Goal: Task Accomplishment & Management: Manage account settings

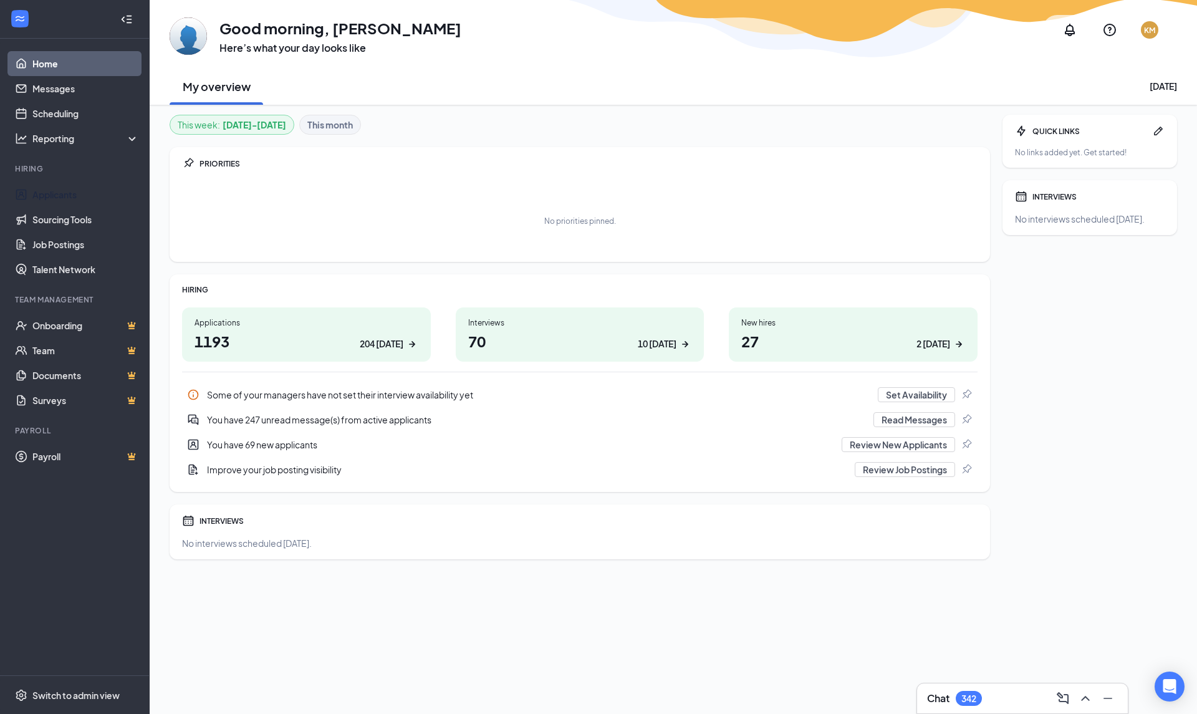
click at [37, 201] on link "Applicants" at bounding box center [85, 194] width 107 height 25
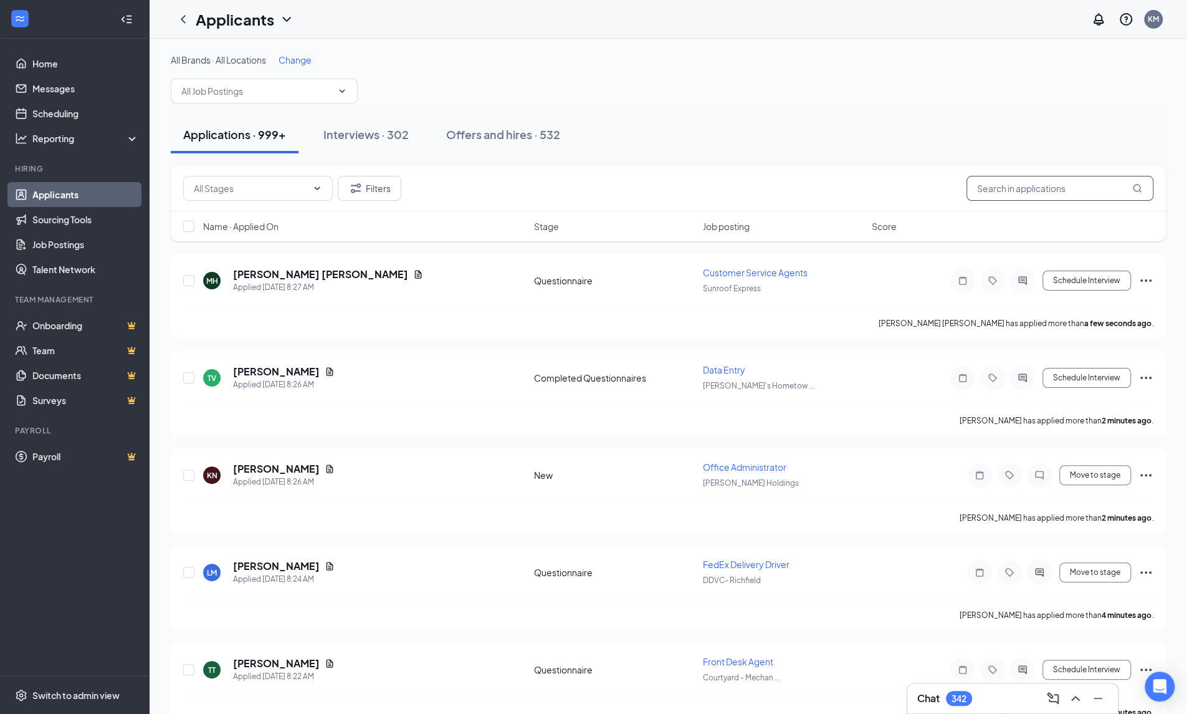
click at [1007, 195] on input "text" at bounding box center [1060, 188] width 187 height 25
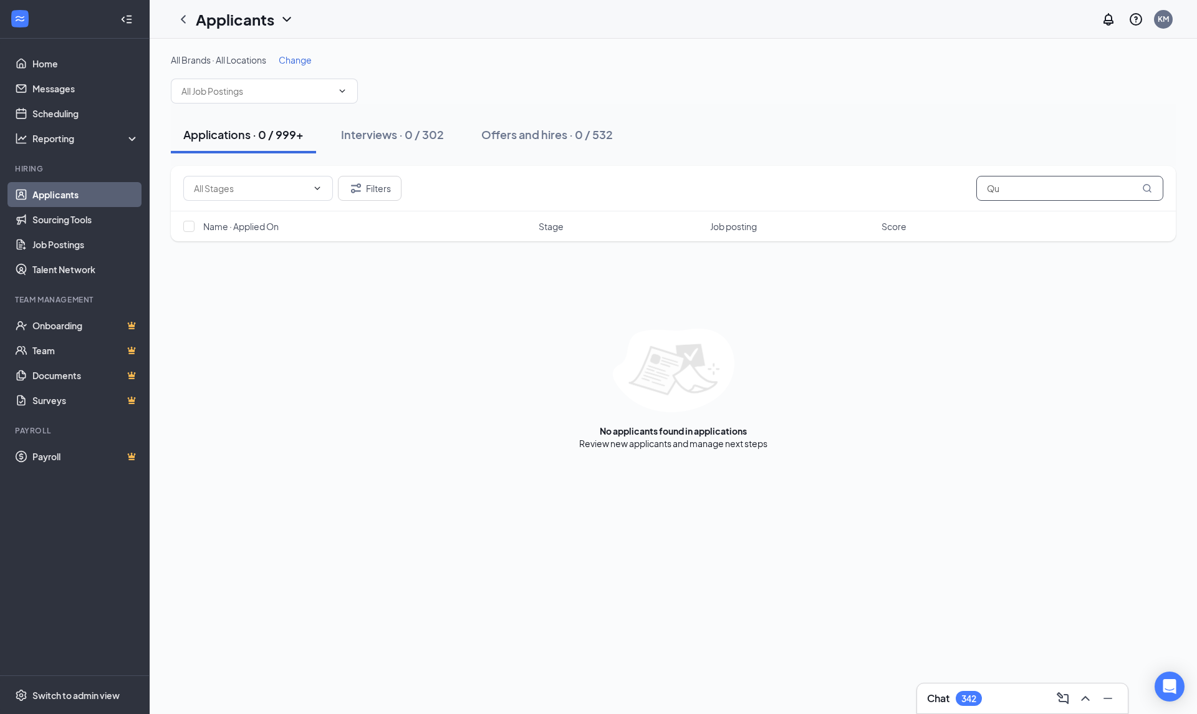
type input "Q"
type input "t"
type input "Trion"
click at [69, 60] on link "Home" at bounding box center [85, 63] width 107 height 25
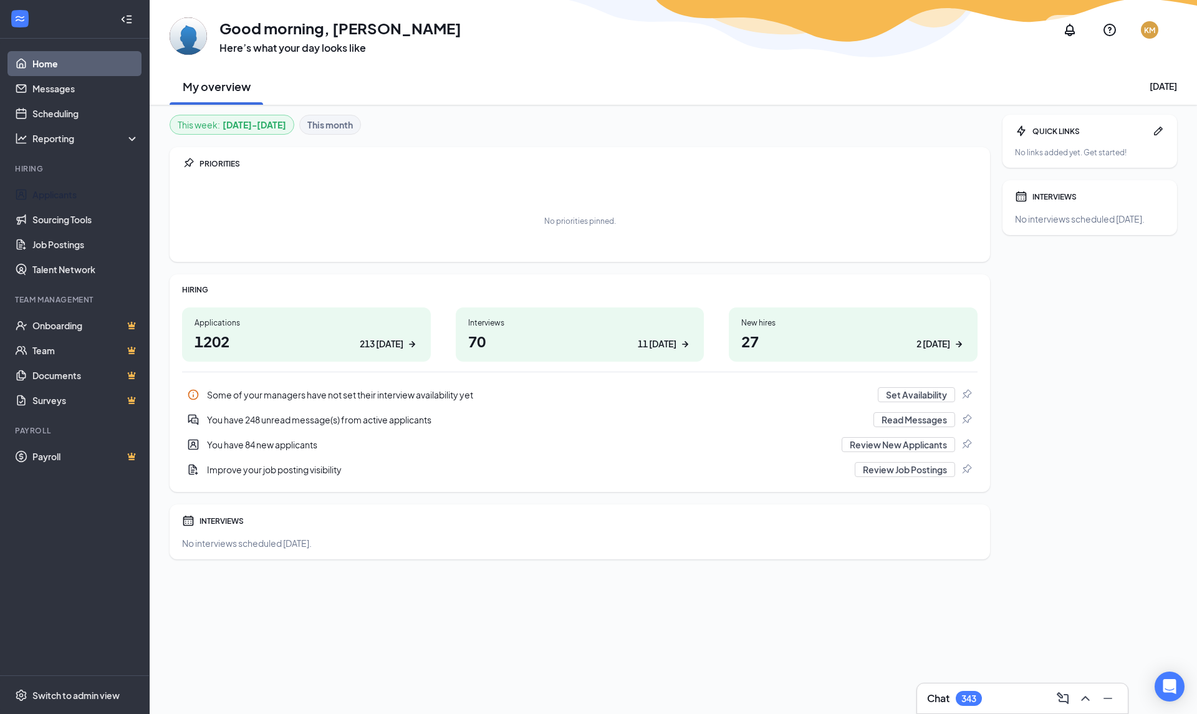
click at [32, 199] on link "Applicants" at bounding box center [85, 194] width 107 height 25
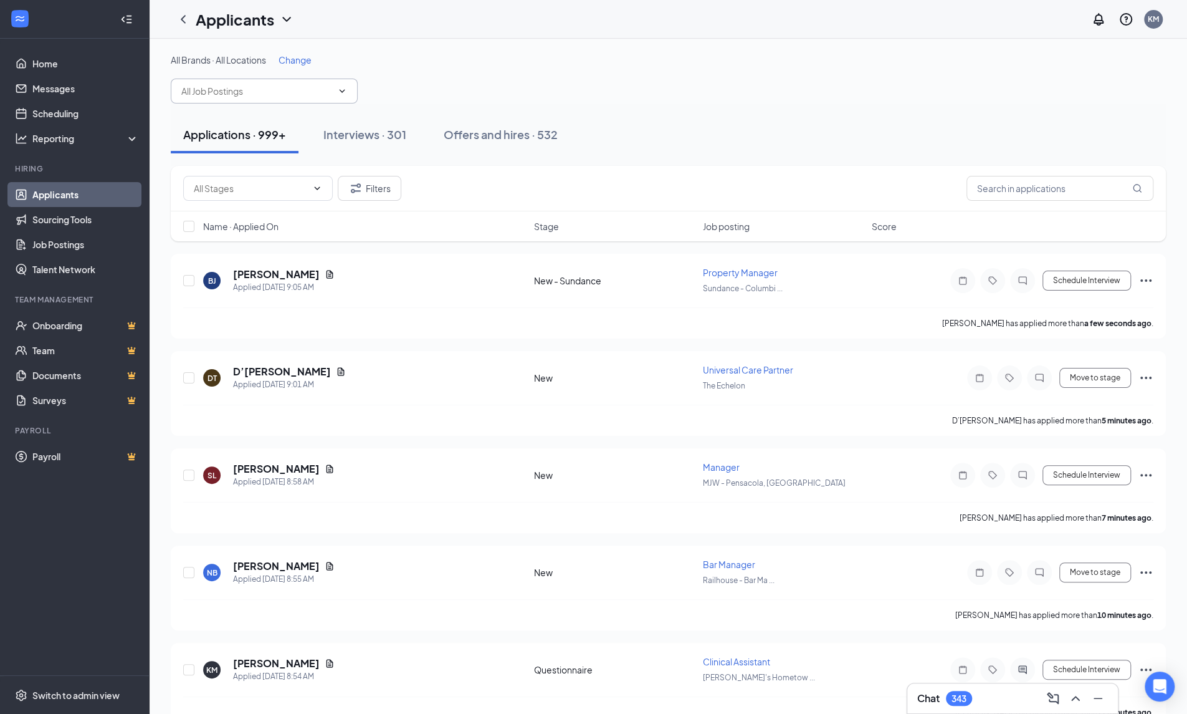
click at [225, 94] on input "text" at bounding box center [256, 91] width 151 height 14
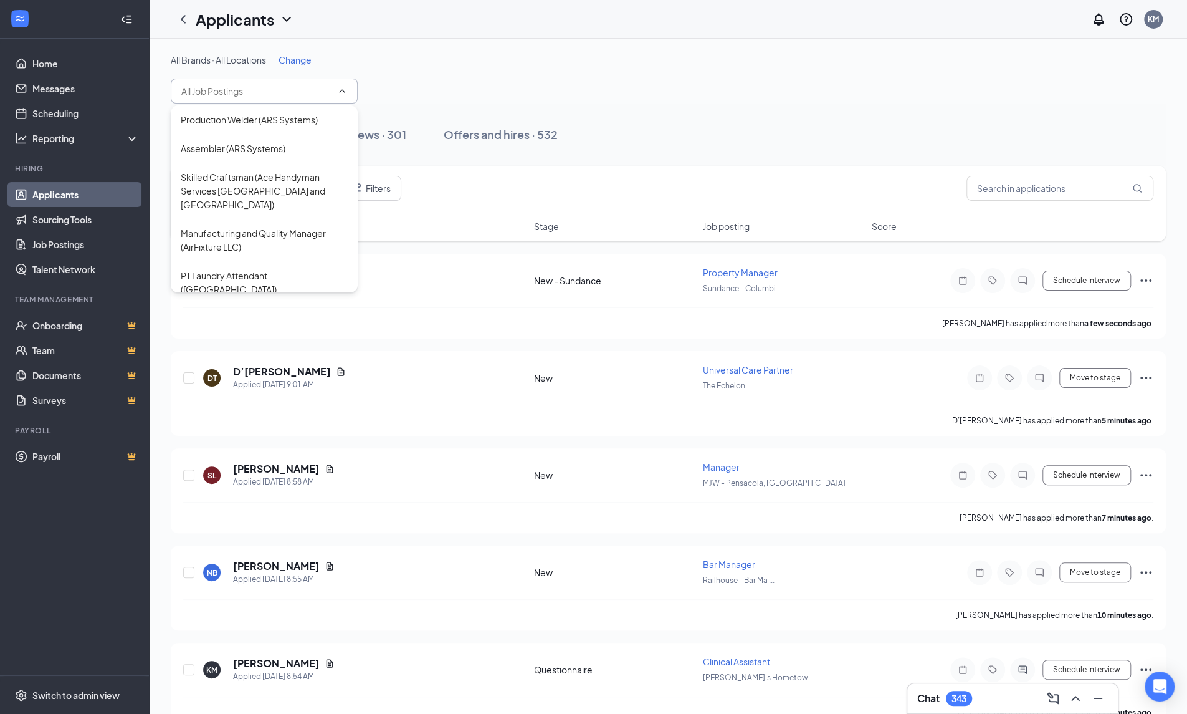
click at [225, 94] on input "text" at bounding box center [256, 91] width 151 height 14
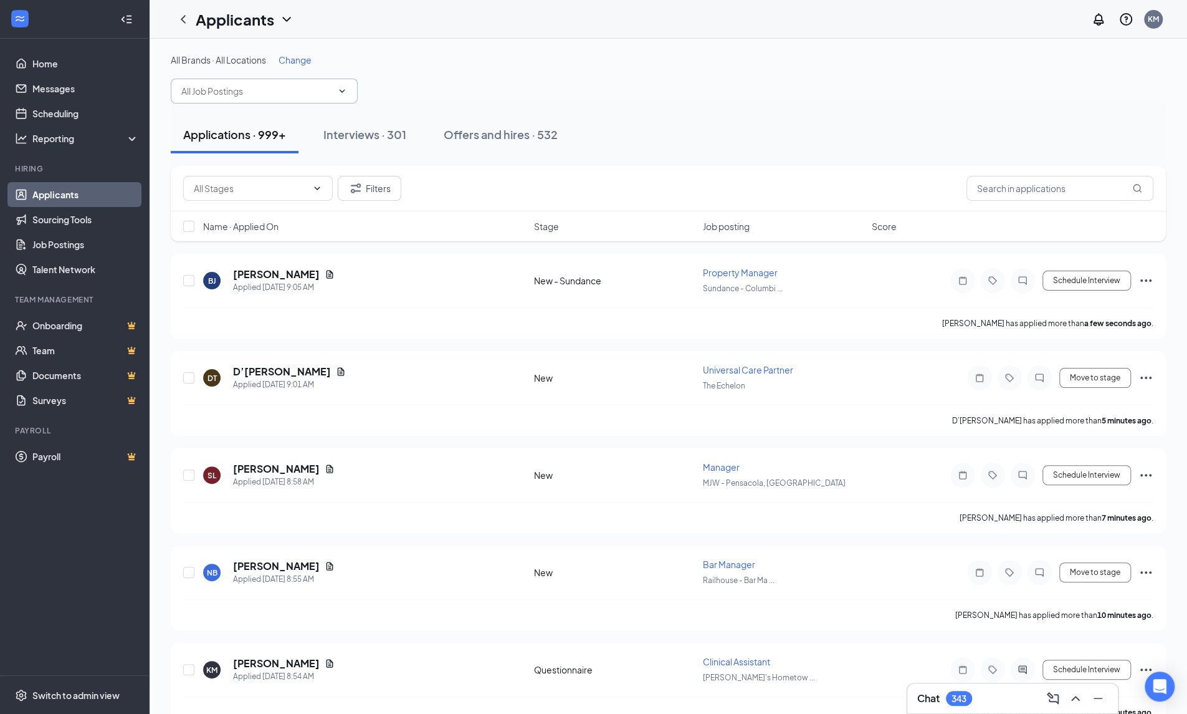
click at [78, 185] on link "Applicants" at bounding box center [85, 194] width 107 height 25
click at [218, 84] on input "text" at bounding box center [256, 91] width 151 height 14
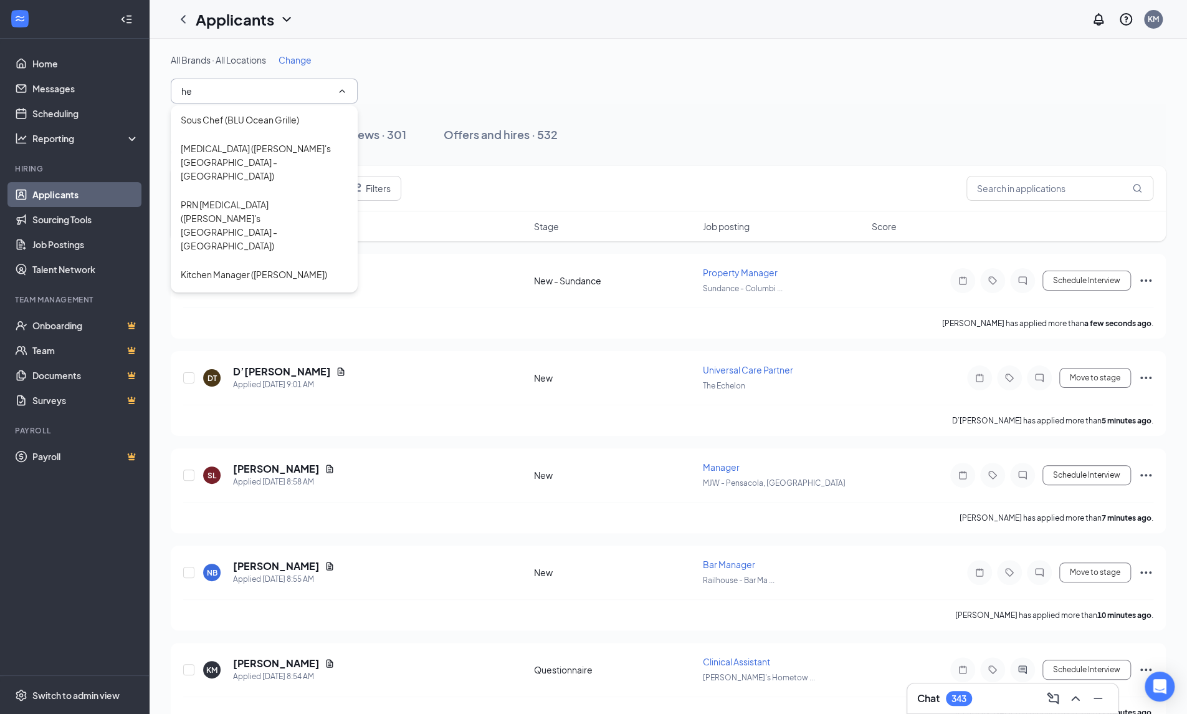
type input "h"
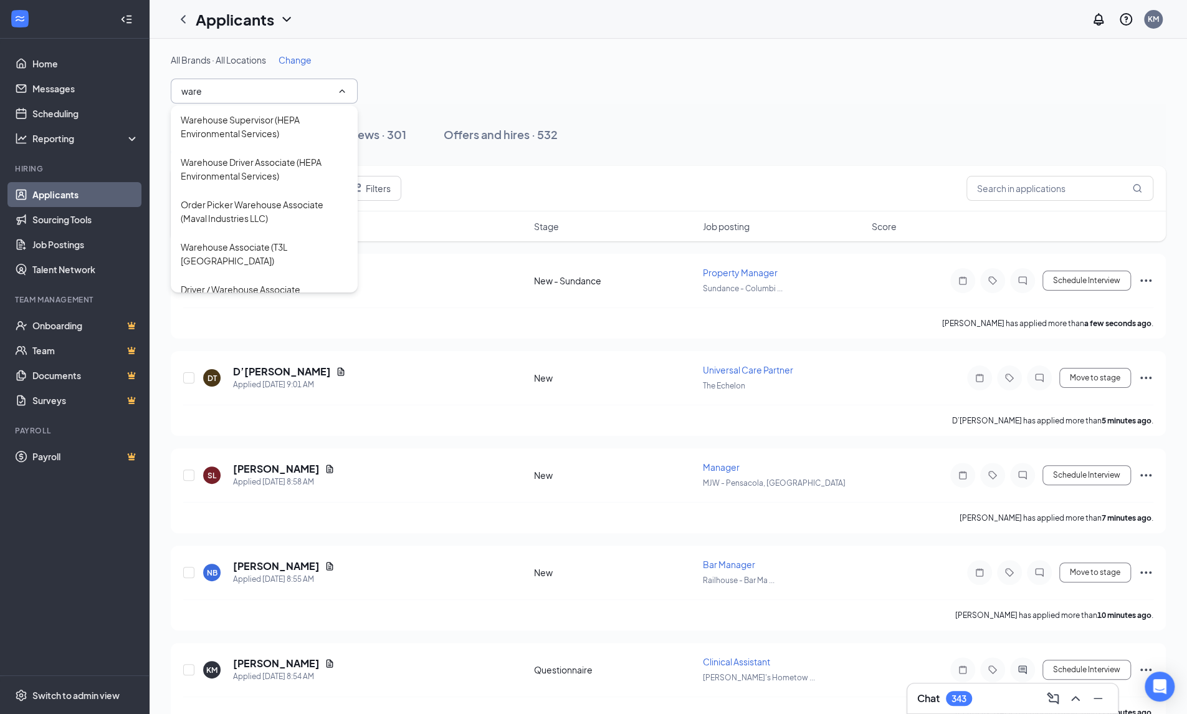
click at [224, 125] on div "Warehouse Supervisor (HEPA Environmental Services)" at bounding box center [264, 126] width 167 height 27
type input "Warehouse Supervisor (HEPA Environmental Services)"
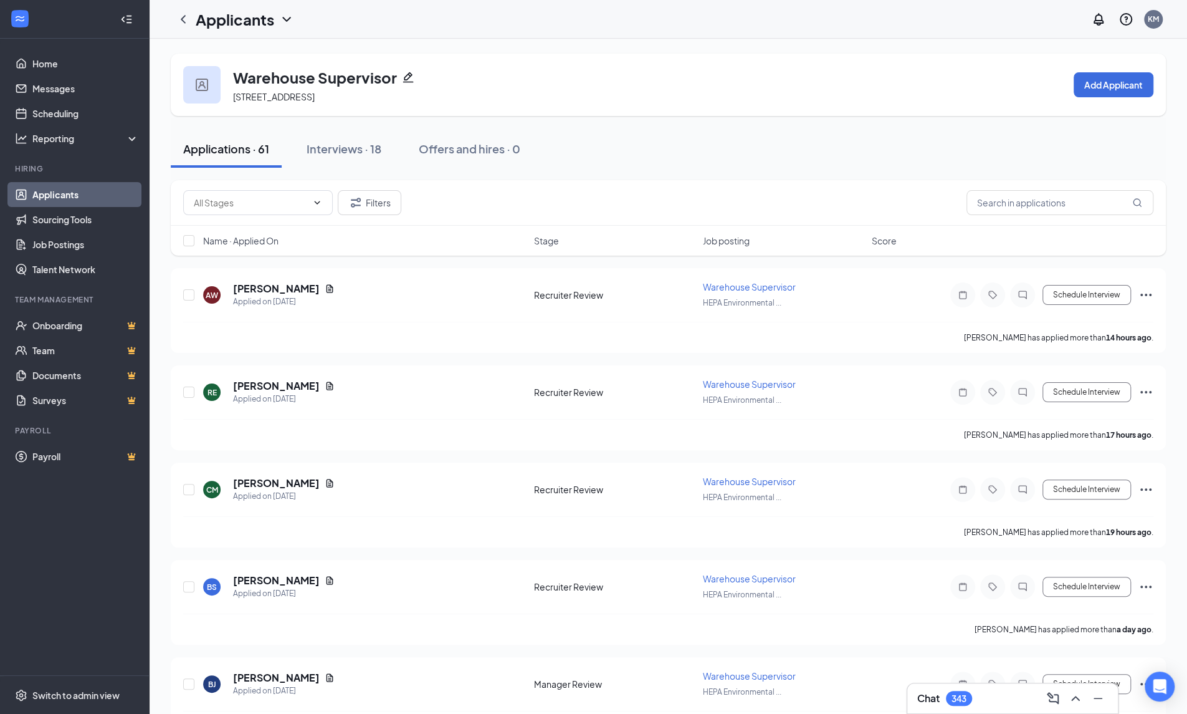
click at [317, 209] on span at bounding box center [258, 202] width 150 height 25
click at [284, 234] on div "Recruiter Review (4)" at bounding box center [258, 231] width 130 height 14
type input "Recruiter Review (4)"
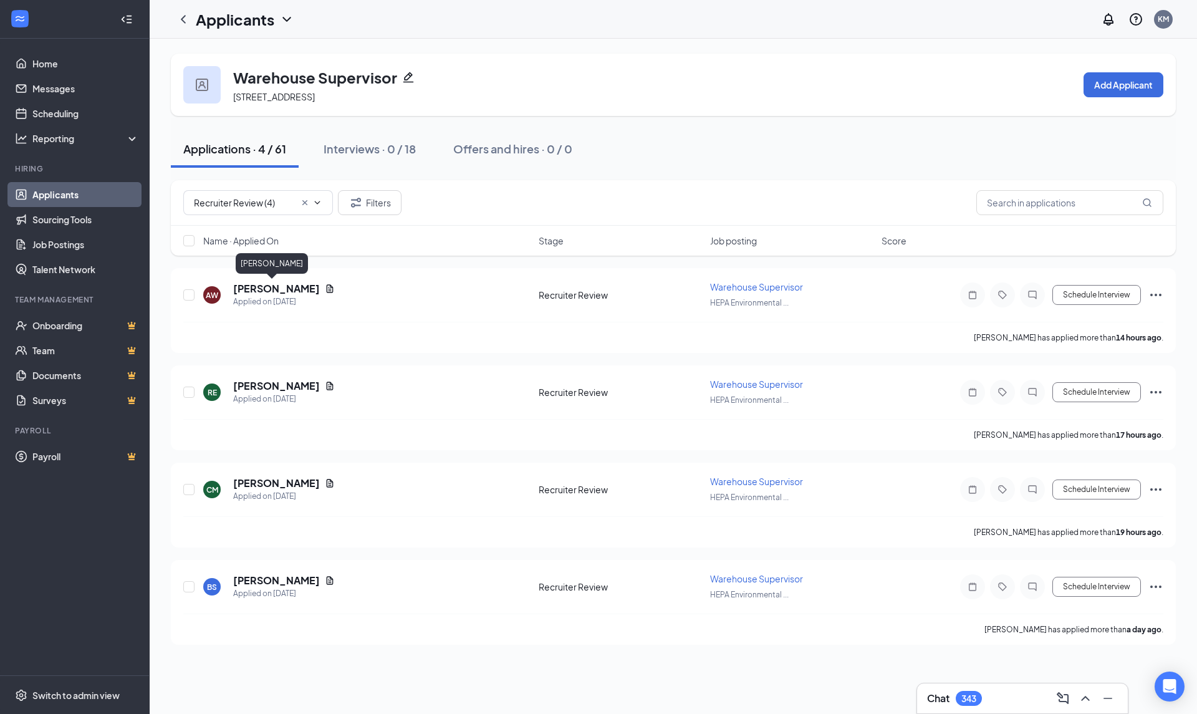
click at [270, 287] on h5 "Anna Watt" at bounding box center [276, 289] width 87 height 14
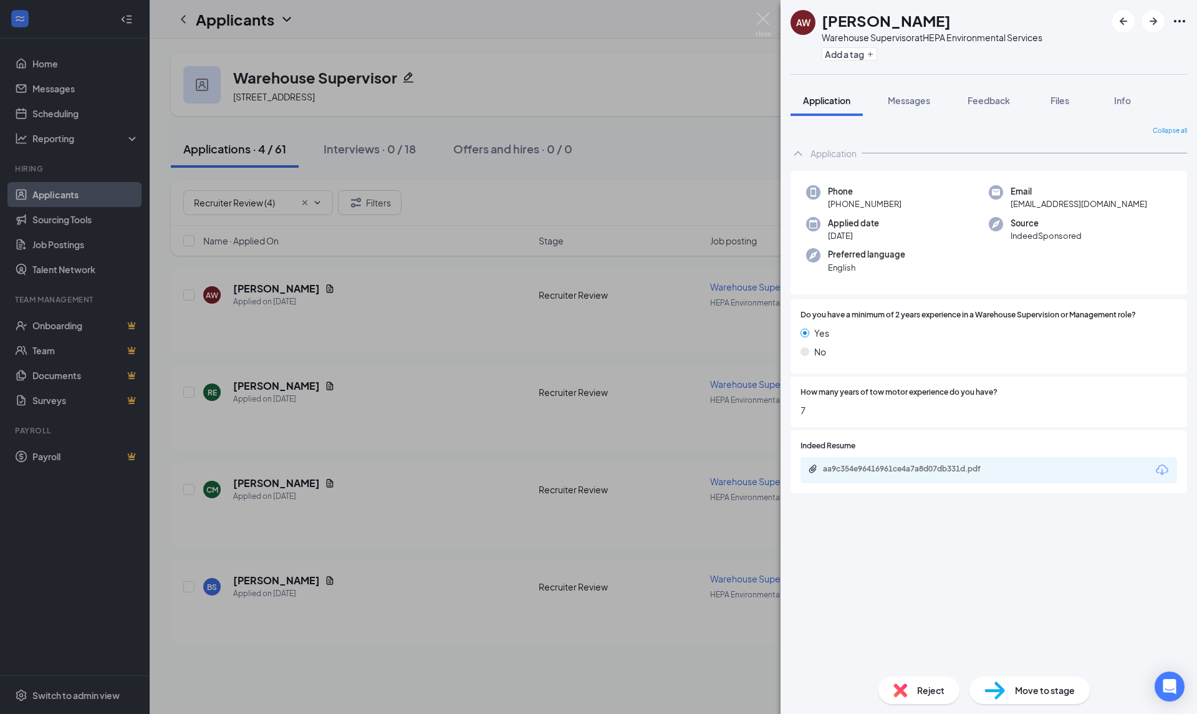
click at [1160, 476] on icon "Download" at bounding box center [1161, 469] width 15 height 15
click at [906, 691] on img at bounding box center [900, 690] width 14 height 14
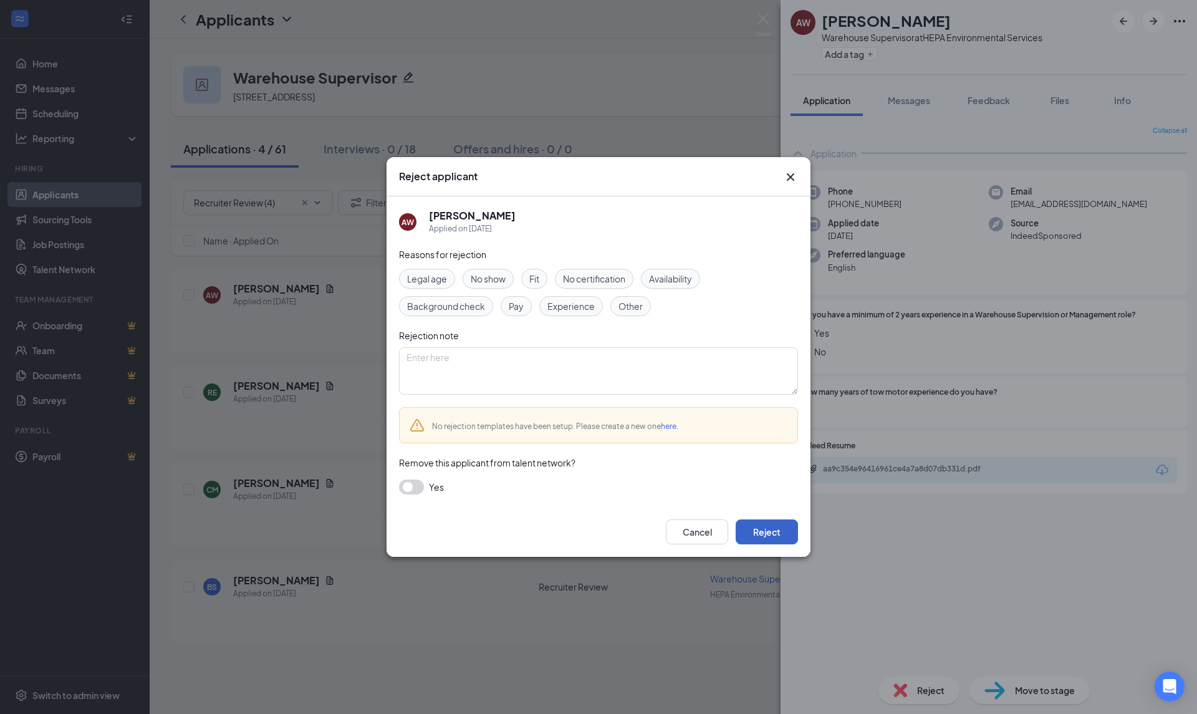
click at [776, 531] on button "Reject" at bounding box center [766, 531] width 62 height 25
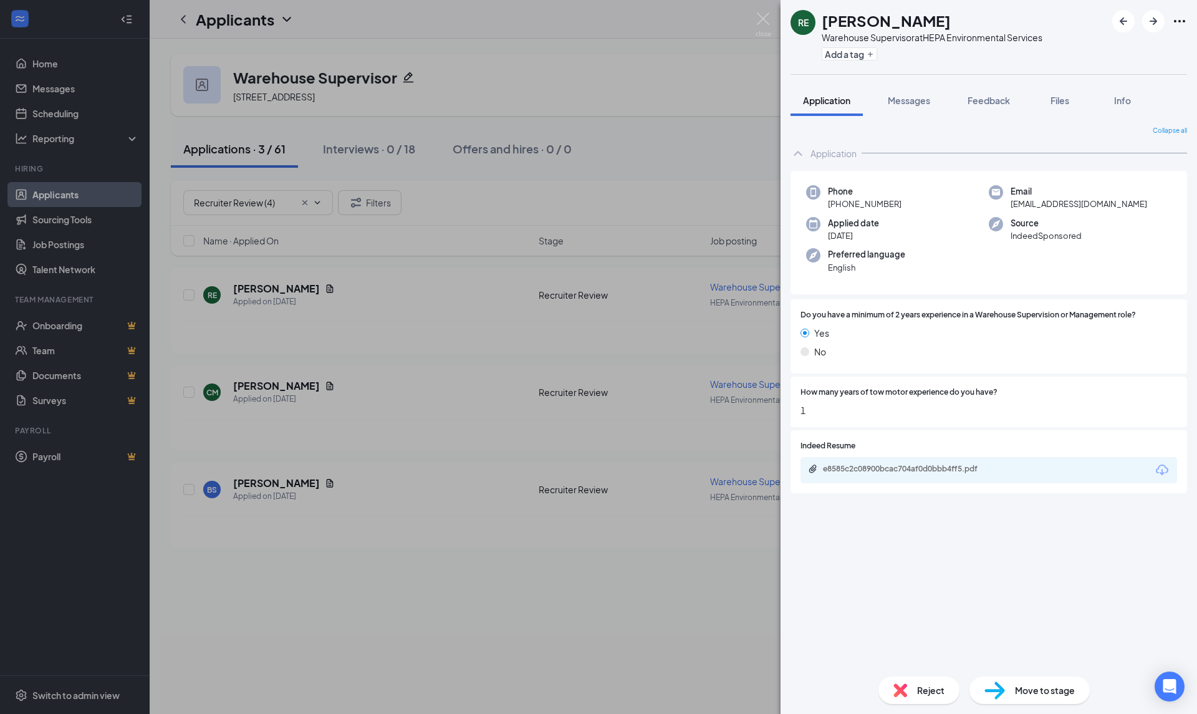
click at [1160, 472] on icon "Download" at bounding box center [1161, 469] width 15 height 15
click at [909, 686] on div "Reject" at bounding box center [918, 689] width 81 height 27
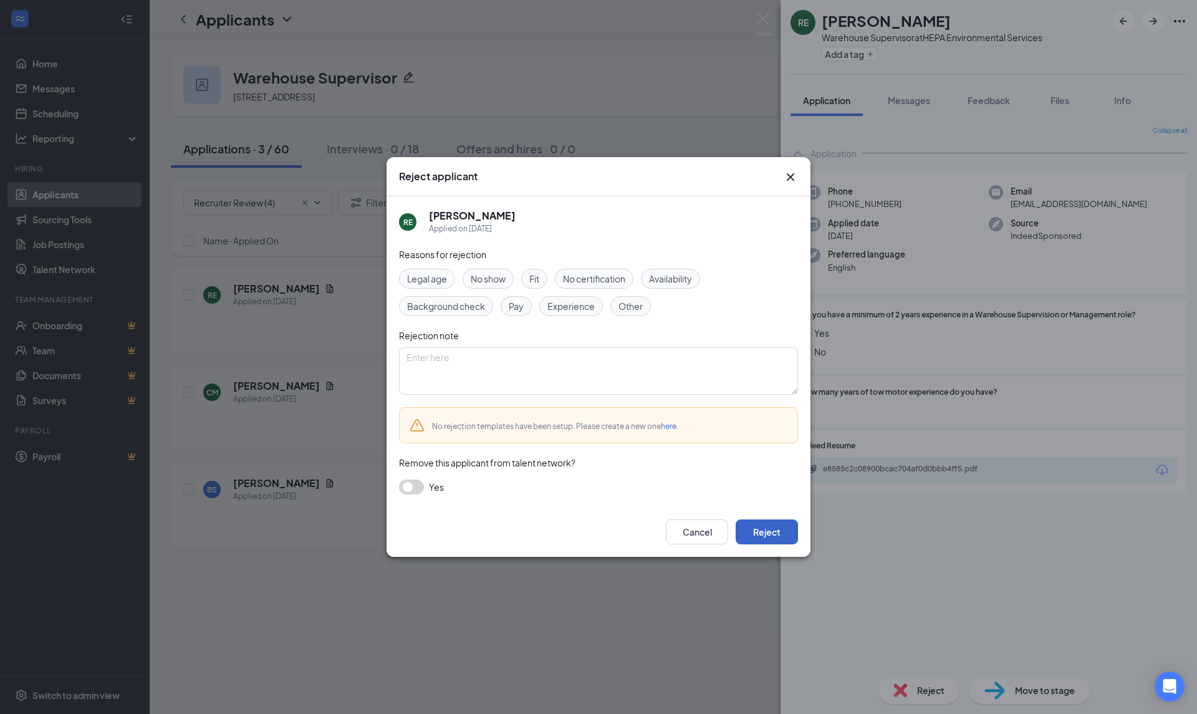
click at [759, 525] on button "Reject" at bounding box center [766, 531] width 62 height 25
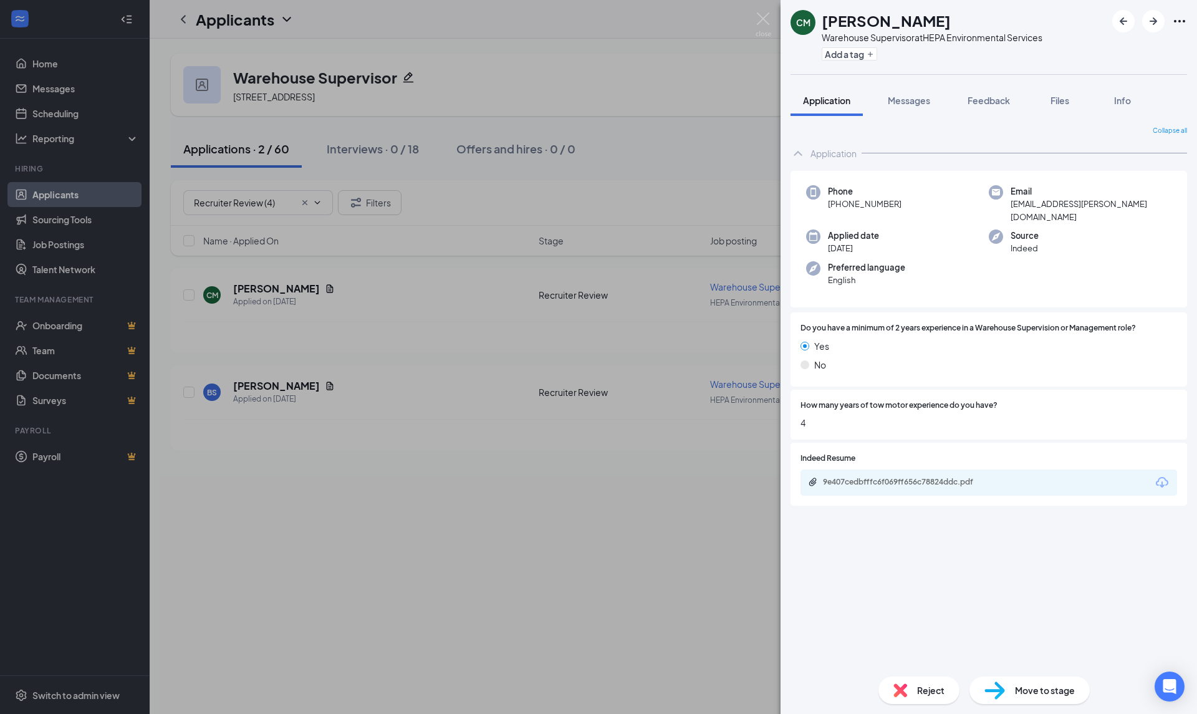
click at [1163, 475] on icon "Download" at bounding box center [1161, 482] width 15 height 15
click at [930, 689] on span "Reject" at bounding box center [930, 690] width 27 height 14
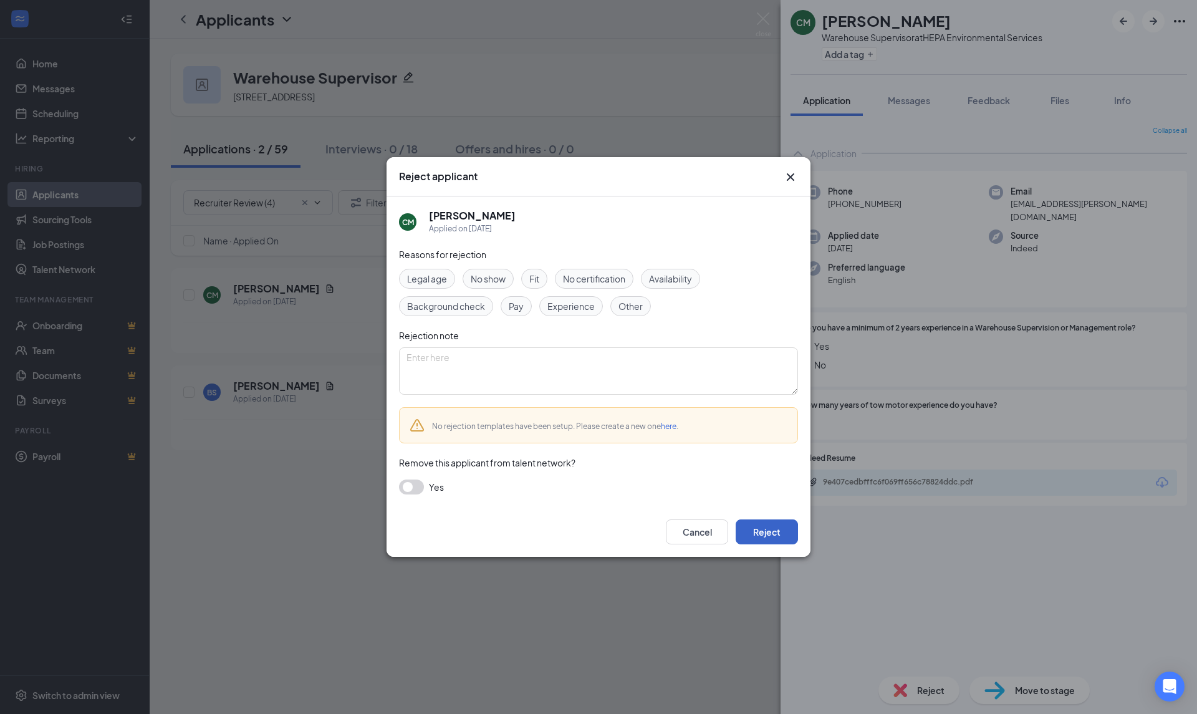
click at [782, 533] on button "Reject" at bounding box center [766, 531] width 62 height 25
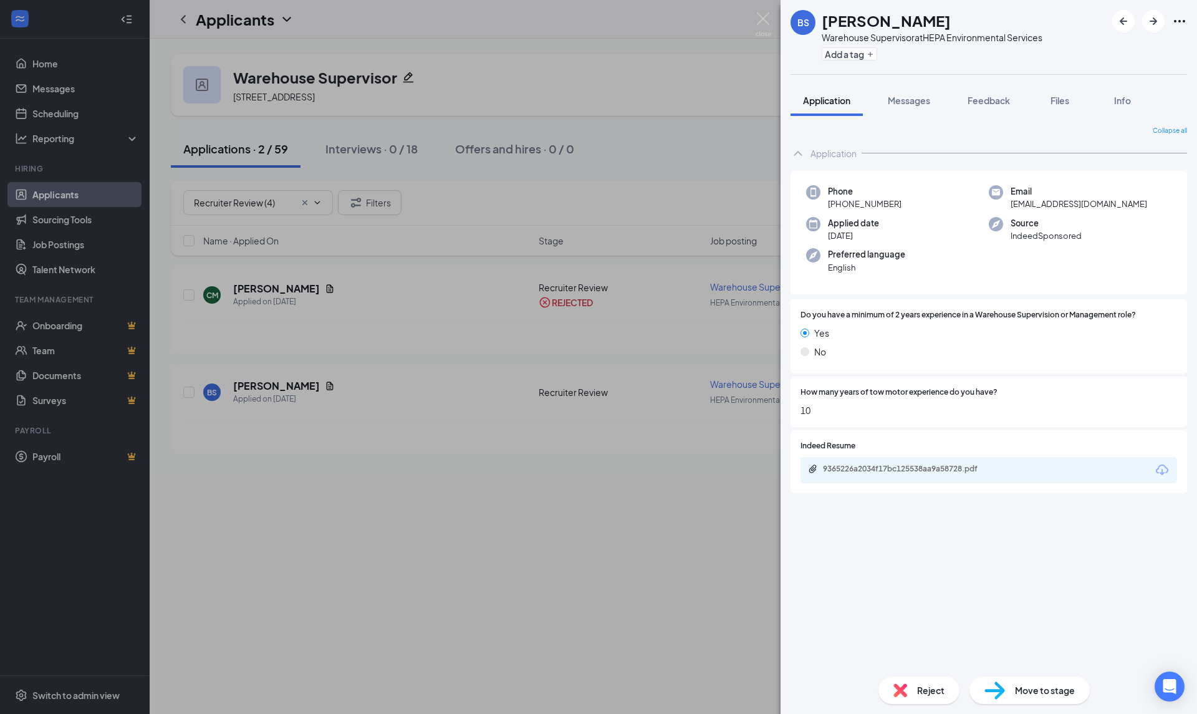
click at [1159, 468] on icon "Download" at bounding box center [1161, 469] width 15 height 15
click at [1065, 693] on span "Move to stage" at bounding box center [1045, 690] width 60 height 14
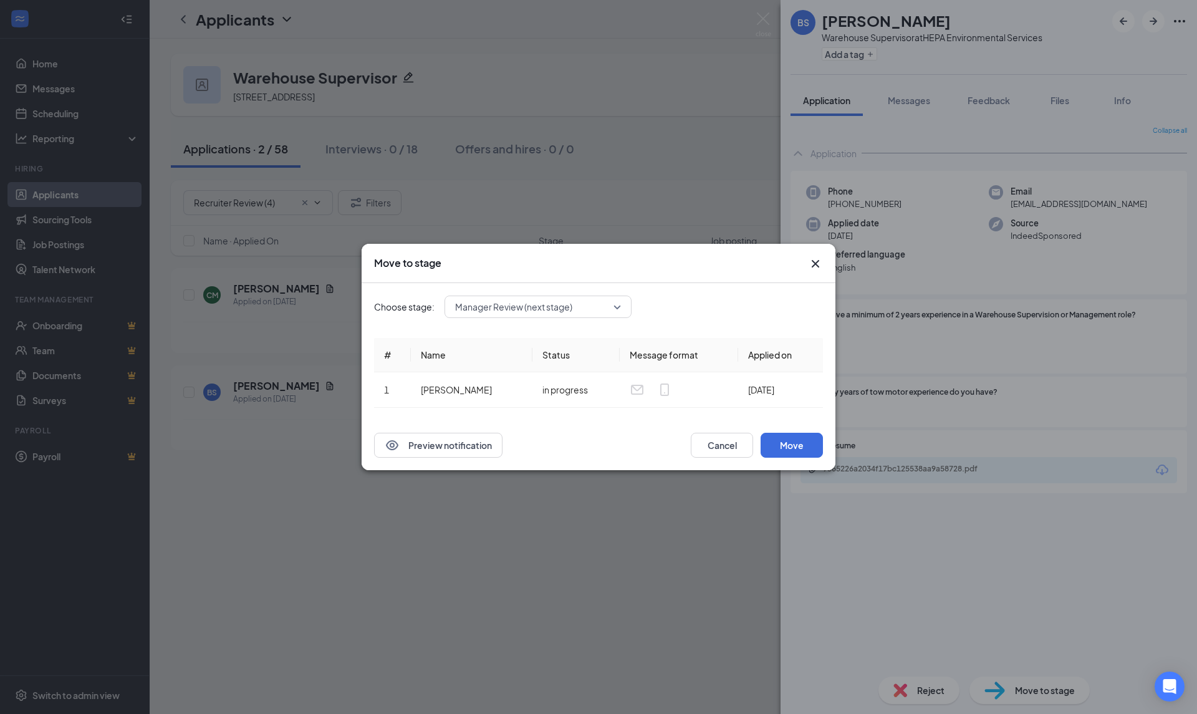
click at [808, 464] on div "Preview notification Cancel Move" at bounding box center [598, 445] width 474 height 50
click at [802, 449] on button "Move" at bounding box center [791, 445] width 62 height 25
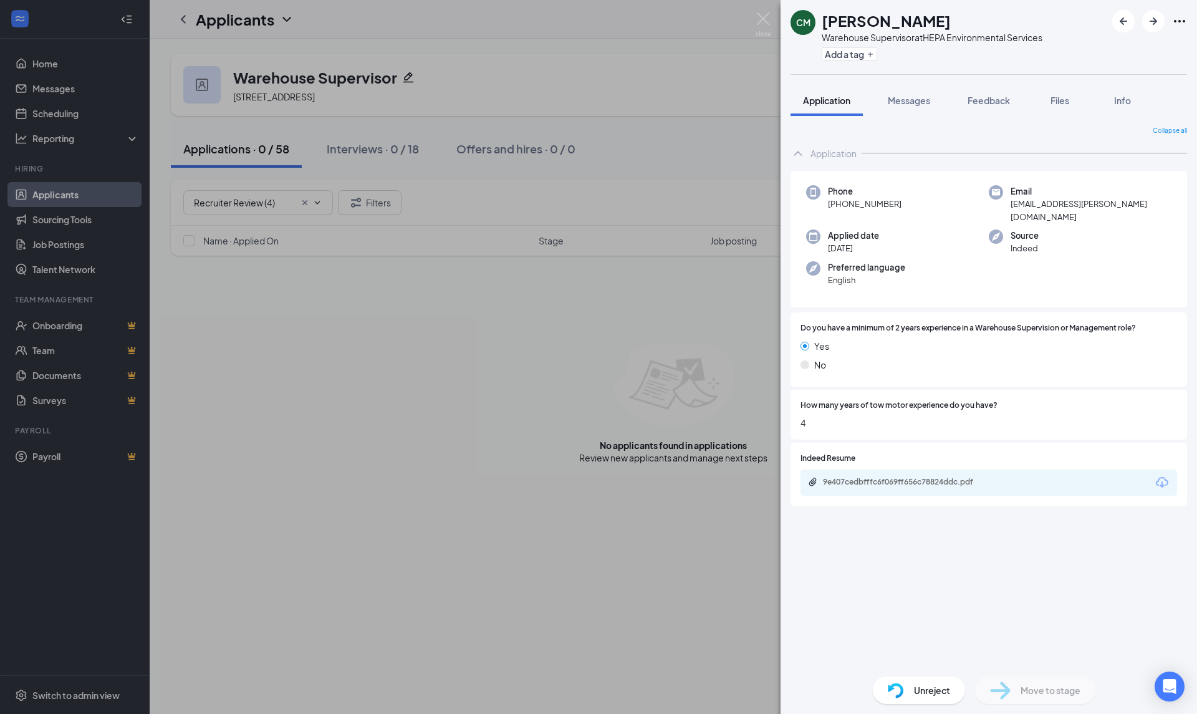
click at [47, 196] on div "CM Cayleb Mann Warehouse Supervisor at HEPA Environmental Services Add a tag Ap…" at bounding box center [598, 357] width 1197 height 714
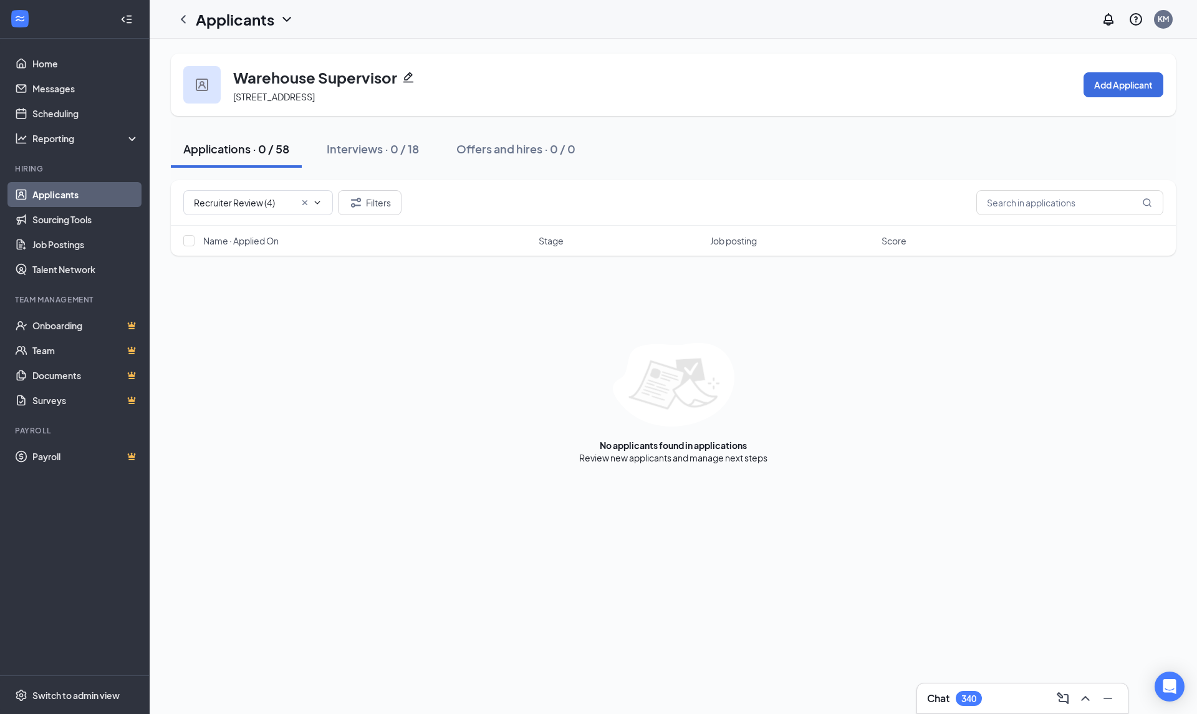
click at [37, 205] on link "Applicants" at bounding box center [85, 194] width 107 height 25
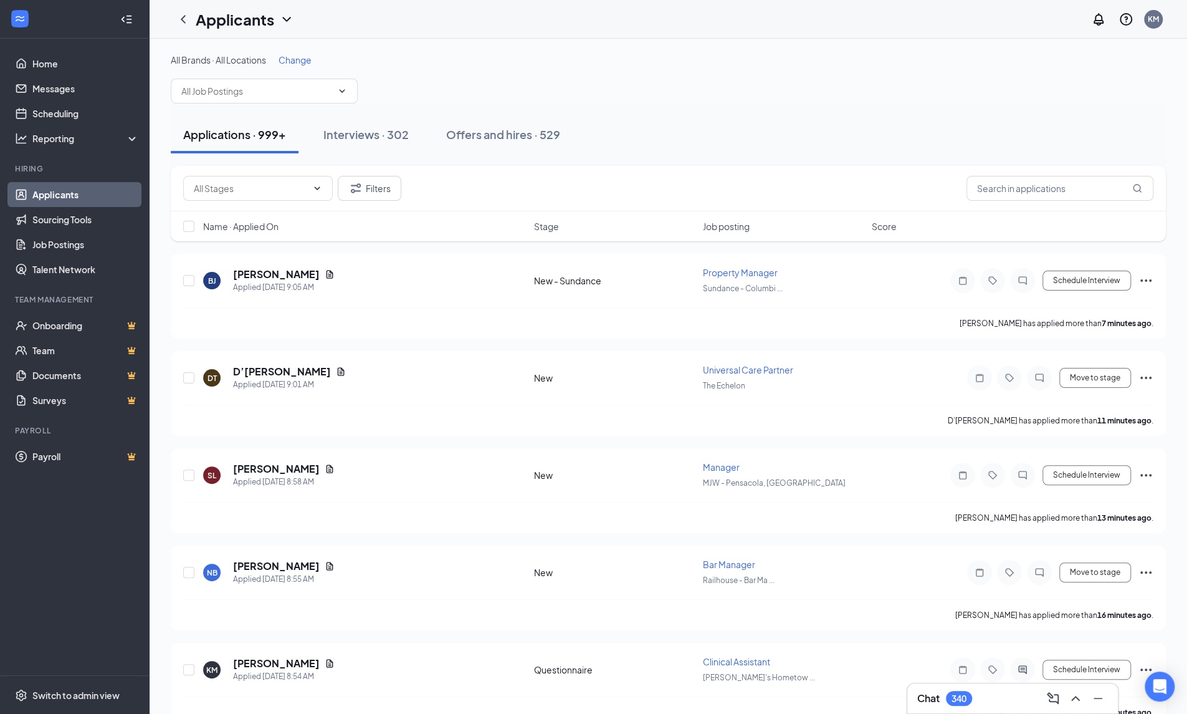
click at [188, 94] on input "text" at bounding box center [256, 91] width 151 height 14
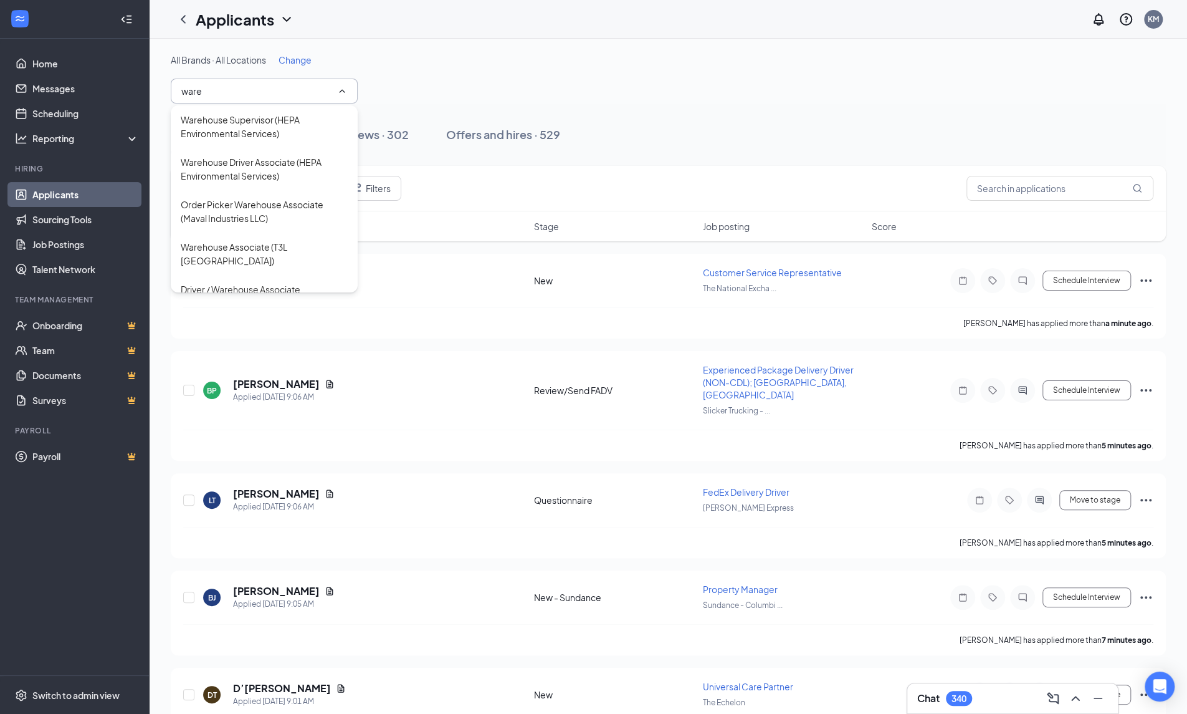
type input "ware"
click at [221, 168] on div "Warehouse Driver Associate (HEPA Environmental Services)" at bounding box center [264, 168] width 167 height 27
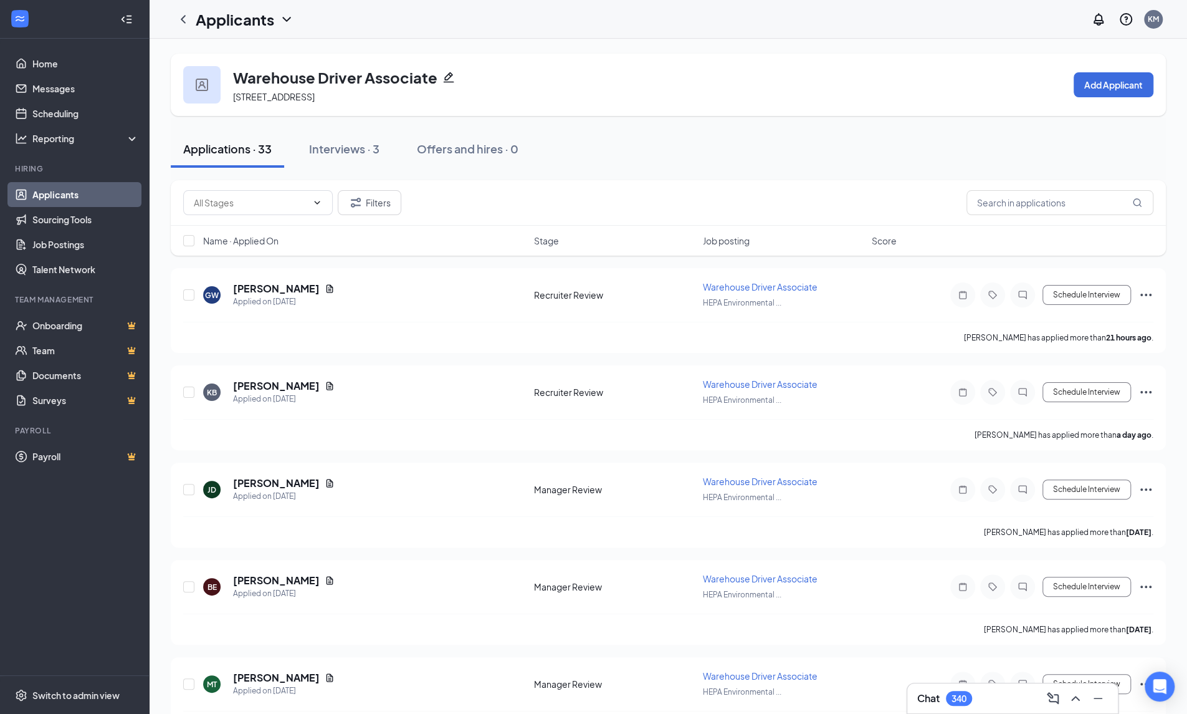
click at [248, 203] on input "text" at bounding box center [250, 203] width 113 height 14
click at [253, 225] on div "Recruiter Review (2)" at bounding box center [233, 231] width 80 height 14
type input "Recruiter Review (2)"
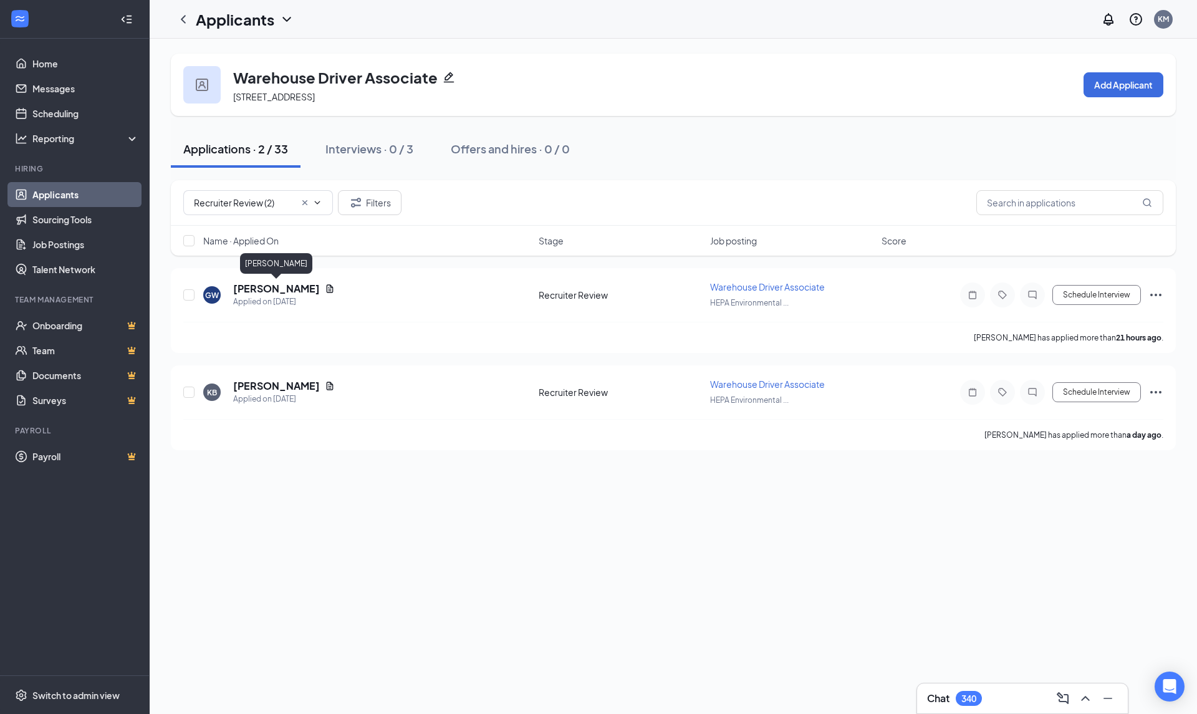
click at [265, 289] on h5 "Georden Wisnoski" at bounding box center [276, 289] width 87 height 14
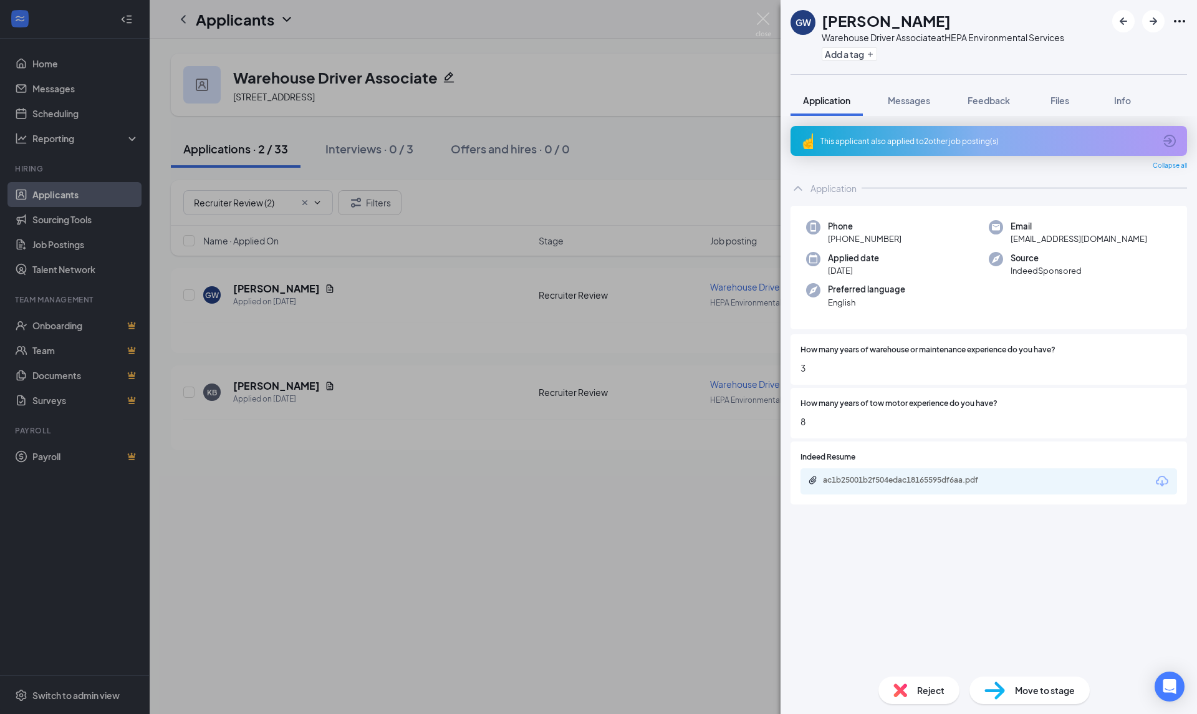
click at [1171, 146] on icon "ArrowCircle" at bounding box center [1169, 141] width 12 height 12
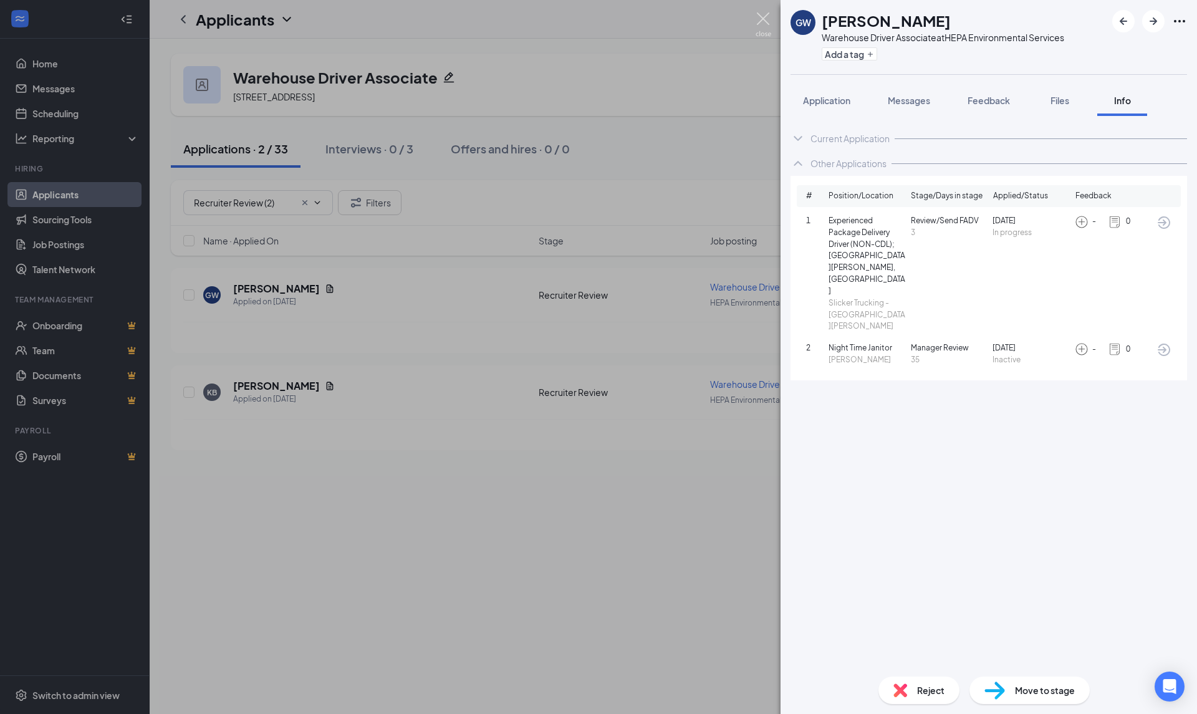
click at [765, 19] on img at bounding box center [763, 24] width 16 height 24
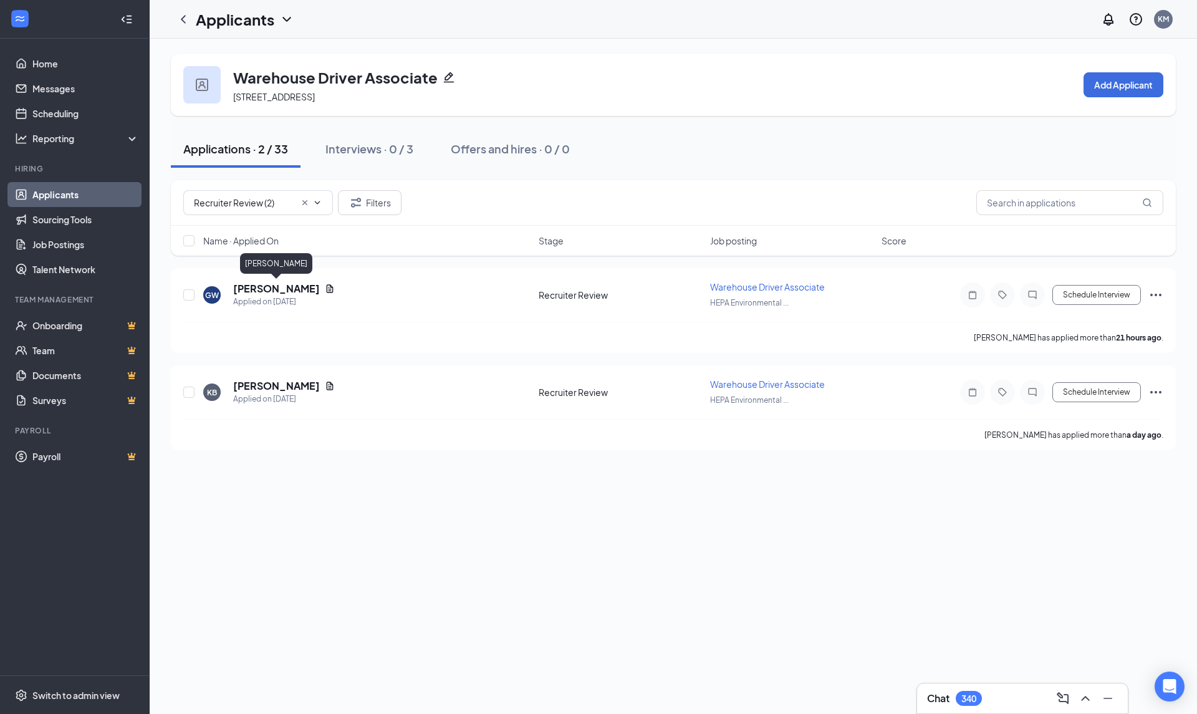
click at [288, 286] on h5 "Georden Wisnoski" at bounding box center [276, 289] width 87 height 14
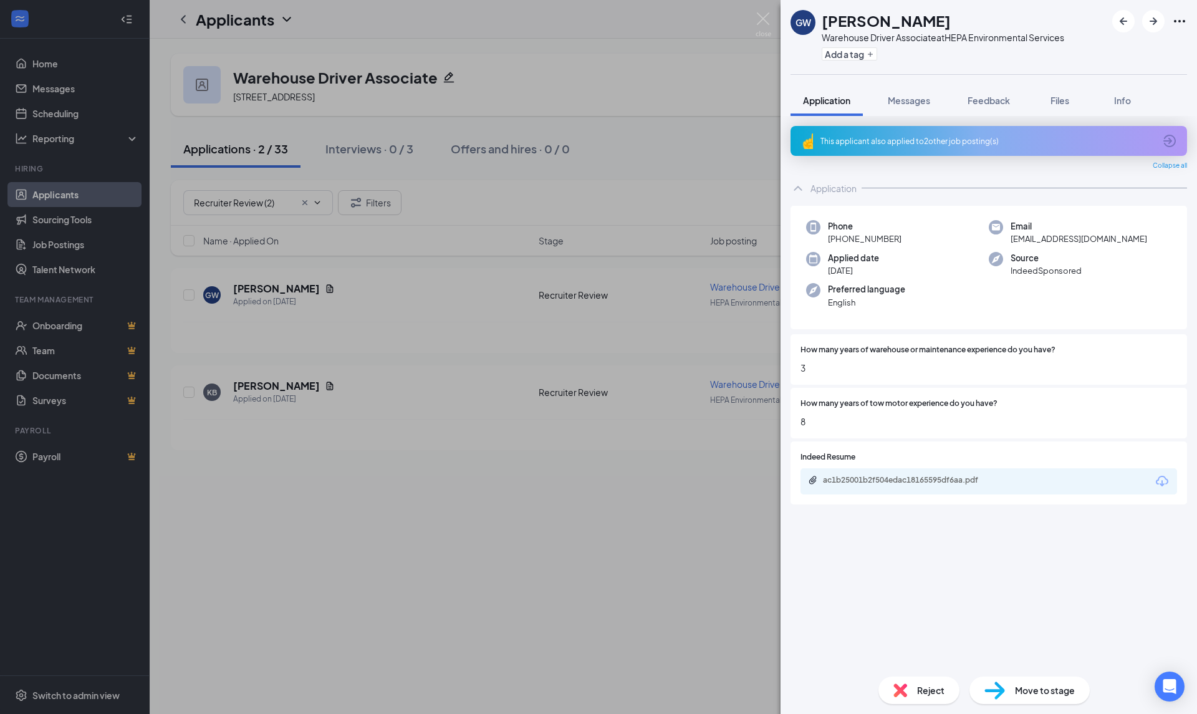
click at [1164, 482] on icon "Download" at bounding box center [1161, 481] width 15 height 15
click at [915, 694] on div "Reject" at bounding box center [918, 689] width 81 height 27
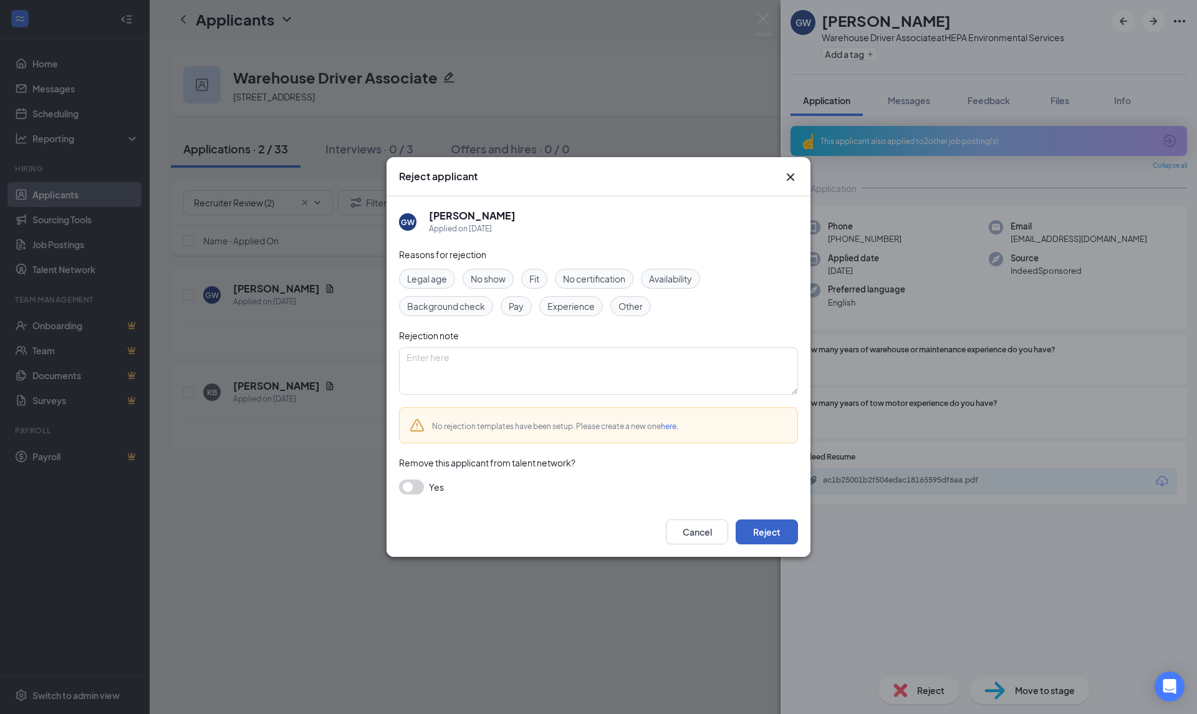
click at [751, 528] on button "Reject" at bounding box center [766, 531] width 62 height 25
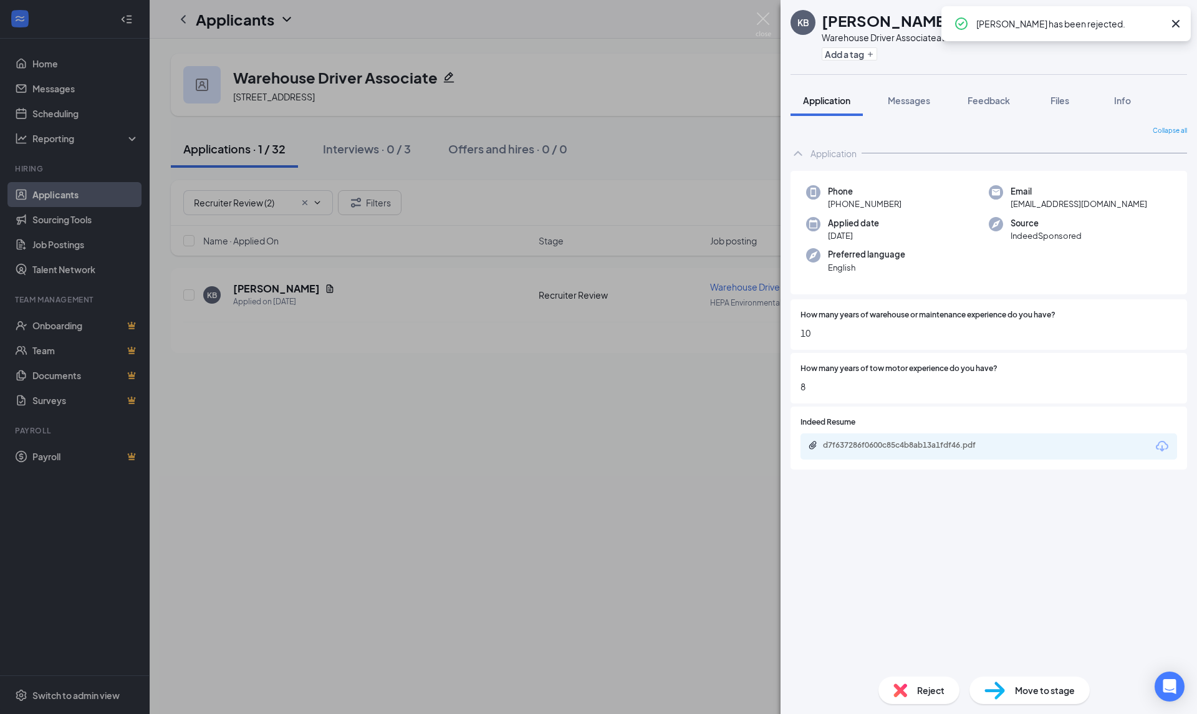
click at [1160, 446] on icon "Download" at bounding box center [1161, 446] width 15 height 15
click at [914, 690] on div "Reject" at bounding box center [918, 689] width 81 height 27
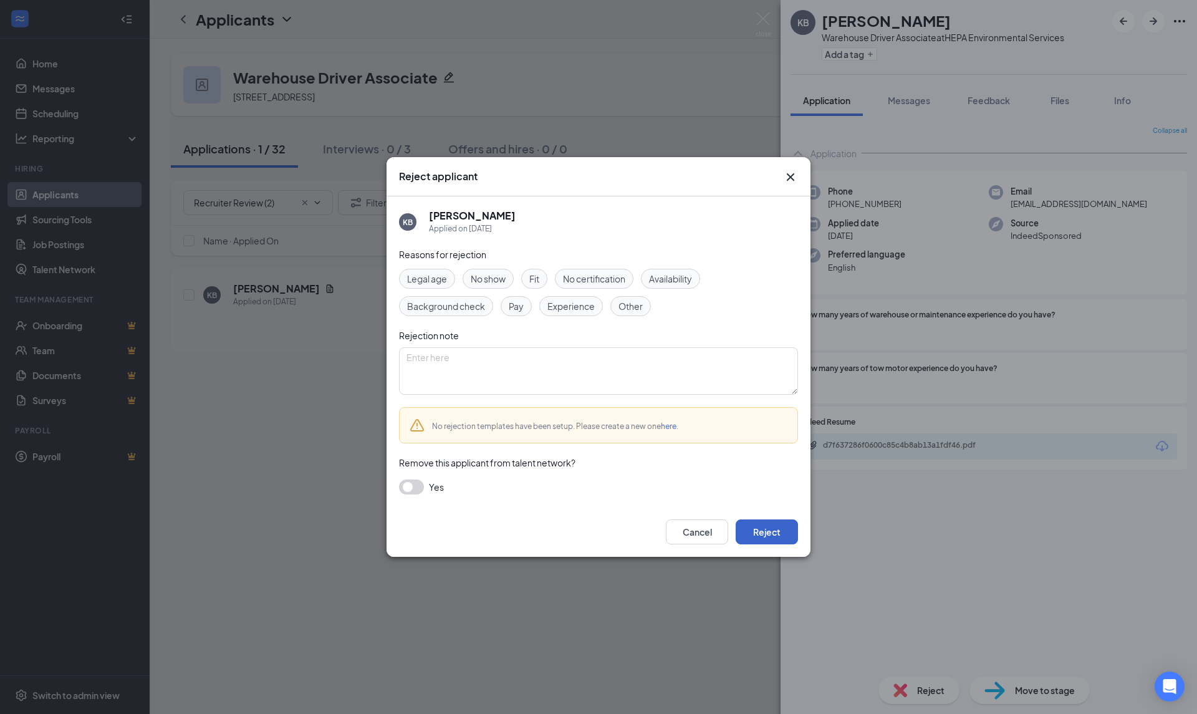
click at [787, 542] on button "Reject" at bounding box center [766, 531] width 62 height 25
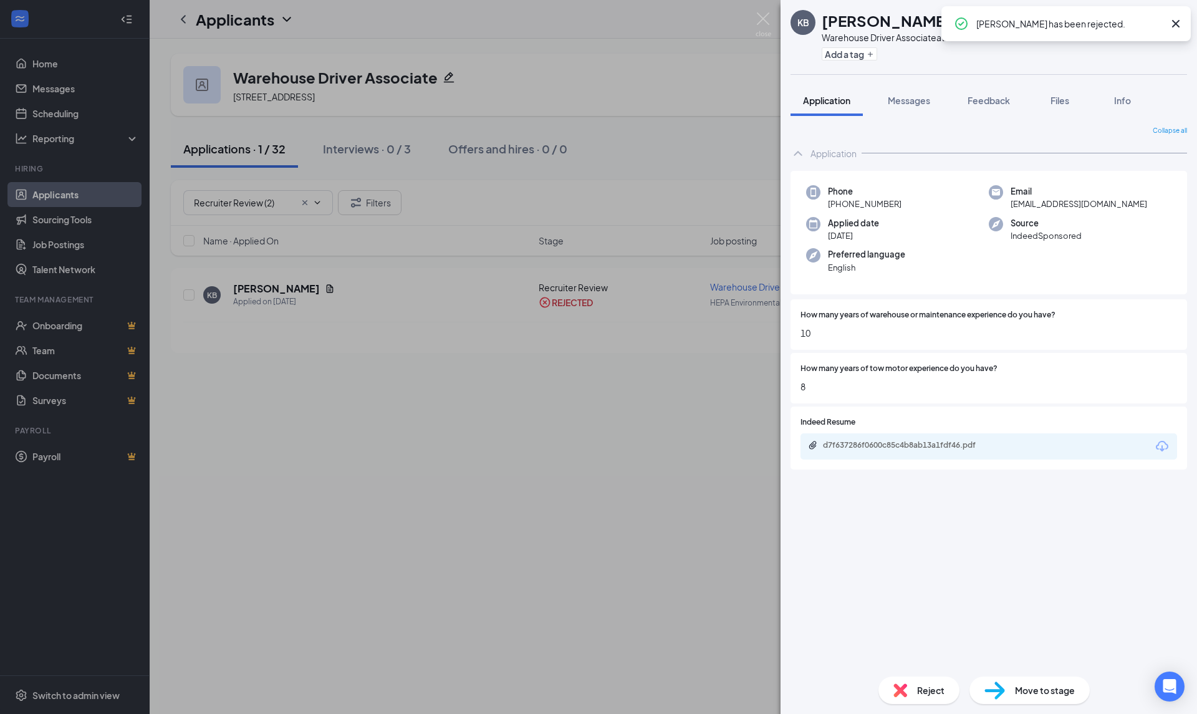
click at [66, 192] on div "KB Kyle Barringer Warehouse Driver Associate at HEPA Environmental Services Add…" at bounding box center [598, 357] width 1197 height 714
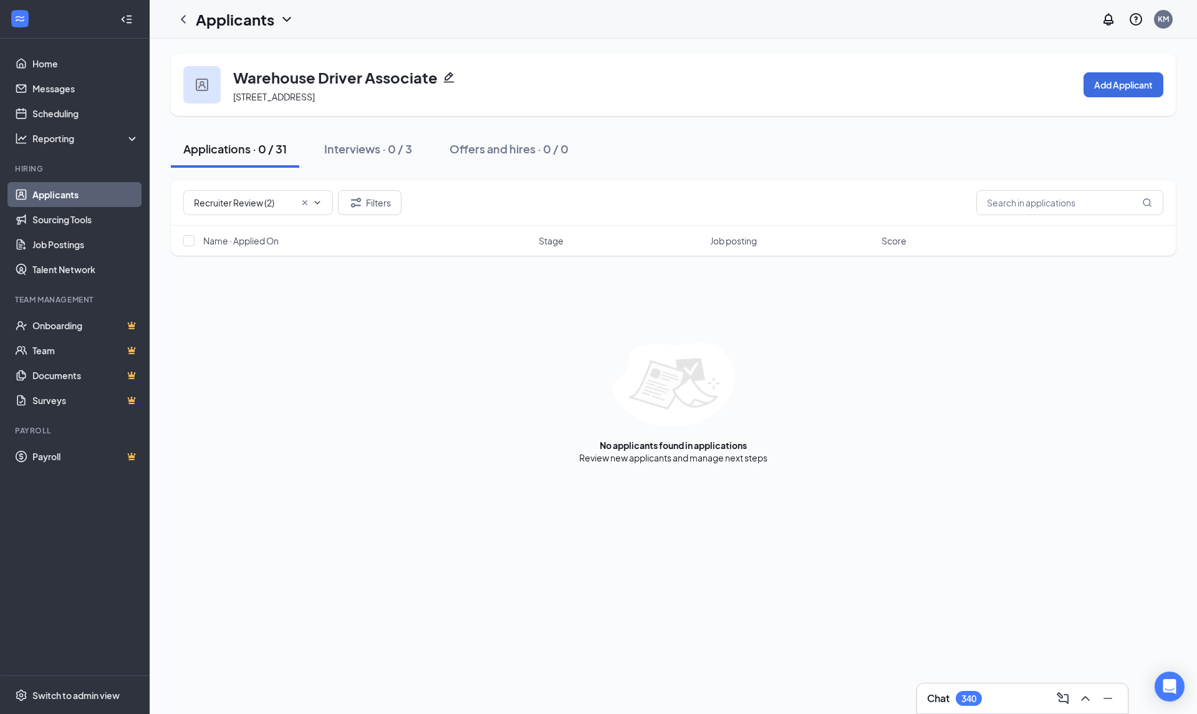
click at [66, 192] on link "Applicants" at bounding box center [85, 194] width 107 height 25
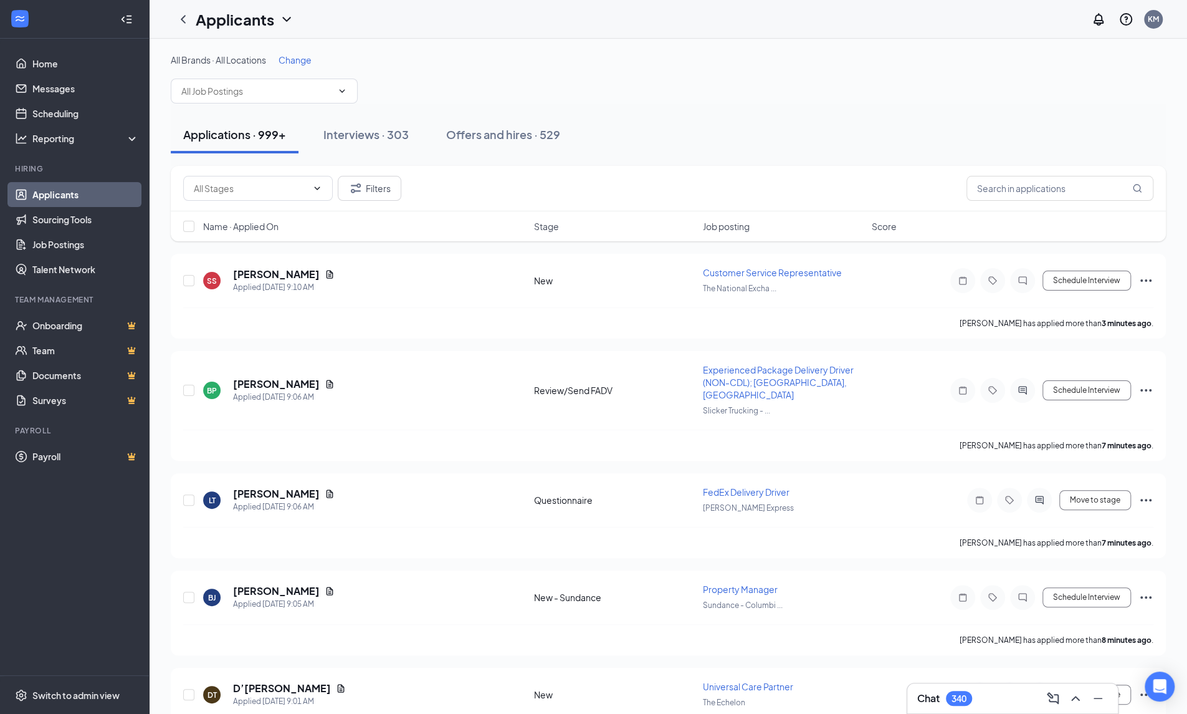
click at [227, 97] on input "text" at bounding box center [256, 91] width 151 height 14
type input "personal"
click at [234, 113] on div "Personal Care Assistant (Pac Services)" at bounding box center [258, 120] width 154 height 14
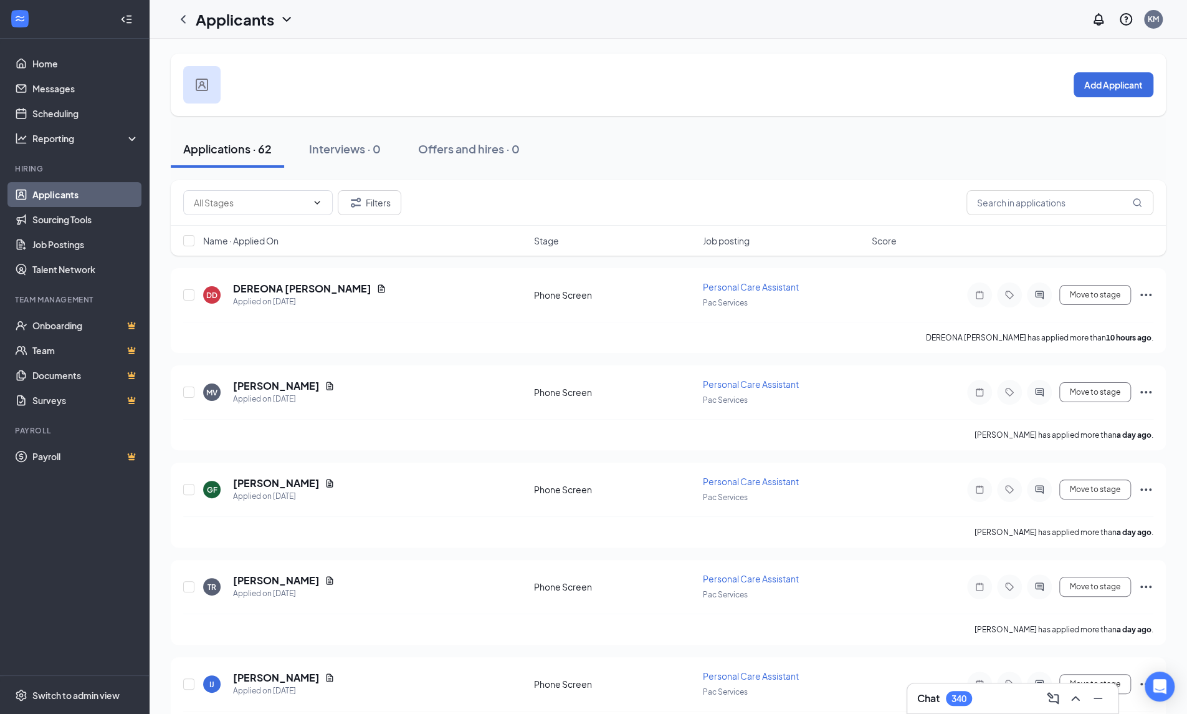
click at [308, 193] on span at bounding box center [258, 202] width 150 height 25
click at [283, 235] on div "Phone Screen (15)" at bounding box center [258, 231] width 130 height 14
type input "Phone Screen (15)"
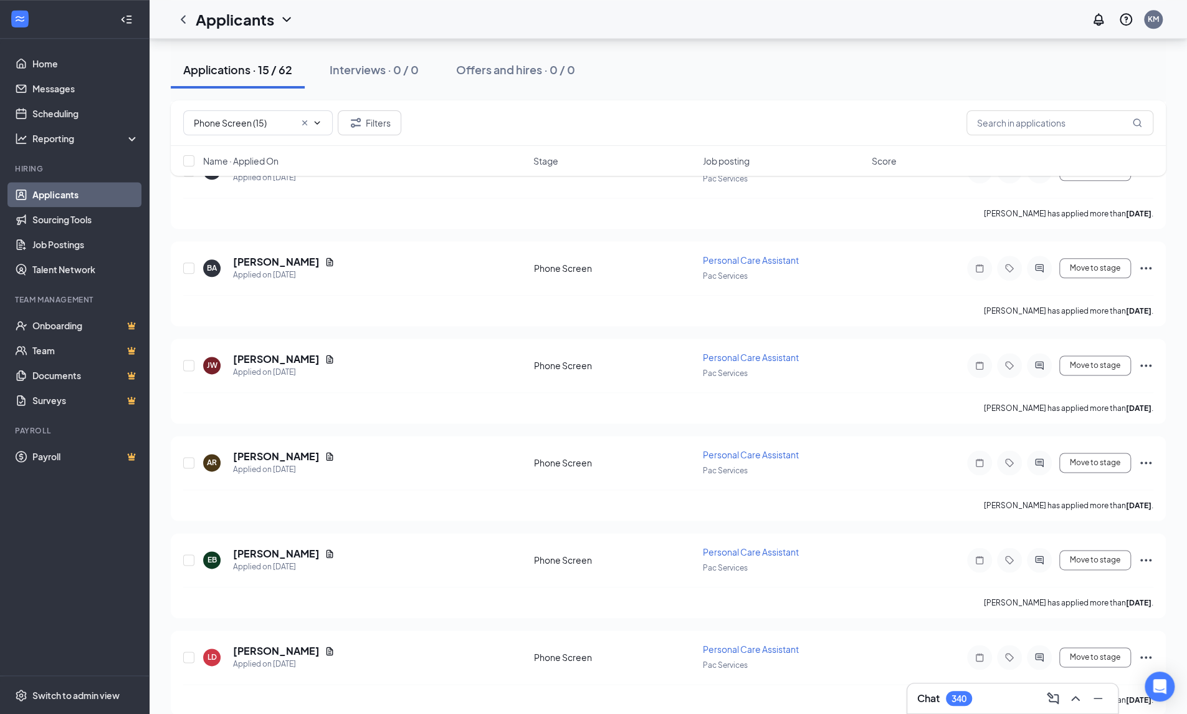
scroll to position [999, 0]
click at [44, 67] on link "Home" at bounding box center [85, 63] width 107 height 25
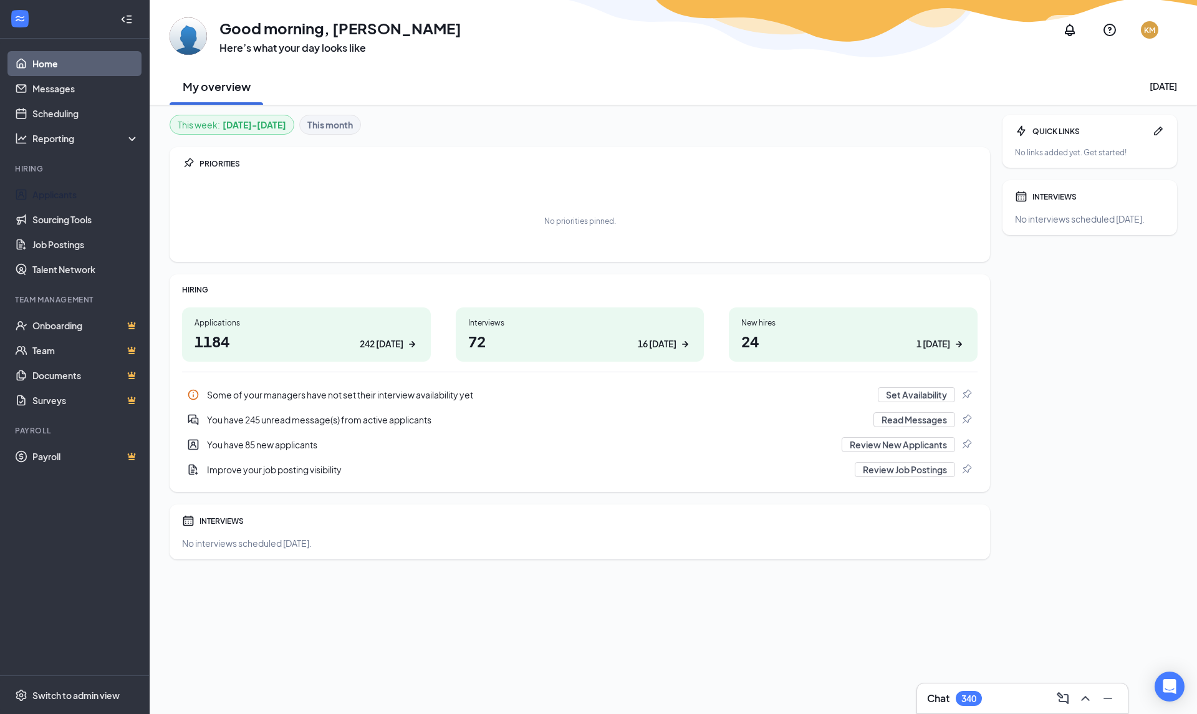
click at [46, 190] on link "Applicants" at bounding box center [85, 194] width 107 height 25
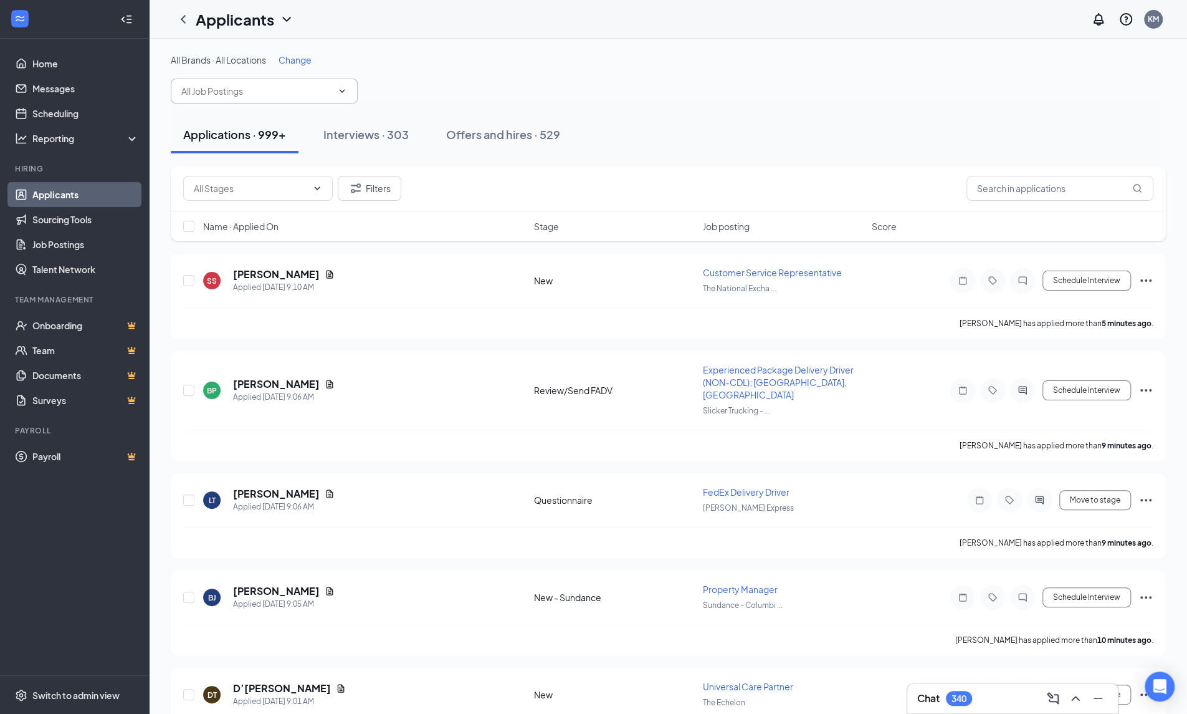
click at [236, 94] on input "text" at bounding box center [256, 91] width 151 height 14
type input "m"
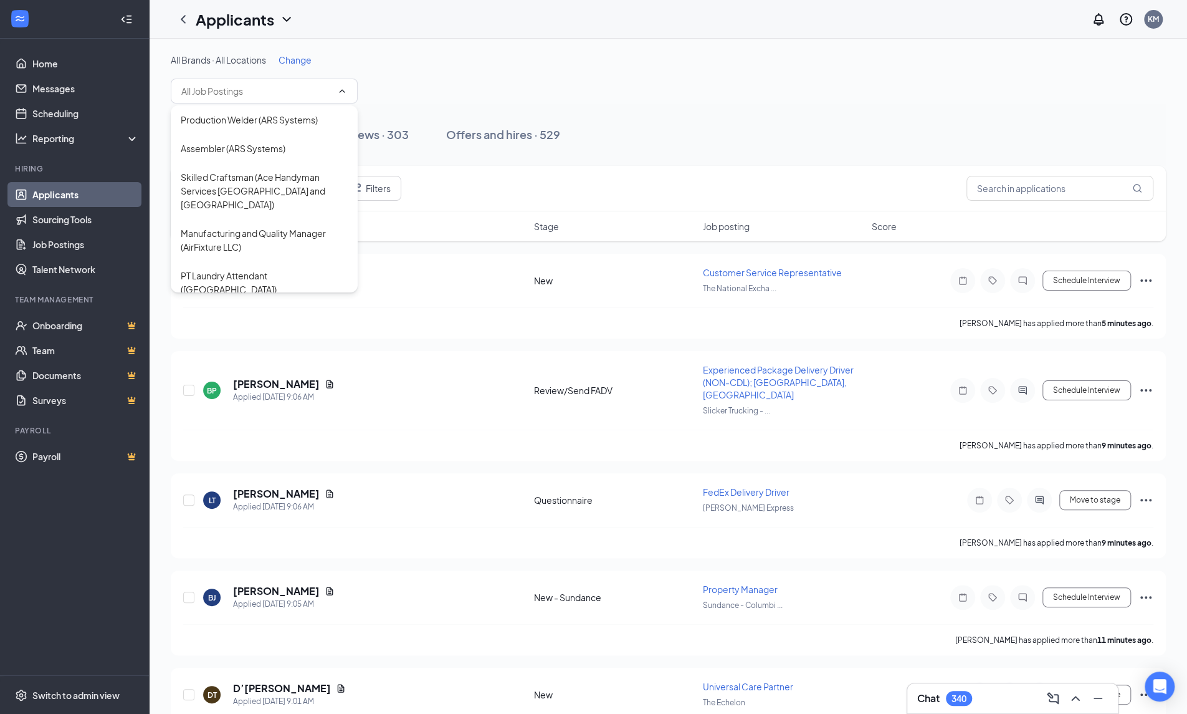
click at [471, 90] on div "All Brands · All Locations Change" at bounding box center [668, 79] width 995 height 50
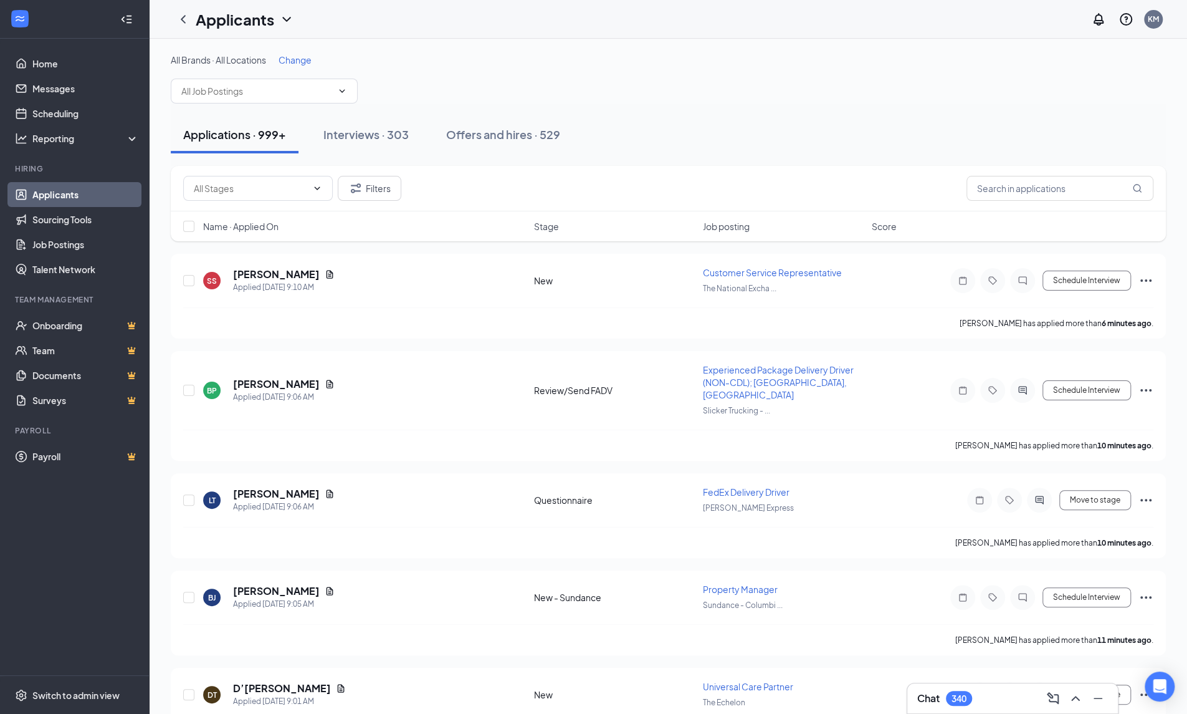
drag, startPoint x: 263, startPoint y: 87, endPoint x: 272, endPoint y: 99, distance: 15.2
click at [262, 87] on input "text" at bounding box center [256, 91] width 151 height 14
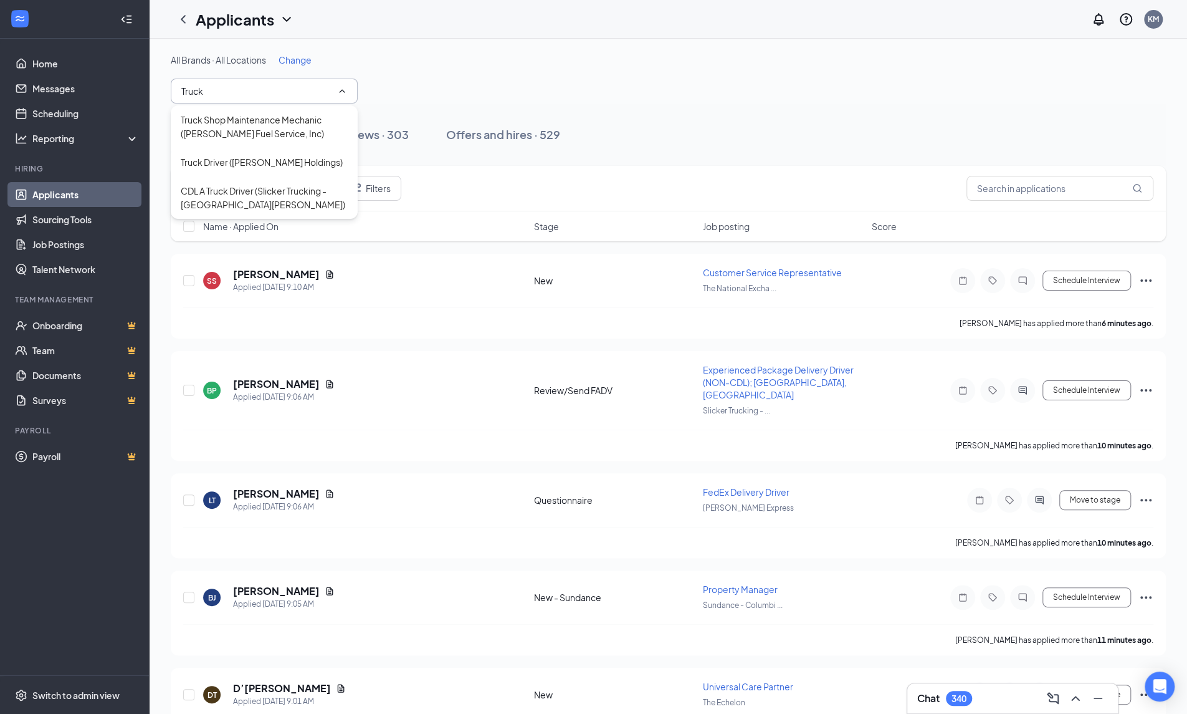
type input "Truck"
click at [261, 118] on div "Truck Shop Maintenance Mechanic ([PERSON_NAME] Fuel Service, Inc)" at bounding box center [264, 126] width 167 height 27
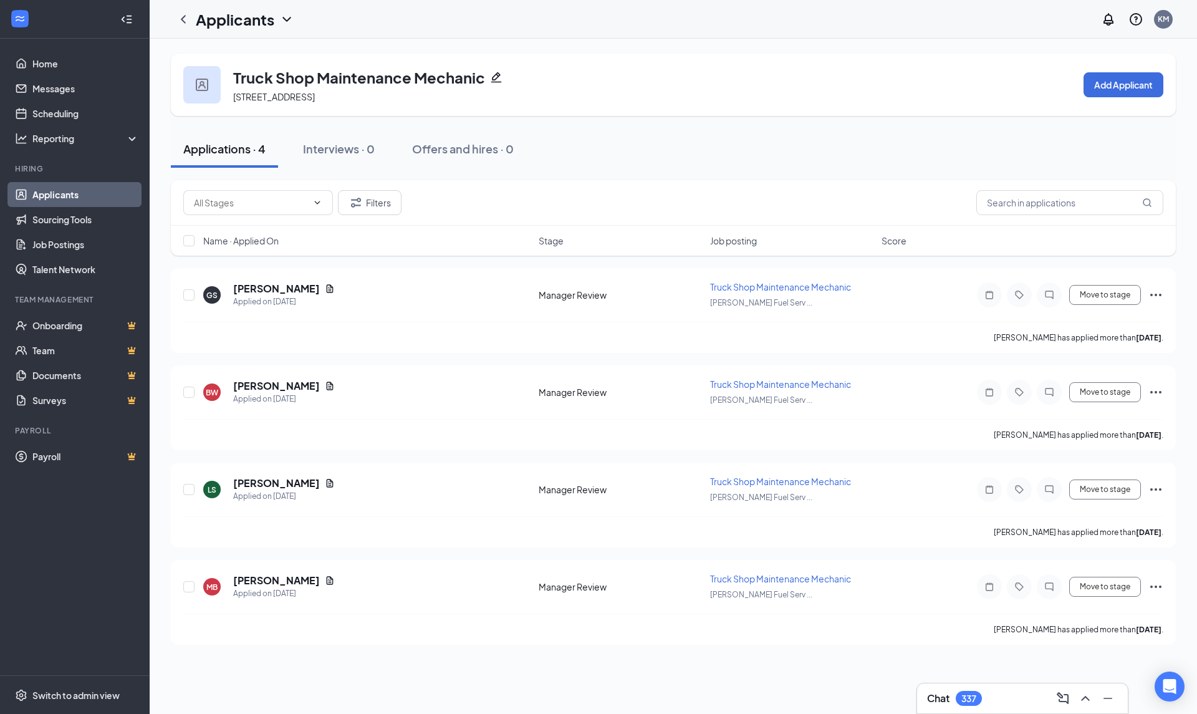
click at [56, 193] on link "Applicants" at bounding box center [85, 194] width 107 height 25
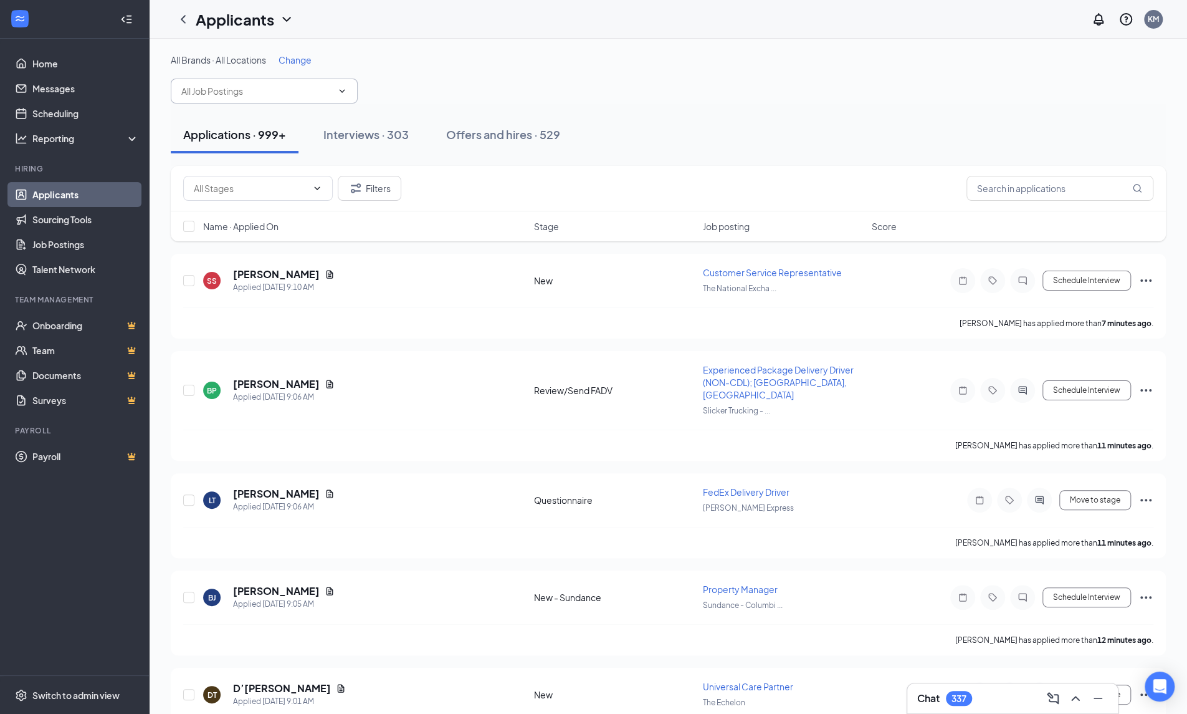
click at [248, 92] on input "text" at bounding box center [256, 91] width 151 height 14
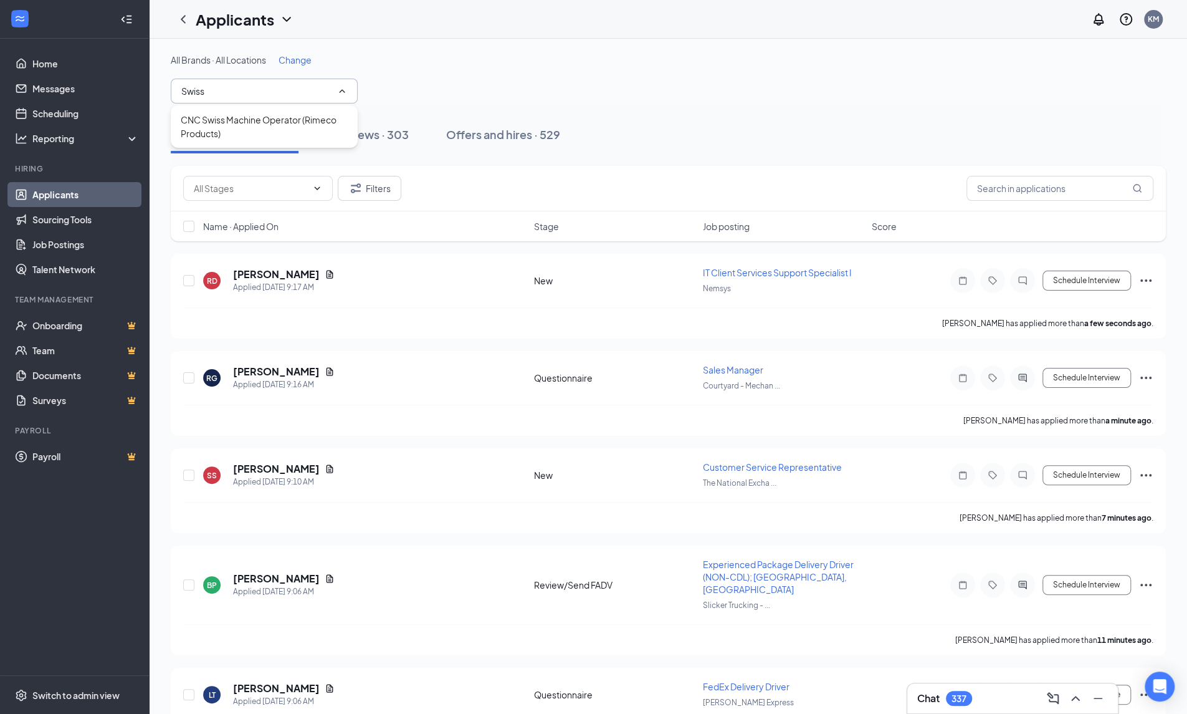
type input "Swiss"
click at [248, 134] on div "CNC Swiss Machine Operator (Rimeco Products)" at bounding box center [264, 126] width 167 height 27
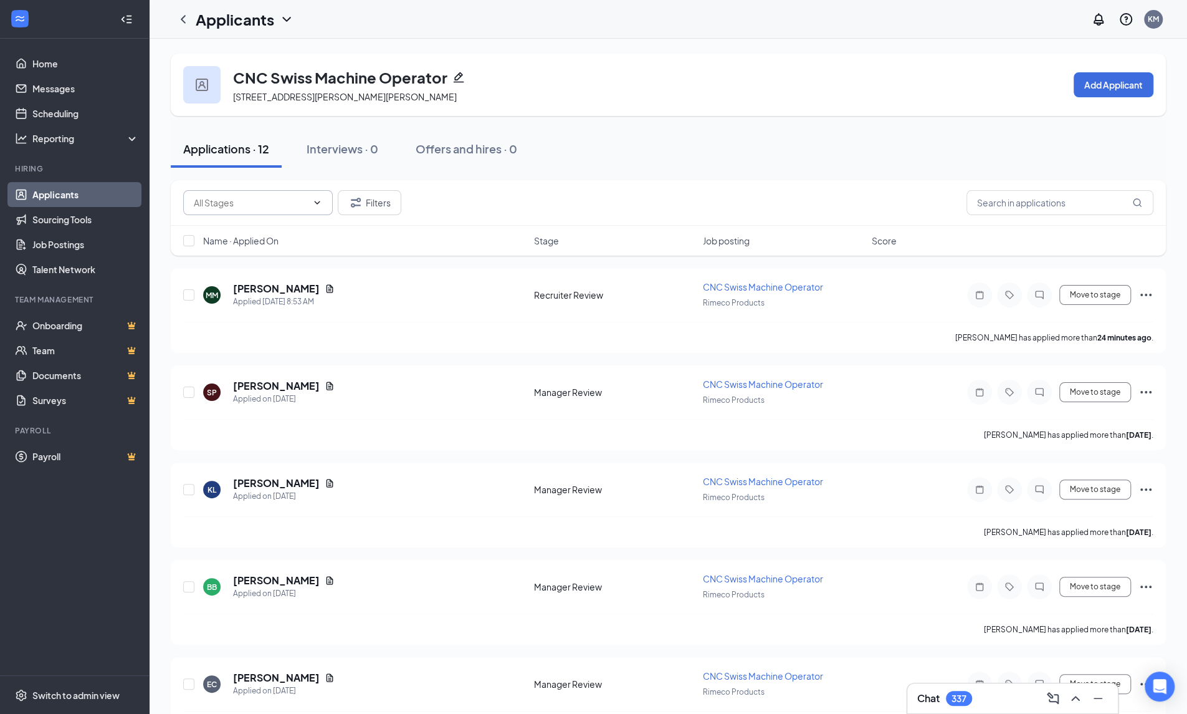
click at [304, 204] on input "text" at bounding box center [250, 203] width 113 height 14
click at [272, 236] on div "Recruiter Review (1)" at bounding box center [233, 231] width 80 height 14
type input "Recruiter Review (1)"
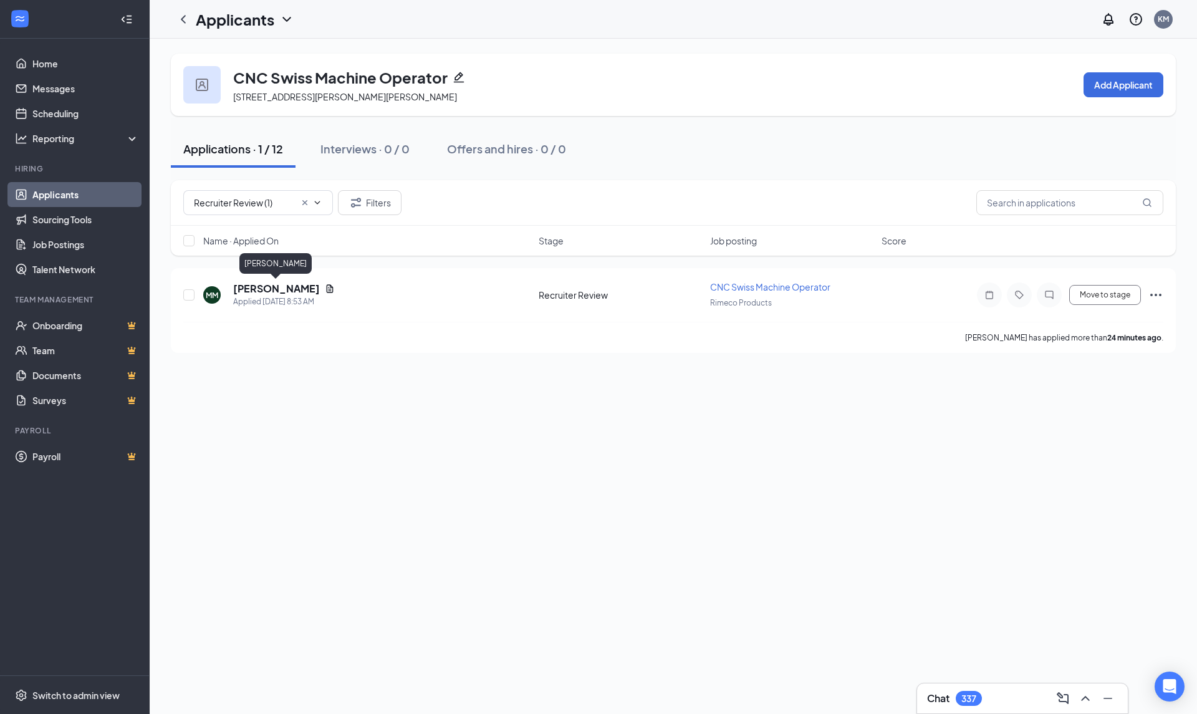
click at [244, 290] on h5 "Morgan Mitchell" at bounding box center [276, 289] width 87 height 14
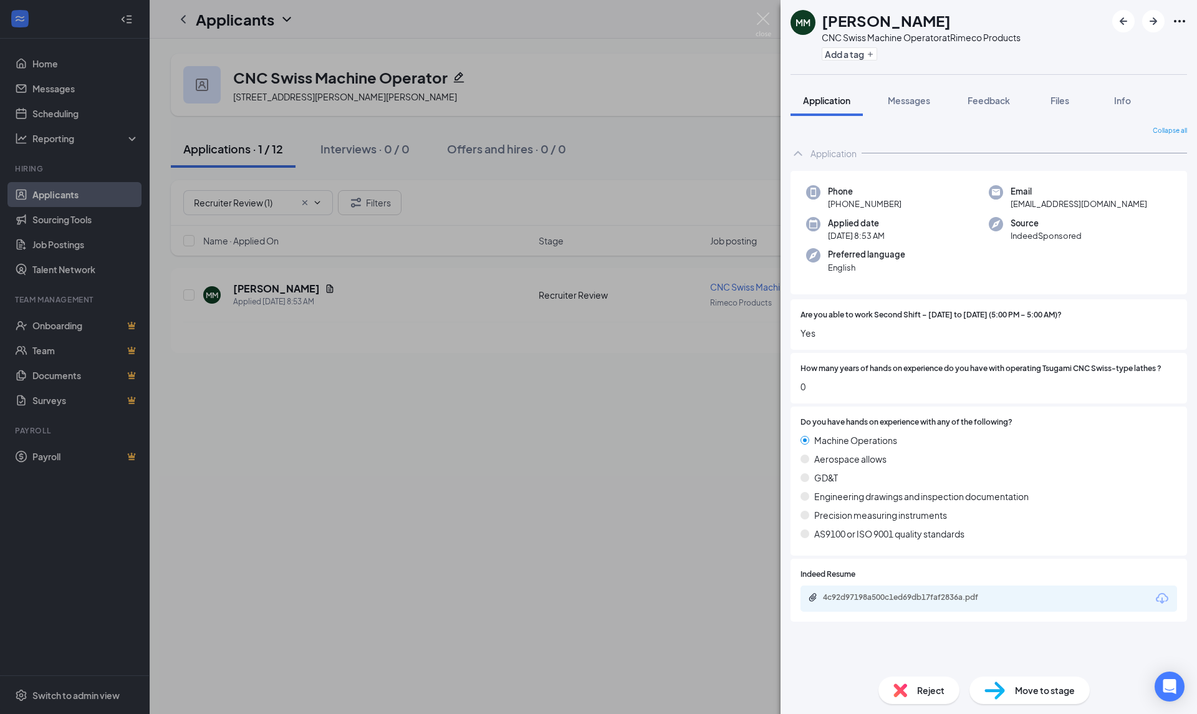
click at [1162, 595] on icon "Download" at bounding box center [1161, 598] width 15 height 15
click at [949, 687] on div "Reject" at bounding box center [918, 689] width 81 height 27
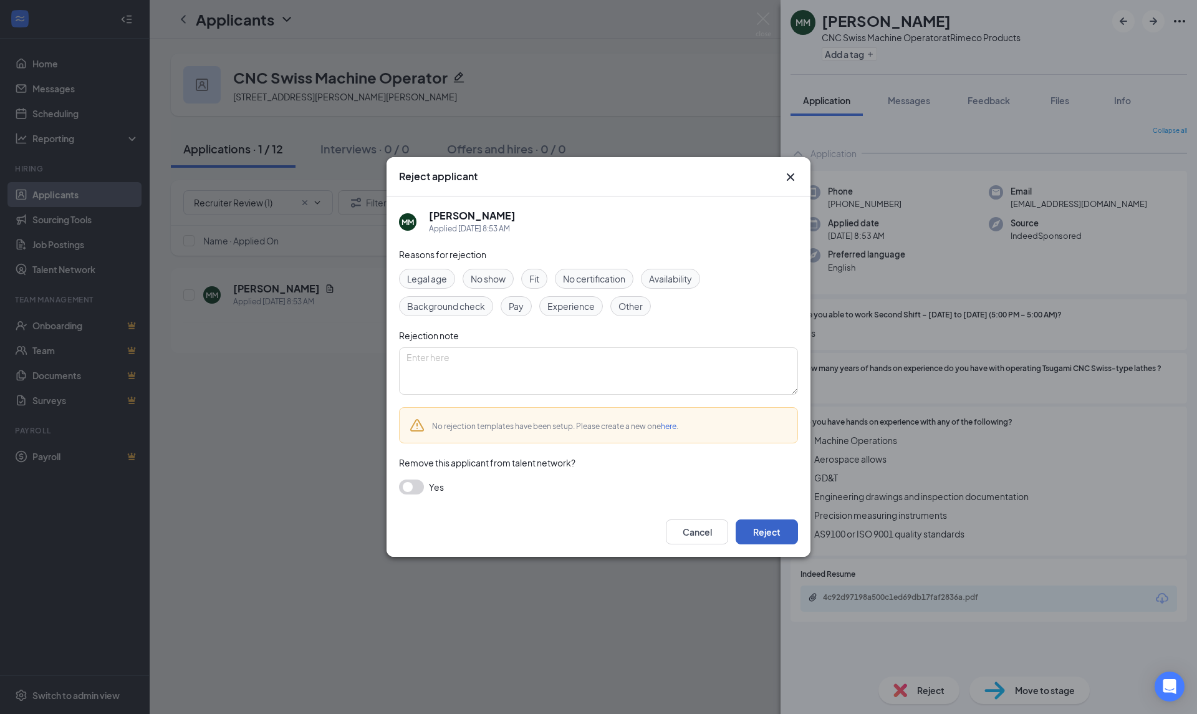
click at [775, 538] on button "Reject" at bounding box center [766, 531] width 62 height 25
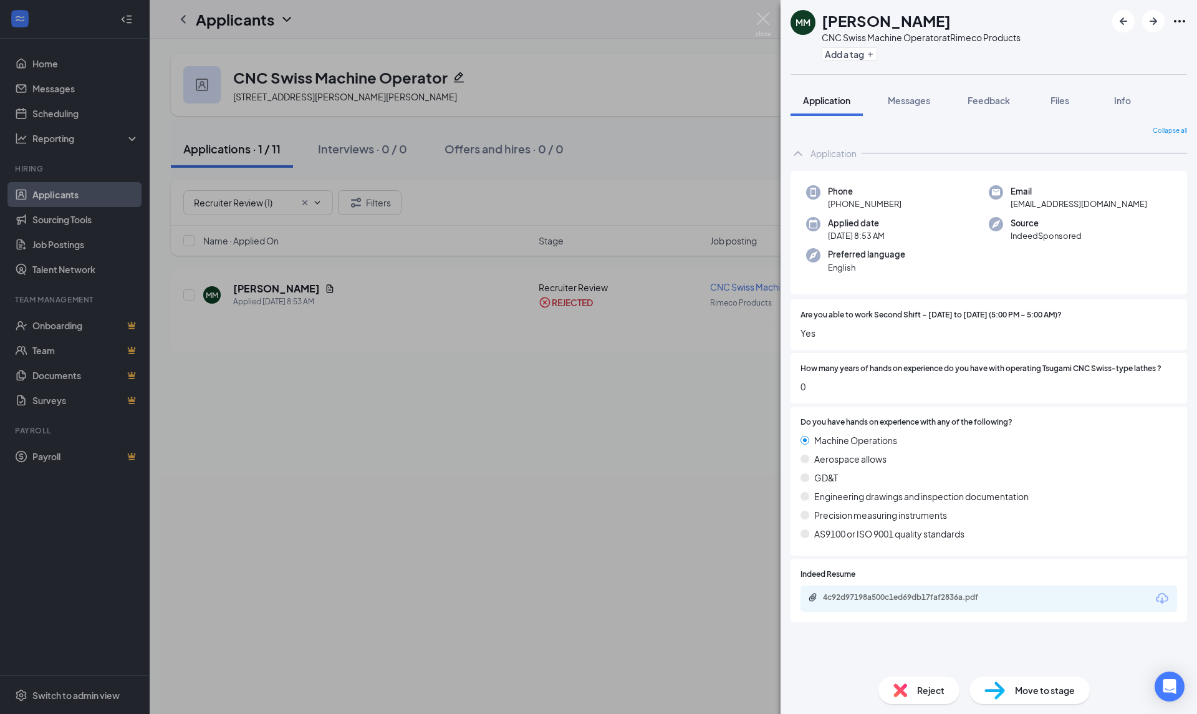
click at [75, 191] on div "MM Morgan Mitchell CNC Swiss Machine Operator at Rimeco Products Add a tag Appl…" at bounding box center [598, 357] width 1197 height 714
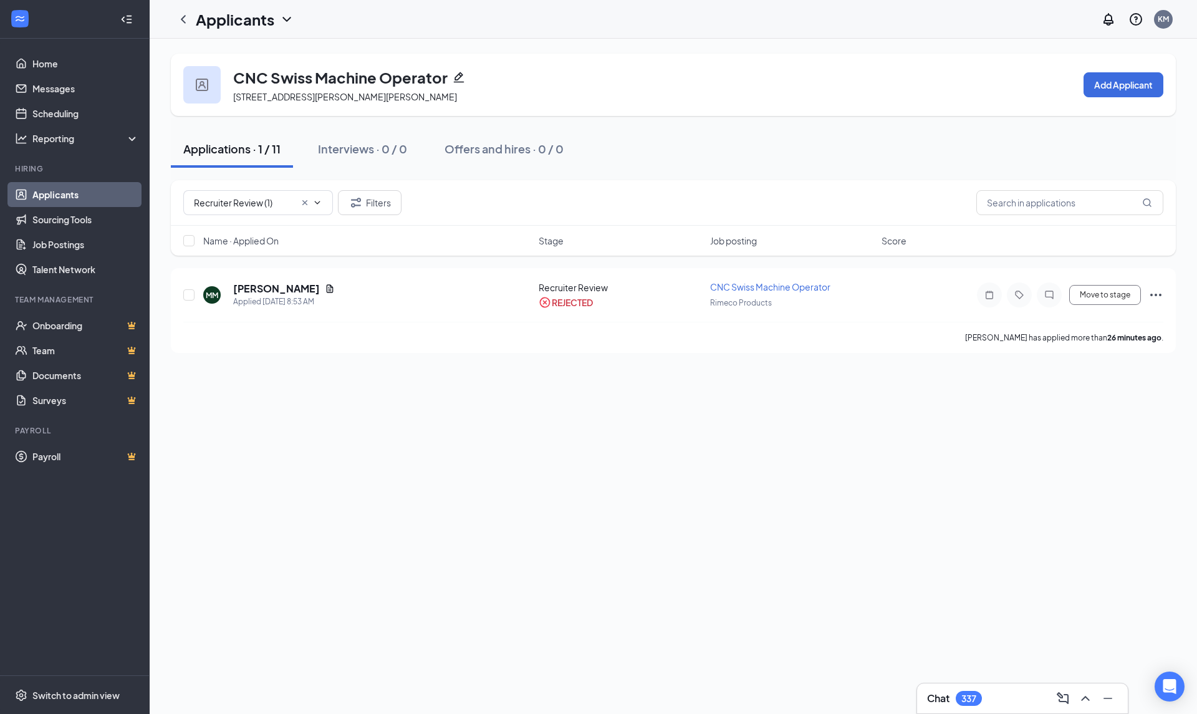
click at [57, 191] on link "Applicants" at bounding box center [85, 194] width 107 height 25
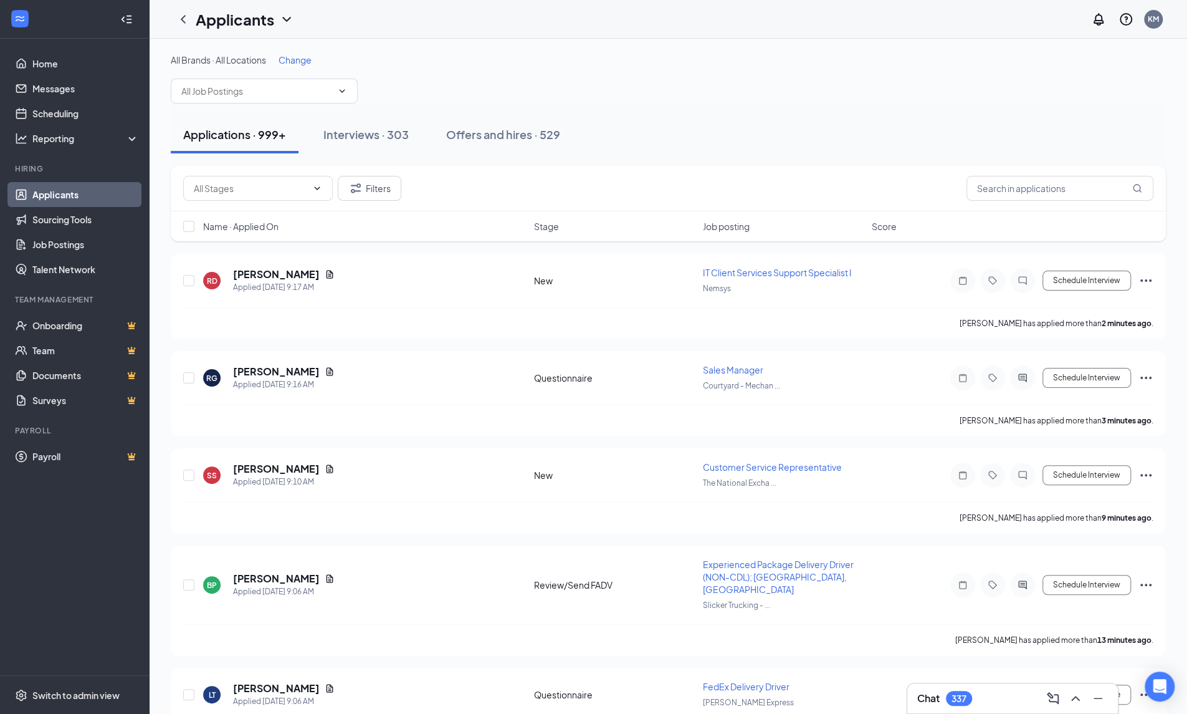
click at [249, 93] on input "text" at bounding box center [256, 91] width 151 height 14
type input "hvacr"
click at [247, 115] on div "HVACR Technician (Mechanical 24 Inc.)" at bounding box center [258, 120] width 154 height 14
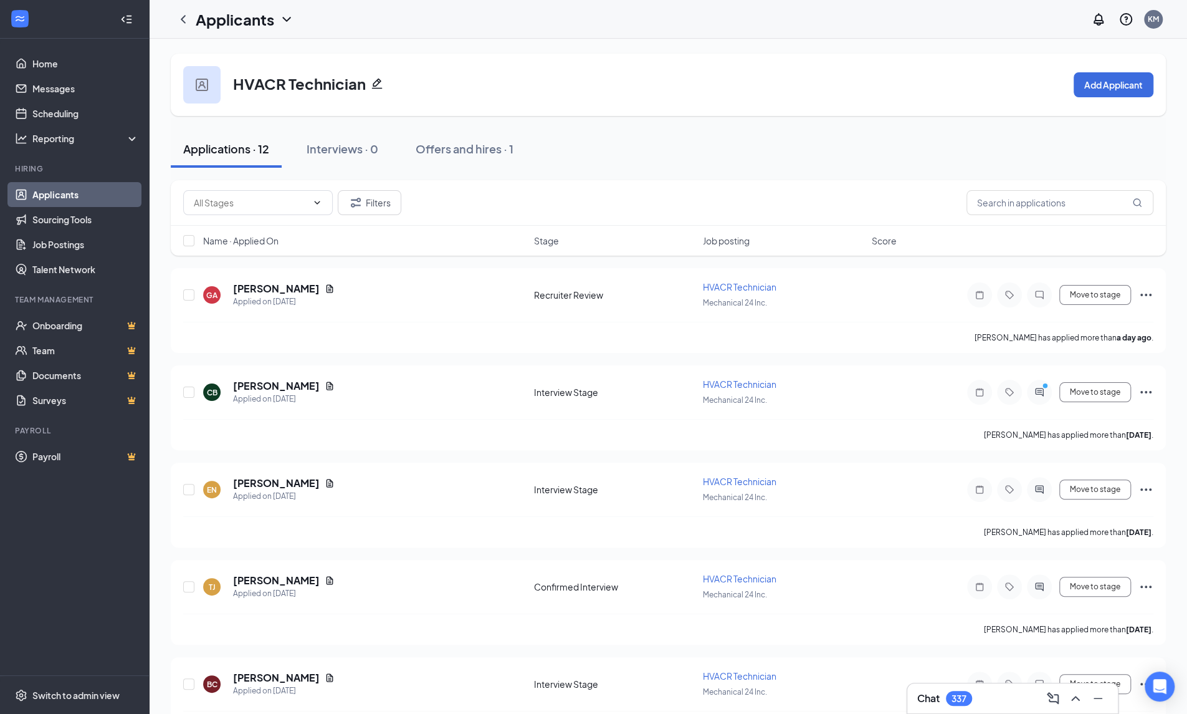
click at [278, 213] on span at bounding box center [258, 202] width 150 height 25
click at [272, 231] on div "Recruiter Review (1)" at bounding box center [233, 231] width 80 height 14
type input "Recruiter Review (1)"
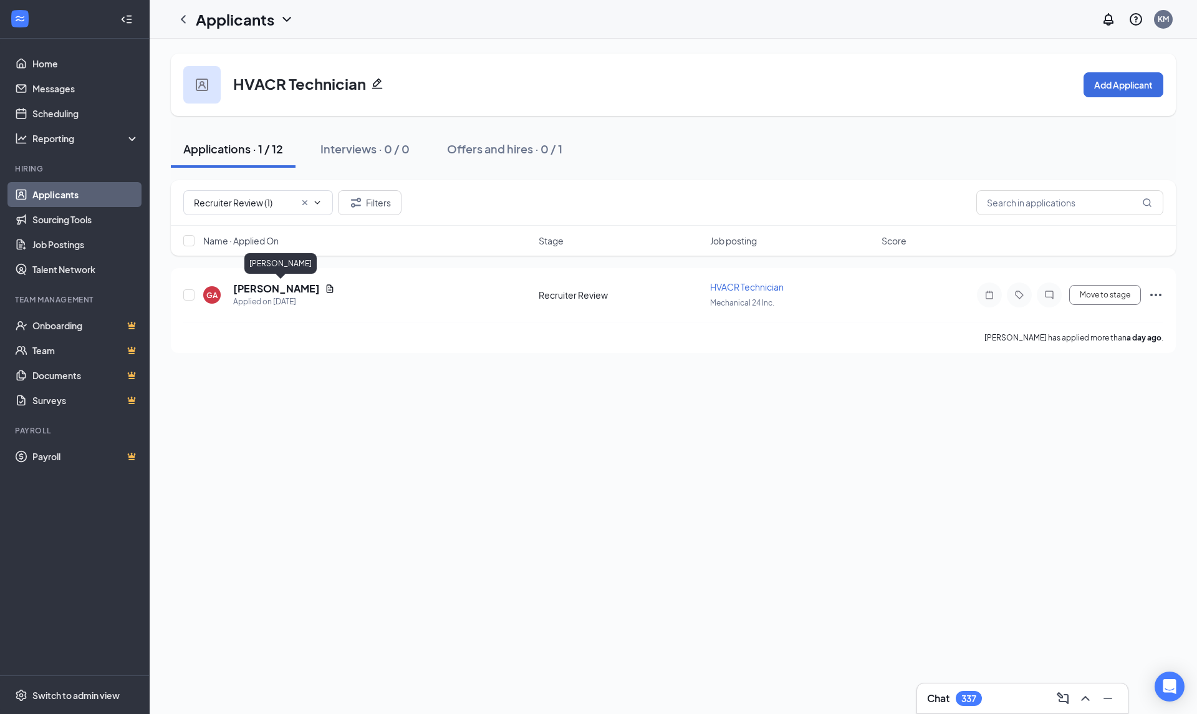
click at [273, 288] on h5 "GIORGI AVLOKHASHVILI" at bounding box center [276, 289] width 87 height 14
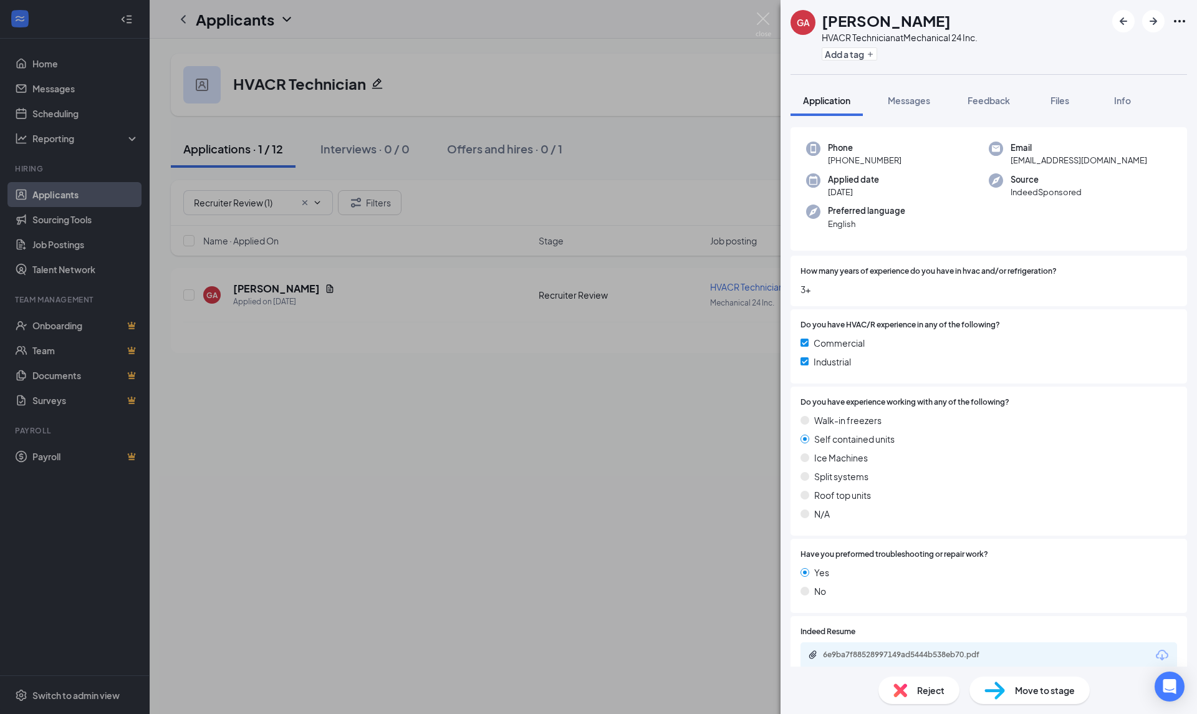
scroll to position [60, 0]
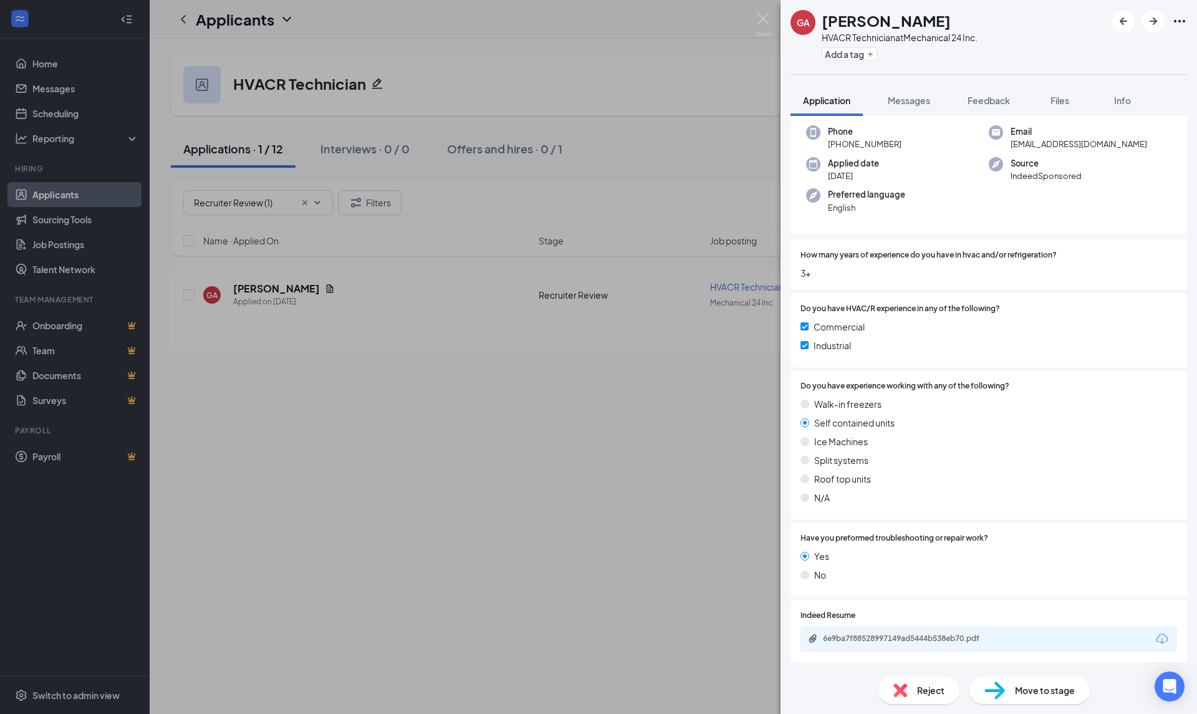
click at [1151, 637] on div "6e9ba7f88528997149ad5444b538eb70.pdf" at bounding box center [988, 639] width 376 height 26
click at [1154, 637] on icon "Download" at bounding box center [1161, 638] width 15 height 15
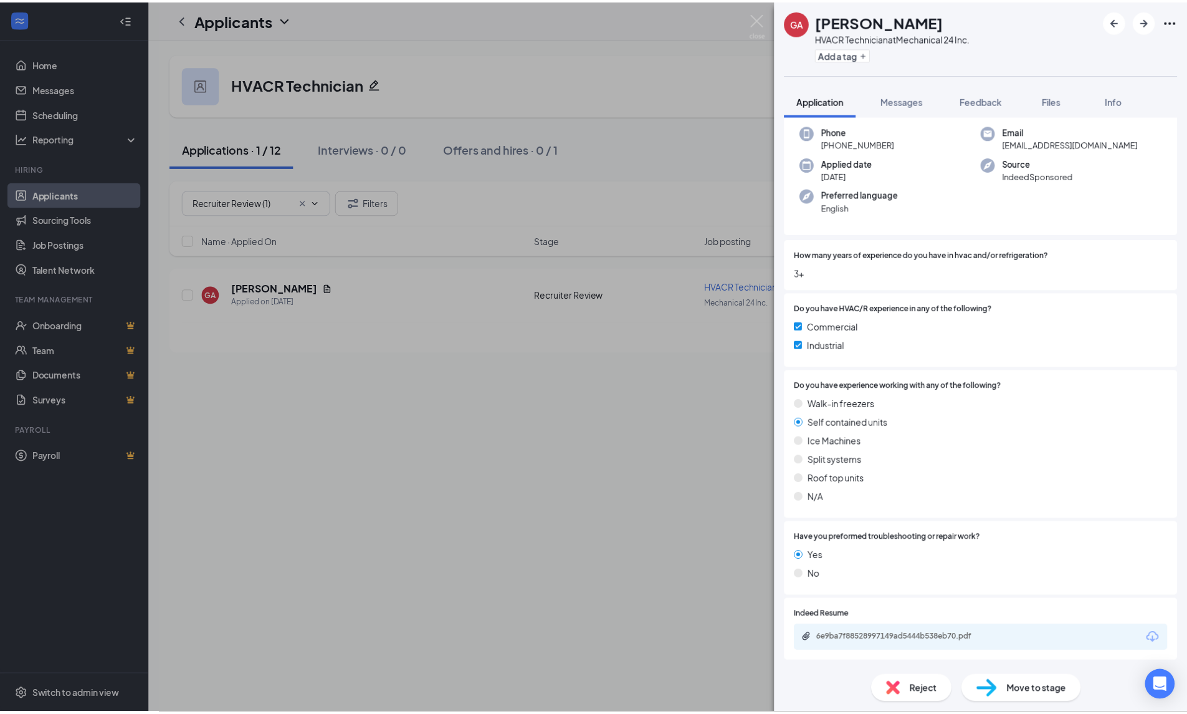
scroll to position [55, 0]
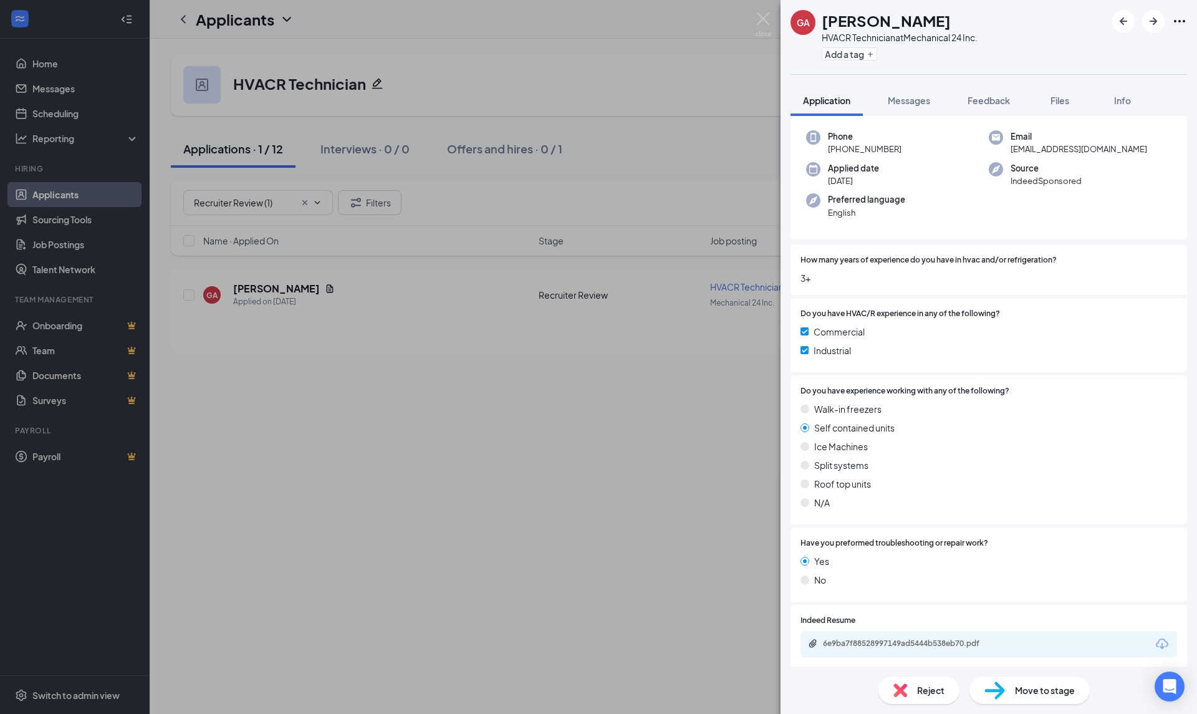
click at [1028, 685] on span "Move to stage" at bounding box center [1045, 690] width 60 height 14
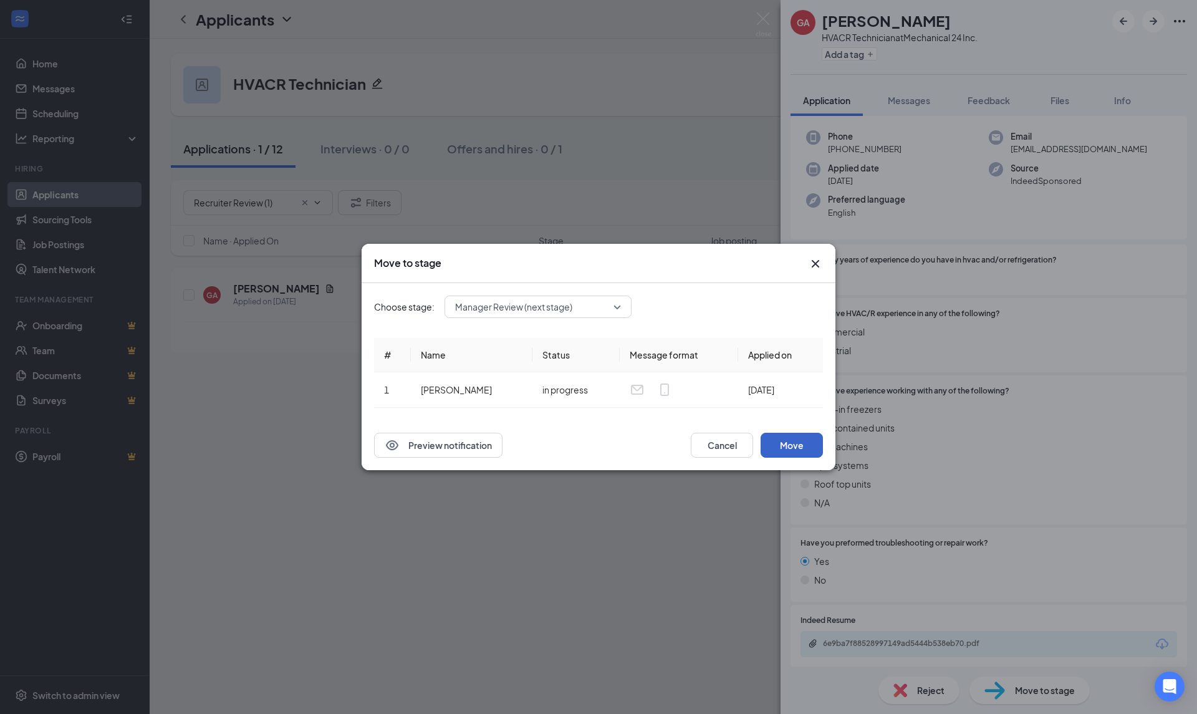
click at [818, 451] on button "Move" at bounding box center [791, 445] width 62 height 25
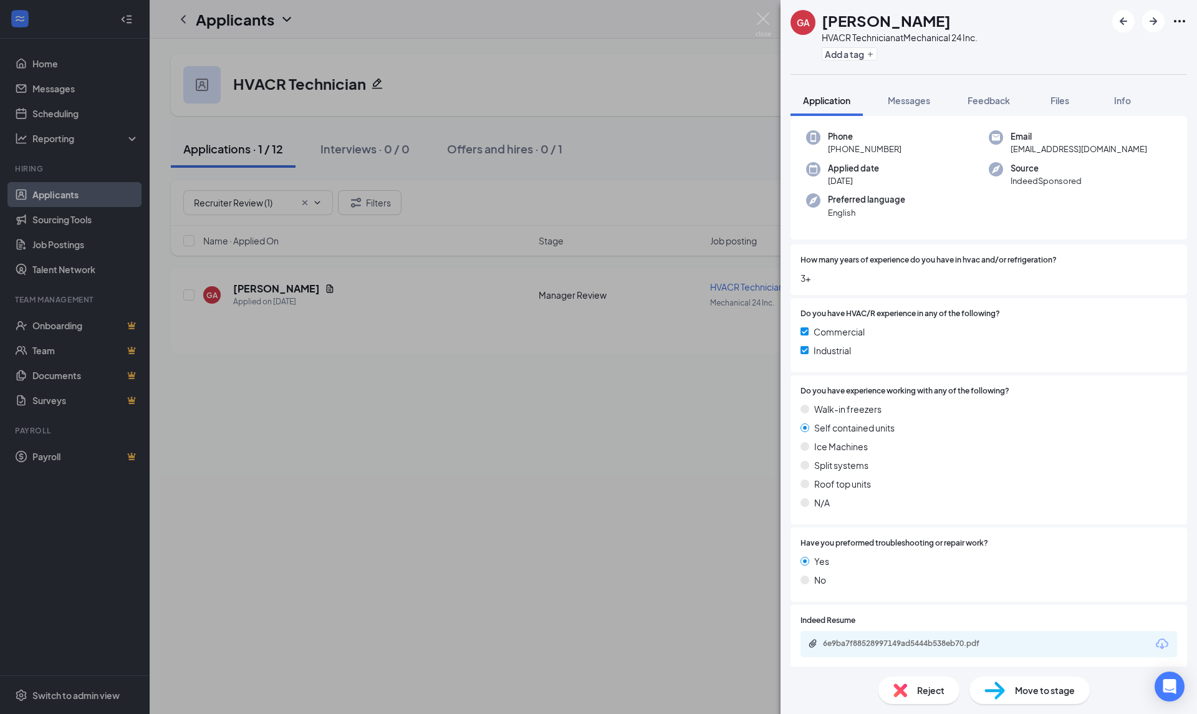
click at [573, 479] on div "GA GIORGI AVLOKHASHVILI HVACR Technician at Mechanical 24 Inc. Add a tag Applic…" at bounding box center [598, 357] width 1197 height 714
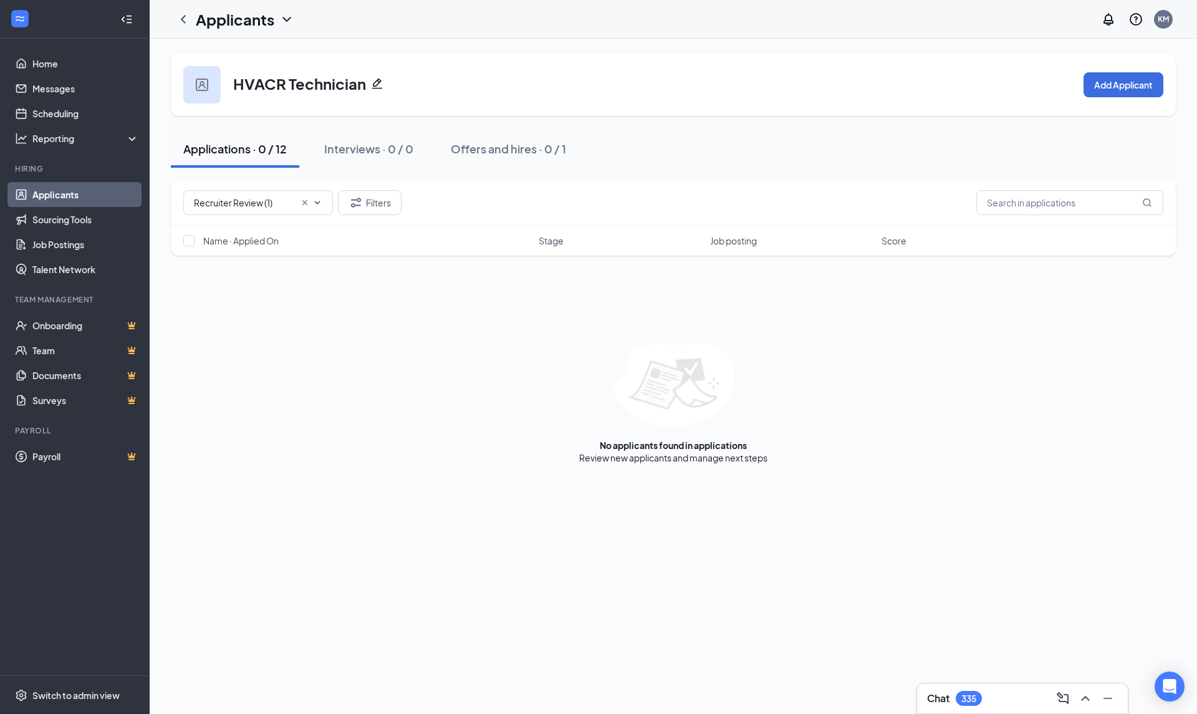
click at [571, 481] on div "HVACR Technician Add Applicant Applications · 0 / 12 Interviews · 0 / 0 Offers …" at bounding box center [673, 376] width 1047 height 675
click at [62, 61] on link "Home" at bounding box center [85, 63] width 107 height 25
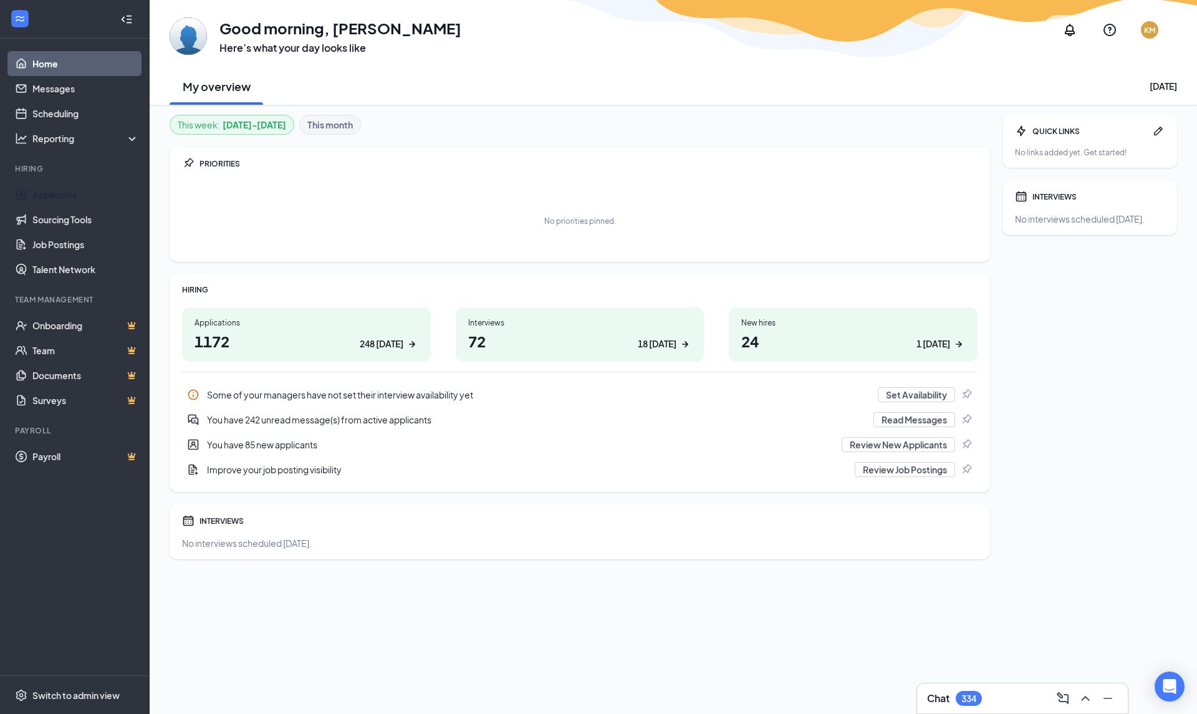
click at [51, 200] on link "Applicants" at bounding box center [85, 194] width 107 height 25
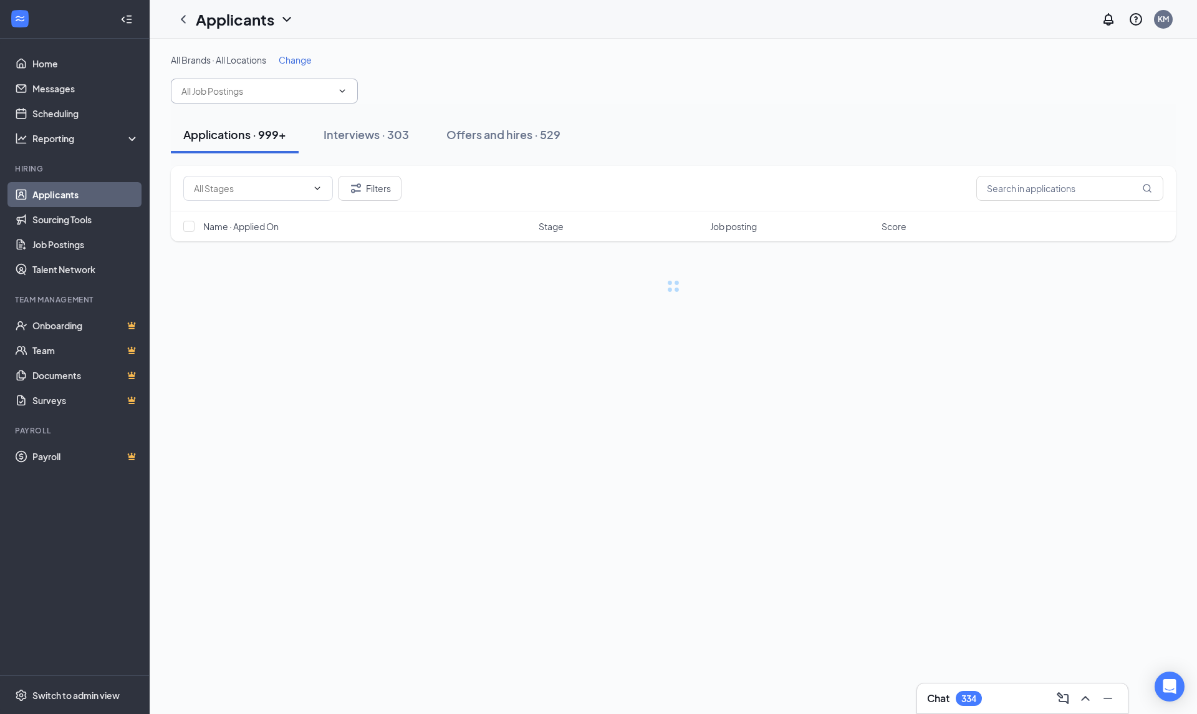
click at [242, 90] on input "text" at bounding box center [256, 91] width 151 height 14
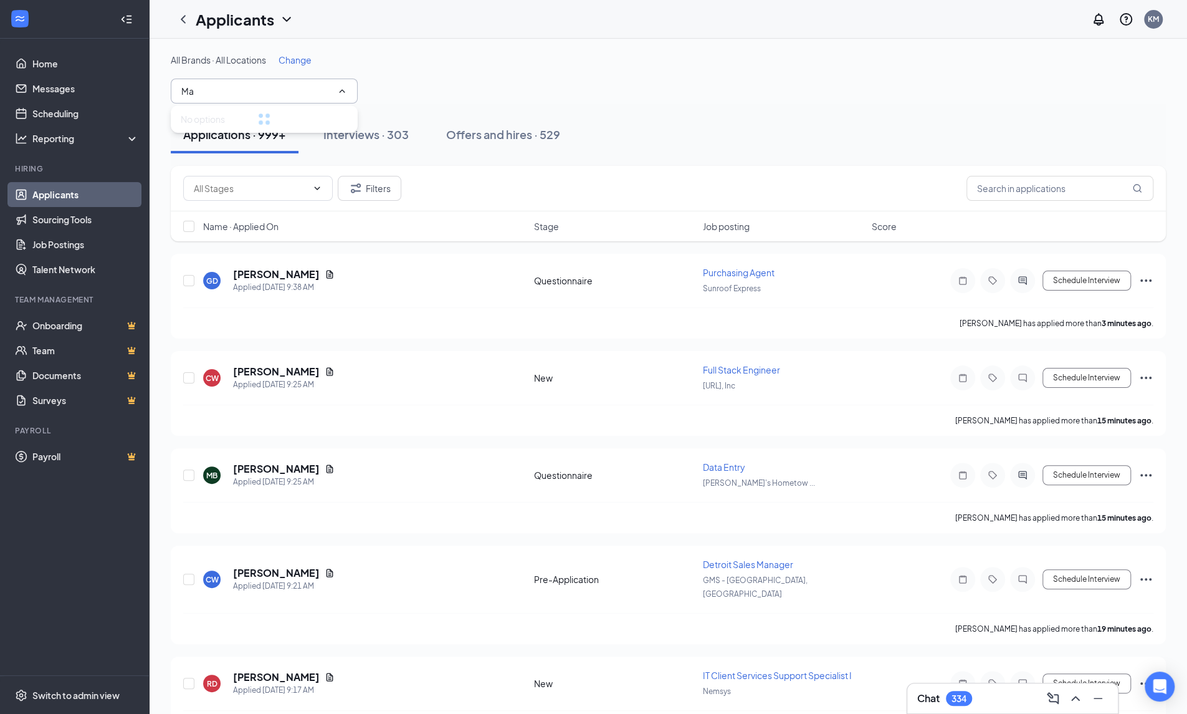
type input "Mac"
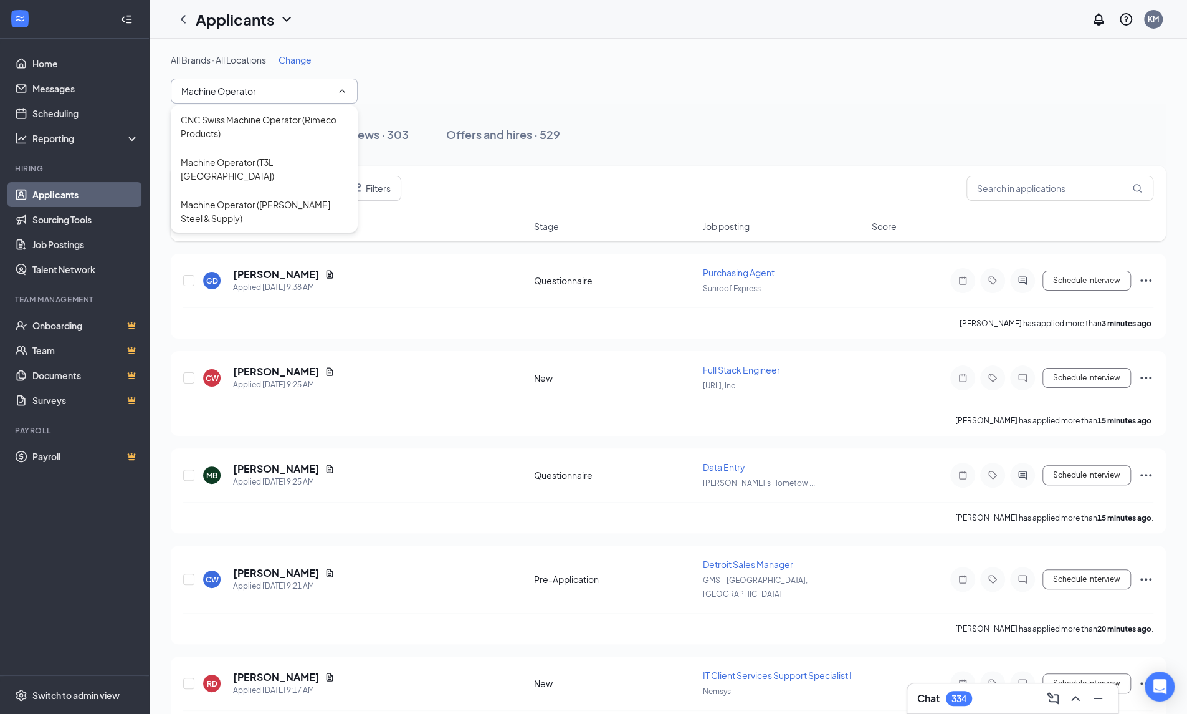
type input "Machine Operator"
click at [269, 160] on div "Machine Operator (T3L USA)" at bounding box center [264, 168] width 167 height 27
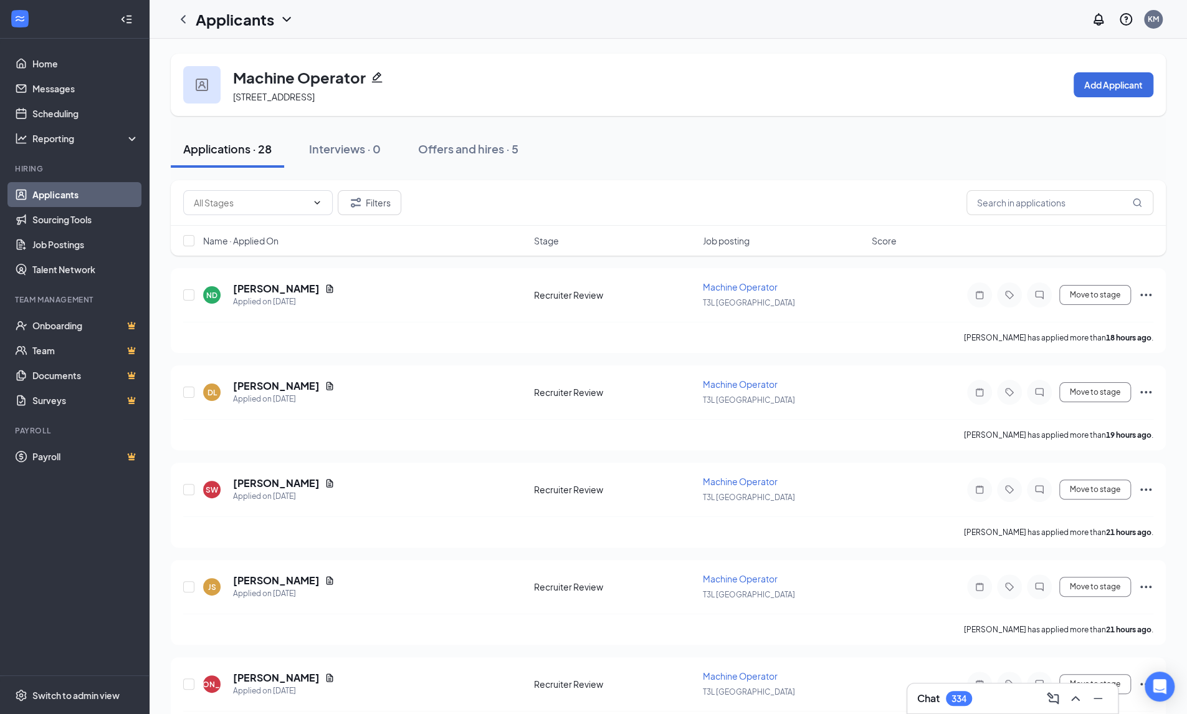
click at [258, 214] on span at bounding box center [258, 202] width 150 height 25
click at [247, 236] on div "Recruiter Review (5)" at bounding box center [233, 231] width 80 height 14
type input "Recruiter Review (5)"
click at [272, 291] on h5 "Nathan Diaz" at bounding box center [276, 289] width 87 height 14
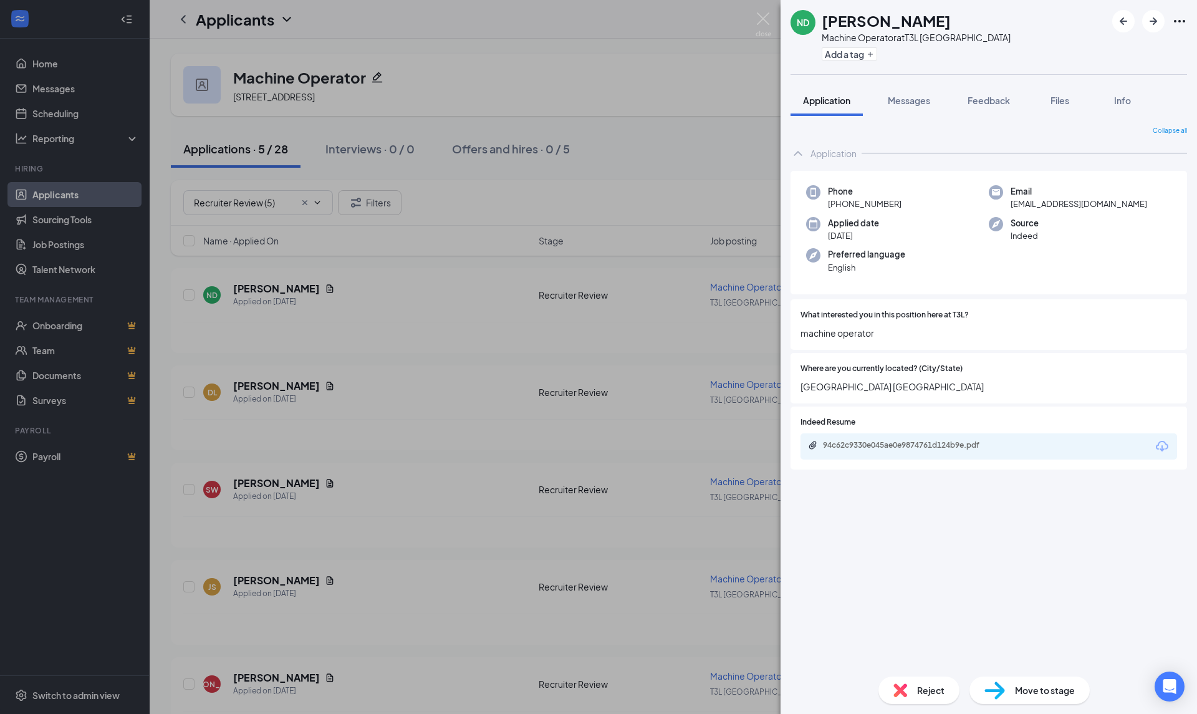
click at [1154, 444] on icon "Download" at bounding box center [1161, 446] width 15 height 15
click at [906, 703] on div "Reject" at bounding box center [918, 689] width 81 height 27
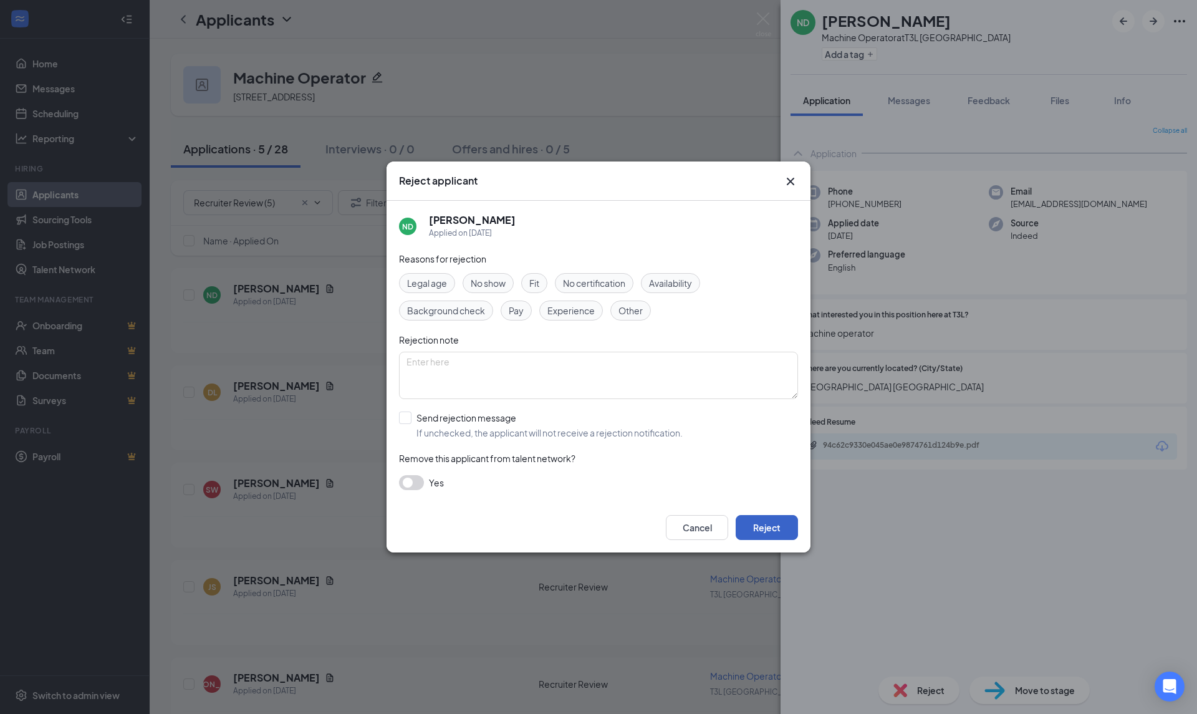
click at [765, 537] on button "Reject" at bounding box center [766, 527] width 62 height 25
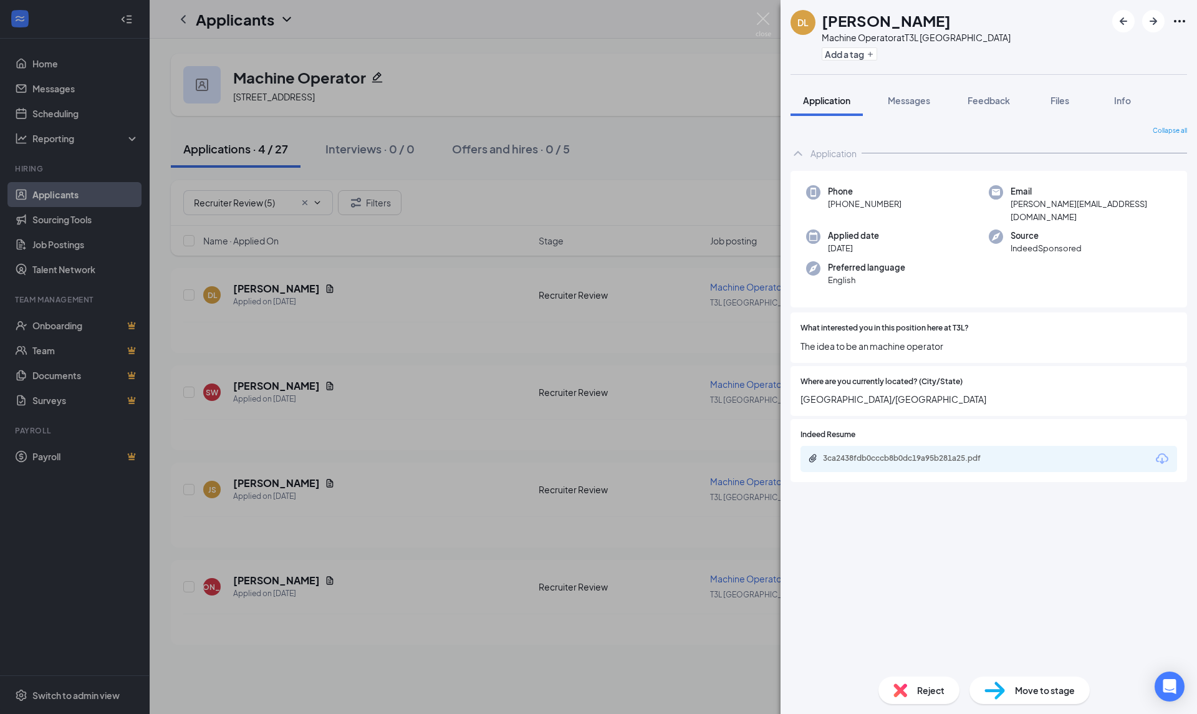
click at [1157, 451] on icon "Download" at bounding box center [1161, 458] width 15 height 15
click at [915, 694] on div "Reject" at bounding box center [918, 689] width 81 height 27
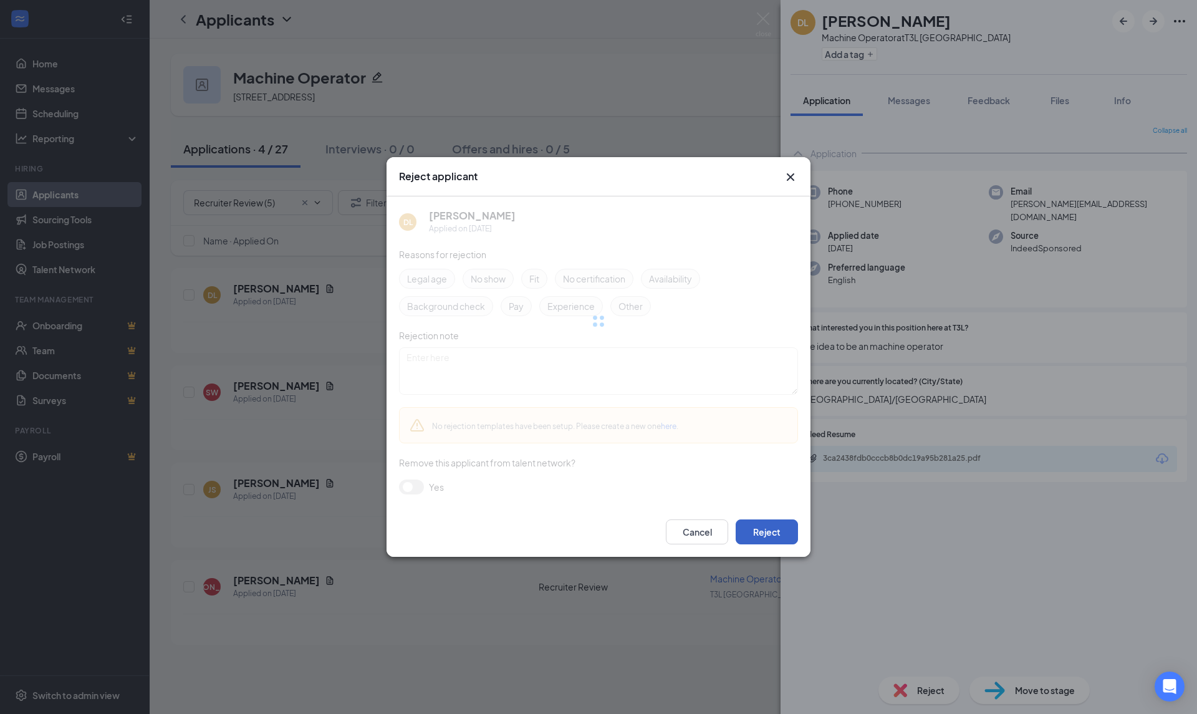
click at [768, 523] on button "Reject" at bounding box center [766, 531] width 62 height 25
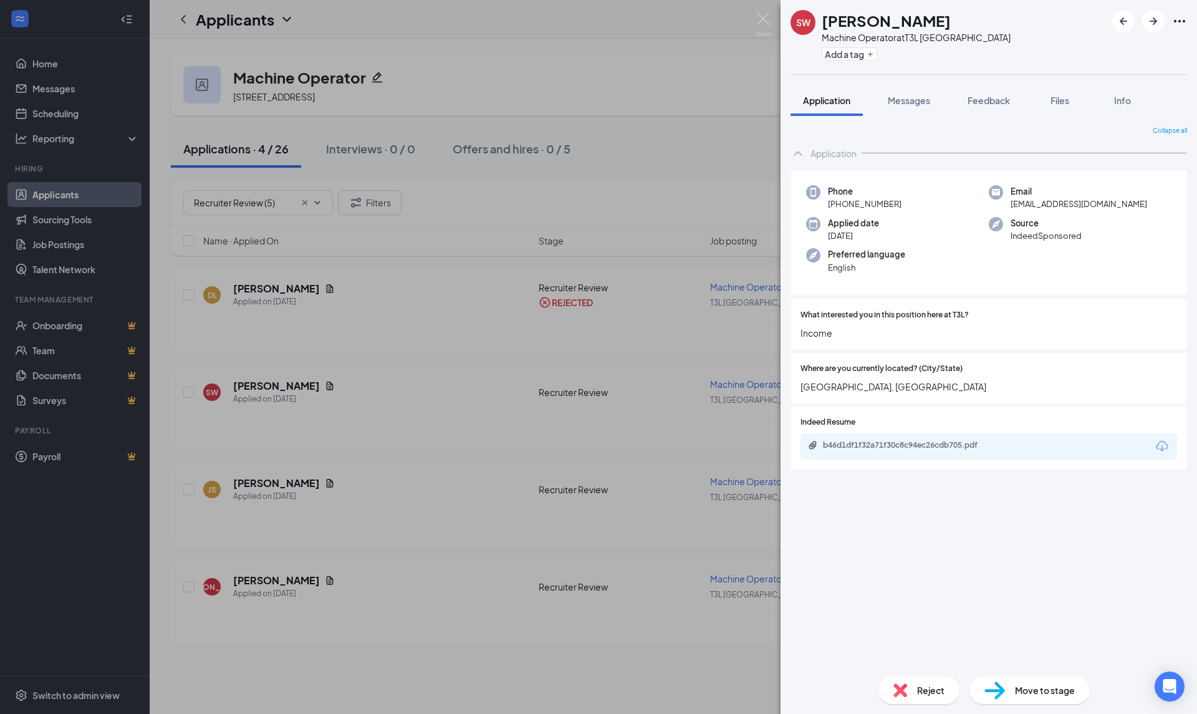
click at [1159, 448] on icon "Download" at bounding box center [1161, 446] width 12 height 11
click at [919, 692] on span "Reject" at bounding box center [930, 690] width 27 height 14
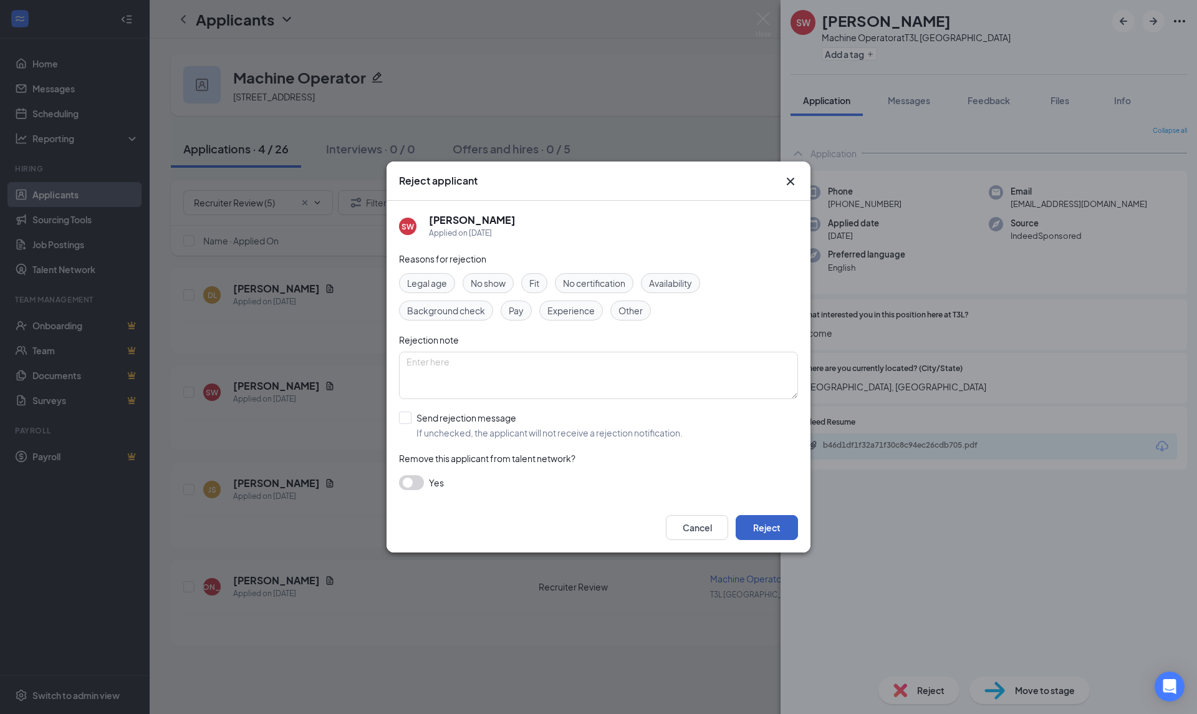
click at [753, 531] on button "Reject" at bounding box center [766, 527] width 62 height 25
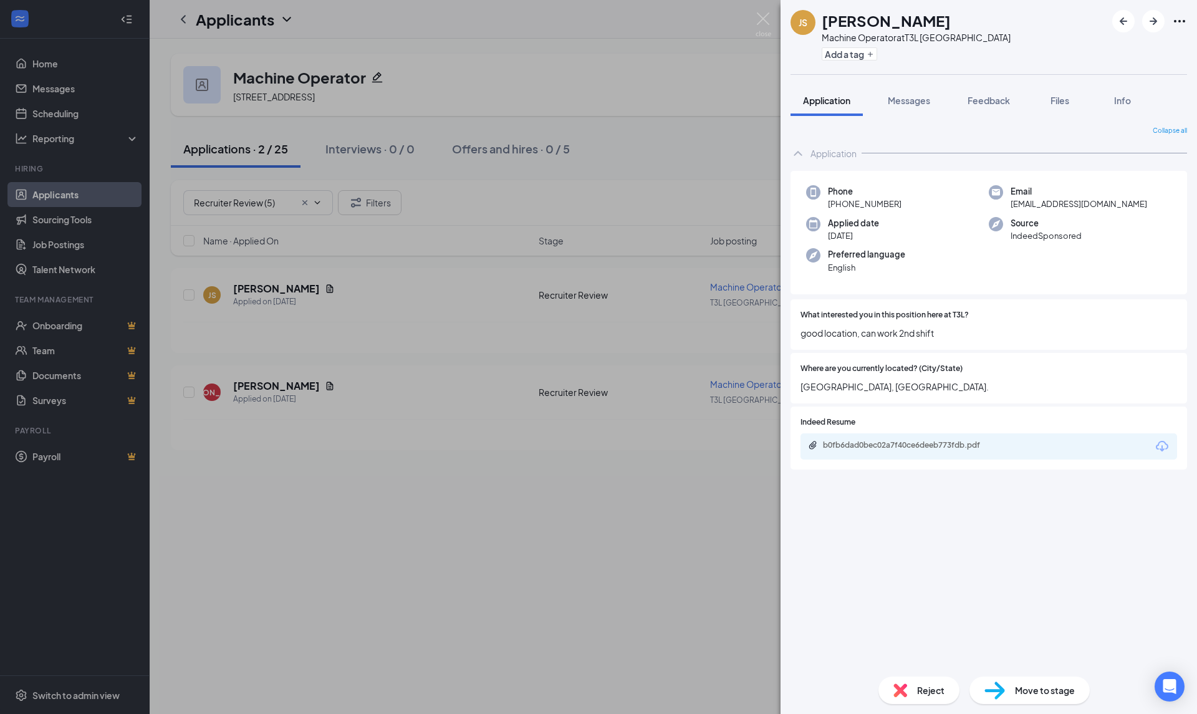
click at [617, 600] on div "JS James Sipp Machine Operator at T3L USA Add a tag Application Messages Feedba…" at bounding box center [598, 357] width 1197 height 714
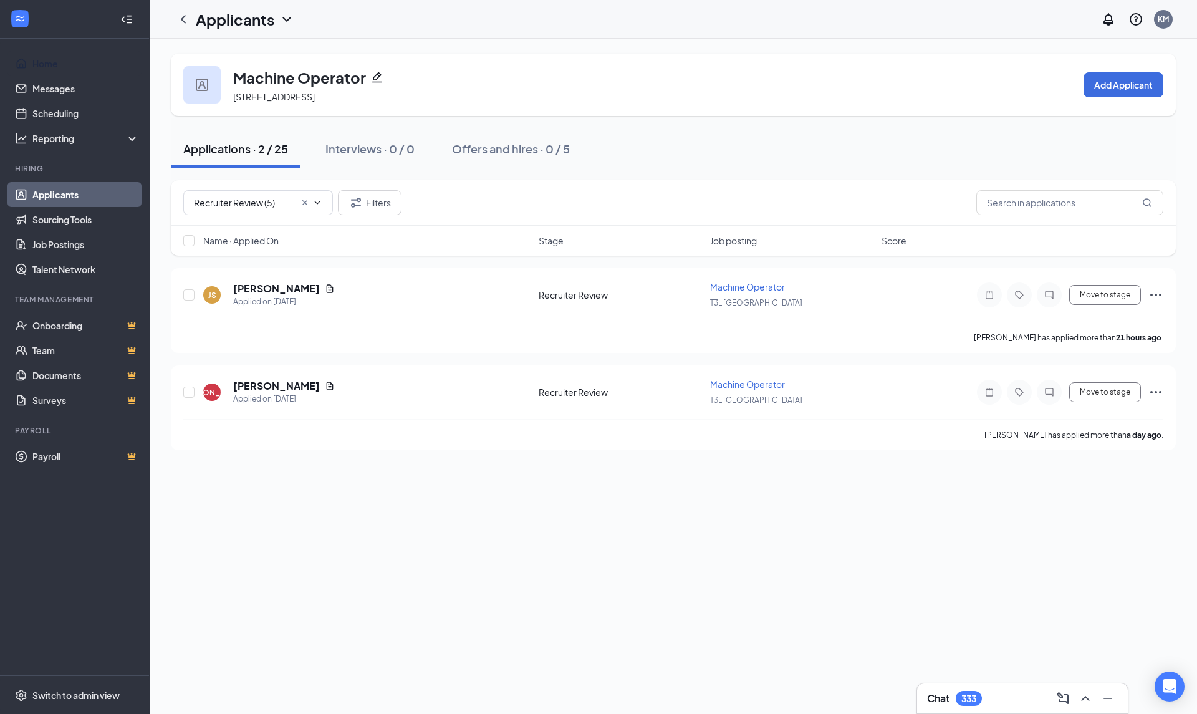
click at [42, 67] on link "Home" at bounding box center [85, 63] width 107 height 25
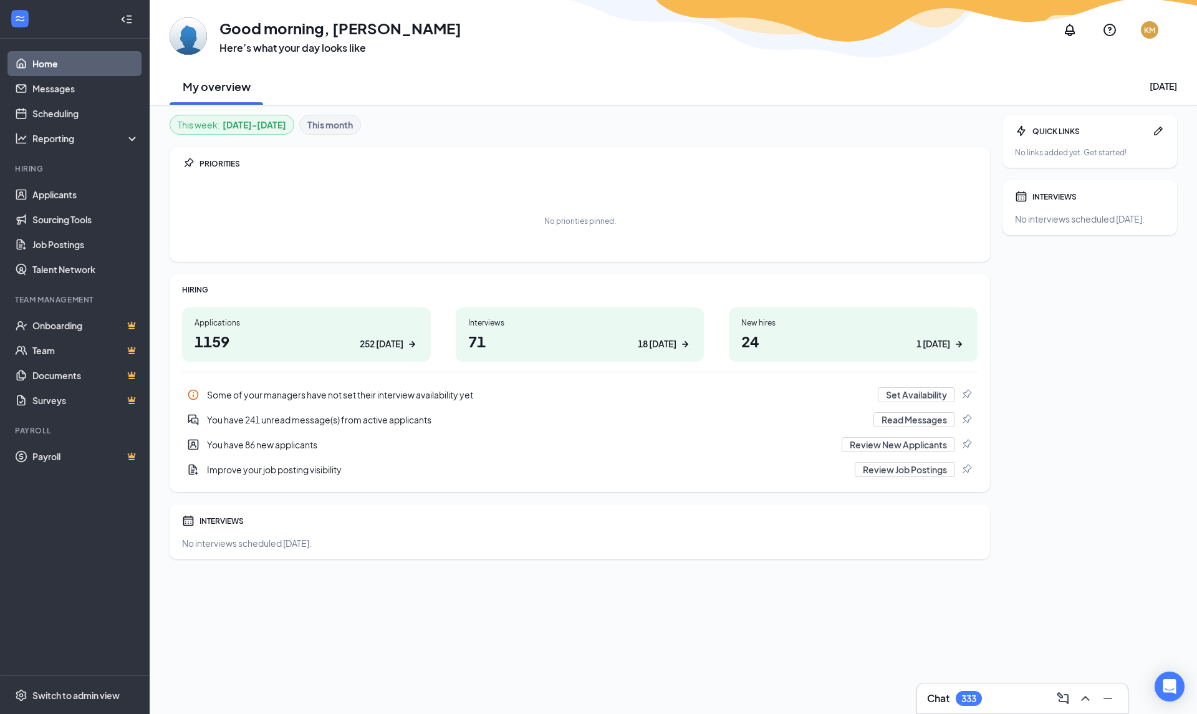
click at [49, 65] on link "Home" at bounding box center [85, 63] width 107 height 25
click at [77, 694] on div "Switch to admin view" at bounding box center [75, 695] width 87 height 12
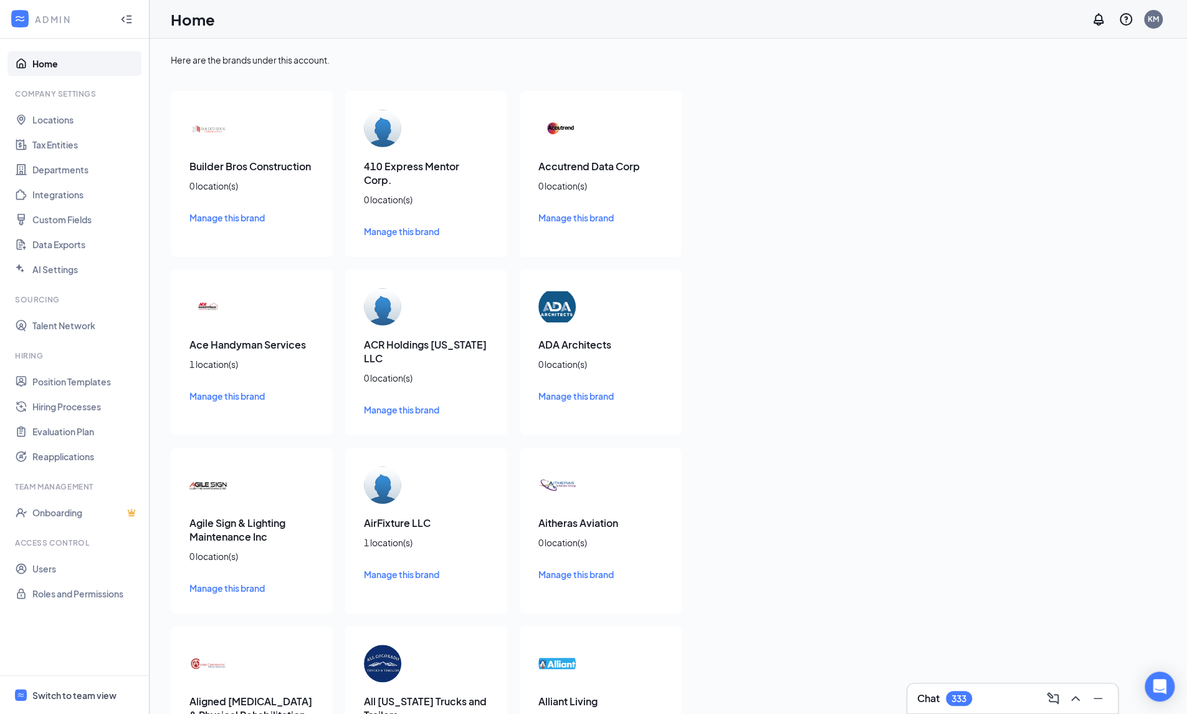
click at [95, 683] on span "Switch to team view" at bounding box center [85, 695] width 107 height 38
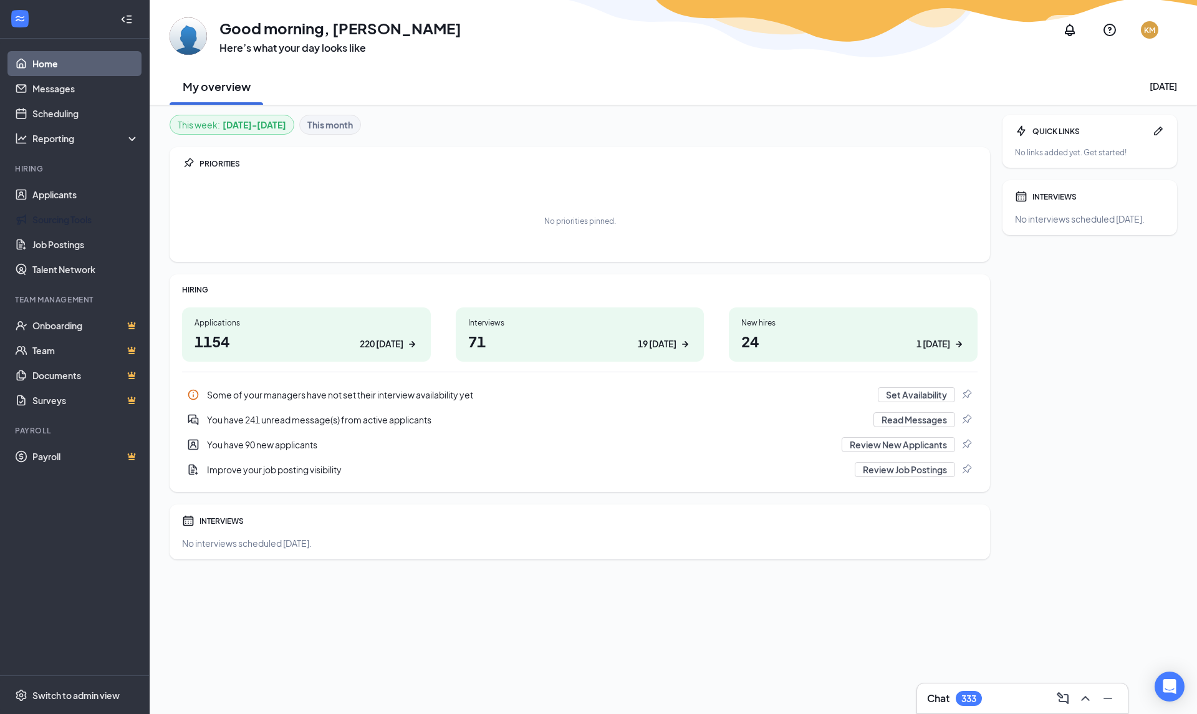
click at [64, 216] on link "Sourcing Tools" at bounding box center [85, 219] width 107 height 25
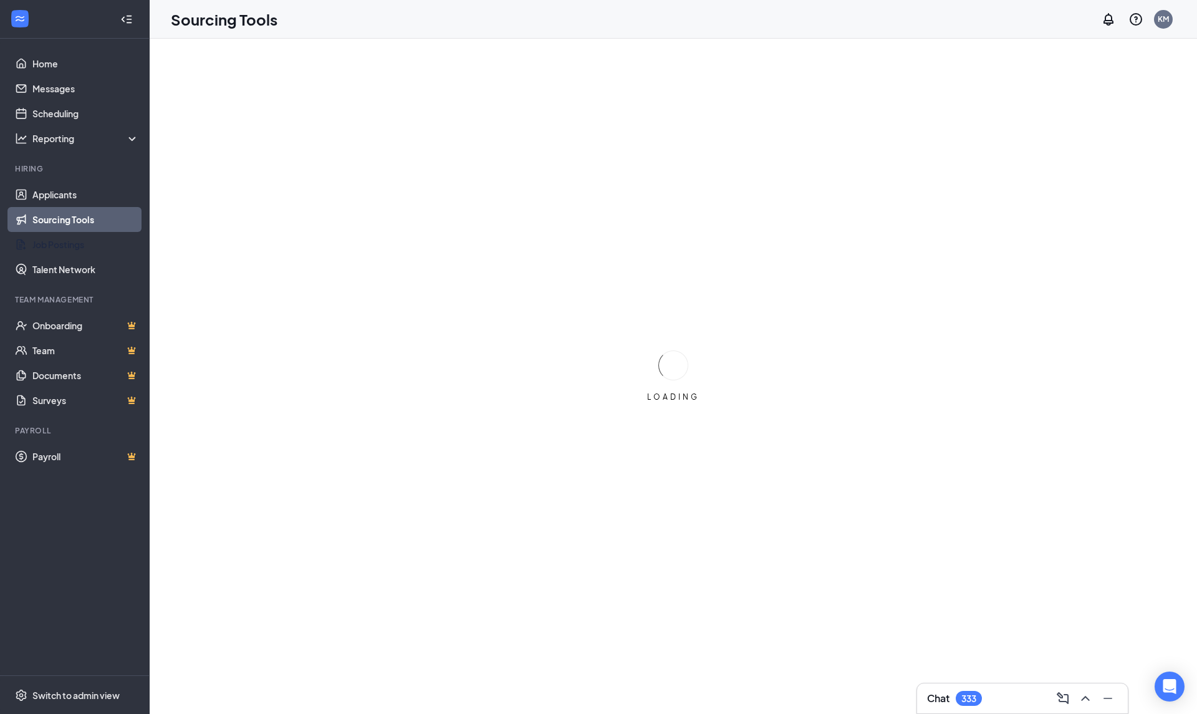
click at [63, 249] on link "Job Postings" at bounding box center [85, 244] width 107 height 25
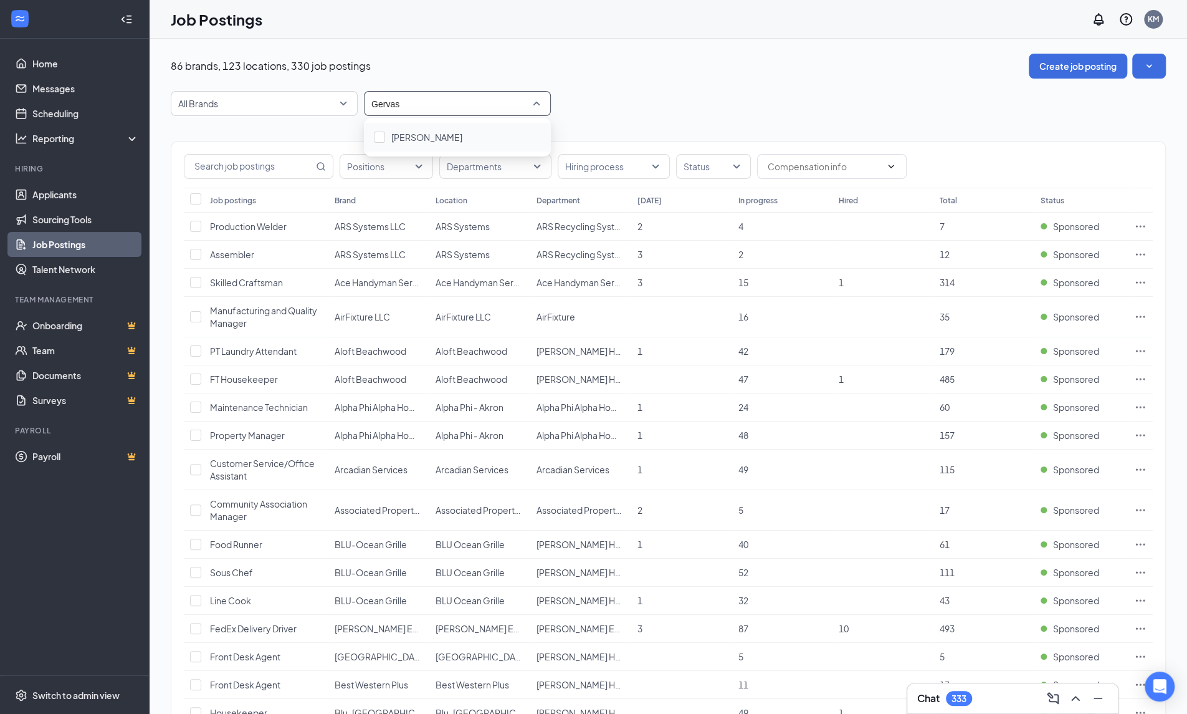
type input "Gervasi"
click at [421, 130] on div "[PERSON_NAME]" at bounding box center [426, 137] width 71 height 14
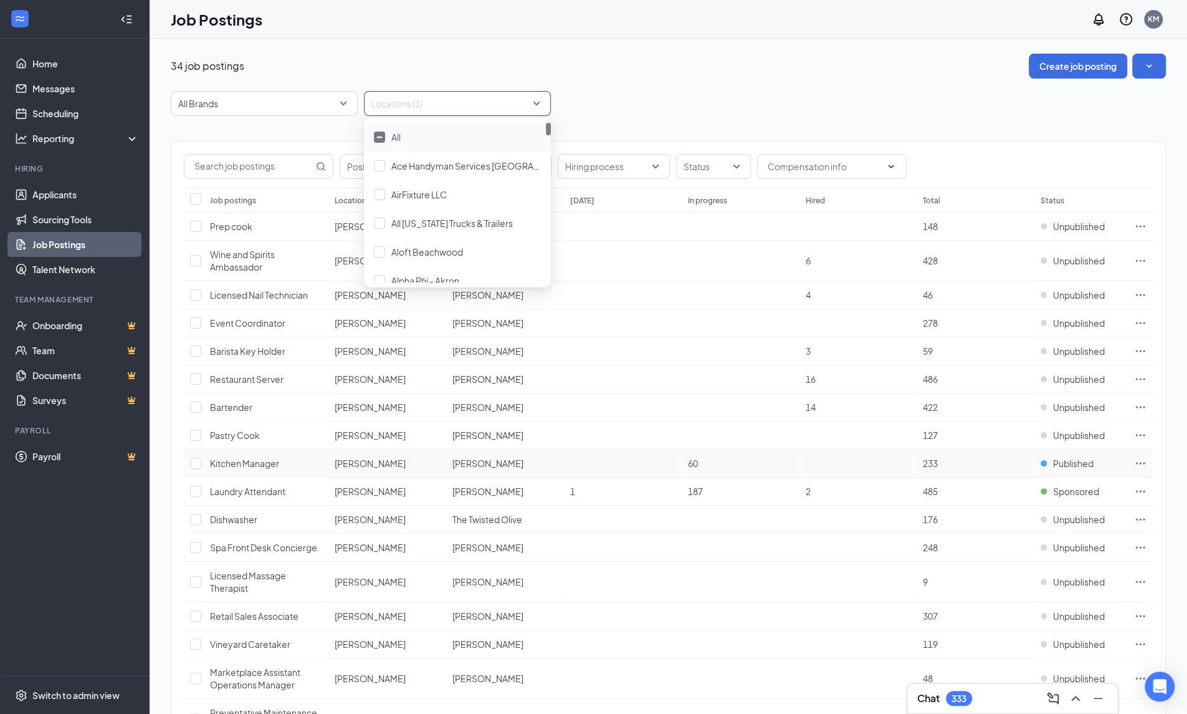
click at [1064, 459] on span "Published" at bounding box center [1073, 463] width 41 height 12
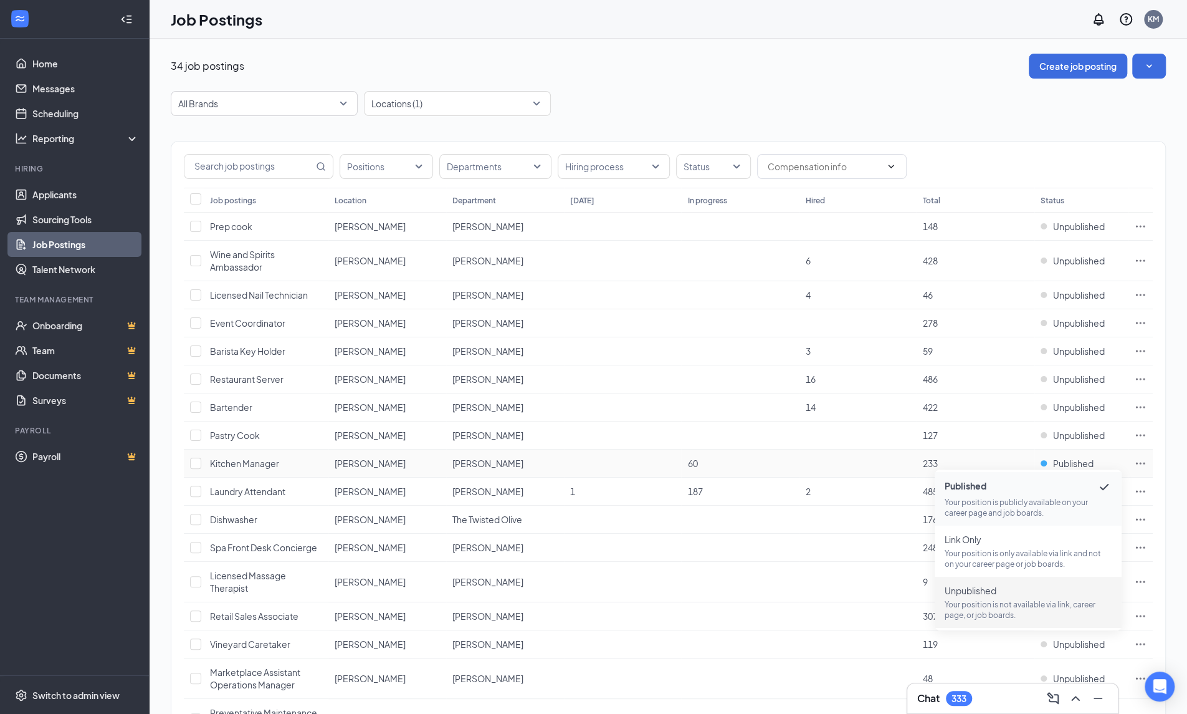
click at [1023, 598] on span "Unpublished Your position is not available via link, career page, or job boards." at bounding box center [1028, 602] width 167 height 36
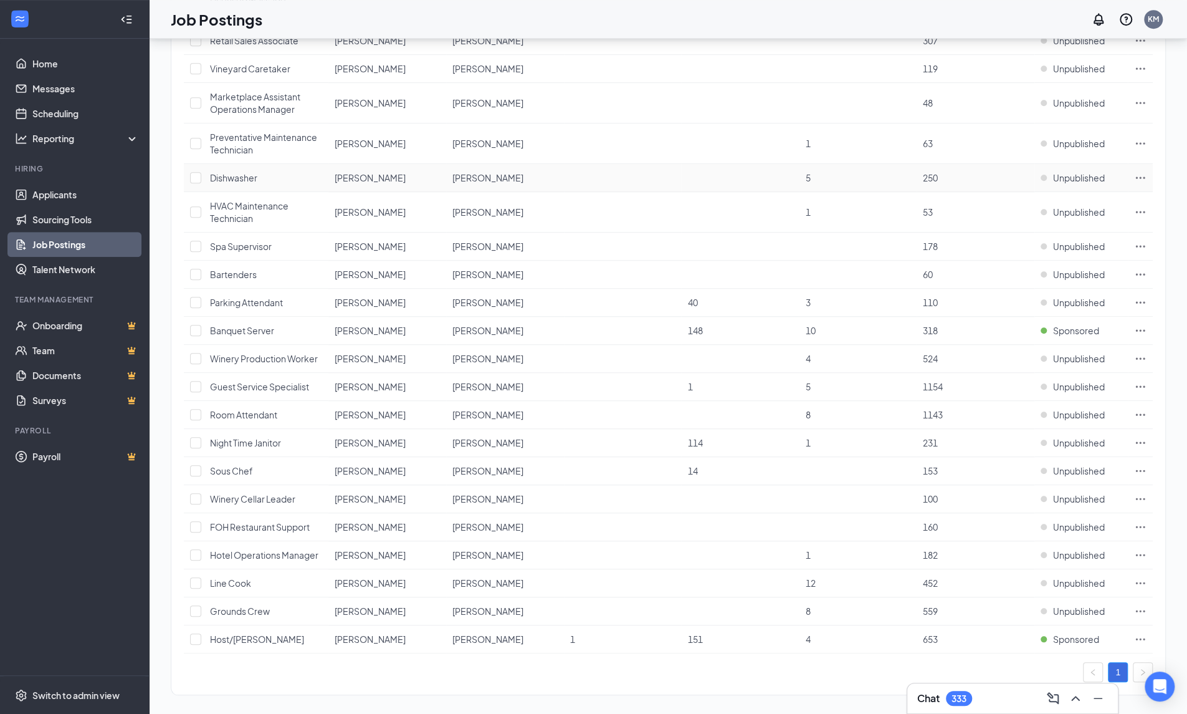
scroll to position [576, 0]
click at [1060, 464] on span "Unpublished" at bounding box center [1079, 470] width 52 height 12
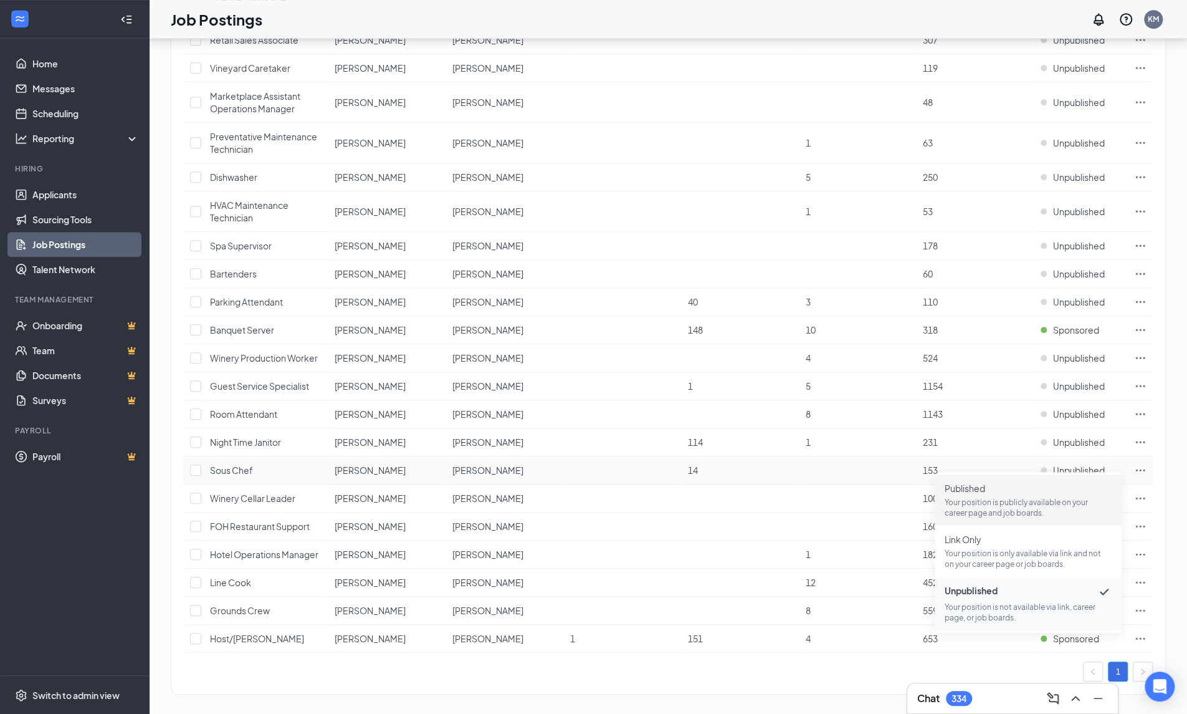
click at [1001, 504] on p "Your position is publicly available on your career page and job boards." at bounding box center [1028, 507] width 167 height 21
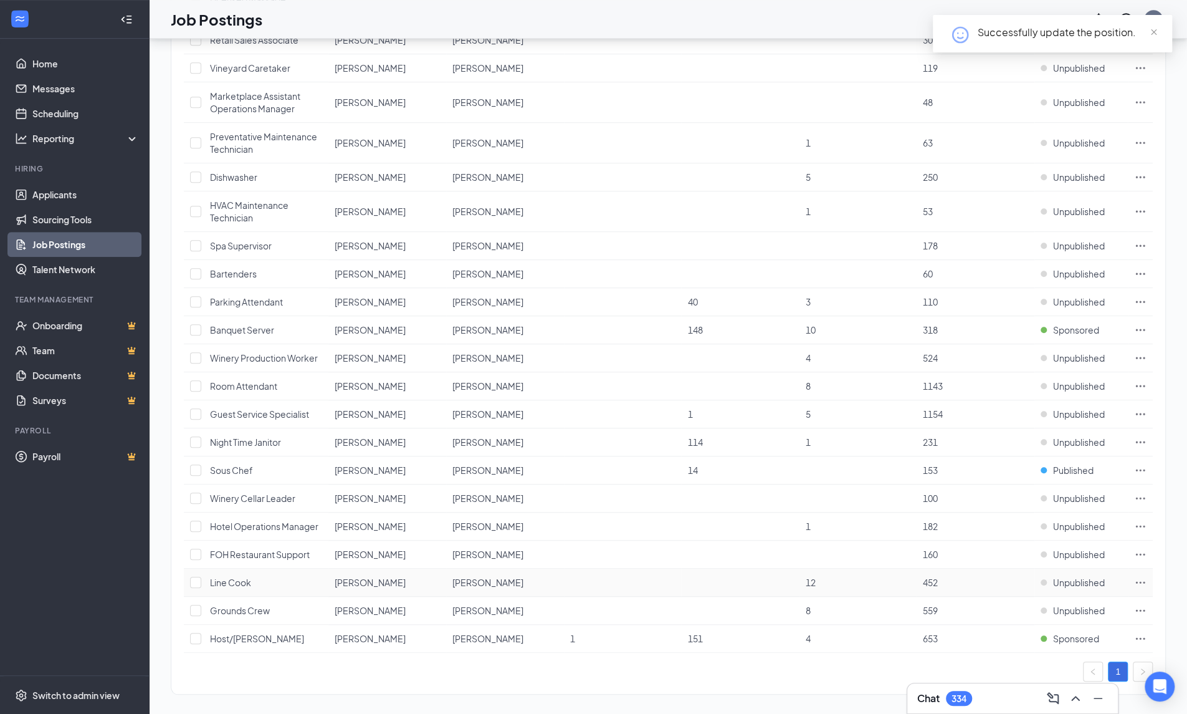
click at [1084, 576] on span "Unpublished" at bounding box center [1079, 582] width 52 height 12
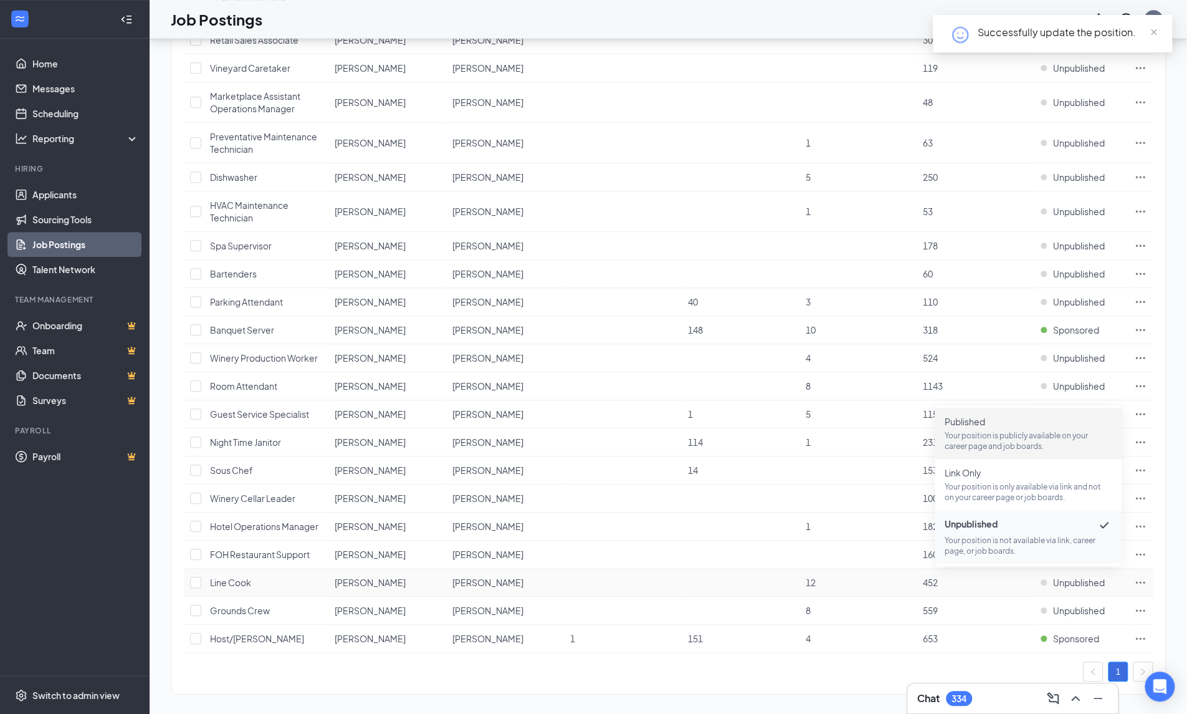
click at [954, 425] on span "Published" at bounding box center [1028, 421] width 167 height 12
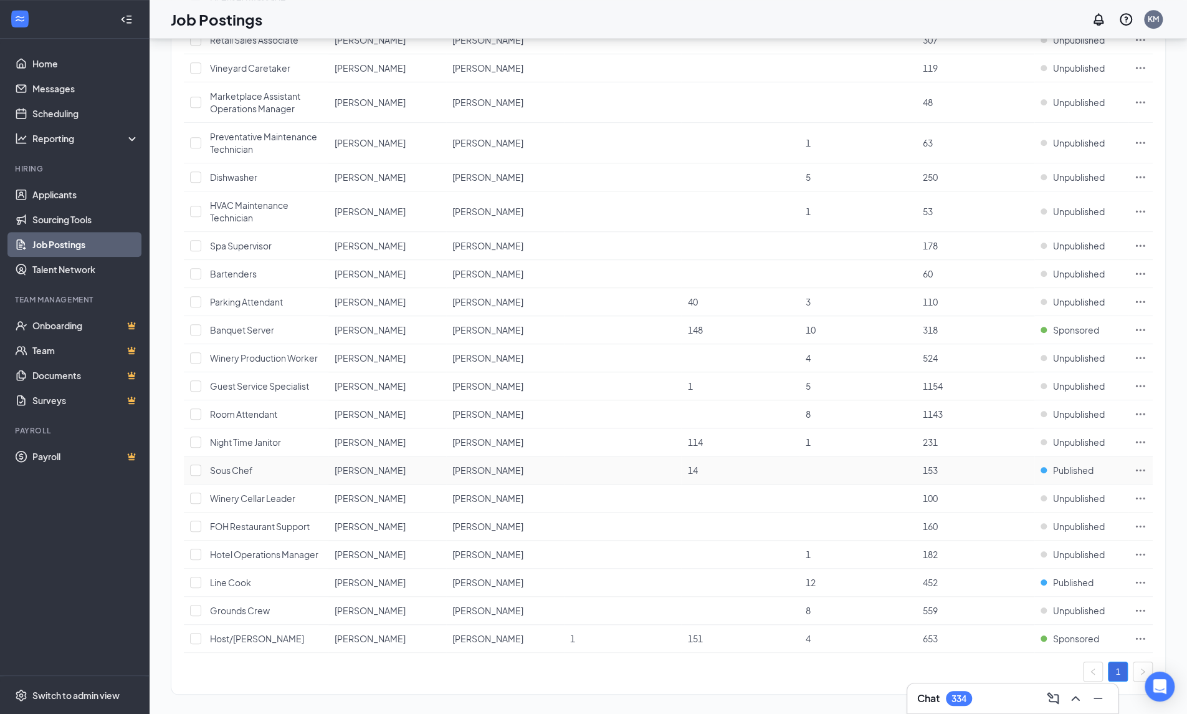
click at [1075, 464] on span "Published" at bounding box center [1073, 470] width 41 height 12
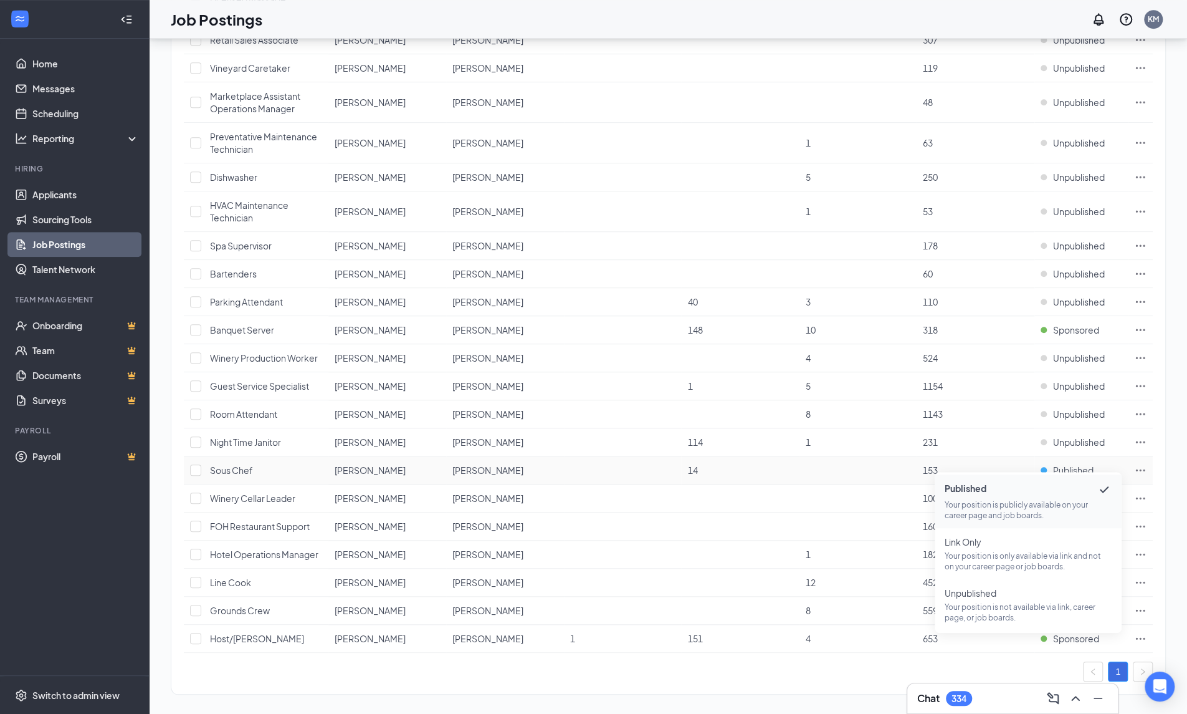
click at [1137, 469] on icon "Ellipses" at bounding box center [1140, 470] width 9 height 2
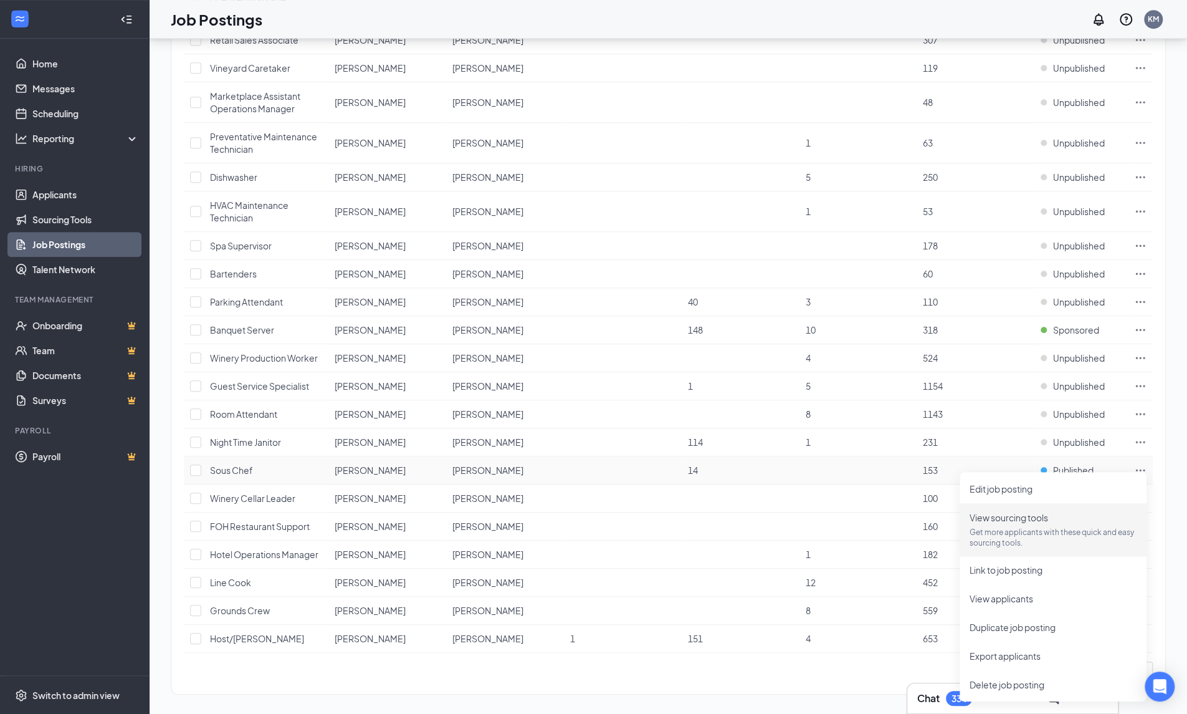
click at [1010, 527] on p "Get more applicants with these quick and easy sourcing tools." at bounding box center [1053, 537] width 167 height 21
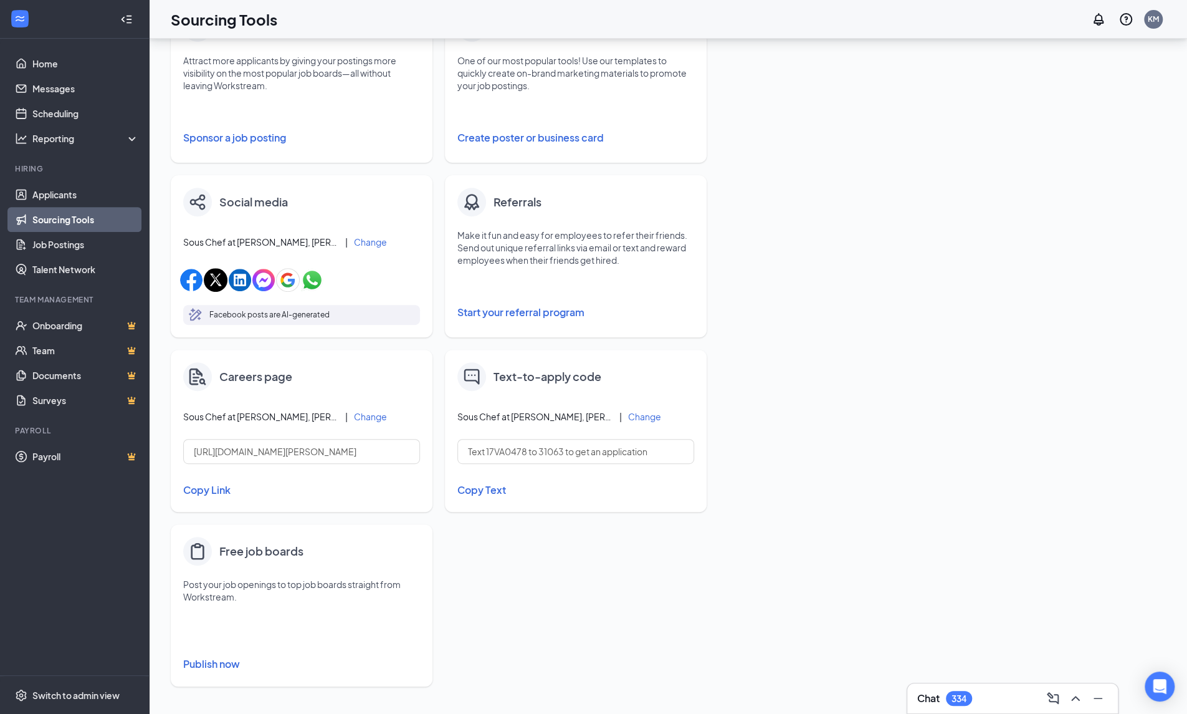
scroll to position [259, 0]
click at [217, 136] on button "Sponsor a job posting" at bounding box center [301, 138] width 237 height 25
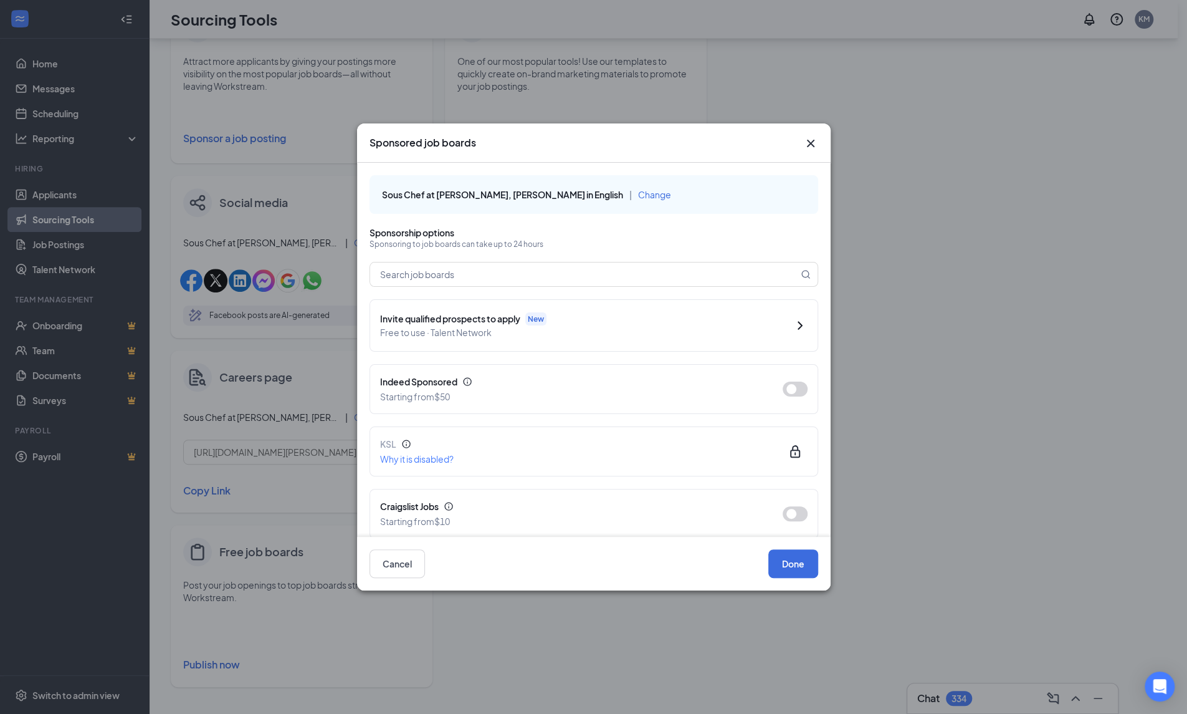
click at [785, 390] on button "button" at bounding box center [795, 388] width 25 height 15
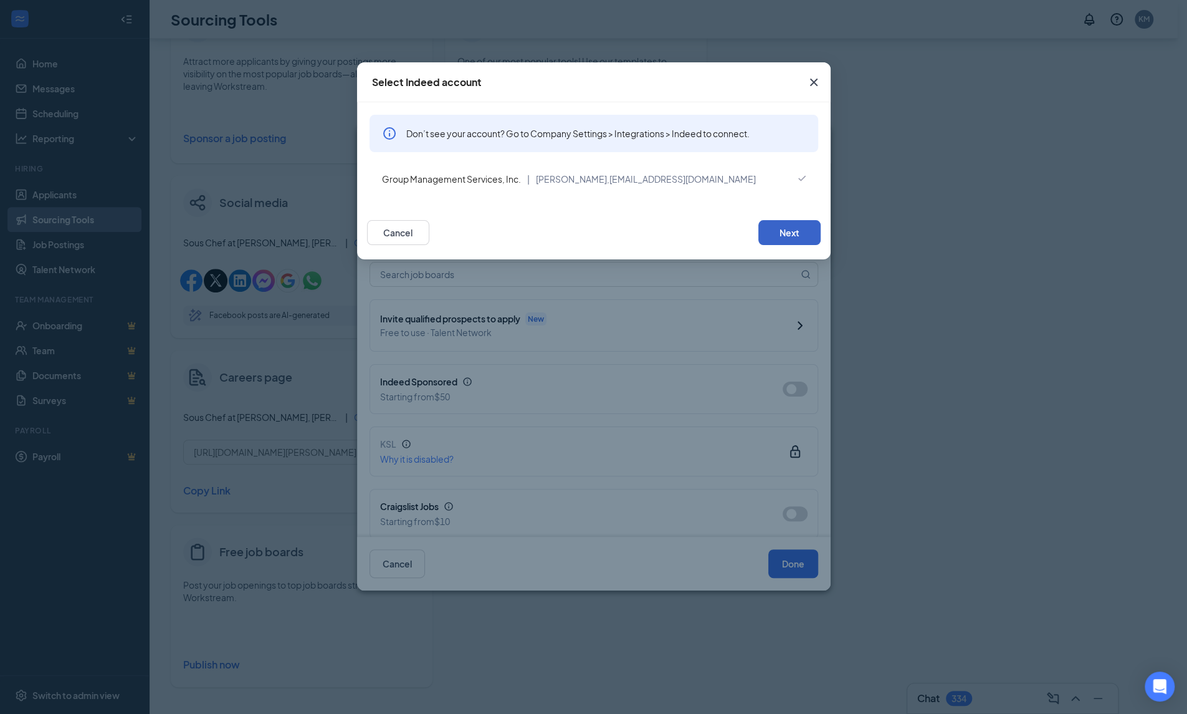
click at [793, 231] on button "Next" at bounding box center [789, 232] width 62 height 25
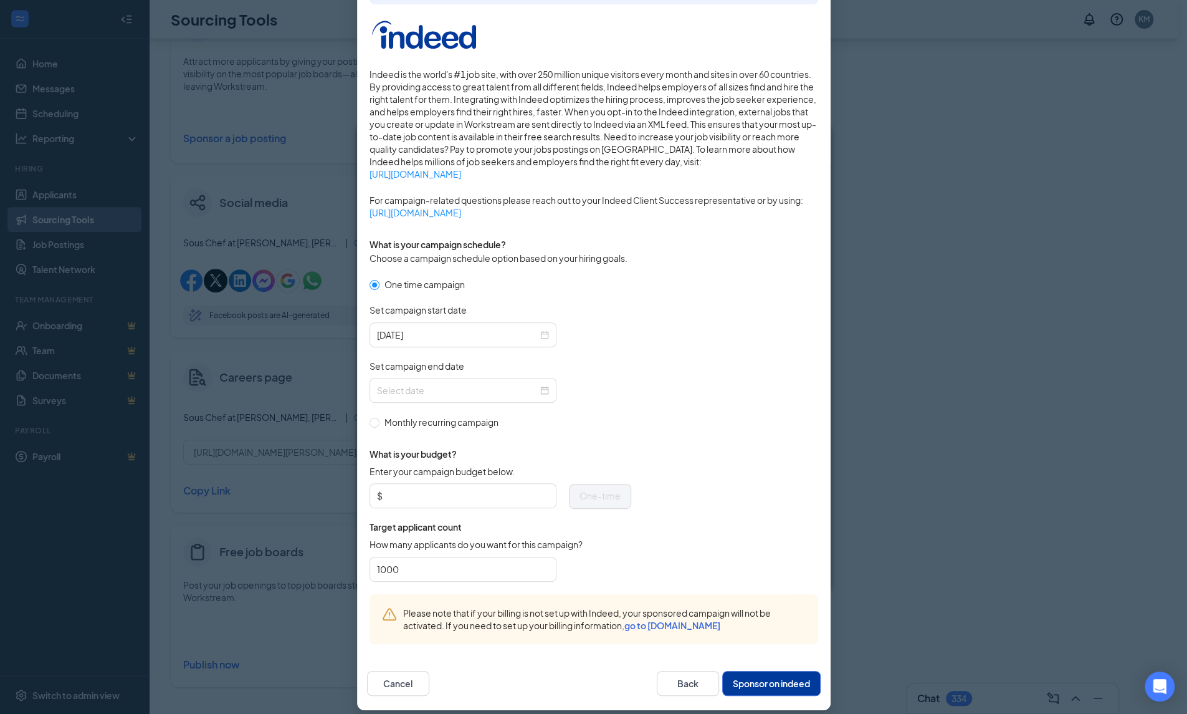
scroll to position [156, 0]
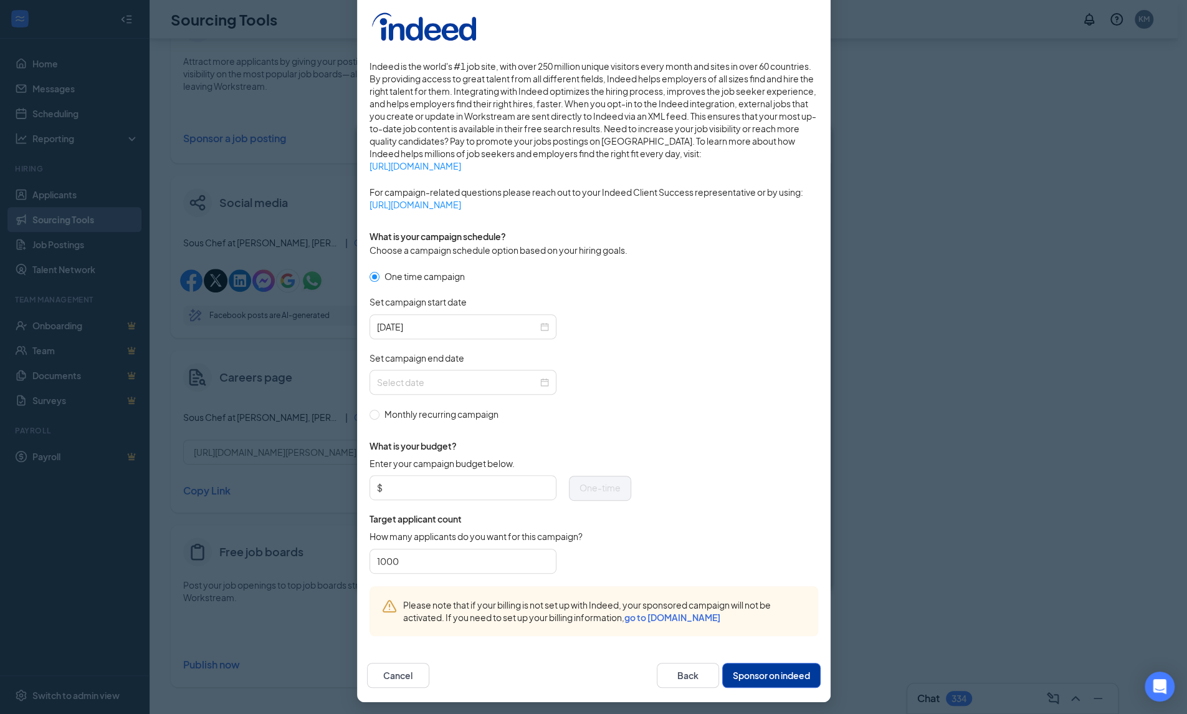
click at [421, 378] on input "Set campaign end date" at bounding box center [457, 382] width 161 height 14
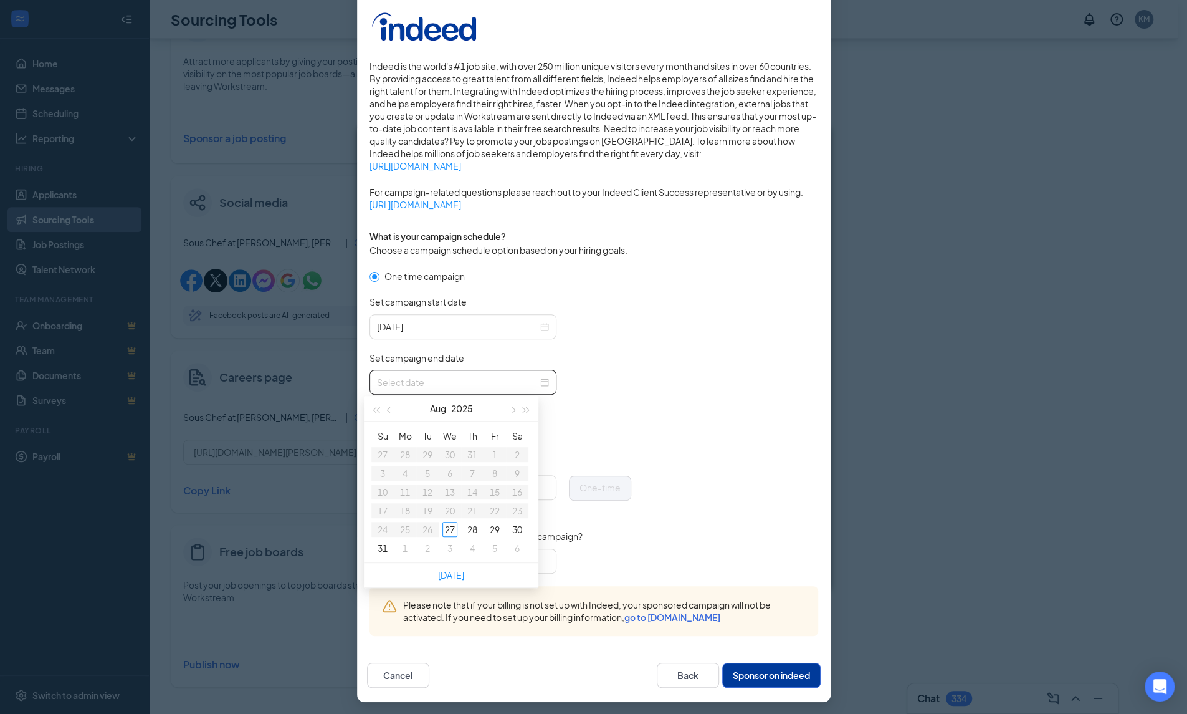
click at [506, 412] on button "button" at bounding box center [512, 408] width 14 height 25
type input "[DATE]"
click at [518, 509] on div "27" at bounding box center [517, 510] width 15 height 15
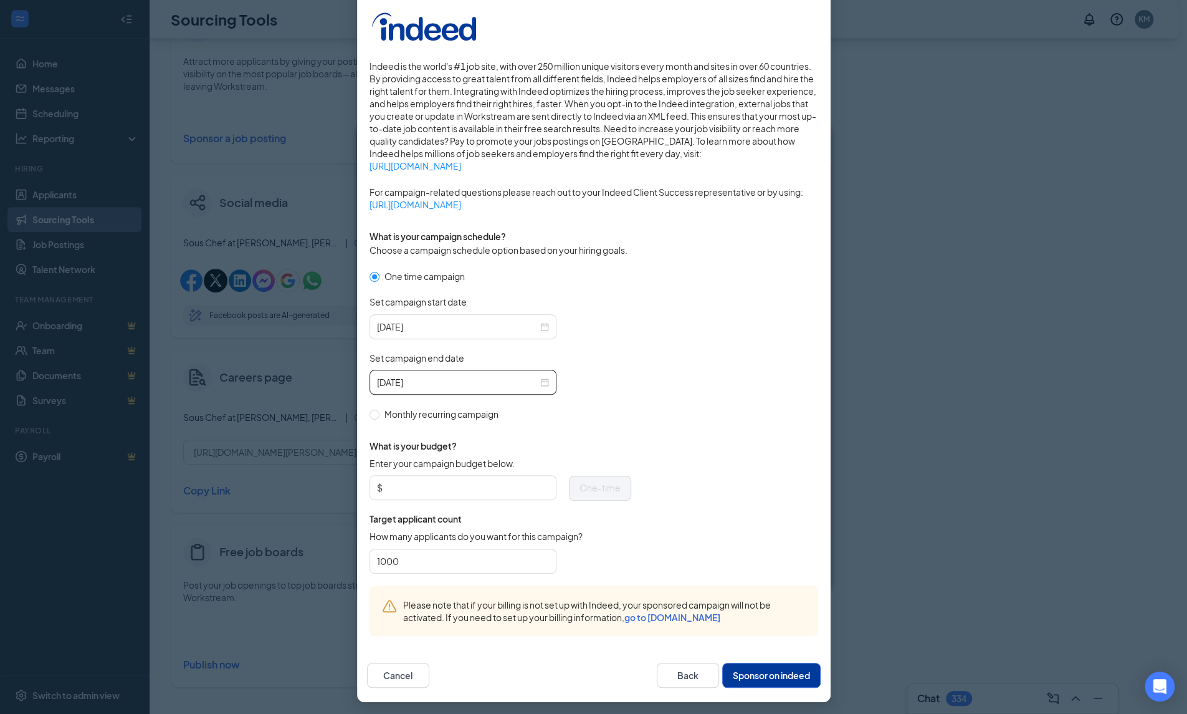
click at [446, 495] on span "$" at bounding box center [463, 487] width 187 height 25
type input "200"
click at [737, 676] on button "Sponsor on indeed" at bounding box center [771, 674] width 98 height 25
click at [742, 667] on button "Sponsor on indeed" at bounding box center [771, 674] width 98 height 25
click at [773, 670] on button "Sponsor on indeed" at bounding box center [771, 674] width 98 height 25
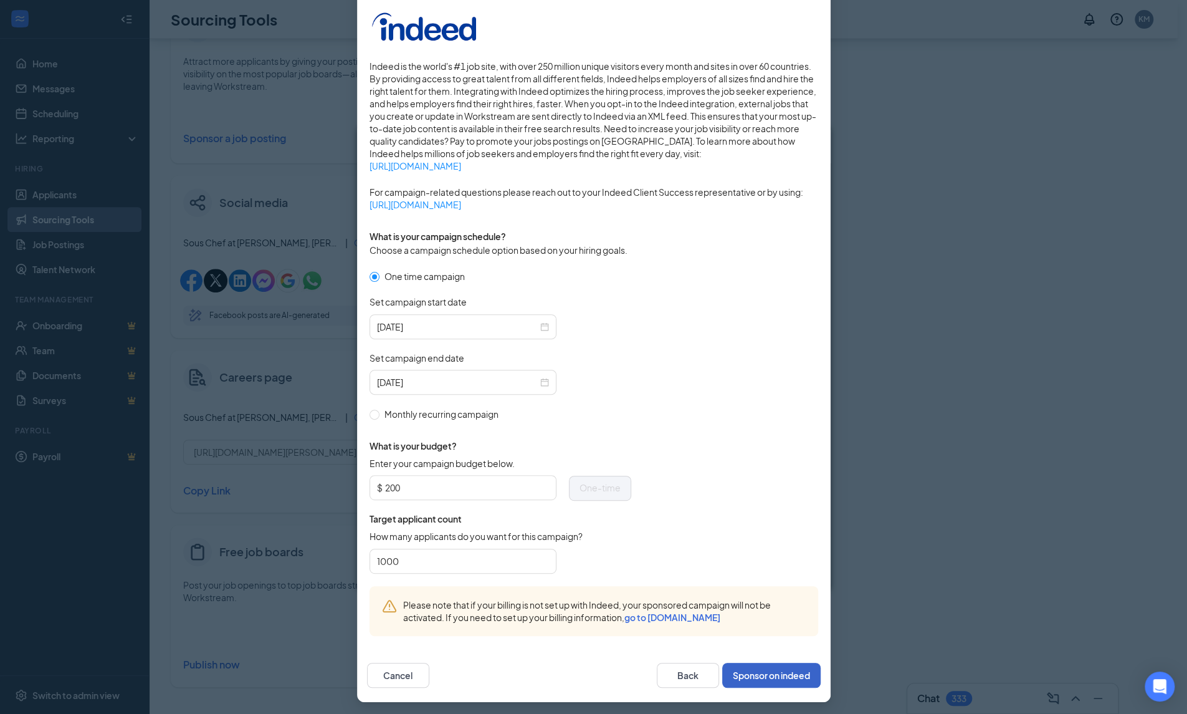
scroll to position [0, 0]
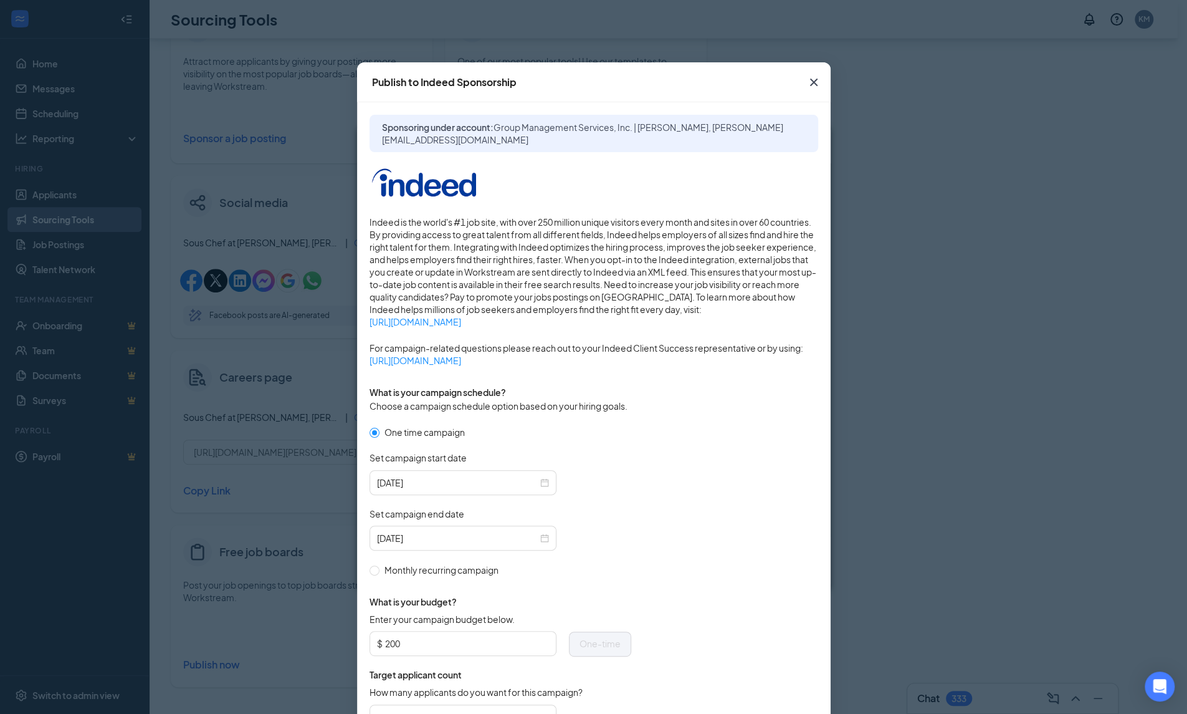
click at [810, 82] on icon "Cross" at bounding box center [813, 82] width 7 height 7
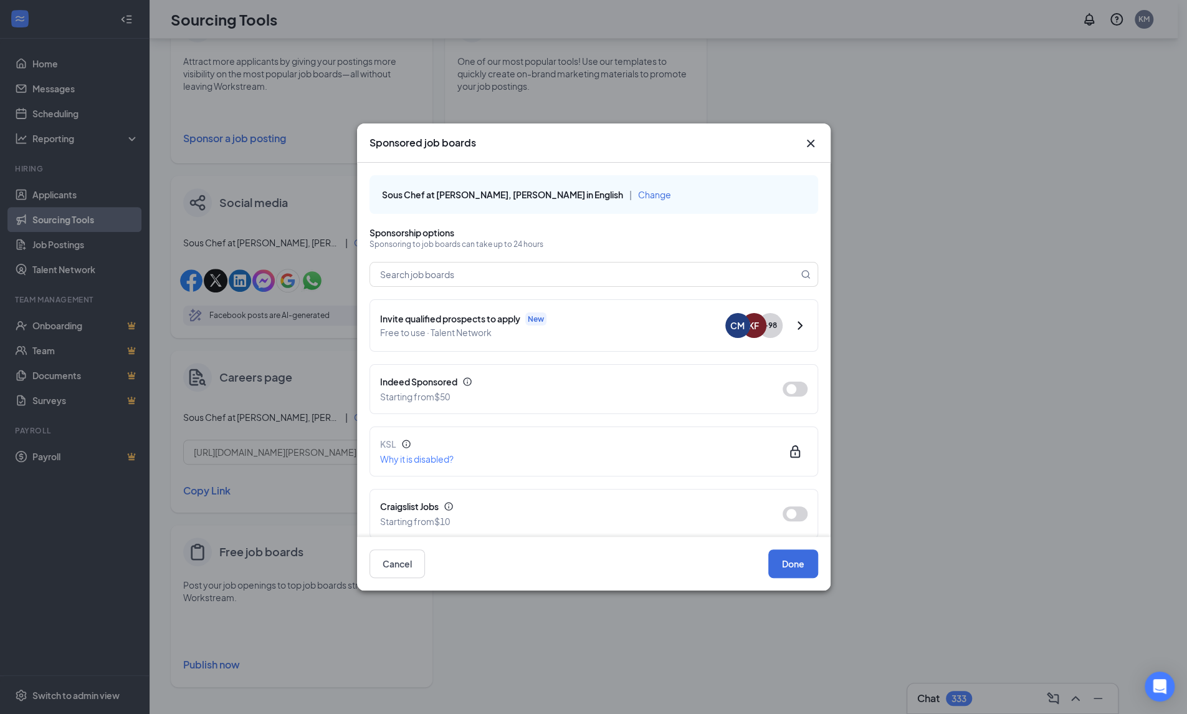
click at [786, 390] on button "button" at bounding box center [795, 388] width 25 height 15
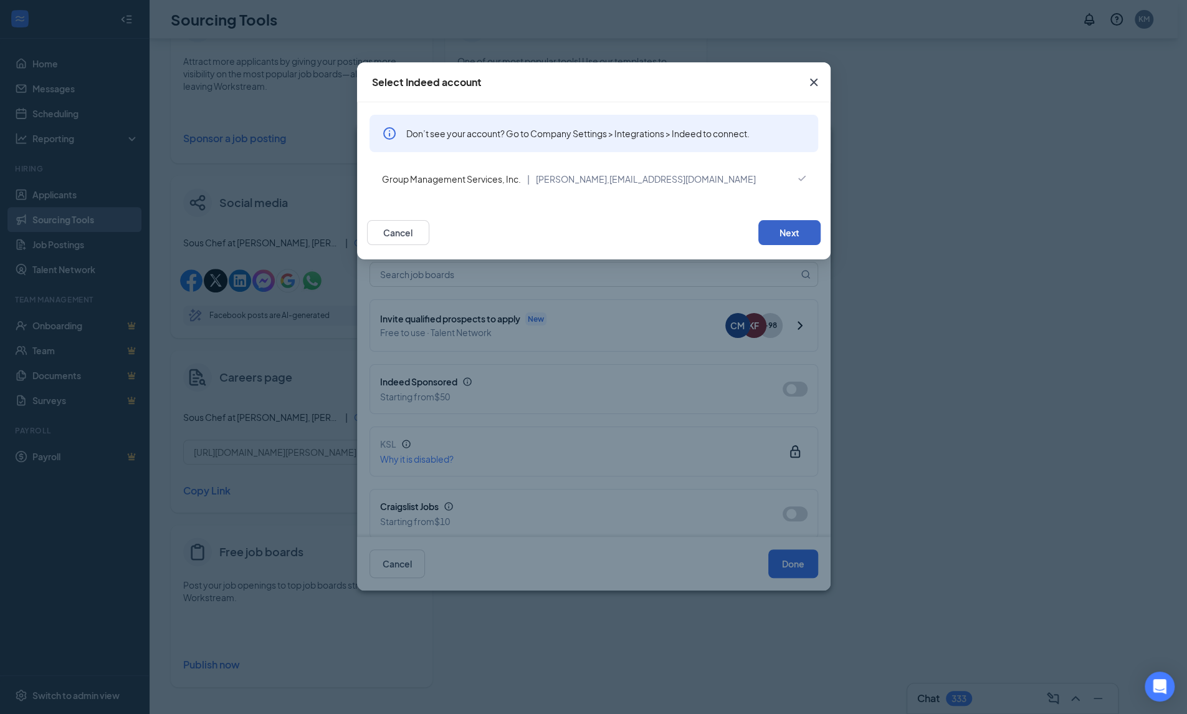
click at [780, 231] on button "Next" at bounding box center [789, 232] width 62 height 25
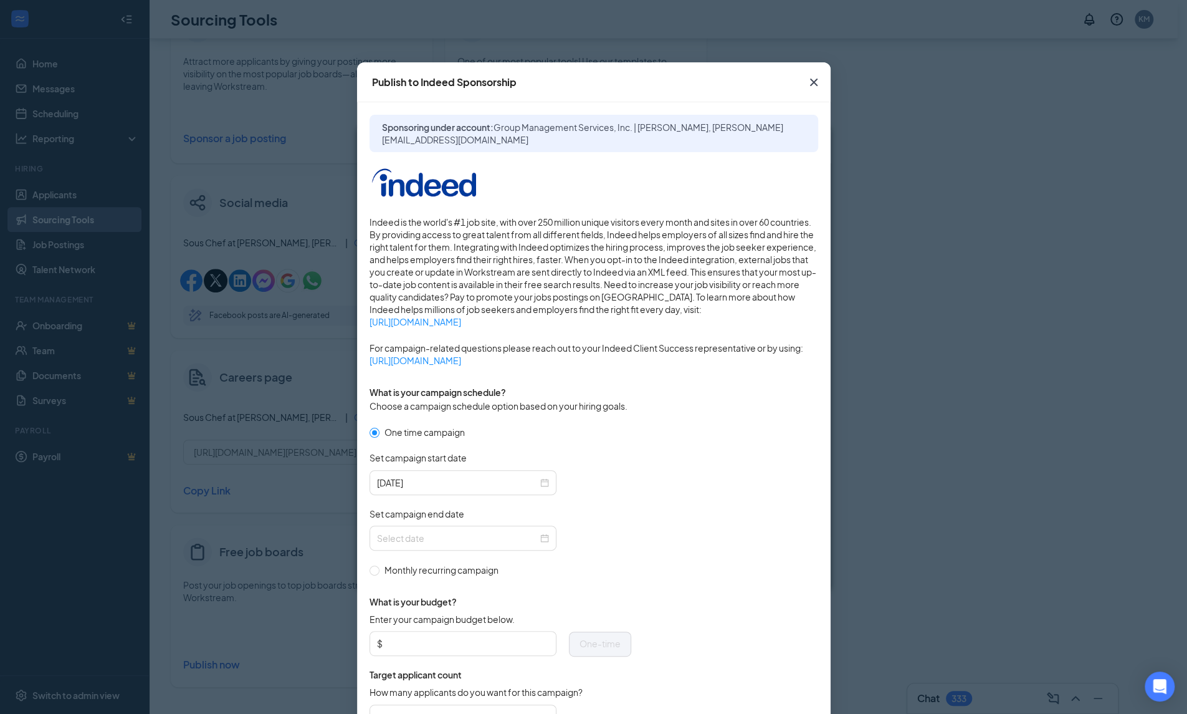
click at [404, 531] on input "Set campaign end date" at bounding box center [457, 538] width 161 height 14
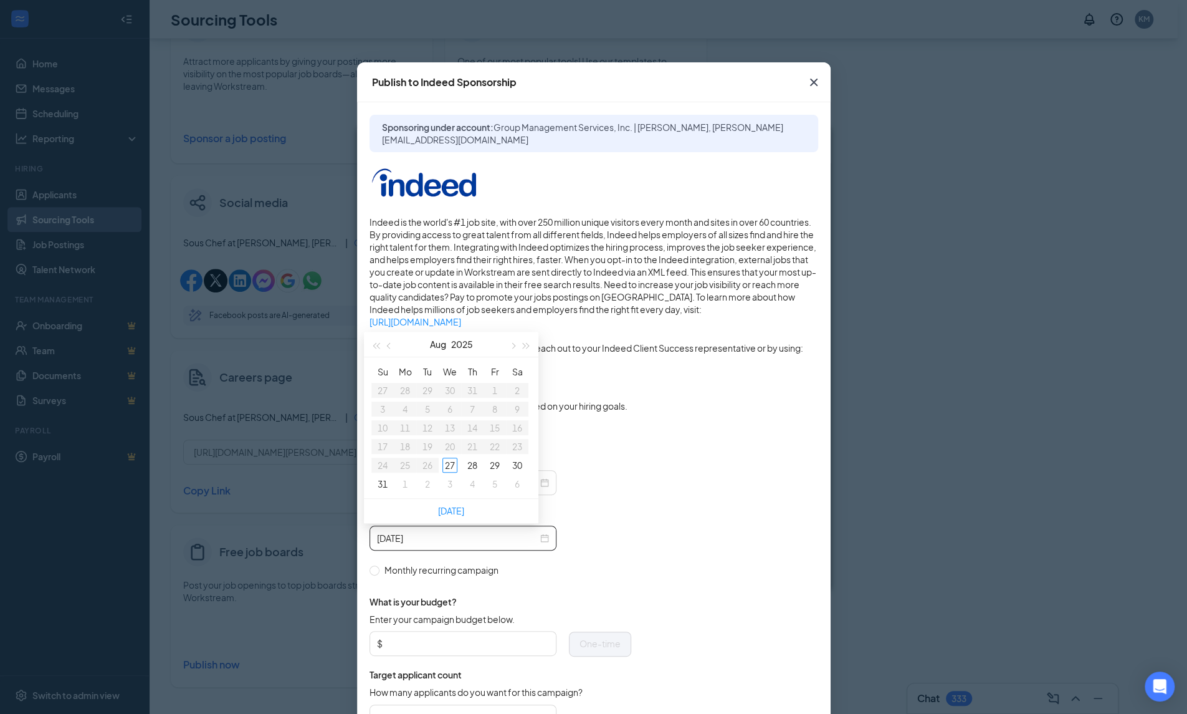
type input "2025-08-27"
click at [508, 347] on button "button" at bounding box center [512, 344] width 14 height 25
type input "2025-09-26"
click at [497, 449] on div "26" at bounding box center [494, 446] width 15 height 15
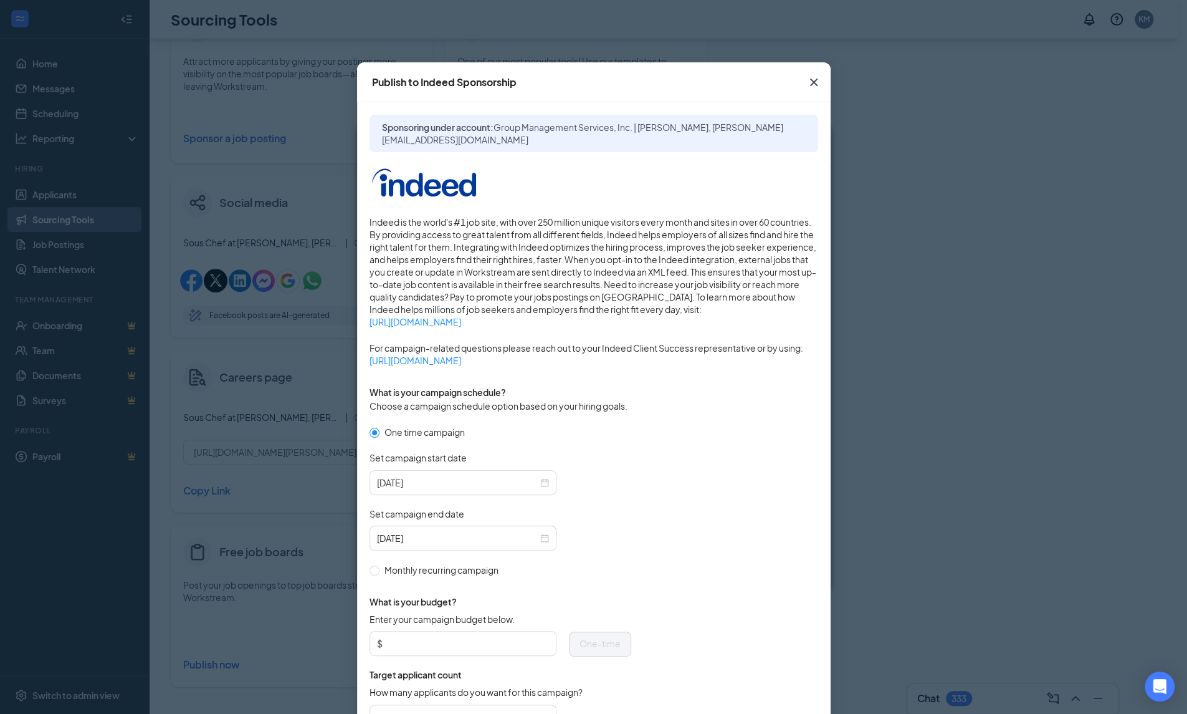
click at [659, 485] on form "One time campaign Set campaign start date 2025-08-27 Set campaign end date 2025…" at bounding box center [594, 583] width 449 height 317
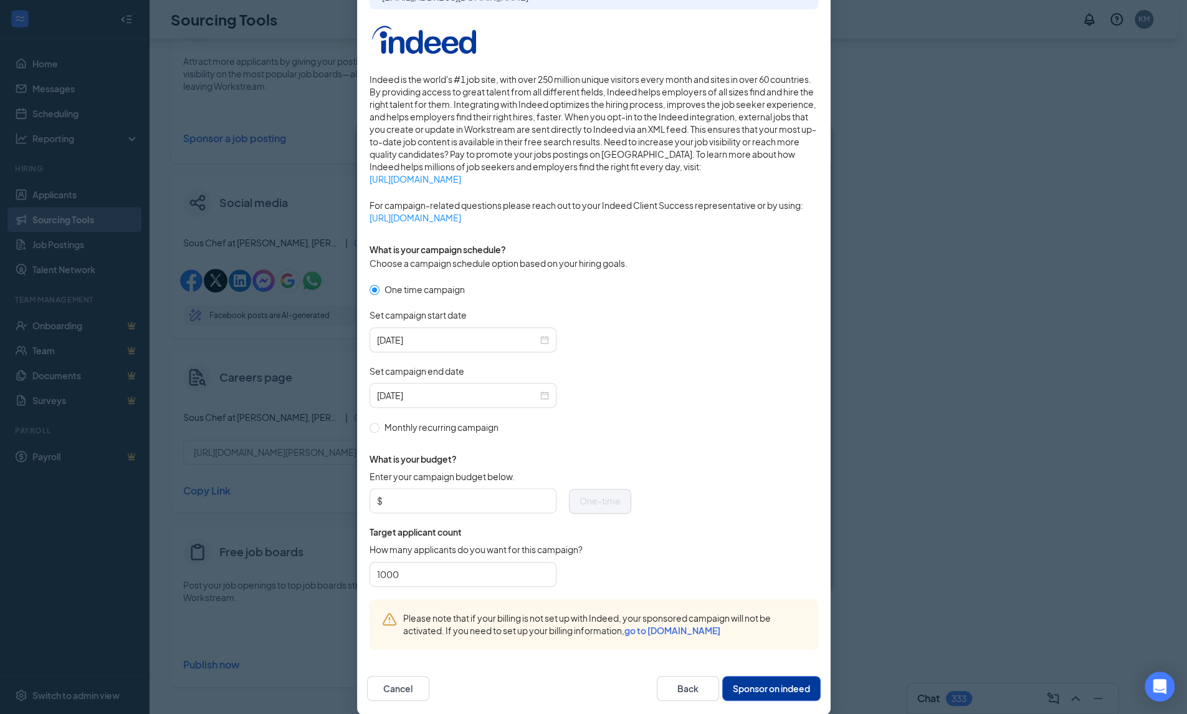
scroll to position [156, 0]
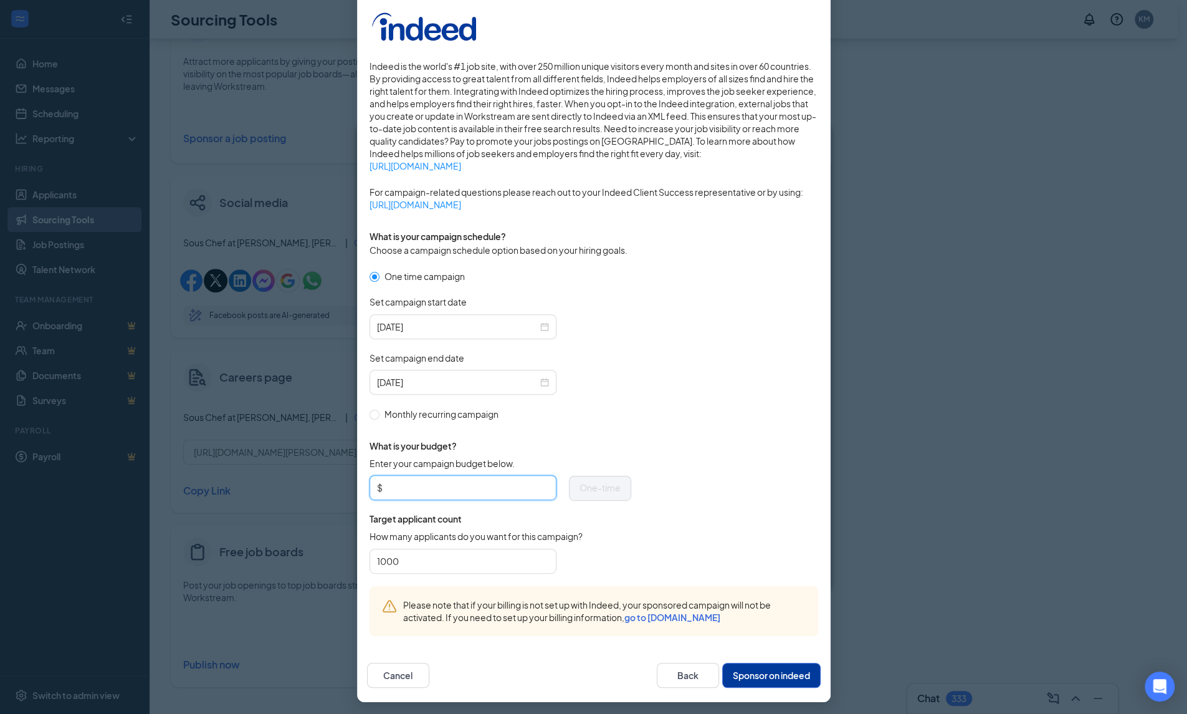
click at [441, 488] on input "Enter your campaign budget below." at bounding box center [467, 487] width 164 height 19
type input "200"
click at [770, 664] on button "Sponsor on indeed" at bounding box center [771, 674] width 98 height 25
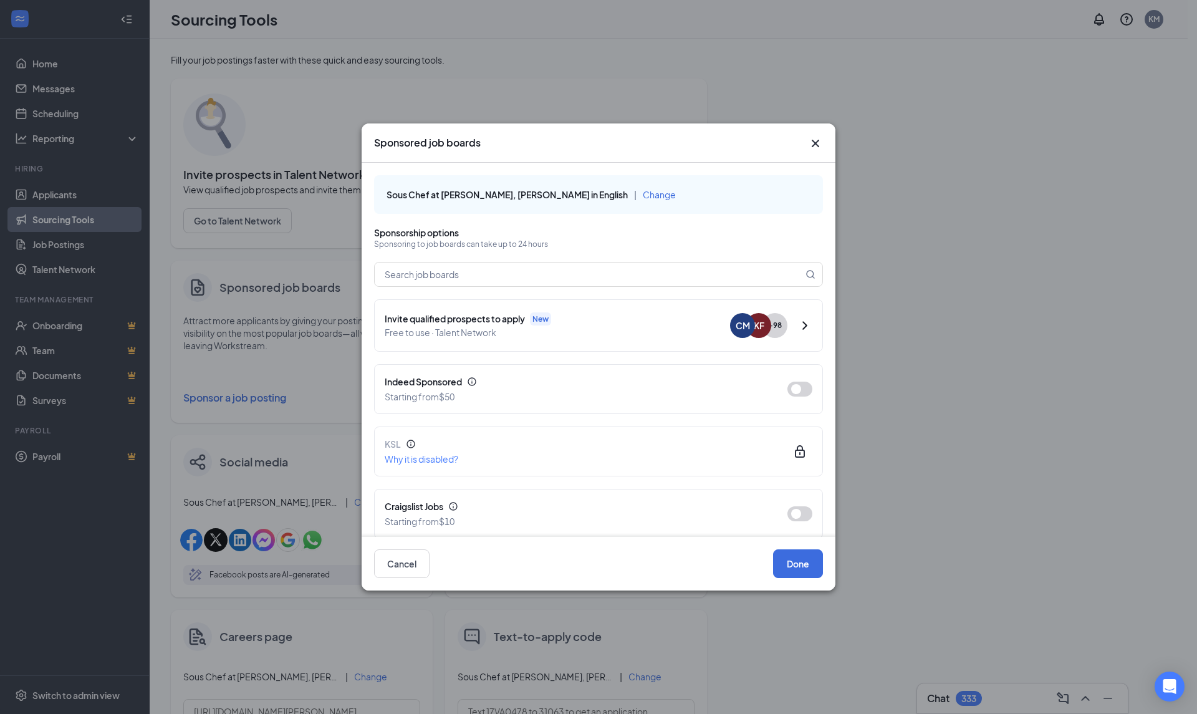
click at [787, 387] on button "button" at bounding box center [799, 388] width 25 height 15
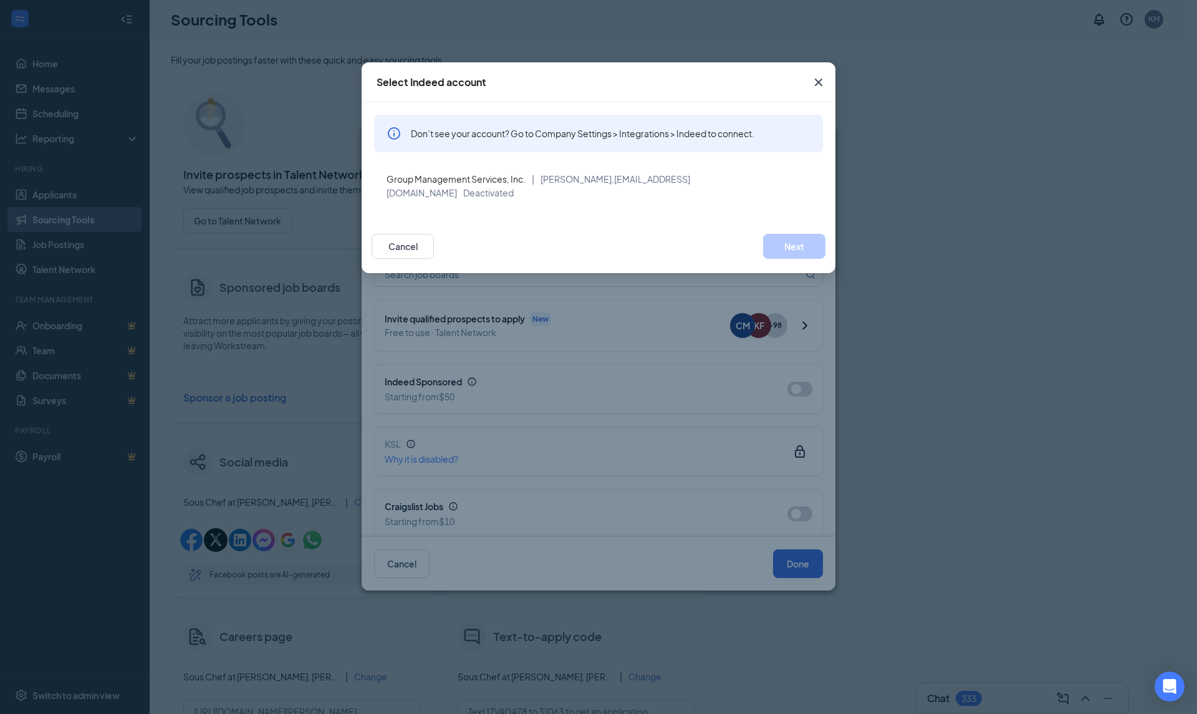
click at [824, 81] on icon "Cross" at bounding box center [818, 82] width 15 height 15
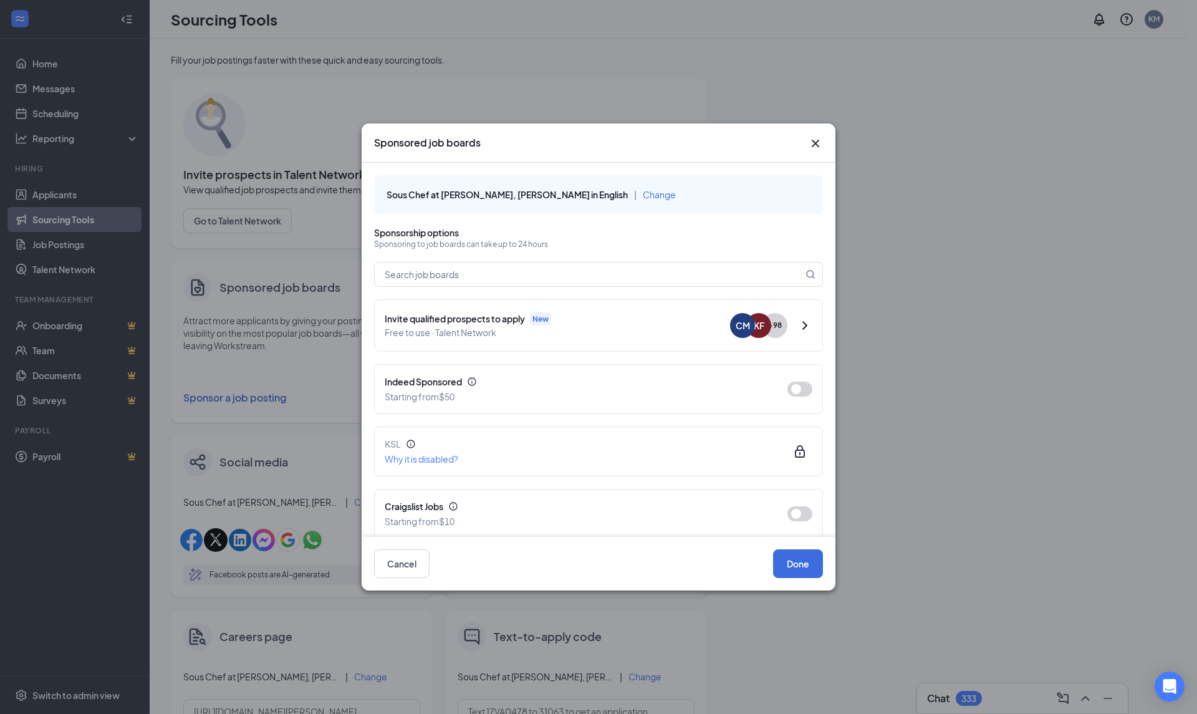
click at [796, 393] on button "button" at bounding box center [799, 388] width 25 height 15
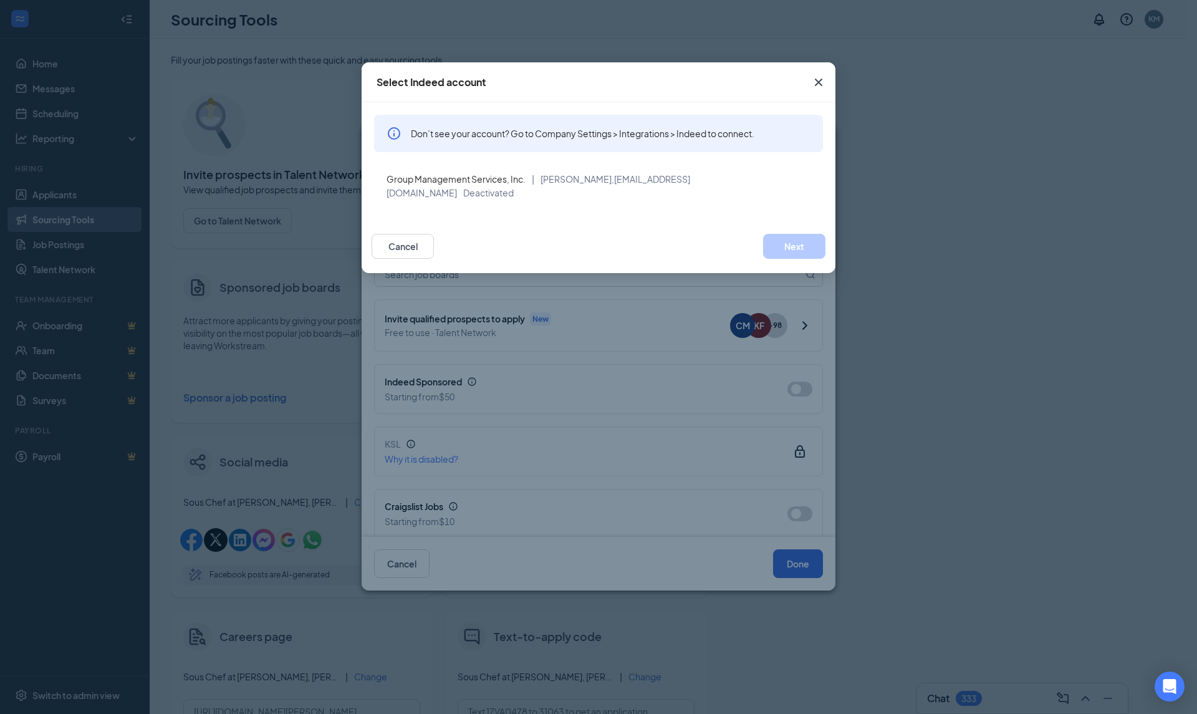
click at [817, 80] on icon "Cross" at bounding box center [818, 82] width 7 height 7
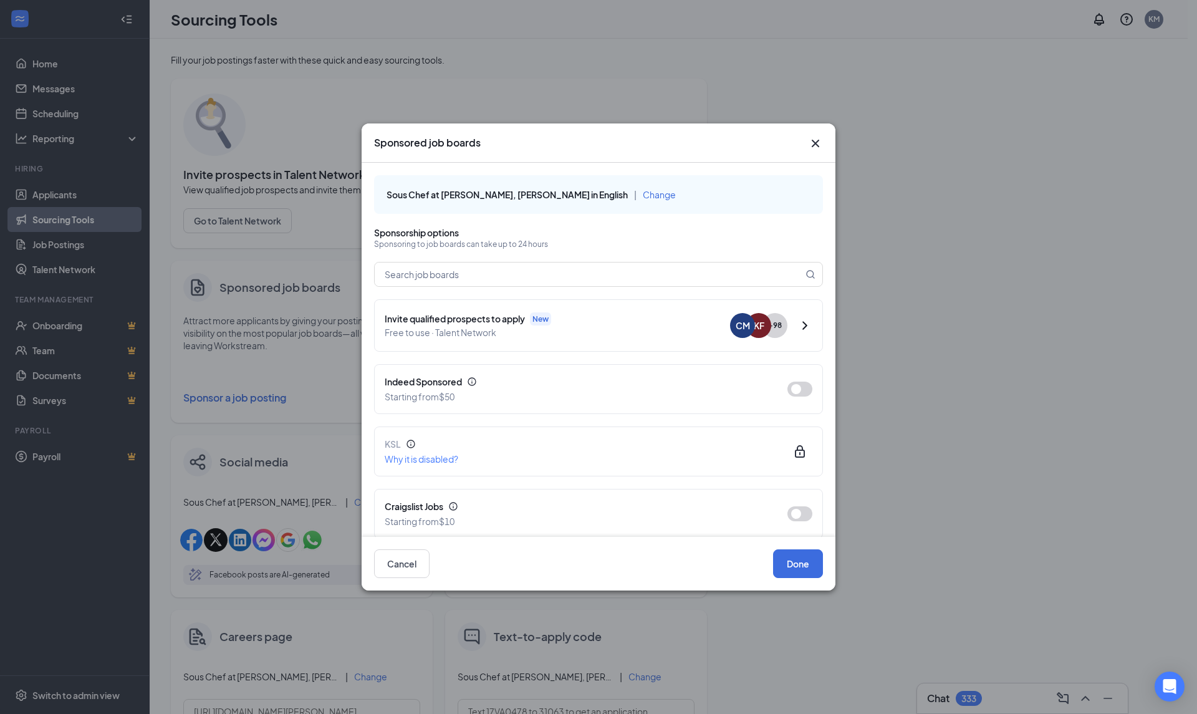
click at [821, 145] on icon "Cross" at bounding box center [815, 143] width 15 height 15
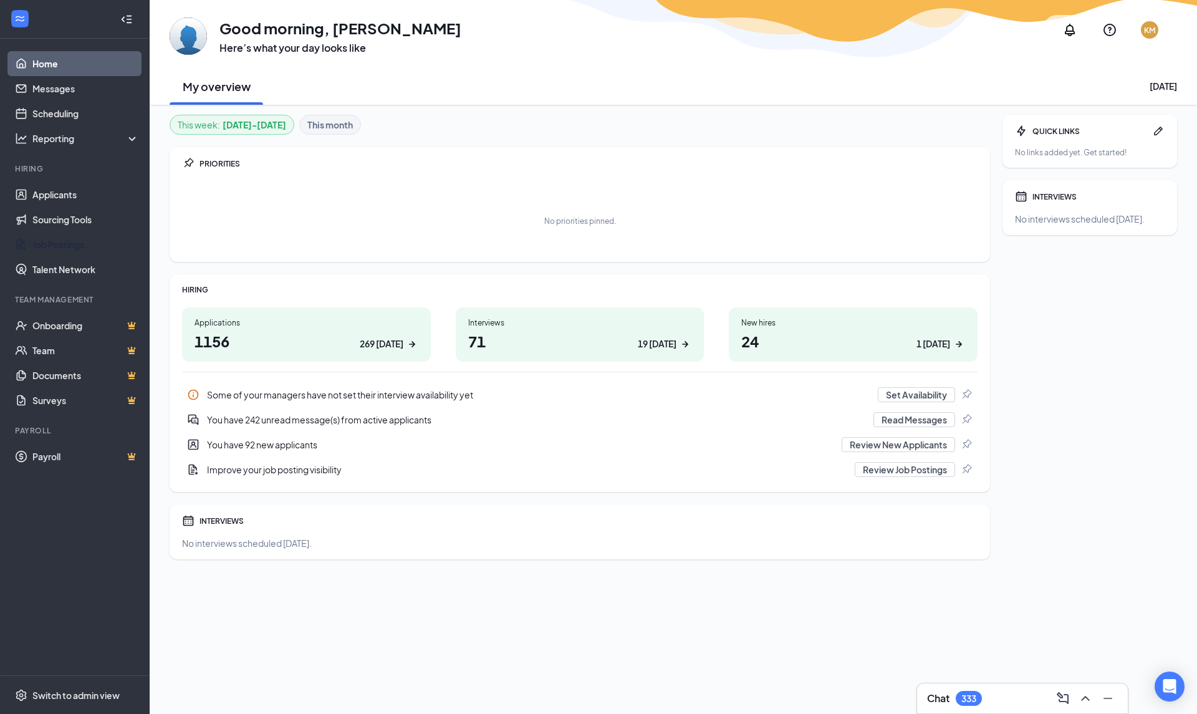
click at [47, 242] on link "Job Postings" at bounding box center [85, 244] width 107 height 25
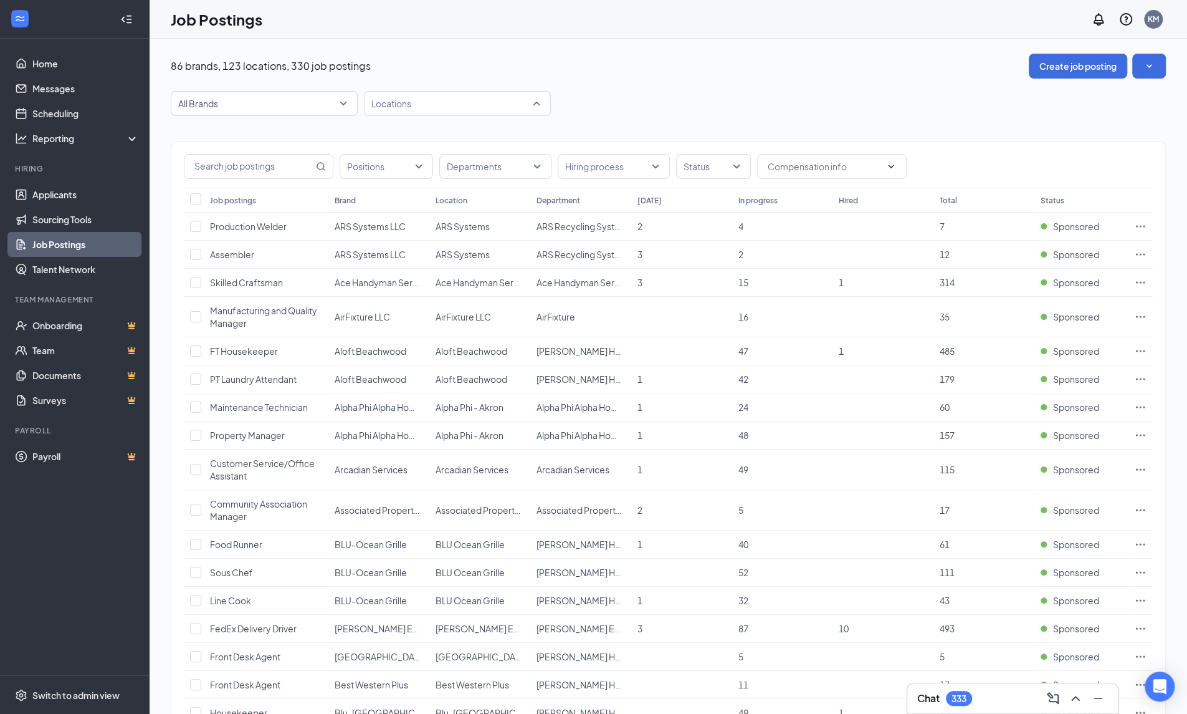
click at [476, 108] on div at bounding box center [451, 103] width 168 height 20
type input "gerv"
click at [442, 134] on span "[PERSON_NAME]" at bounding box center [426, 136] width 71 height 11
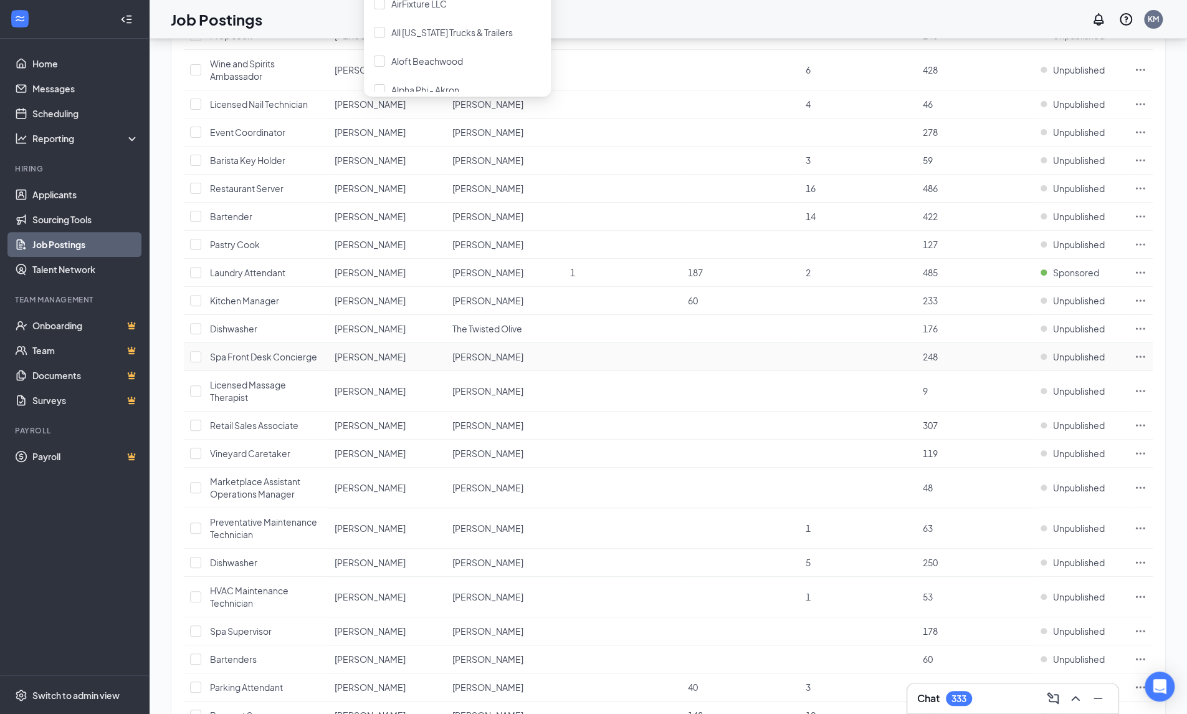
scroll to position [499, 0]
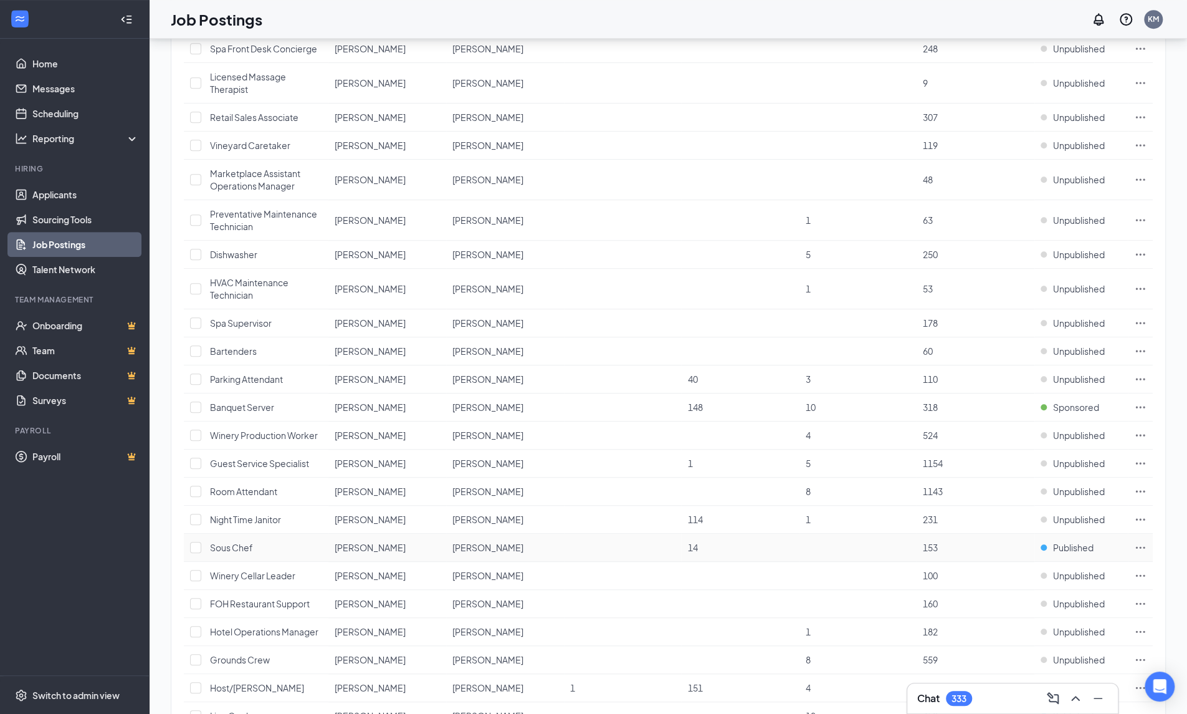
click at [1069, 543] on span "Published" at bounding box center [1073, 547] width 41 height 12
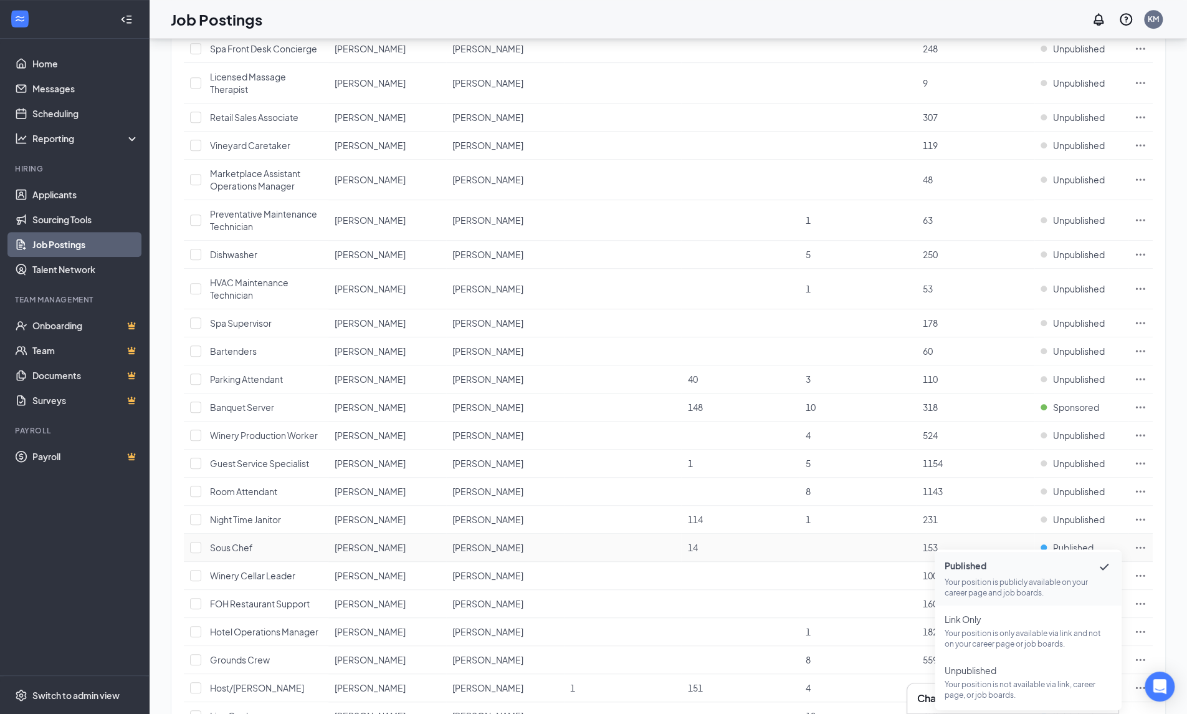
click at [1142, 541] on icon "Ellipses" at bounding box center [1140, 547] width 12 height 12
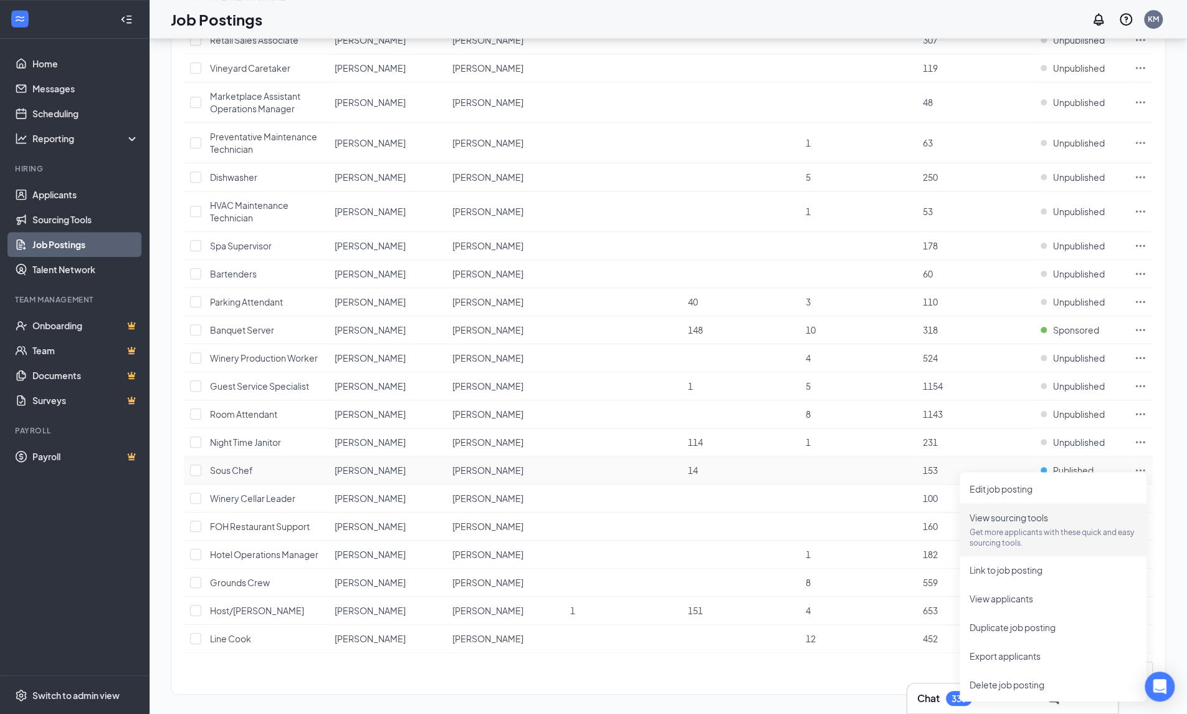
click at [1027, 534] on p "Get more applicants with these quick and easy sourcing tools." at bounding box center [1053, 537] width 167 height 21
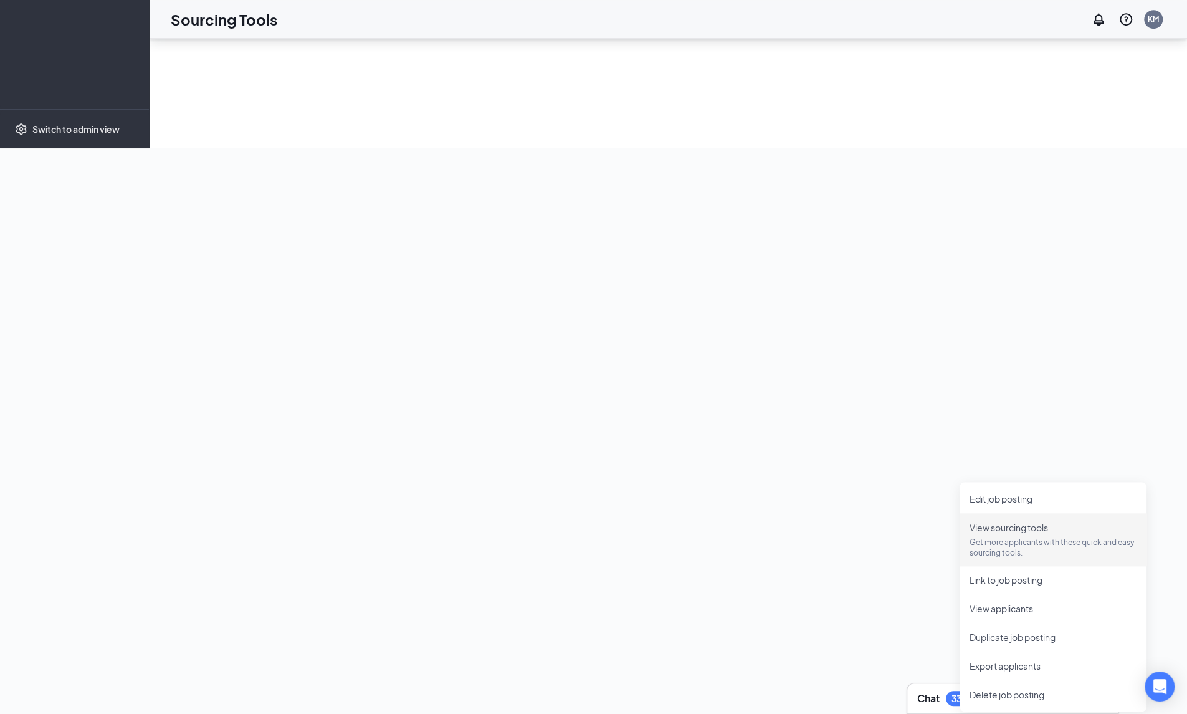
scroll to position [259, 0]
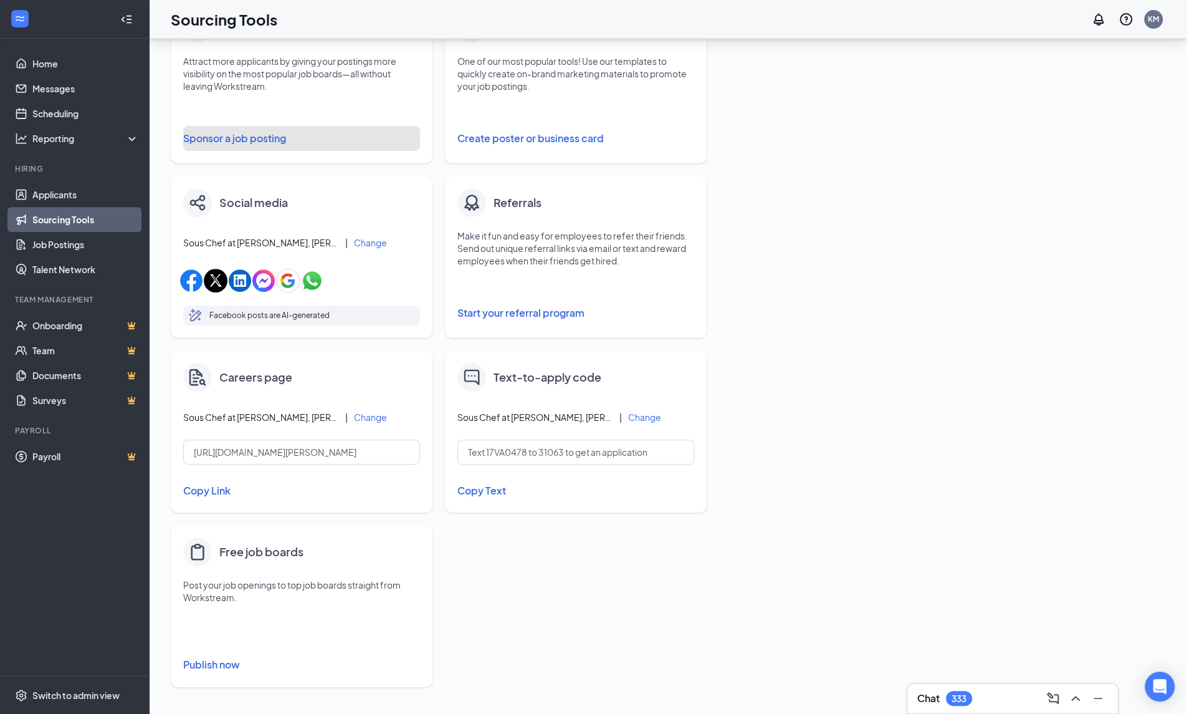
click at [251, 145] on button "Sponsor a job posting" at bounding box center [301, 138] width 237 height 25
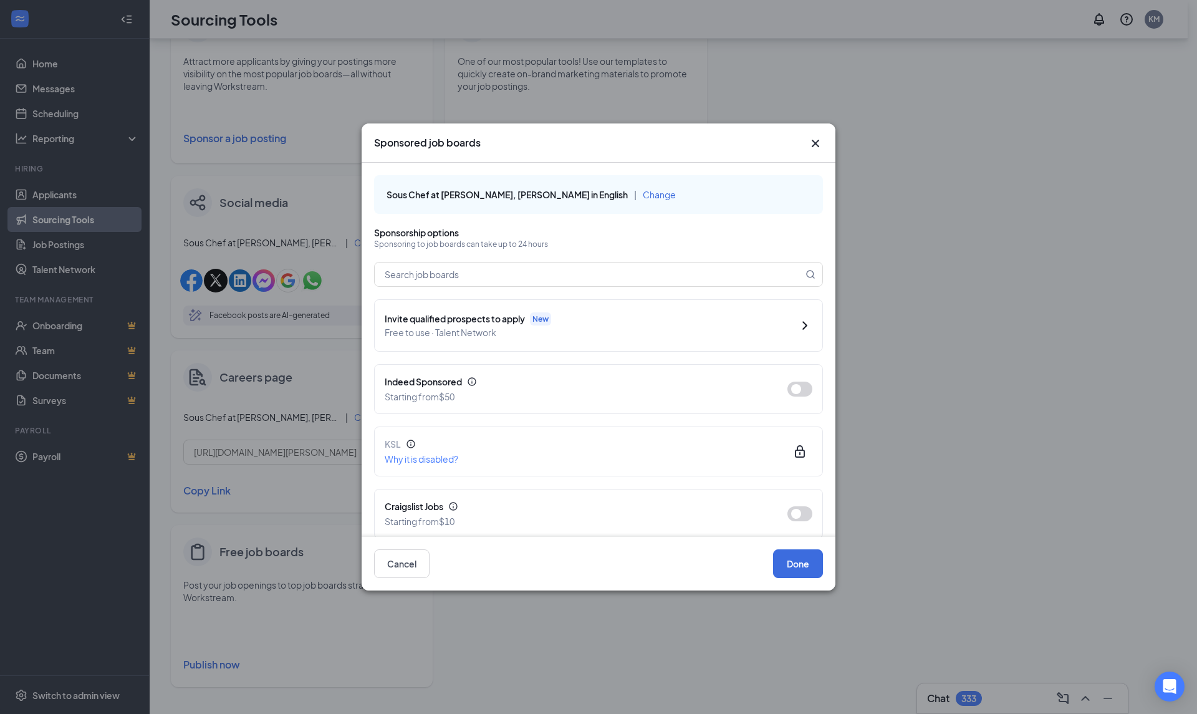
click at [796, 388] on button "button" at bounding box center [799, 388] width 25 height 15
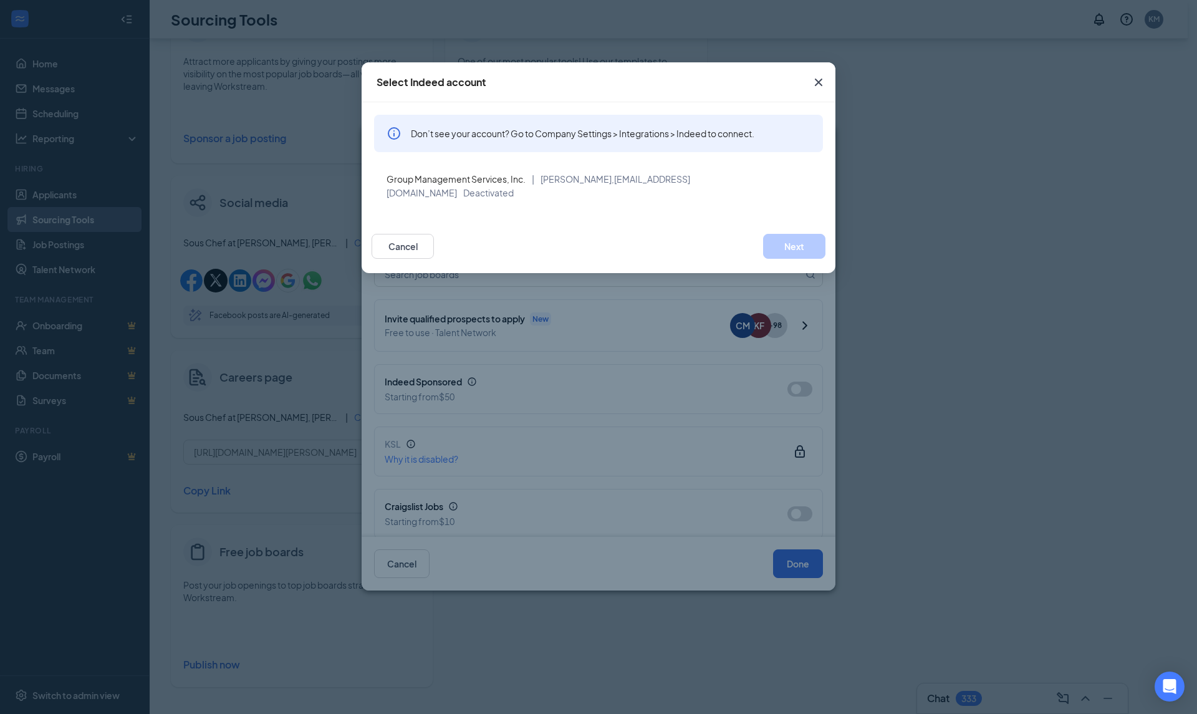
click at [820, 85] on icon "Cross" at bounding box center [818, 82] width 7 height 7
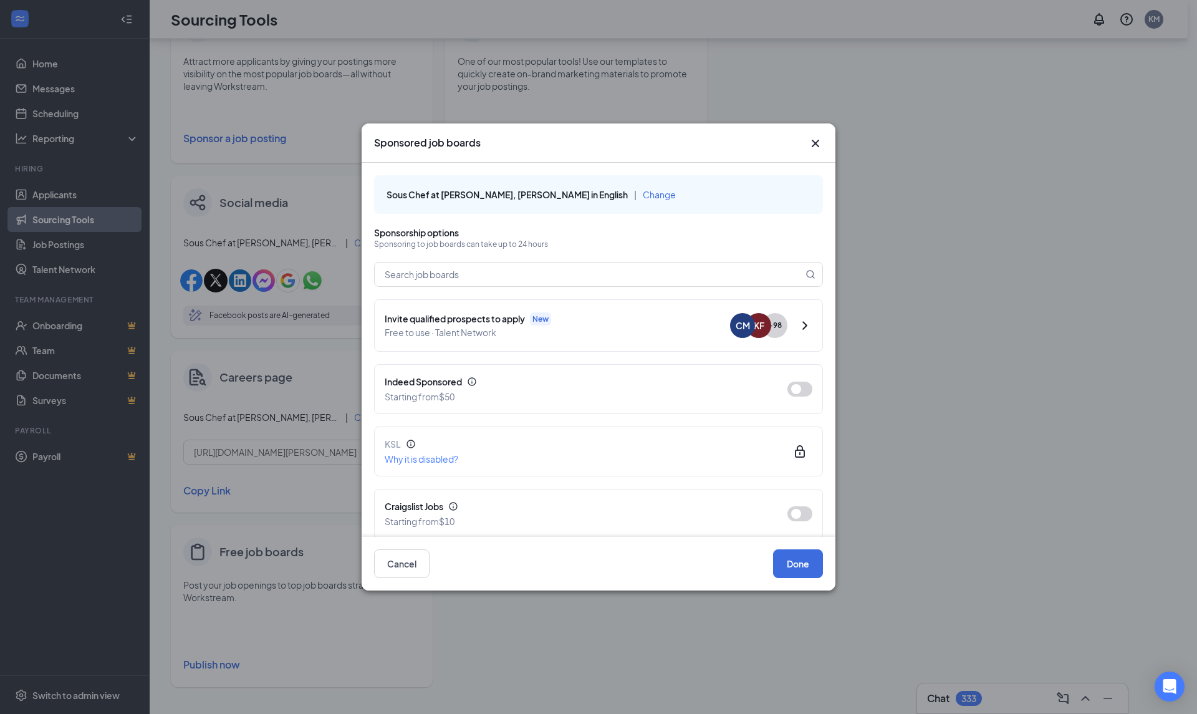
click at [787, 390] on button "button" at bounding box center [799, 388] width 25 height 15
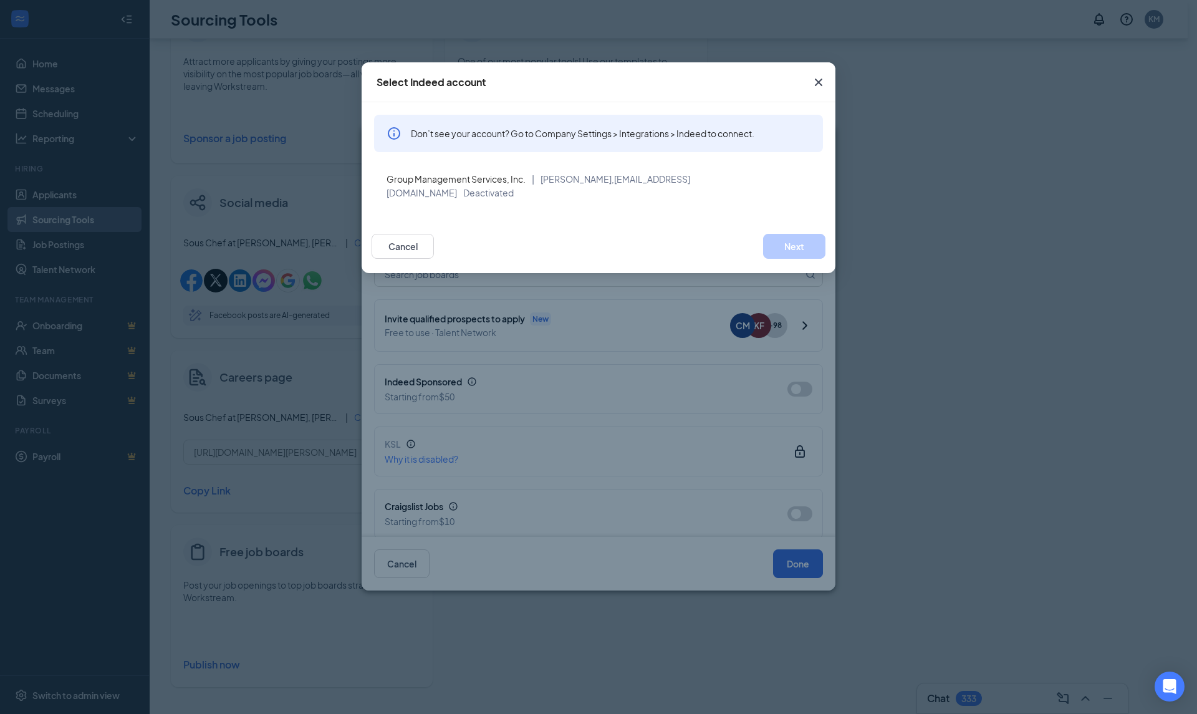
click at [814, 95] on span "Close" at bounding box center [818, 82] width 34 height 34
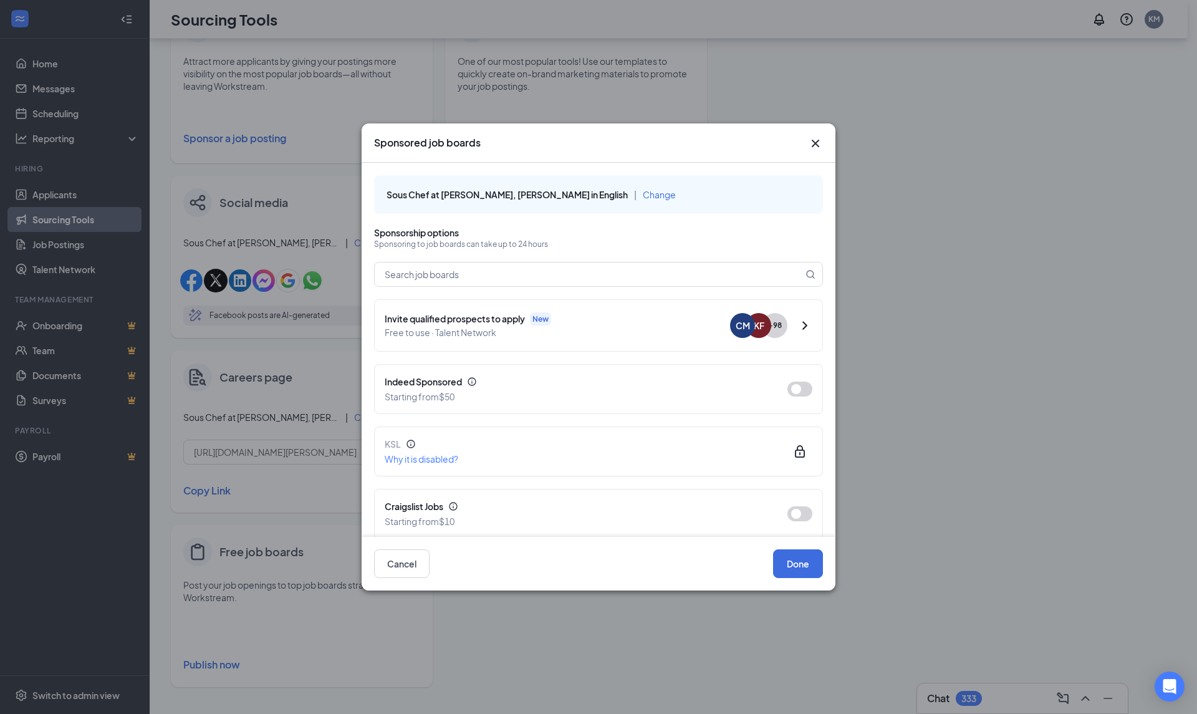
click at [818, 137] on icon "Cross" at bounding box center [815, 143] width 15 height 15
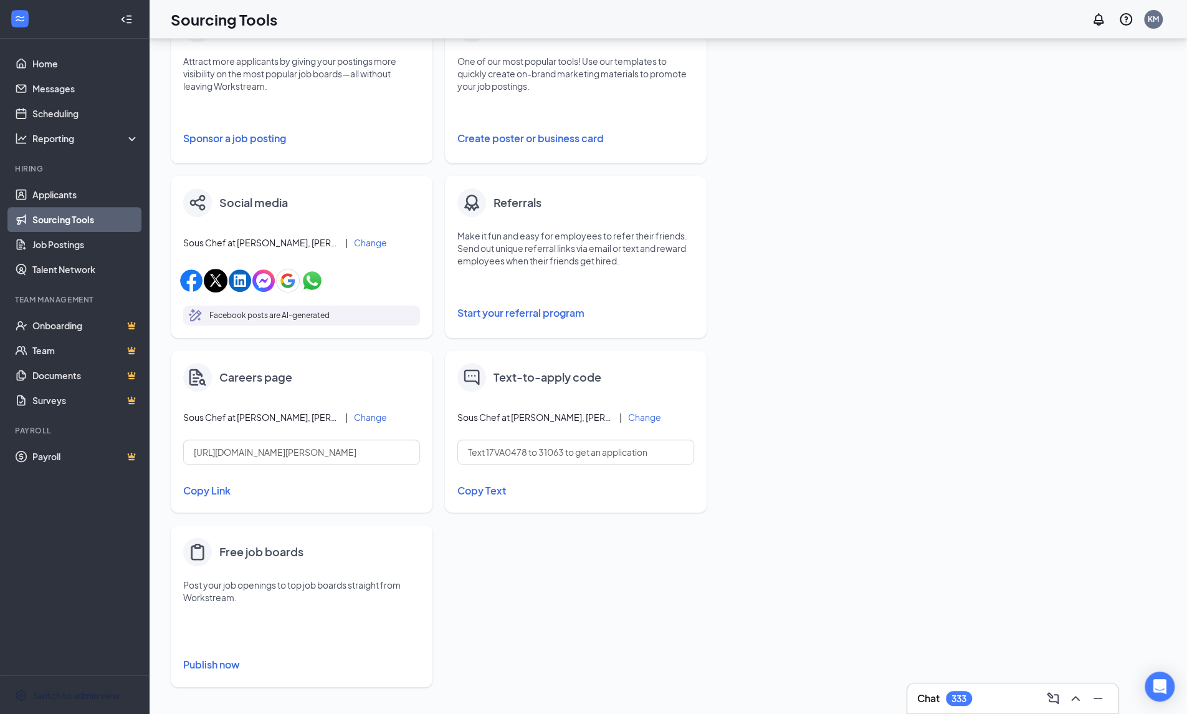
click at [113, 692] on div "Switch to admin view" at bounding box center [75, 695] width 87 height 12
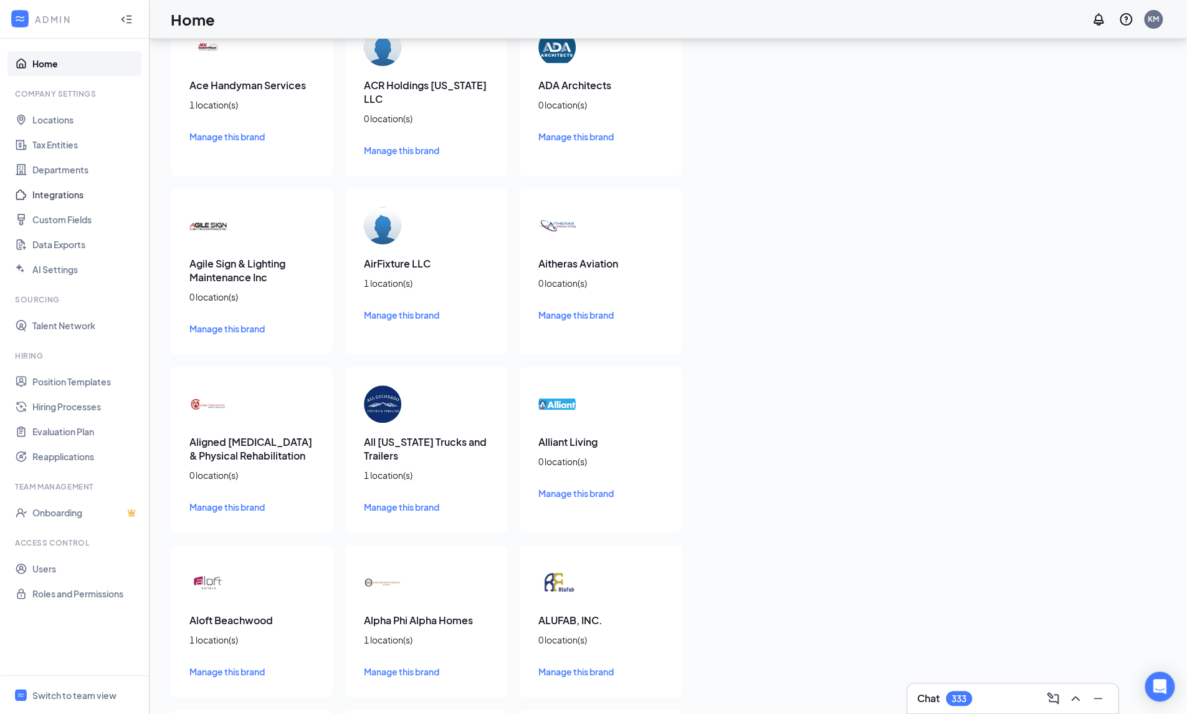
click at [55, 196] on link "Integrations" at bounding box center [85, 194] width 107 height 25
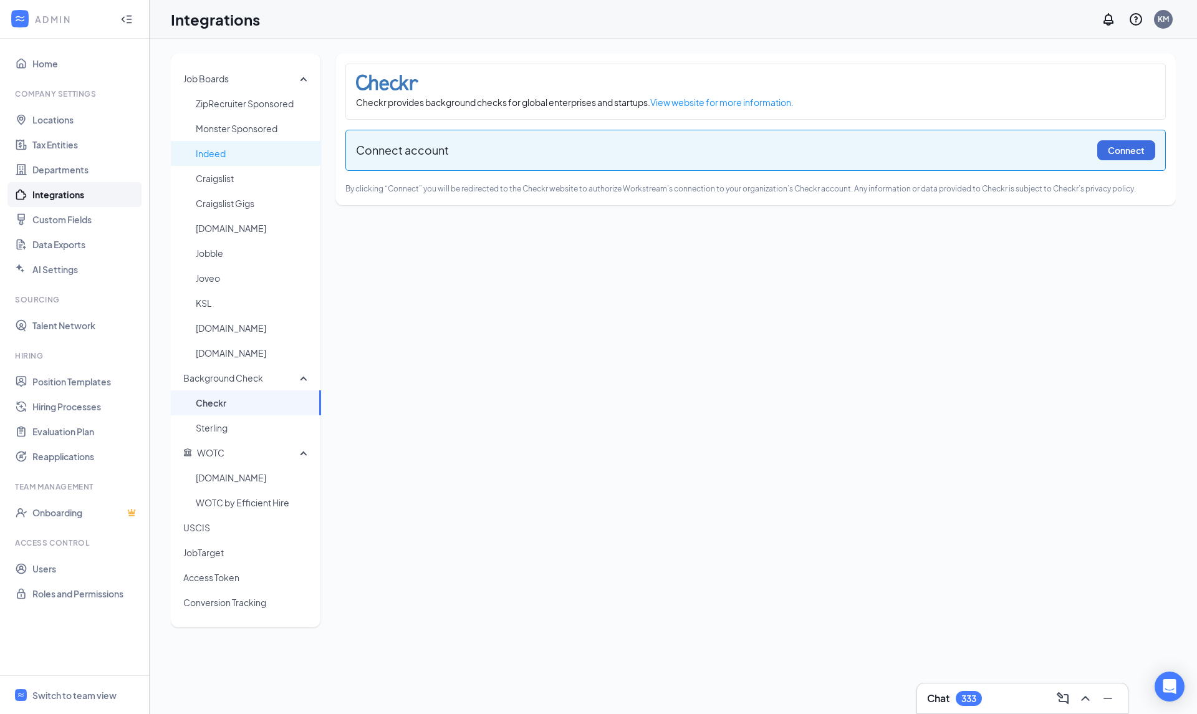
click at [241, 153] on span "Indeed" at bounding box center [253, 153] width 115 height 25
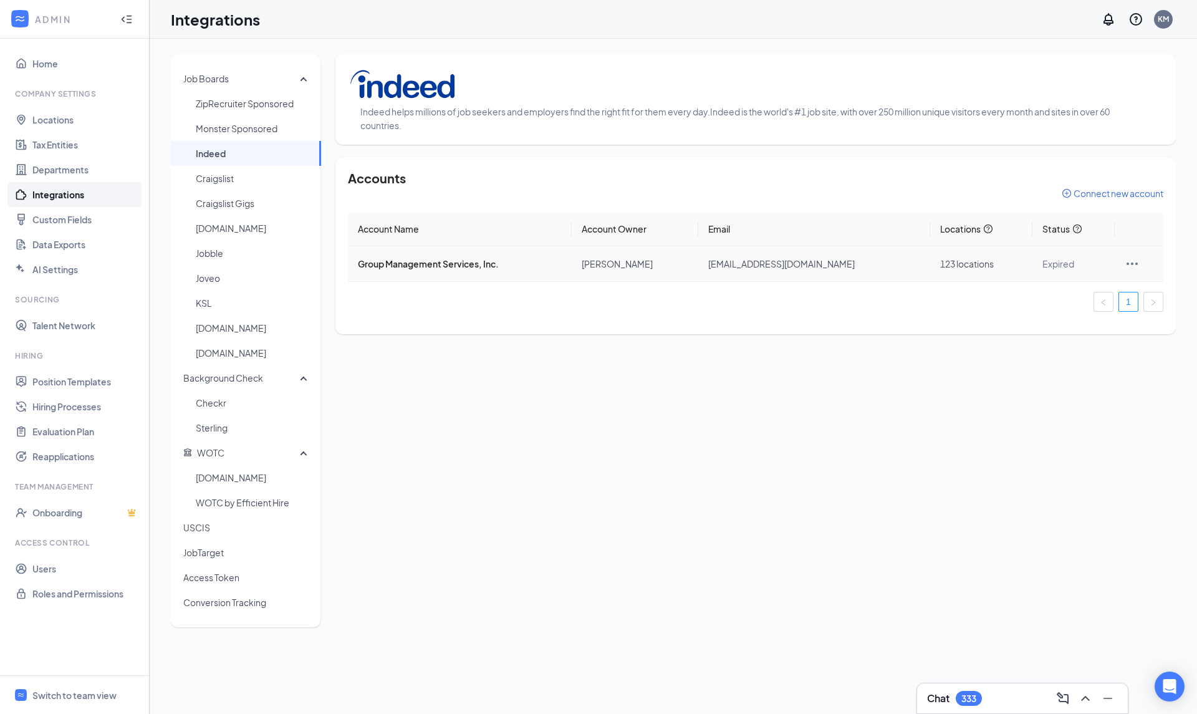
click at [1133, 265] on icon "Ellipses" at bounding box center [1131, 263] width 15 height 15
click at [1050, 294] on span "Edit locations" at bounding box center [1060, 290] width 125 height 14
click at [1129, 262] on icon "Ellipses" at bounding box center [1131, 263] width 15 height 15
click at [1033, 288] on span "Edit locations" at bounding box center [1060, 290] width 125 height 14
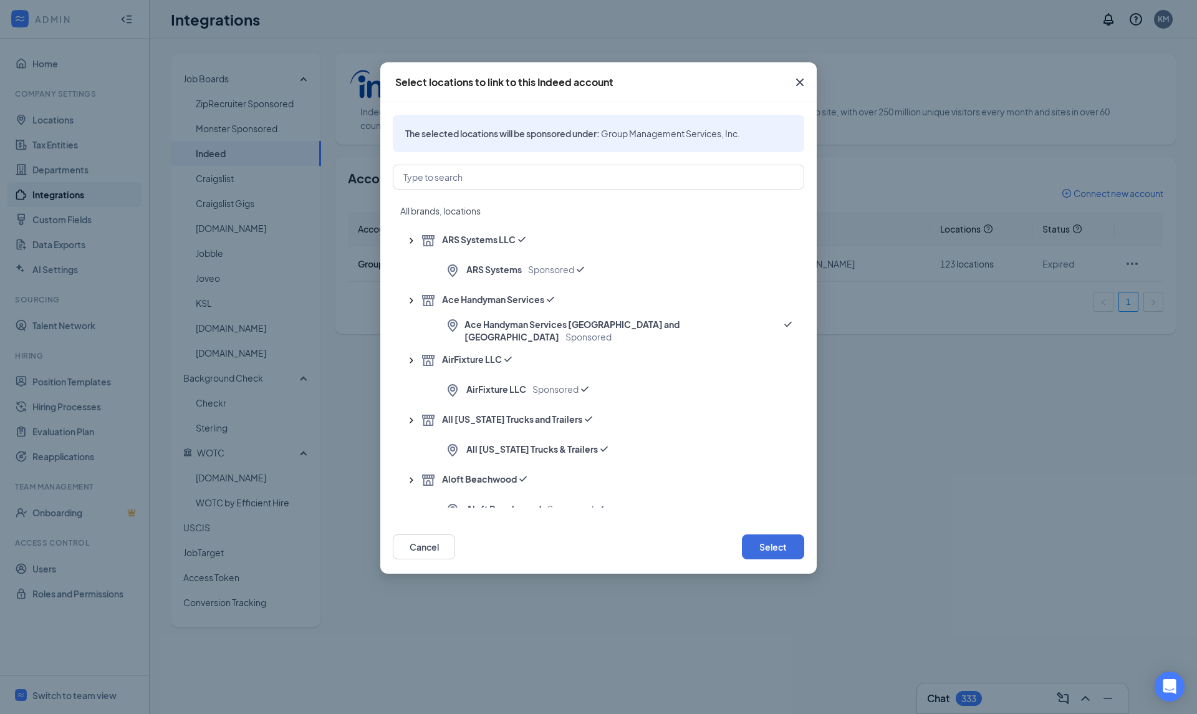
click at [445, 216] on span "All brands, locations" at bounding box center [440, 210] width 80 height 12
click at [754, 548] on button "Select" at bounding box center [773, 546] width 62 height 25
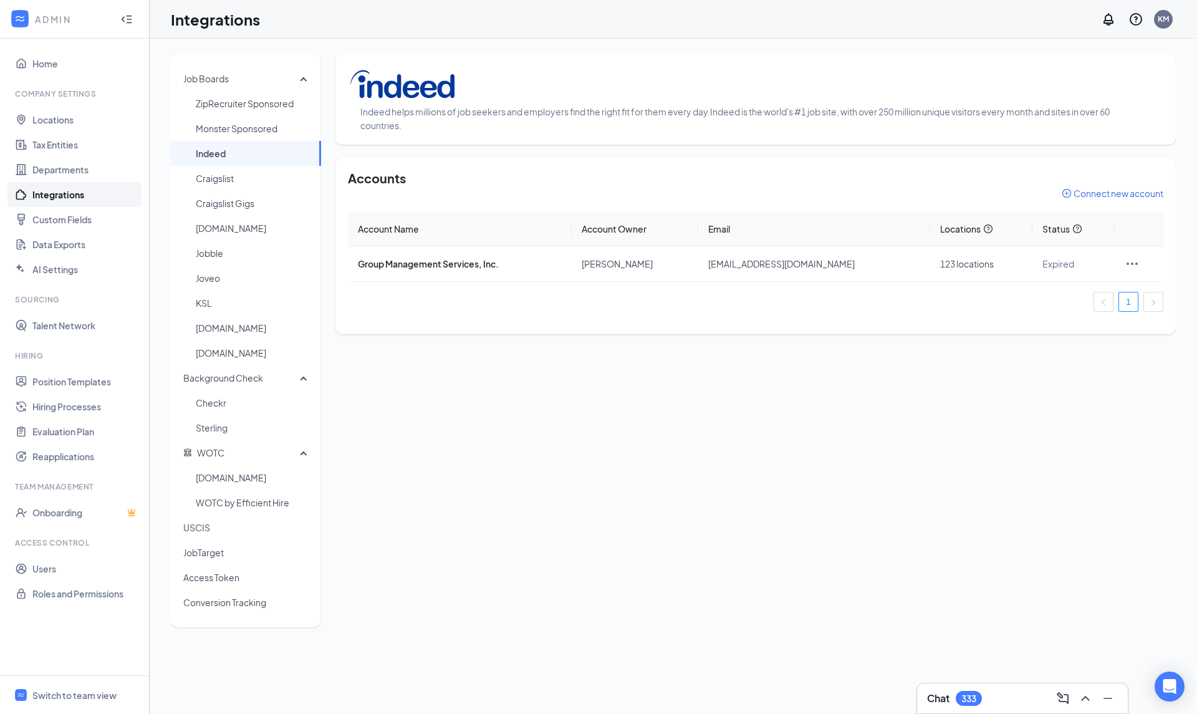
click at [546, 316] on div "Account Name Account Owner Email Locations Status Group Management Services, In…" at bounding box center [755, 267] width 815 height 110
click at [1132, 262] on icon "Ellipses" at bounding box center [1131, 263] width 11 height 2
click at [1020, 320] on span "Reconnect" at bounding box center [1060, 319] width 125 height 14
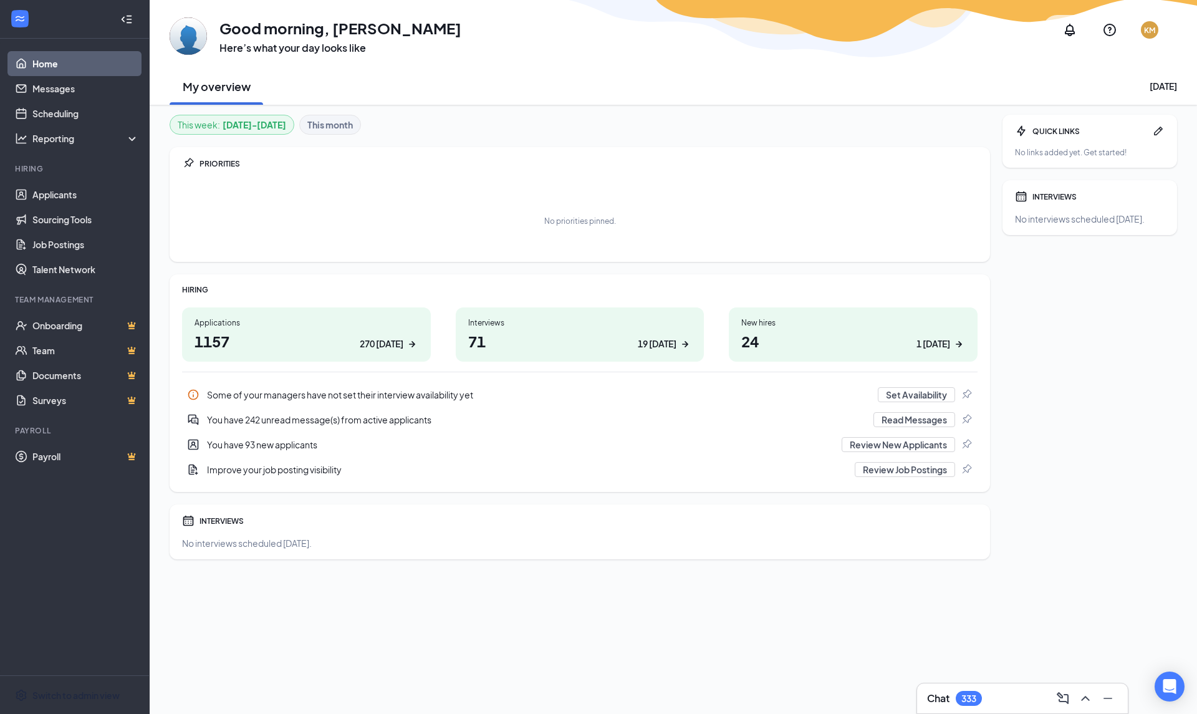
click at [118, 691] on div "Switch to admin view" at bounding box center [75, 695] width 87 height 12
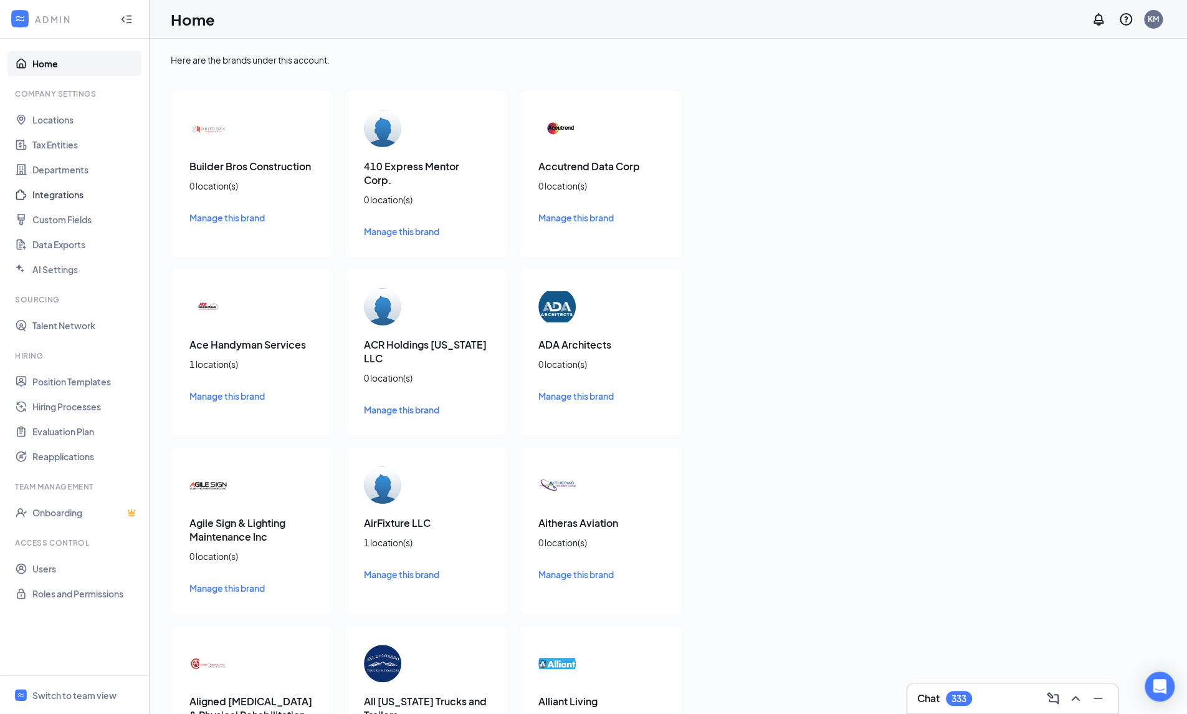
click at [67, 189] on link "Integrations" at bounding box center [85, 194] width 107 height 25
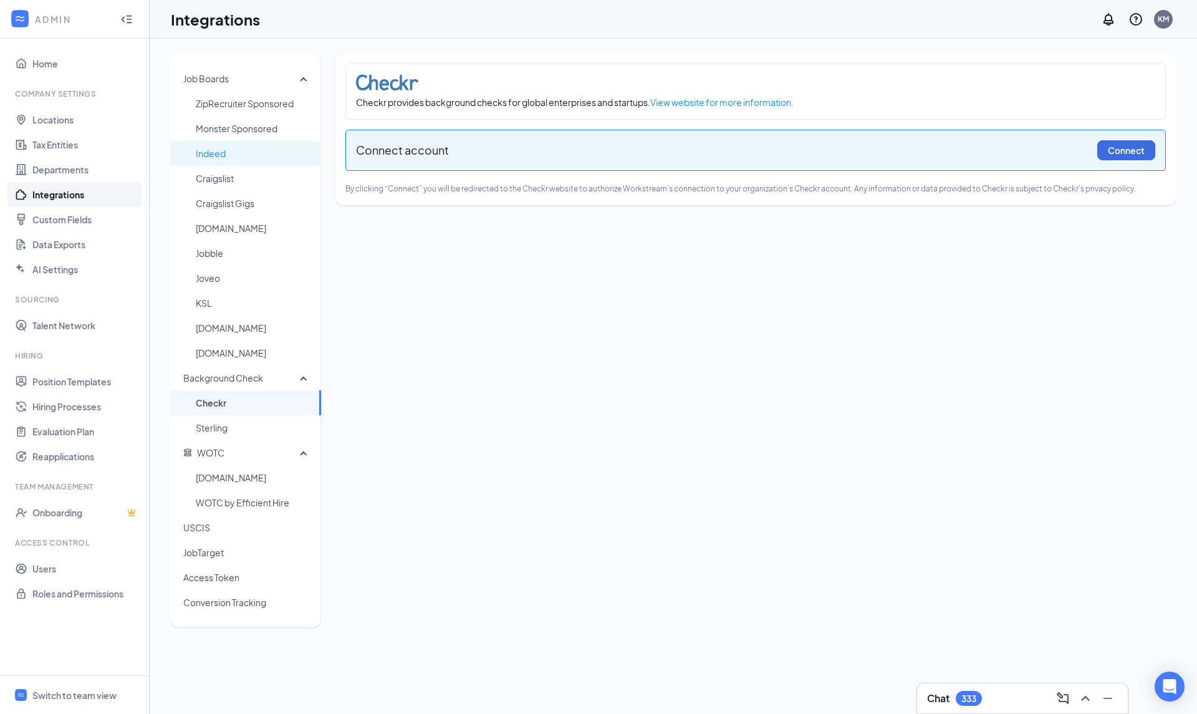
click at [204, 160] on span "Indeed" at bounding box center [253, 153] width 115 height 25
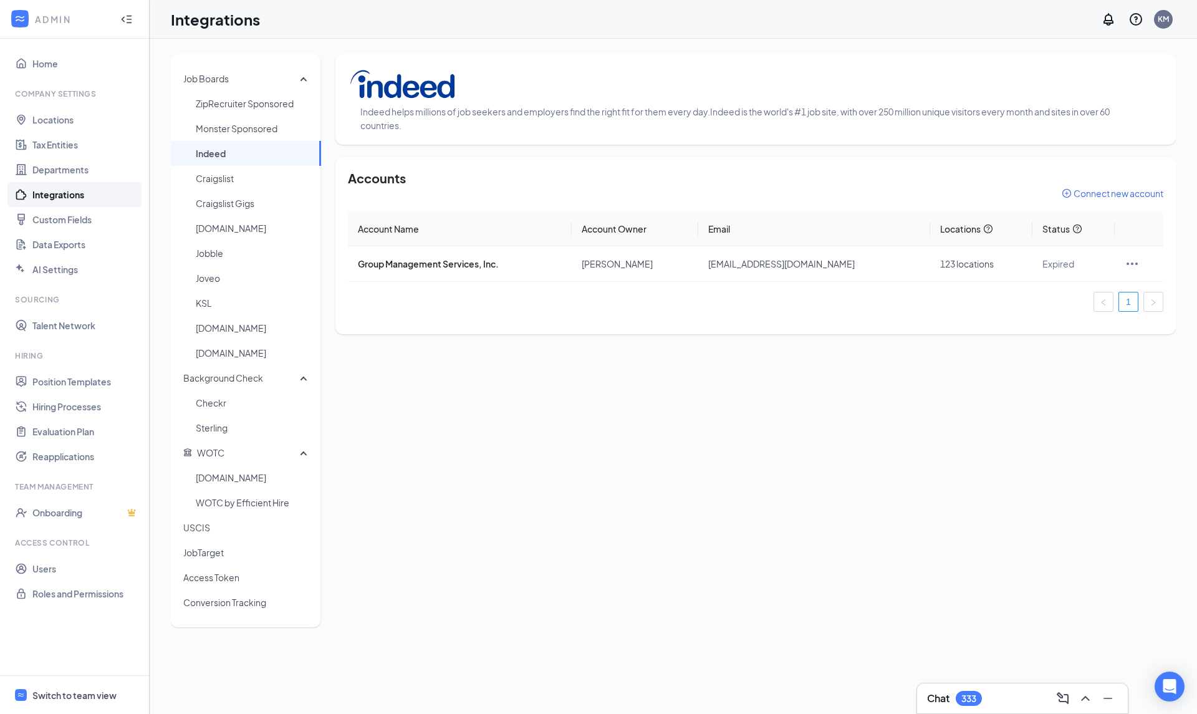
click at [84, 686] on span "Switch to team view" at bounding box center [85, 695] width 107 height 38
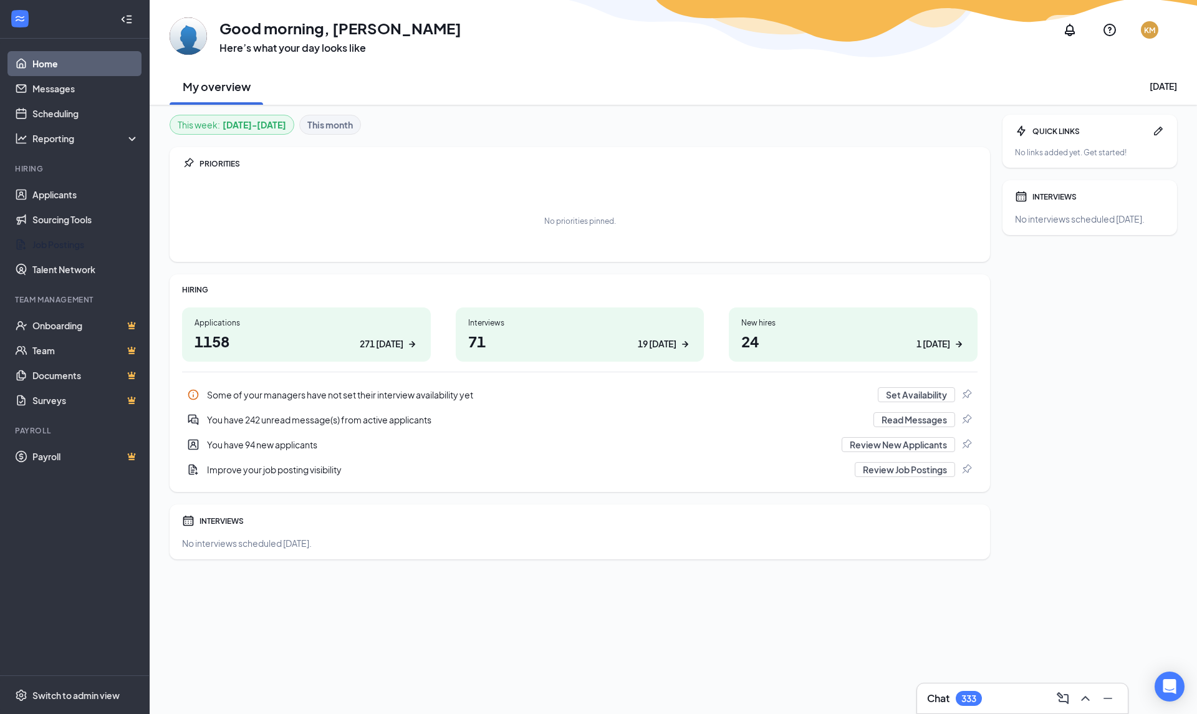
click at [74, 242] on link "Job Postings" at bounding box center [85, 244] width 107 height 25
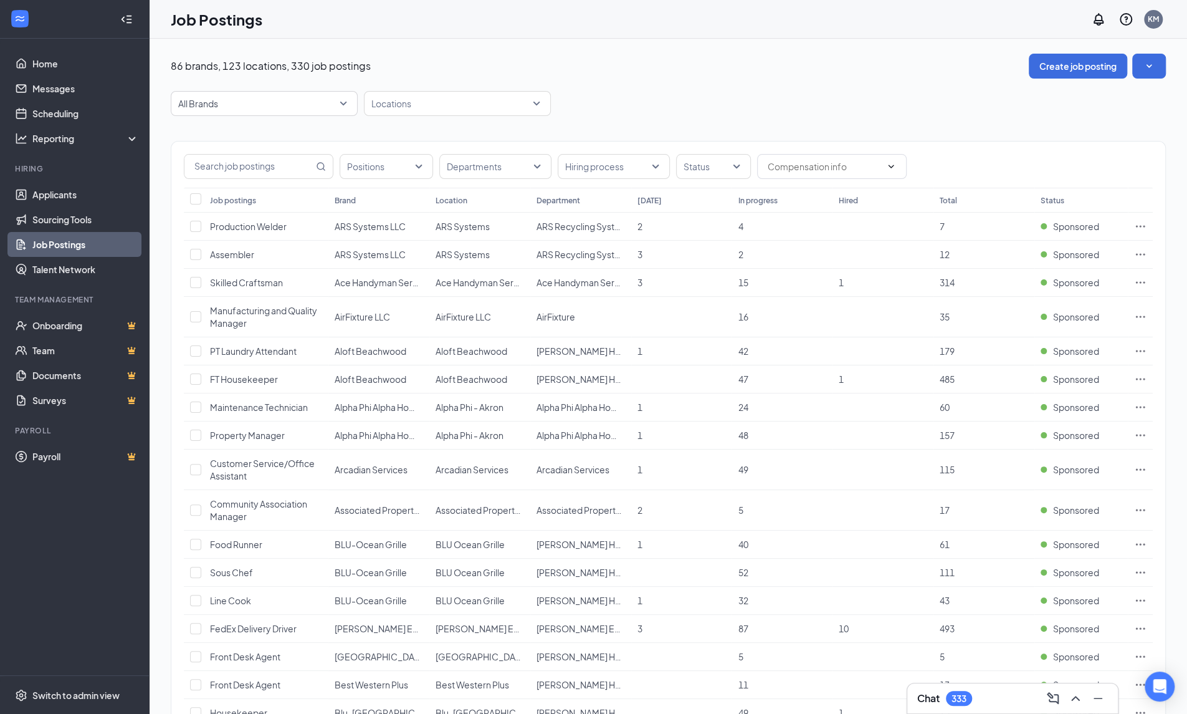
click at [413, 103] on div at bounding box center [451, 103] width 168 height 20
type input "ger"
click at [423, 131] on div "[PERSON_NAME]" at bounding box center [426, 137] width 71 height 14
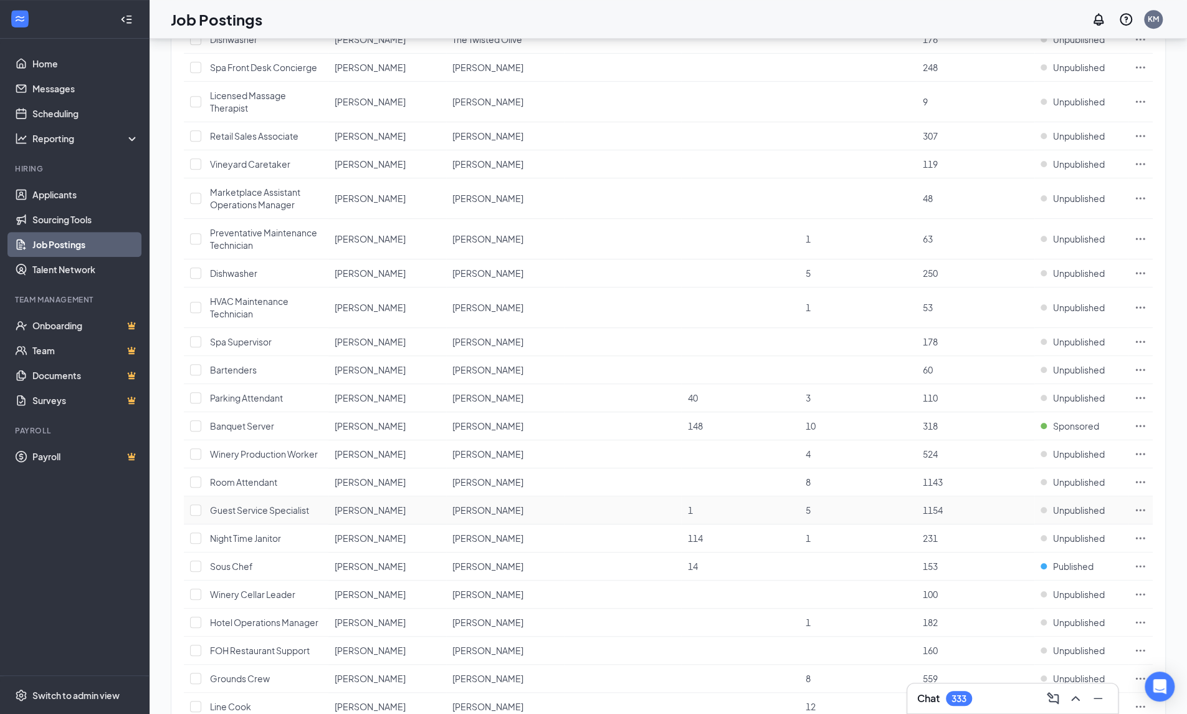
scroll to position [561, 0]
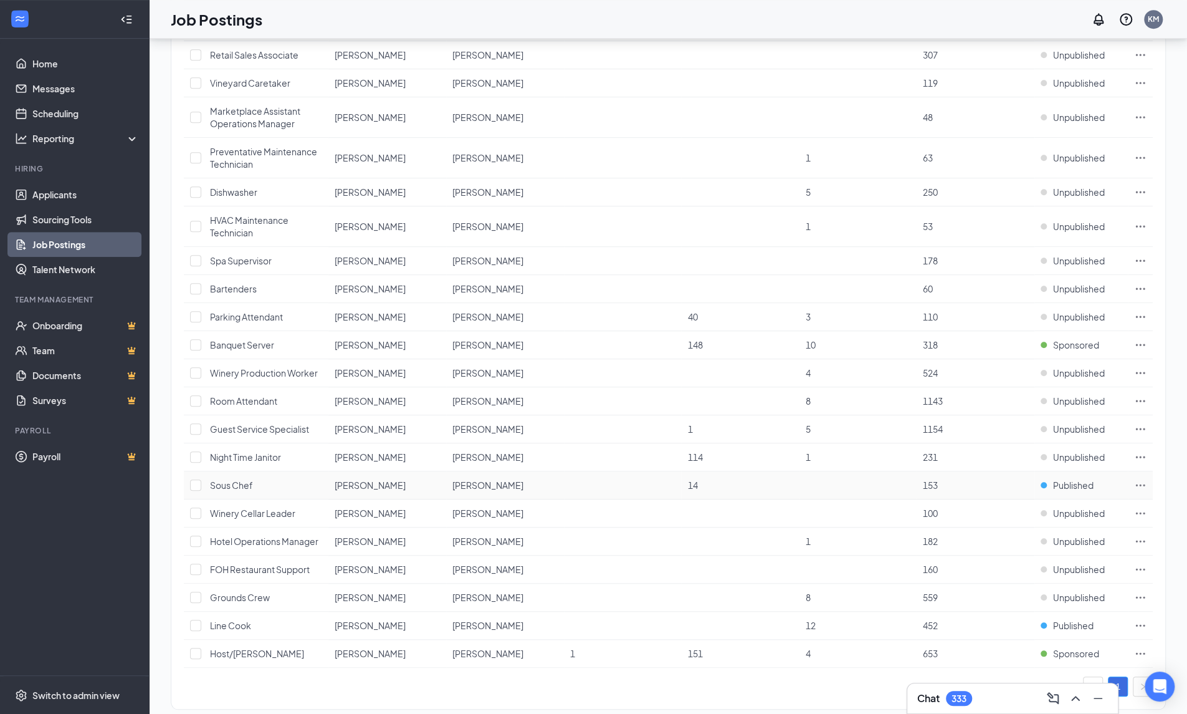
click at [1143, 479] on icon "Ellipses" at bounding box center [1140, 485] width 12 height 12
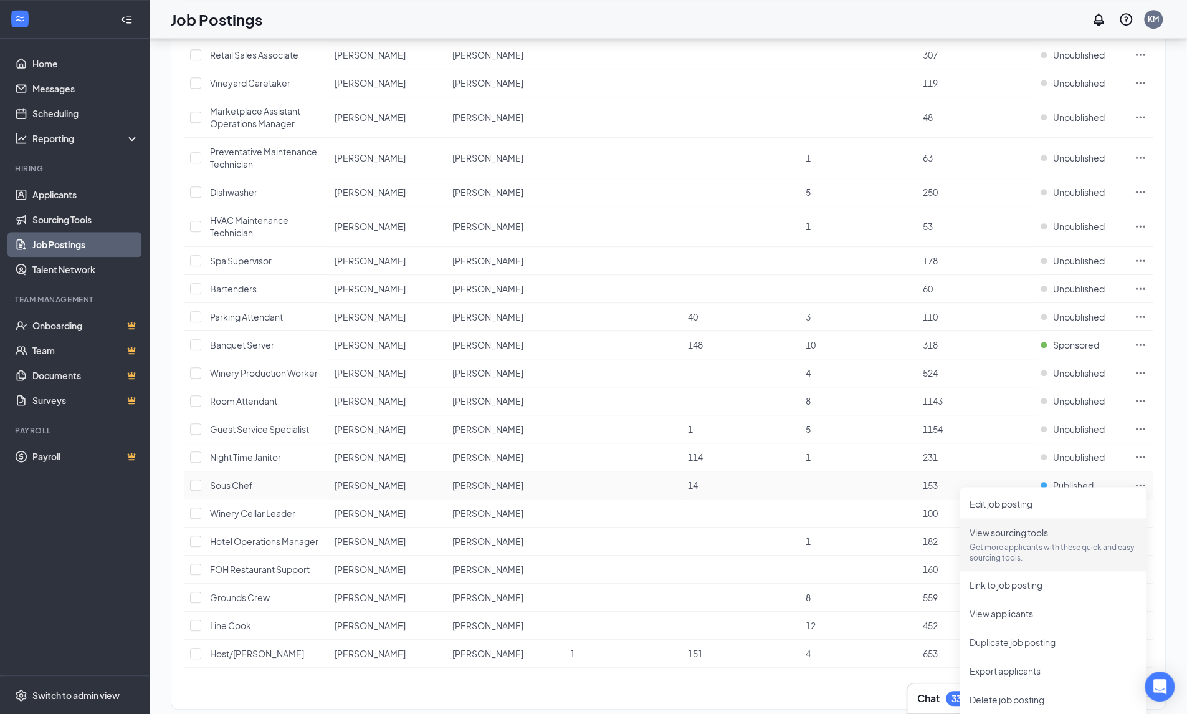
click at [1035, 537] on span "View sourcing tools" at bounding box center [1009, 532] width 79 height 11
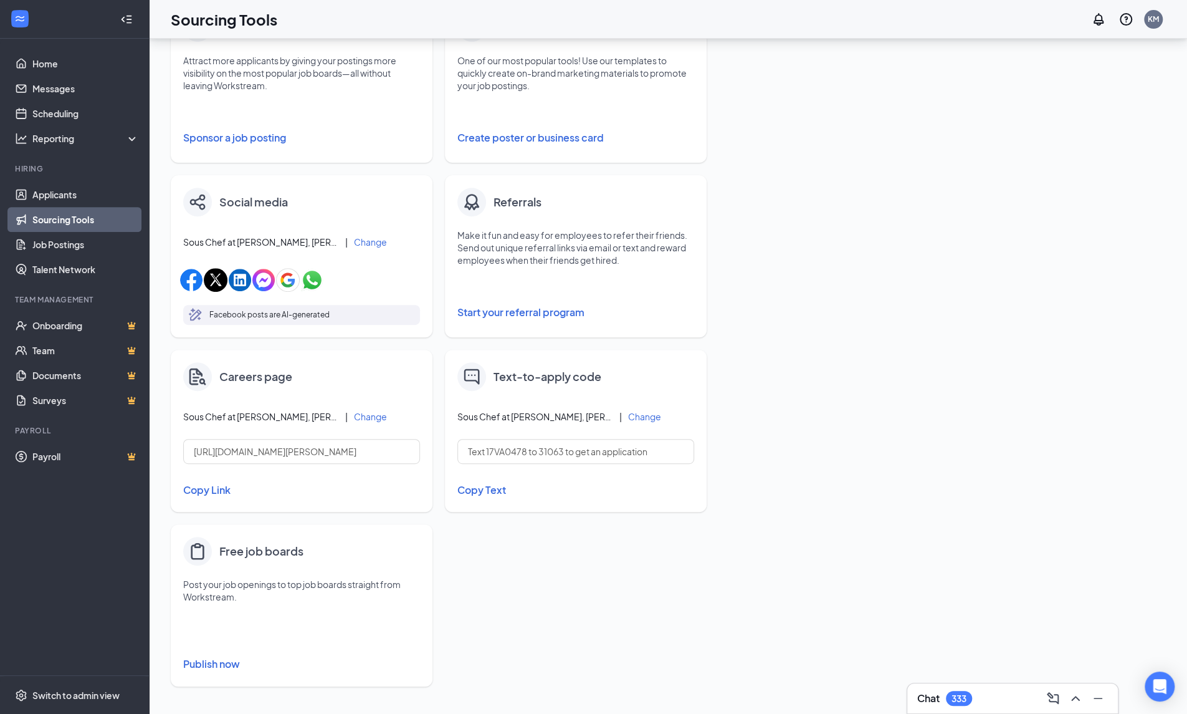
scroll to position [259, 0]
click at [230, 137] on button "Sponsor a job posting" at bounding box center [301, 138] width 237 height 25
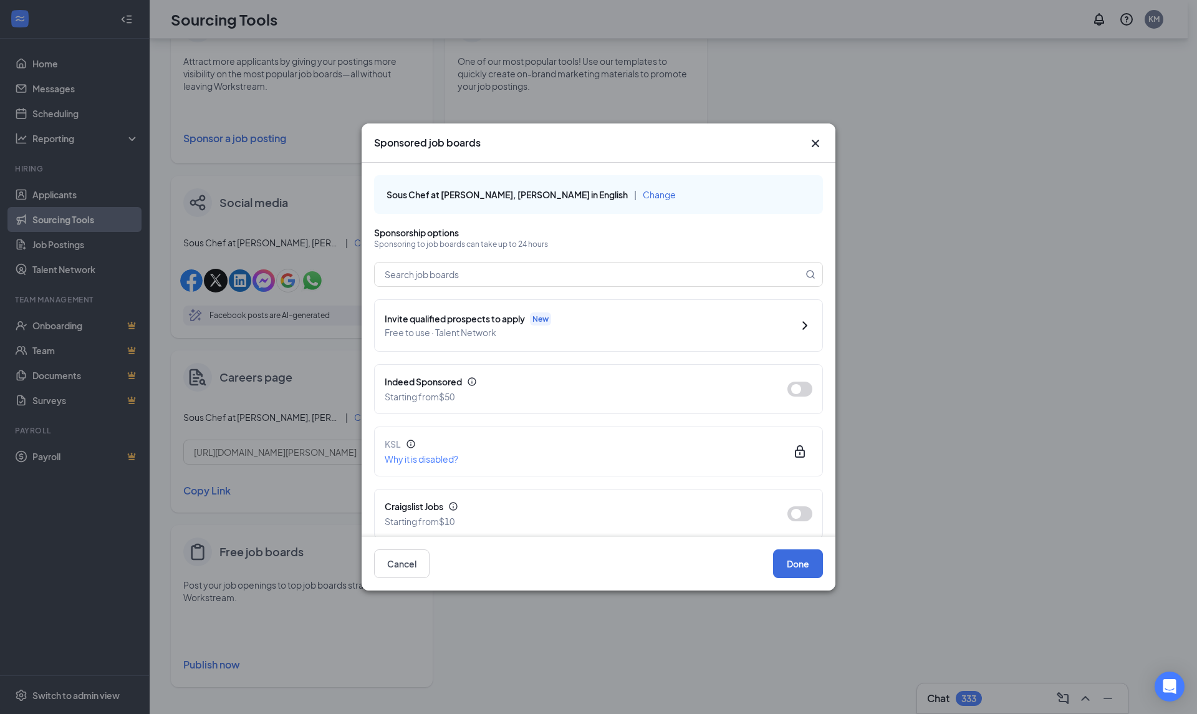
click at [788, 388] on button "button" at bounding box center [799, 388] width 25 height 15
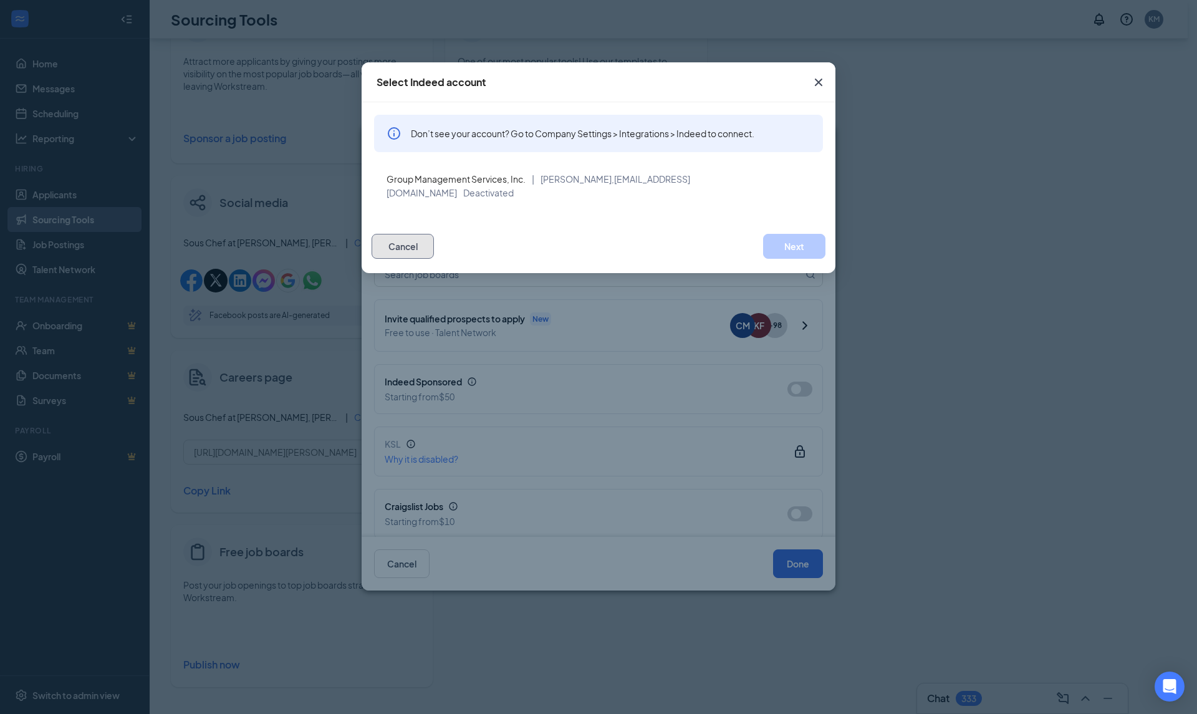
click at [388, 236] on button "Cancel" at bounding box center [402, 246] width 62 height 25
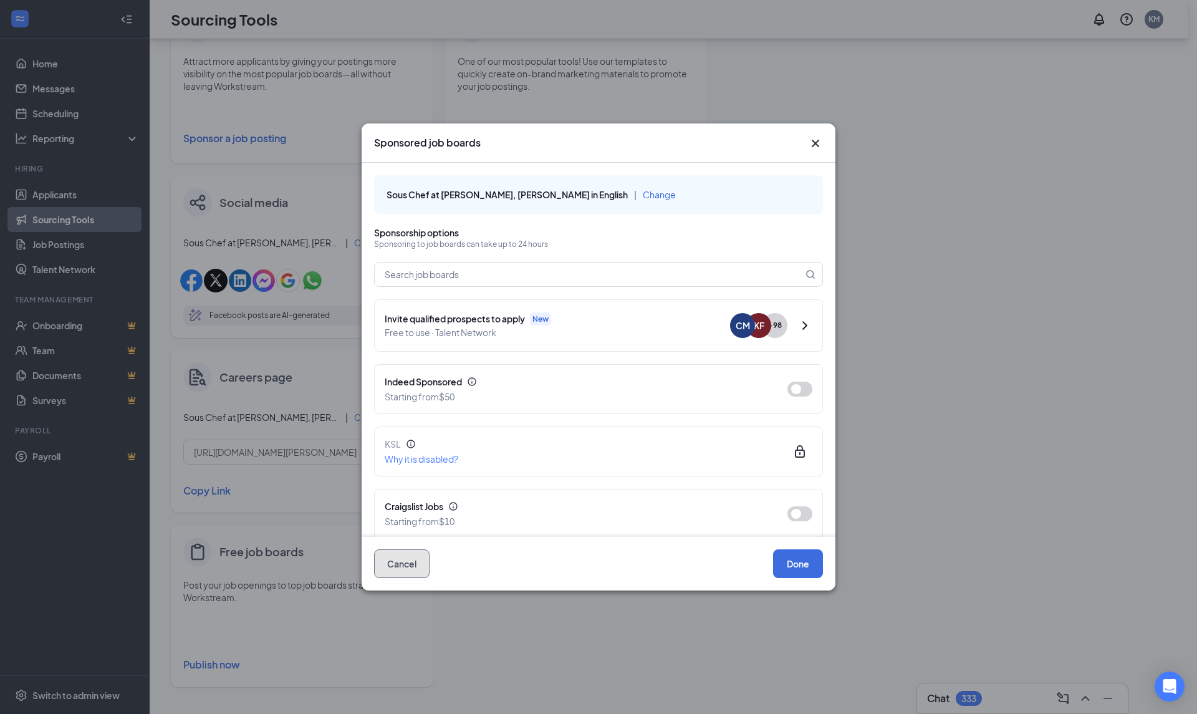
click at [408, 569] on button "Cancel" at bounding box center [401, 563] width 55 height 29
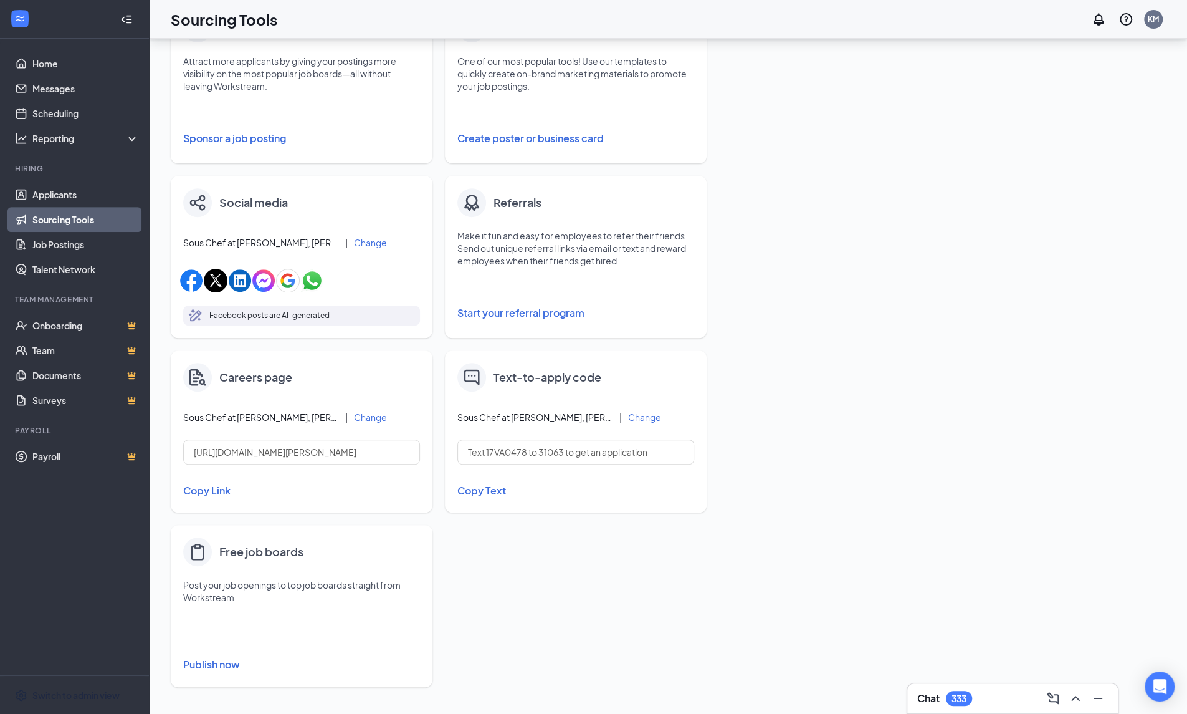
click at [100, 692] on span "Switch to admin view" at bounding box center [85, 695] width 107 height 38
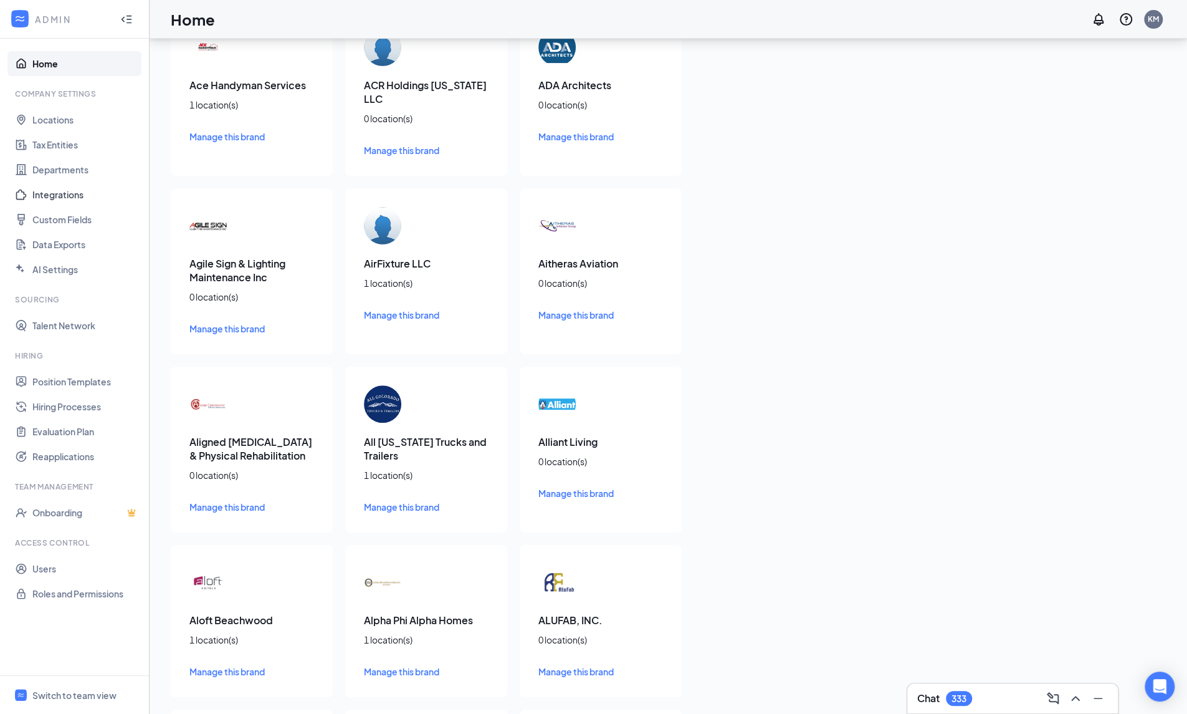
click at [50, 195] on link "Integrations" at bounding box center [85, 194] width 107 height 25
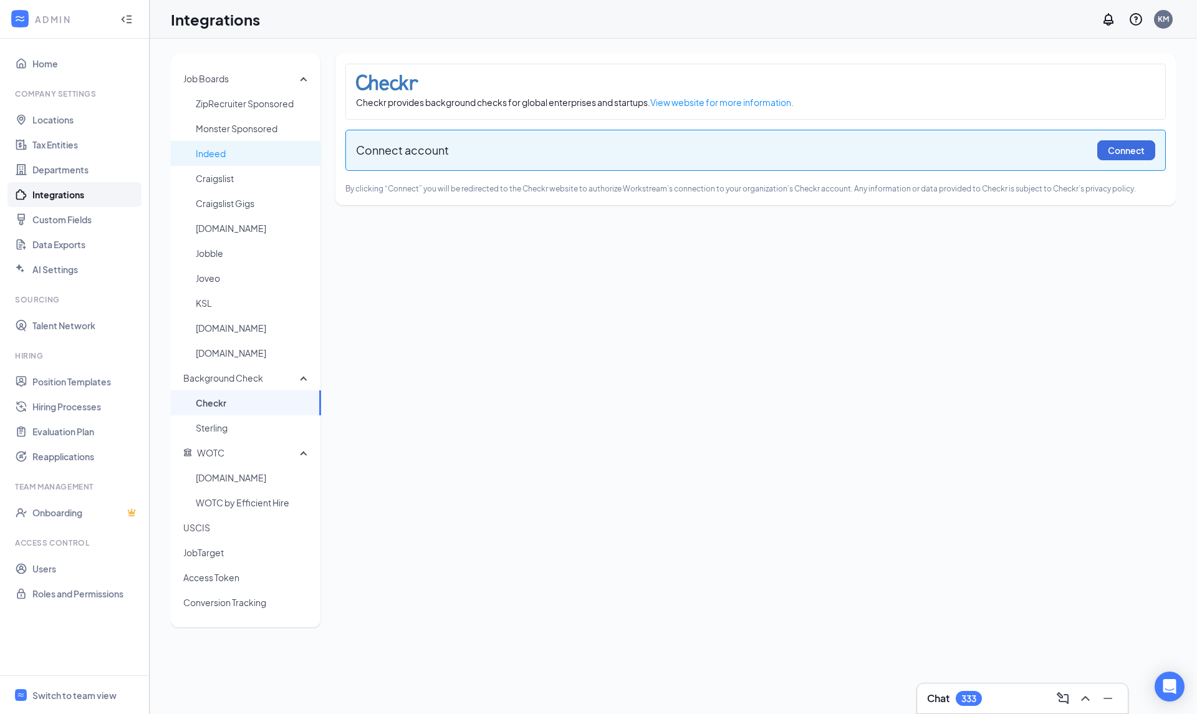
click at [227, 151] on span "Indeed" at bounding box center [253, 153] width 115 height 25
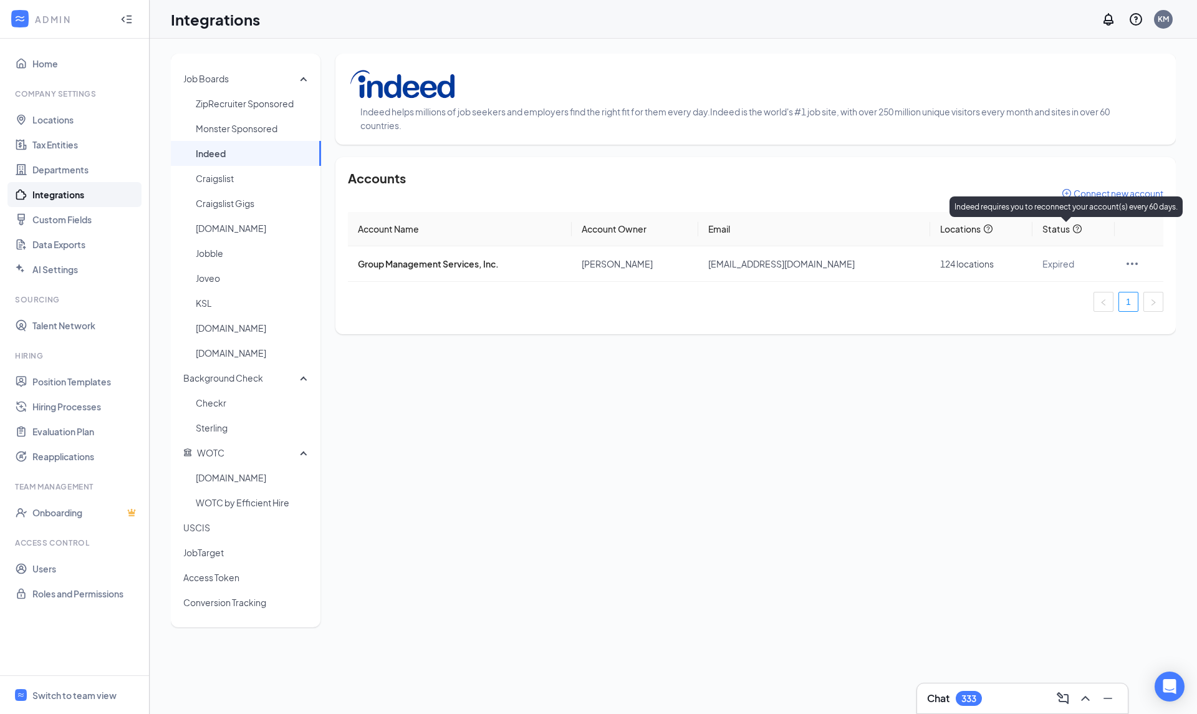
click at [1073, 230] on icon "question-circle" at bounding box center [1077, 228] width 9 height 9
click at [1133, 265] on icon "Ellipses" at bounding box center [1131, 263] width 15 height 15
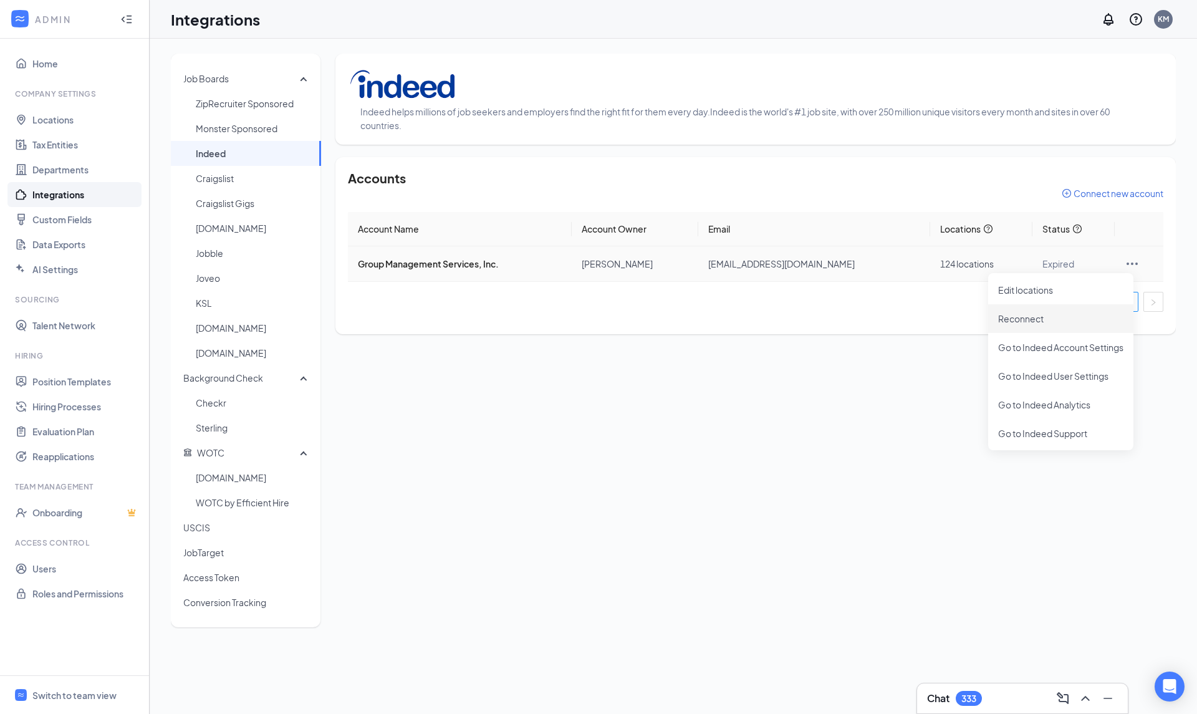
click at [1029, 320] on span "Reconnect" at bounding box center [1060, 319] width 125 height 14
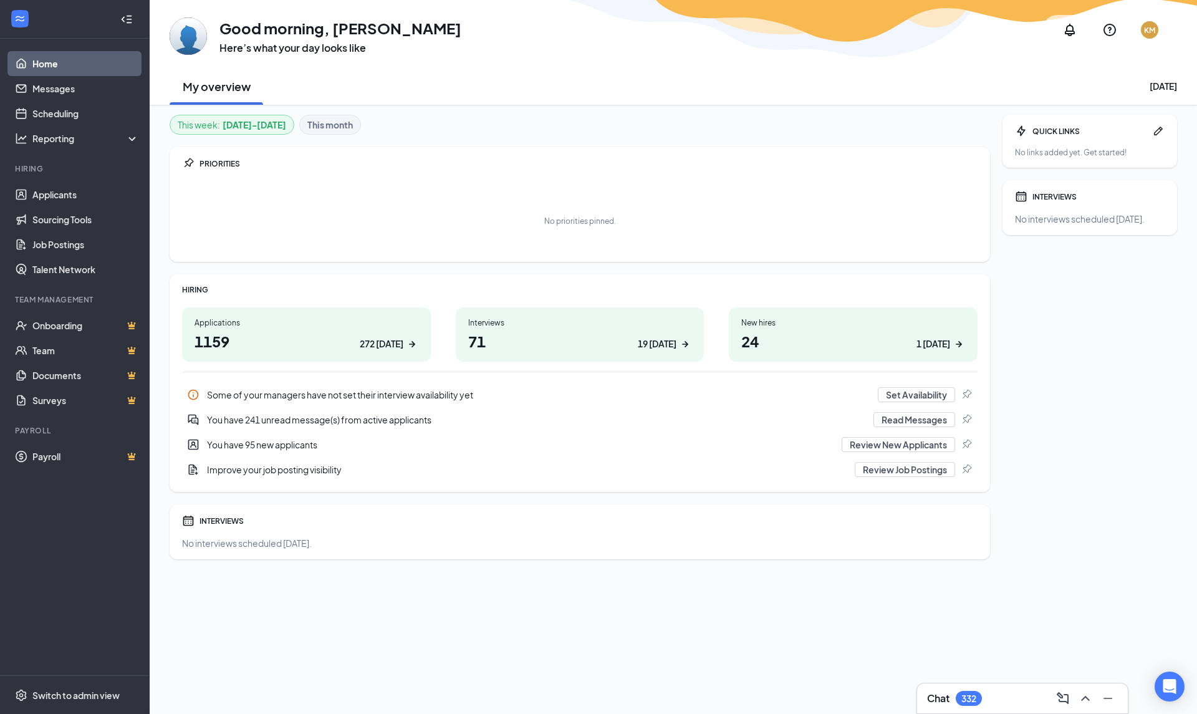
click at [818, 662] on div "This week : [DATE] - [DATE] This month PRIORITIES No priorities pinned. HIRING …" at bounding box center [580, 389] width 820 height 549
click at [1086, 692] on icon "ChevronUp" at bounding box center [1085, 698] width 15 height 15
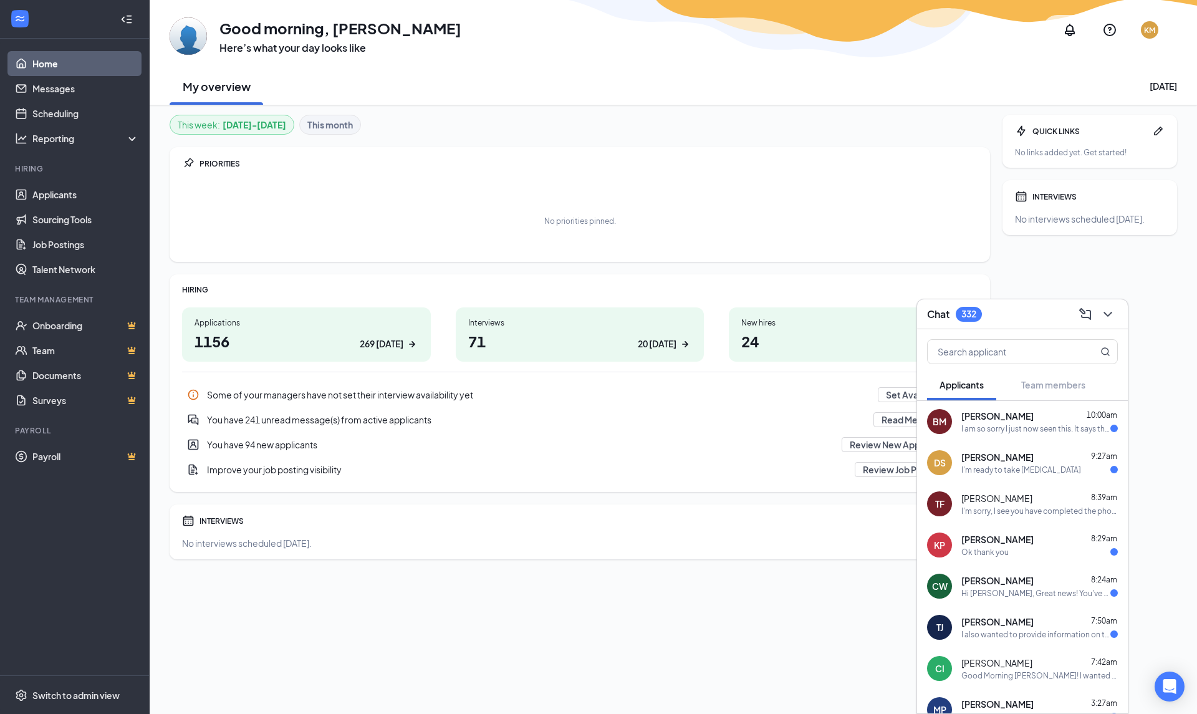
click at [1040, 424] on div "I am so sorry I just now seen this. It says the link is expired," at bounding box center [1035, 428] width 149 height 11
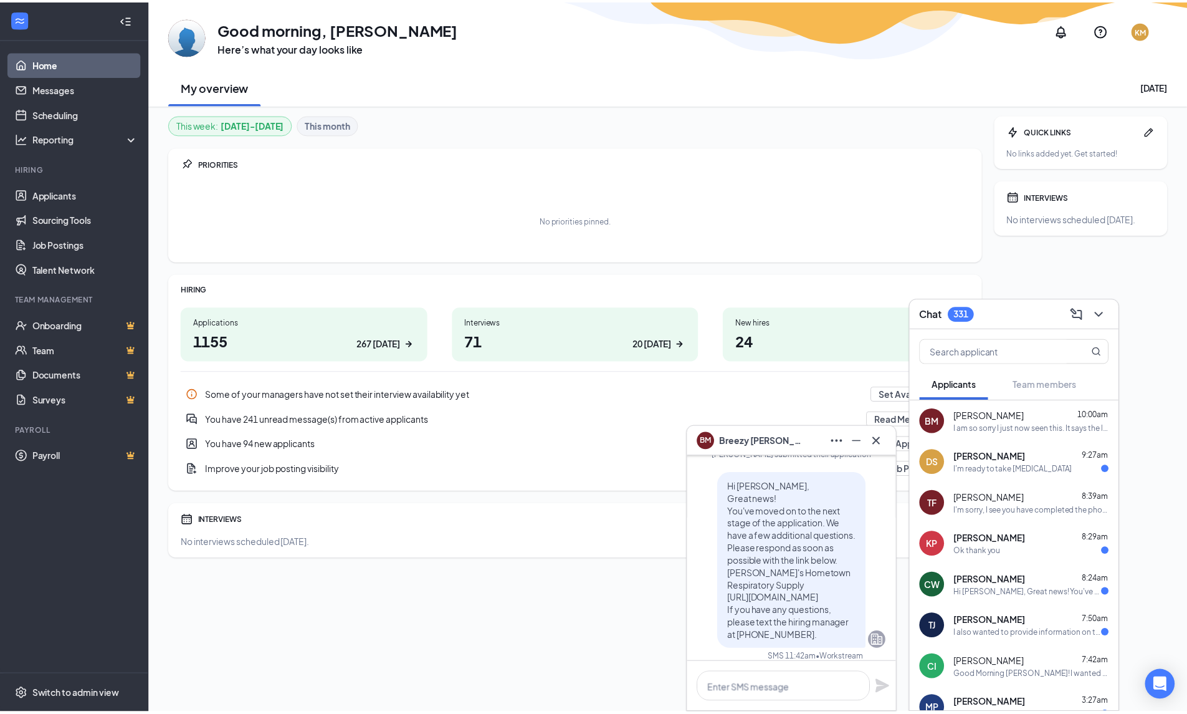
scroll to position [-187, 0]
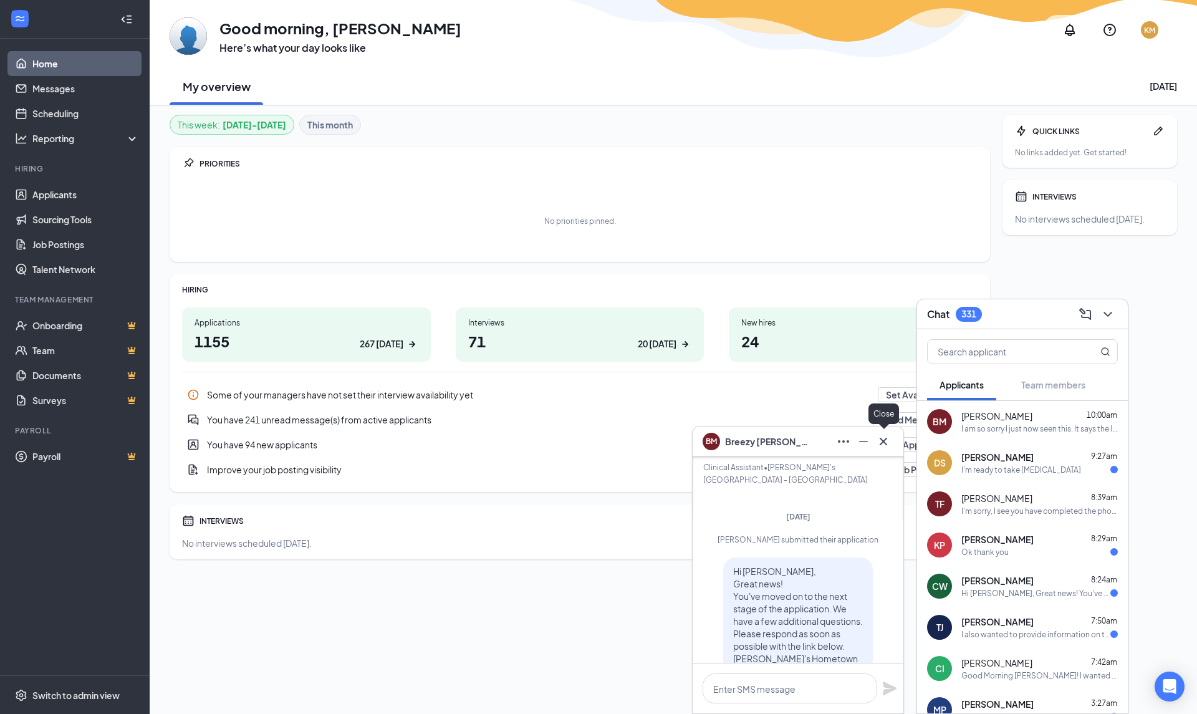
click at [881, 441] on icon "Cross" at bounding box center [883, 441] width 15 height 15
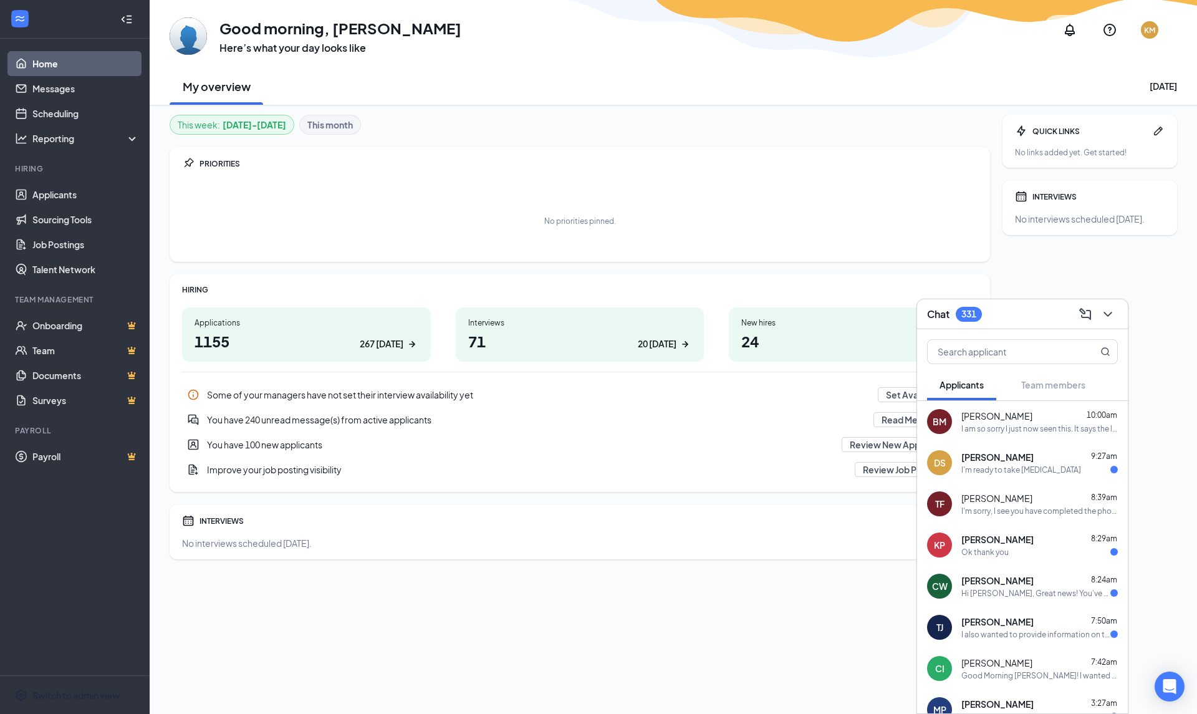
click at [95, 692] on div "Switch to admin view" at bounding box center [75, 695] width 87 height 12
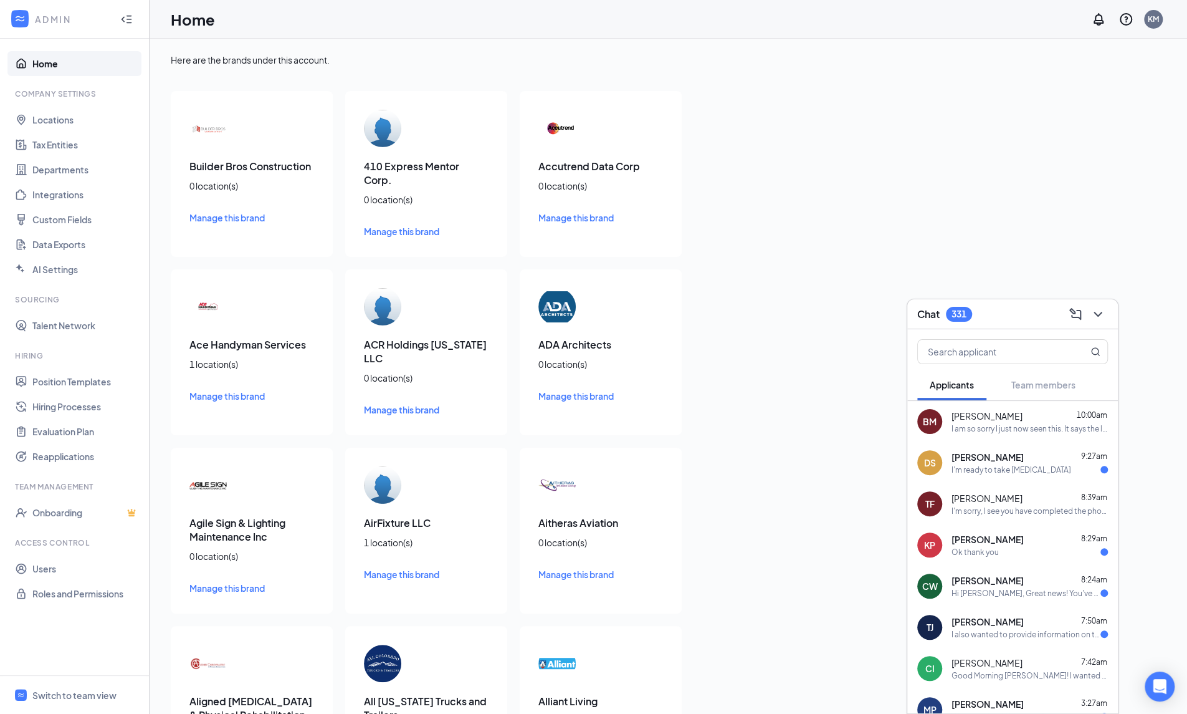
click at [964, 467] on div "I'm ready to take [MEDICAL_DATA]" at bounding box center [1012, 469] width 120 height 11
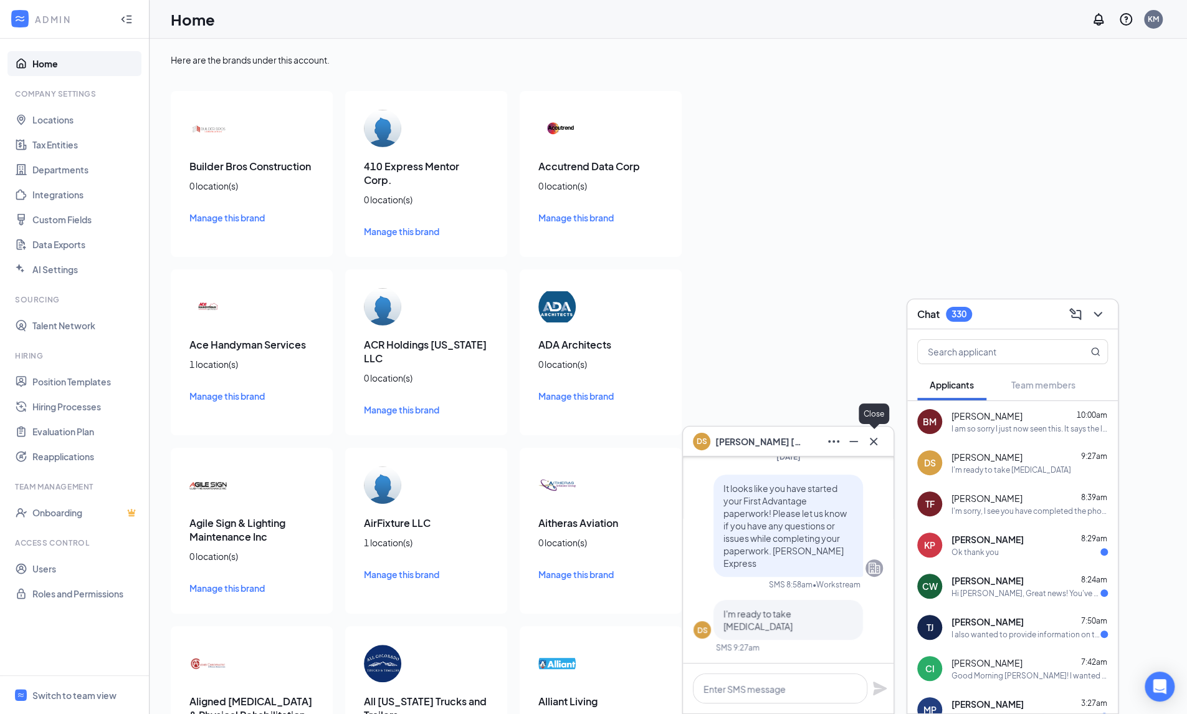
click at [871, 443] on icon "Cross" at bounding box center [873, 440] width 7 height 7
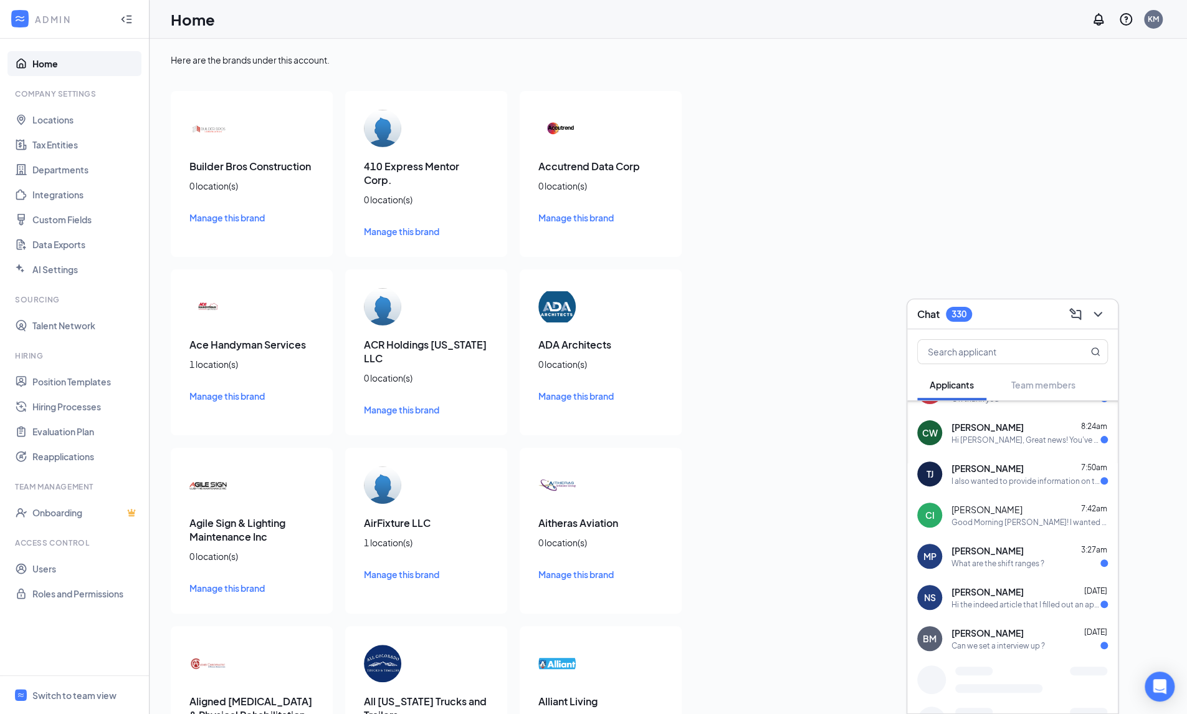
scroll to position [161, 0]
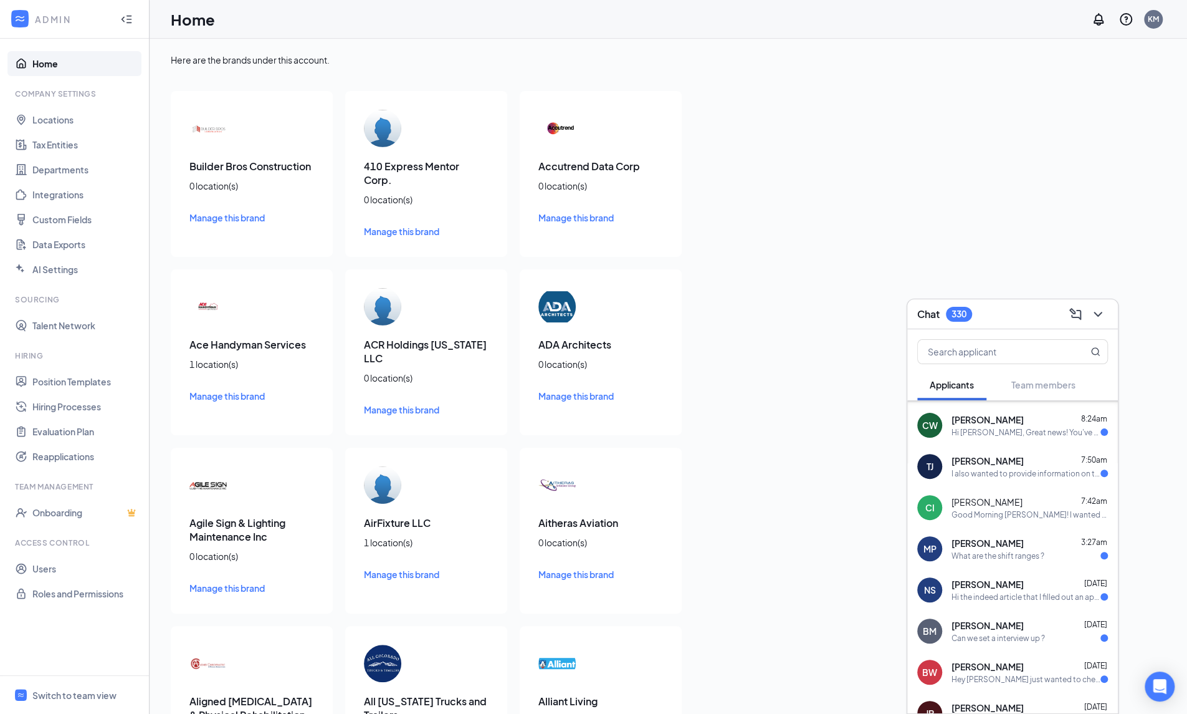
click at [1017, 596] on div "Hi the indeed article that I filled out an application for asked me to text the…" at bounding box center [1026, 596] width 149 height 11
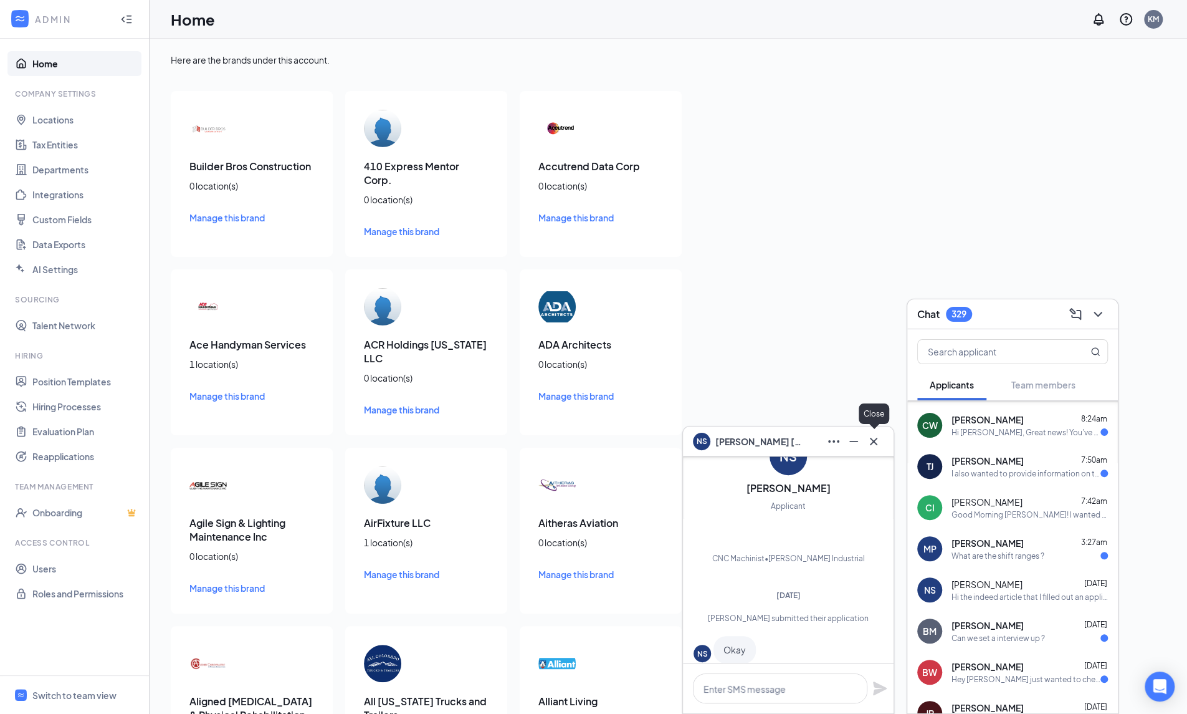
click at [874, 439] on icon "Cross" at bounding box center [873, 441] width 15 height 15
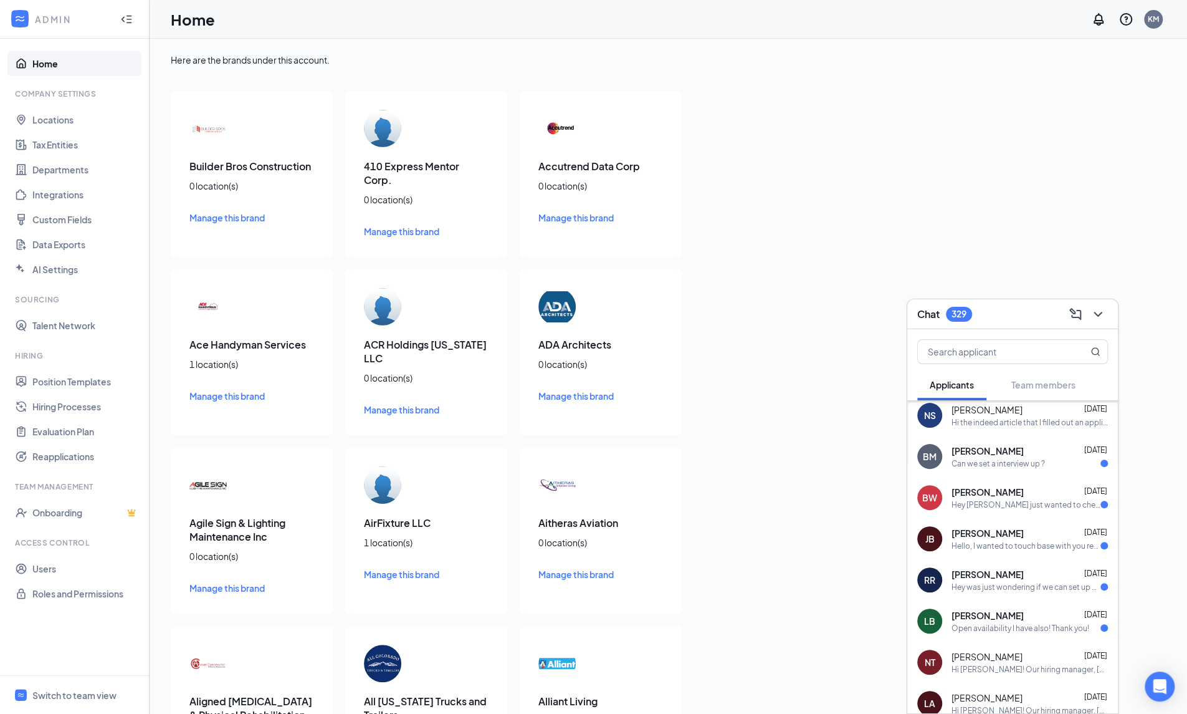
scroll to position [348, 0]
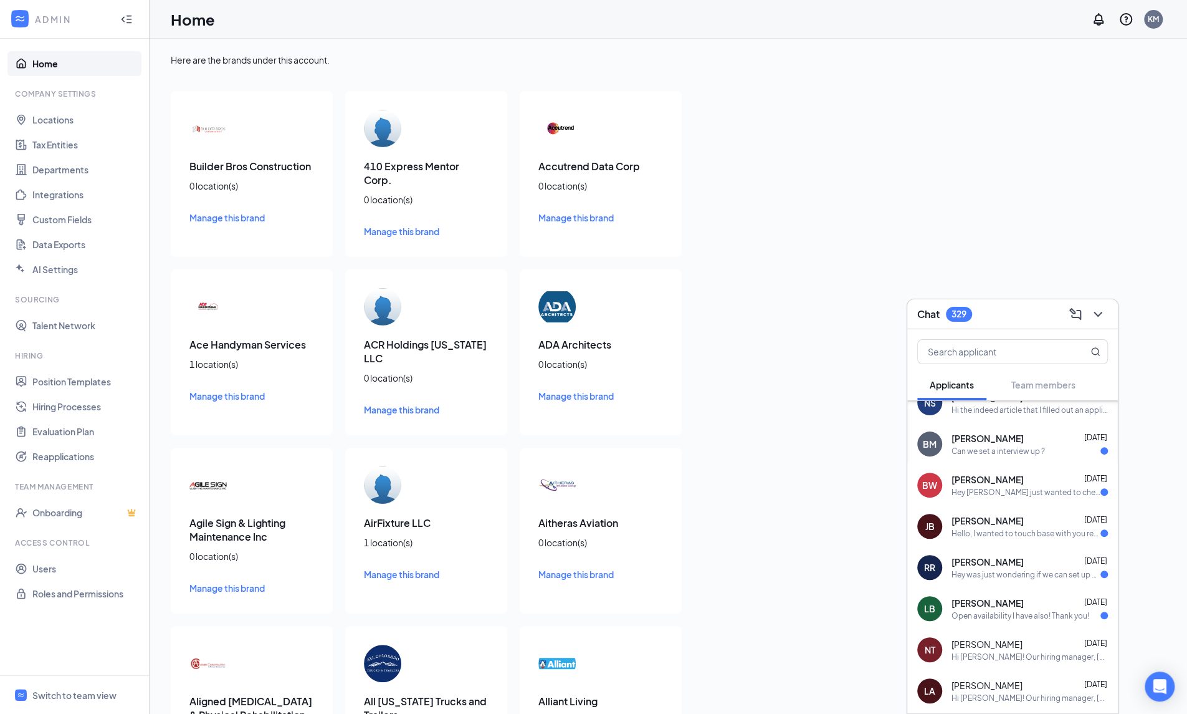
click at [977, 451] on div "Can we set a interview up ?" at bounding box center [998, 451] width 93 height 11
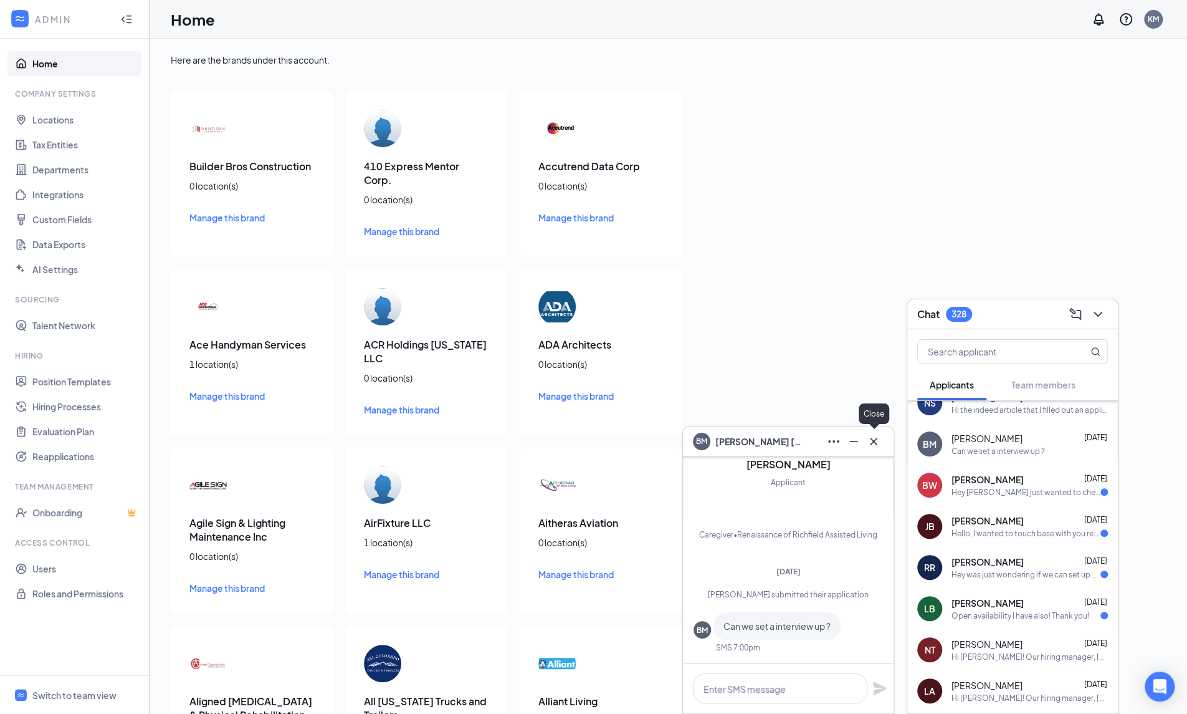
click at [866, 444] on icon "Cross" at bounding box center [873, 441] width 15 height 15
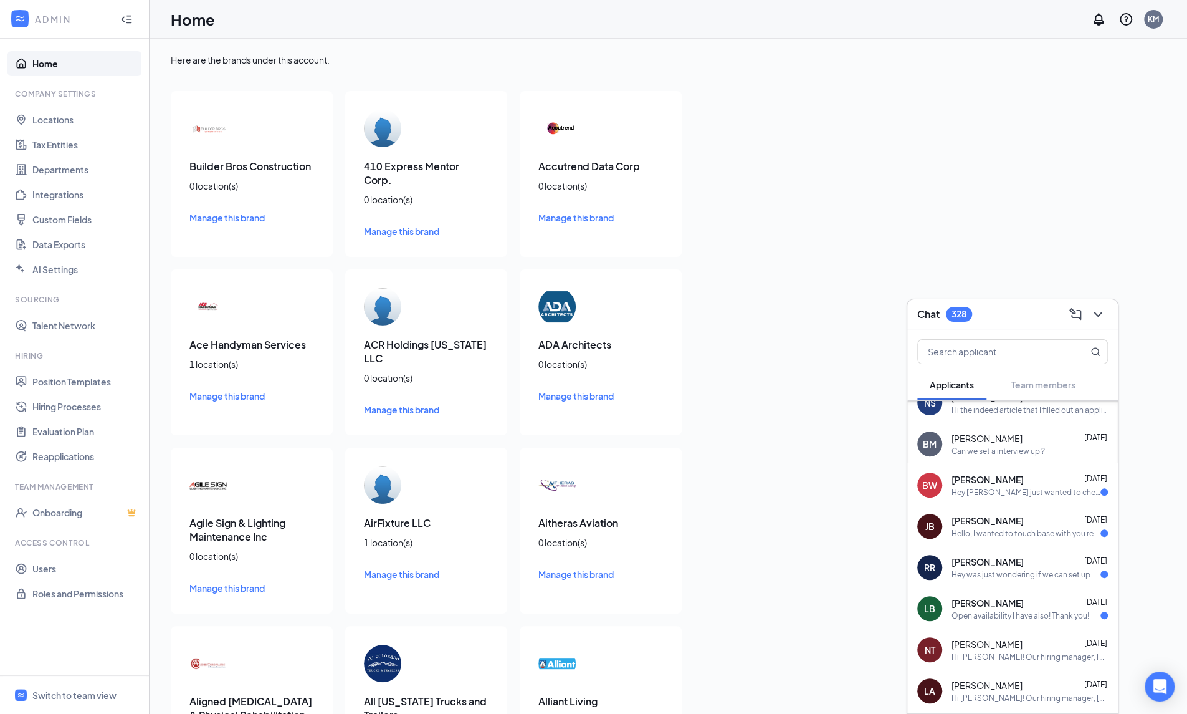
click at [959, 537] on div "Hello, I wanted to touch base with you regarding this position. My sales experi…" at bounding box center [1026, 533] width 149 height 11
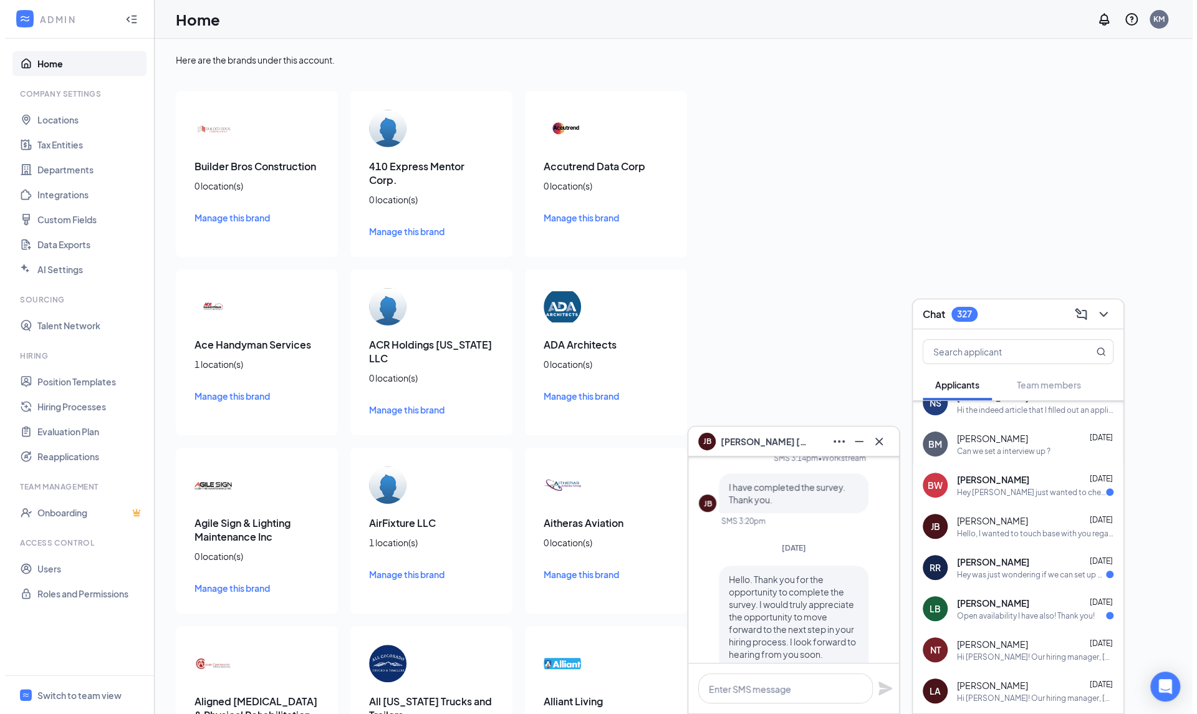
scroll to position [-438, 0]
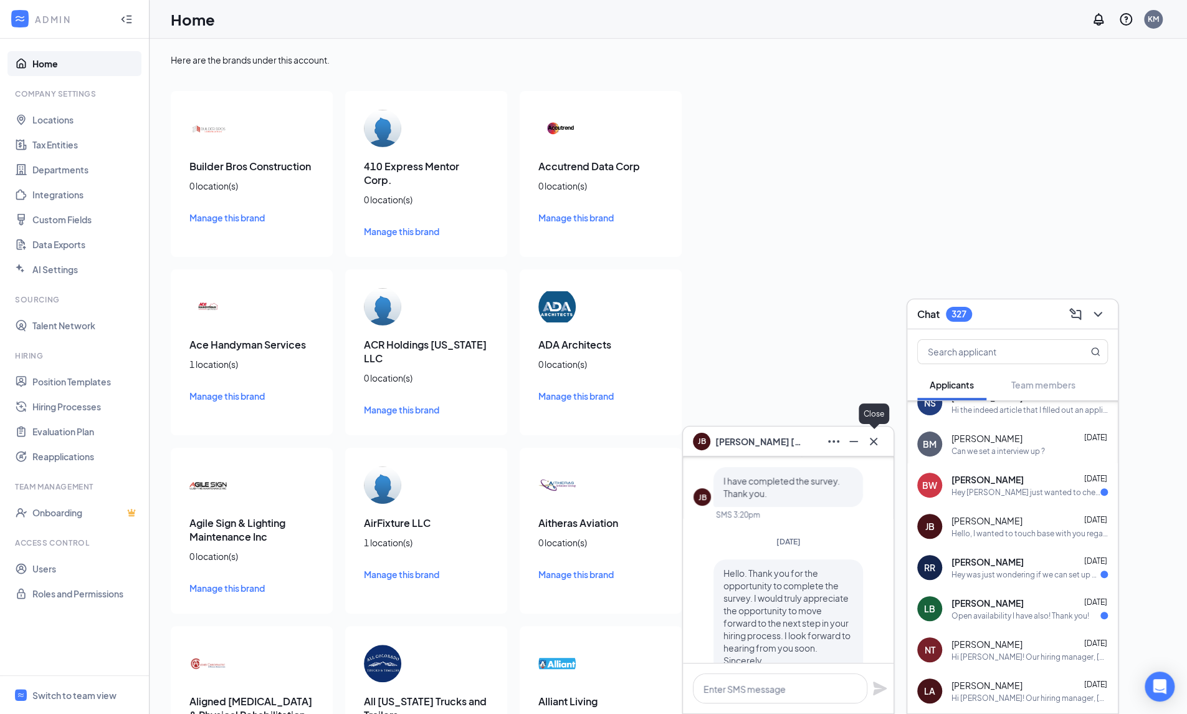
click at [875, 437] on icon "Cross" at bounding box center [873, 441] width 15 height 15
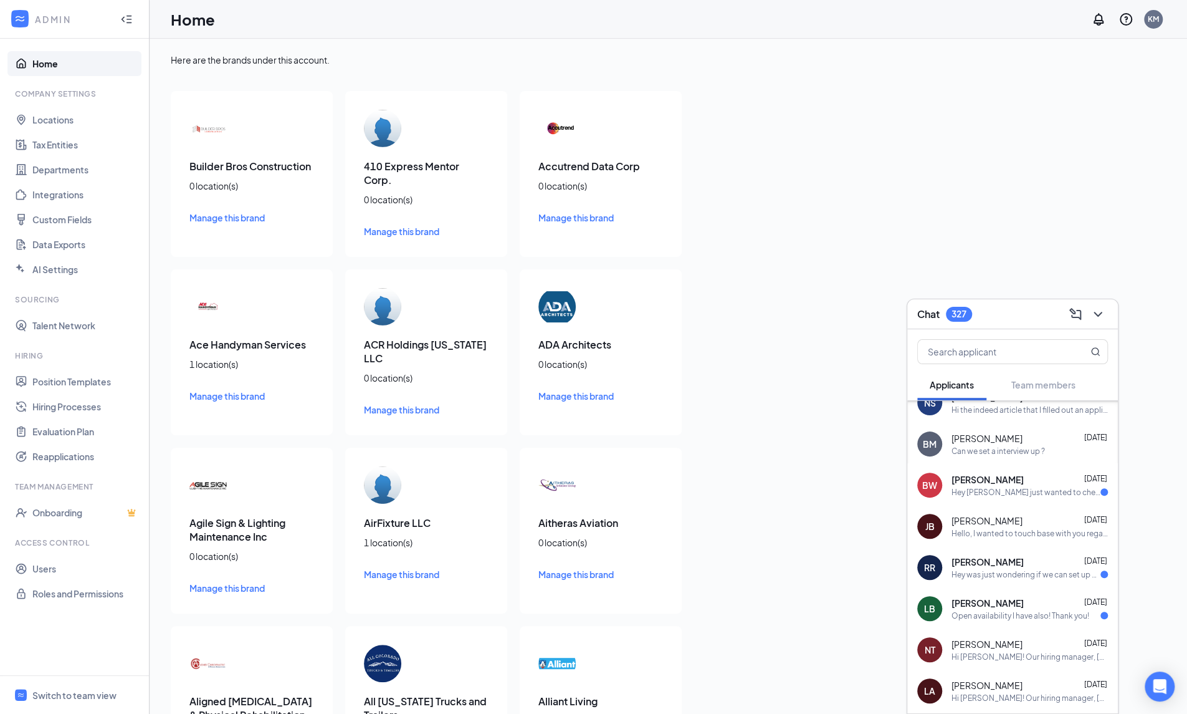
click at [64, 198] on link "Integrations" at bounding box center [85, 194] width 107 height 25
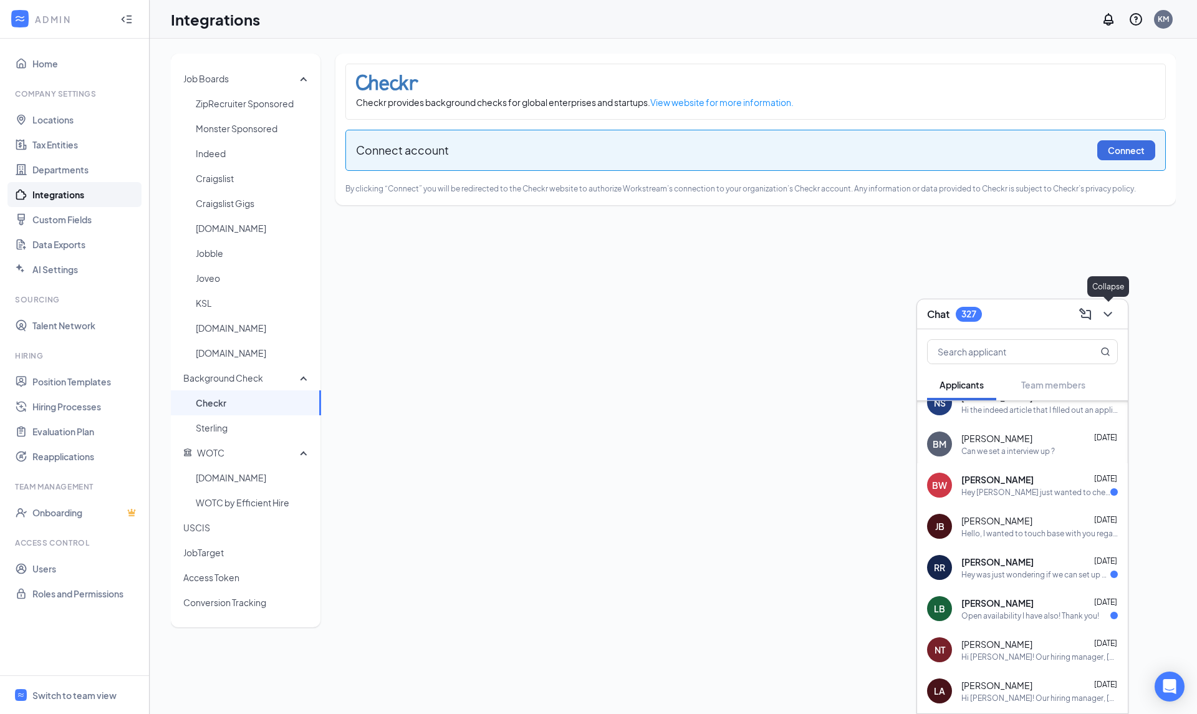
click at [1107, 316] on icon "ChevronDown" at bounding box center [1107, 314] width 15 height 15
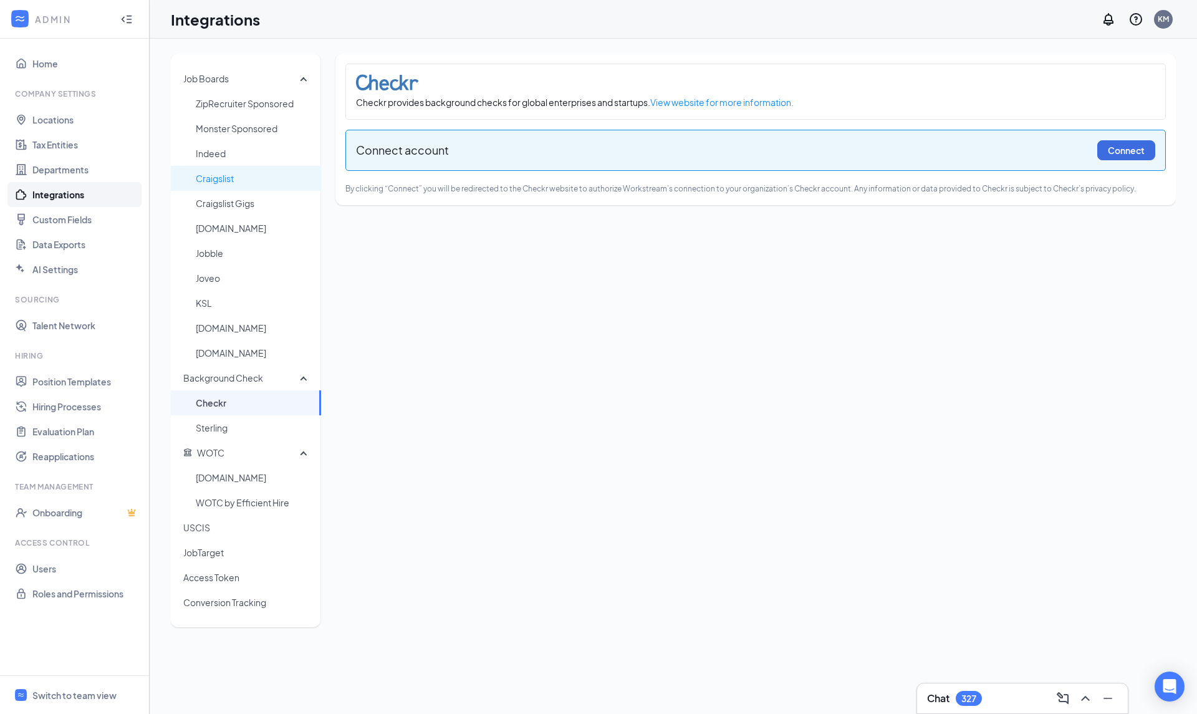
click at [225, 155] on span "Indeed" at bounding box center [253, 153] width 115 height 25
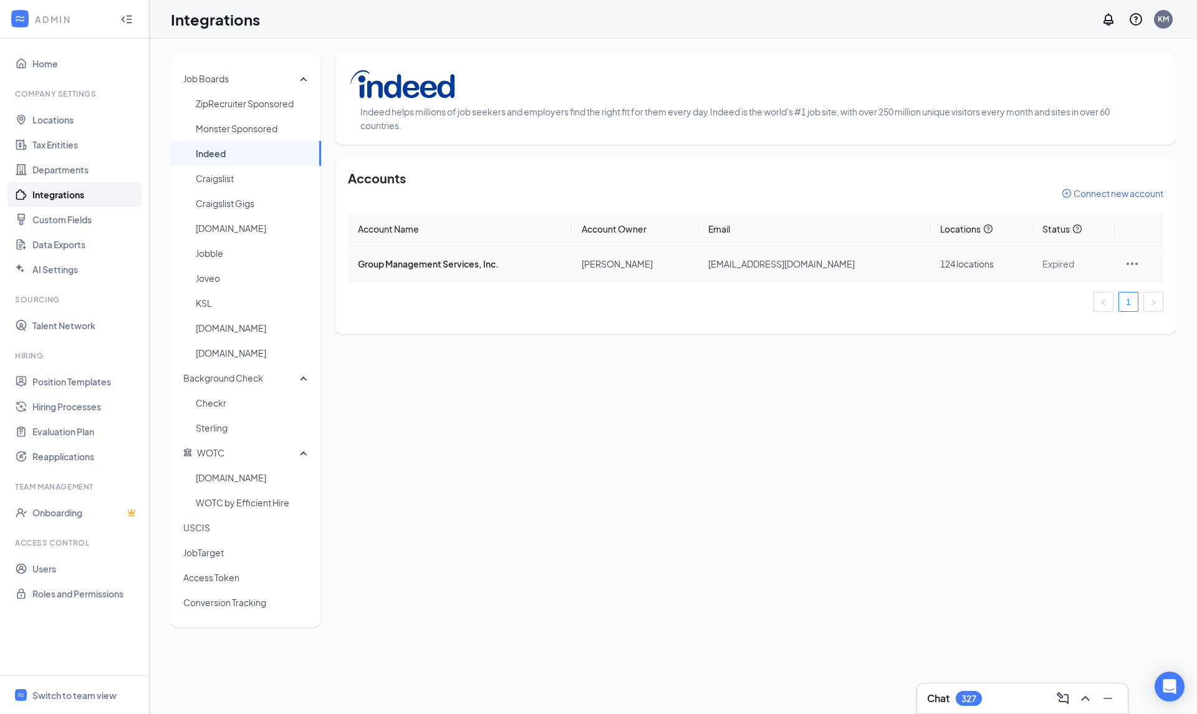
click at [1051, 264] on span "Expired" at bounding box center [1058, 263] width 32 height 11
click at [1075, 229] on icon "question-circle" at bounding box center [1076, 229] width 3 height 5
click at [1126, 262] on icon "Ellipses" at bounding box center [1131, 263] width 11 height 2
click at [1105, 353] on span "Go to Indeed Account Settings" at bounding box center [1060, 347] width 125 height 14
click at [1126, 261] on icon "Ellipses" at bounding box center [1131, 263] width 15 height 15
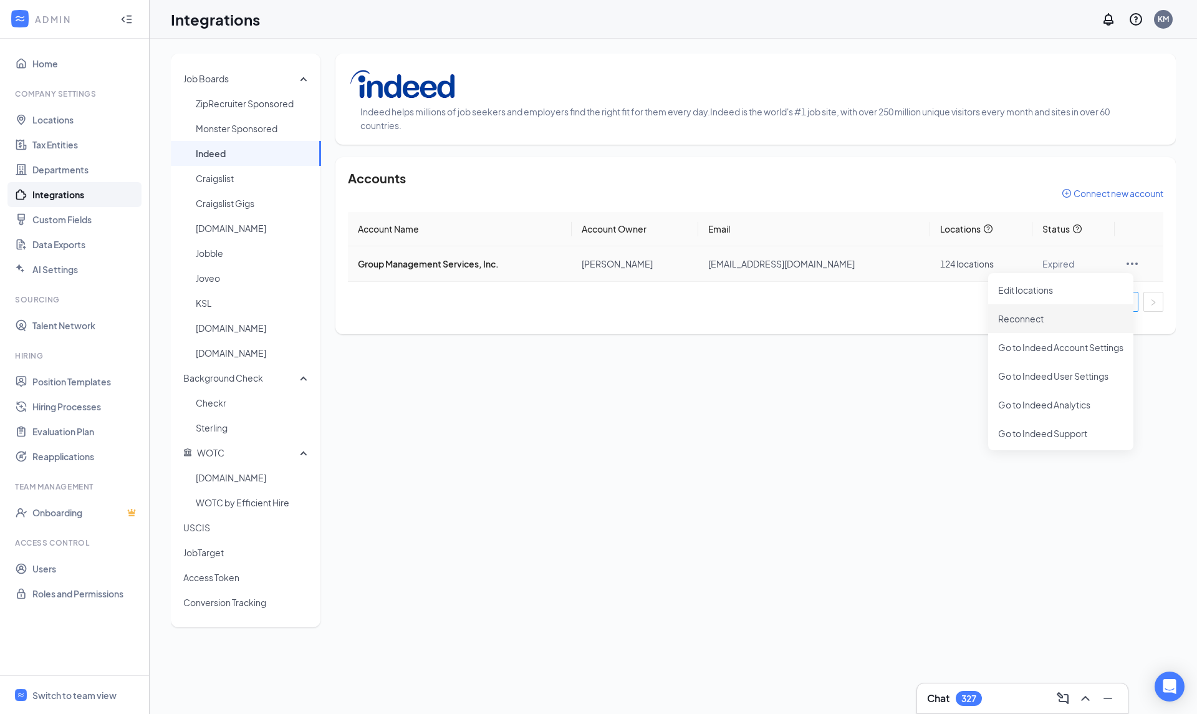
click at [1043, 315] on span "Reconnect" at bounding box center [1060, 319] width 125 height 14
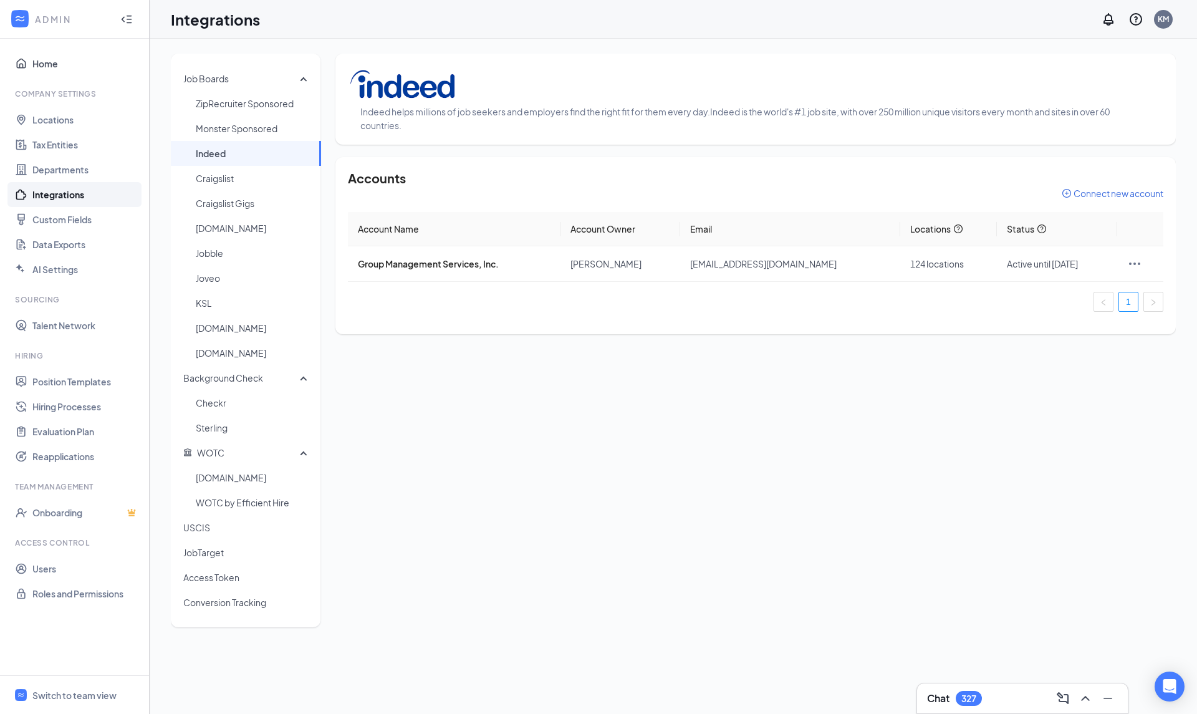
click at [72, 66] on link "Home" at bounding box center [85, 63] width 107 height 25
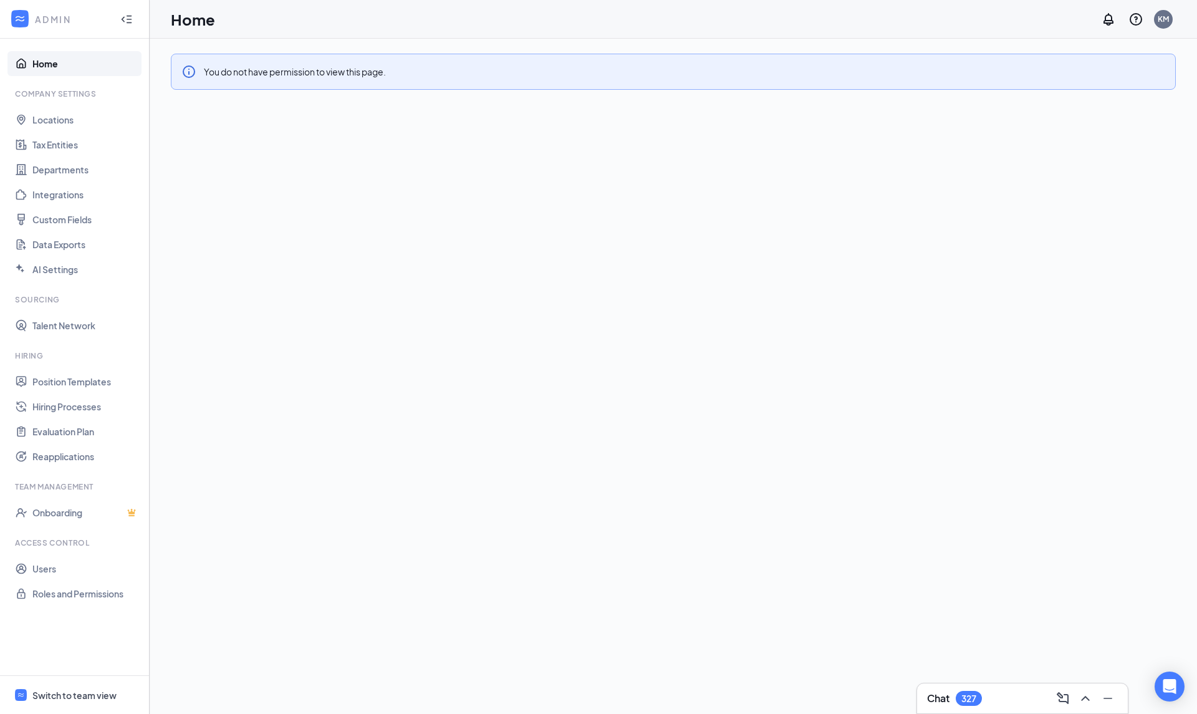
click at [78, 701] on span "Switch to team view" at bounding box center [85, 695] width 107 height 38
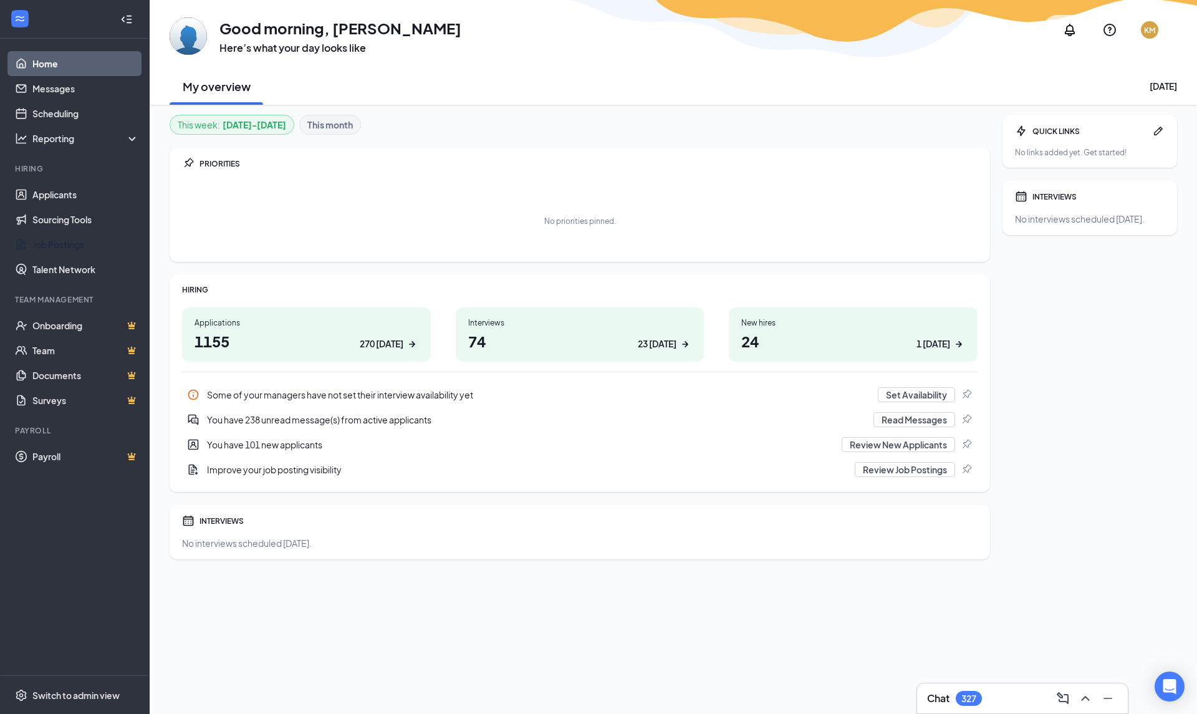
click at [62, 247] on link "Job Postings" at bounding box center [85, 244] width 107 height 25
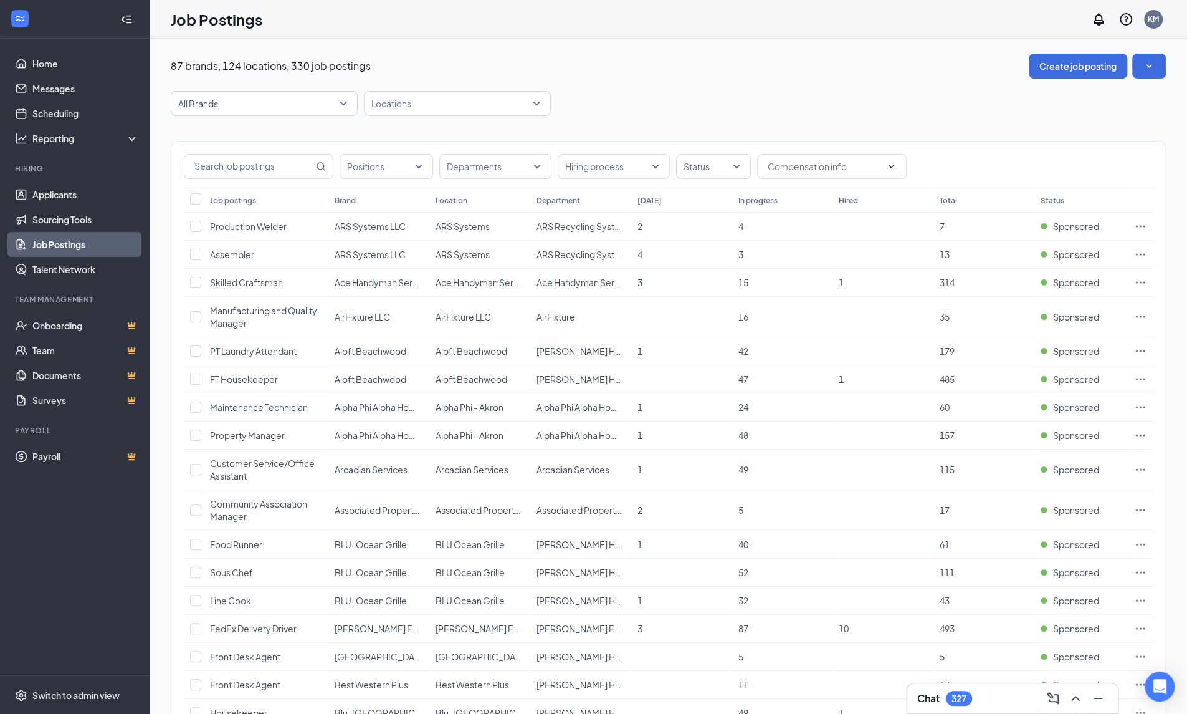
click at [485, 107] on div at bounding box center [451, 103] width 168 height 20
type input "Ger"
click at [462, 135] on div "[PERSON_NAME]" at bounding box center [457, 137] width 167 height 14
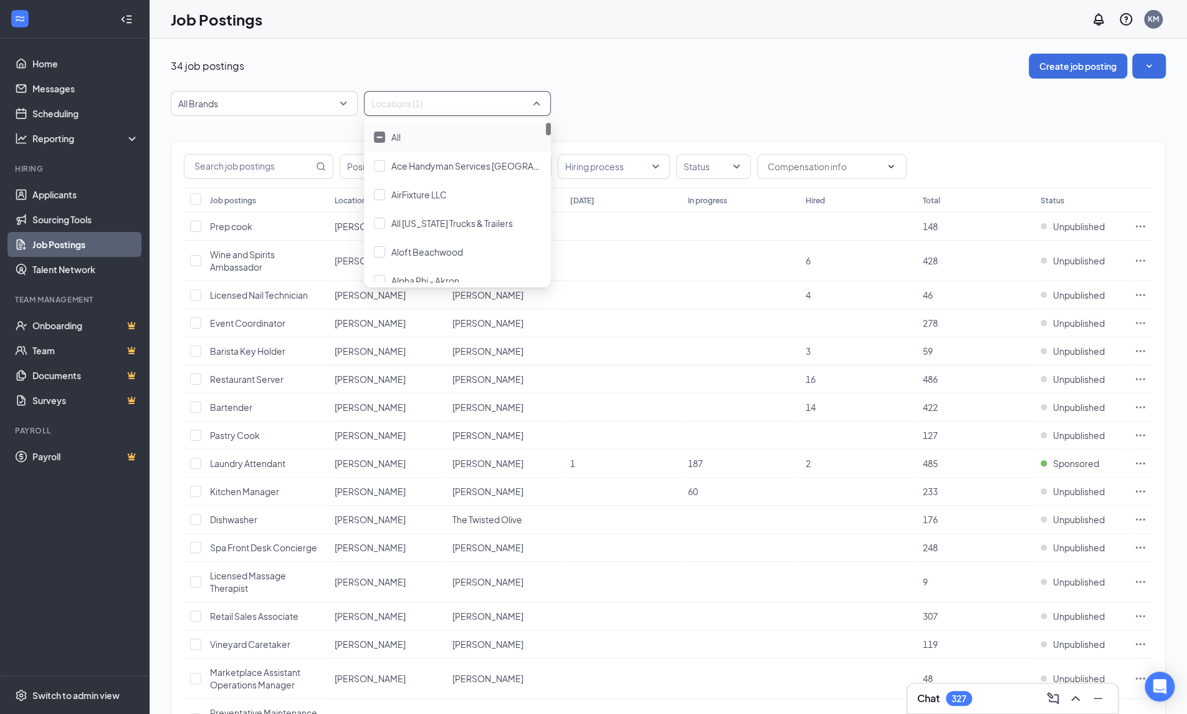
click at [826, 120] on div "Positions Departments Hiring process Status Job postings Location Department [D…" at bounding box center [668, 699] width 995 height 1167
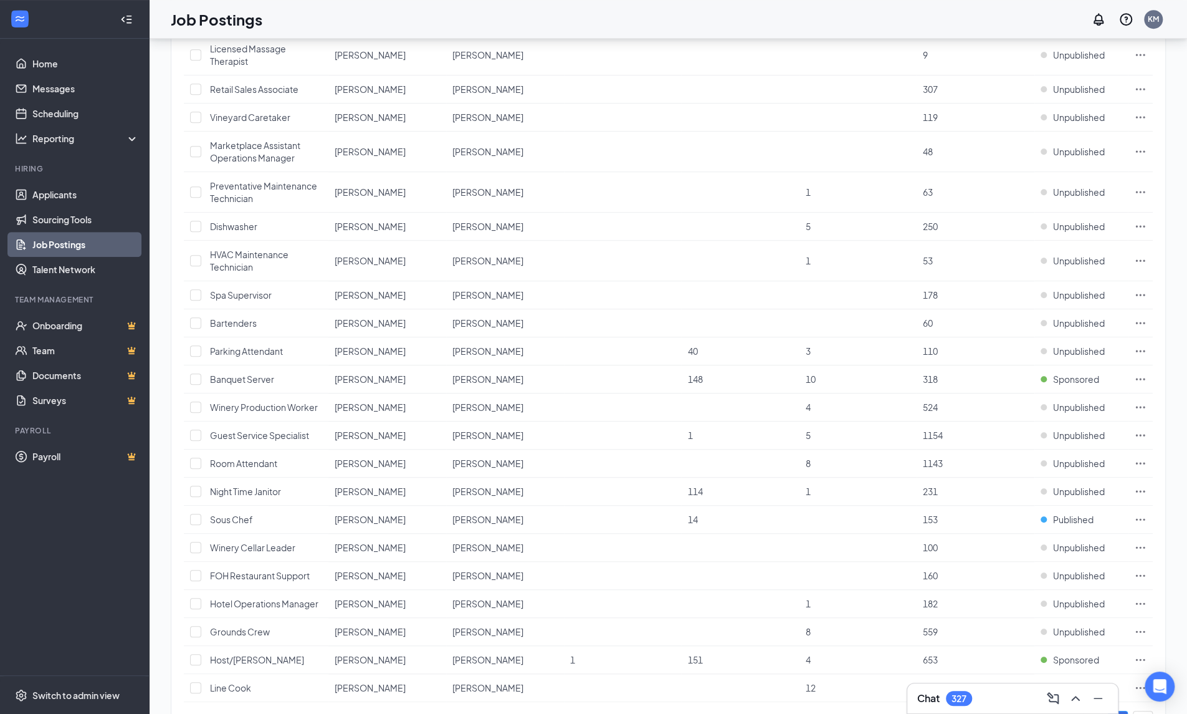
scroll to position [561, 0]
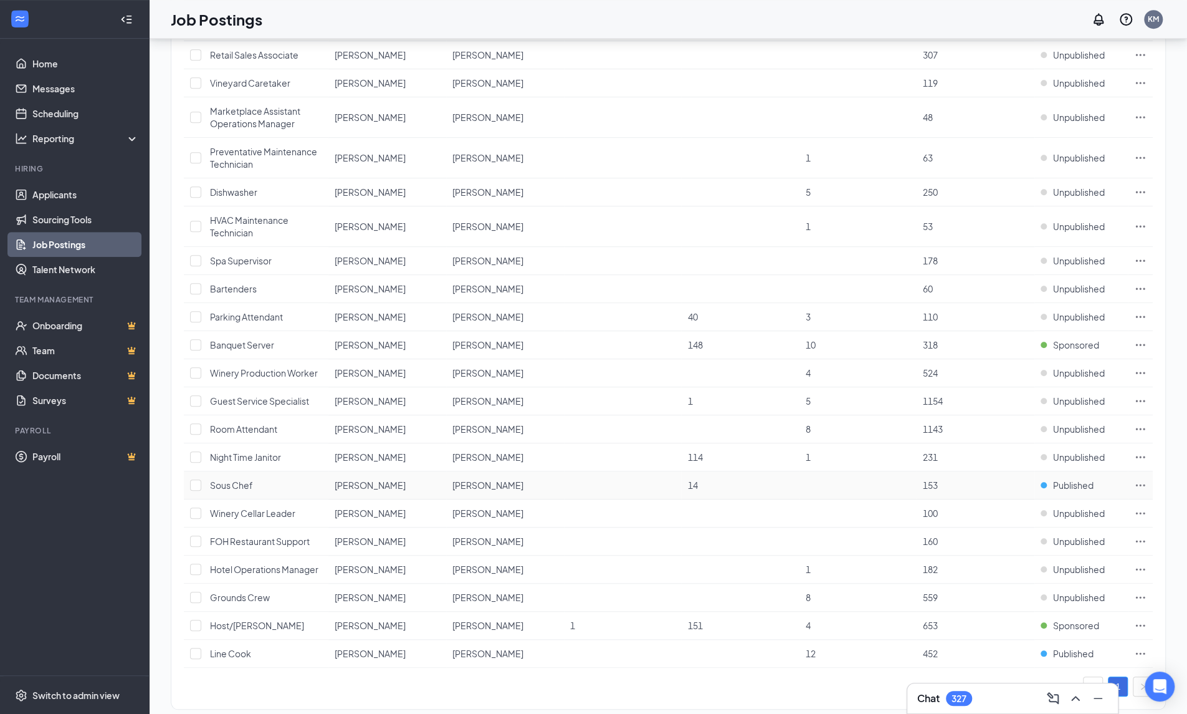
click at [1067, 479] on span "Published" at bounding box center [1073, 485] width 41 height 12
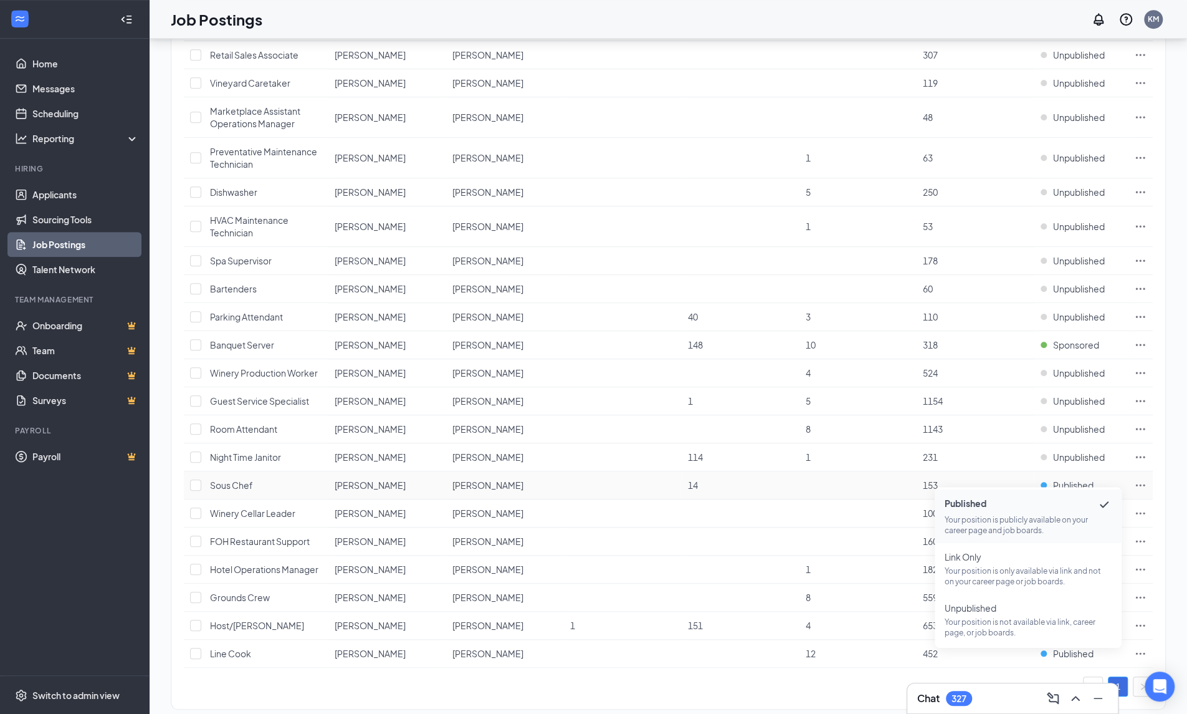
click at [1136, 479] on icon "Ellipses" at bounding box center [1140, 485] width 12 height 12
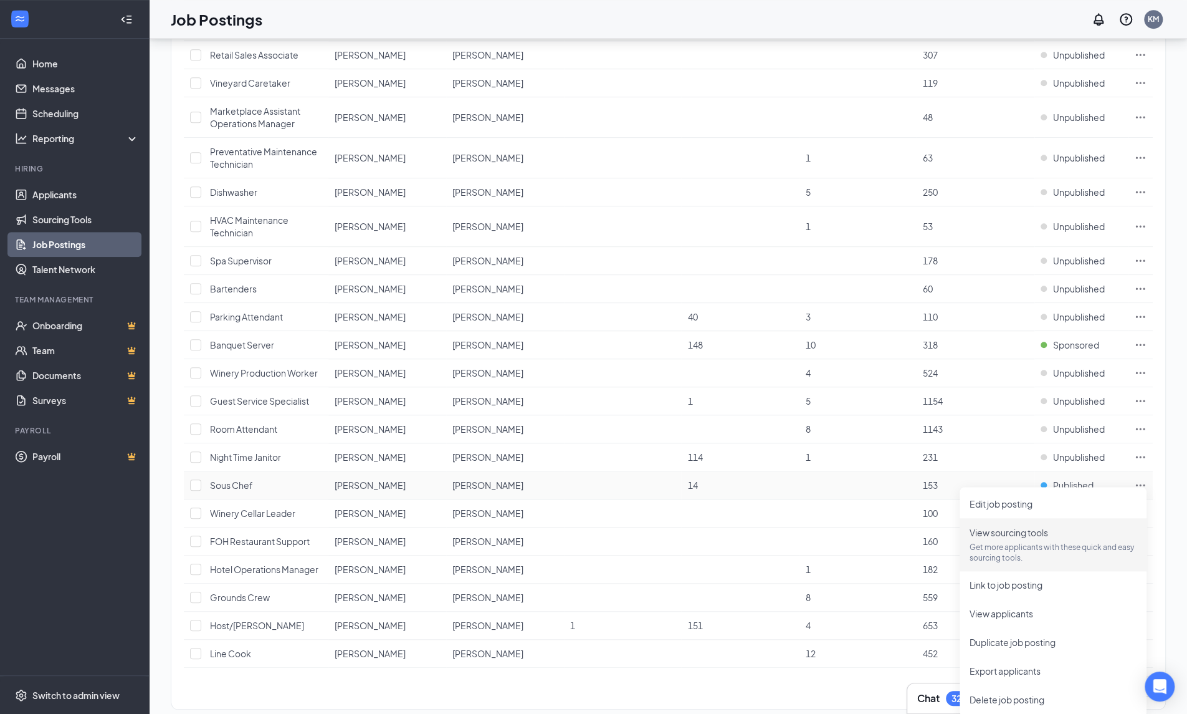
click at [1000, 555] on p "Get more applicants with these quick and easy sourcing tools." at bounding box center [1053, 552] width 167 height 21
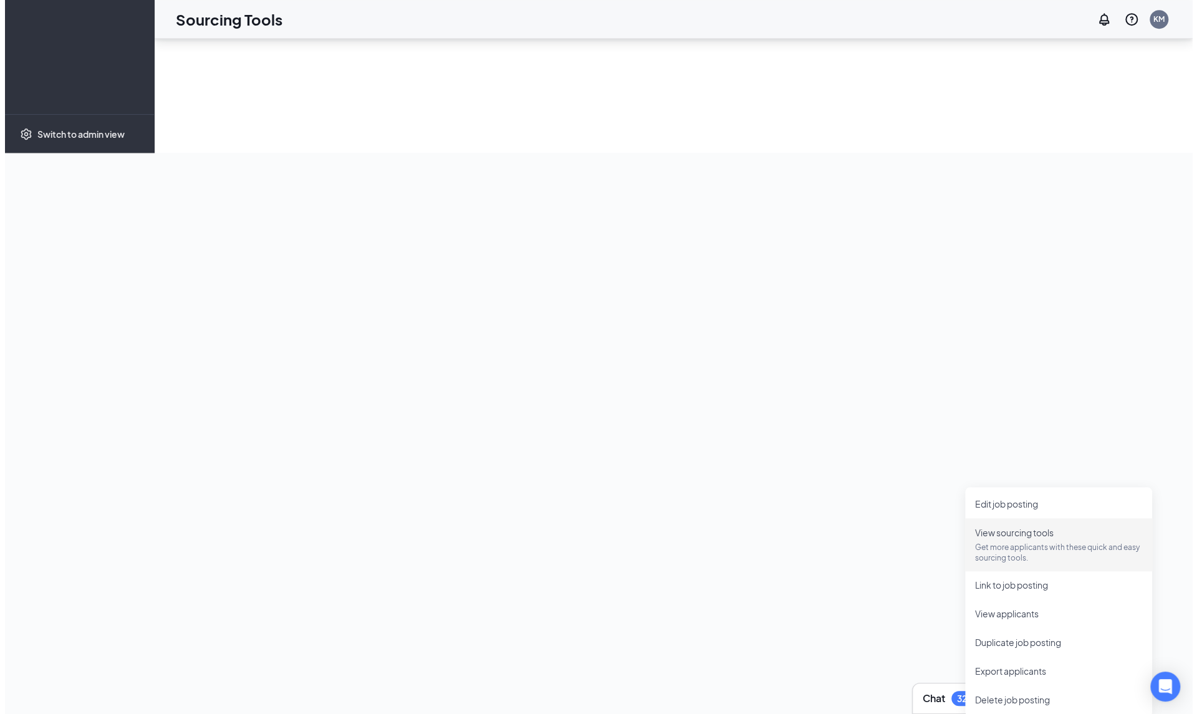
scroll to position [259, 0]
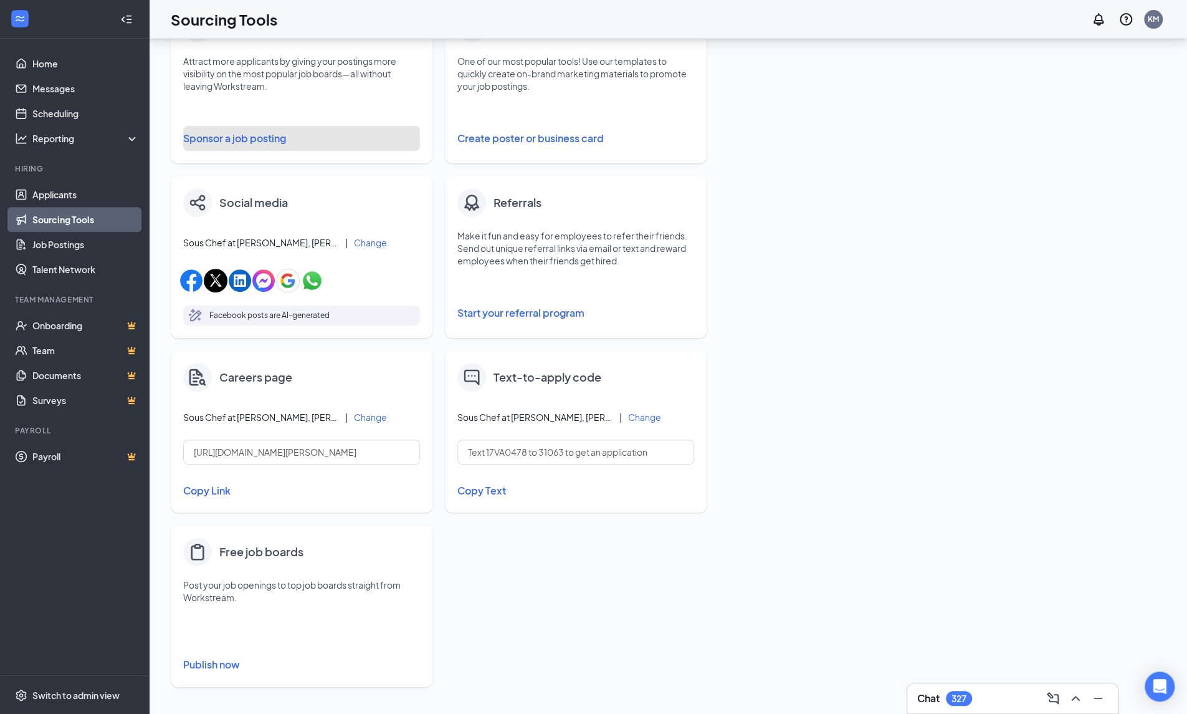
click at [251, 143] on button "Sponsor a job posting" at bounding box center [301, 138] width 237 height 25
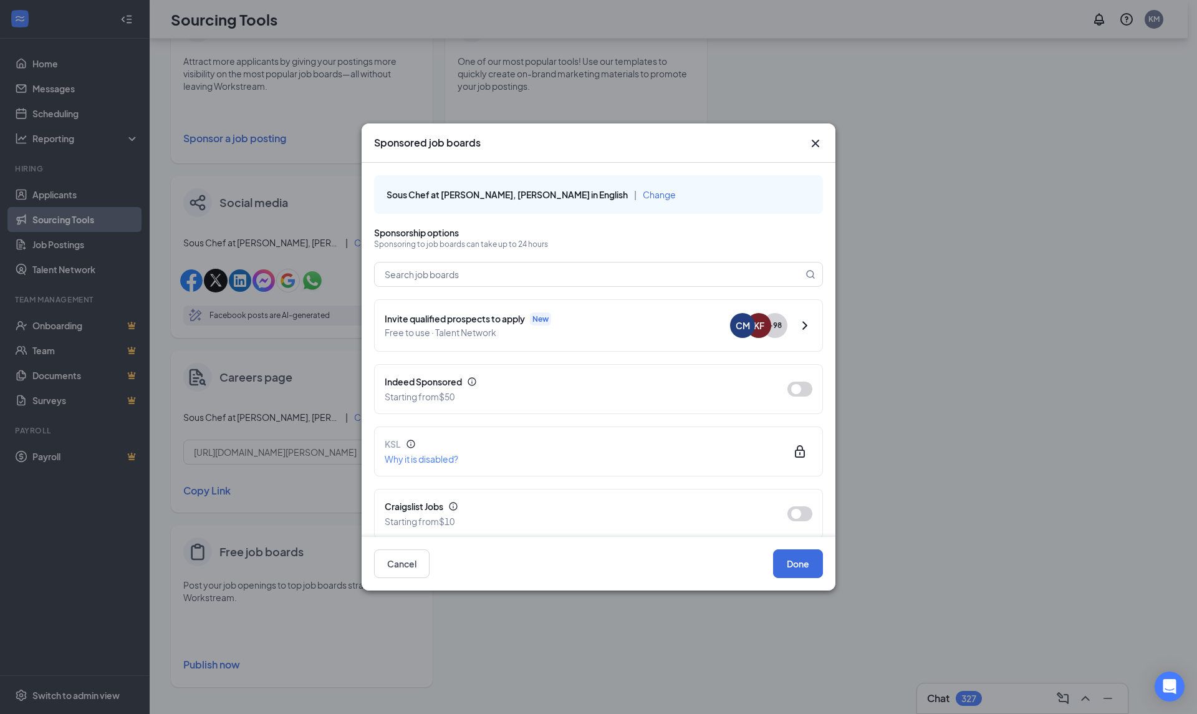
click at [787, 388] on button "button" at bounding box center [799, 388] width 25 height 15
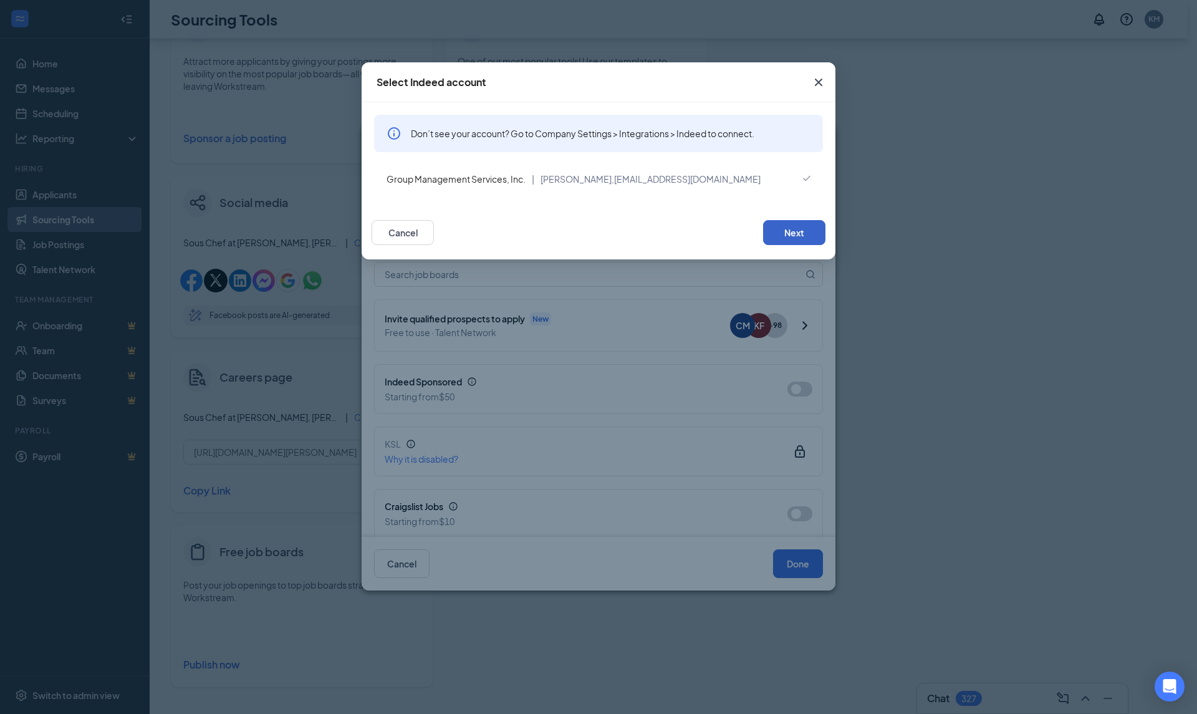
click at [800, 226] on button "Next" at bounding box center [794, 232] width 62 height 25
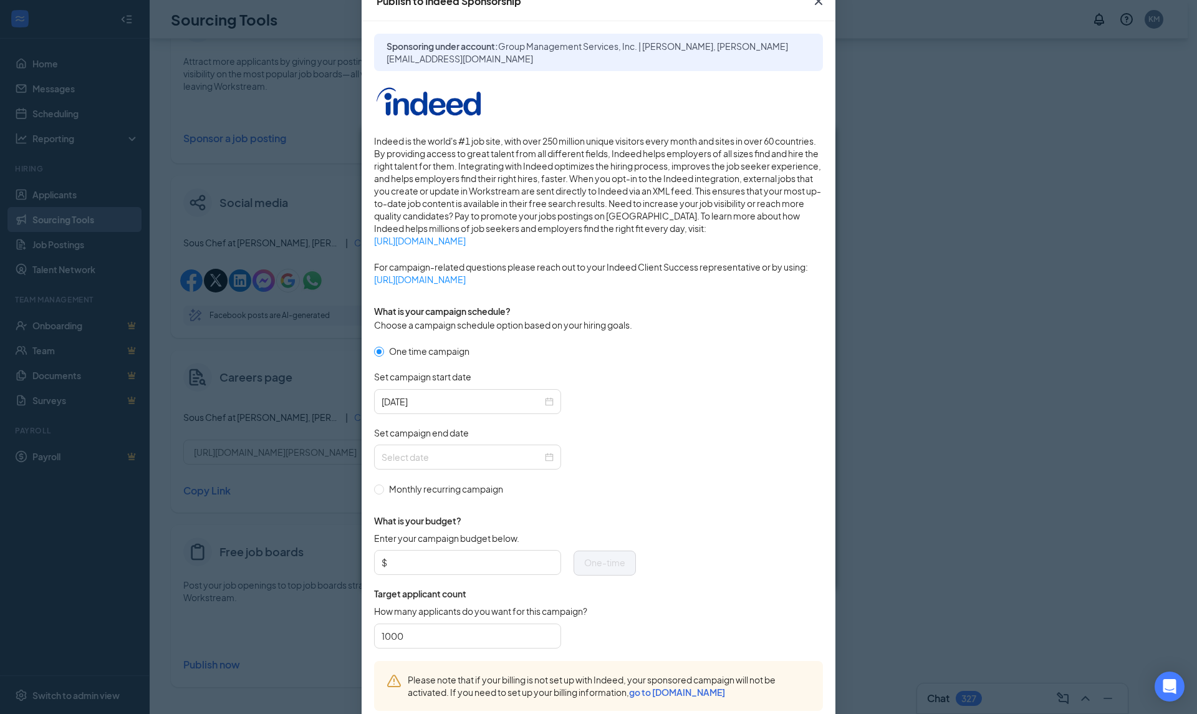
scroll to position [125, 0]
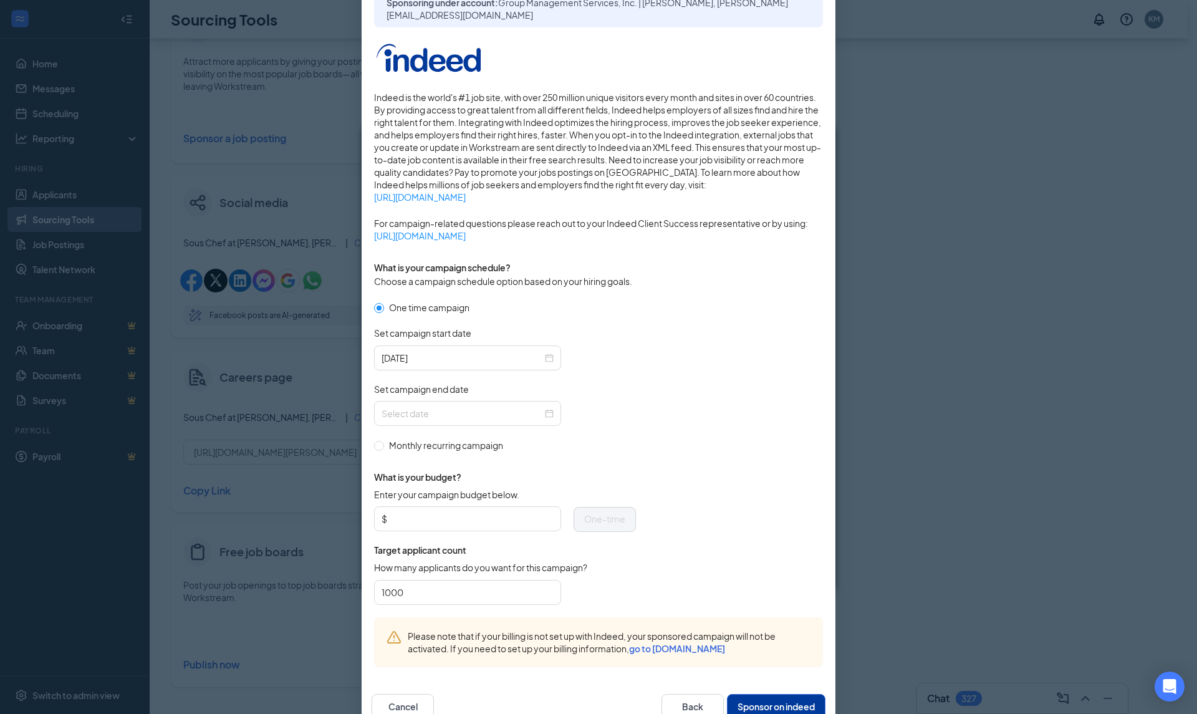
click at [417, 411] on input "Set campaign end date" at bounding box center [461, 413] width 161 height 14
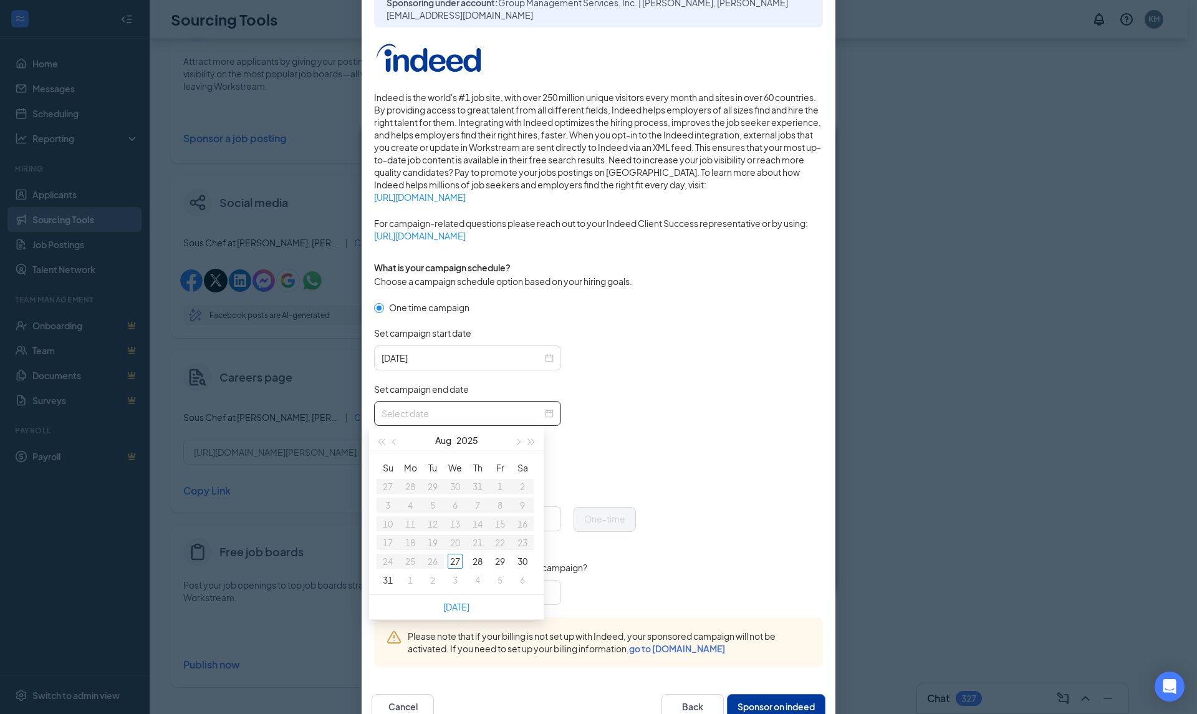
click at [515, 441] on span "button" at bounding box center [517, 442] width 6 height 6
type input "2025-09-27"
click at [520, 538] on div "27" at bounding box center [522, 542] width 15 height 15
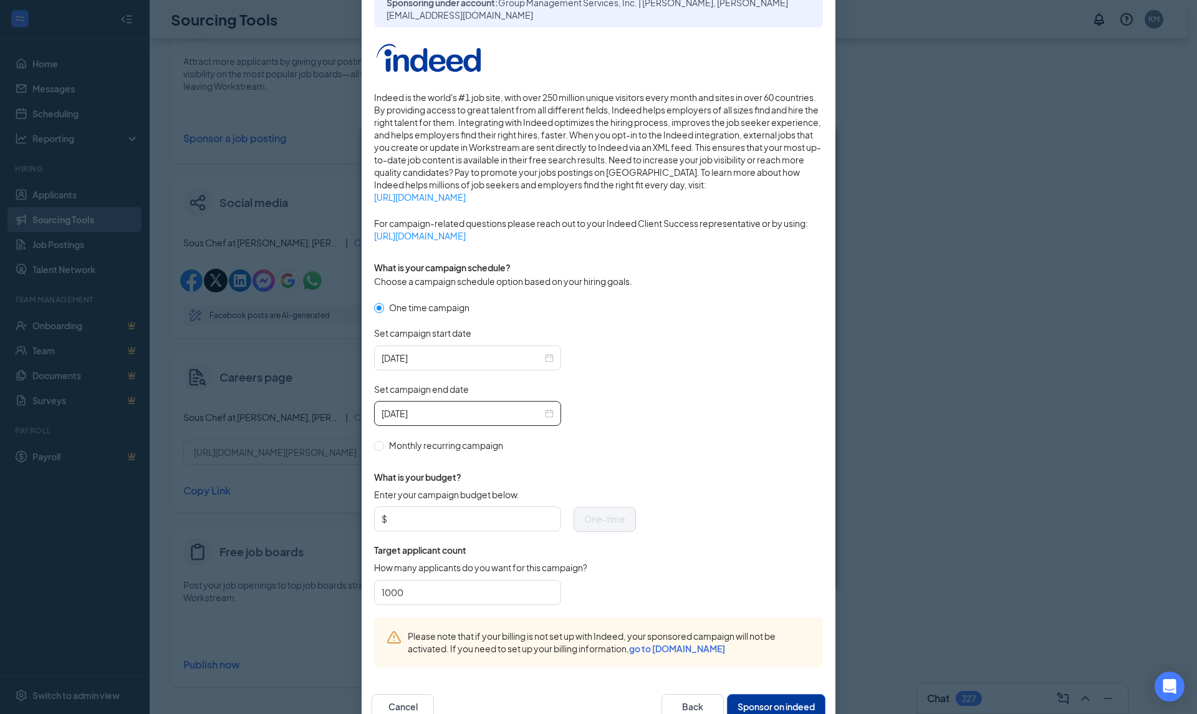
click at [457, 520] on input "Enter your campaign budget below." at bounding box center [472, 518] width 164 height 19
type input "200"
click at [762, 697] on button "Sponsor on indeed" at bounding box center [776, 706] width 98 height 25
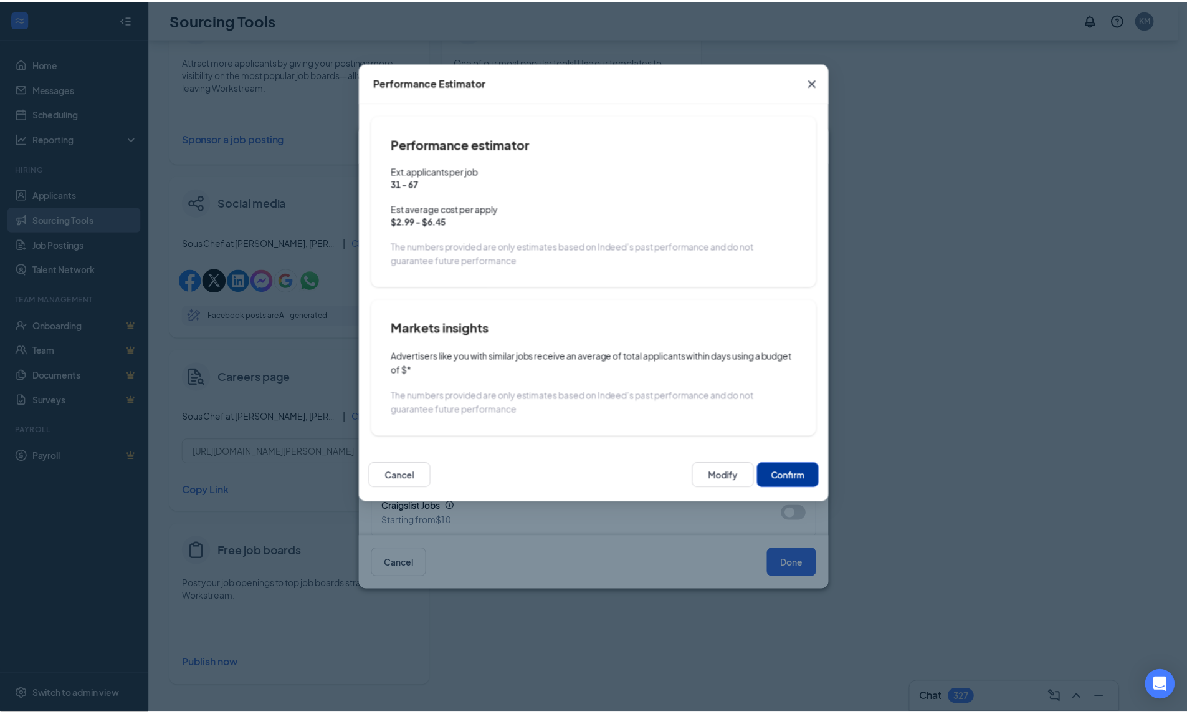
scroll to position [93, 0]
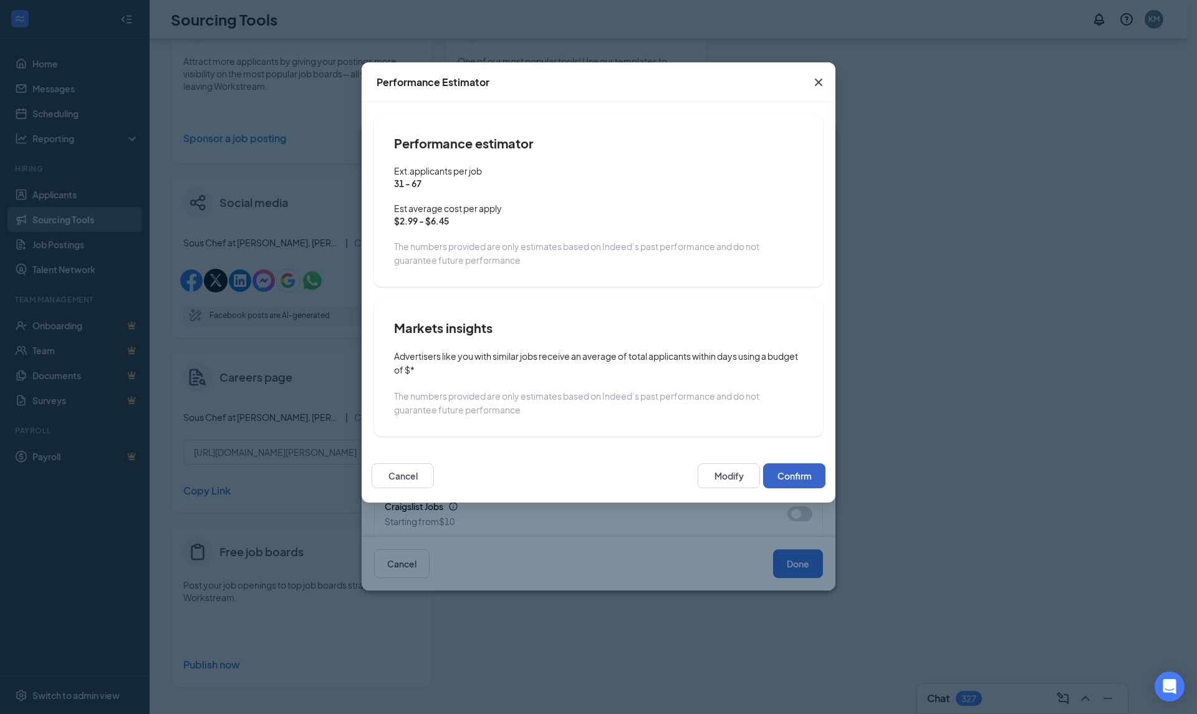
click at [799, 467] on button "Confirm" at bounding box center [794, 475] width 62 height 25
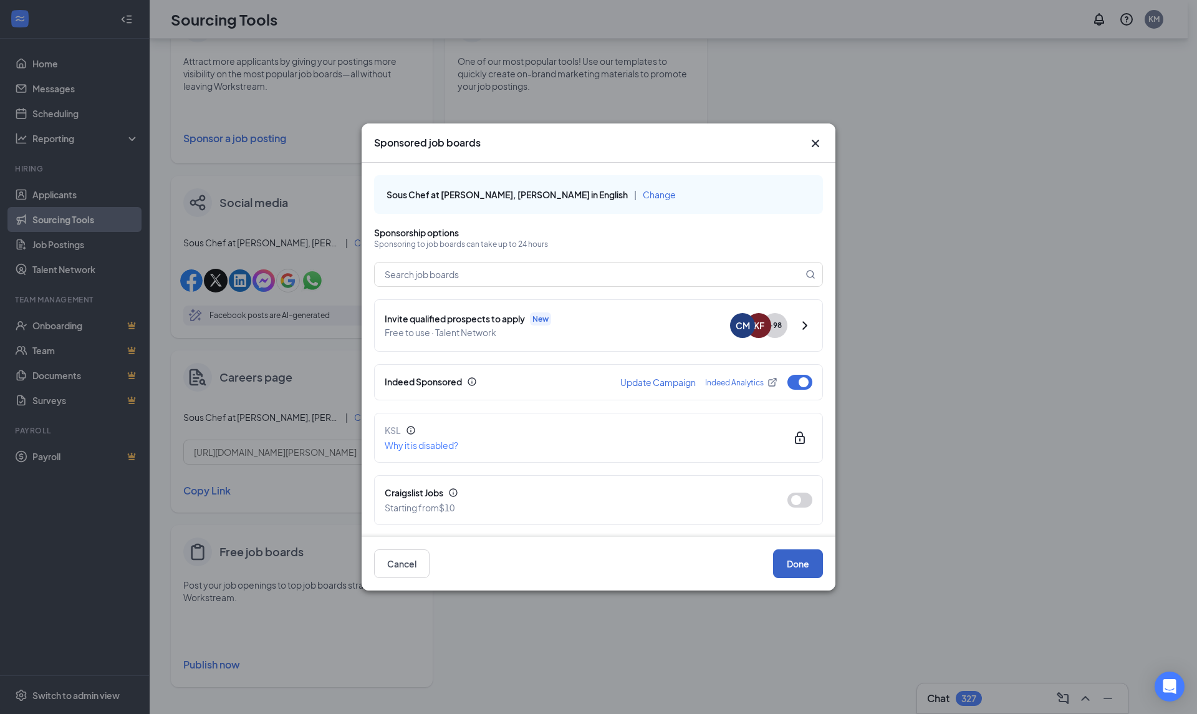
click at [799, 575] on button "Done" at bounding box center [798, 563] width 50 height 29
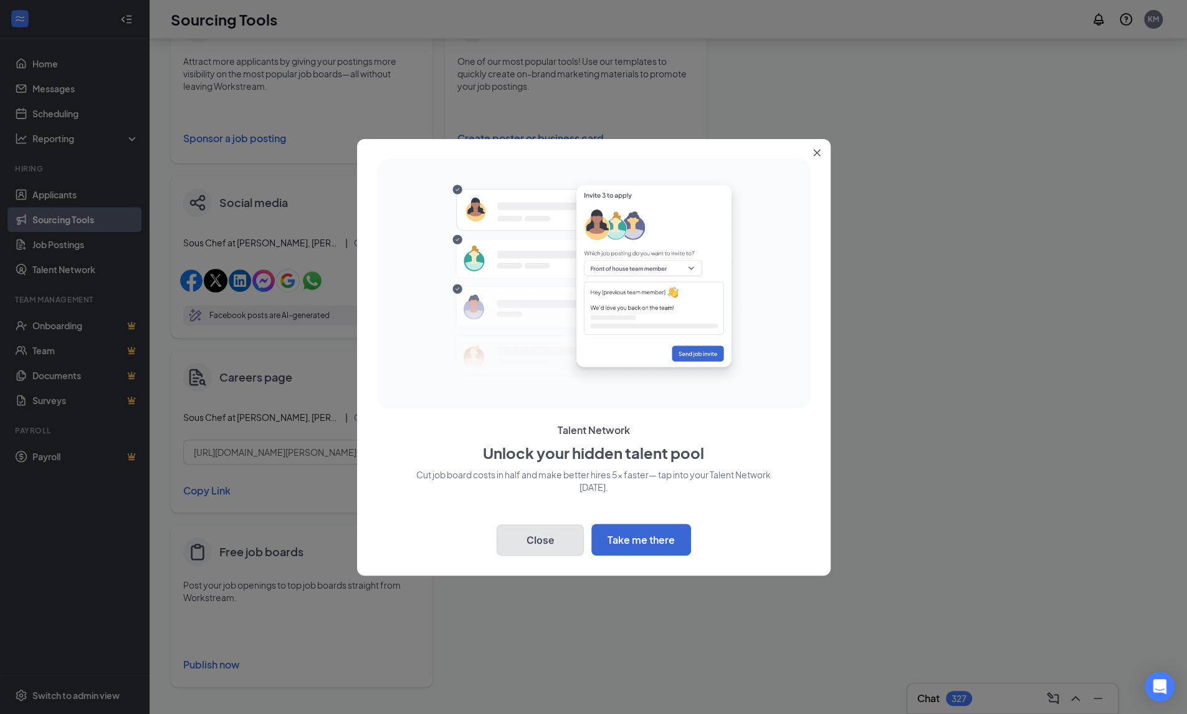
click at [538, 537] on button "Close" at bounding box center [540, 539] width 87 height 31
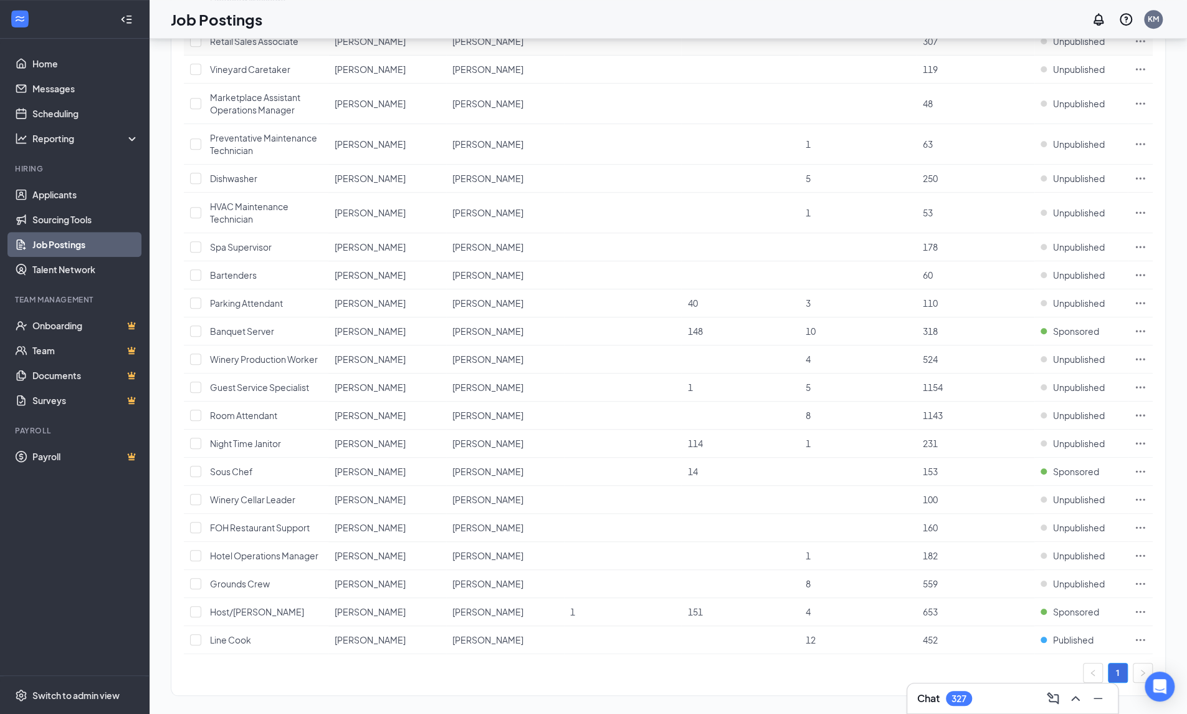
scroll to position [576, 0]
click at [1140, 632] on icon "Ellipses" at bounding box center [1140, 638] width 12 height 12
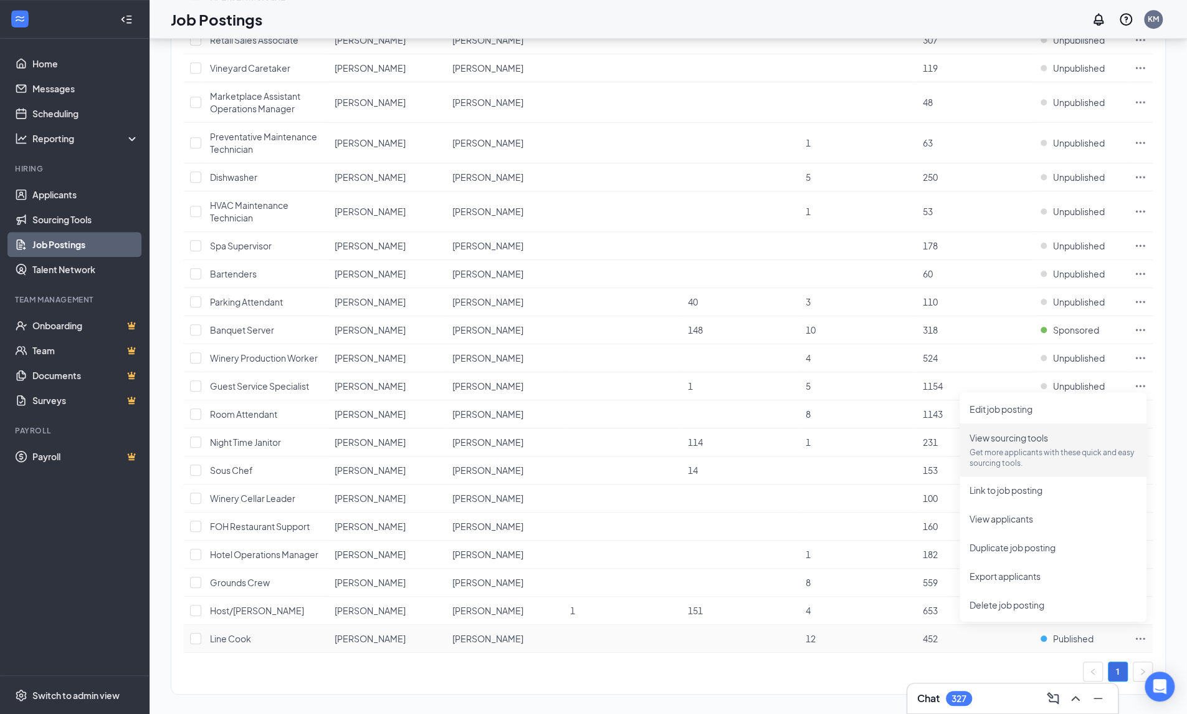
click at [1048, 438] on span "View sourcing tools" at bounding box center [1009, 437] width 79 height 11
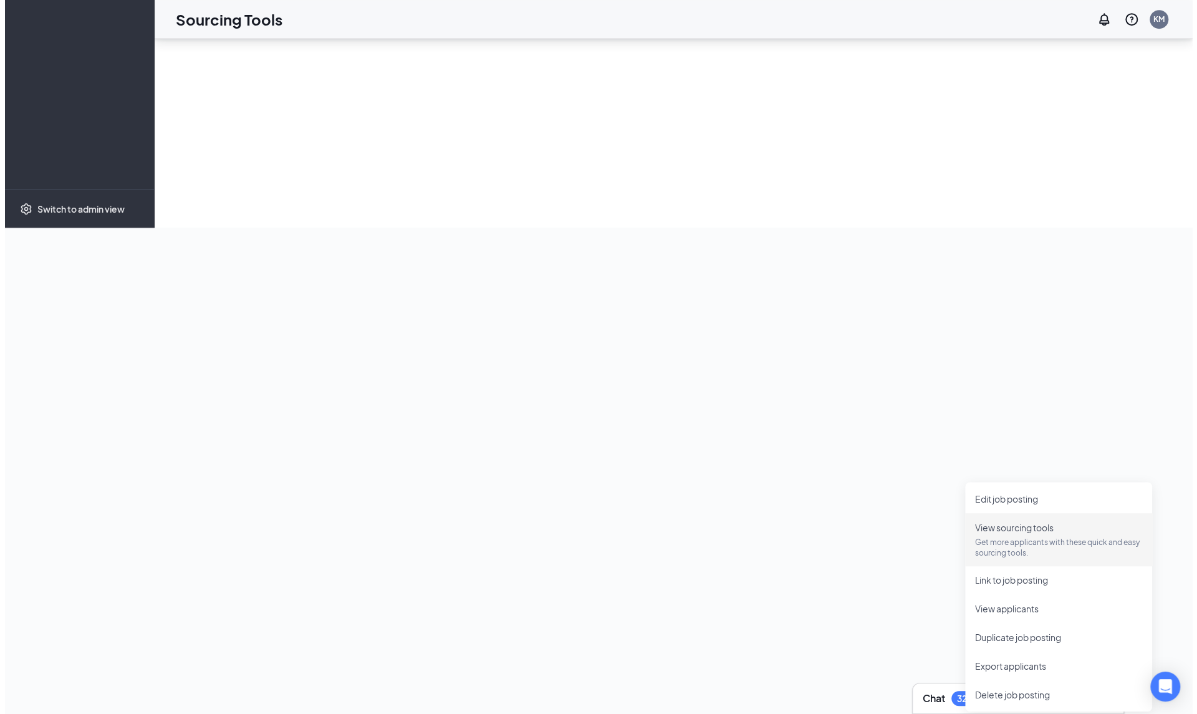
scroll to position [259, 0]
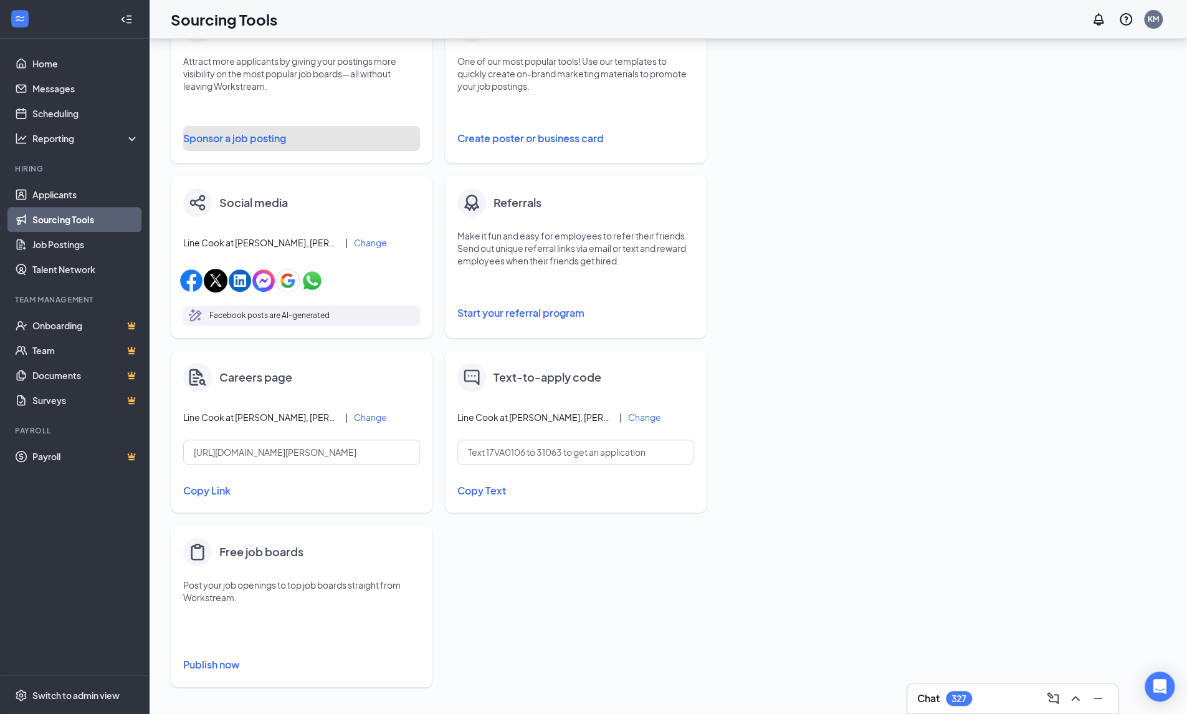
click at [217, 129] on button "Sponsor a job posting" at bounding box center [301, 138] width 237 height 25
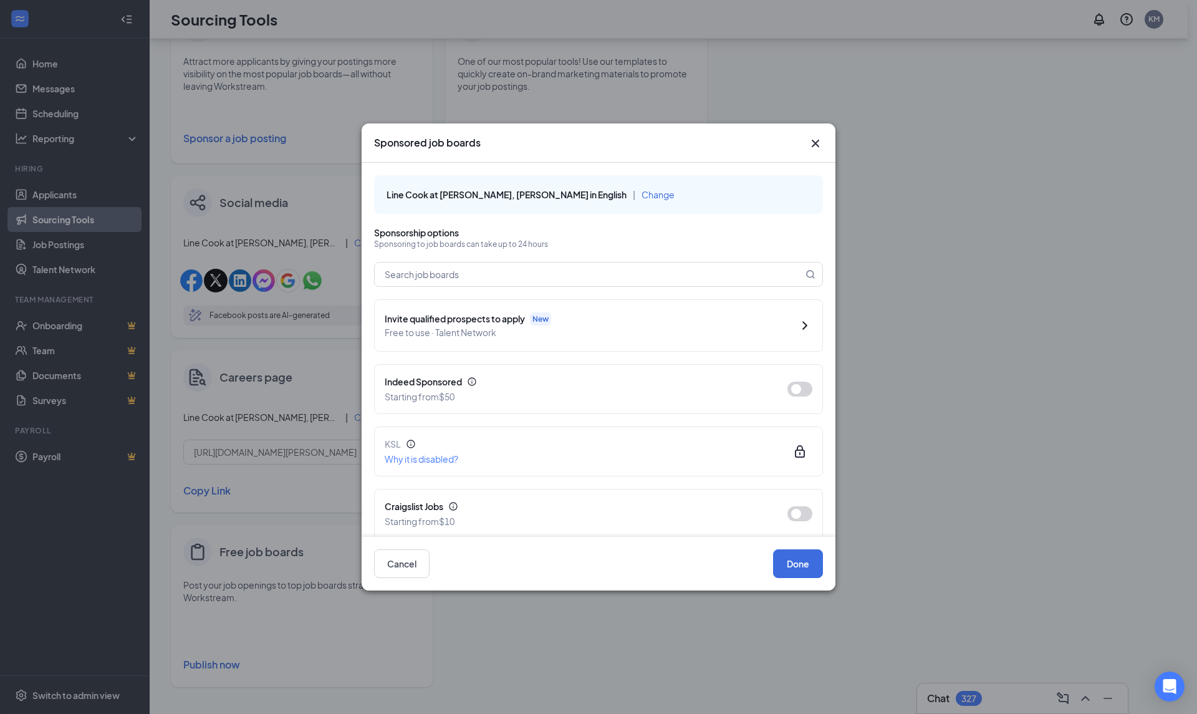
click at [798, 388] on button "button" at bounding box center [799, 388] width 25 height 15
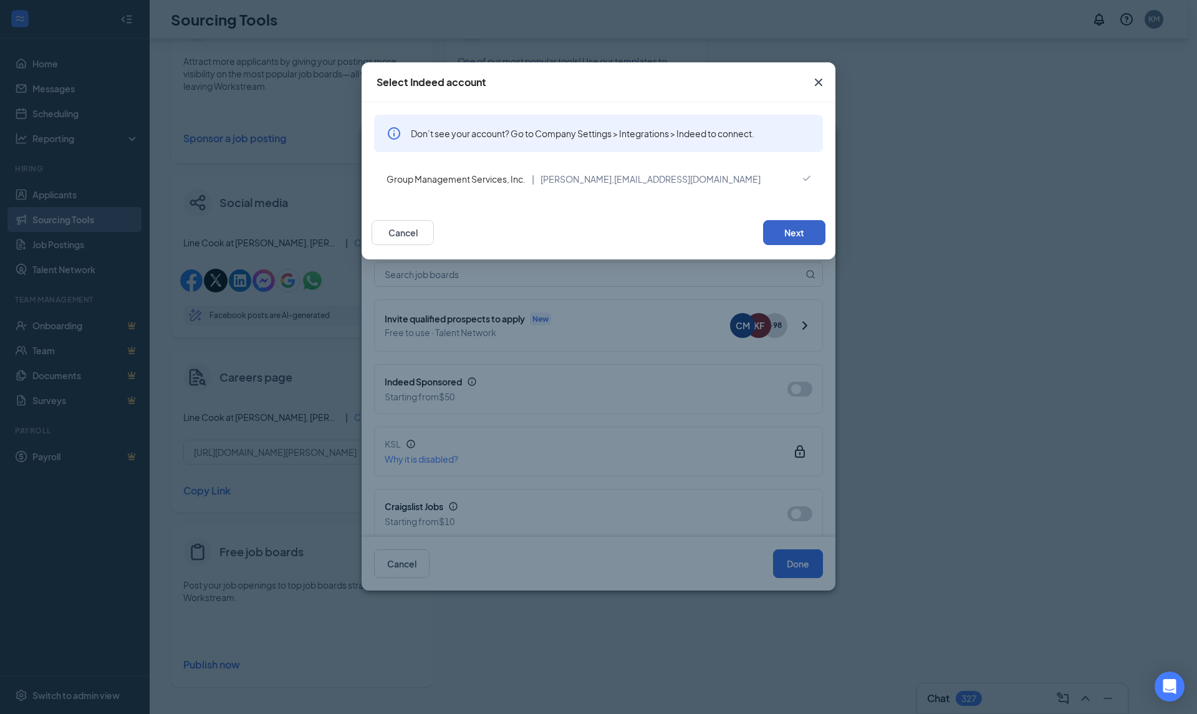
click at [803, 241] on button "Next" at bounding box center [794, 232] width 62 height 25
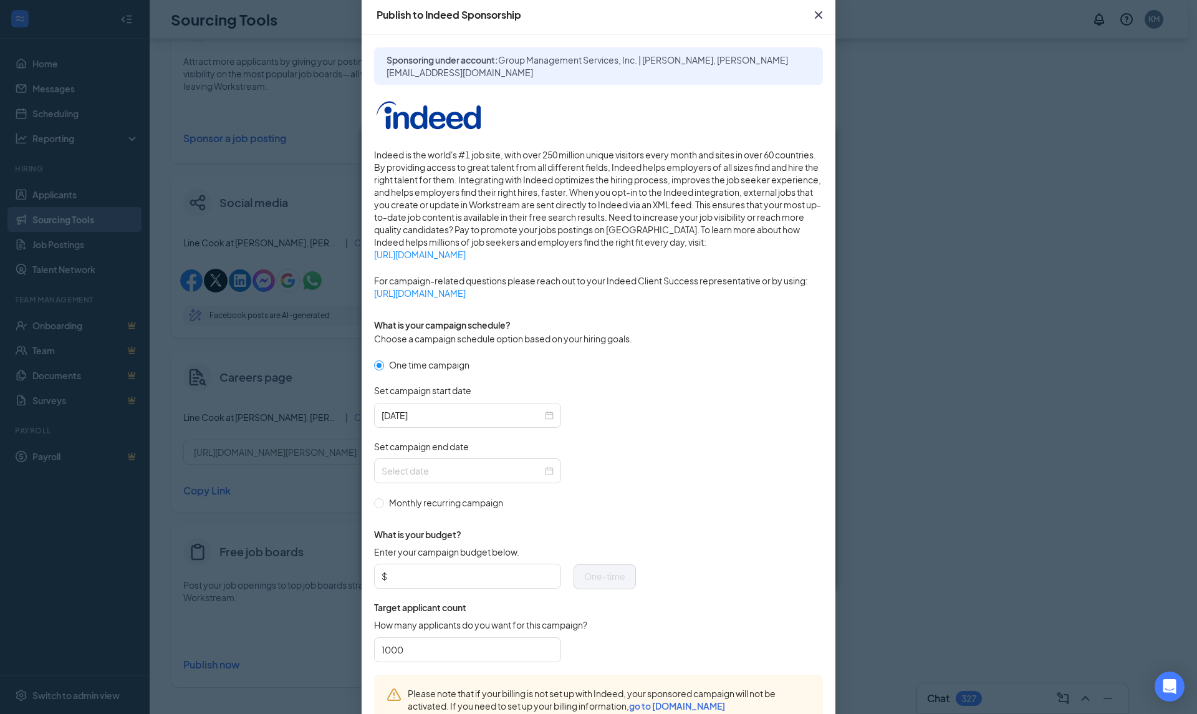
scroll to position [156, 0]
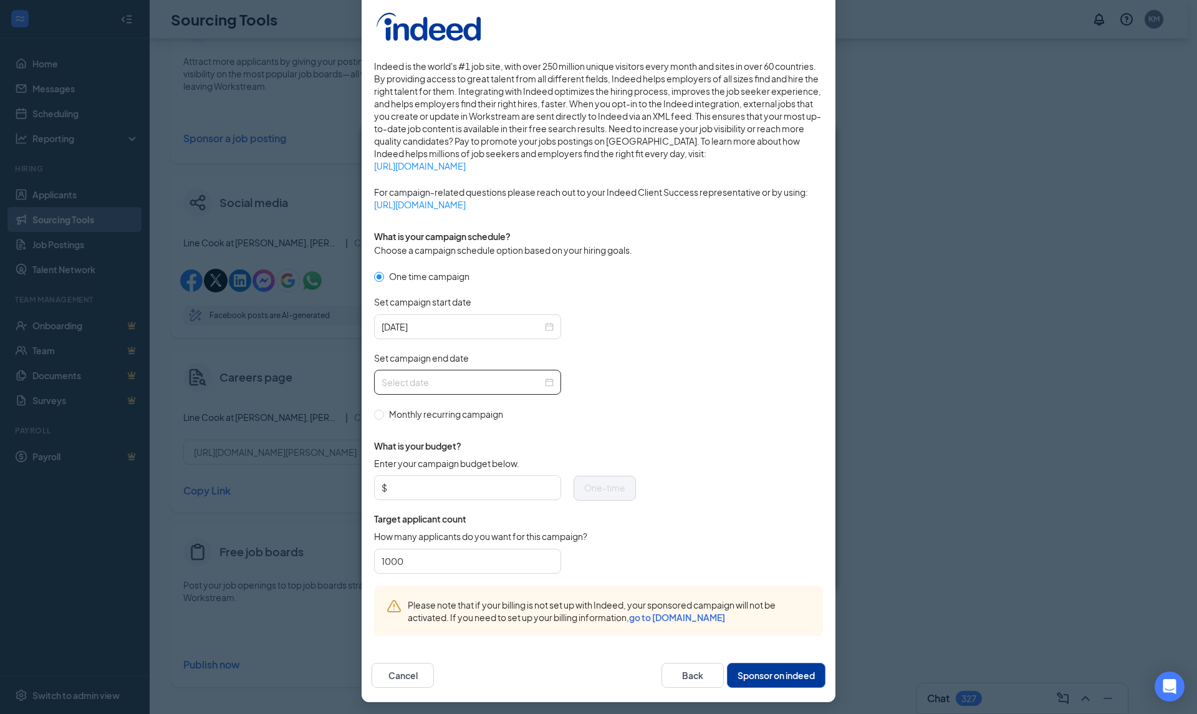
click at [416, 376] on input "Set campaign end date" at bounding box center [461, 382] width 161 height 14
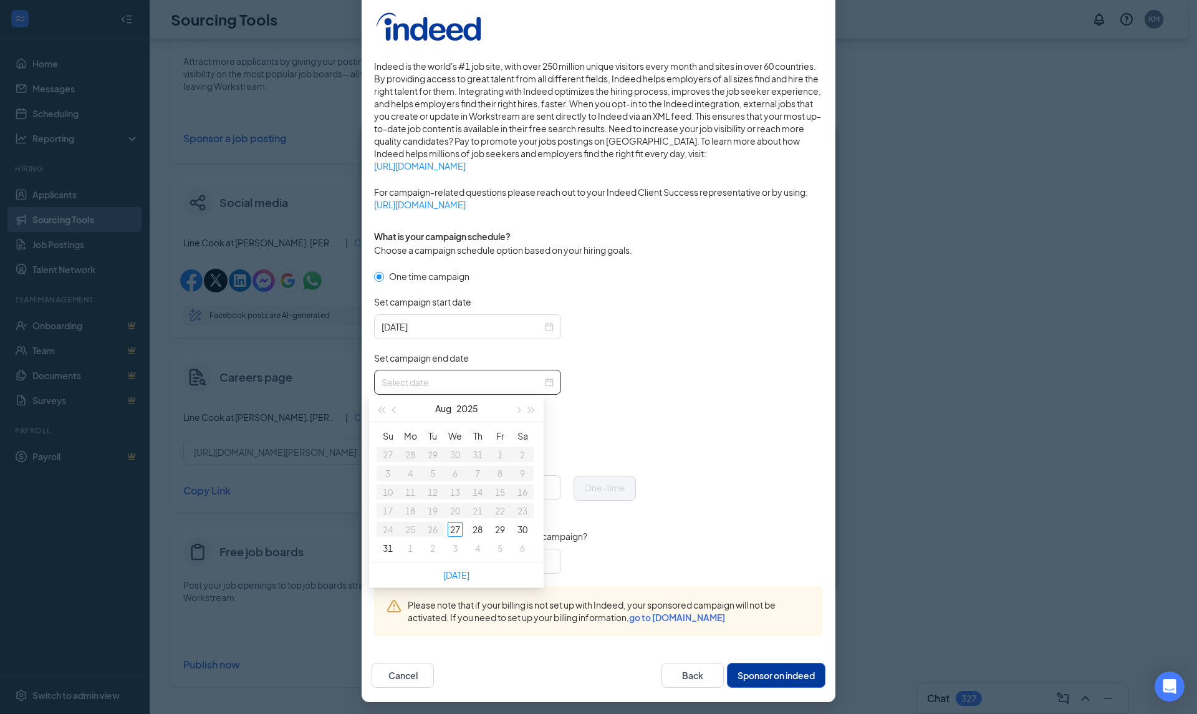
click at [518, 409] on span "button" at bounding box center [517, 410] width 6 height 6
type input "2025-09-27"
click at [519, 508] on div "27" at bounding box center [522, 510] width 15 height 15
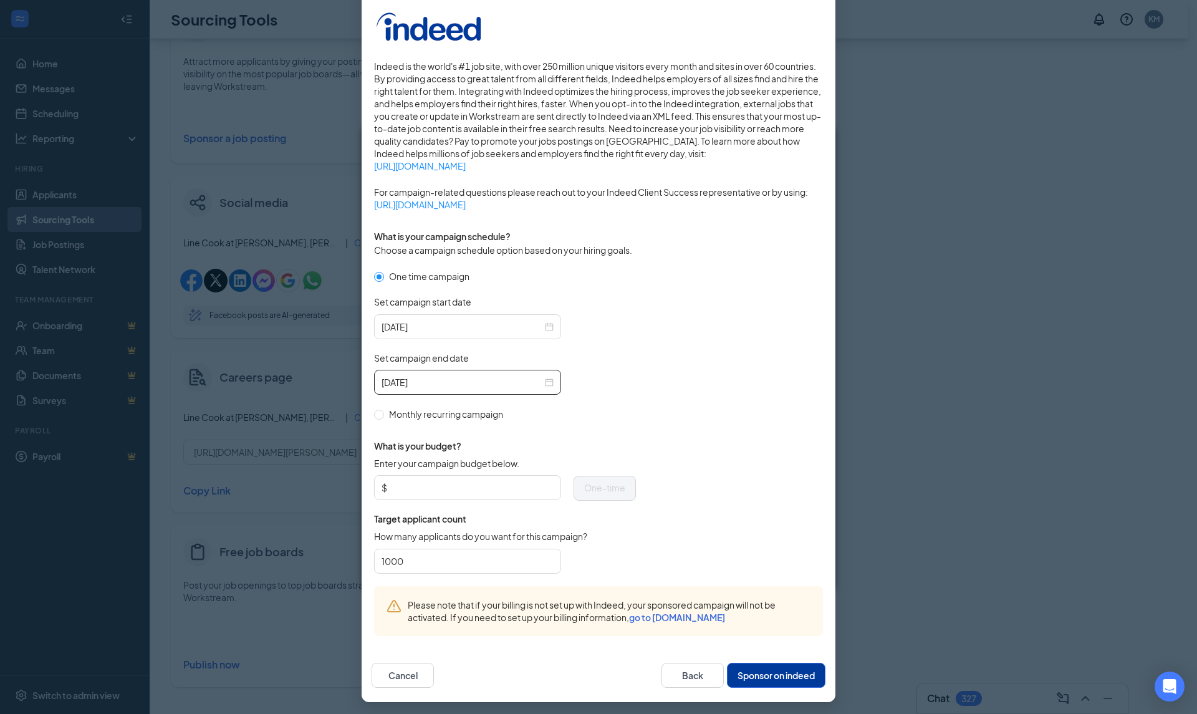
drag, startPoint x: 479, startPoint y: 482, endPoint x: 475, endPoint y: 487, distance: 6.6
click at [477, 484] on input "Enter your campaign budget below." at bounding box center [472, 487] width 164 height 19
type input "200"
drag, startPoint x: 745, startPoint y: 687, endPoint x: 747, endPoint y: 681, distance: 6.4
click at [745, 687] on div "Cancel Back Sponsor on indeed" at bounding box center [598, 675] width 474 height 54
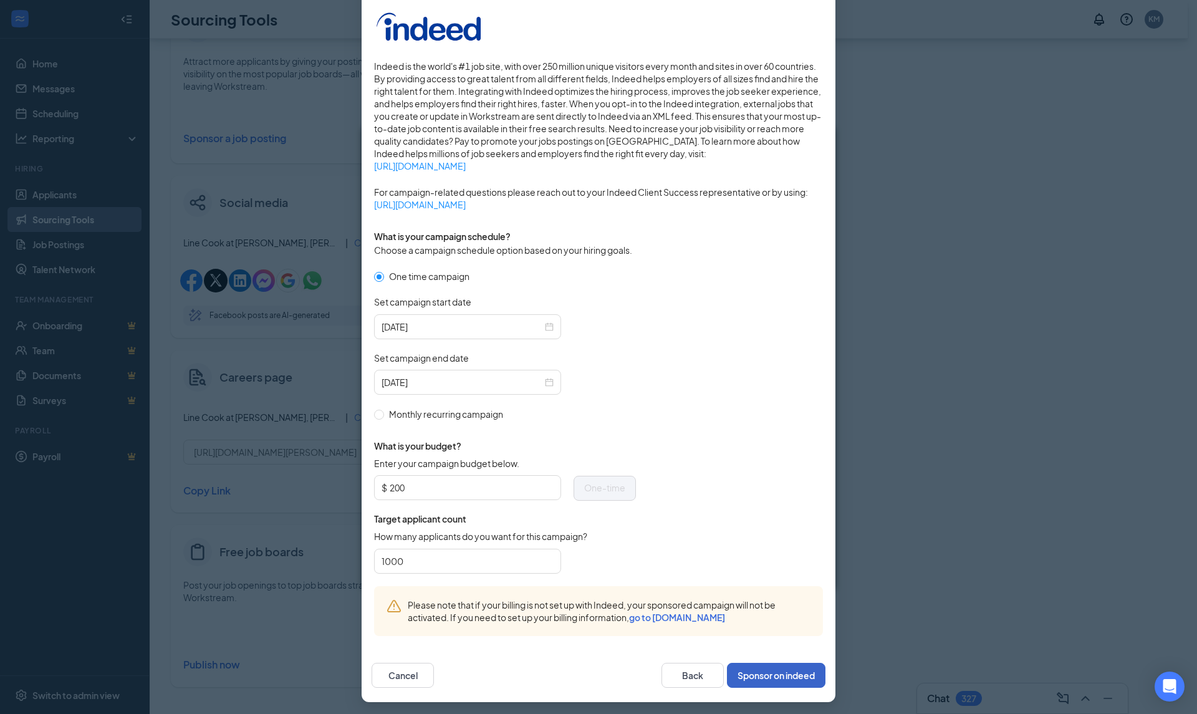
click at [748, 678] on button "Sponsor on indeed" at bounding box center [776, 674] width 98 height 25
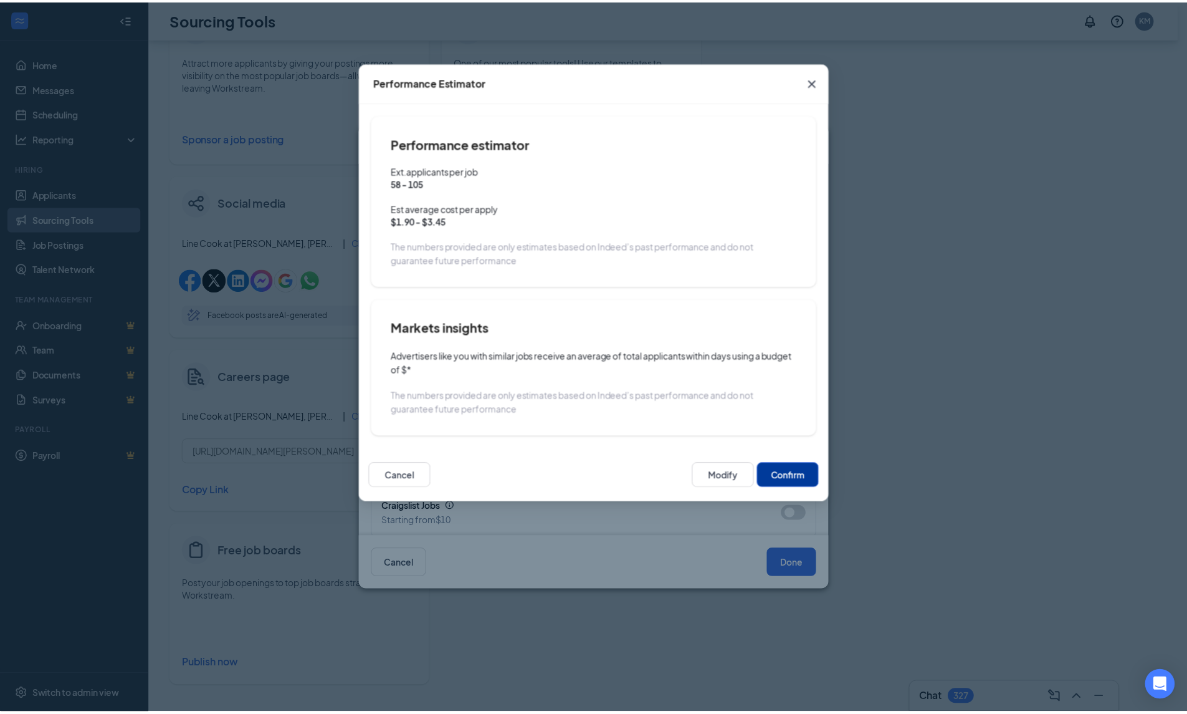
scroll to position [93, 0]
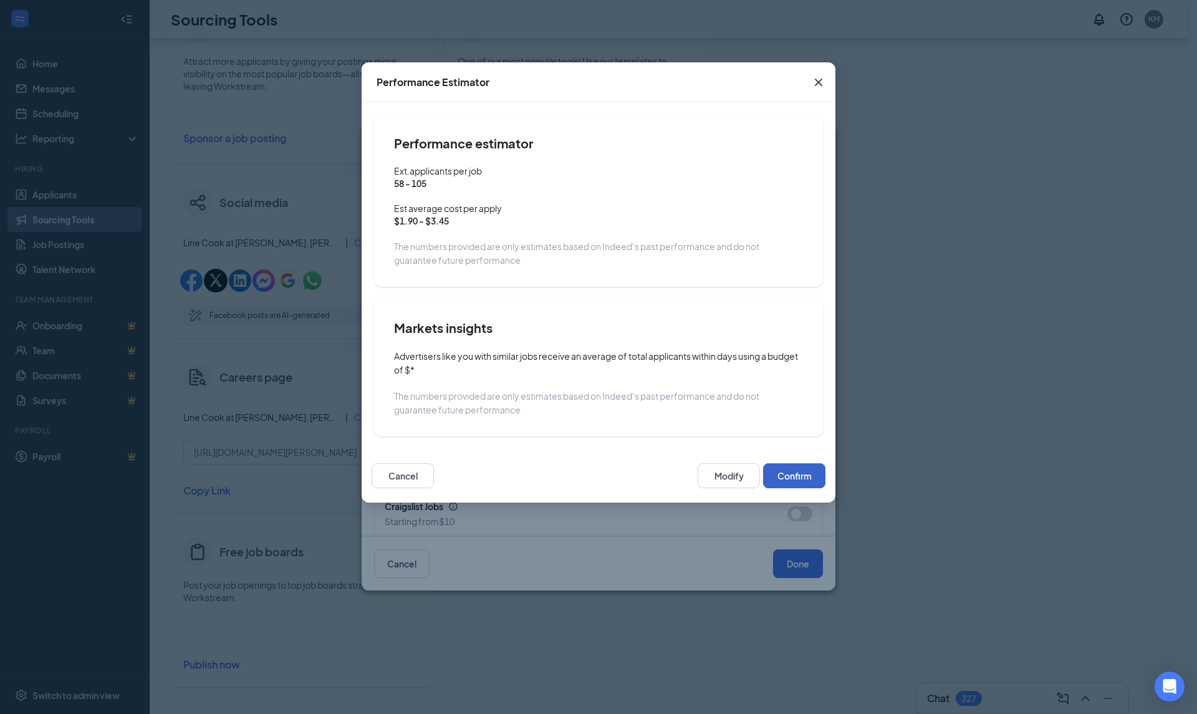
click at [783, 473] on button "Confirm" at bounding box center [794, 475] width 62 height 25
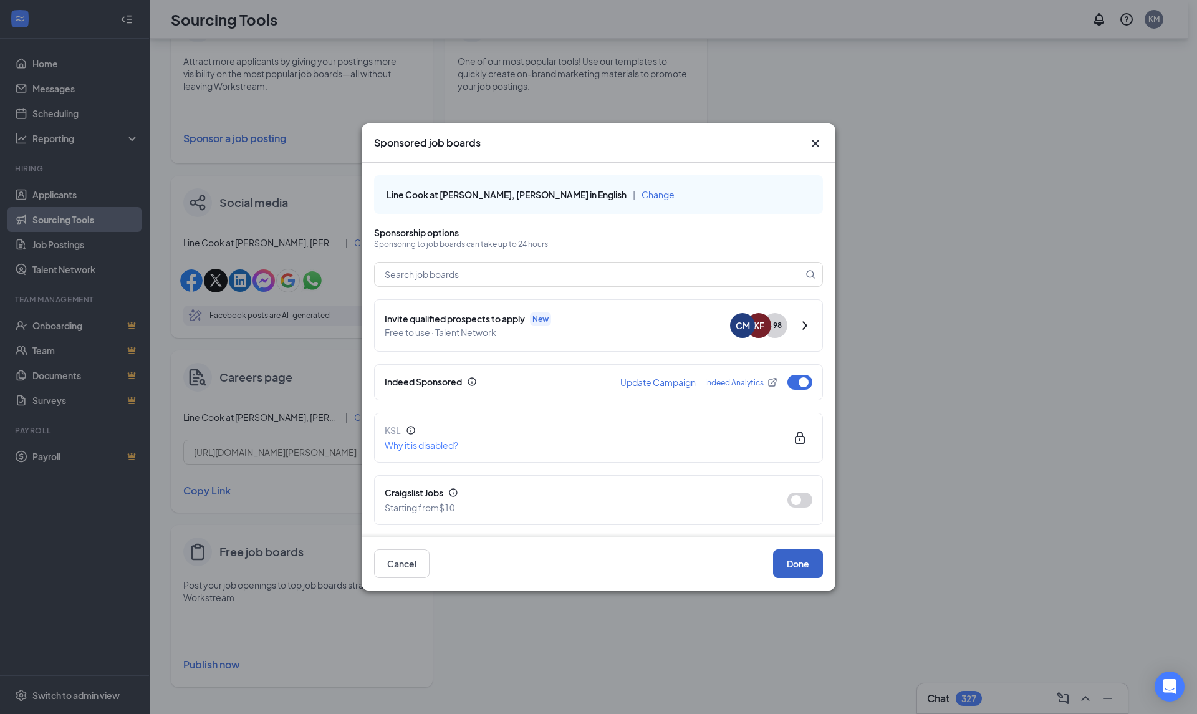
click at [796, 565] on button "Done" at bounding box center [798, 563] width 50 height 29
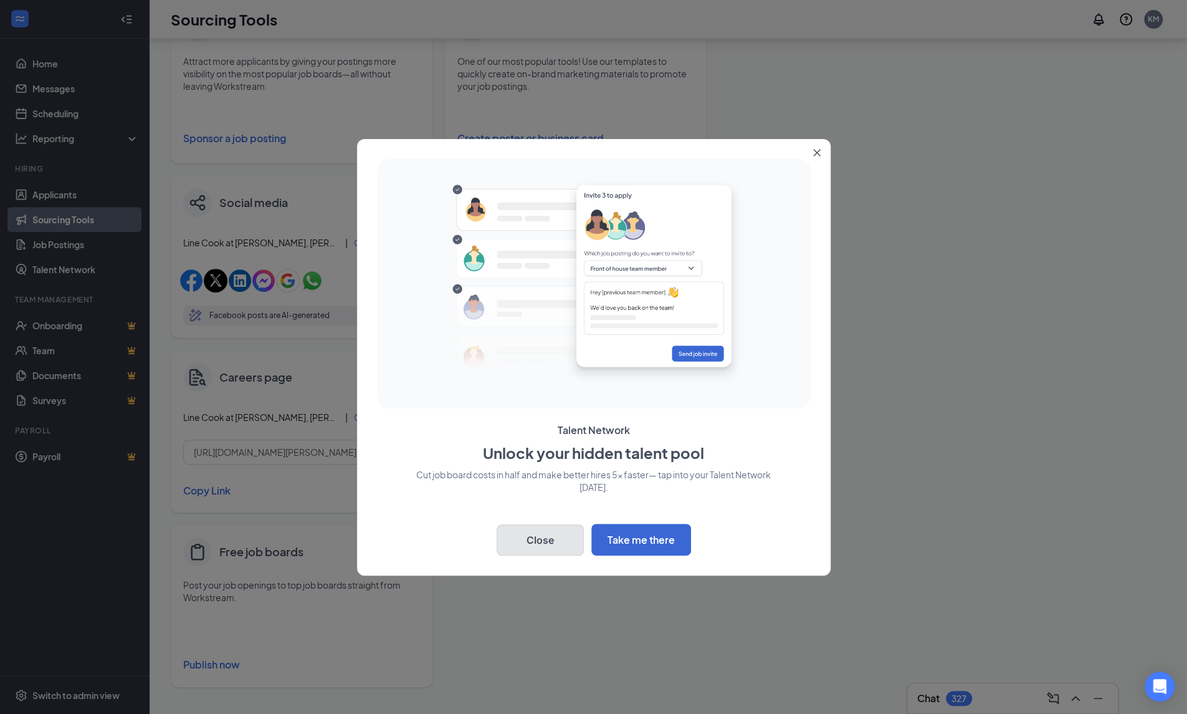
drag, startPoint x: 557, startPoint y: 550, endPoint x: 553, endPoint y: 543, distance: 7.8
click at [556, 548] on button "Close" at bounding box center [540, 539] width 87 height 31
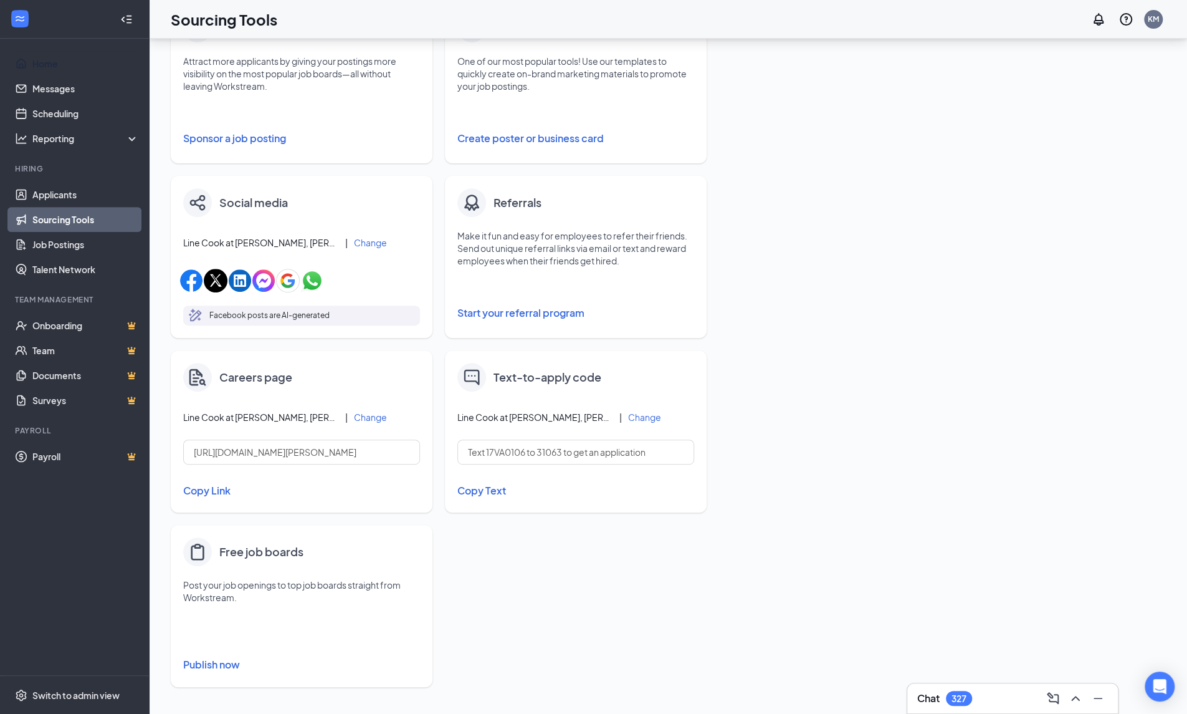
click at [32, 65] on link "Home" at bounding box center [85, 63] width 107 height 25
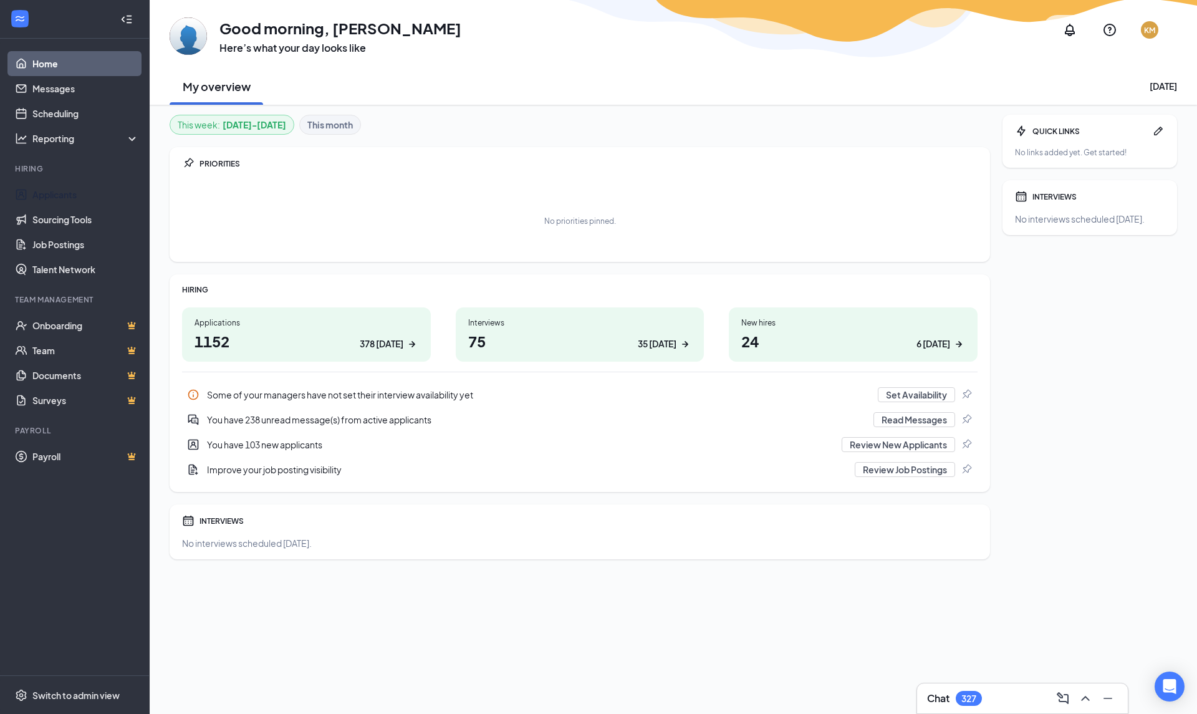
drag, startPoint x: 44, startPoint y: 199, endPoint x: 61, endPoint y: 189, distance: 20.1
click at [44, 199] on link "Applicants" at bounding box center [85, 194] width 107 height 25
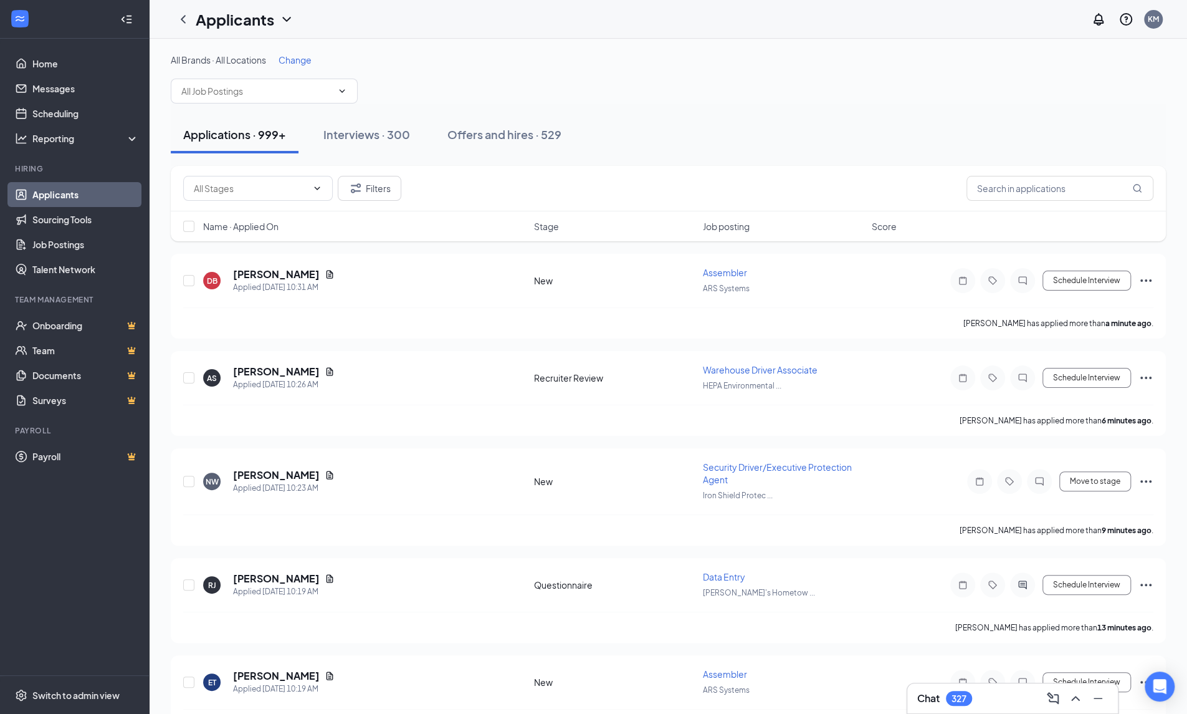
click at [202, 89] on input "text" at bounding box center [256, 91] width 151 height 14
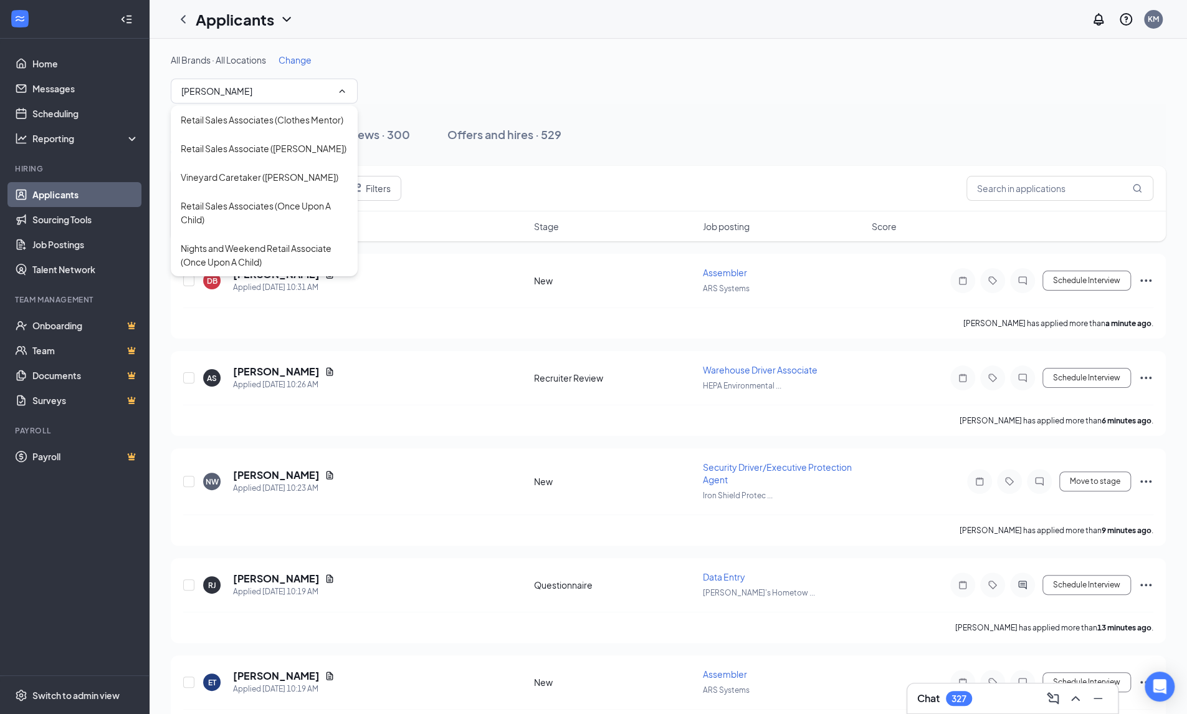
click at [221, 123] on div "Retail Sales Associates (Clothes Mentor)" at bounding box center [262, 120] width 163 height 14
type input "Retail Sales Associates (Clothes Mentor)"
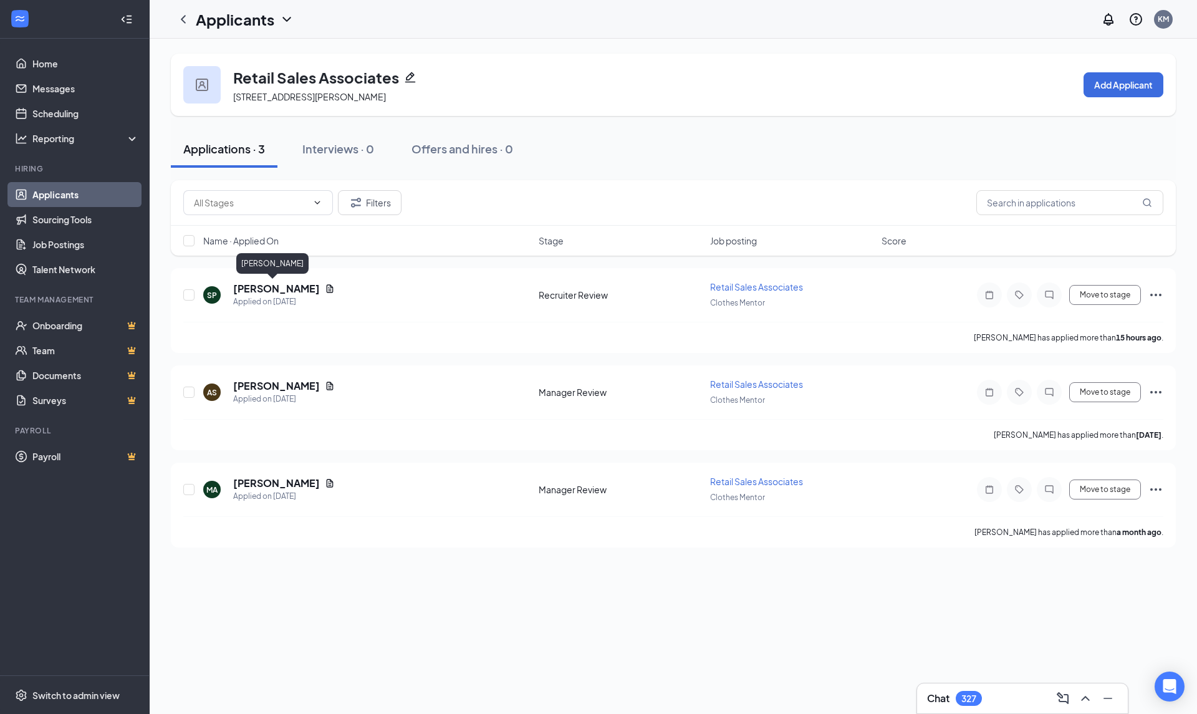
click at [265, 287] on h5 "Sarah Platts" at bounding box center [276, 289] width 87 height 14
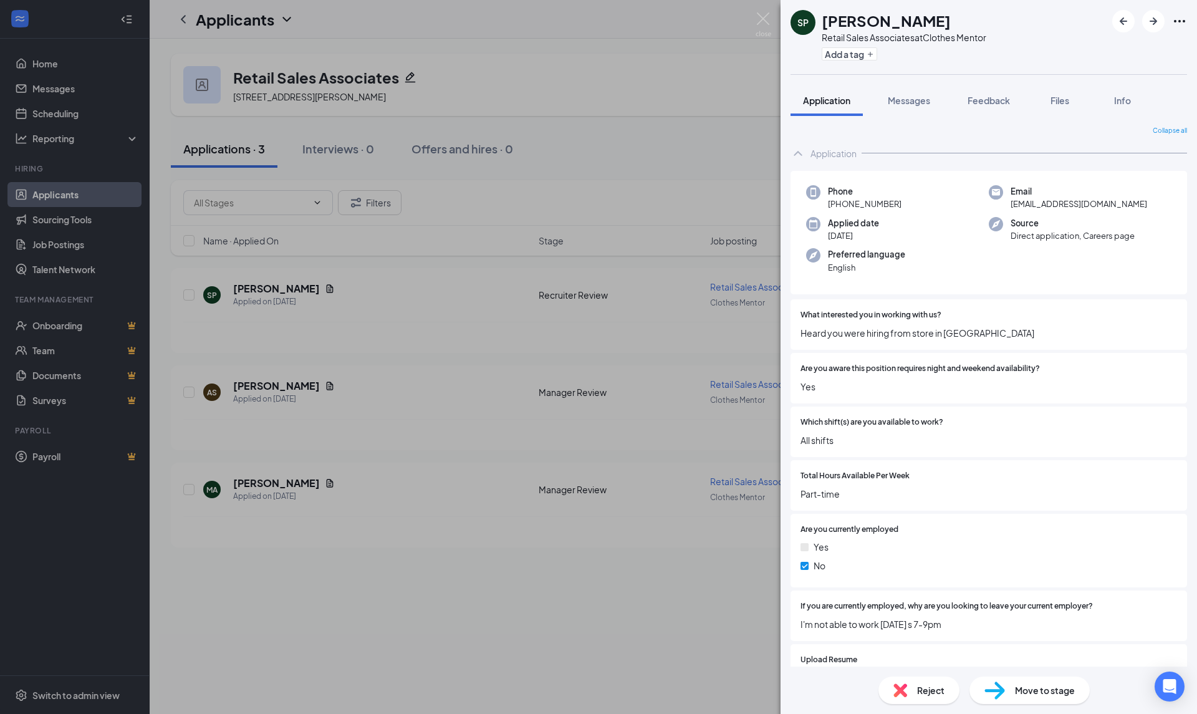
drag, startPoint x: 255, startPoint y: 300, endPoint x: 1105, endPoint y: 329, distance: 850.6
click at [1105, 329] on span "Heard you were hiring from store in North Canton" at bounding box center [988, 333] width 376 height 14
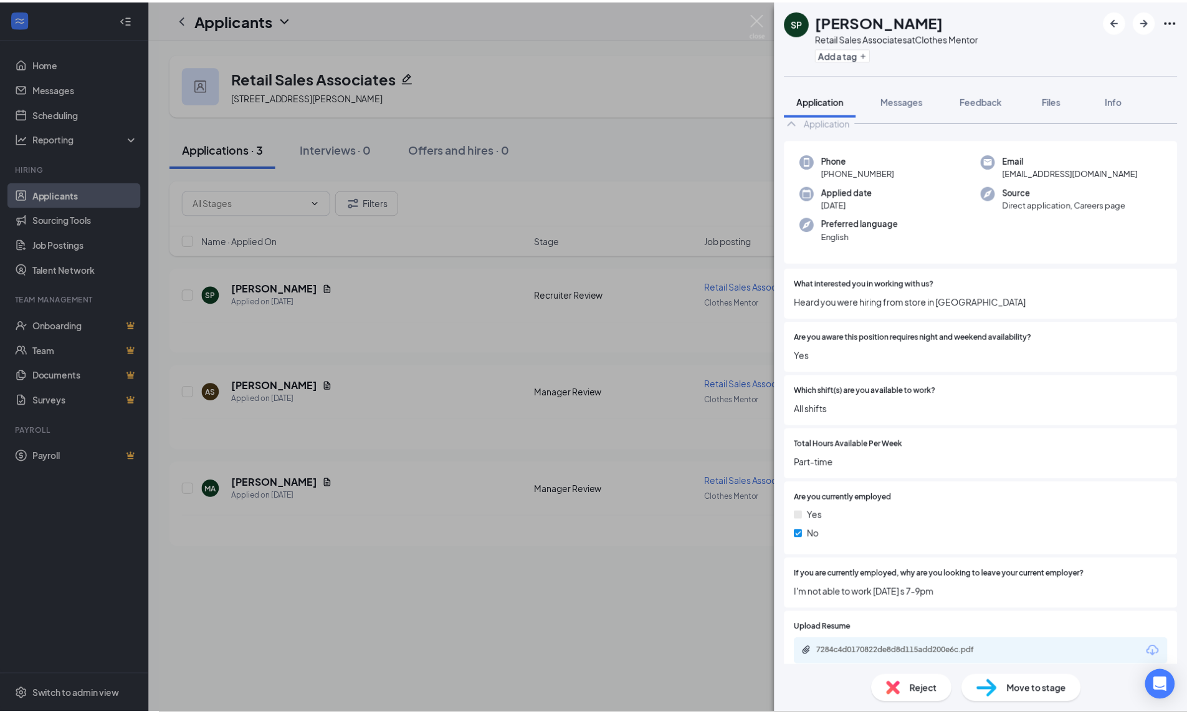
scroll to position [45, 0]
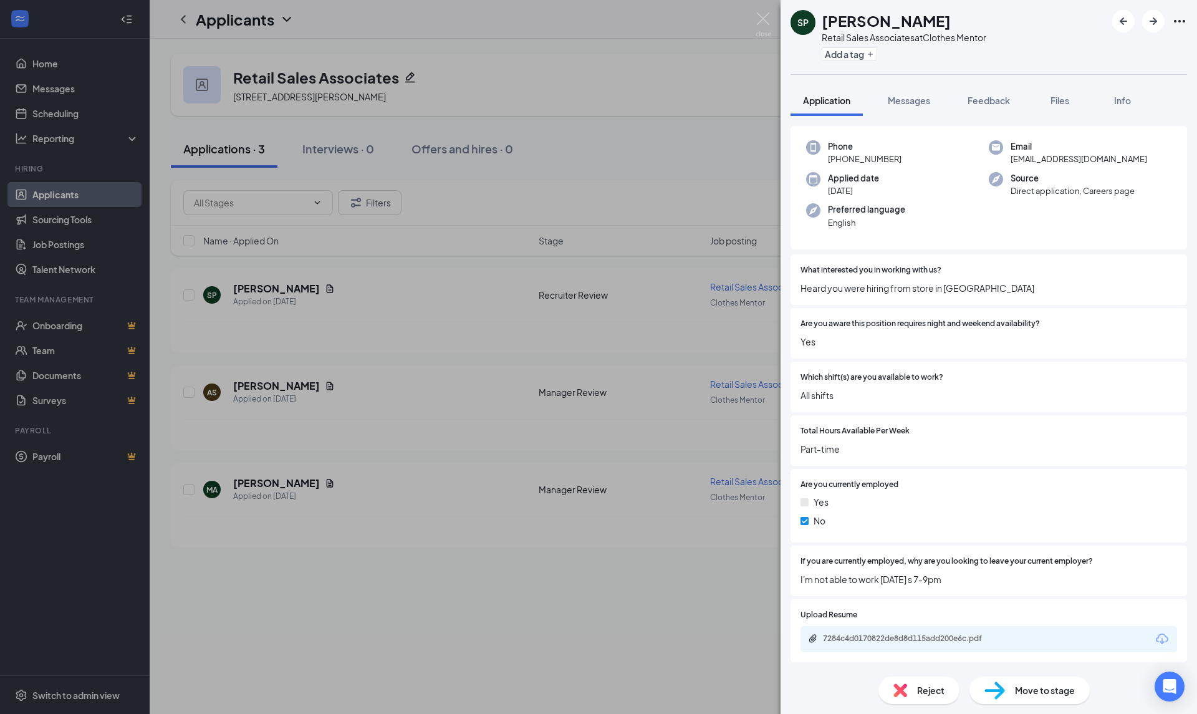
click at [1154, 636] on icon "Download" at bounding box center [1161, 638] width 15 height 15
click at [187, 295] on div "SP Sarah Platts Retail Sales Associates at Clothes Mentor Add a tag Application…" at bounding box center [598, 357] width 1197 height 714
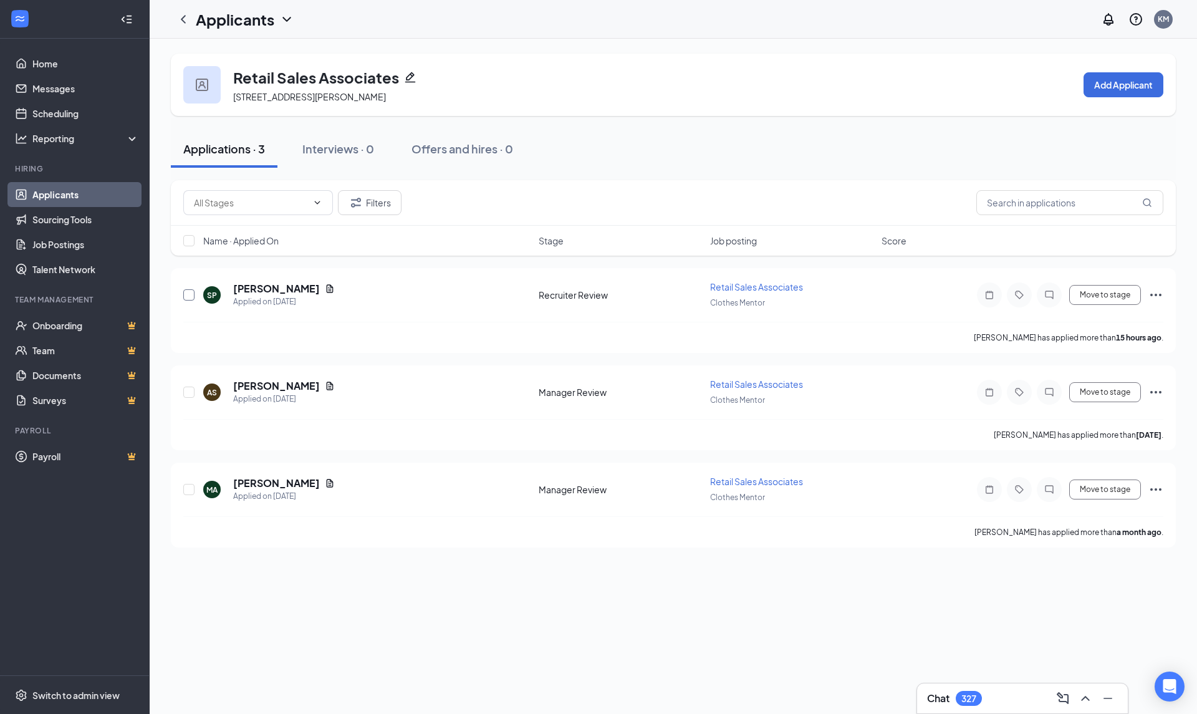
click at [187, 295] on input "checkbox" at bounding box center [188, 294] width 11 height 11
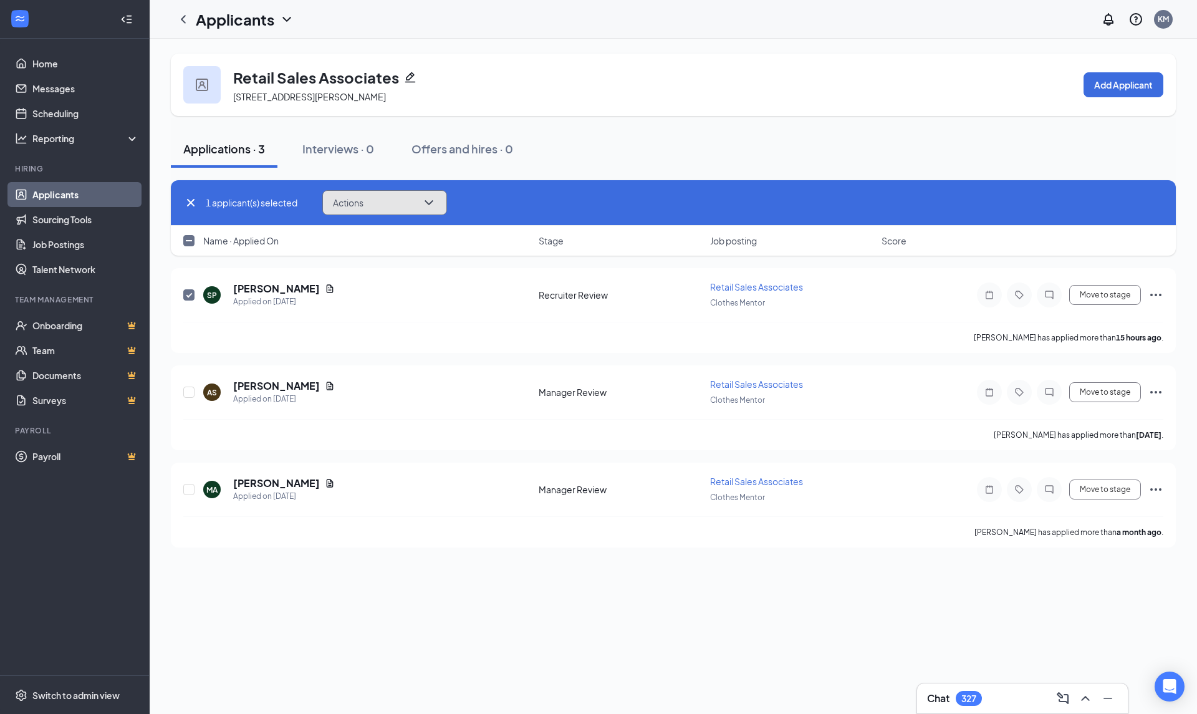
click at [436, 204] on icon "ChevronDown" at bounding box center [428, 202] width 15 height 15
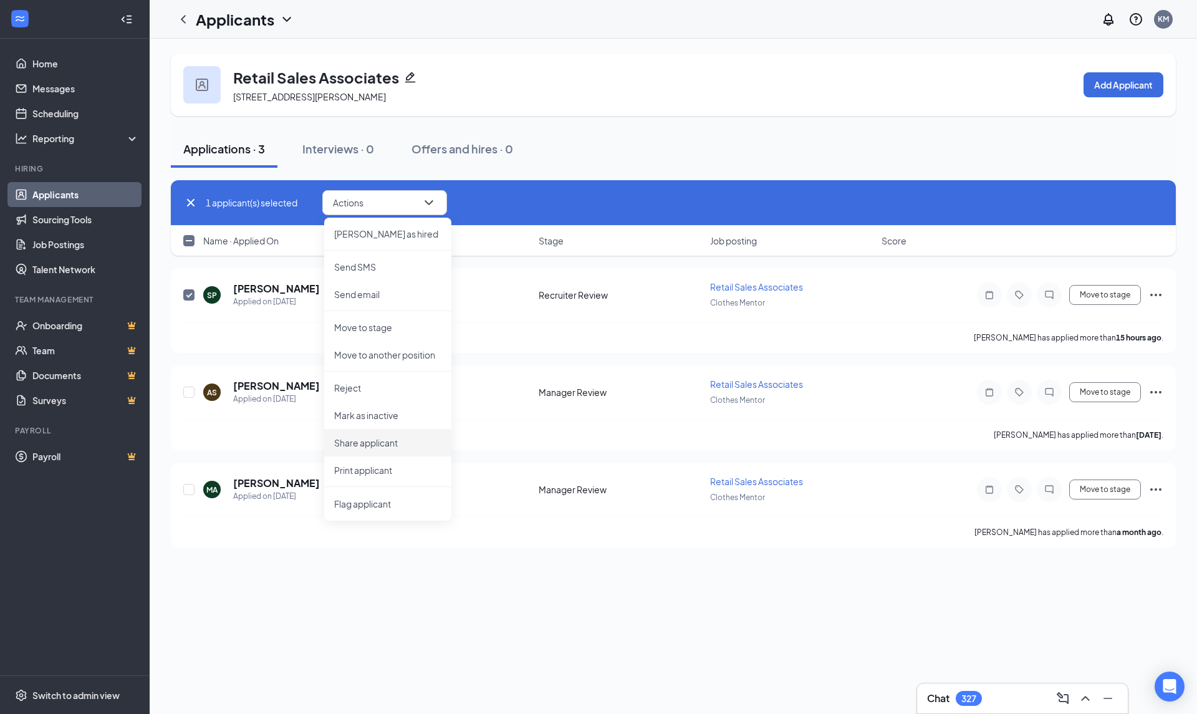
click at [386, 442] on p "Share applicant" at bounding box center [387, 442] width 107 height 12
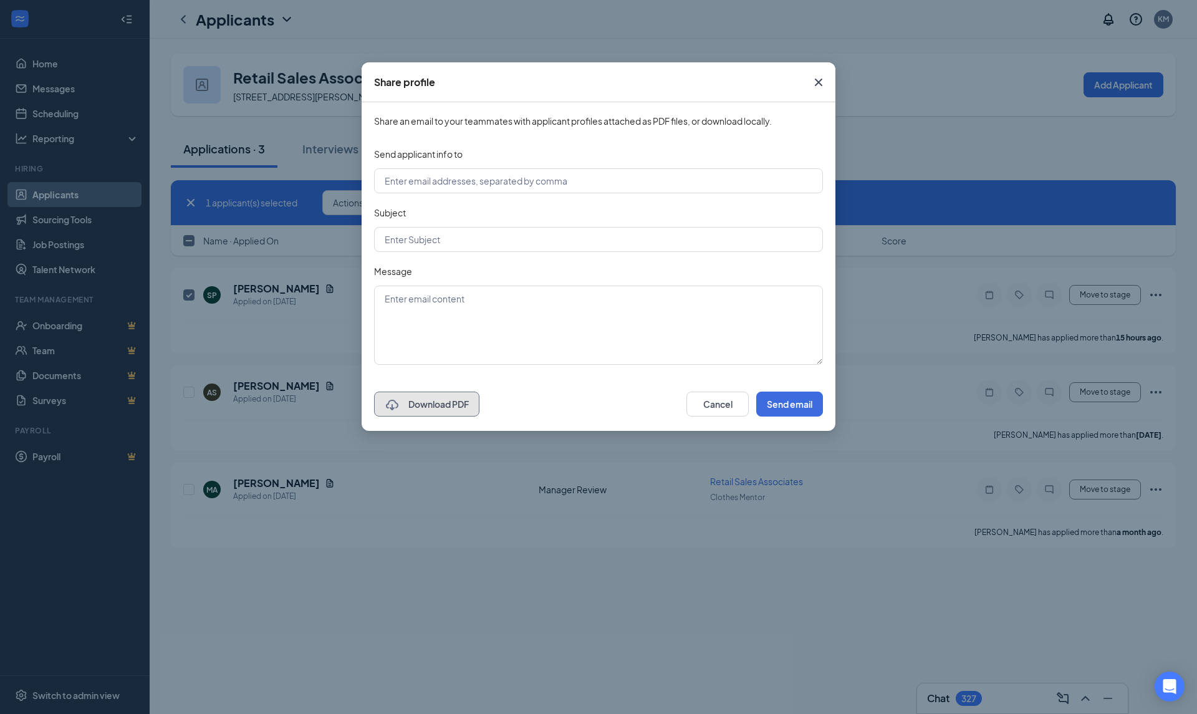
click at [430, 404] on button "Download PDF" at bounding box center [426, 403] width 105 height 25
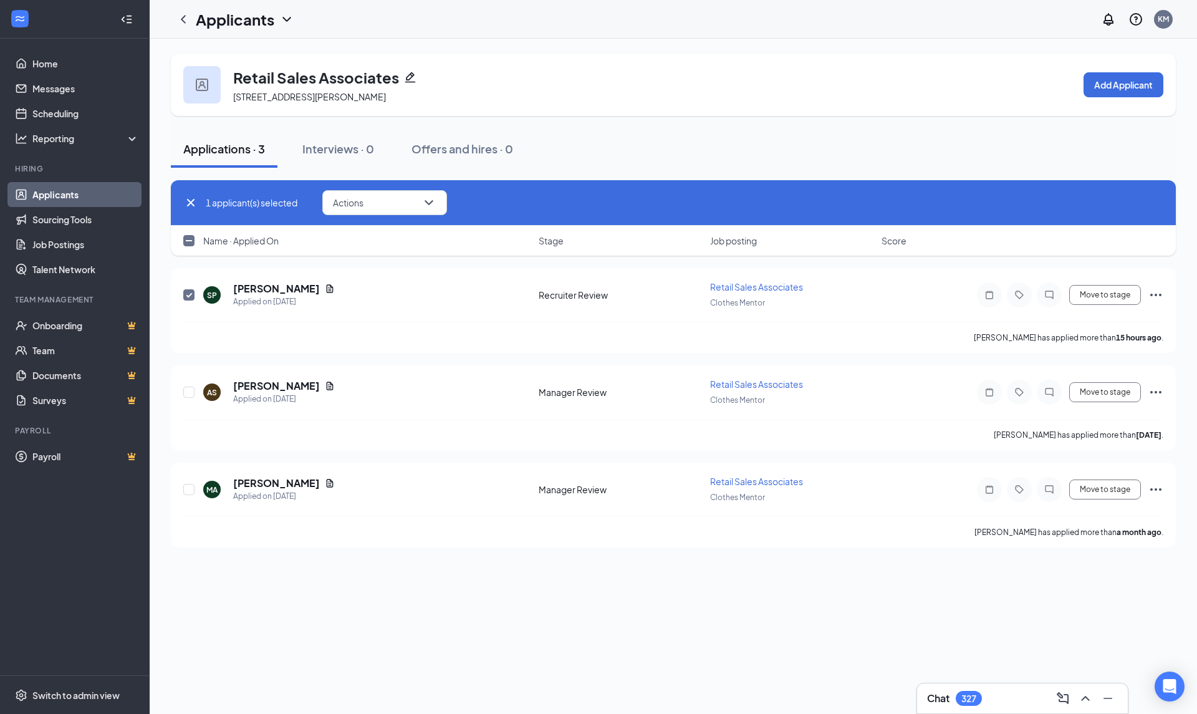
click at [682, 128] on div "Applications · 3 Interviews · 0 Offers and hires · 0" at bounding box center [673, 149] width 1005 height 62
click at [784, 287] on span "Retail Sales Associates" at bounding box center [756, 286] width 93 height 11
click at [235, 290] on h5 "Sarah Platts" at bounding box center [276, 289] width 87 height 14
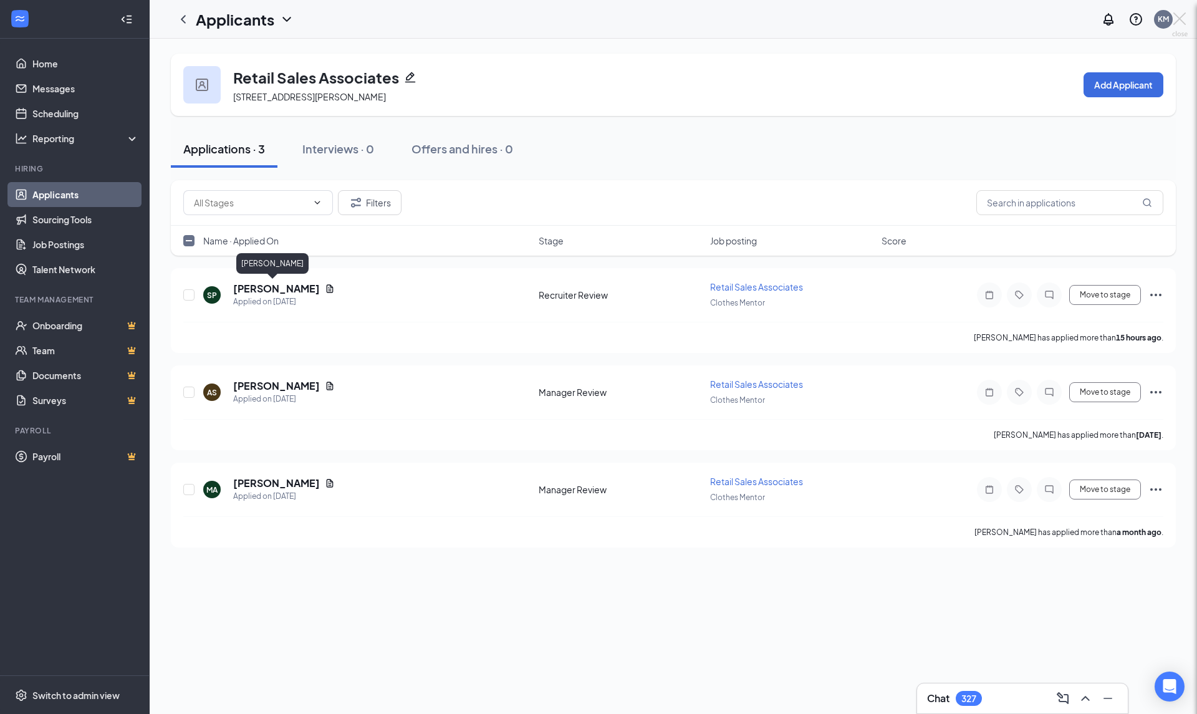
checkbox input "false"
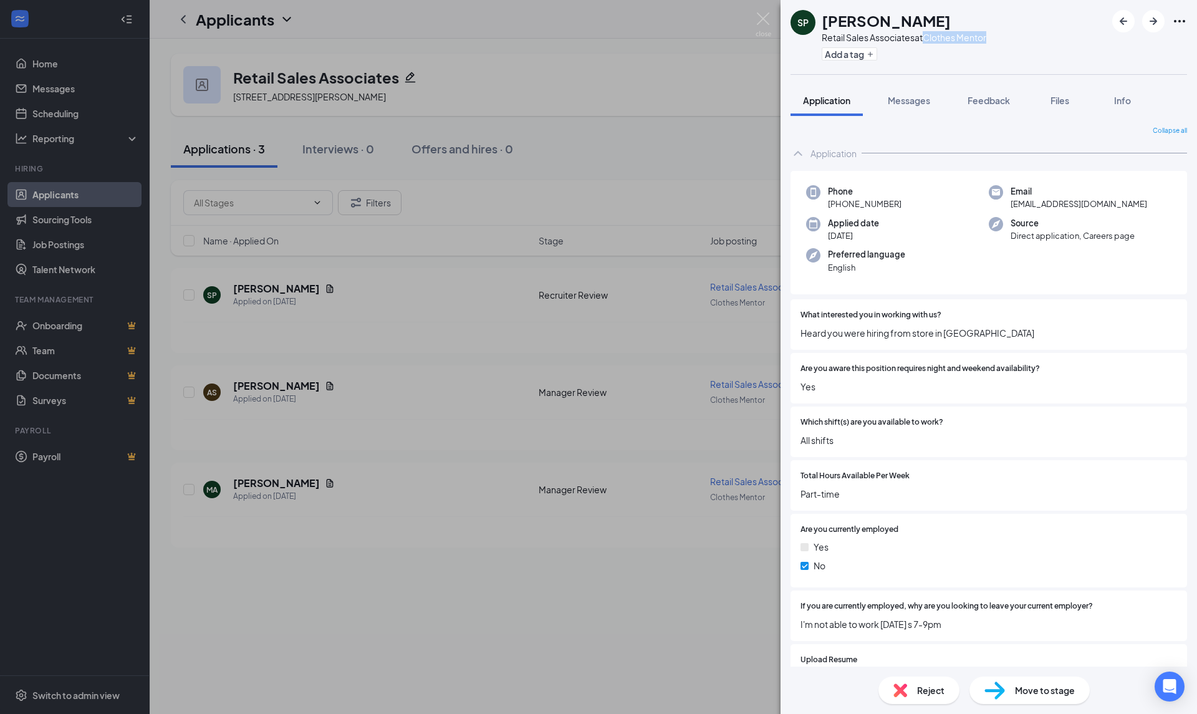
drag, startPoint x: 990, startPoint y: 37, endPoint x: 929, endPoint y: 38, distance: 61.7
click at [929, 38] on div "SP Sarah Platts Retail Sales Associates at Clothes Mentor Add a tag" at bounding box center [988, 37] width 416 height 74
copy div "Clothes Mentor"
click at [366, 643] on div "SP Sarah Platts Retail Sales Associates at Clothes Mentor Add a tag Application…" at bounding box center [598, 357] width 1197 height 714
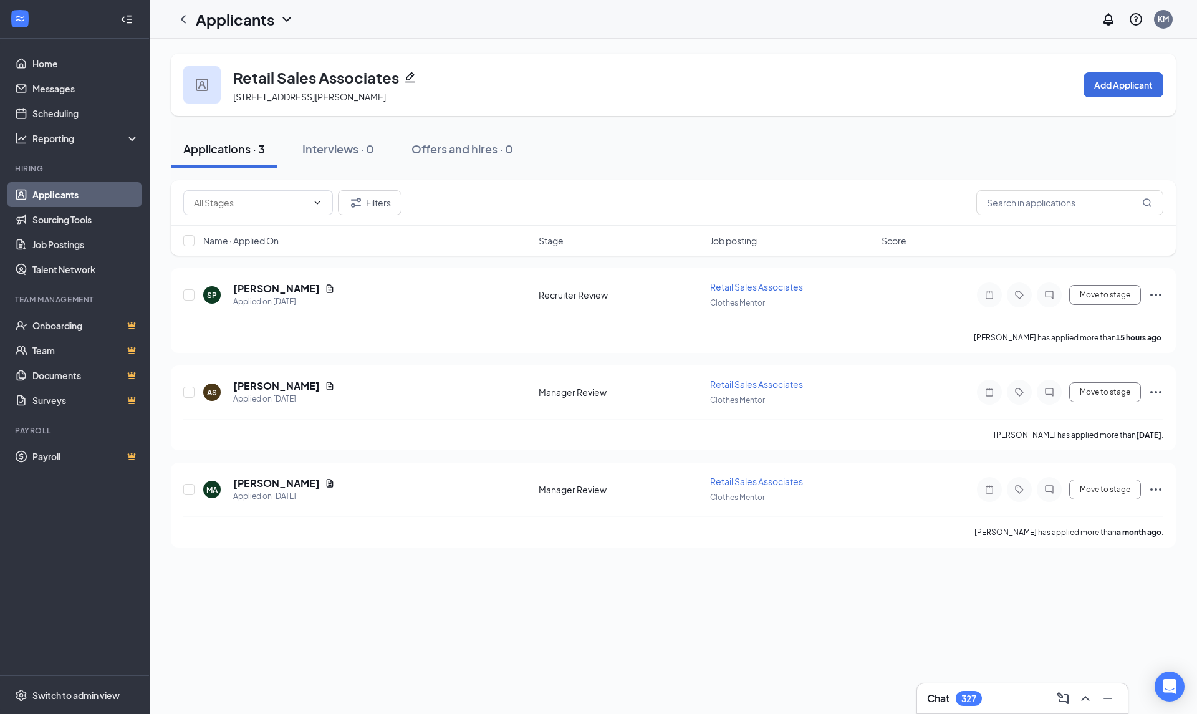
click at [65, 198] on link "Applicants" at bounding box center [85, 194] width 107 height 25
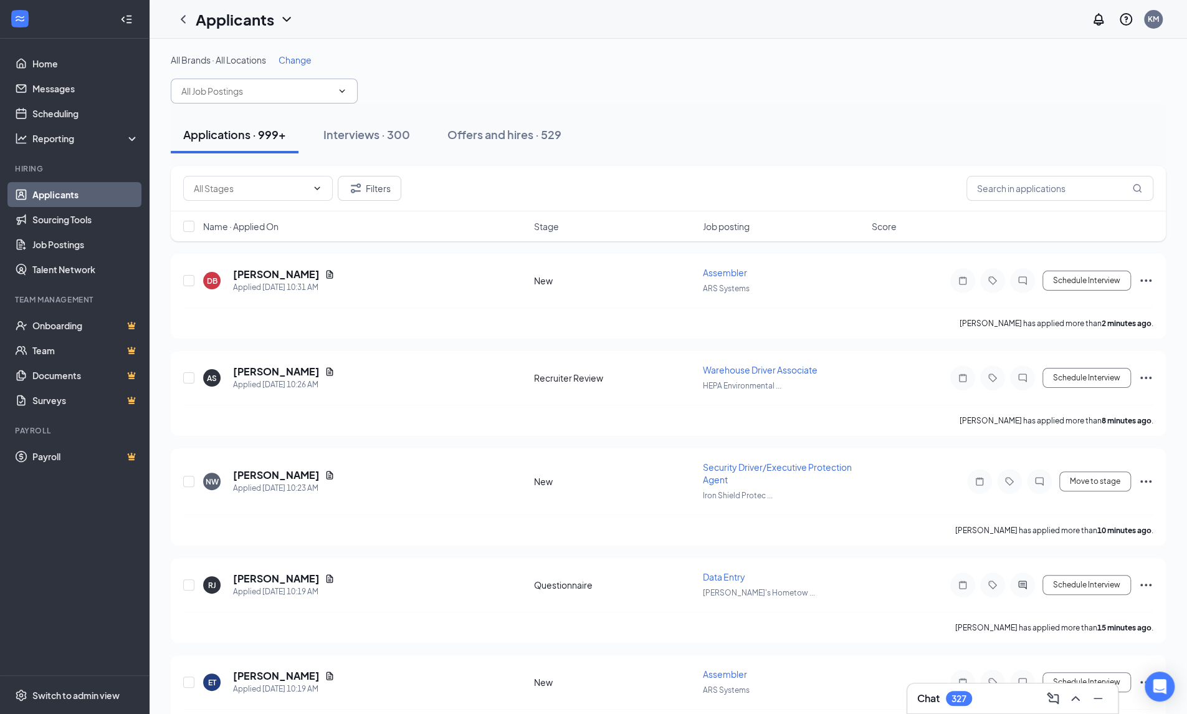
click at [244, 96] on input "text" at bounding box center [256, 91] width 151 height 14
type input "Shift Lead"
click at [243, 120] on div "Shift Lead (Clothes Mentor)" at bounding box center [236, 120] width 111 height 14
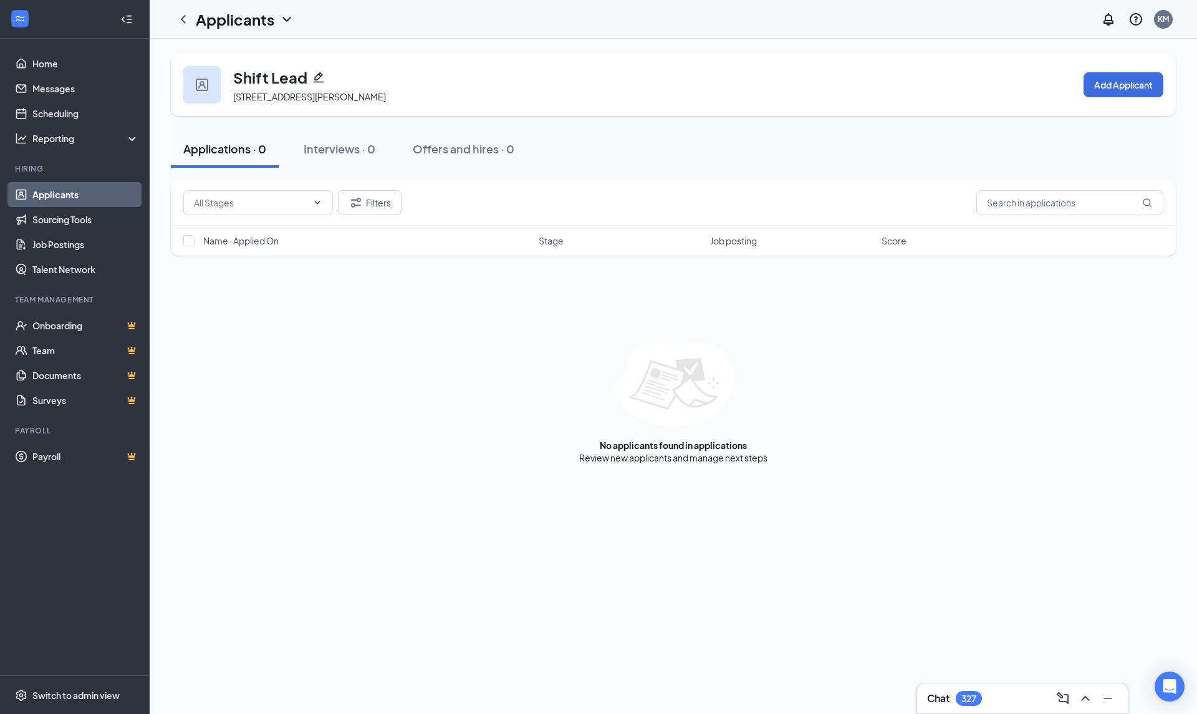
click at [54, 191] on link "Applicants" at bounding box center [85, 194] width 107 height 25
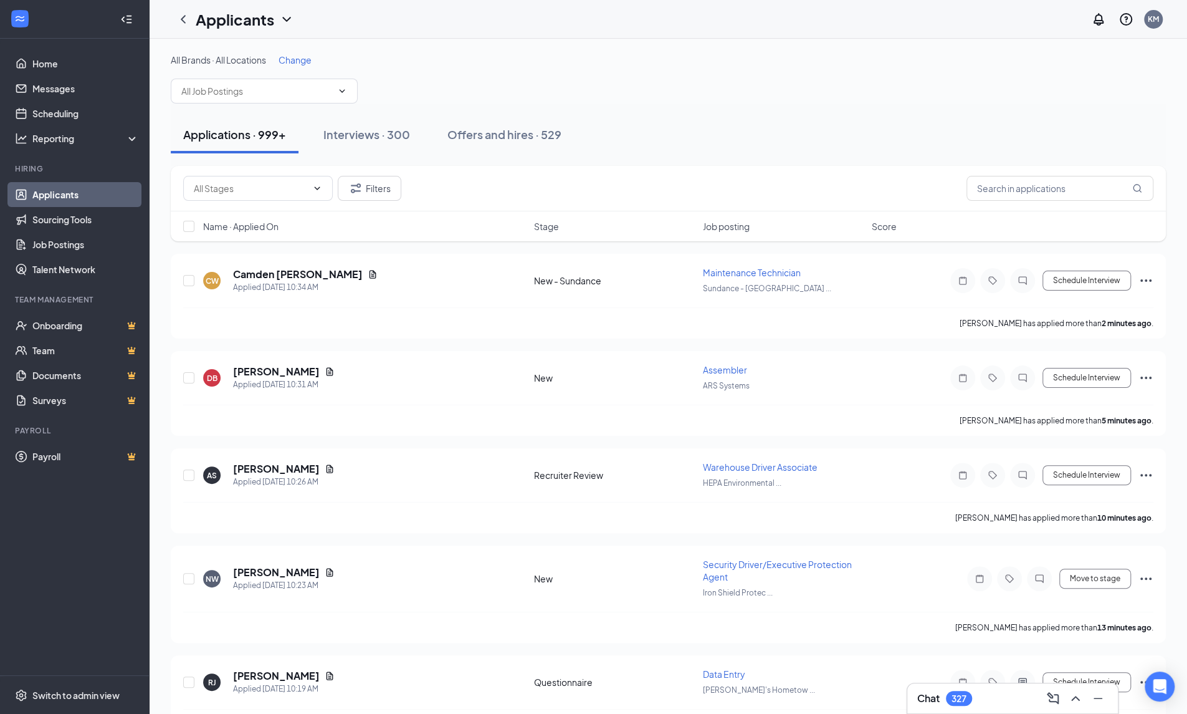
click at [228, 99] on span at bounding box center [264, 91] width 187 height 25
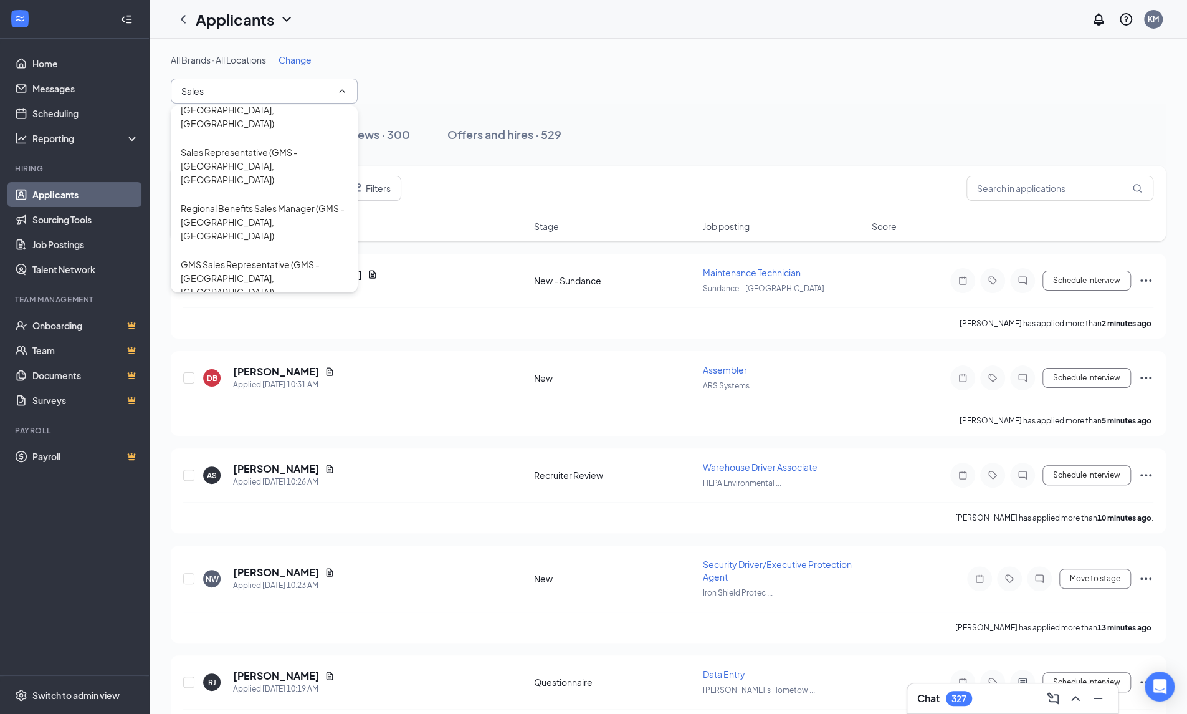
scroll to position [1496, 0]
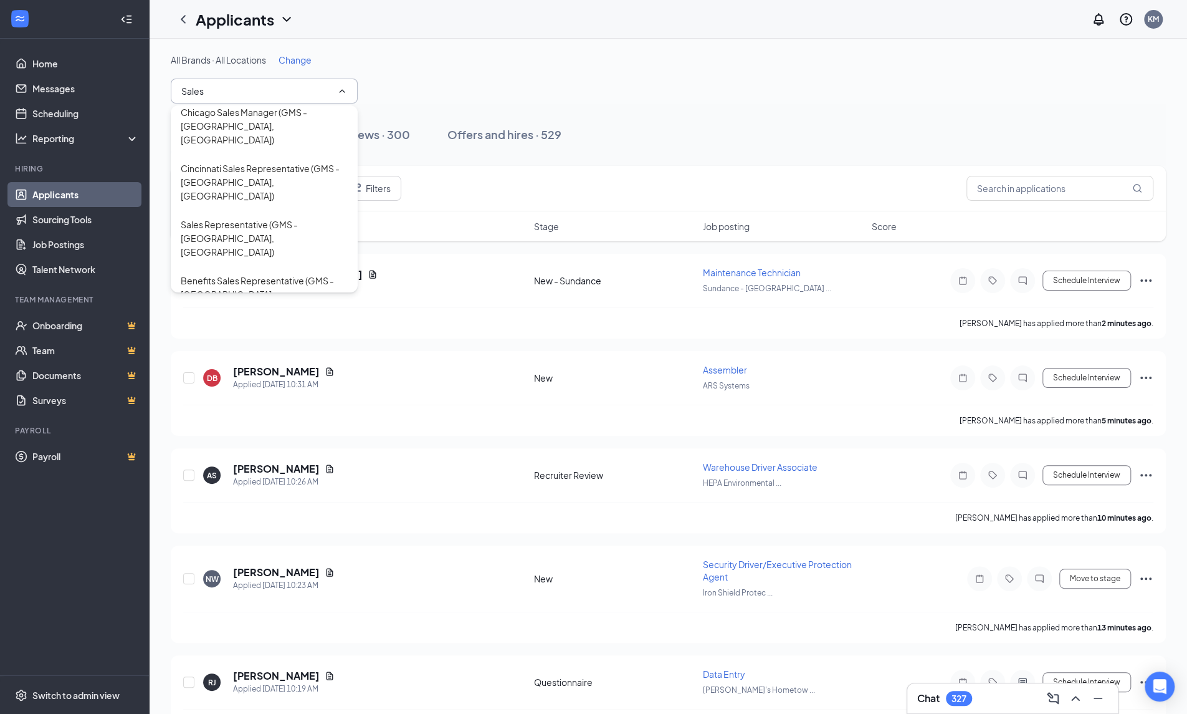
drag, startPoint x: 238, startPoint y: 92, endPoint x: 121, endPoint y: 64, distance: 120.3
click at [119, 85] on div "Home Messages Scheduling Reporting Hiring Applicants Sourcing Tools Job Posting…" at bounding box center [593, 620] width 1187 height 1241
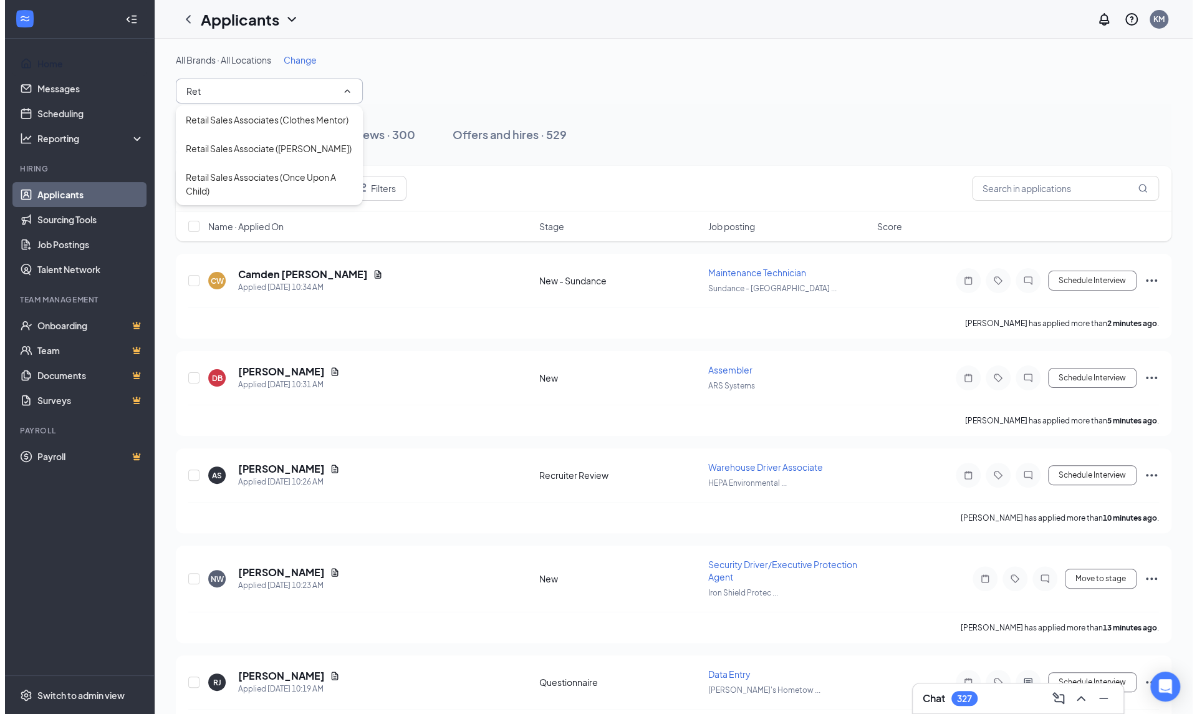
scroll to position [0, 0]
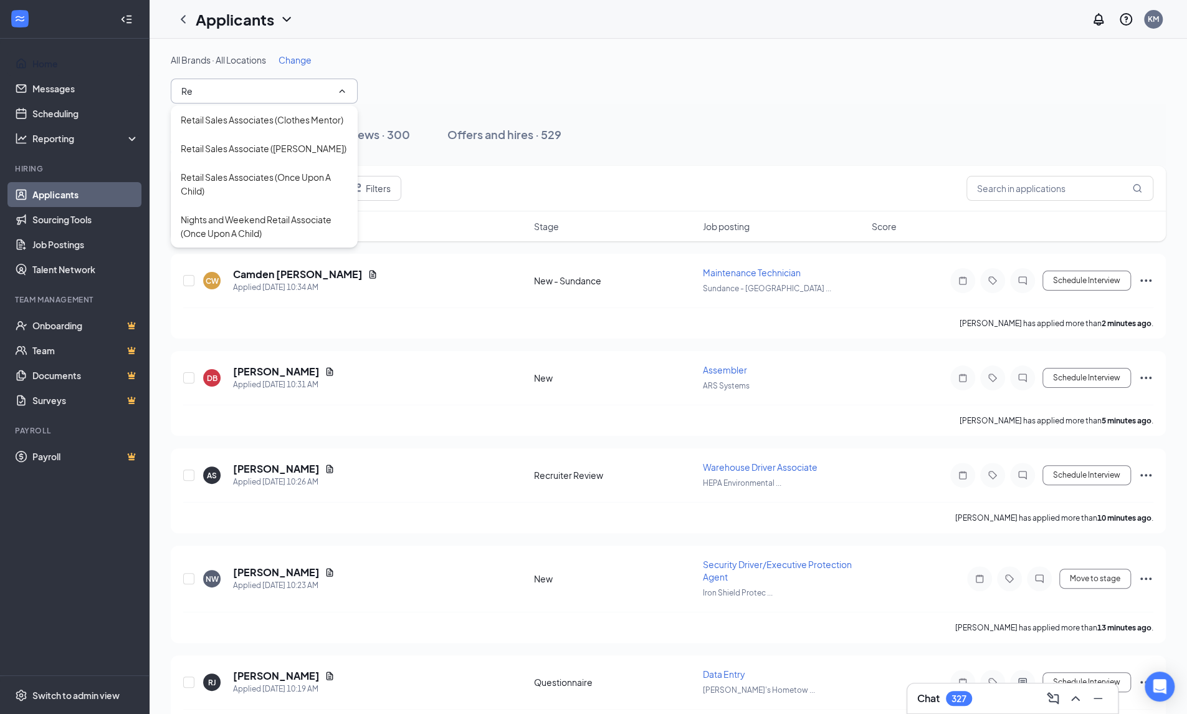
type input "R"
type input "Sales As"
click at [304, 256] on div "Sales Associates (Plato's Closet)" at bounding box center [264, 268] width 167 height 27
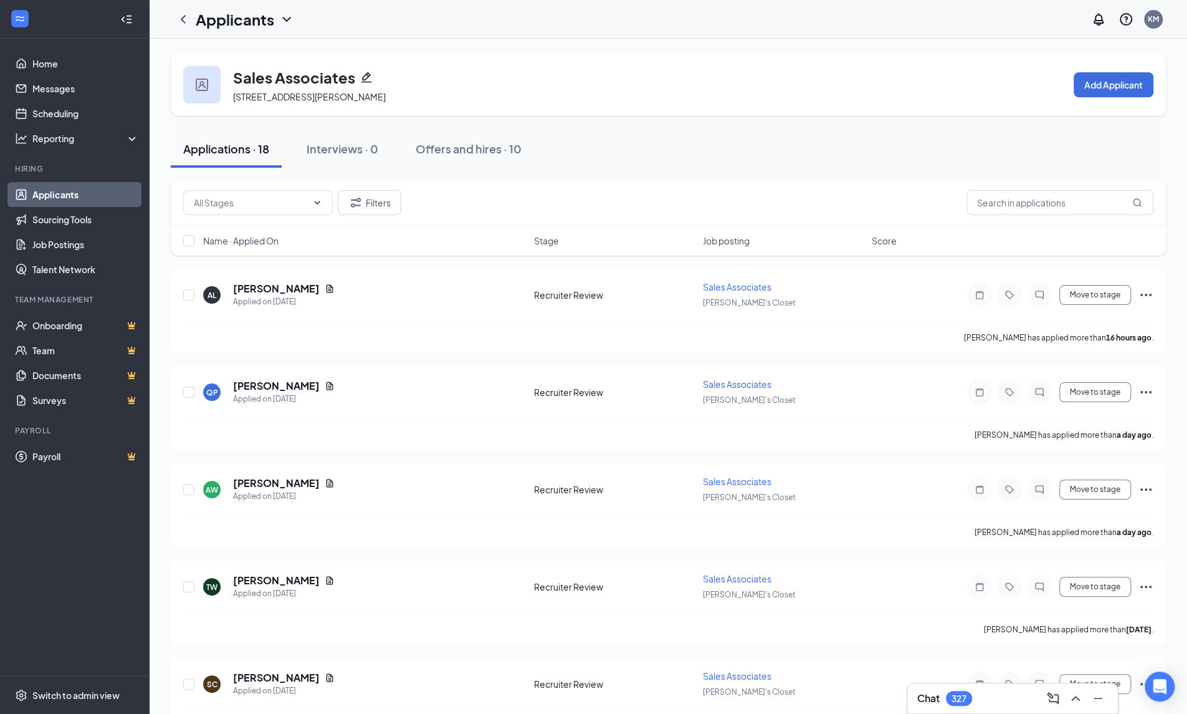
click at [274, 208] on input "text" at bounding box center [250, 203] width 113 height 14
click at [275, 232] on div "Recruiter Review (5)" at bounding box center [258, 231] width 130 height 14
type input "Recruiter Review (5)"
drag, startPoint x: 786, startPoint y: 286, endPoint x: 711, endPoint y: 285, distance: 74.8
click at [711, 285] on div "Sales Associates" at bounding box center [783, 286] width 161 height 12
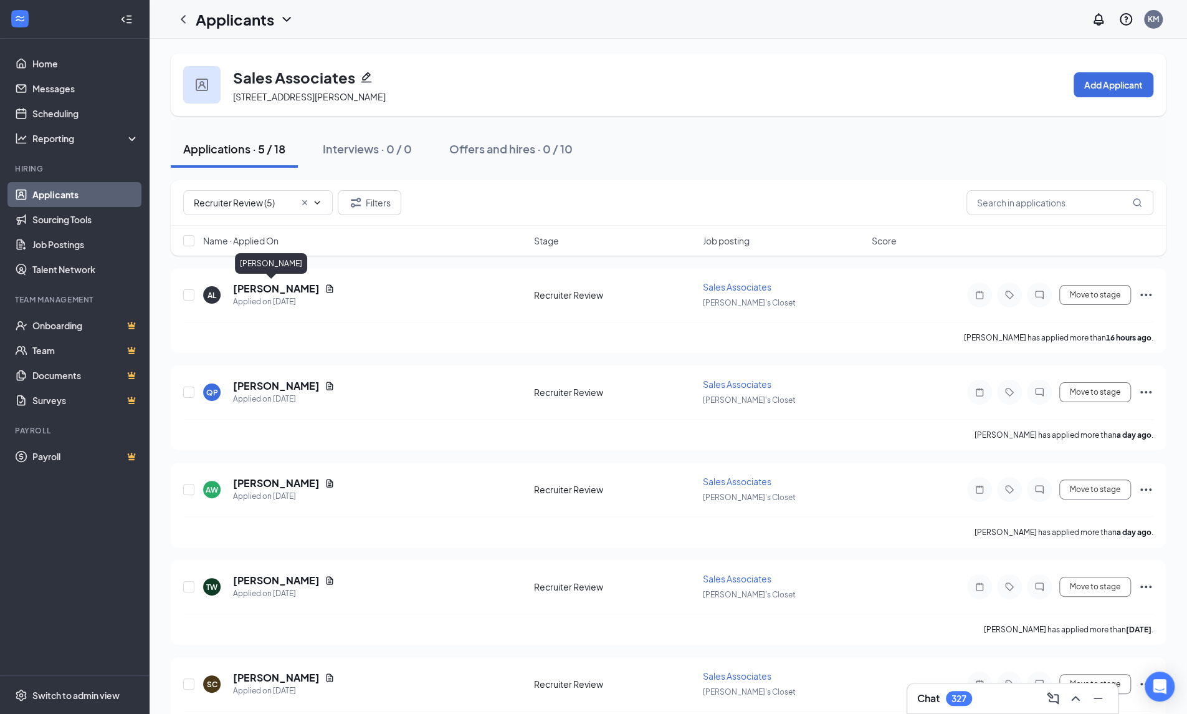
click at [264, 289] on h5 "Ava Lewis" at bounding box center [276, 289] width 87 height 14
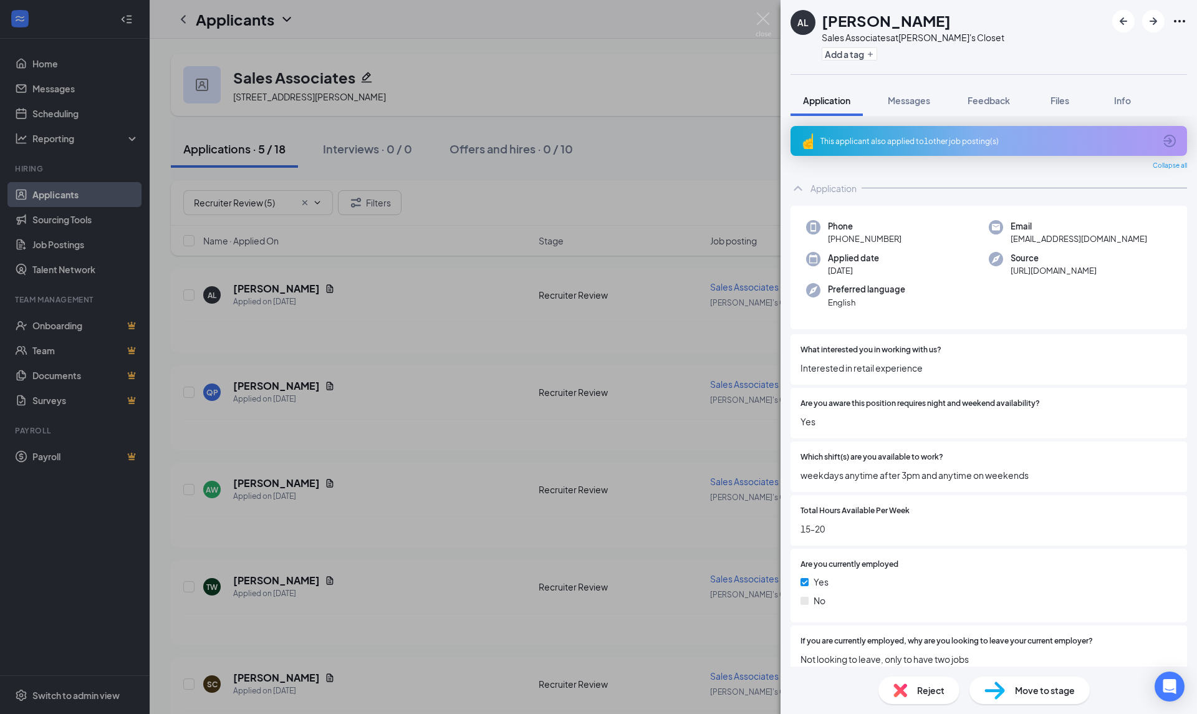
click at [1168, 141] on div "This applicant also applied to 1 other job posting(s)" at bounding box center [988, 141] width 396 height 30
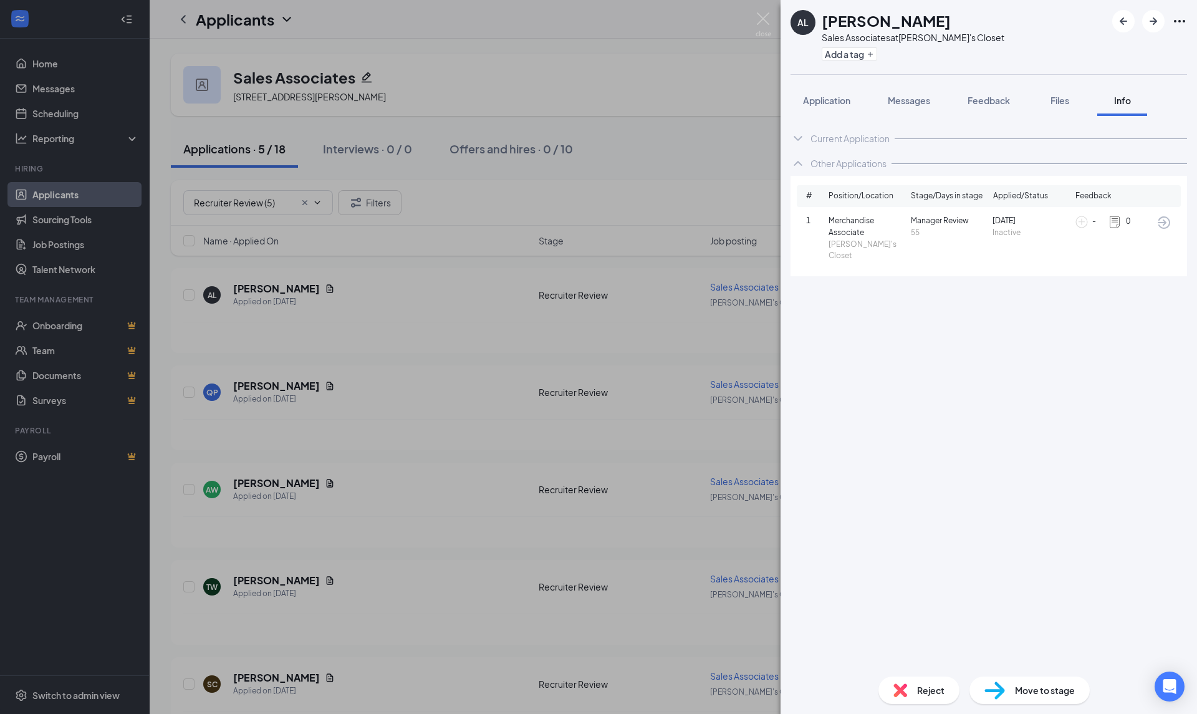
click at [817, 98] on span "Application" at bounding box center [826, 100] width 47 height 11
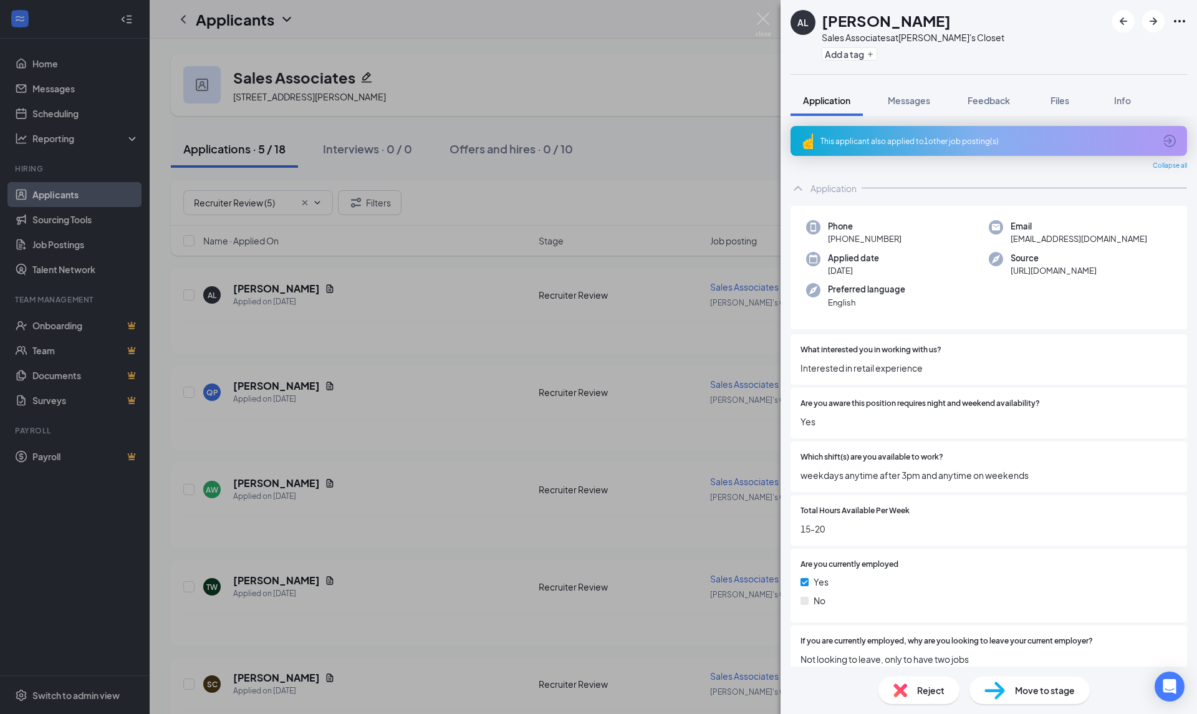
click at [1031, 692] on span "Move to stage" at bounding box center [1045, 690] width 60 height 14
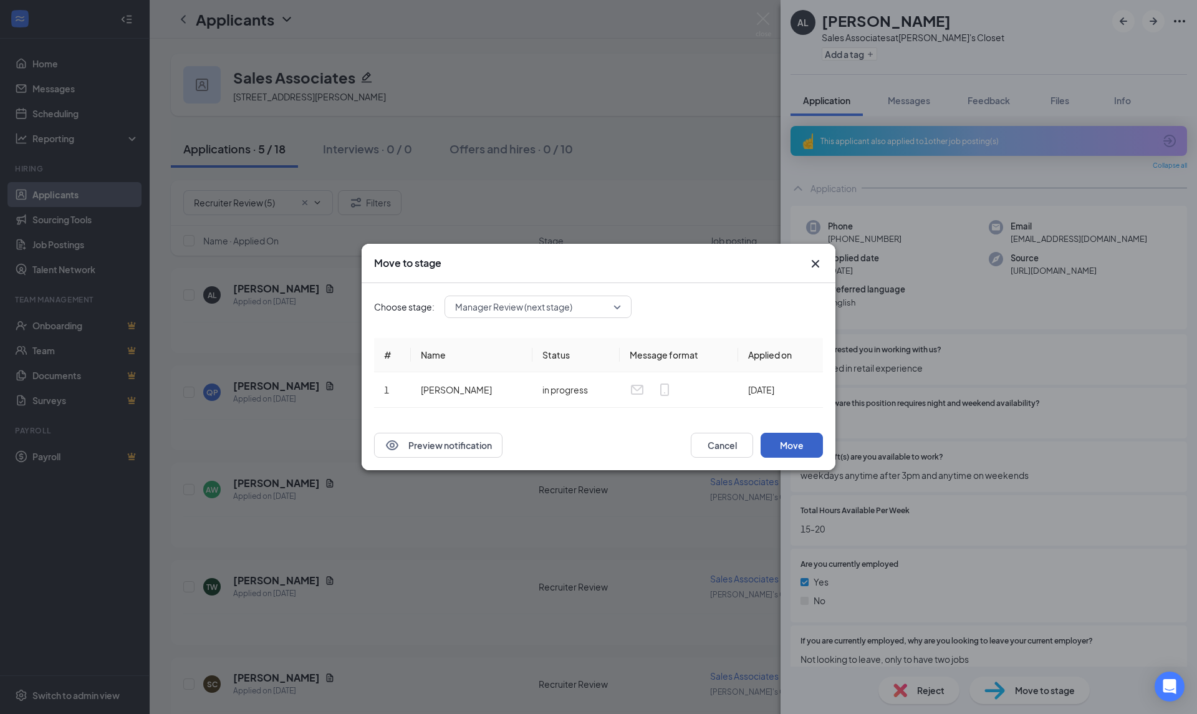
click at [791, 439] on button "Move" at bounding box center [791, 445] width 62 height 25
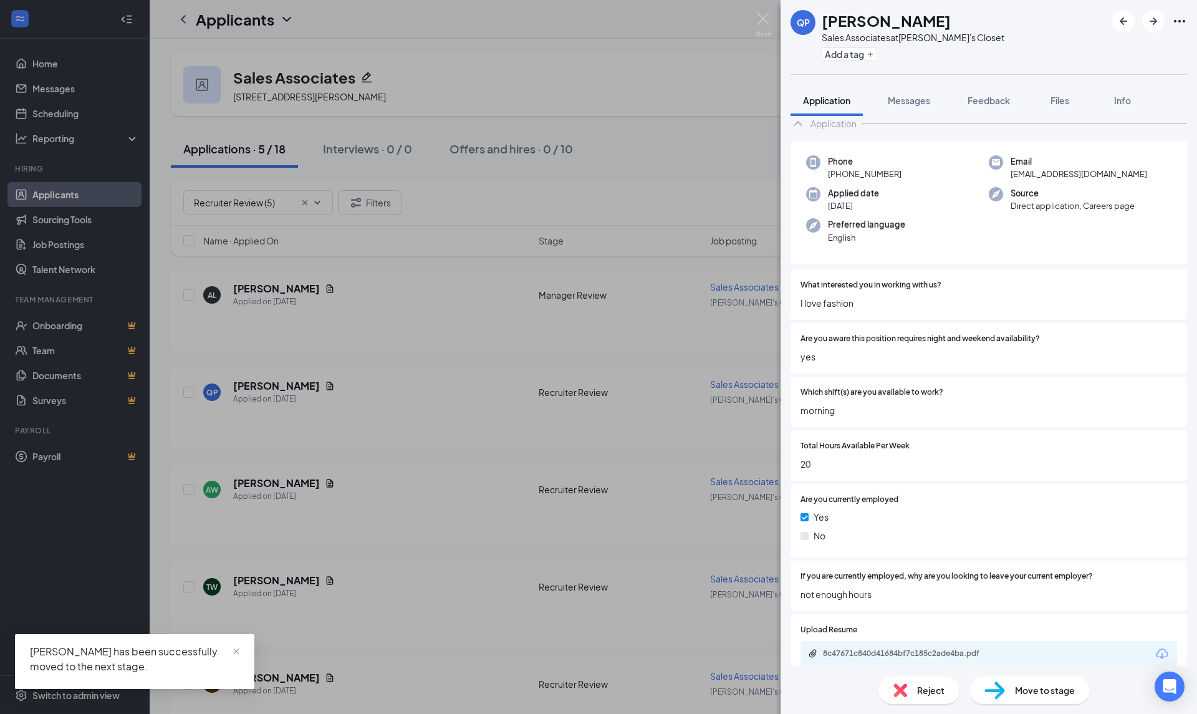
scroll to position [45, 0]
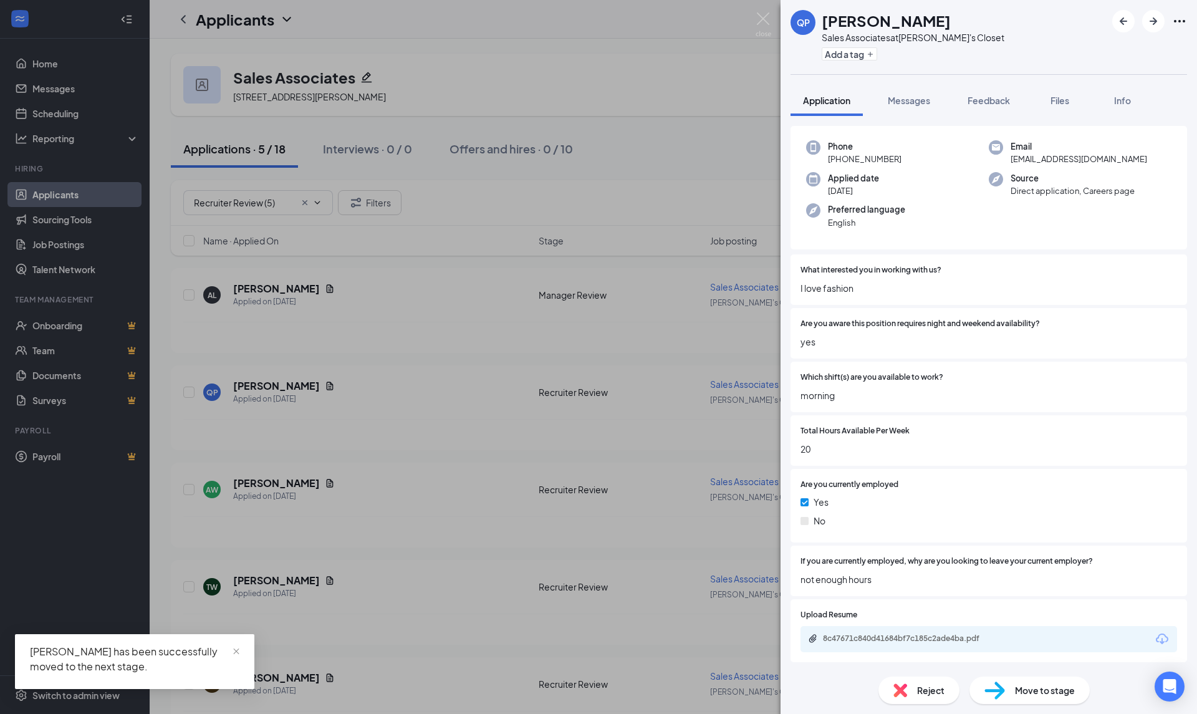
click at [1159, 638] on icon "Download" at bounding box center [1161, 638] width 15 height 15
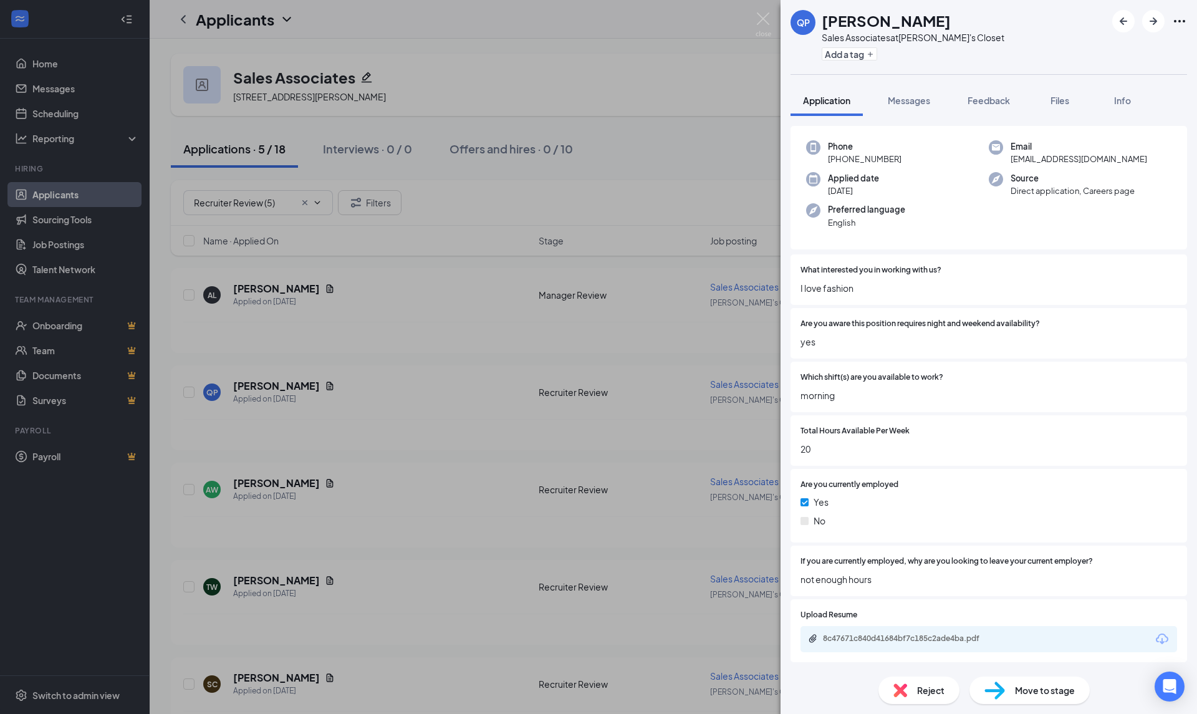
click at [187, 390] on div "QP Quintin Patterson Sales Associates at Plato's Closet Add a tag Application M…" at bounding box center [598, 357] width 1197 height 714
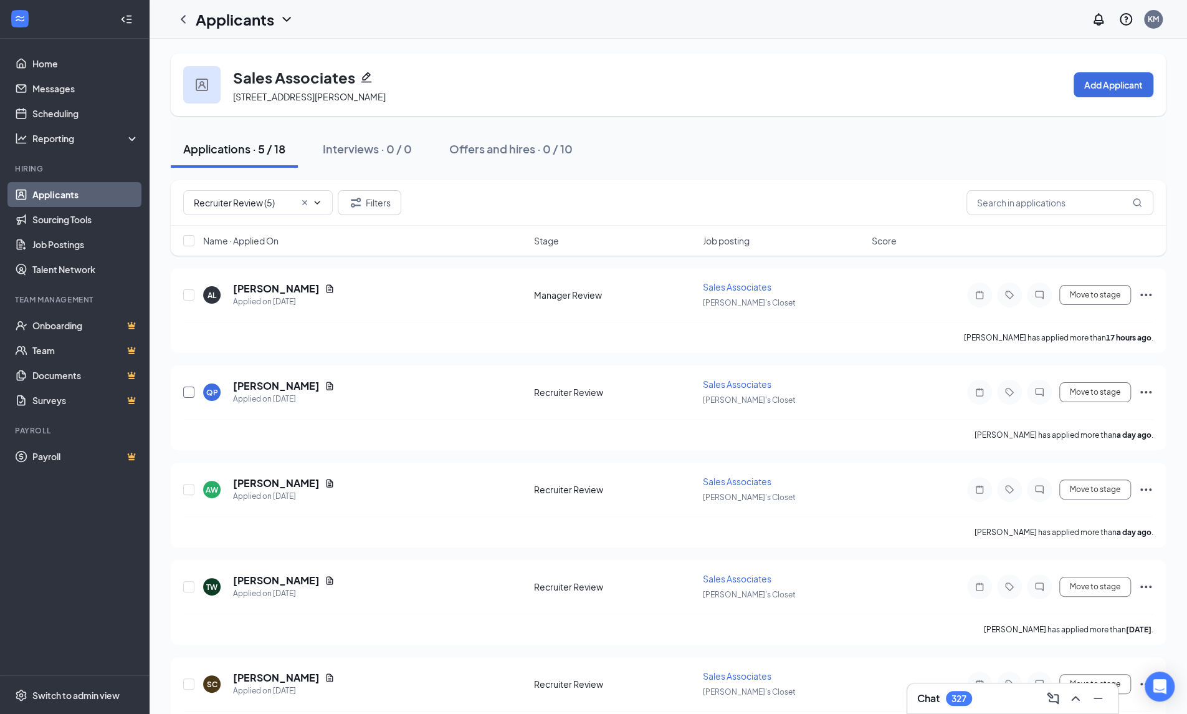
click at [187, 390] on input "checkbox" at bounding box center [188, 391] width 11 height 11
checkbox input "true"
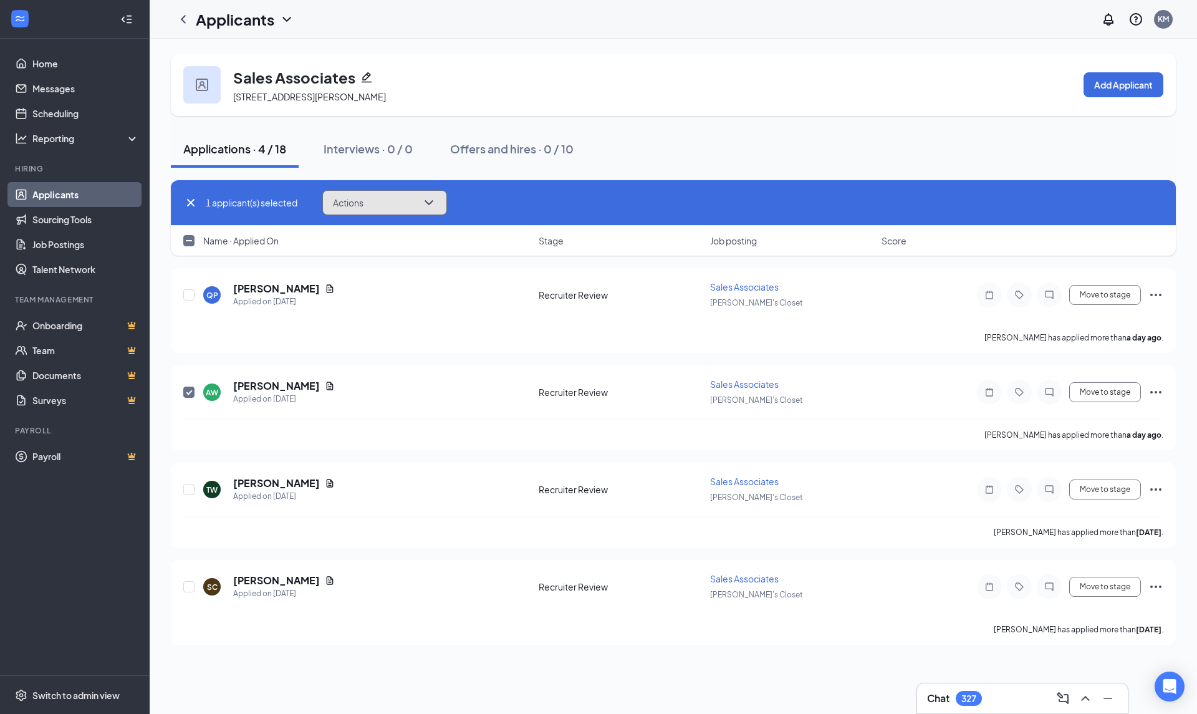
click at [430, 208] on icon "ChevronDown" at bounding box center [428, 202] width 15 height 15
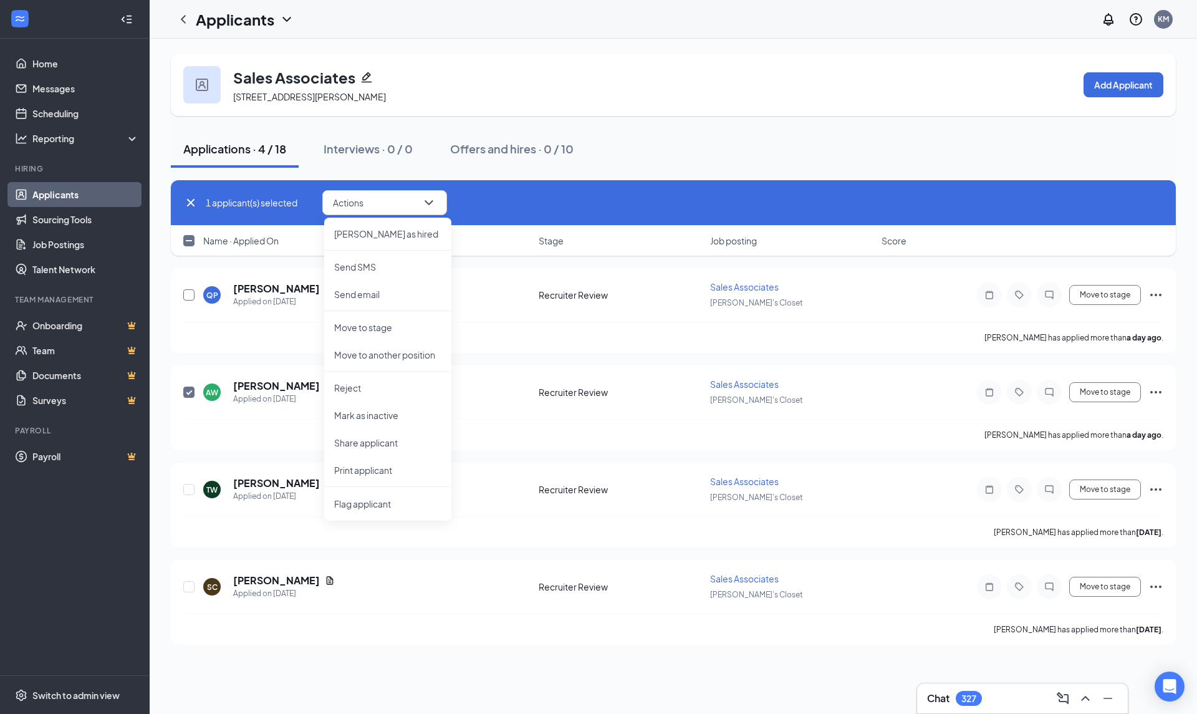
click at [187, 296] on input "checkbox" at bounding box center [188, 294] width 11 height 11
checkbox input "true"
drag, startPoint x: 184, startPoint y: 391, endPoint x: 213, endPoint y: 395, distance: 28.4
click at [184, 391] on input "checkbox" at bounding box center [188, 391] width 11 height 11
checkbox input "false"
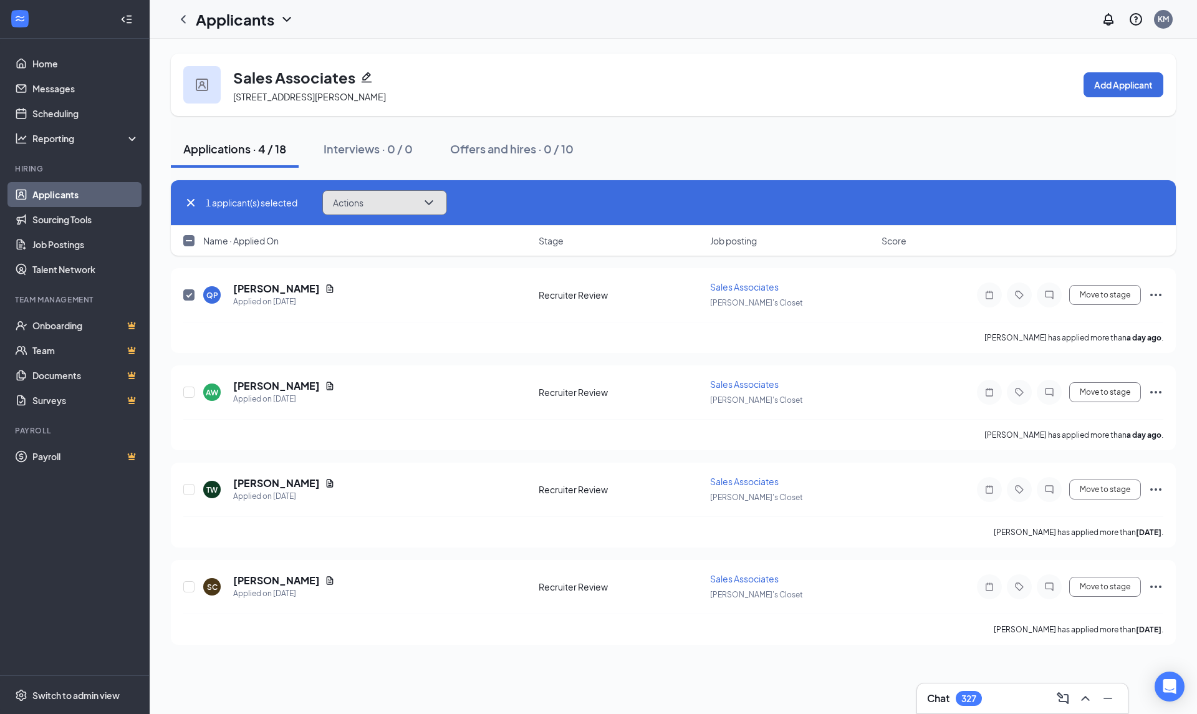
click at [435, 205] on icon "ChevronDown" at bounding box center [428, 202] width 15 height 15
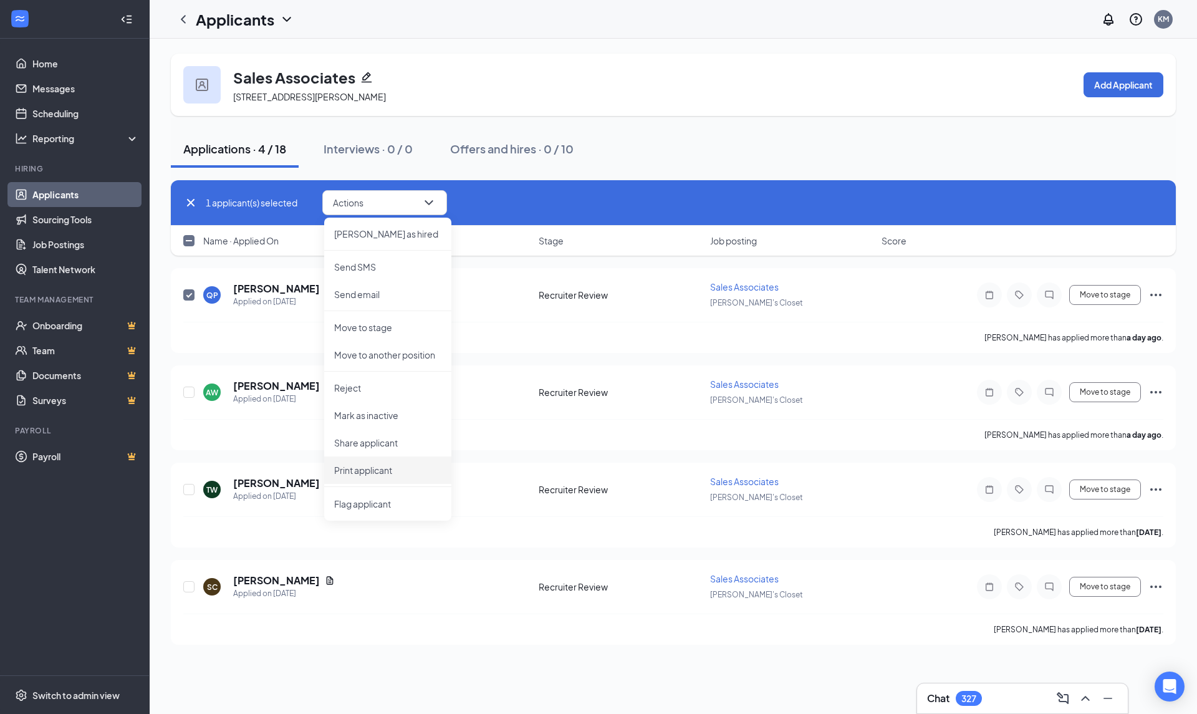
click at [388, 442] on p "Share applicant" at bounding box center [387, 442] width 107 height 12
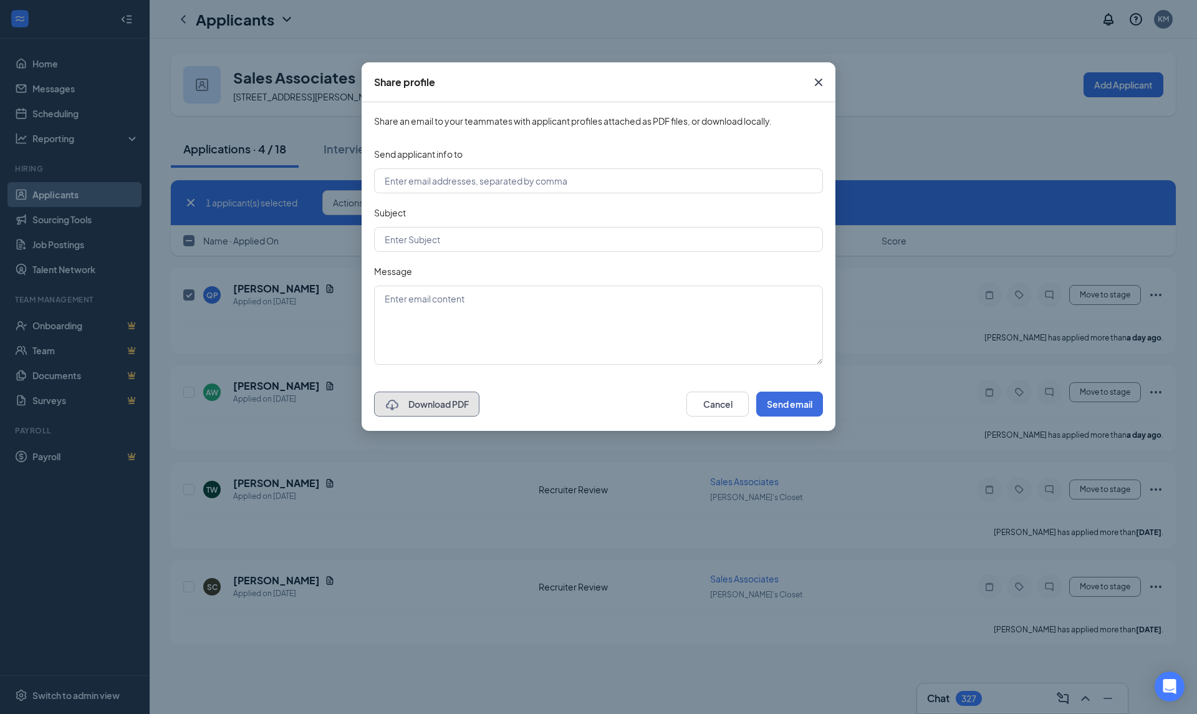
click at [431, 413] on button "Download PDF" at bounding box center [426, 403] width 105 height 25
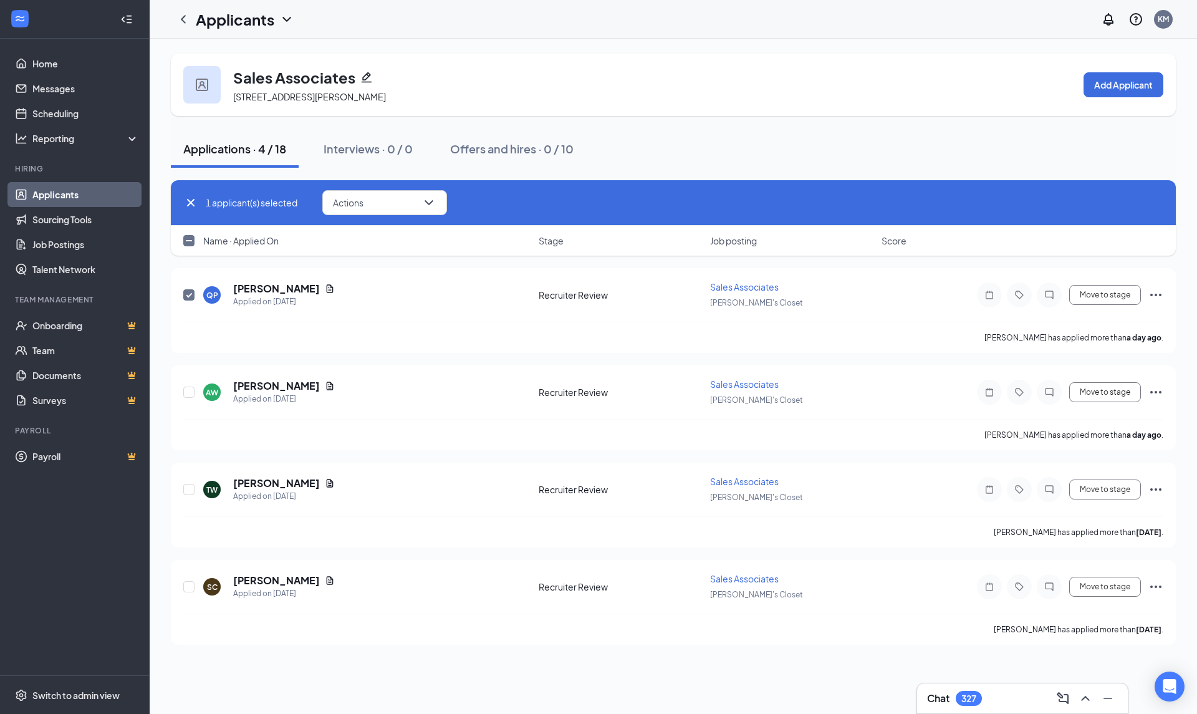
click at [710, 687] on div "Sales Associates 4711 Dressler Rd NW, Canton, OH 44718, USA Add Applicant Appli…" at bounding box center [673, 376] width 1047 height 675
click at [1109, 300] on button "Move to stage" at bounding box center [1105, 295] width 72 height 20
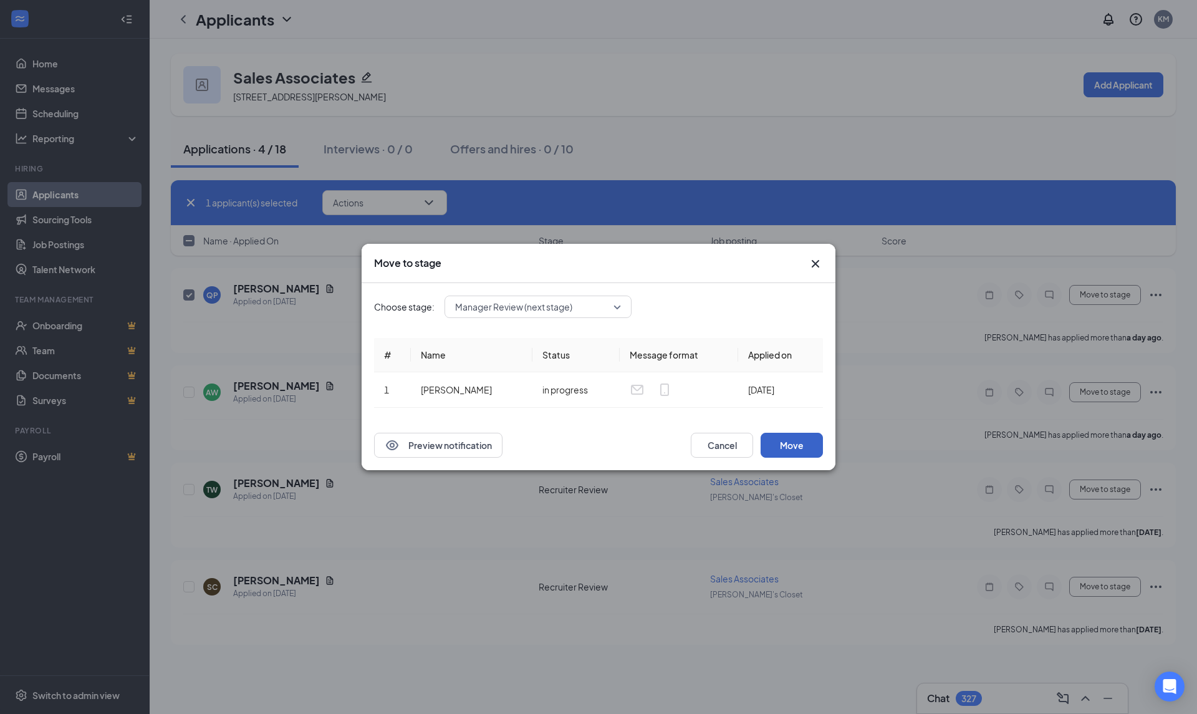
click at [790, 452] on button "Move" at bounding box center [791, 445] width 62 height 25
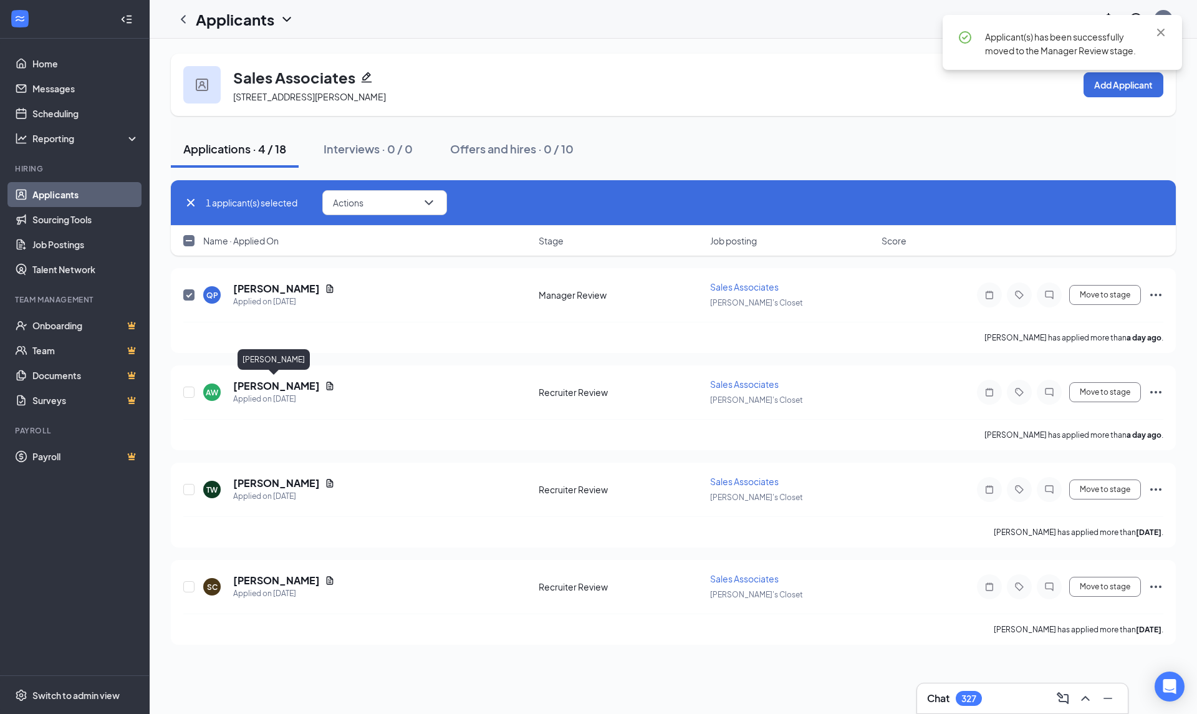
click at [268, 385] on h5 "Arieana Wade" at bounding box center [276, 386] width 87 height 14
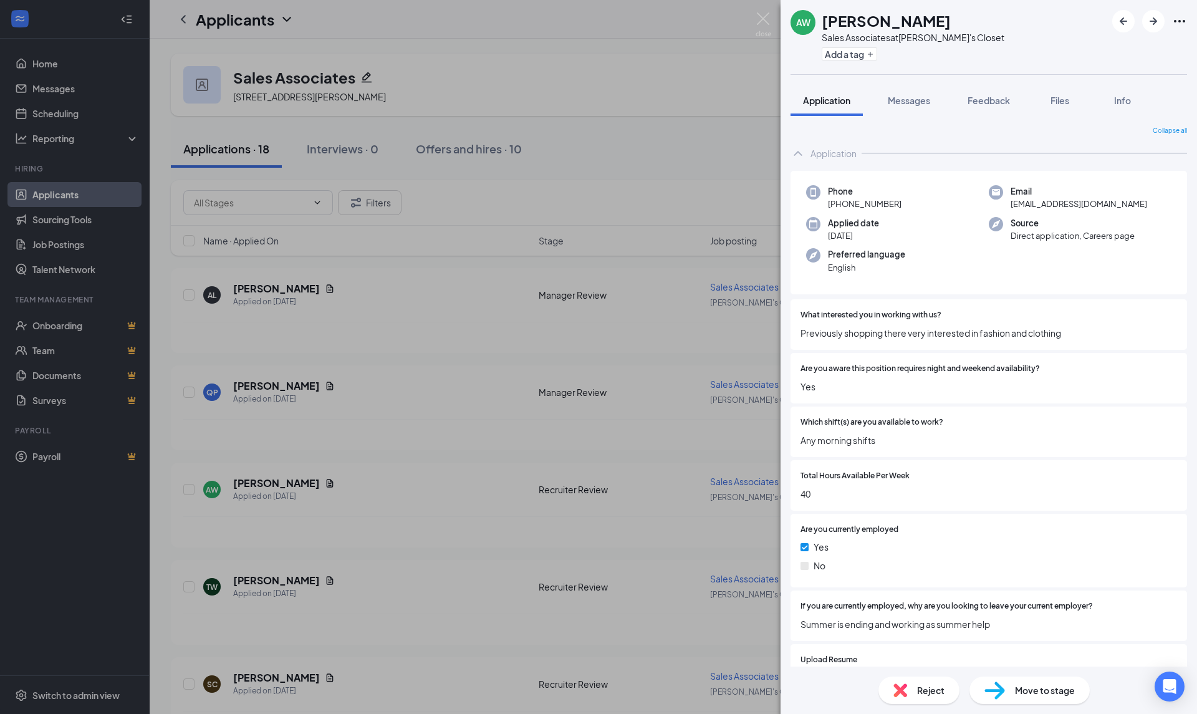
drag, startPoint x: 767, startPoint y: 17, endPoint x: 708, endPoint y: 43, distance: 64.2
click at [765, 16] on img at bounding box center [763, 24] width 16 height 24
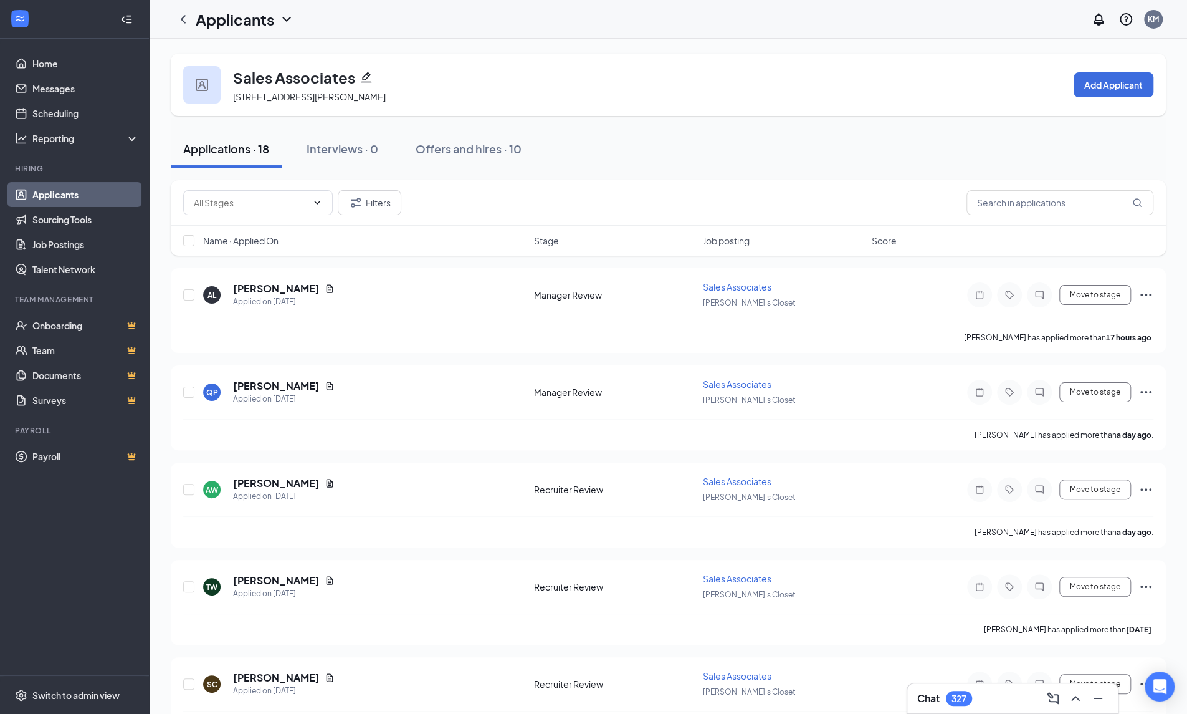
click at [315, 198] on icon "ChevronDown" at bounding box center [317, 203] width 10 height 10
click at [269, 231] on div "Recruiter Review (3)" at bounding box center [233, 231] width 80 height 14
type input "Recruiter Review (3)"
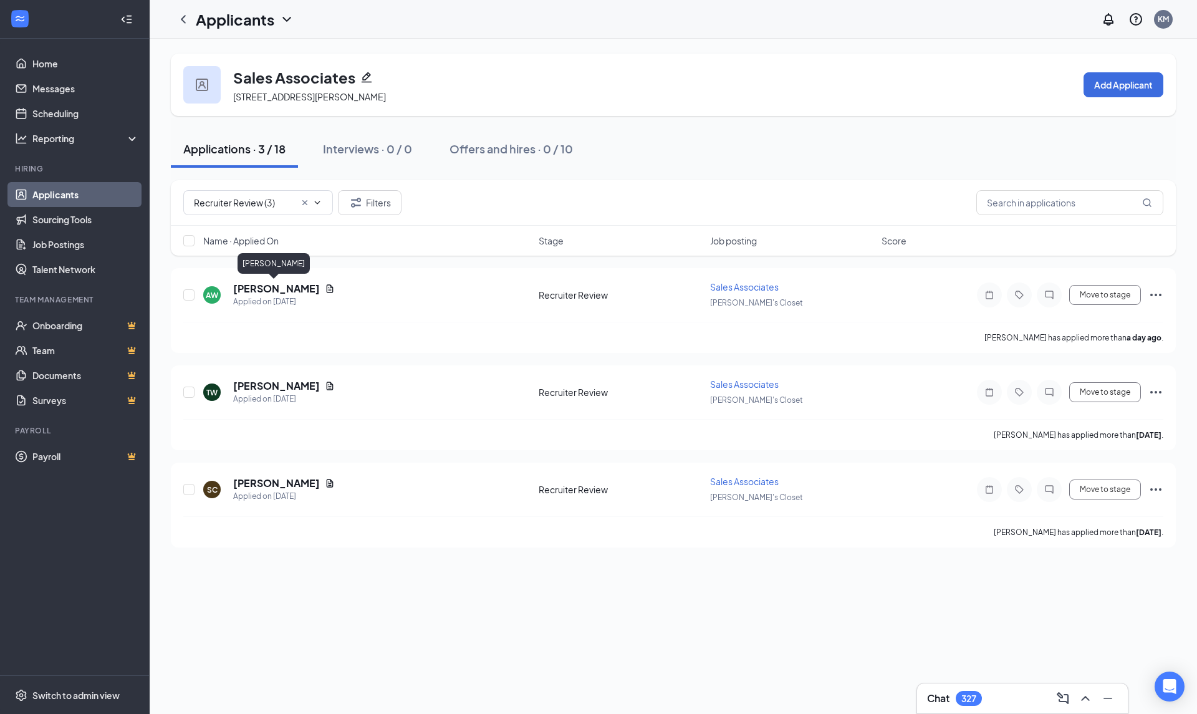
click at [269, 286] on h5 "Arieana Wade" at bounding box center [276, 289] width 87 height 14
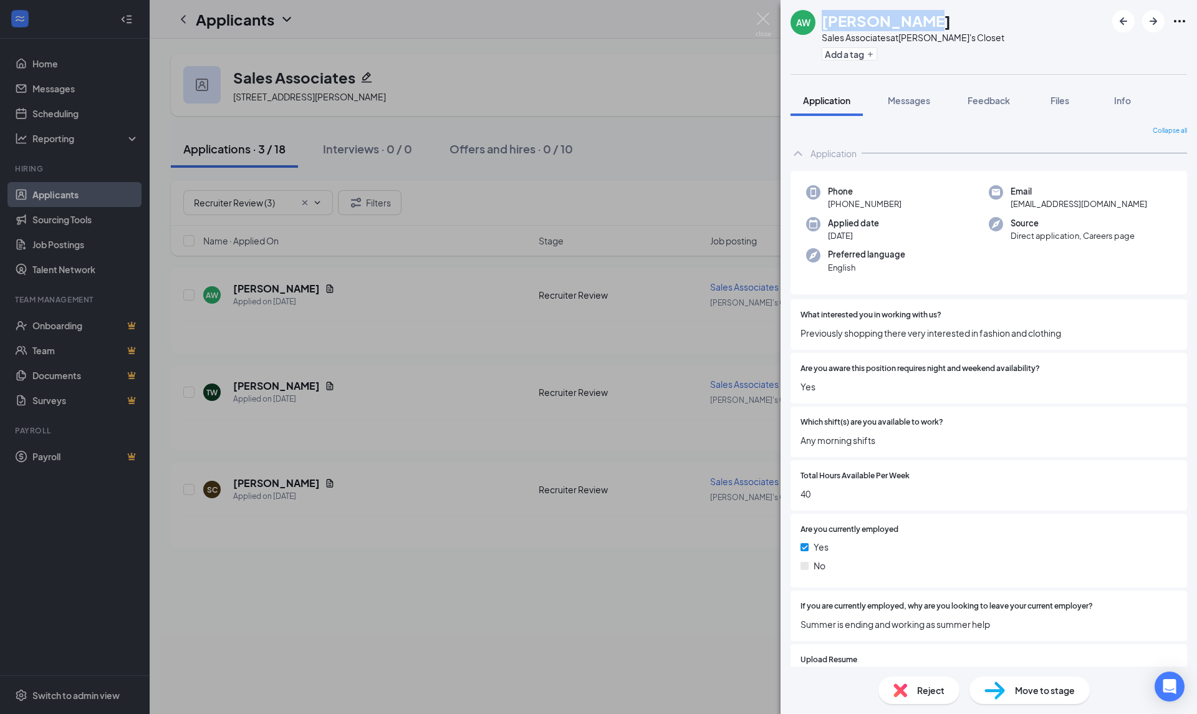
drag, startPoint x: 922, startPoint y: 21, endPoint x: 824, endPoint y: 21, distance: 98.5
click at [824, 21] on div "Arieana Wade" at bounding box center [912, 20] width 183 height 21
copy h1 "Arieana Wade"
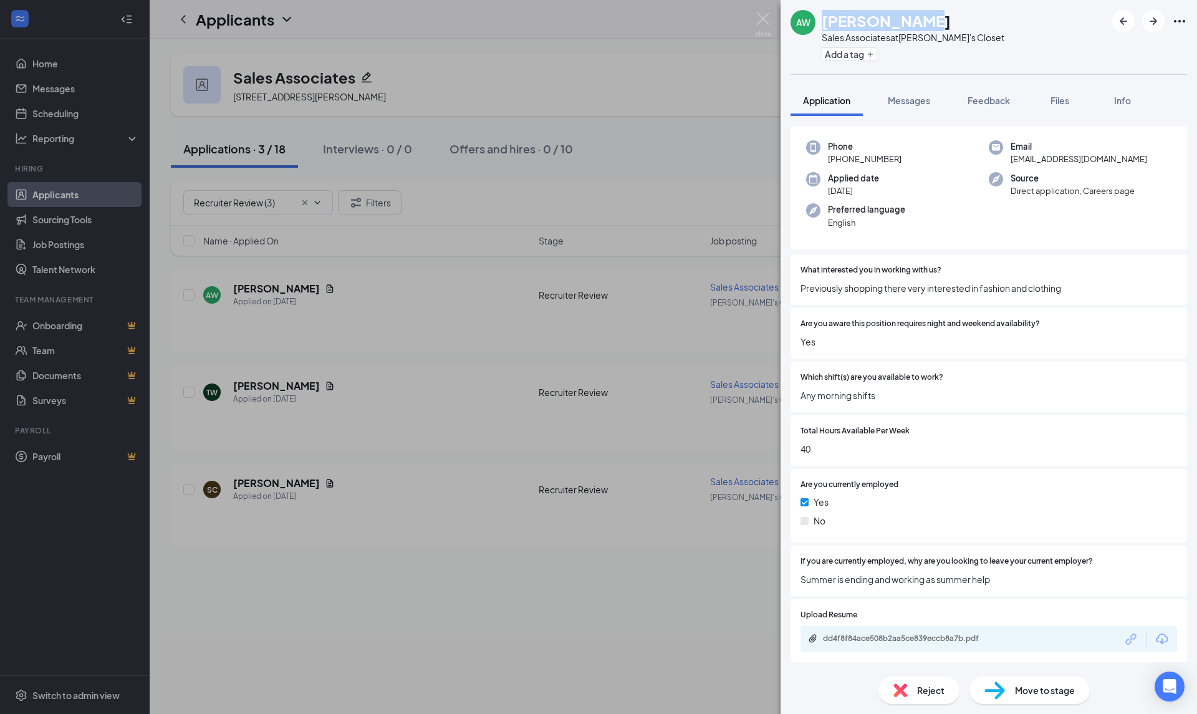
click at [1155, 641] on icon "Download" at bounding box center [1161, 638] width 12 height 11
click at [188, 297] on div "AW Arieana Wade Sales Associates at Plato's Closet Add a tag Application Messag…" at bounding box center [598, 357] width 1197 height 714
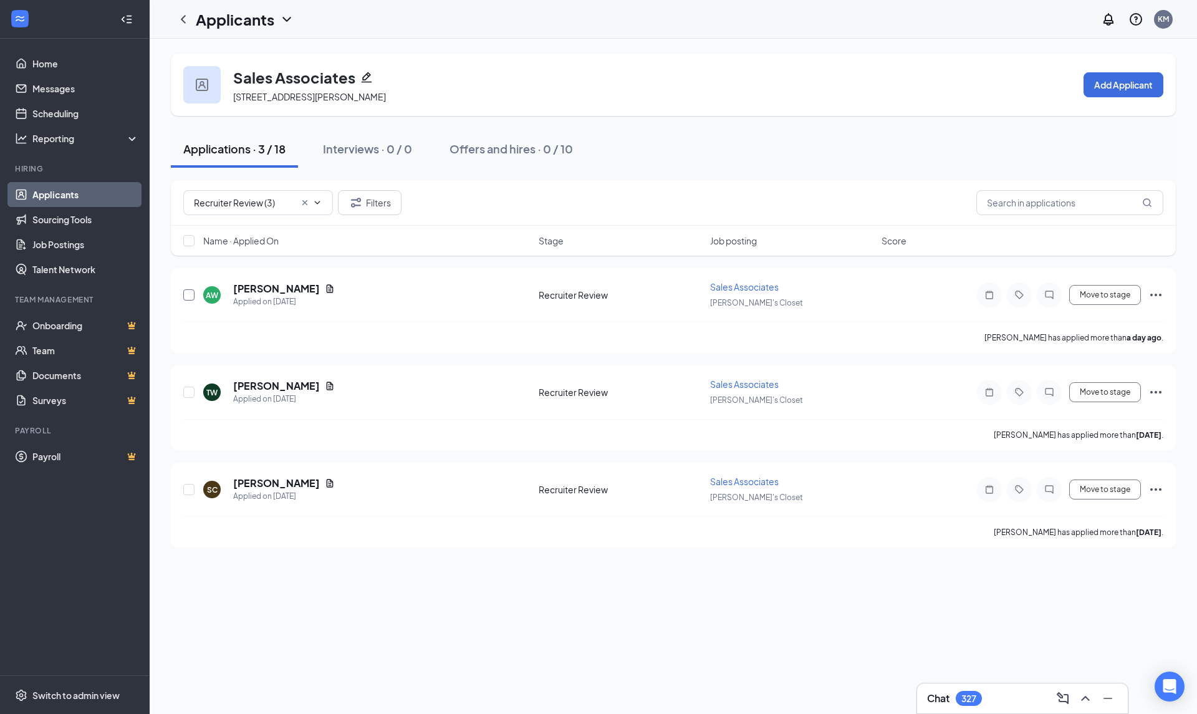
click at [187, 291] on input "checkbox" at bounding box center [188, 294] width 11 height 11
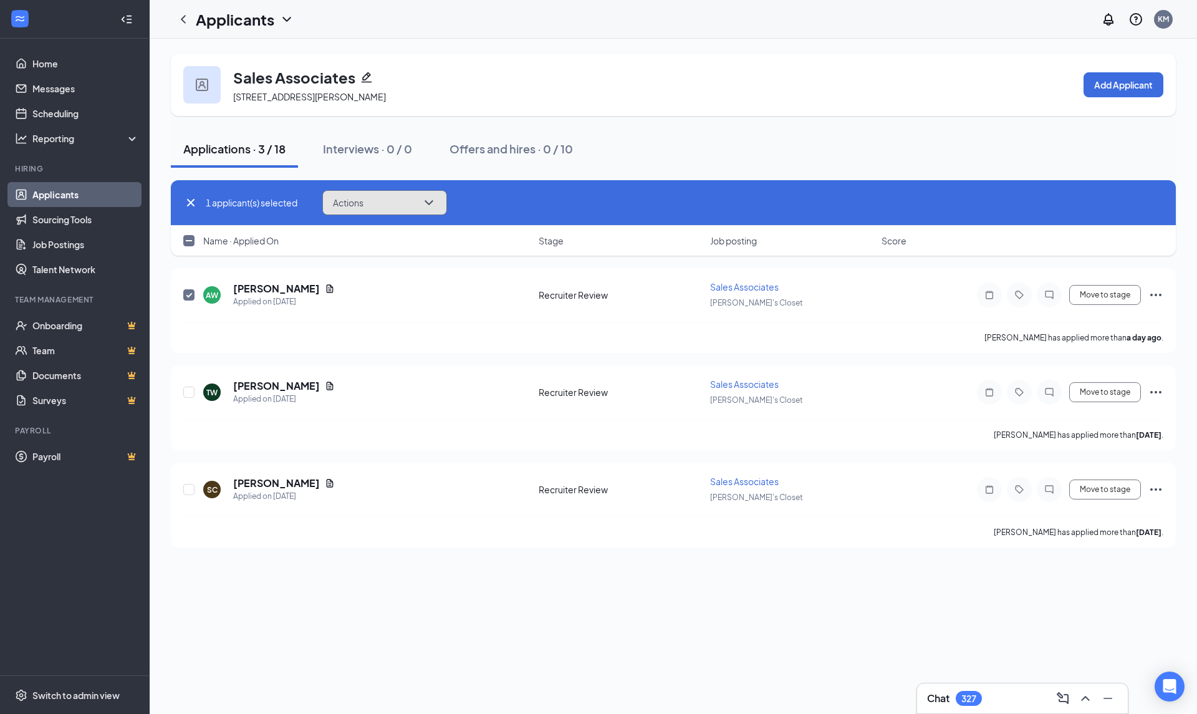
click at [432, 199] on icon "ChevronDown" at bounding box center [428, 202] width 15 height 15
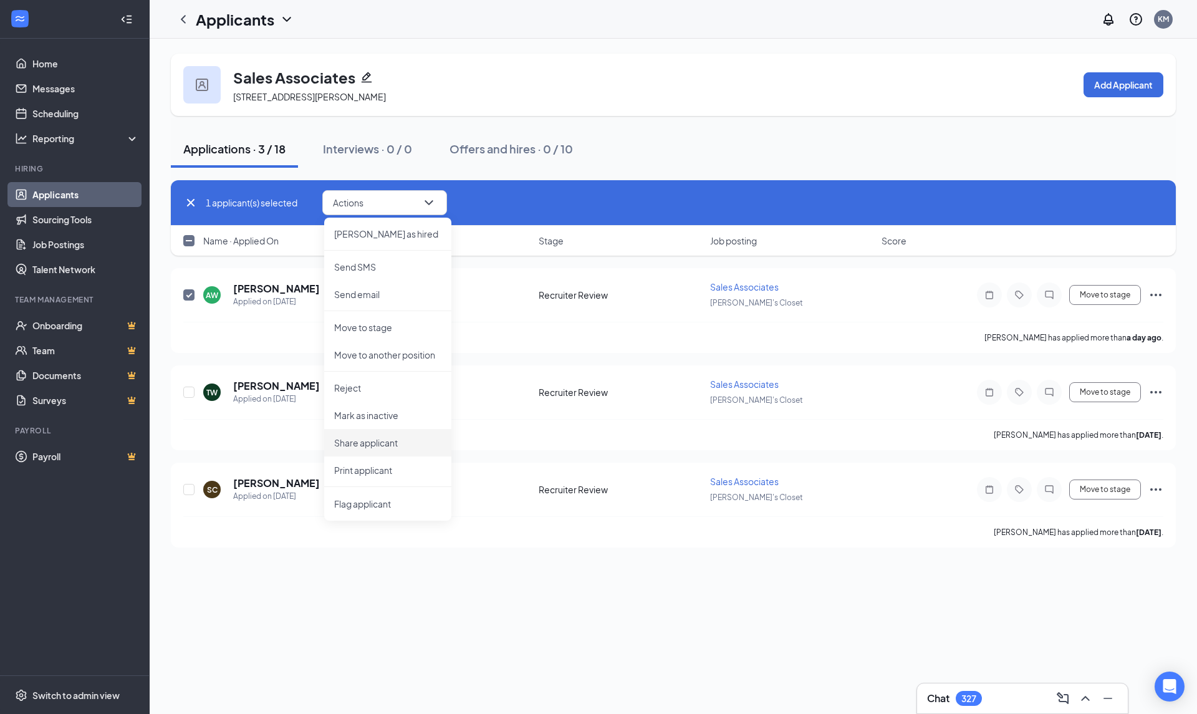
click at [372, 440] on p "Share applicant" at bounding box center [387, 442] width 107 height 12
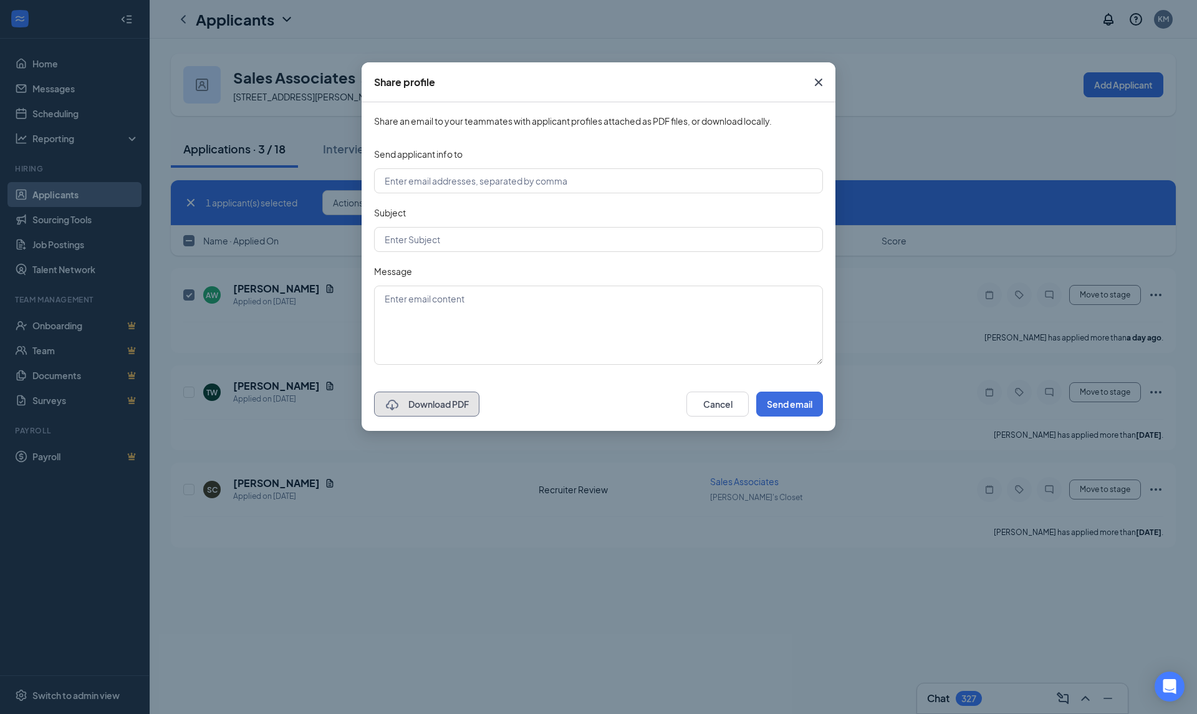
click at [462, 407] on button "Download PDF" at bounding box center [426, 403] width 105 height 25
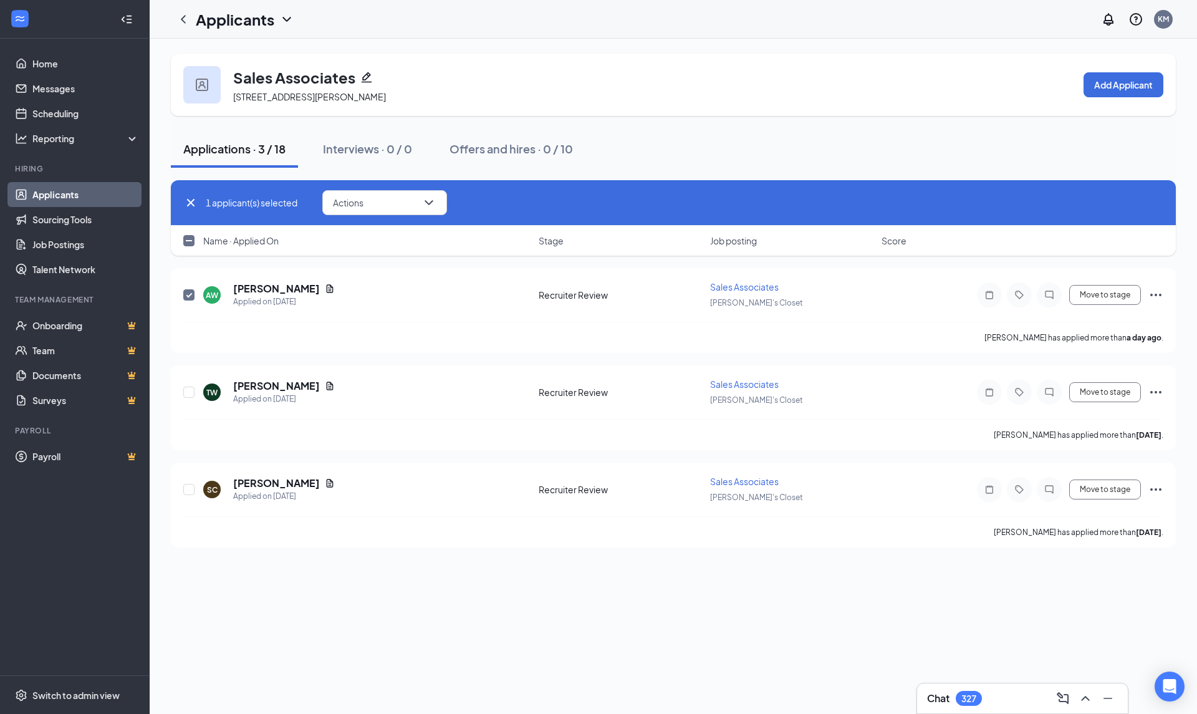
click at [824, 173] on div "Applications · 3 / 18 Interviews · 0 / 0 Offers and hires · 0 / 10" at bounding box center [673, 149] width 1005 height 62
click at [1088, 300] on button "Move to stage" at bounding box center [1105, 295] width 72 height 20
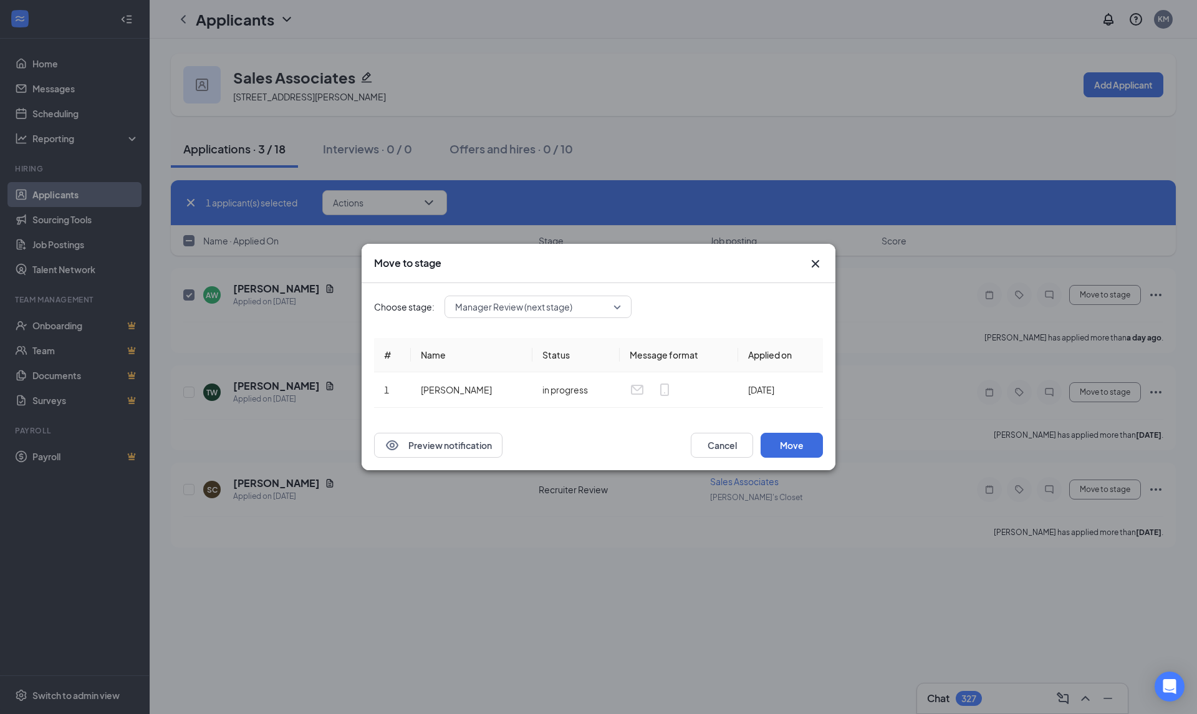
click at [792, 457] on div "Preview notification Cancel Move" at bounding box center [598, 445] width 474 height 50
click at [782, 444] on button "Move" at bounding box center [791, 445] width 62 height 25
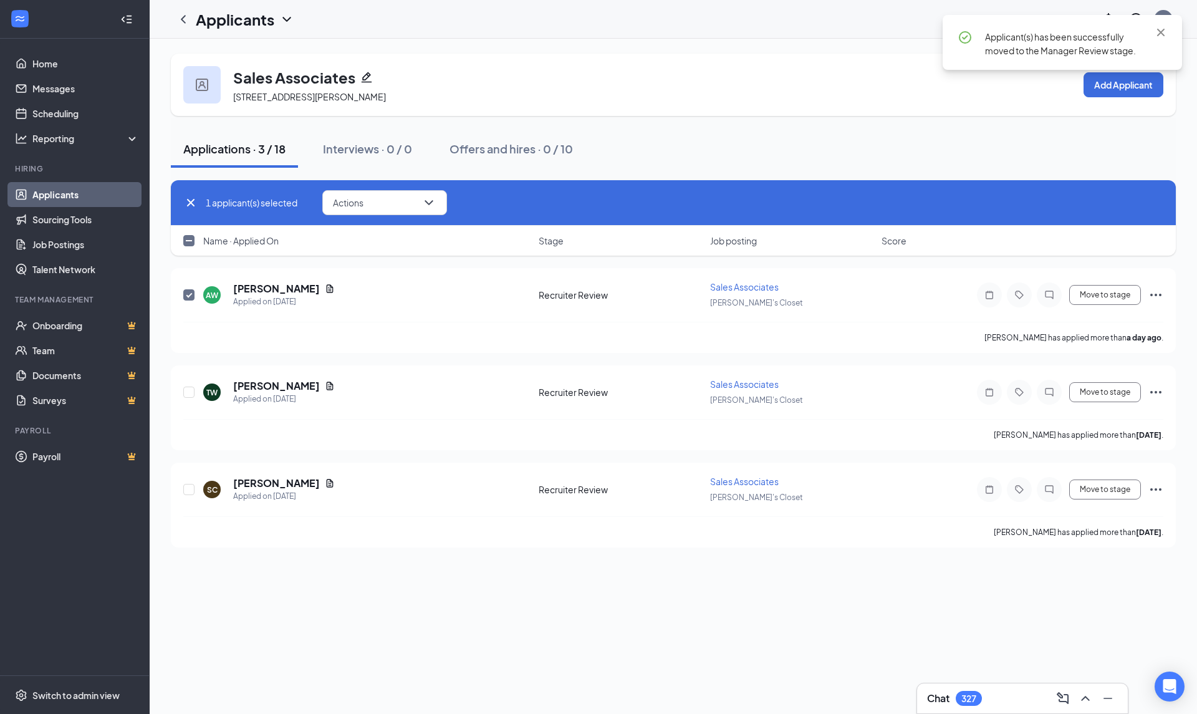
checkbox input "false"
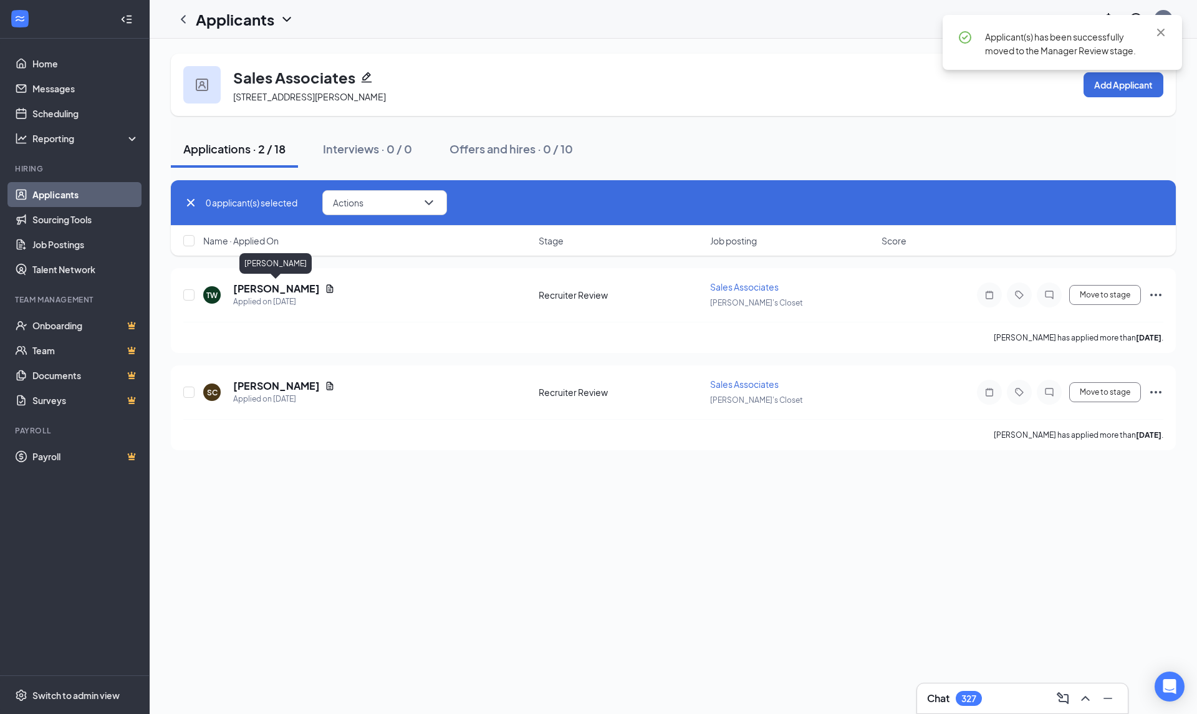
click at [297, 282] on h5 "Traysha Williams" at bounding box center [276, 289] width 87 height 14
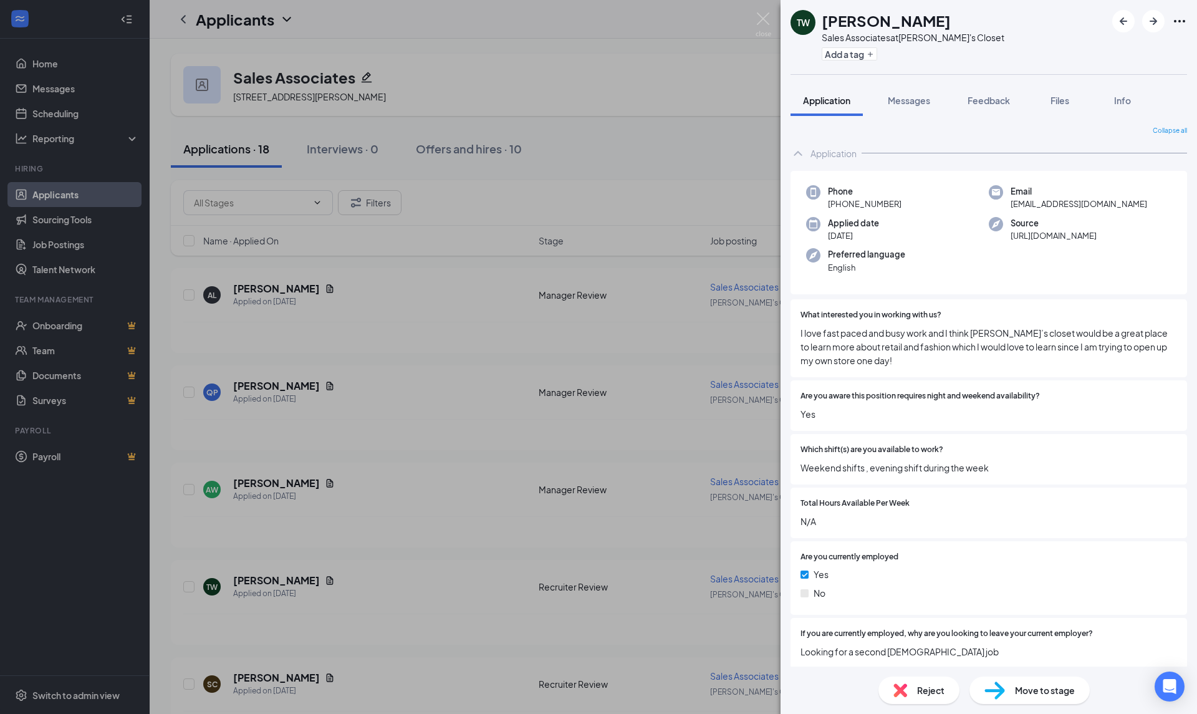
click at [766, 16] on img at bounding box center [763, 24] width 16 height 24
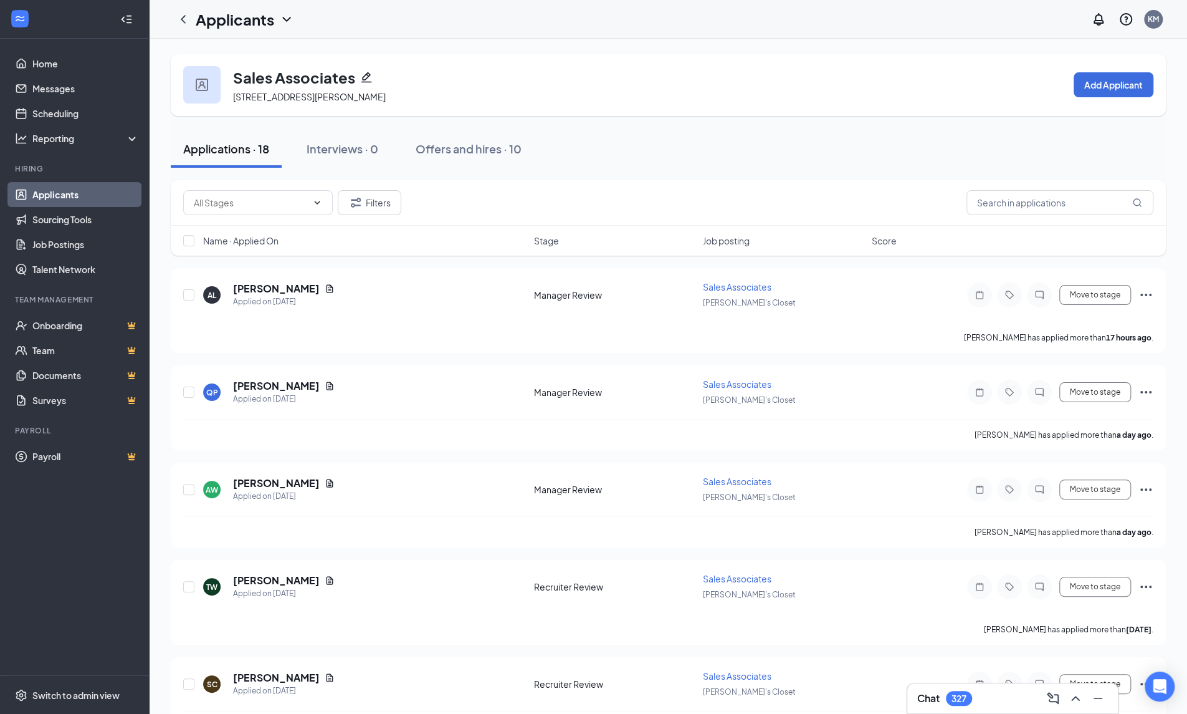
click at [280, 206] on input "text" at bounding box center [250, 203] width 113 height 14
click at [279, 237] on div "Recruiter Review (2)" at bounding box center [258, 231] width 130 height 14
type input "Recruiter Review (2)"
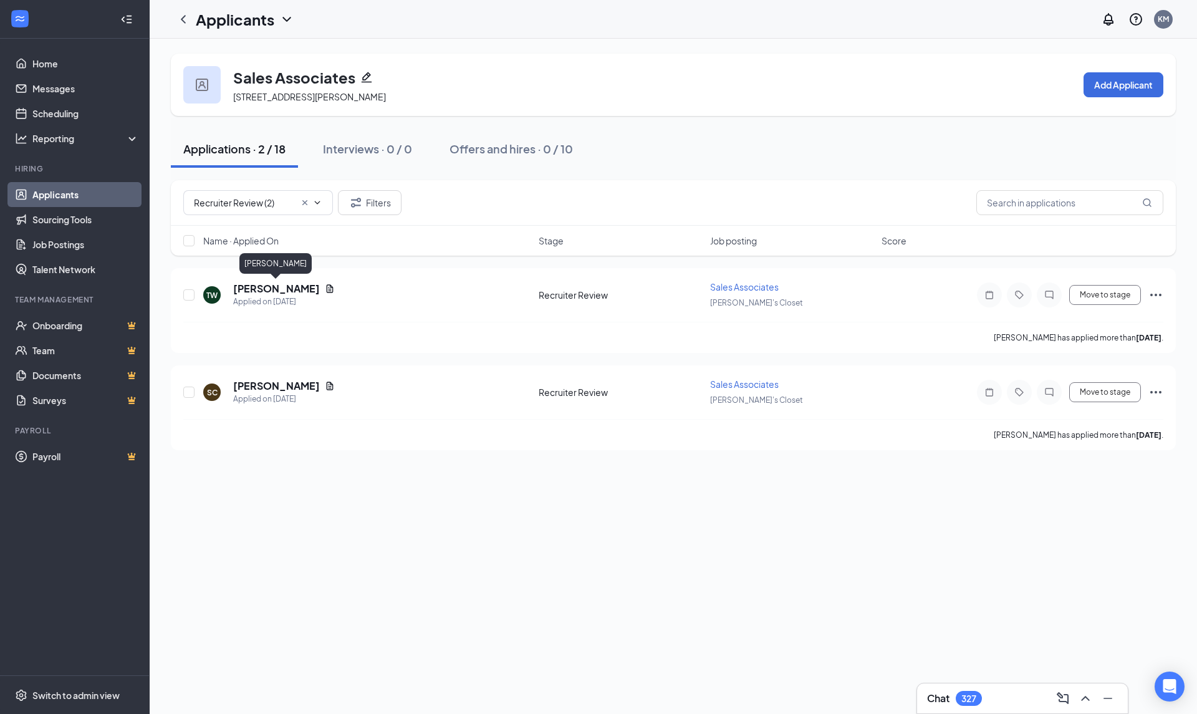
click at [275, 286] on h5 "[PERSON_NAME]" at bounding box center [276, 289] width 87 height 14
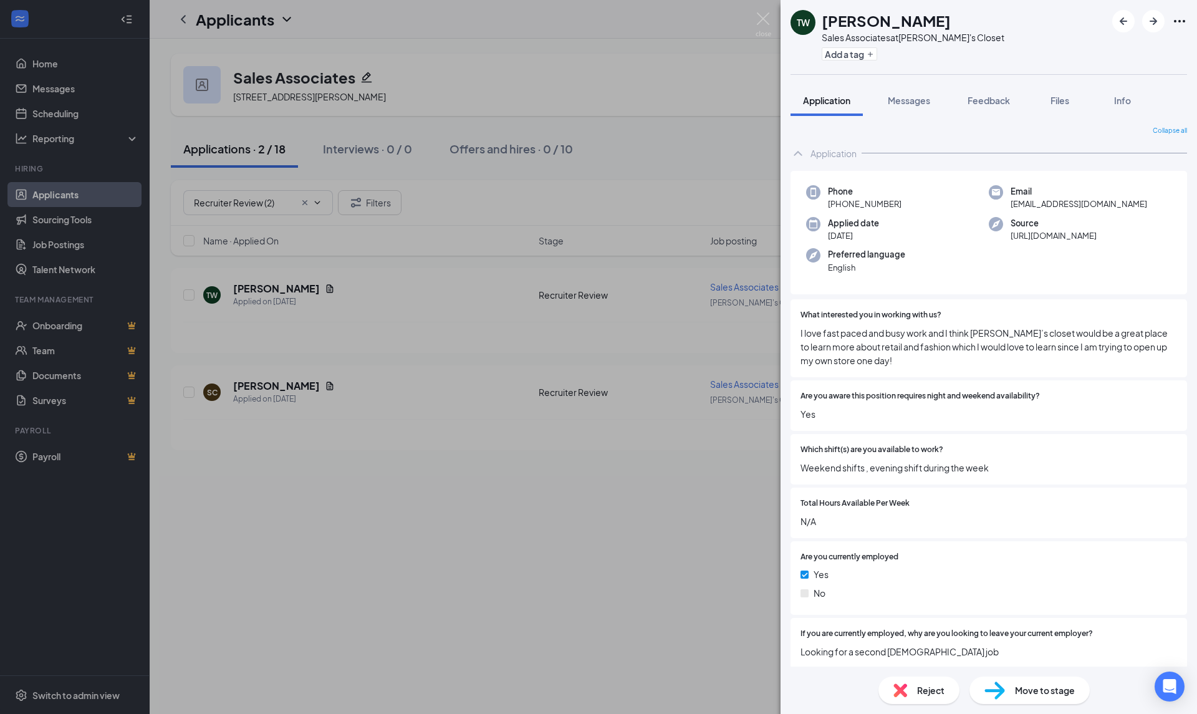
scroll to position [72, 0]
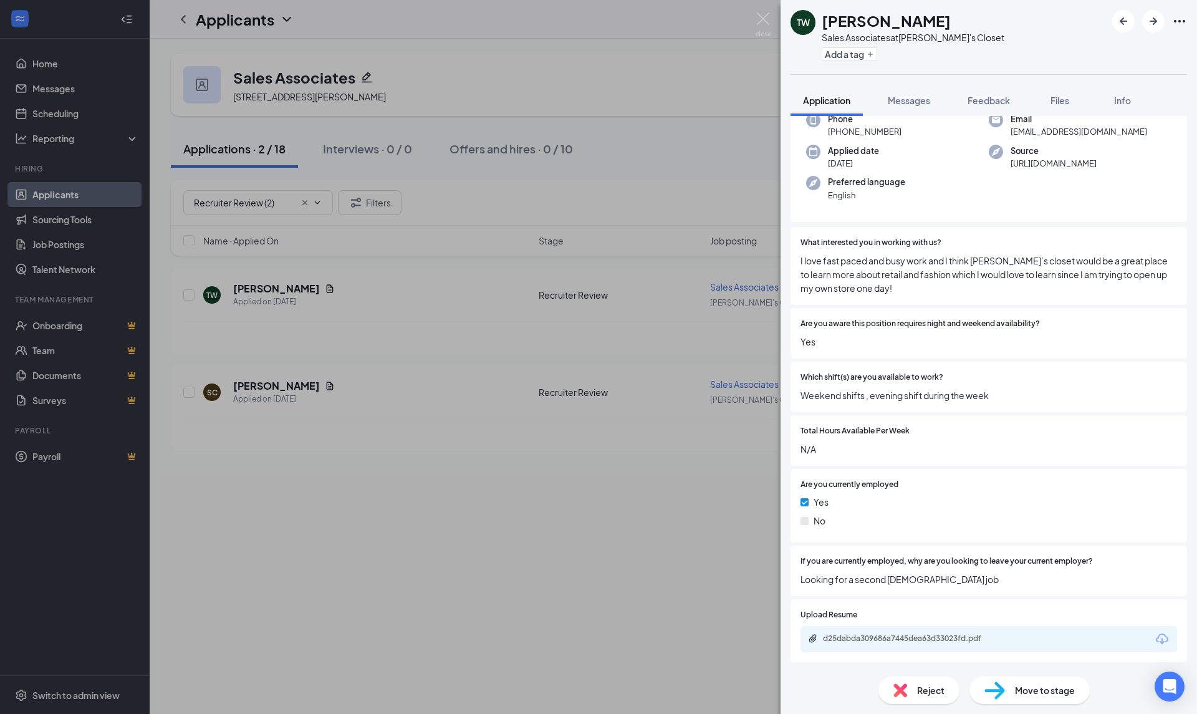
click at [1155, 636] on icon "Download" at bounding box center [1161, 638] width 12 height 11
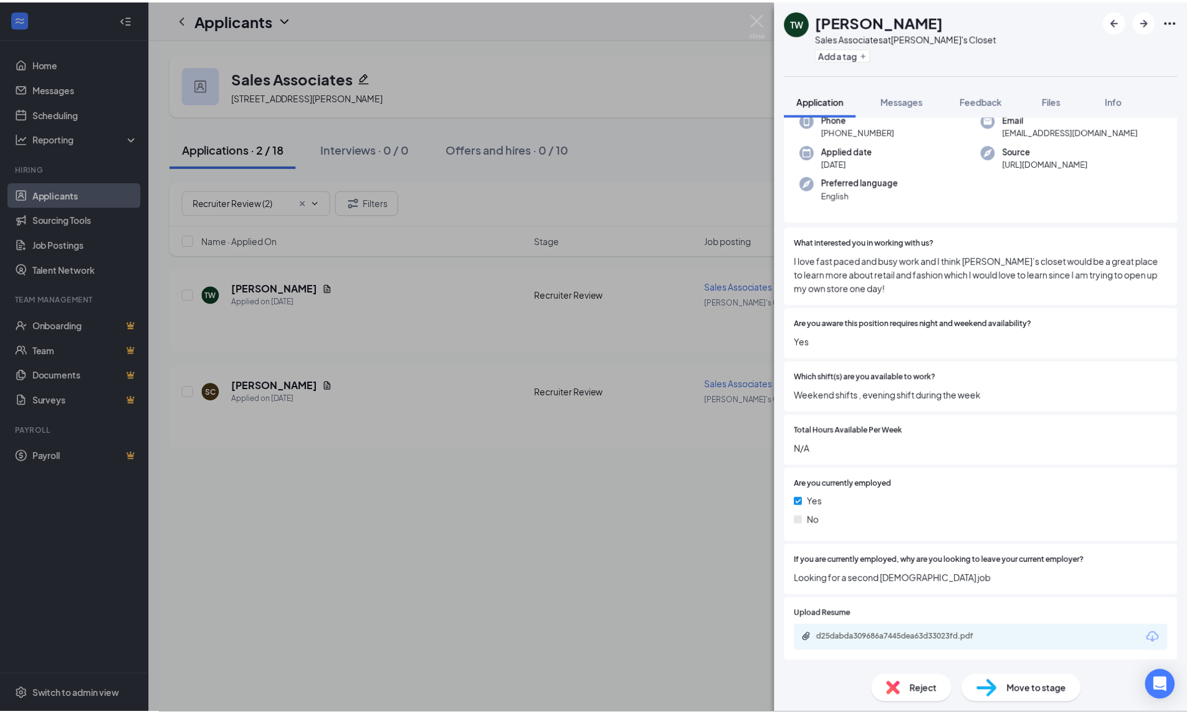
scroll to position [67, 0]
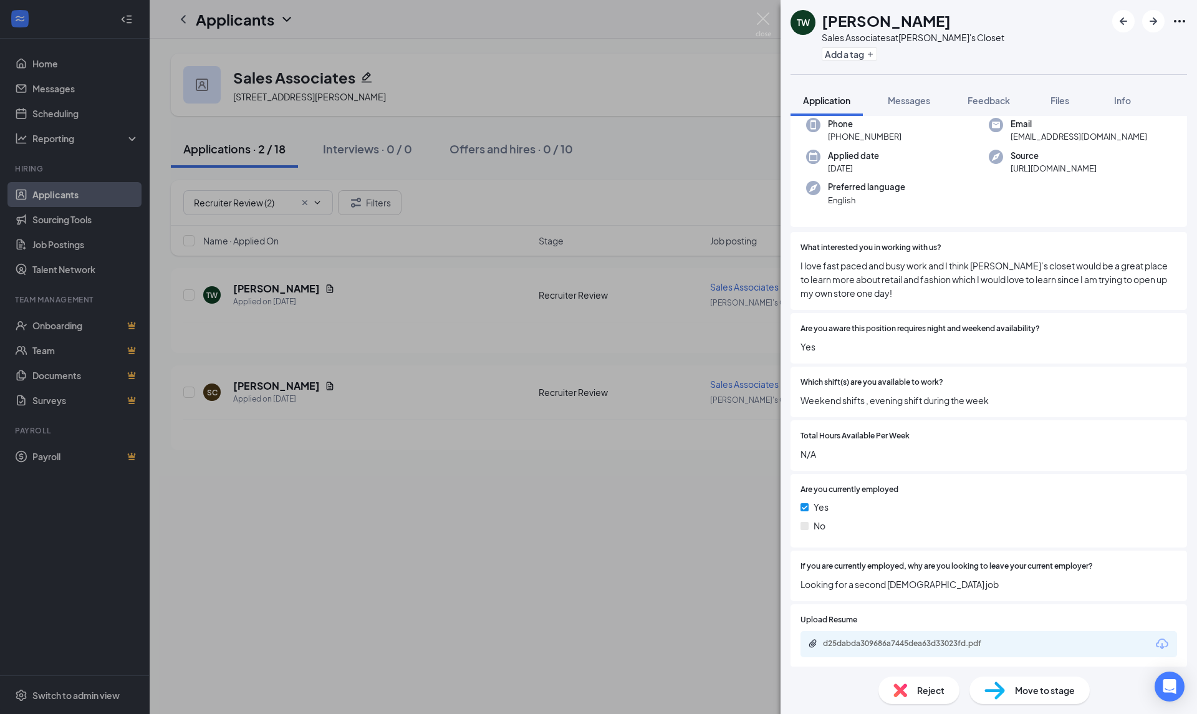
click at [184, 296] on div "TW [PERSON_NAME] Sales Associates at [PERSON_NAME]'s Closet Add a tag Applicati…" at bounding box center [598, 357] width 1197 height 714
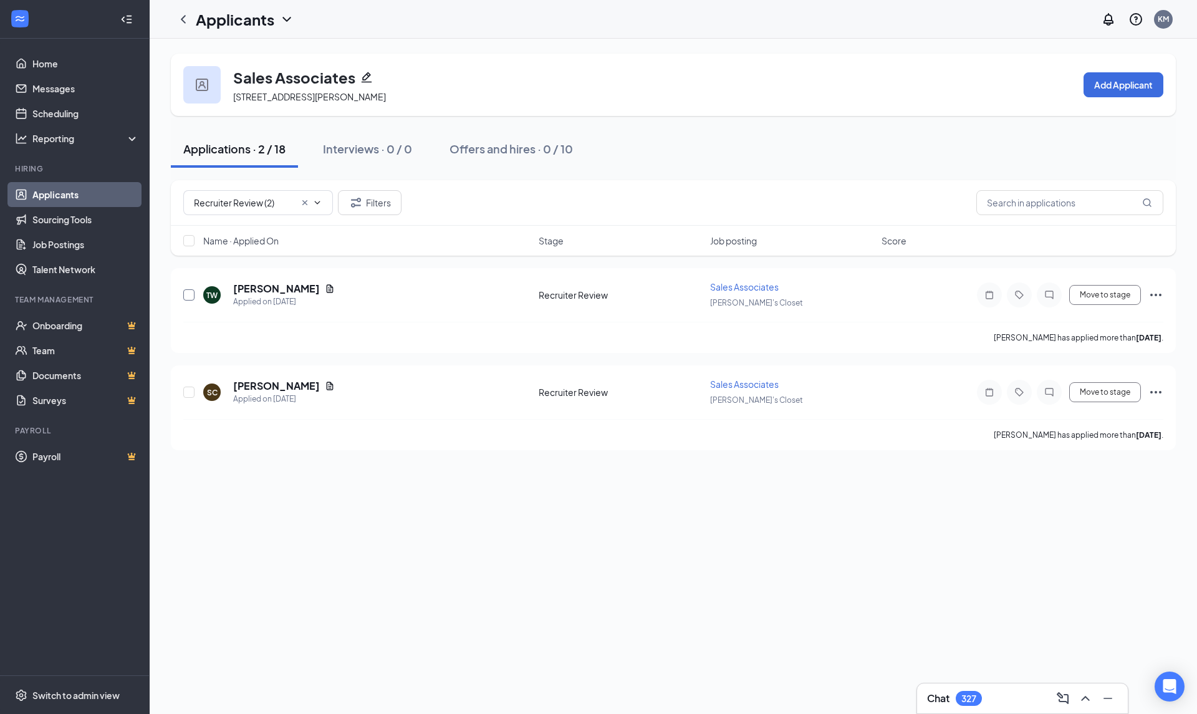
click at [184, 296] on input "checkbox" at bounding box center [188, 294] width 11 height 11
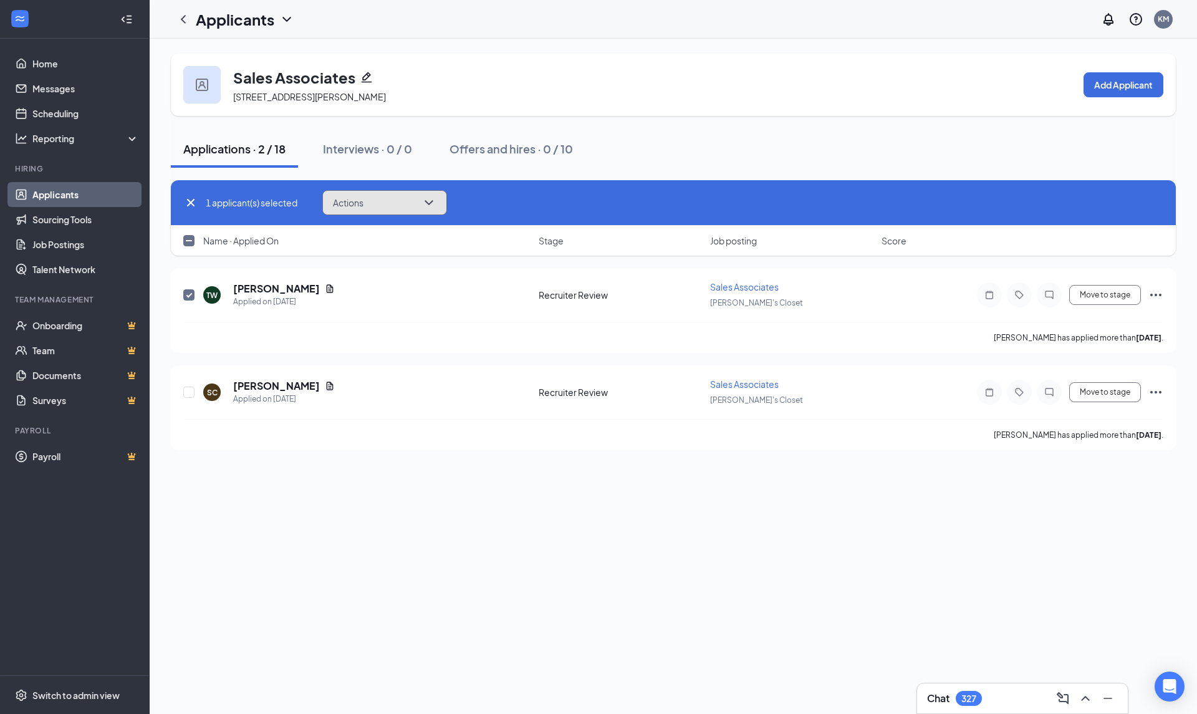
click at [431, 206] on icon "ChevronDown" at bounding box center [428, 202] width 15 height 15
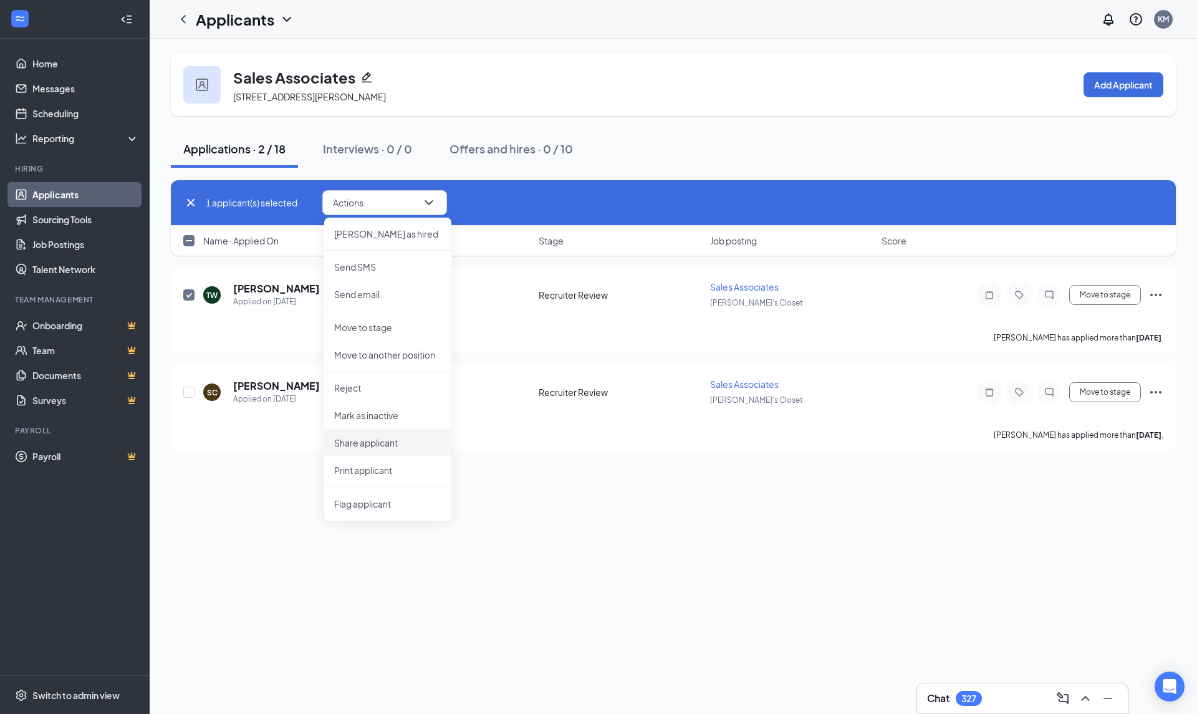
click at [387, 442] on p "Share applicant" at bounding box center [387, 442] width 107 height 12
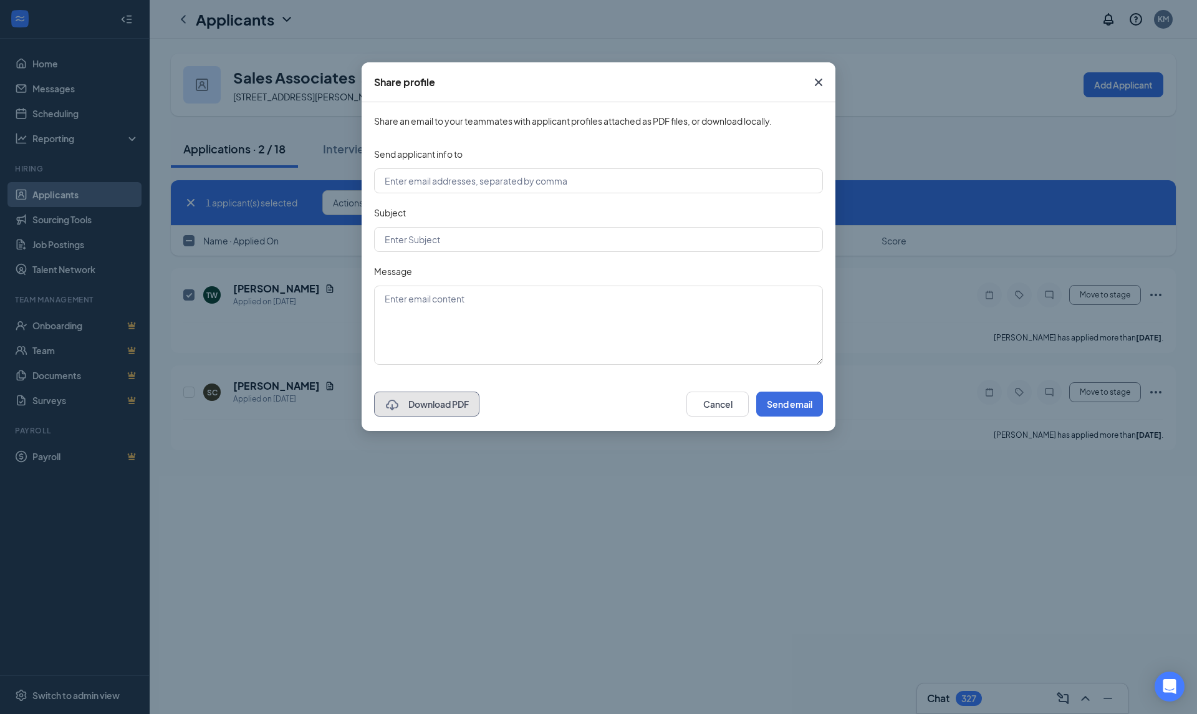
click at [452, 407] on button "Download PDF" at bounding box center [426, 403] width 105 height 25
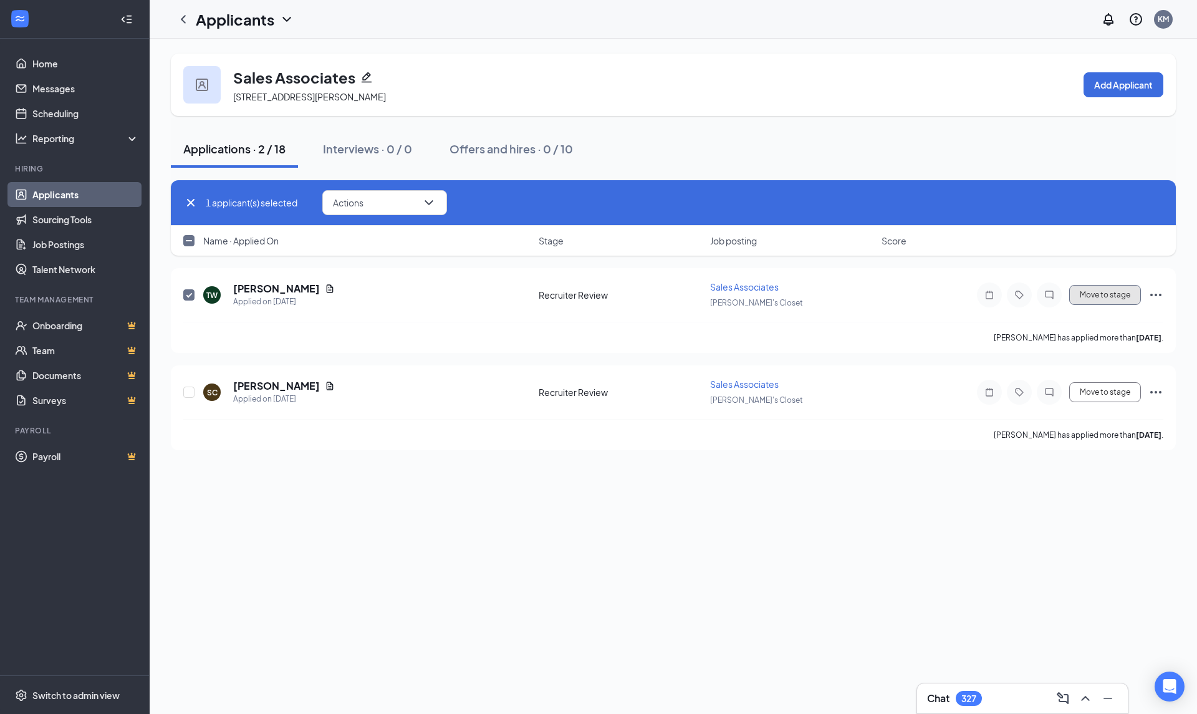
click at [1114, 295] on button "Move to stage" at bounding box center [1105, 295] width 72 height 20
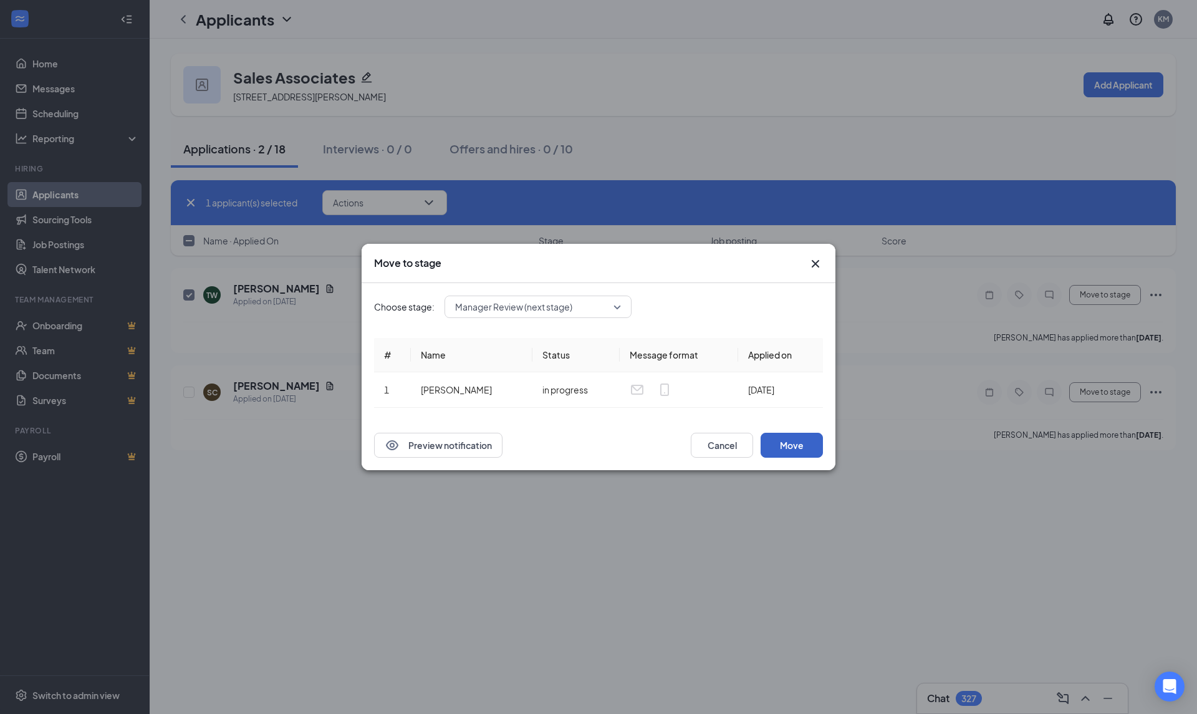
click at [805, 453] on button "Move" at bounding box center [791, 445] width 62 height 25
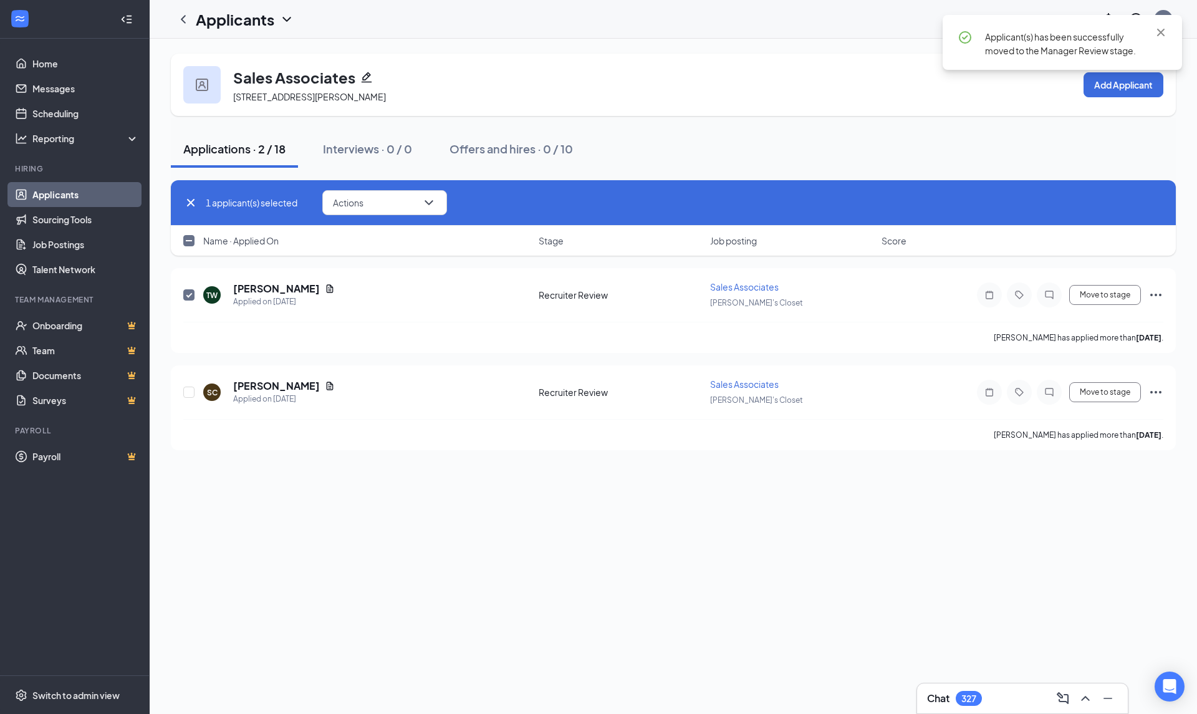
checkbox input "false"
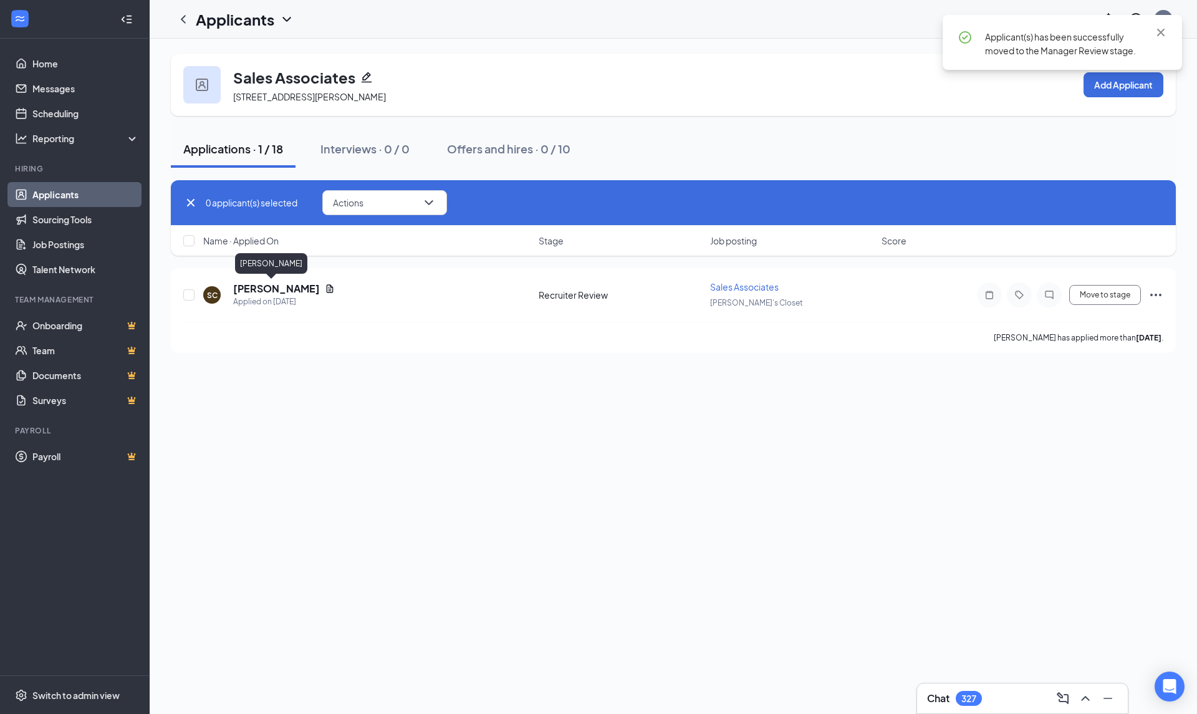
click at [252, 286] on h5 "[PERSON_NAME]" at bounding box center [276, 289] width 87 height 14
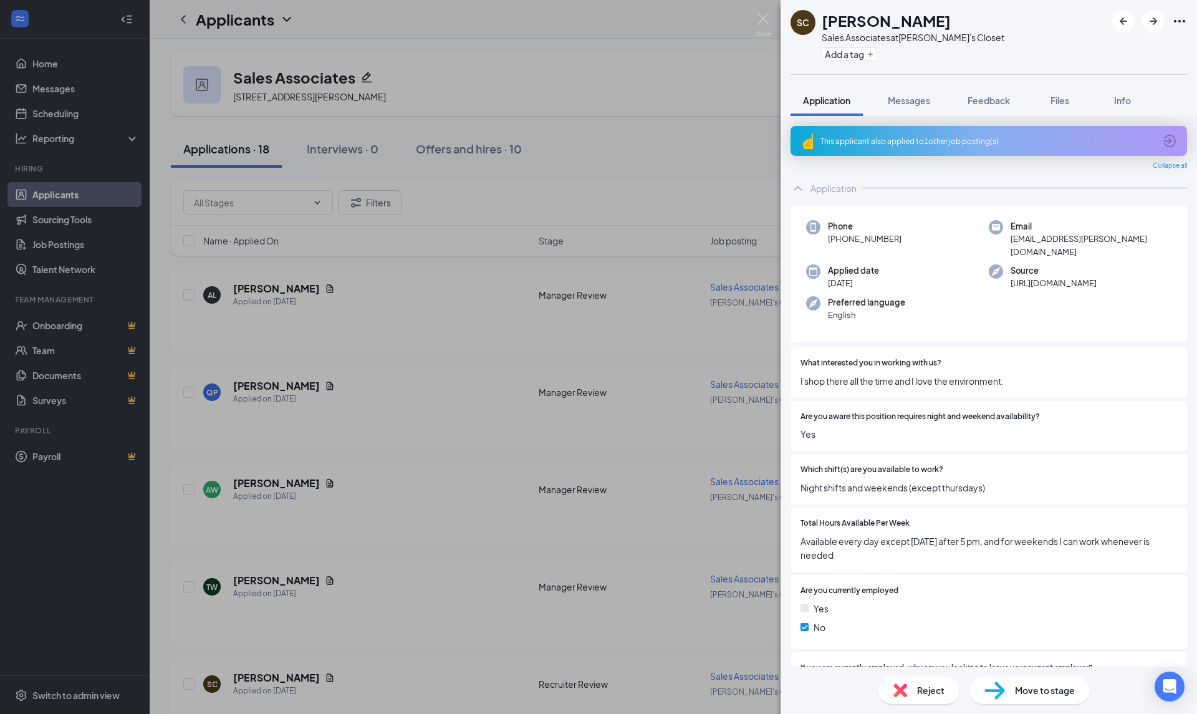
click at [1162, 141] on icon "ArrowCircle" at bounding box center [1169, 140] width 15 height 15
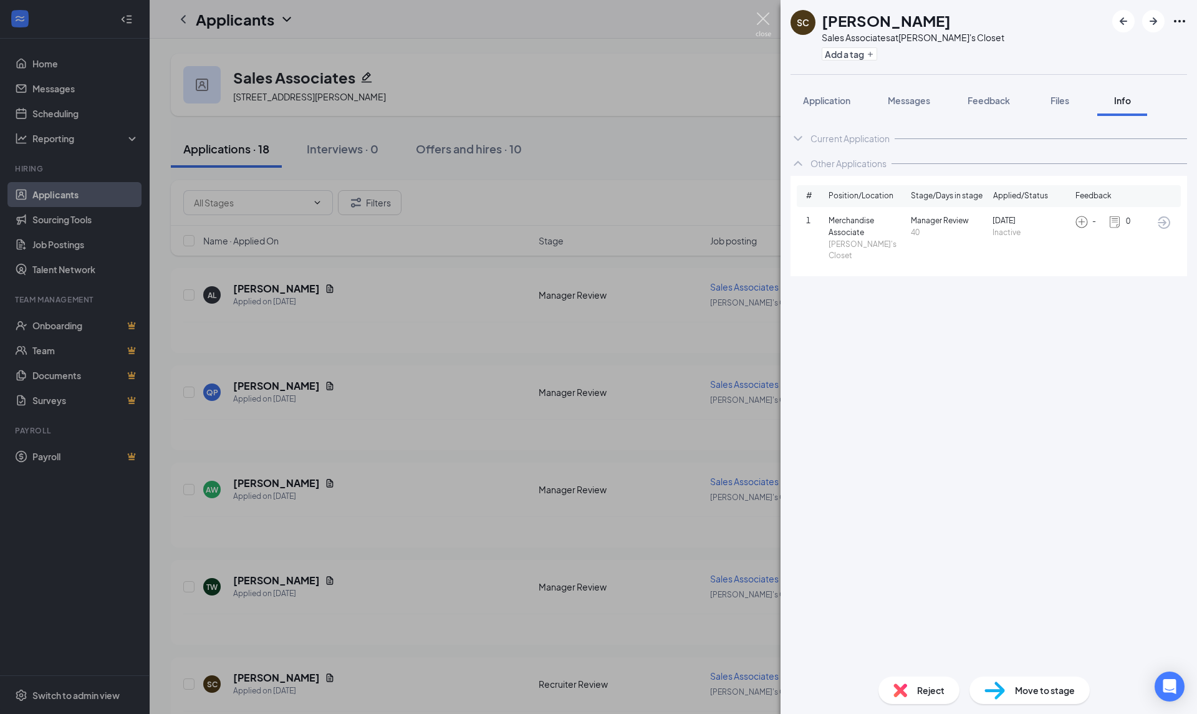
click at [765, 21] on img at bounding box center [763, 24] width 16 height 24
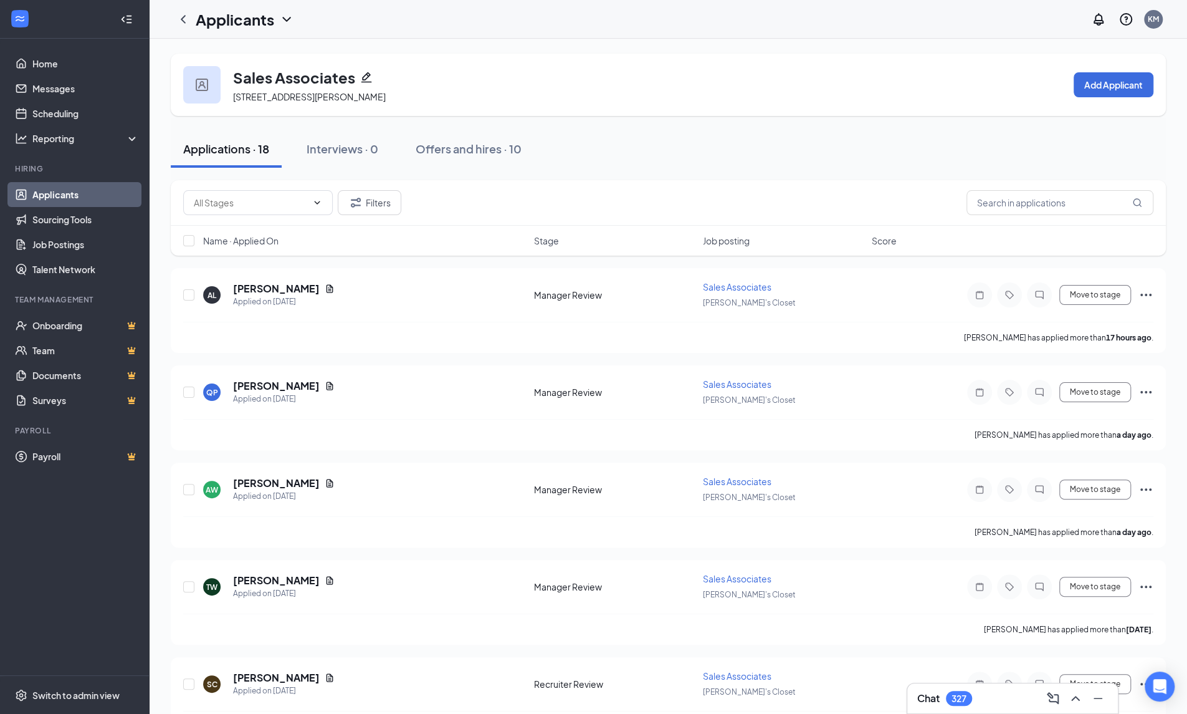
scroll to position [249, 0]
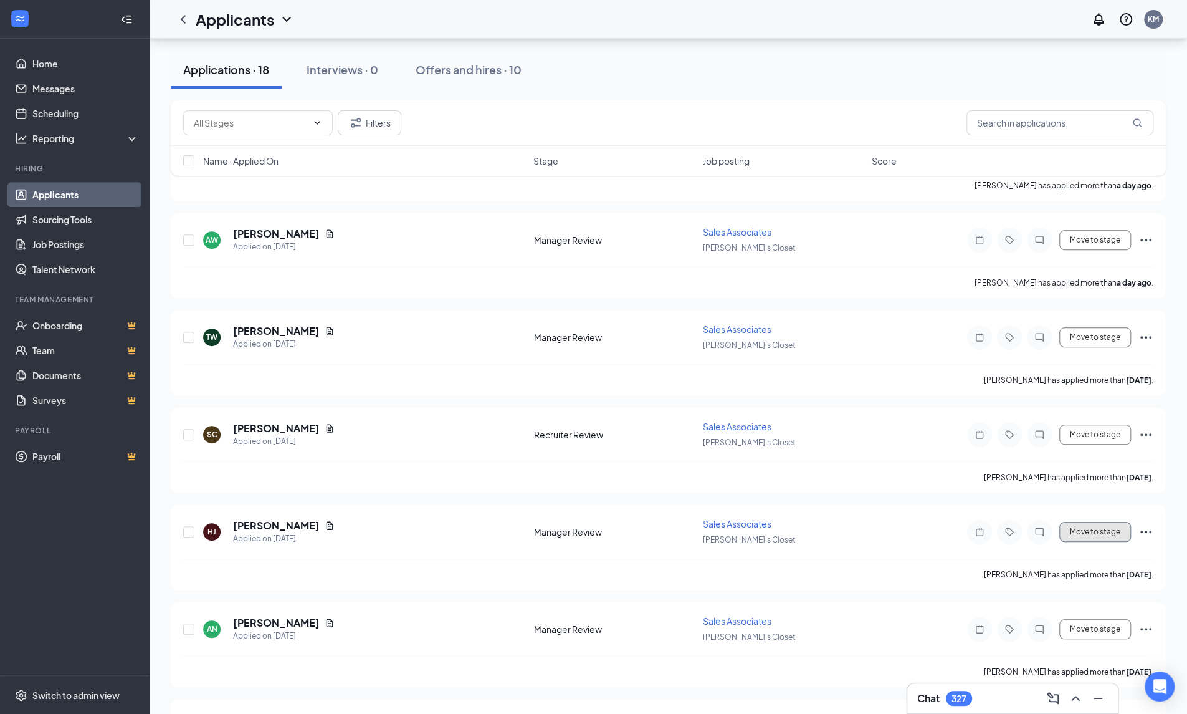
click at [1090, 527] on button "Move to stage" at bounding box center [1095, 532] width 72 height 20
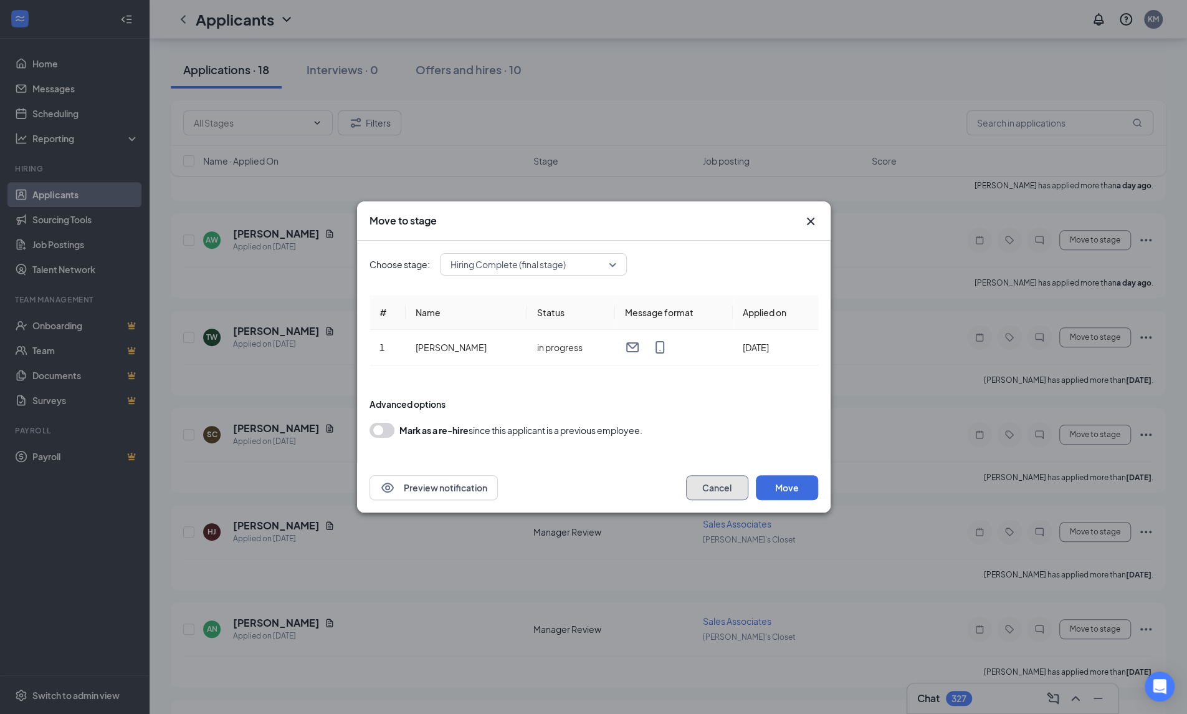
click at [701, 494] on button "Cancel" at bounding box center [717, 487] width 62 height 25
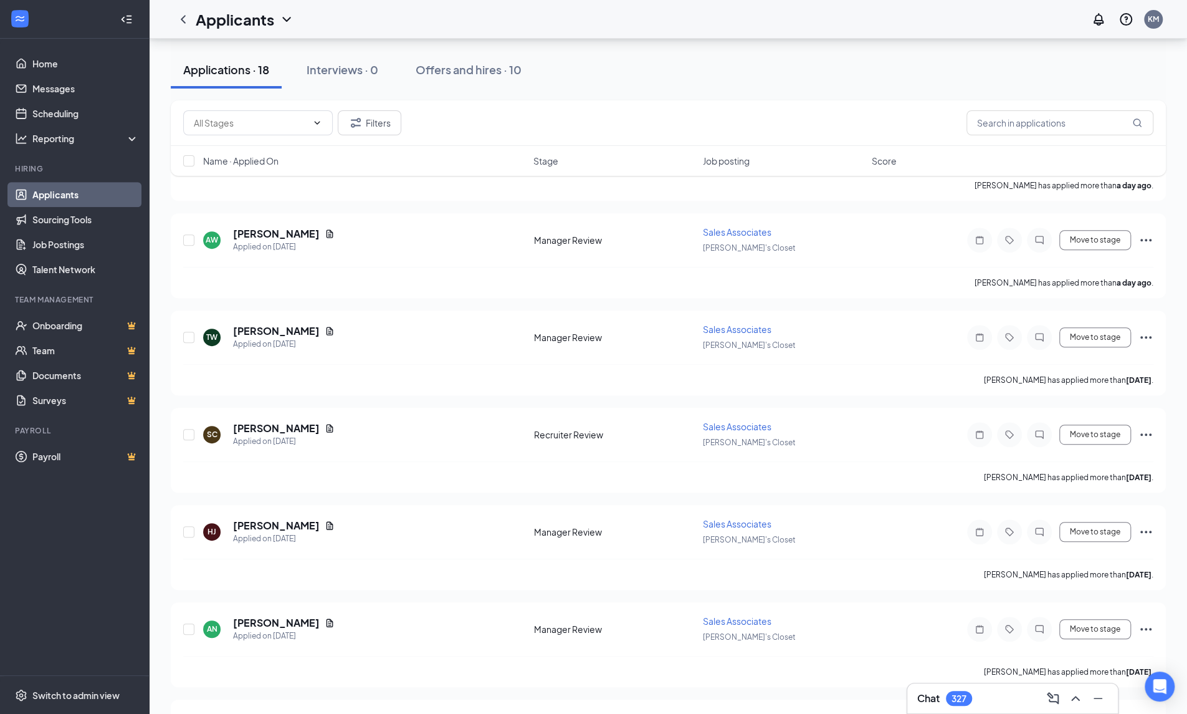
click at [320, 126] on icon "ChevronDown" at bounding box center [317, 123] width 10 height 10
click at [280, 154] on div "Recruiter Review (1)" at bounding box center [258, 152] width 130 height 14
type input "Recruiter Review (1)"
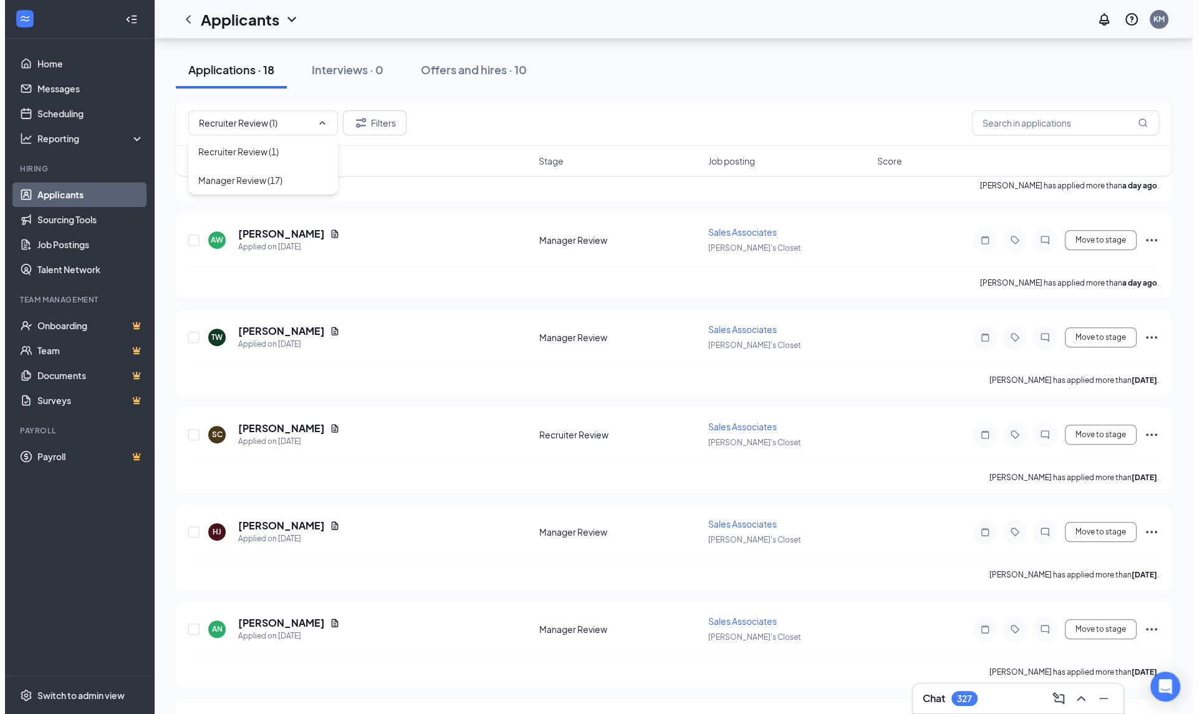
scroll to position [0, 0]
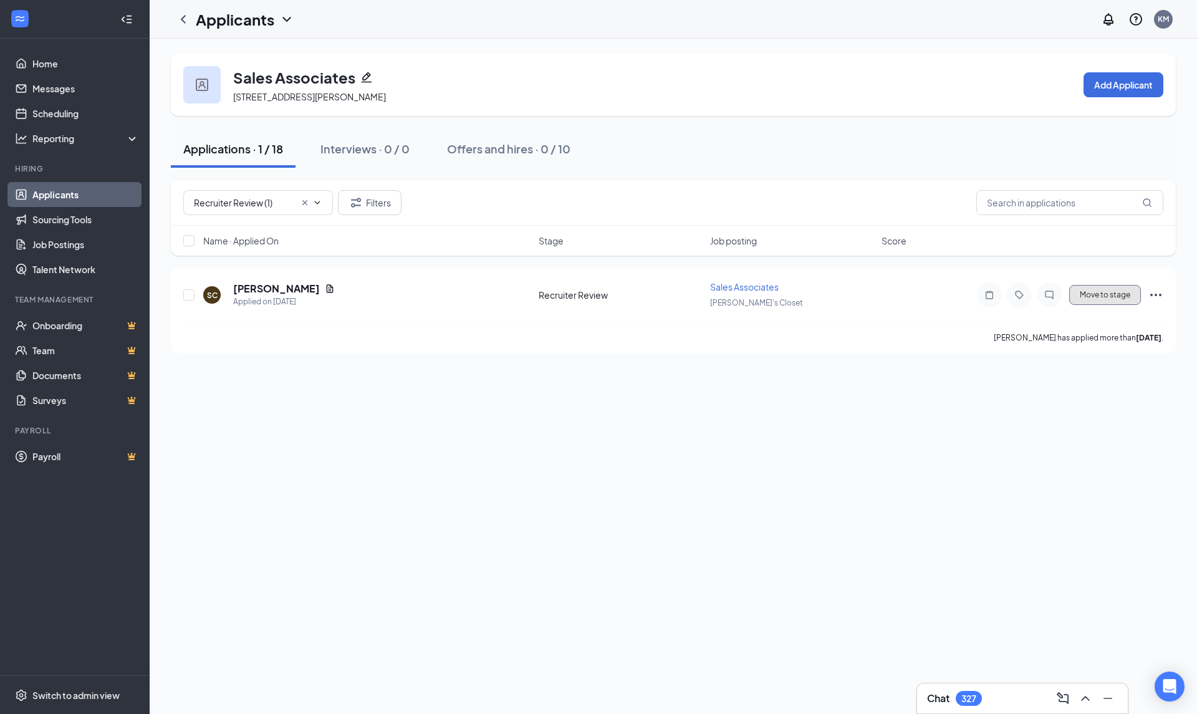
click at [1099, 295] on button "Move to stage" at bounding box center [1105, 295] width 72 height 20
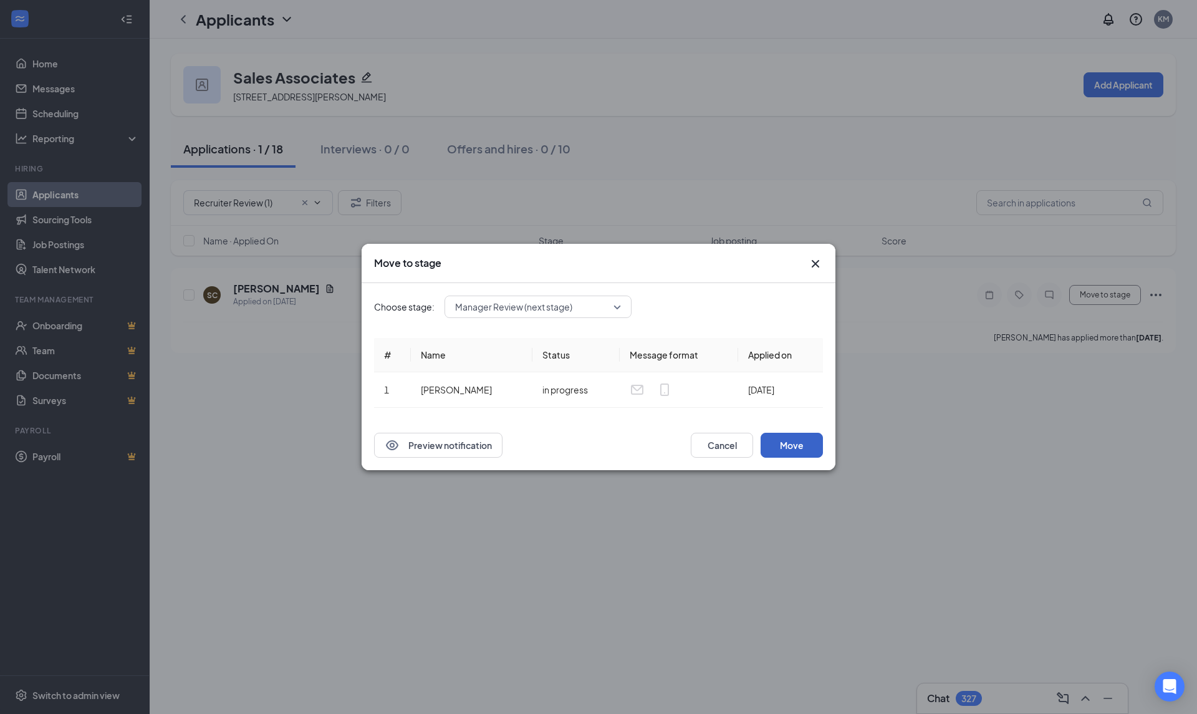
click at [794, 446] on button "Move" at bounding box center [791, 445] width 62 height 25
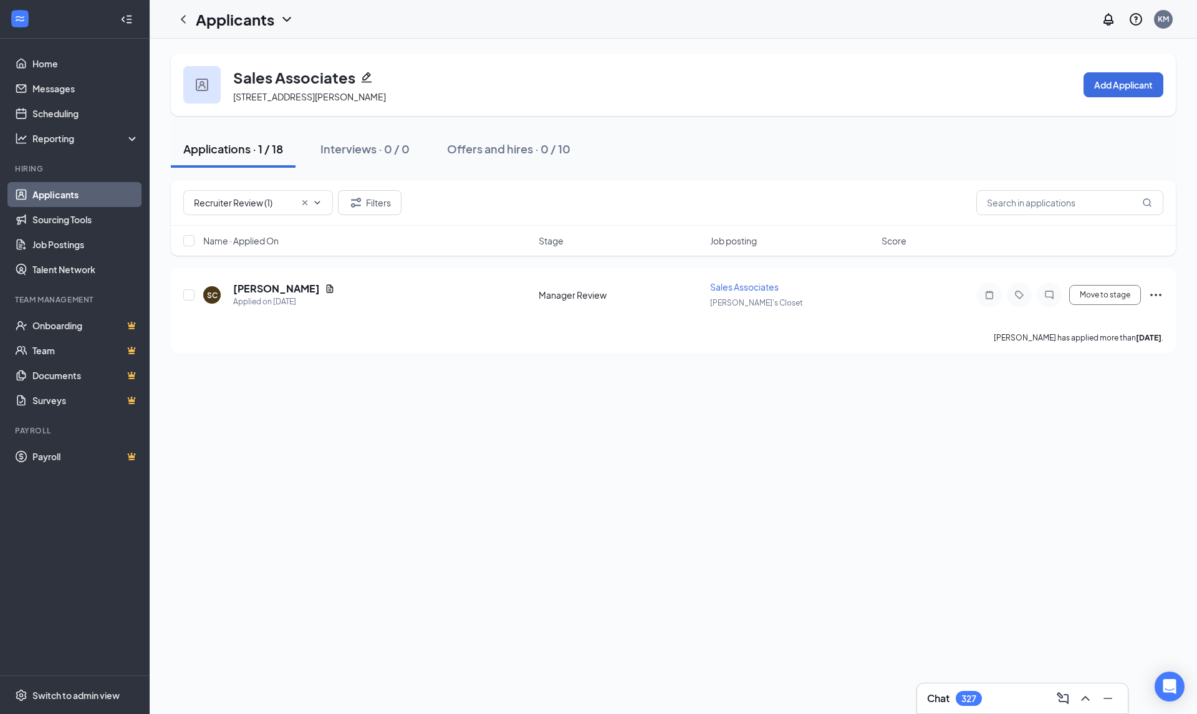
click at [45, 198] on link "Applicants" at bounding box center [85, 194] width 107 height 25
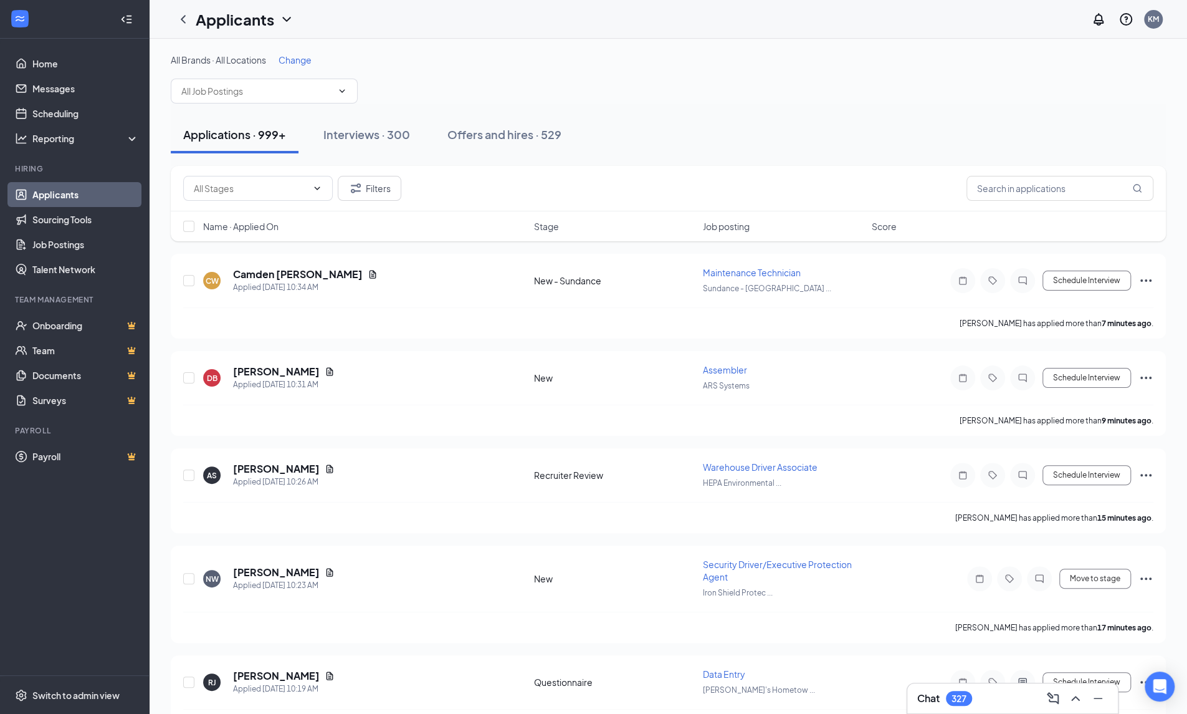
click at [245, 98] on span at bounding box center [264, 91] width 187 height 25
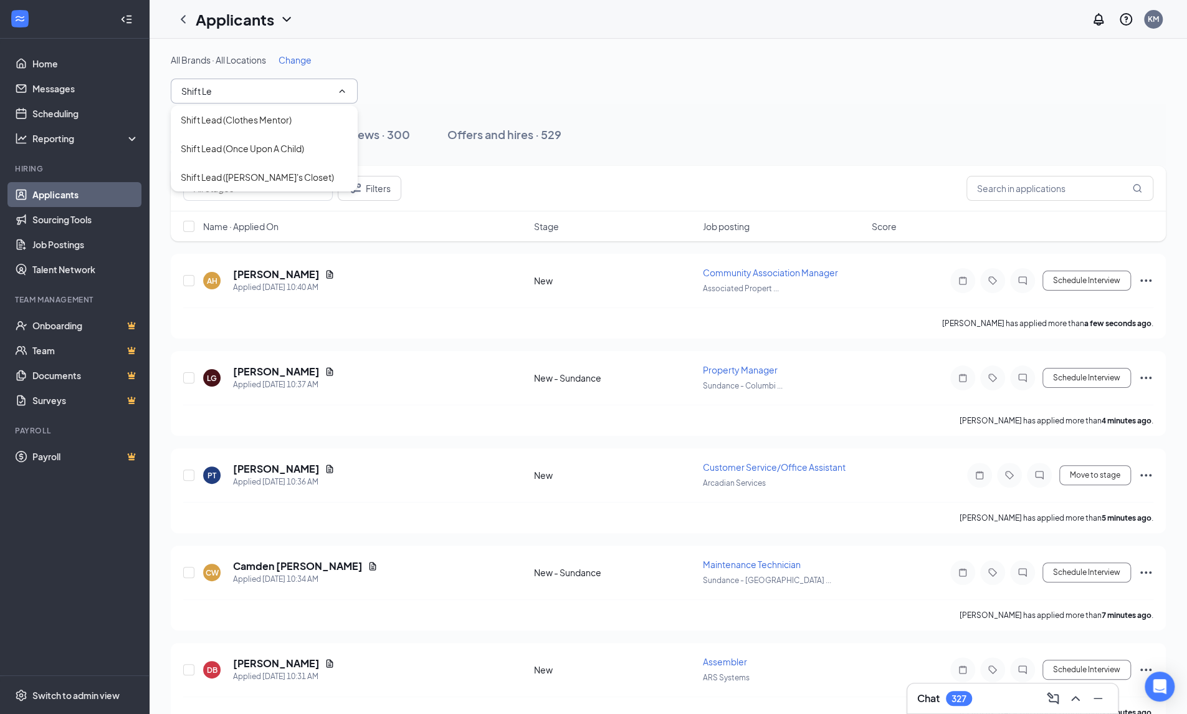
type input "Shift Le"
click at [243, 173] on div "Shift Lead (Plato's Closet)" at bounding box center [257, 177] width 153 height 14
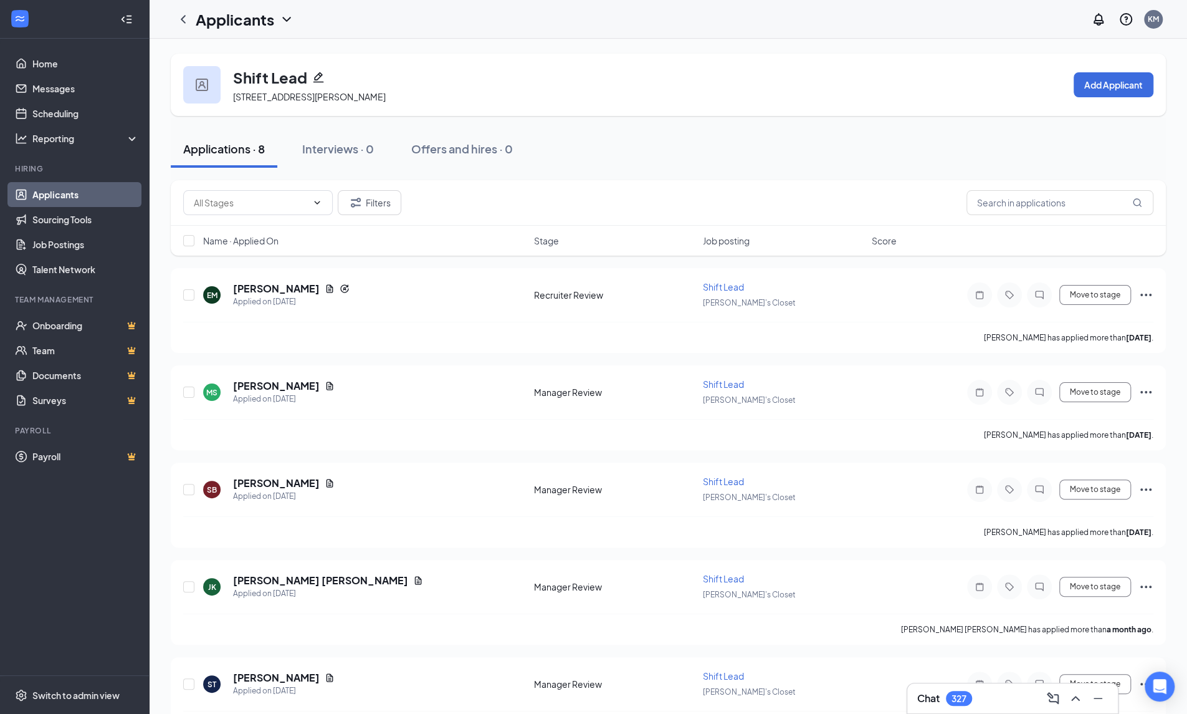
click at [259, 204] on input "text" at bounding box center [250, 203] width 113 height 14
click at [252, 227] on div "Recruiter Review (1)" at bounding box center [233, 231] width 80 height 14
type input "Recruiter Review (1)"
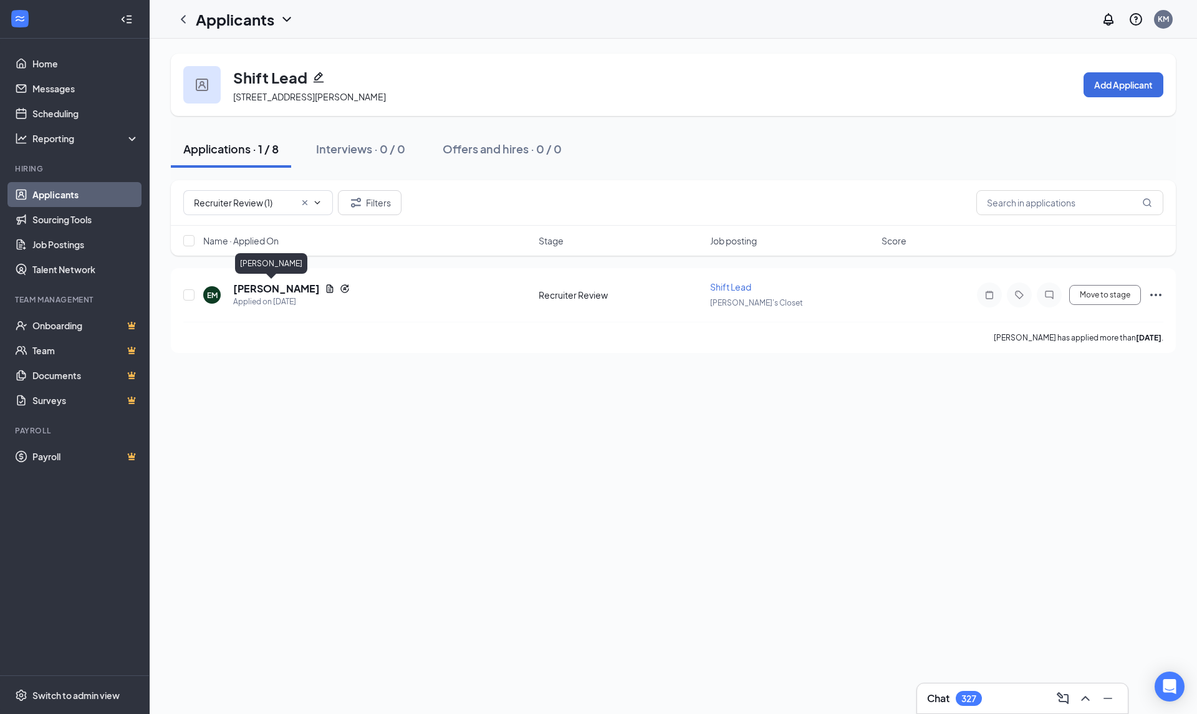
click at [267, 285] on h5 "Ella Maley" at bounding box center [276, 289] width 87 height 14
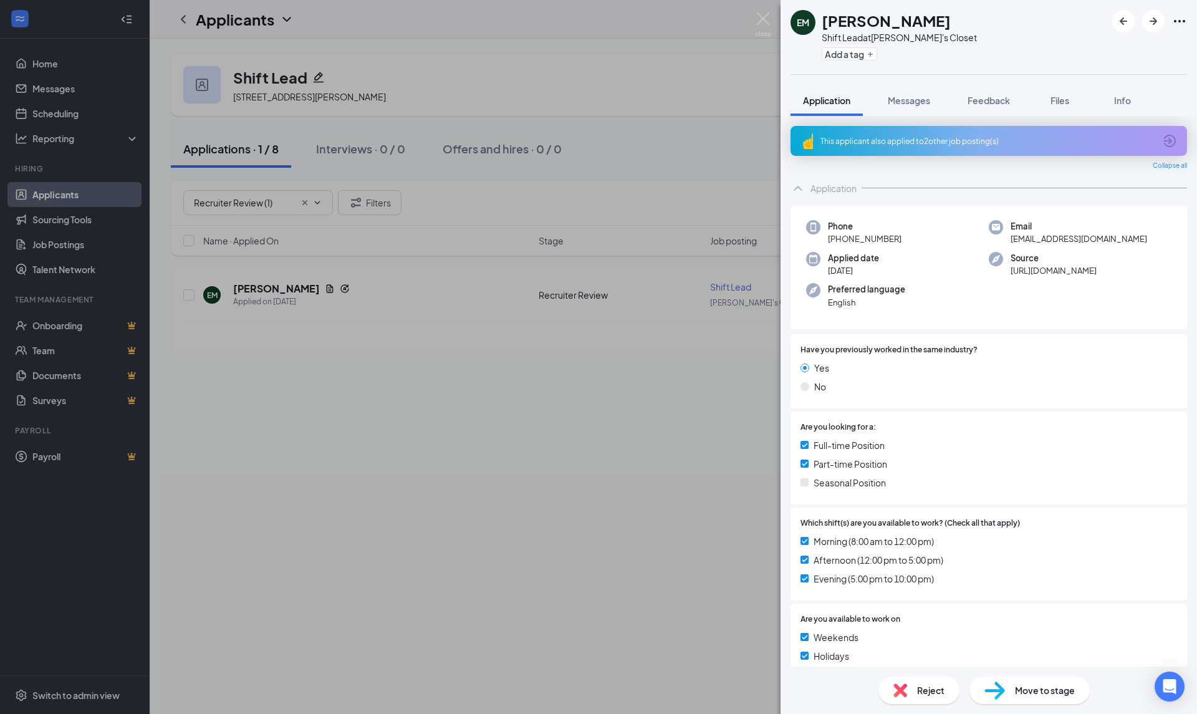
click at [1165, 145] on icon "ArrowCircle" at bounding box center [1169, 140] width 15 height 15
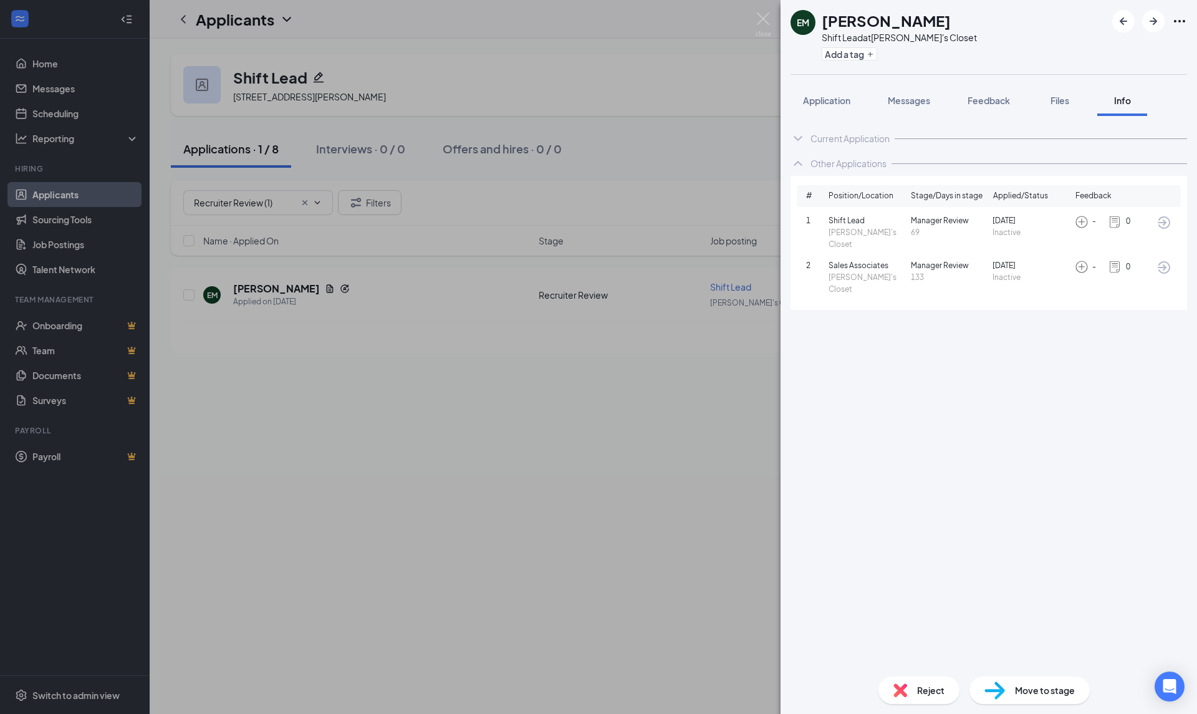
click at [668, 426] on div "EM Ella Maley Shift Lead at Plato's Closet Add a tag Application Messages Feedb…" at bounding box center [598, 357] width 1197 height 714
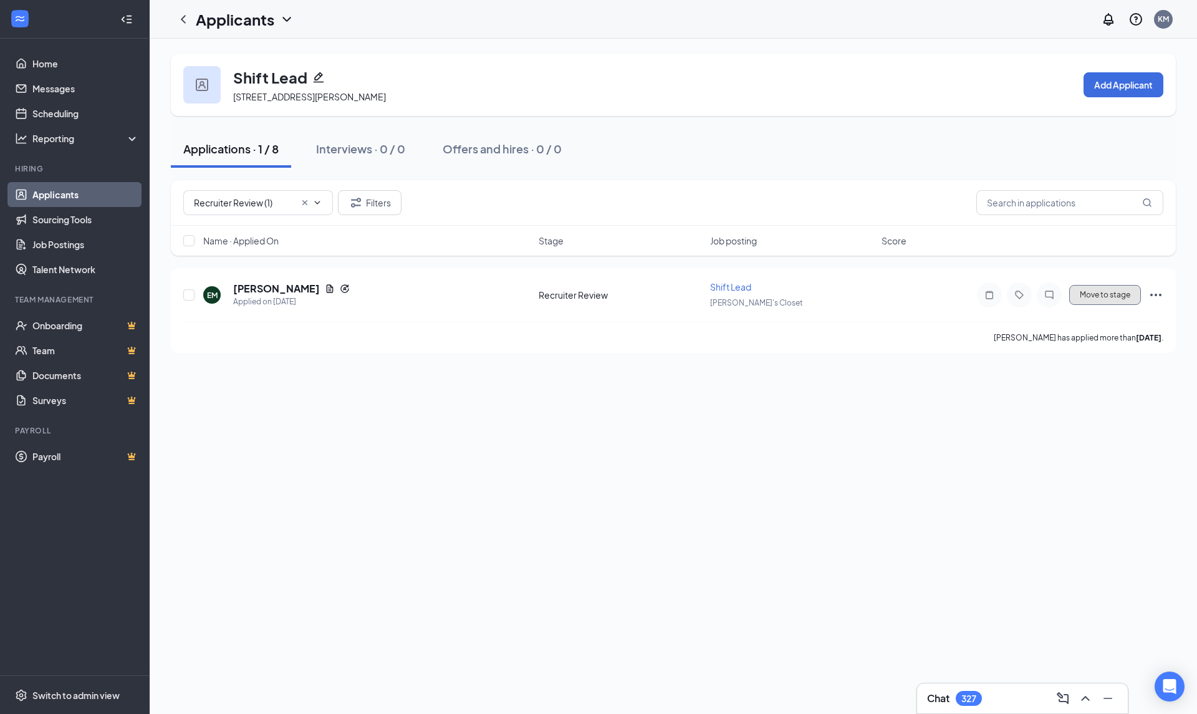
click at [1093, 298] on button "Move to stage" at bounding box center [1105, 295] width 72 height 20
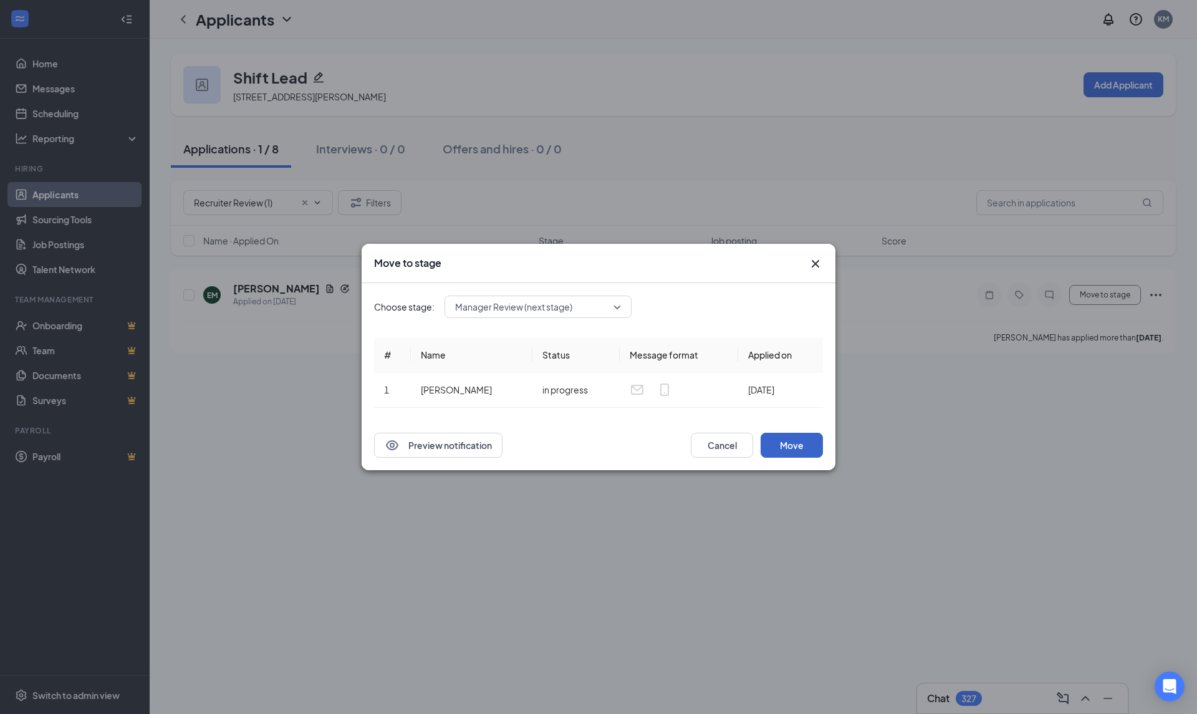
click at [787, 441] on button "Move" at bounding box center [791, 445] width 62 height 25
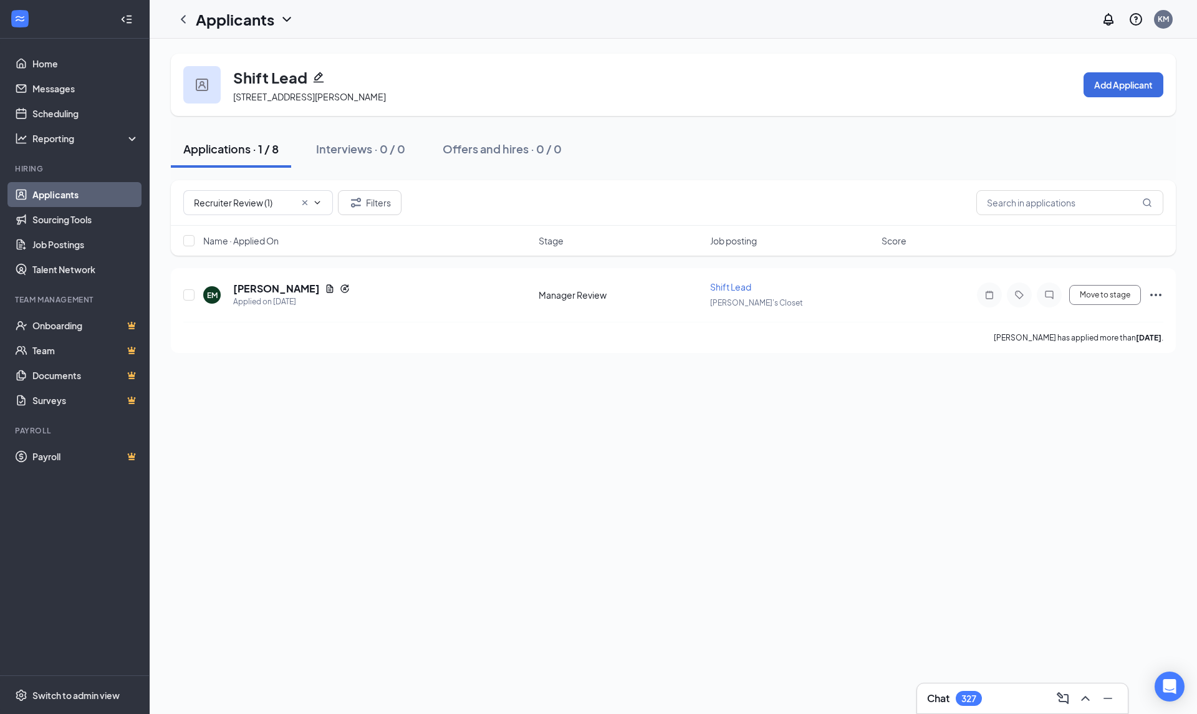
click at [47, 194] on link "Applicants" at bounding box center [85, 194] width 107 height 25
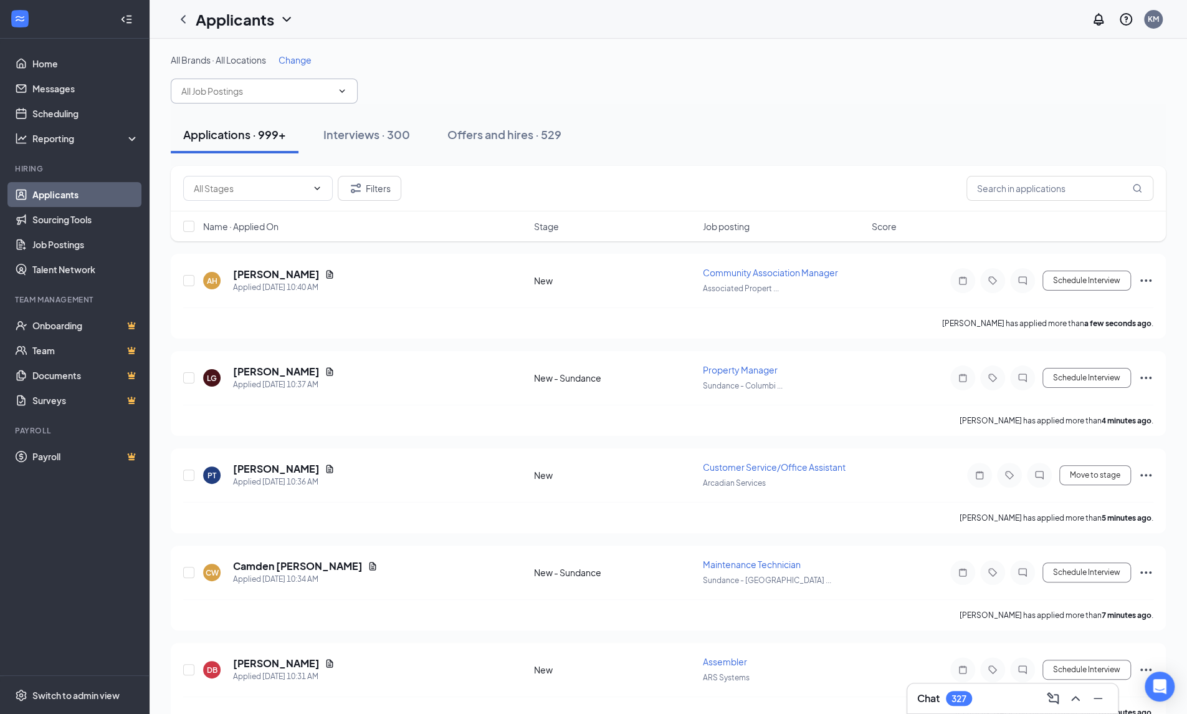
click at [245, 92] on input "text" at bounding box center [256, 91] width 151 height 14
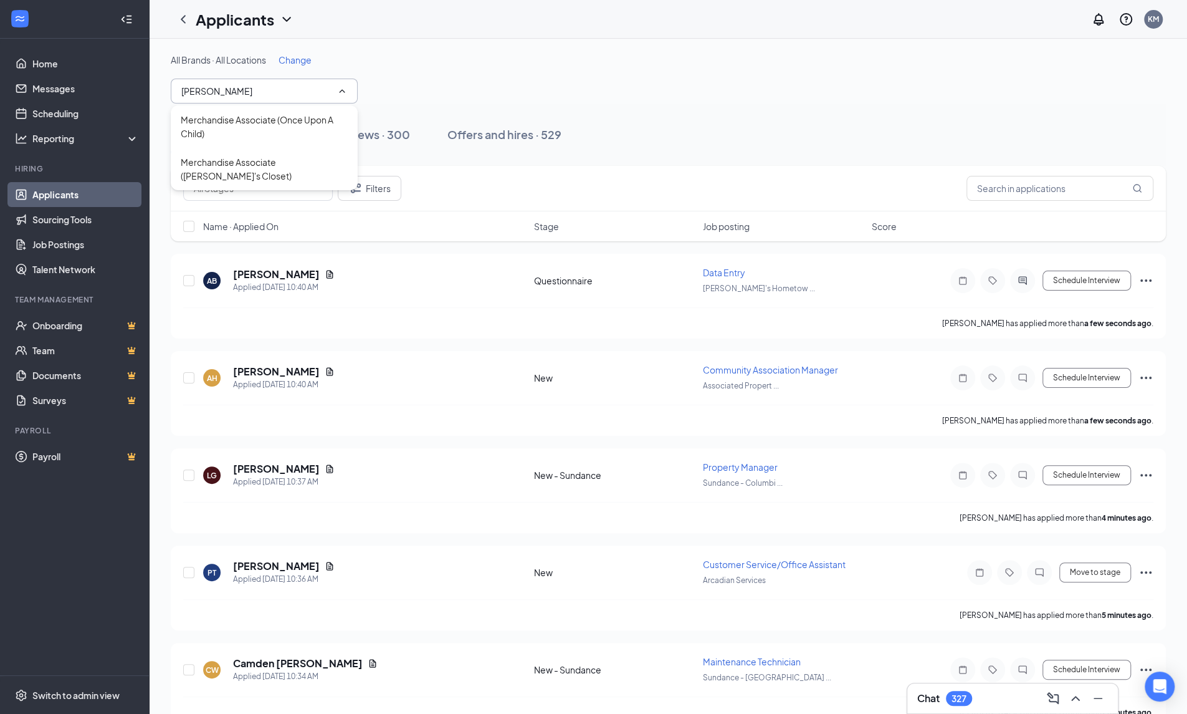
type input "[PERSON_NAME]"
click at [234, 156] on div "Merchandise Associate ([PERSON_NAME]'s Closet)" at bounding box center [264, 168] width 167 height 27
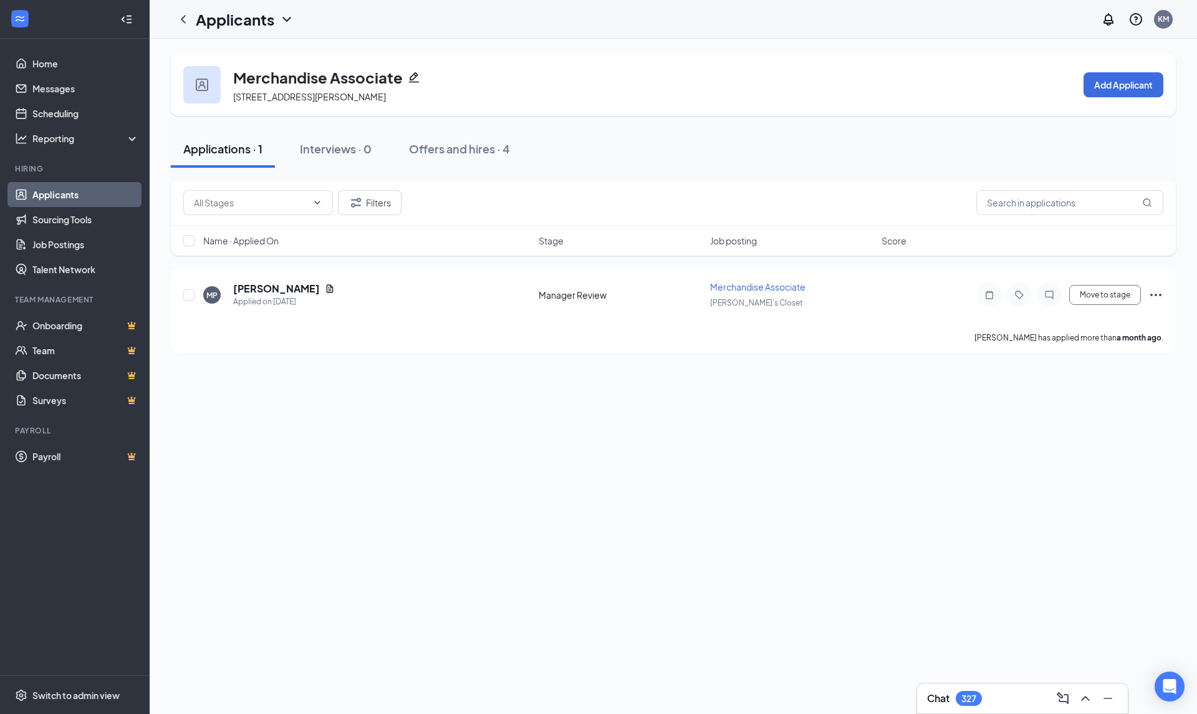
click at [40, 193] on link "Applicants" at bounding box center [85, 194] width 107 height 25
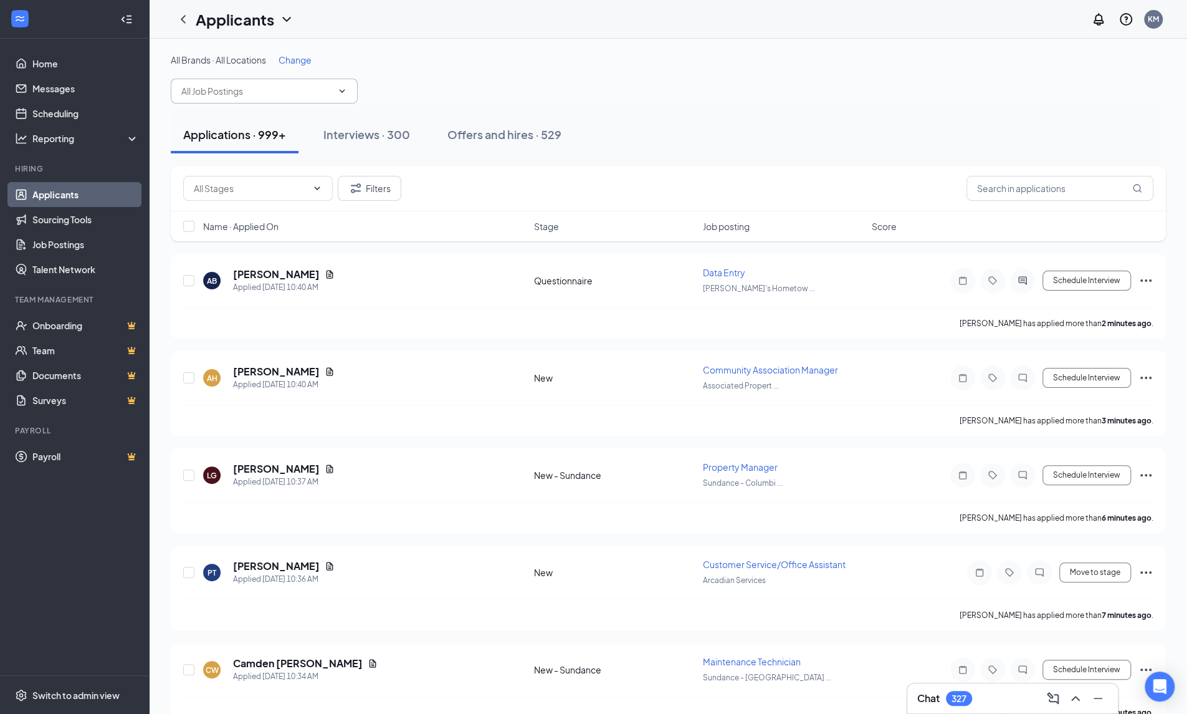
click at [217, 87] on input "text" at bounding box center [256, 91] width 151 height 14
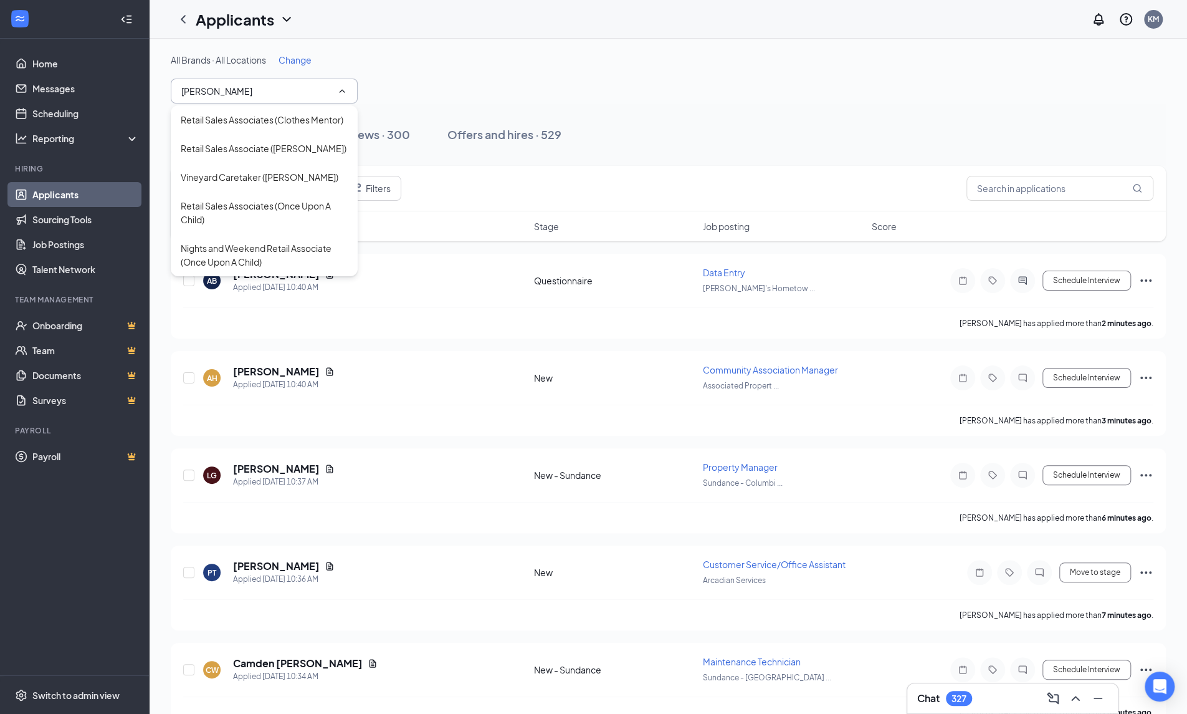
type input "Reta"
click at [302, 206] on div "Retail Sales Associates (Once Upon A Child)" at bounding box center [264, 212] width 167 height 27
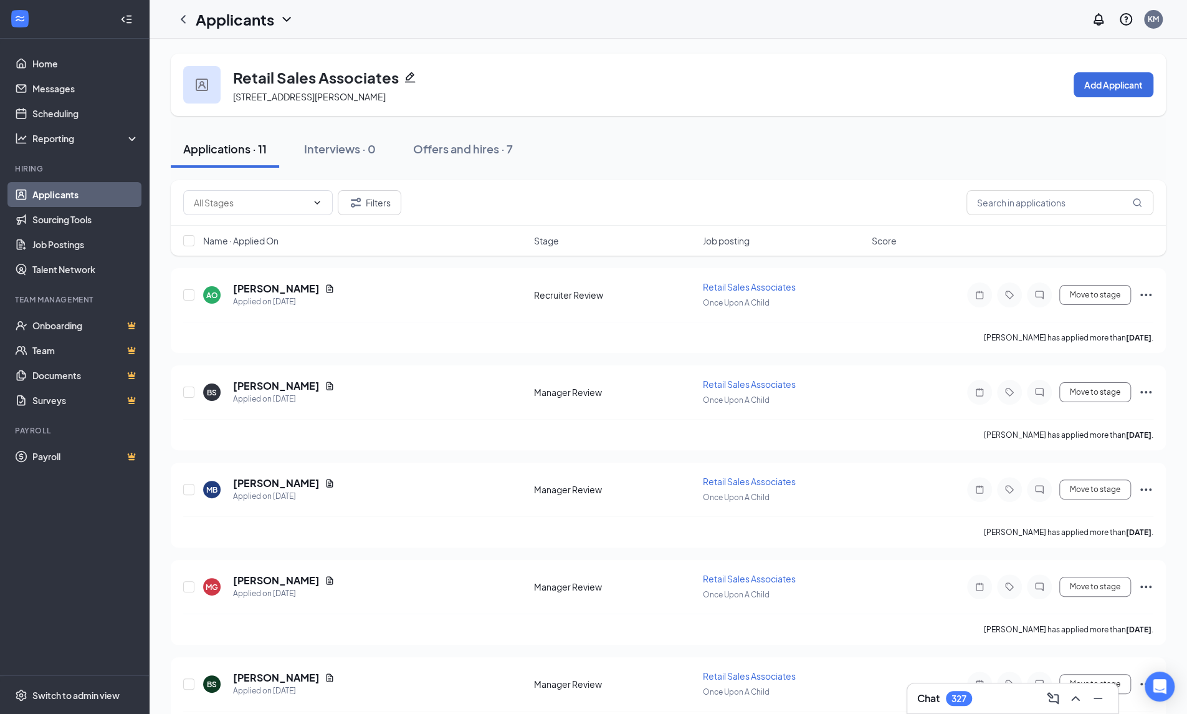
click at [318, 204] on icon "ChevronDown" at bounding box center [317, 203] width 10 height 10
click at [292, 236] on div "Recruiter Review (1)" at bounding box center [258, 231] width 130 height 14
type input "Recruiter Review (1)"
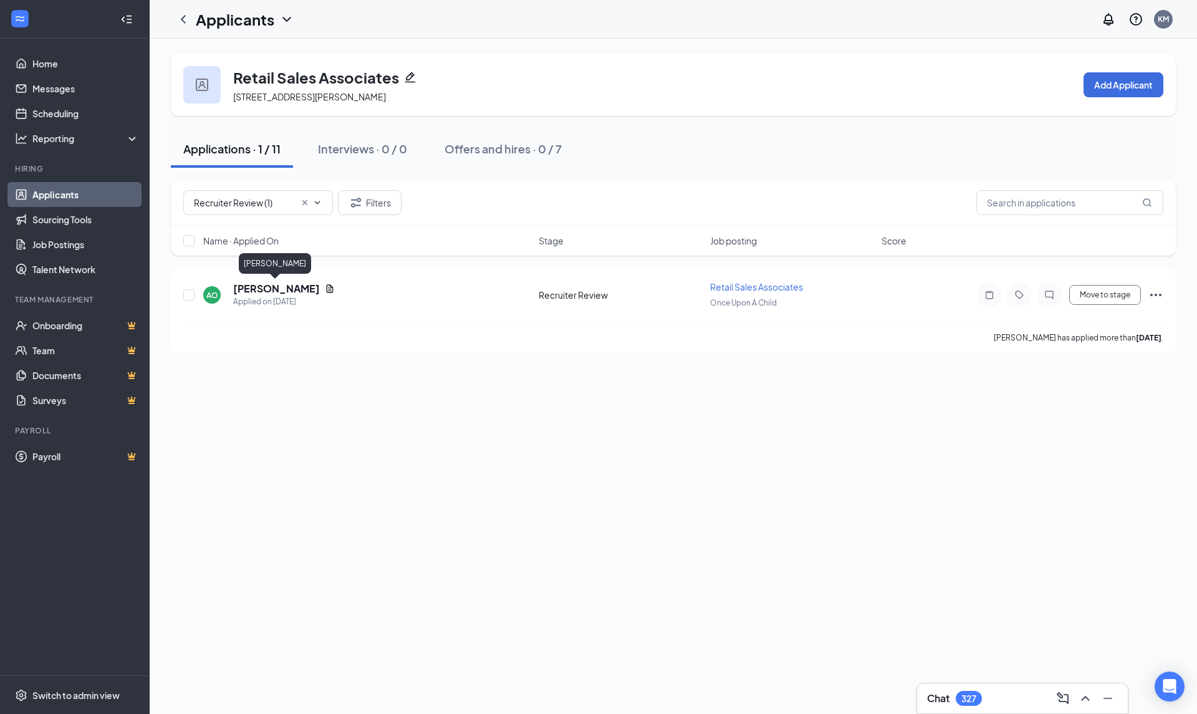
click at [295, 283] on h5 "Alicia Osterman" at bounding box center [276, 289] width 87 height 14
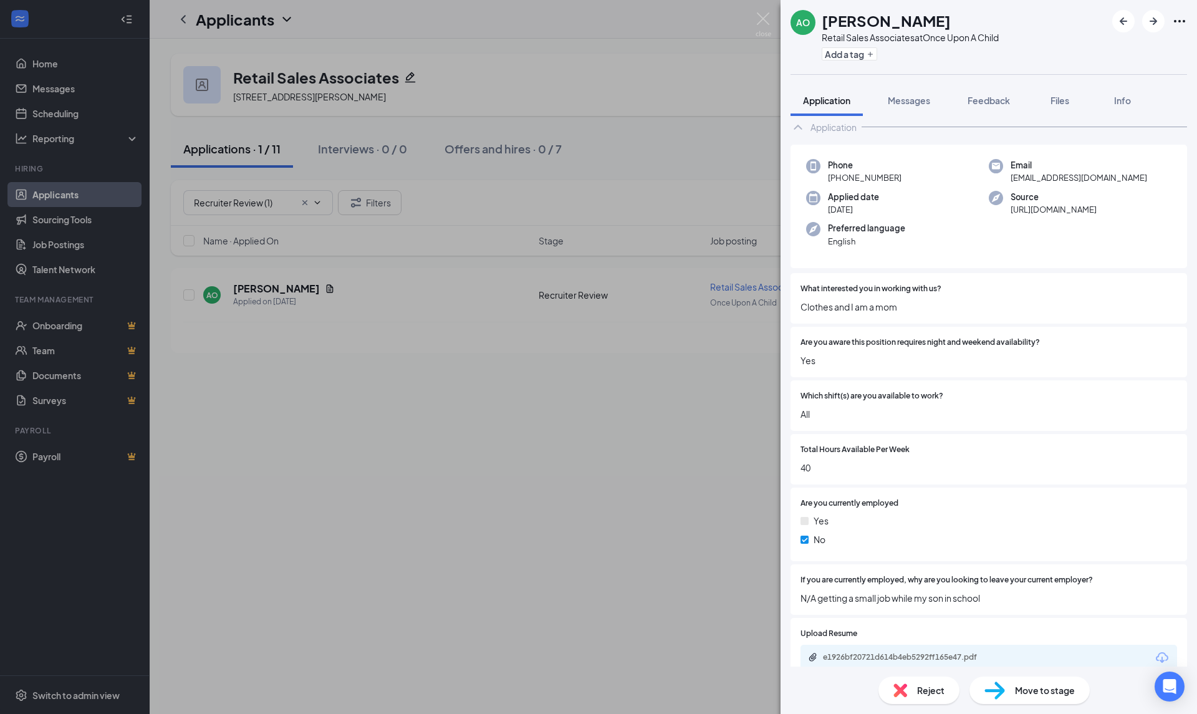
scroll to position [40, 0]
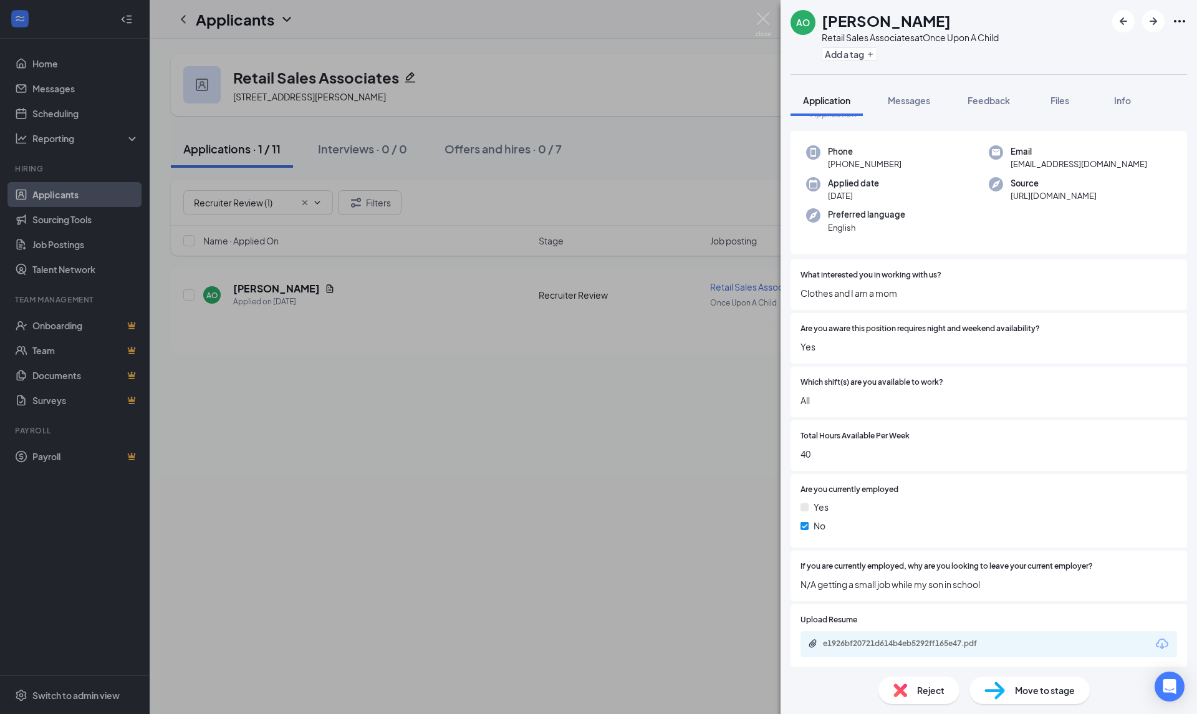
click at [1154, 642] on icon "Download" at bounding box center [1161, 643] width 15 height 15
click at [760, 24] on img at bounding box center [763, 24] width 16 height 24
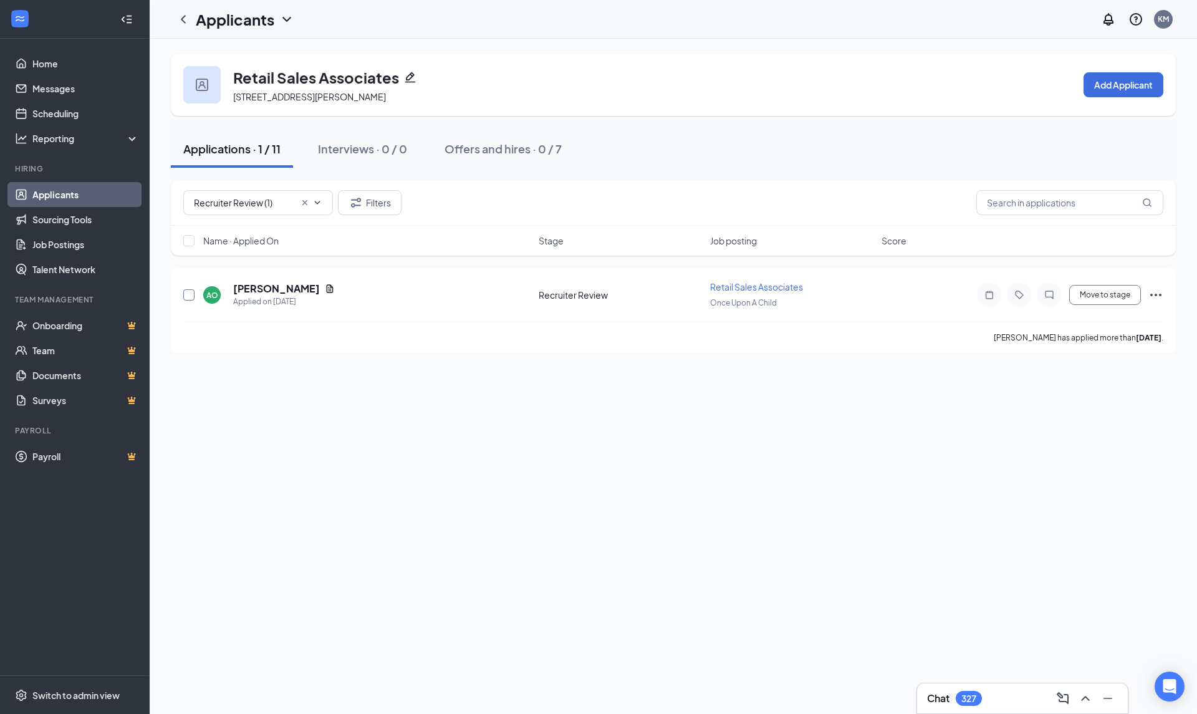
click at [187, 296] on input "checkbox" at bounding box center [188, 294] width 11 height 11
checkbox input "true"
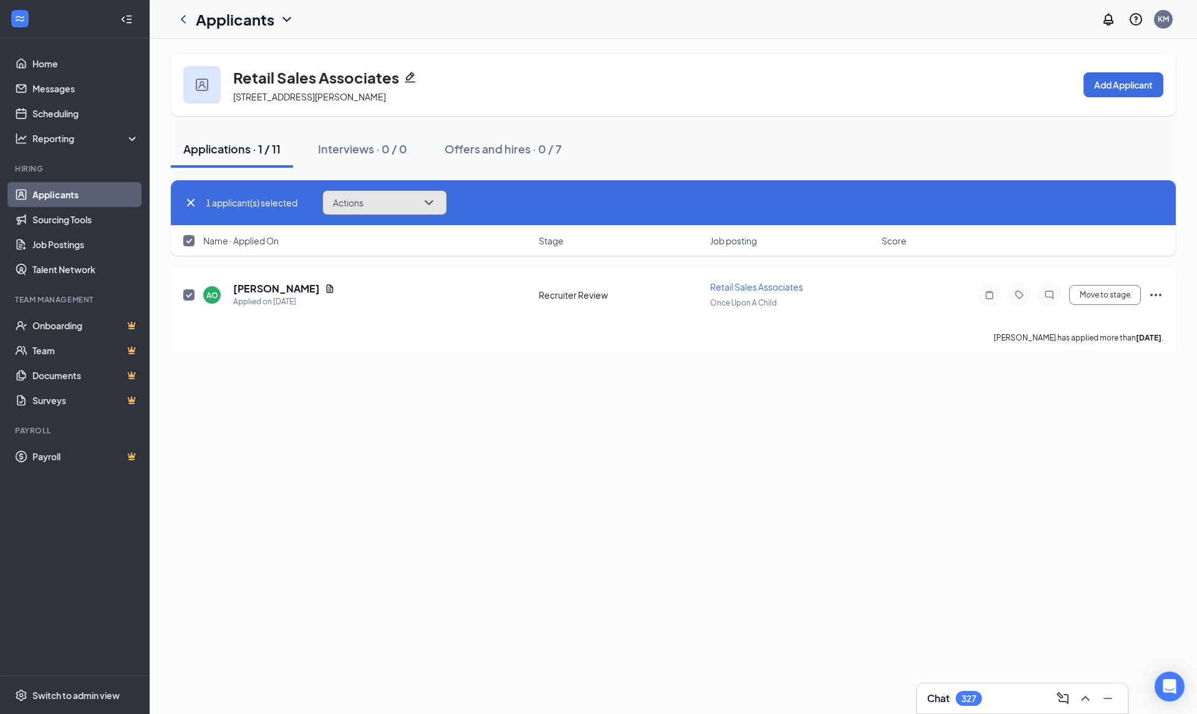
click at [427, 208] on icon "ChevronDown" at bounding box center [428, 202] width 15 height 15
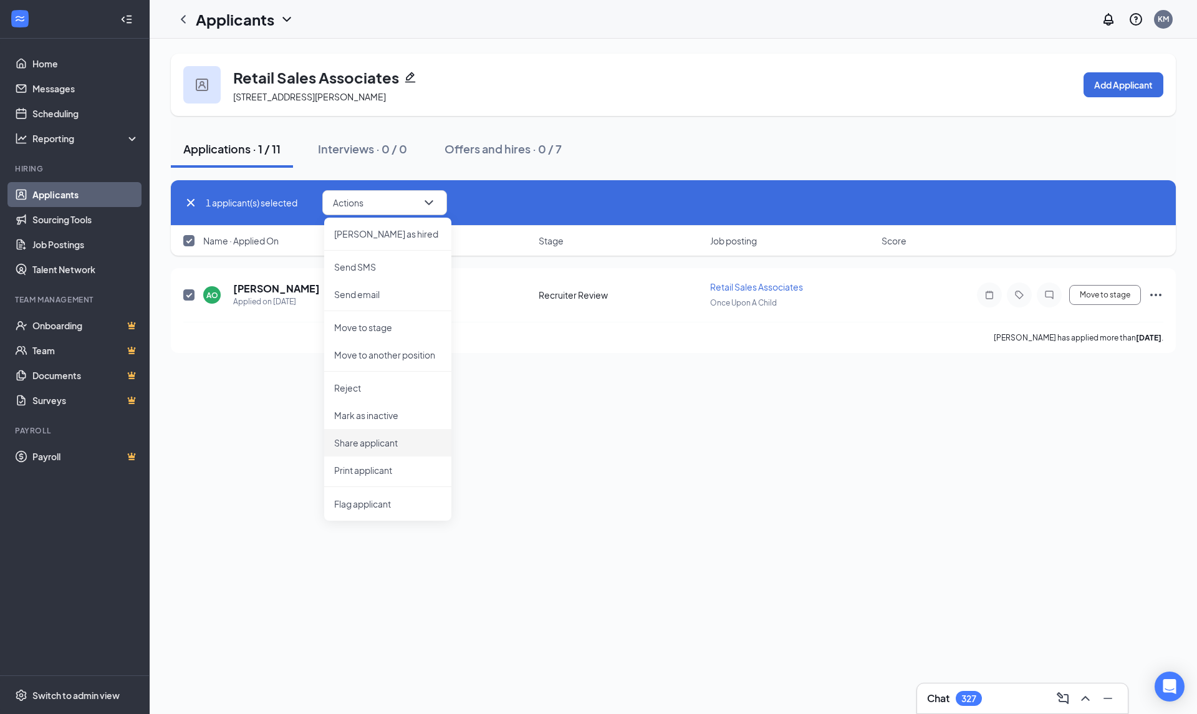
click at [385, 443] on p "Share applicant" at bounding box center [387, 442] width 107 height 12
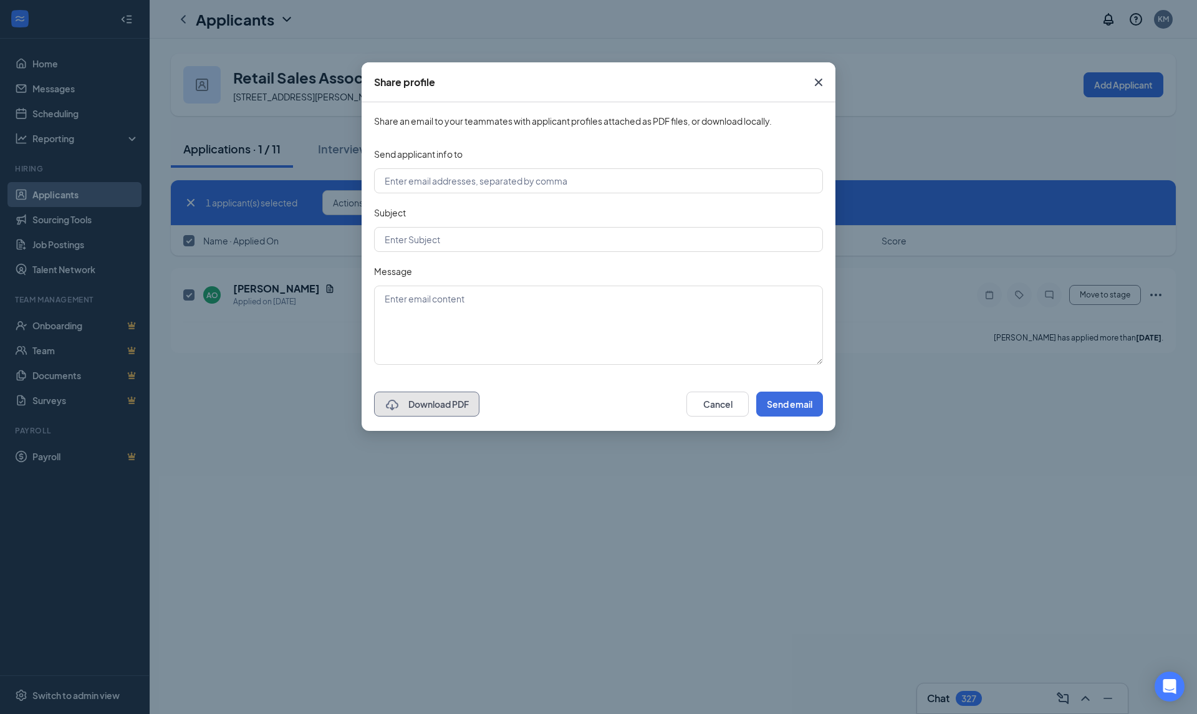
click at [475, 405] on button "Download PDF" at bounding box center [426, 403] width 105 height 25
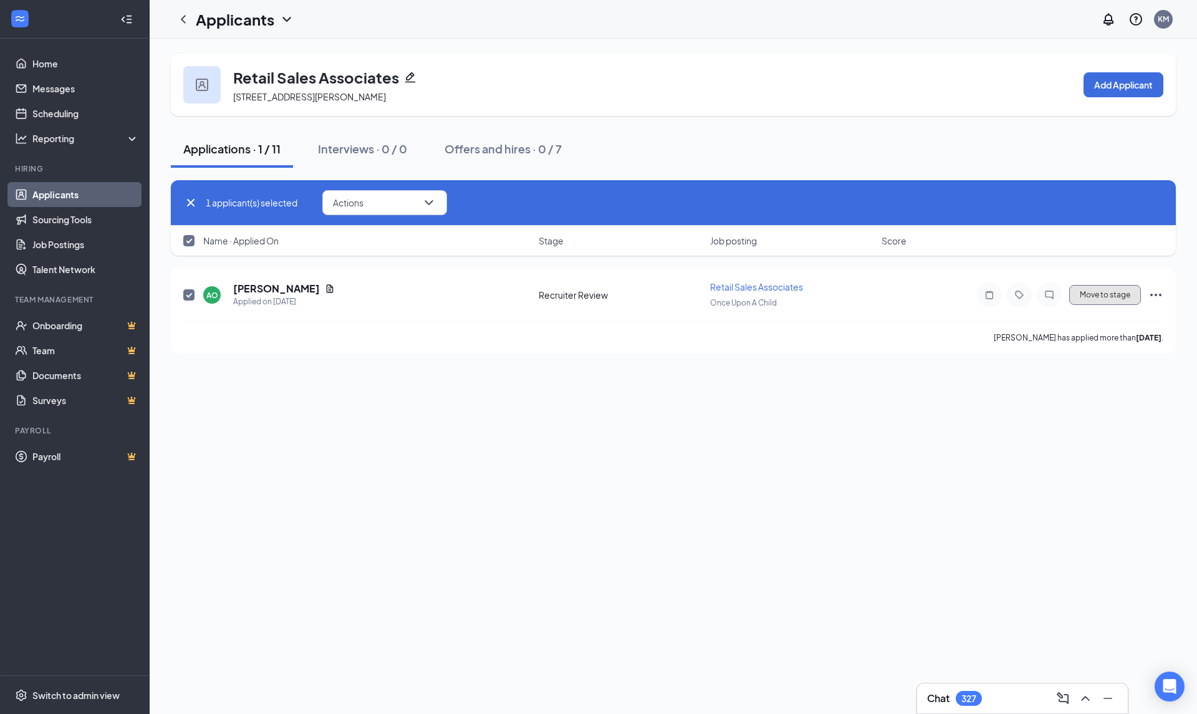
click at [1108, 300] on button "Move to stage" at bounding box center [1105, 295] width 72 height 20
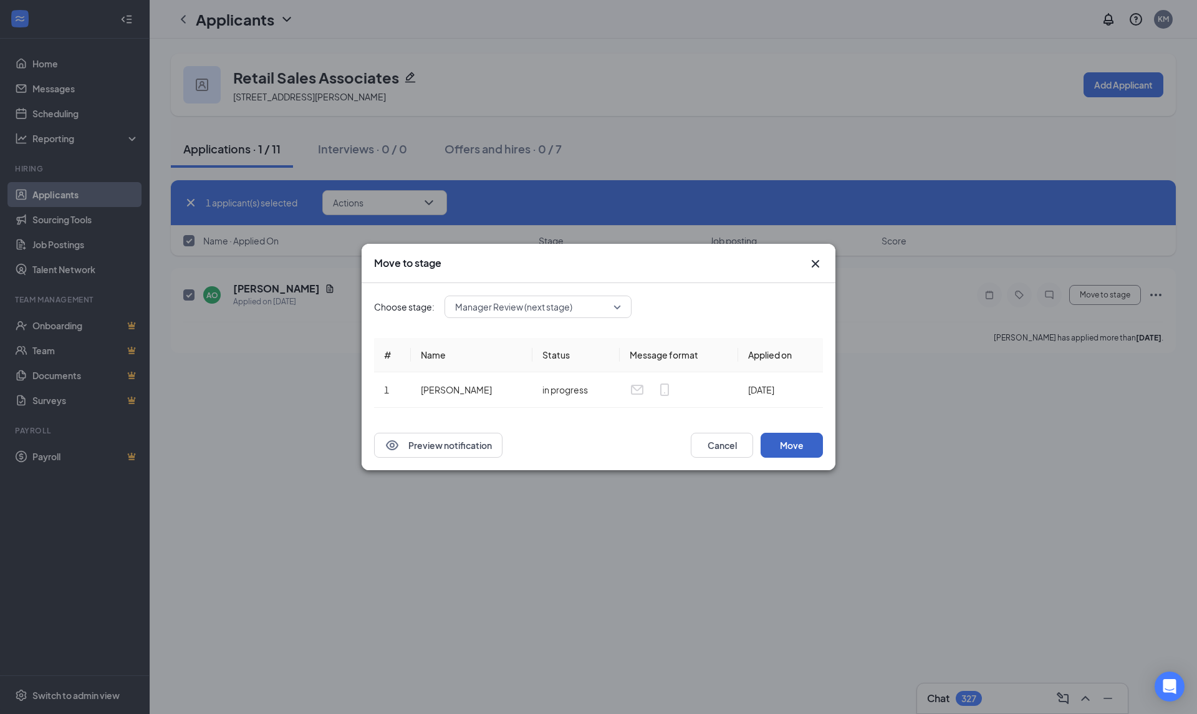
click at [818, 443] on button "Move" at bounding box center [791, 445] width 62 height 25
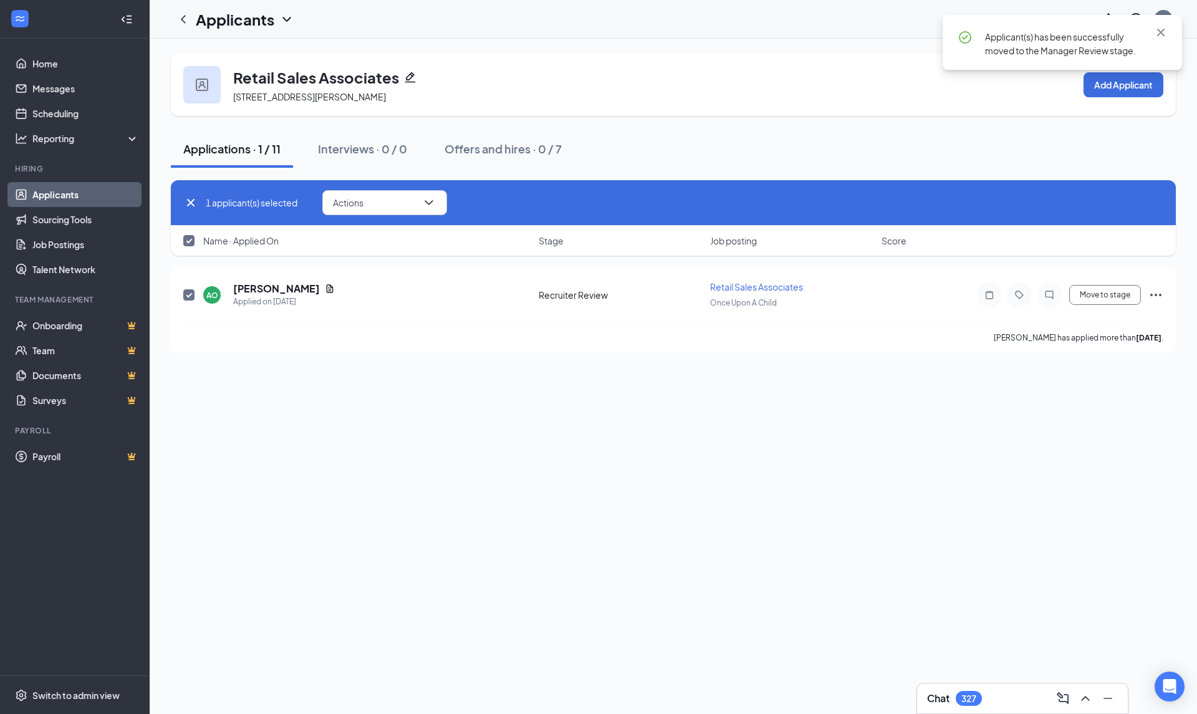
checkbox input "false"
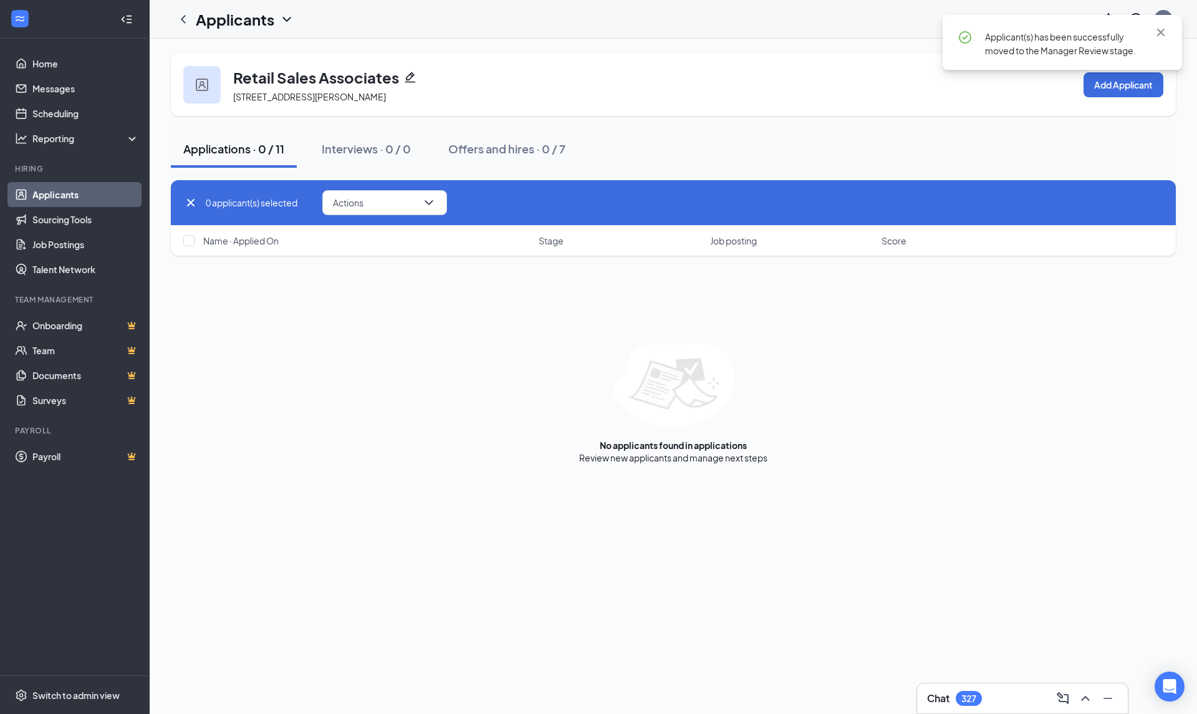
click at [189, 201] on icon "Cross" at bounding box center [190, 202] width 7 height 7
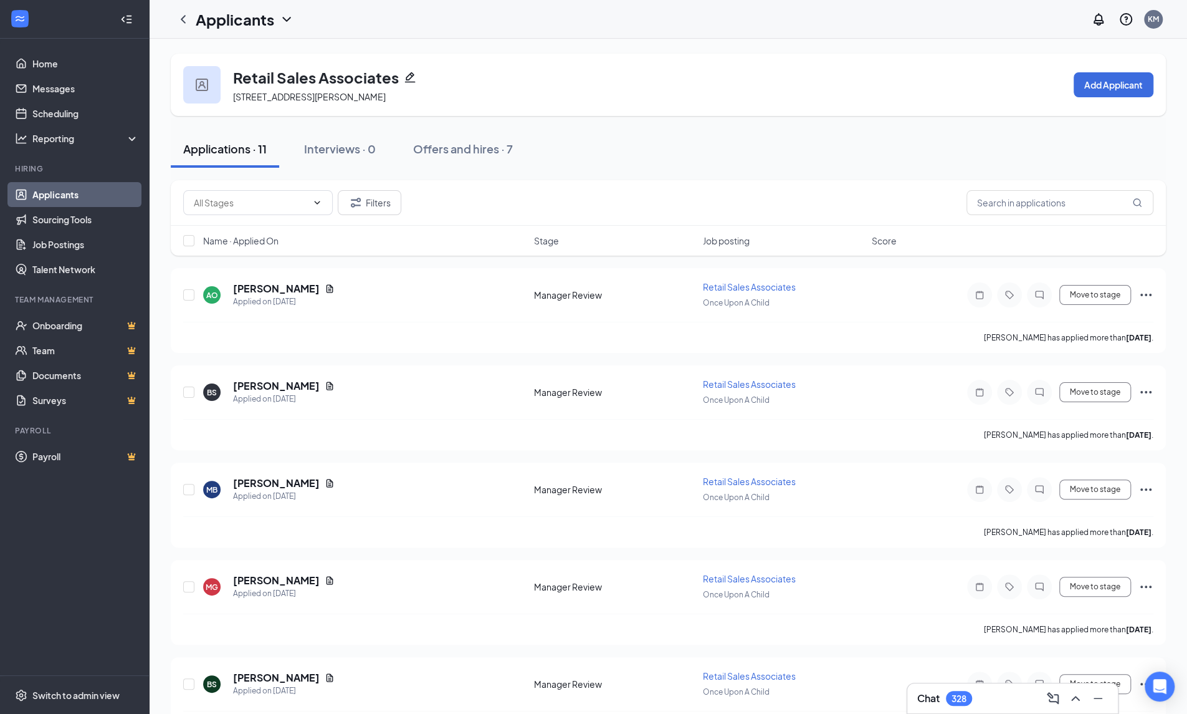
click at [96, 199] on link "Applicants" at bounding box center [85, 194] width 107 height 25
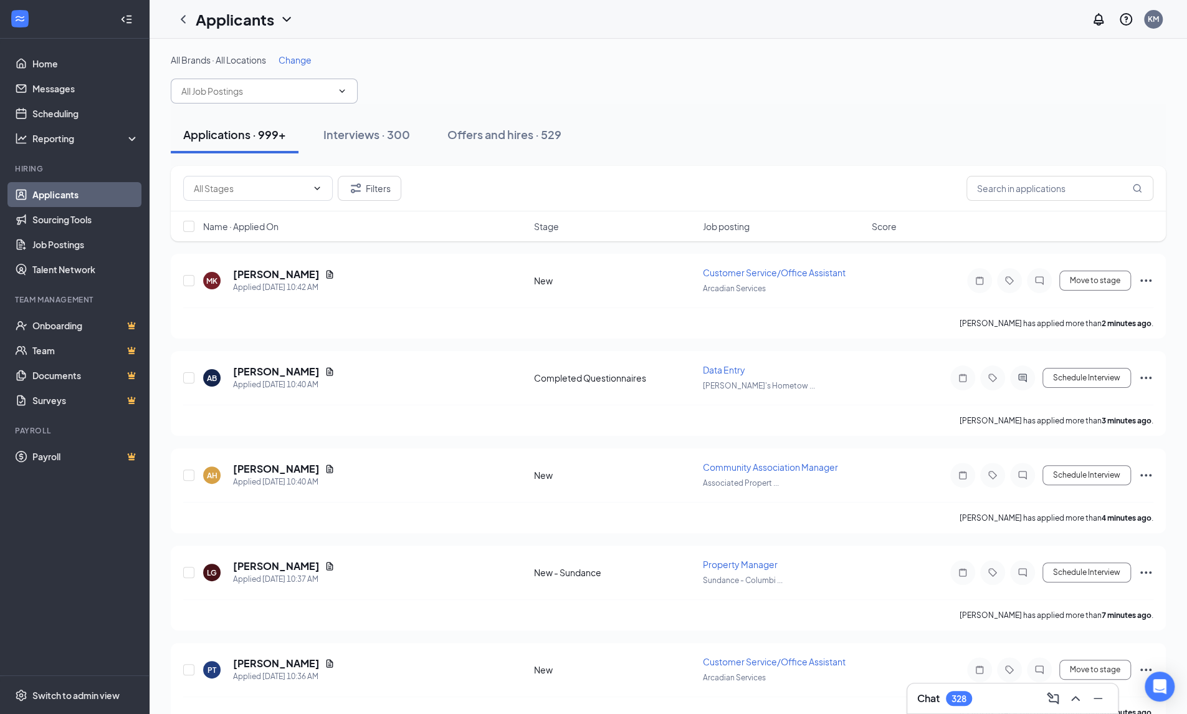
click at [232, 92] on input "text" at bounding box center [256, 91] width 151 height 14
type input "Shift"
click at [248, 177] on div "Shift Lead (Plato's Closet)" at bounding box center [257, 177] width 153 height 14
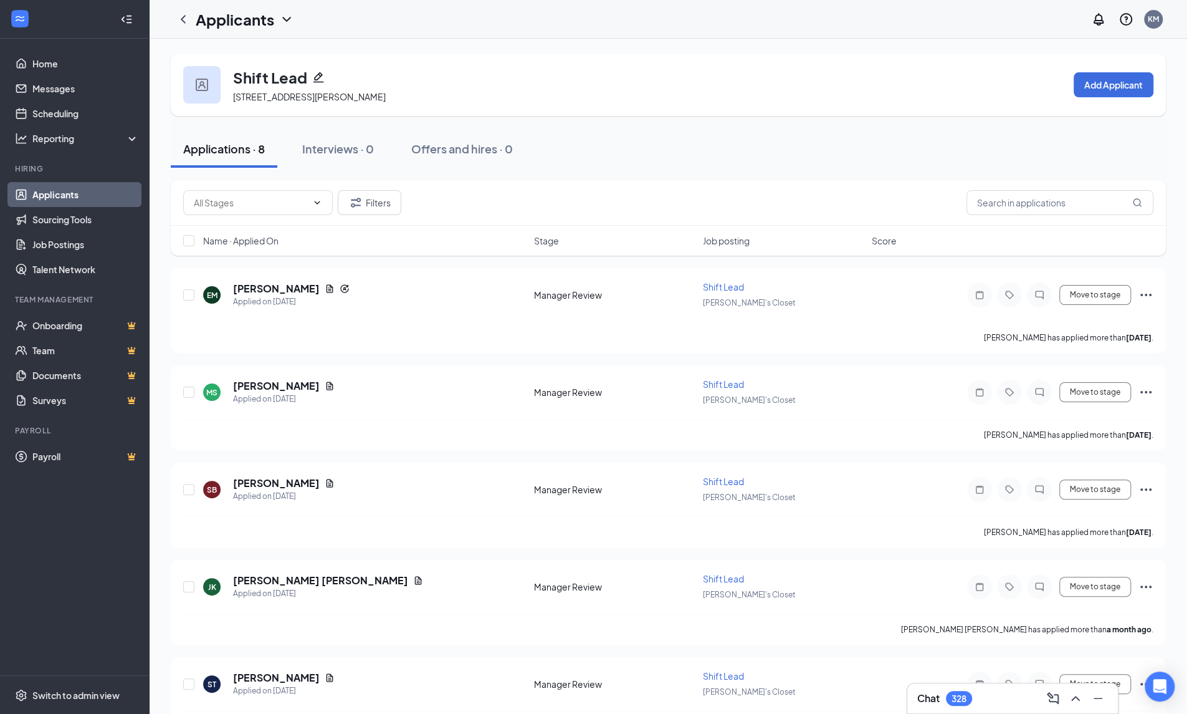
click at [71, 191] on link "Applicants" at bounding box center [85, 194] width 107 height 25
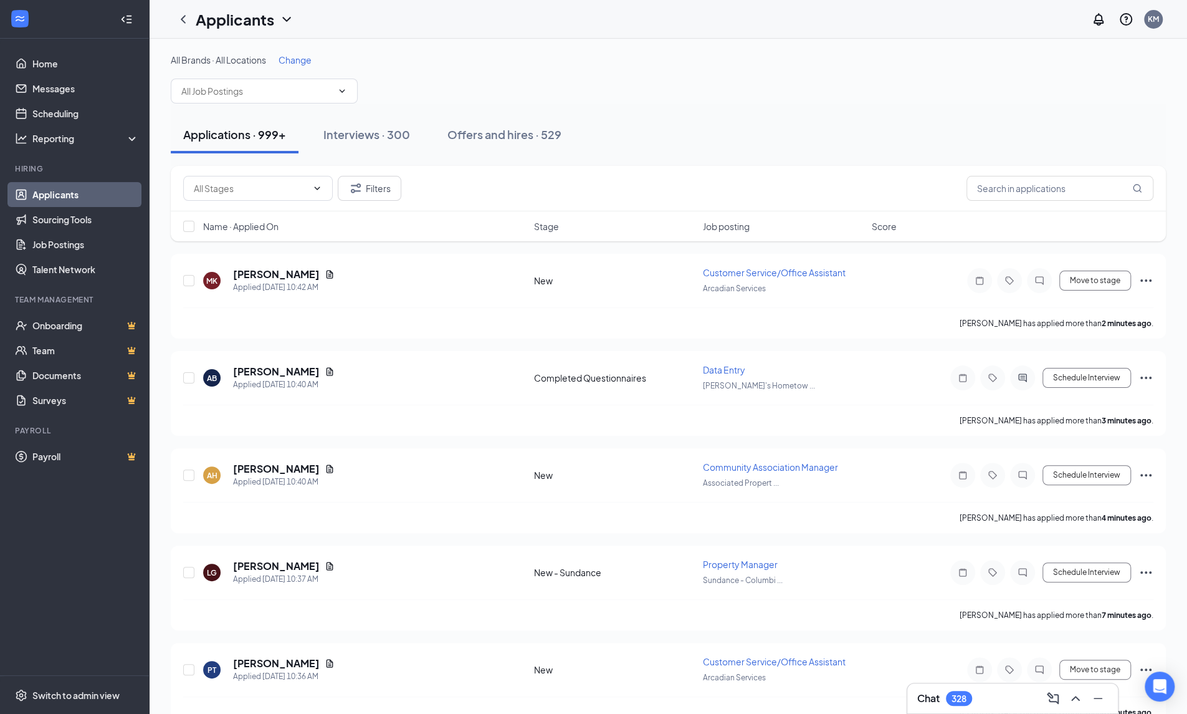
click at [198, 94] on input "text" at bounding box center [256, 91] width 151 height 14
type input "Shift"
click at [241, 142] on div "Shift Lead (Once Upon A Child)" at bounding box center [242, 148] width 123 height 14
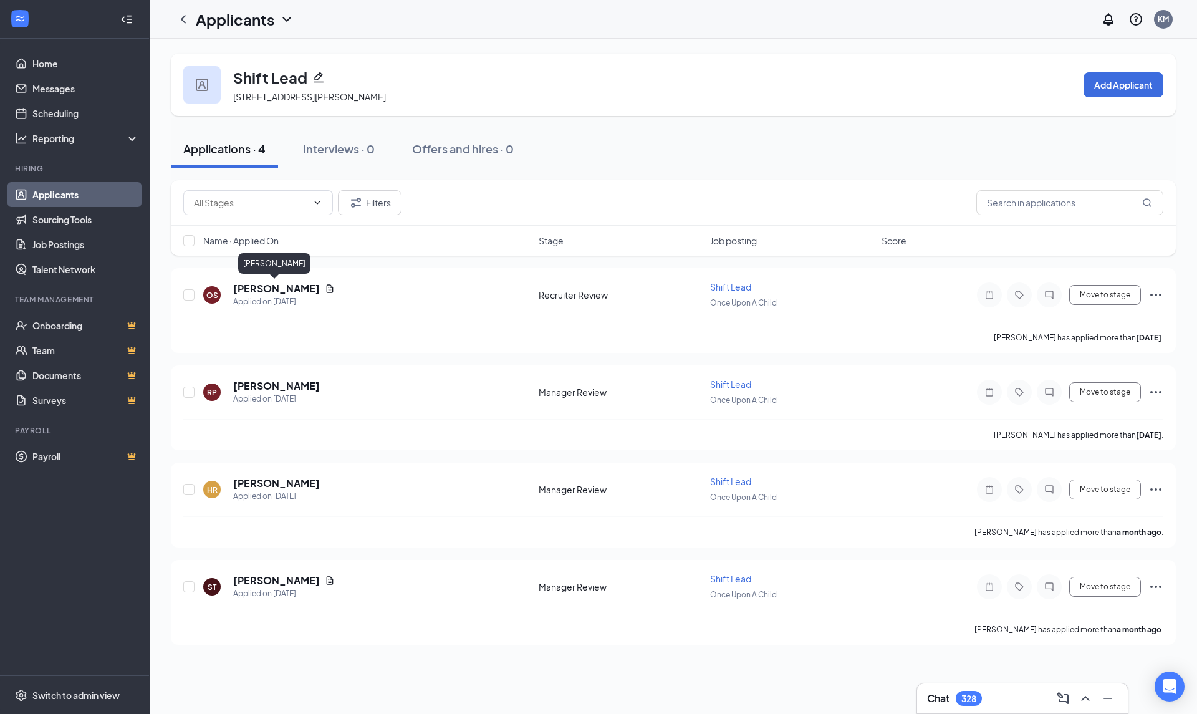
click at [249, 284] on h5 "[PERSON_NAME]" at bounding box center [276, 289] width 87 height 14
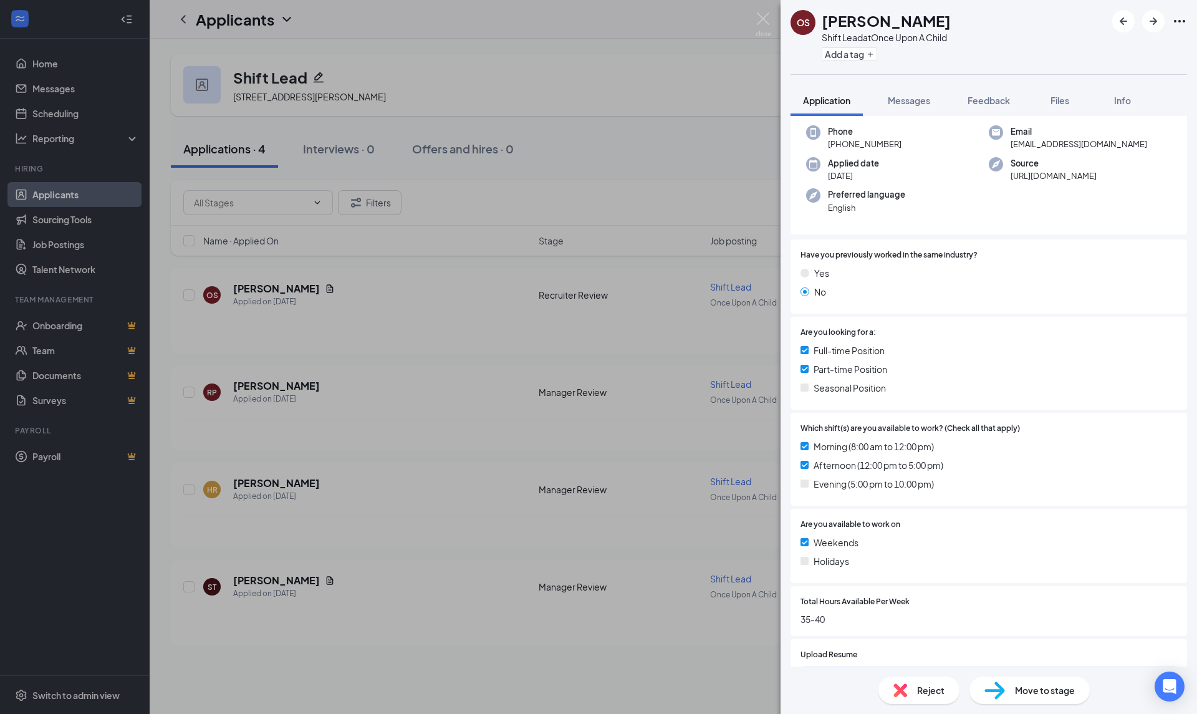
scroll to position [182, 0]
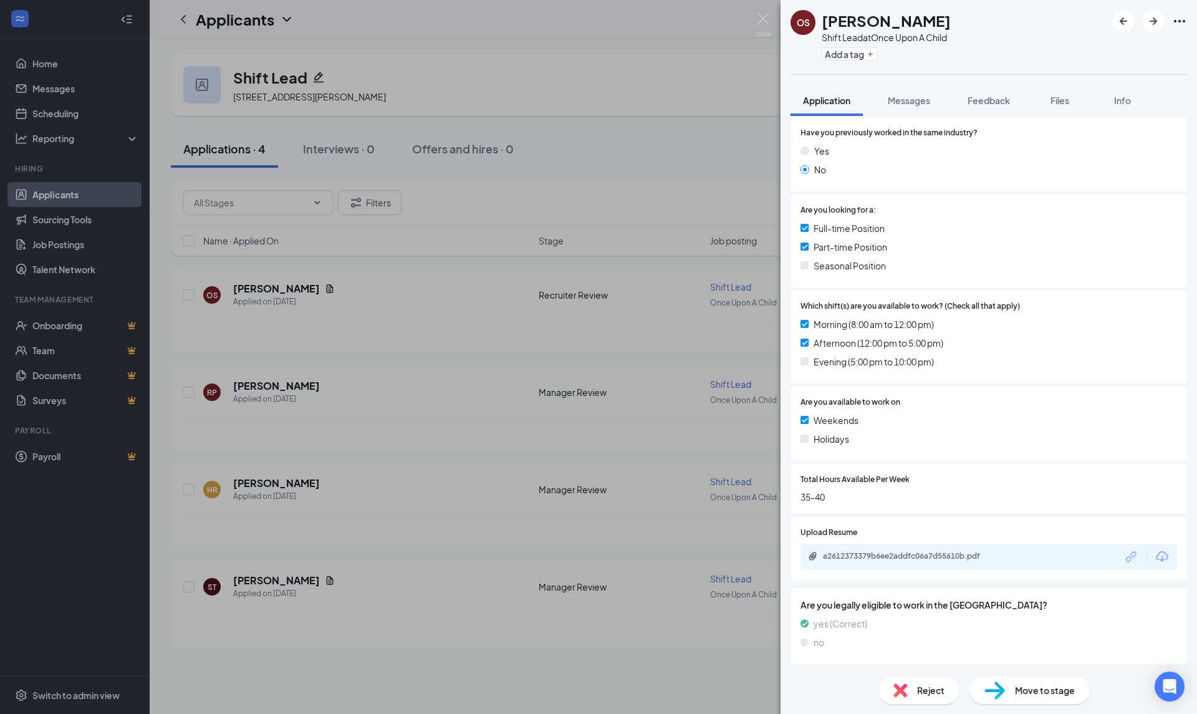
drag, startPoint x: 1157, startPoint y: 555, endPoint x: 1150, endPoint y: 560, distance: 8.5
click at [1157, 555] on icon "Download" at bounding box center [1161, 556] width 12 height 11
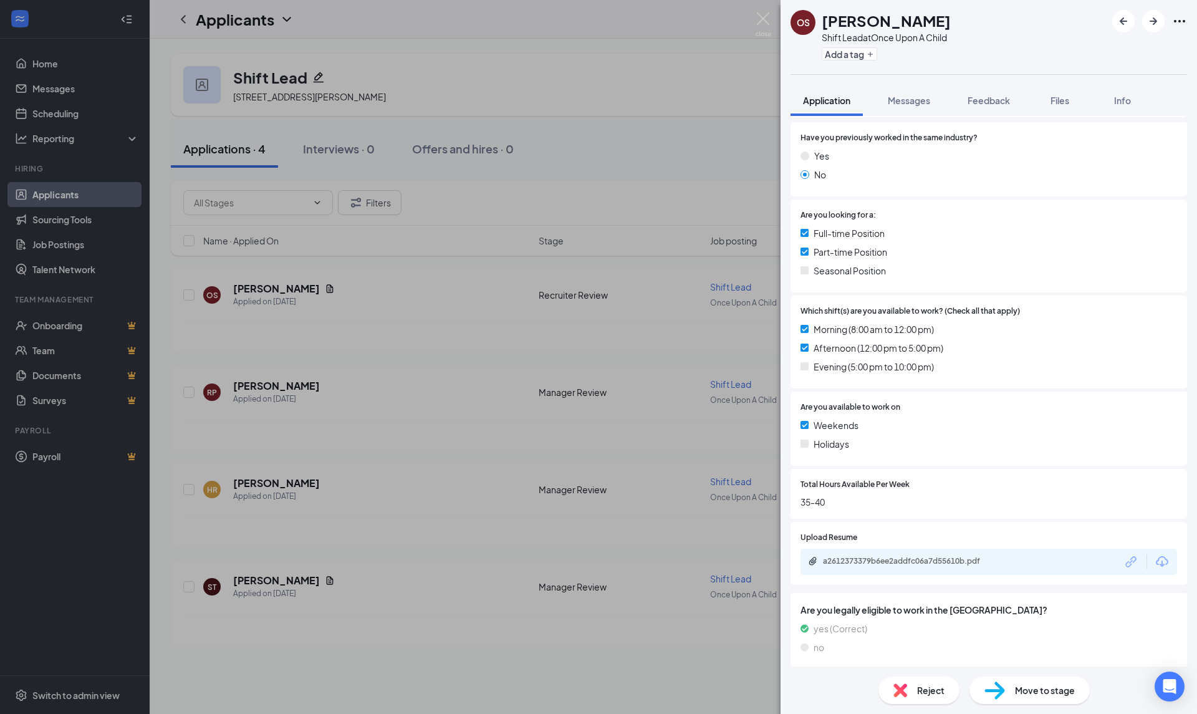
click at [186, 296] on div "OS Olivia Shockey Shift Lead at Once Upon A Child Add a tag Application Message…" at bounding box center [598, 357] width 1197 height 714
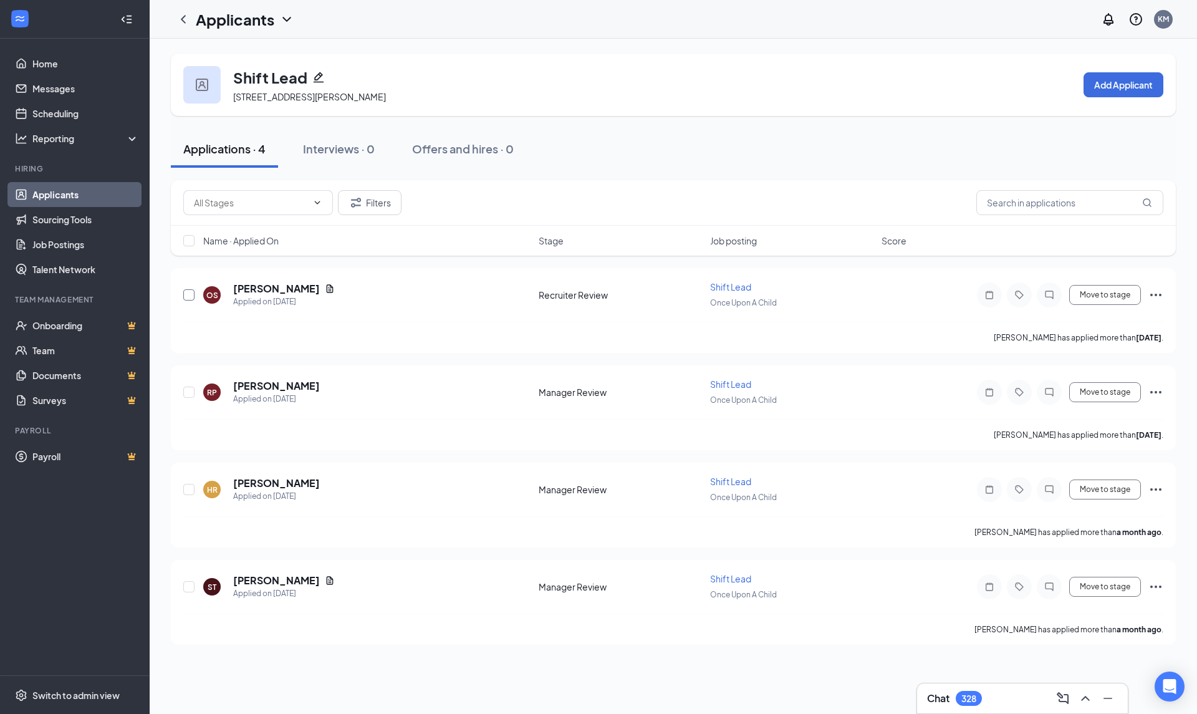
click at [186, 296] on input "checkbox" at bounding box center [188, 294] width 11 height 11
checkbox input "true"
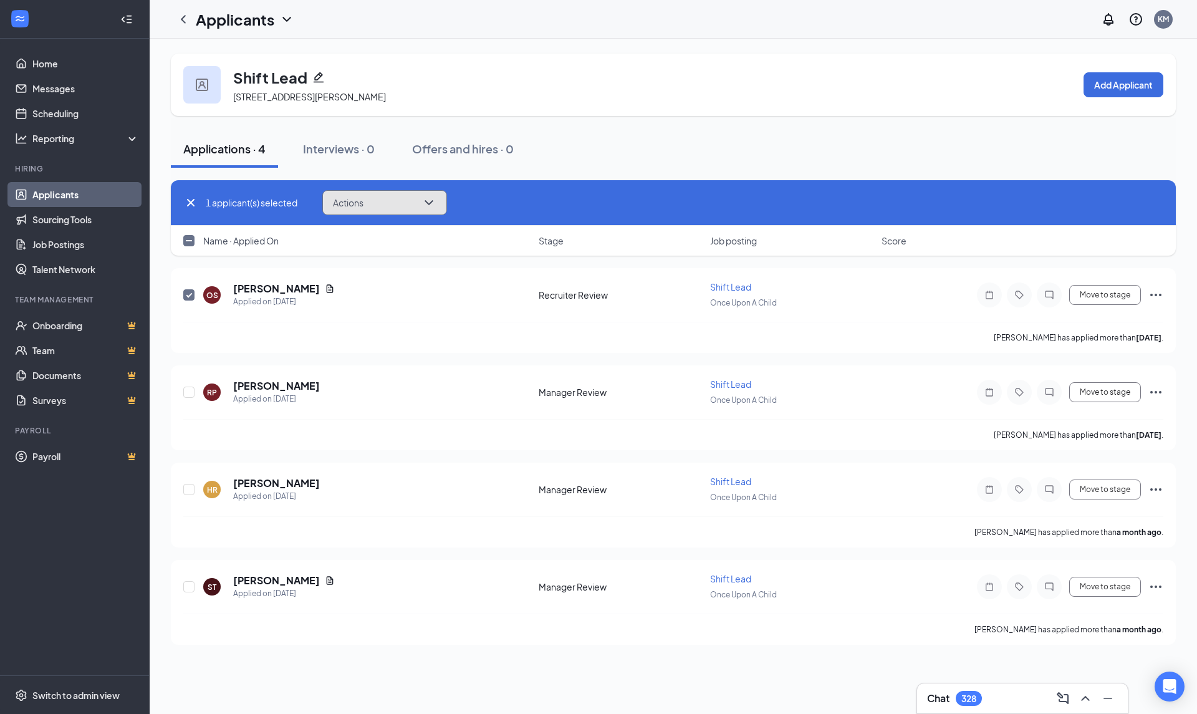
click at [444, 206] on button "Actions" at bounding box center [384, 202] width 125 height 25
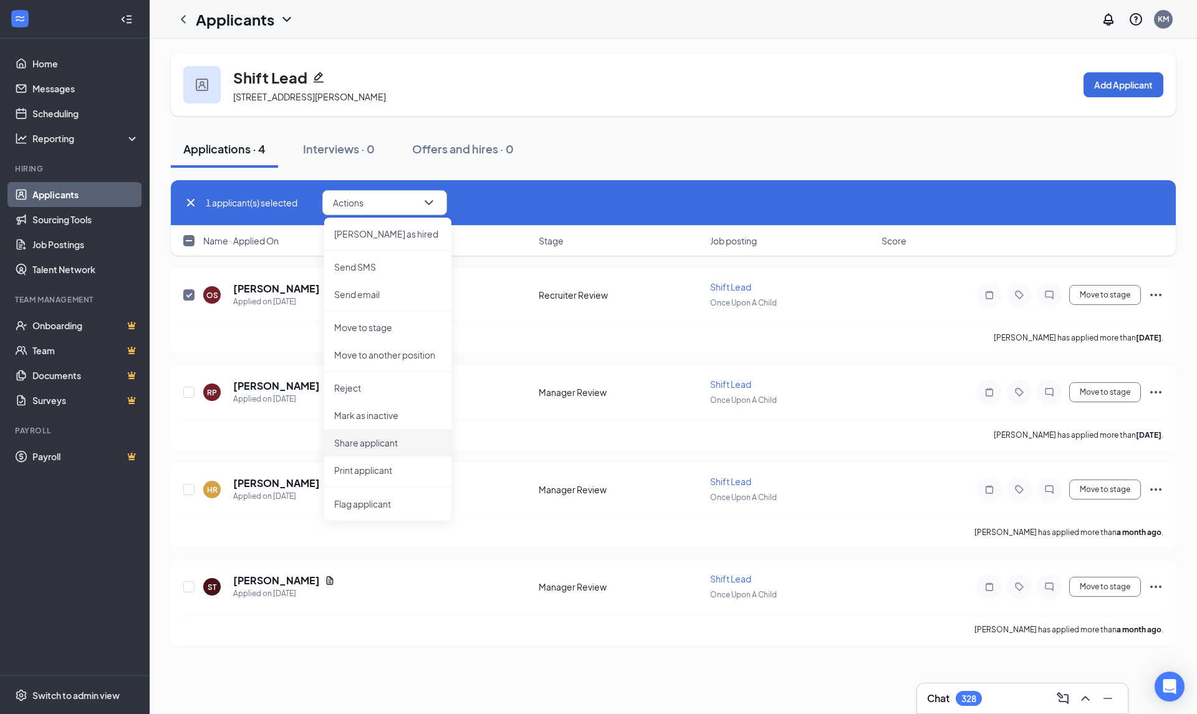
click at [389, 441] on p "Share applicant" at bounding box center [387, 442] width 107 height 12
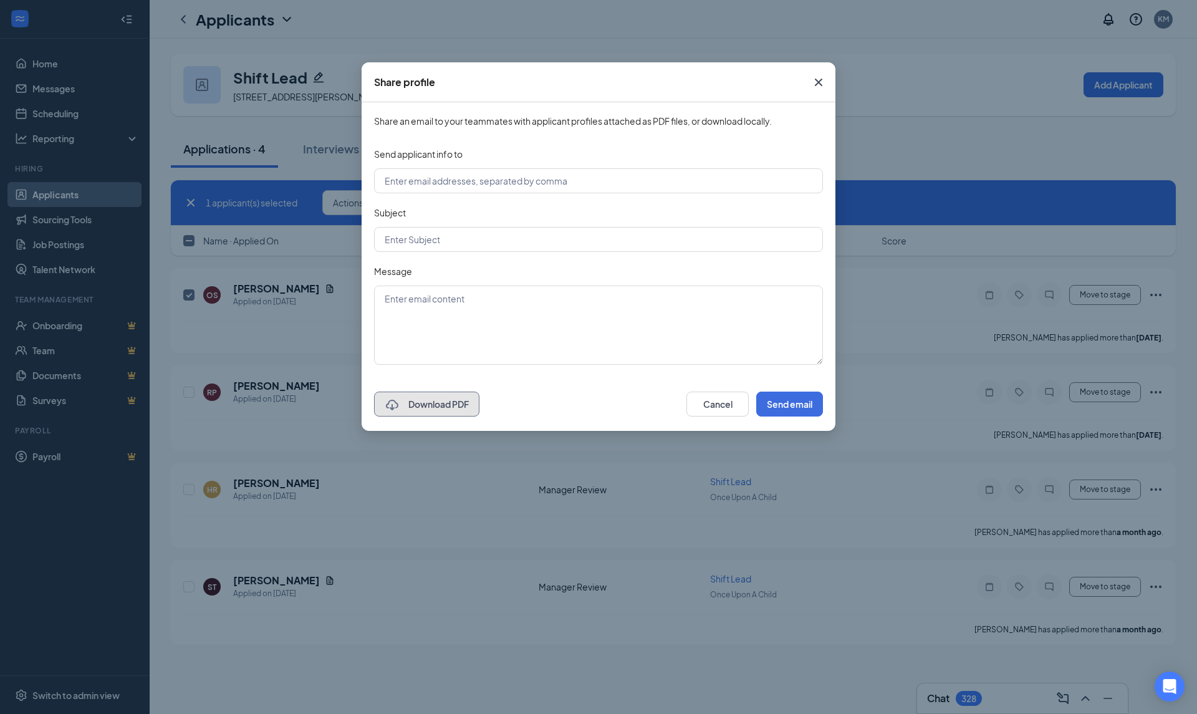
click at [437, 402] on button "Download PDF" at bounding box center [426, 403] width 105 height 25
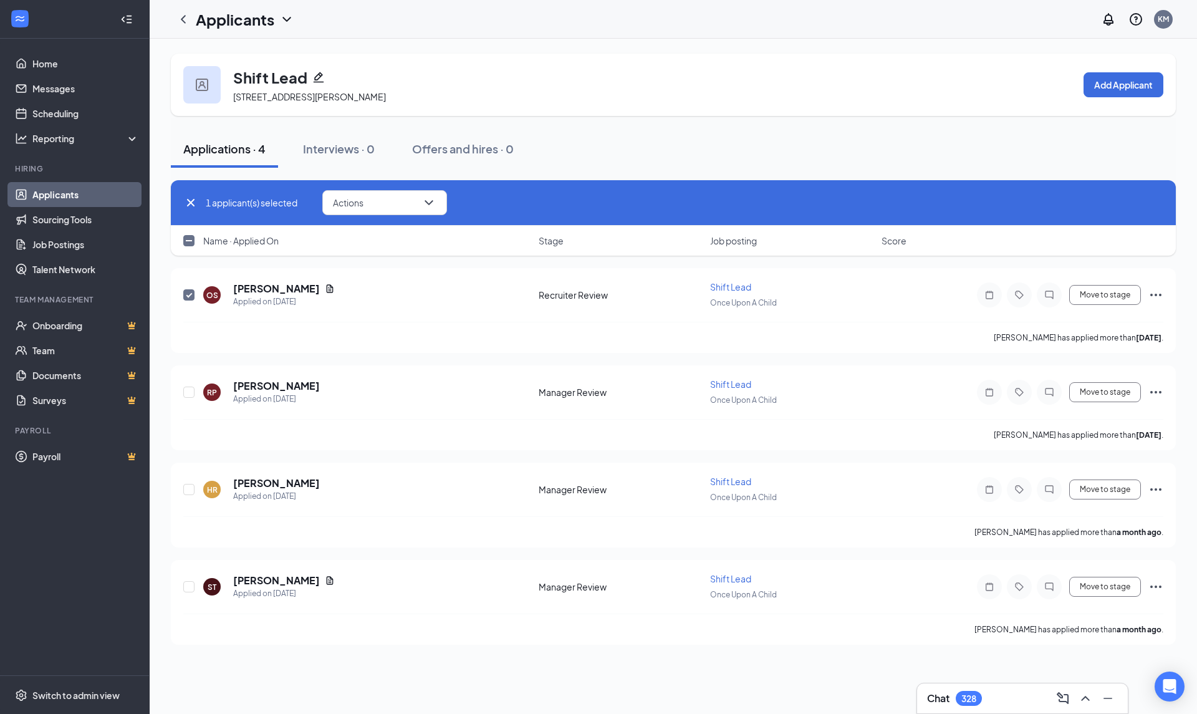
click at [770, 134] on div "Applications · 4 Interviews · 0 Offers and hires · 0" at bounding box center [673, 148] width 1005 height 37
click at [730, 287] on span "Shift Lead" at bounding box center [730, 286] width 41 height 11
click at [280, 291] on h5 "[PERSON_NAME]" at bounding box center [276, 289] width 87 height 14
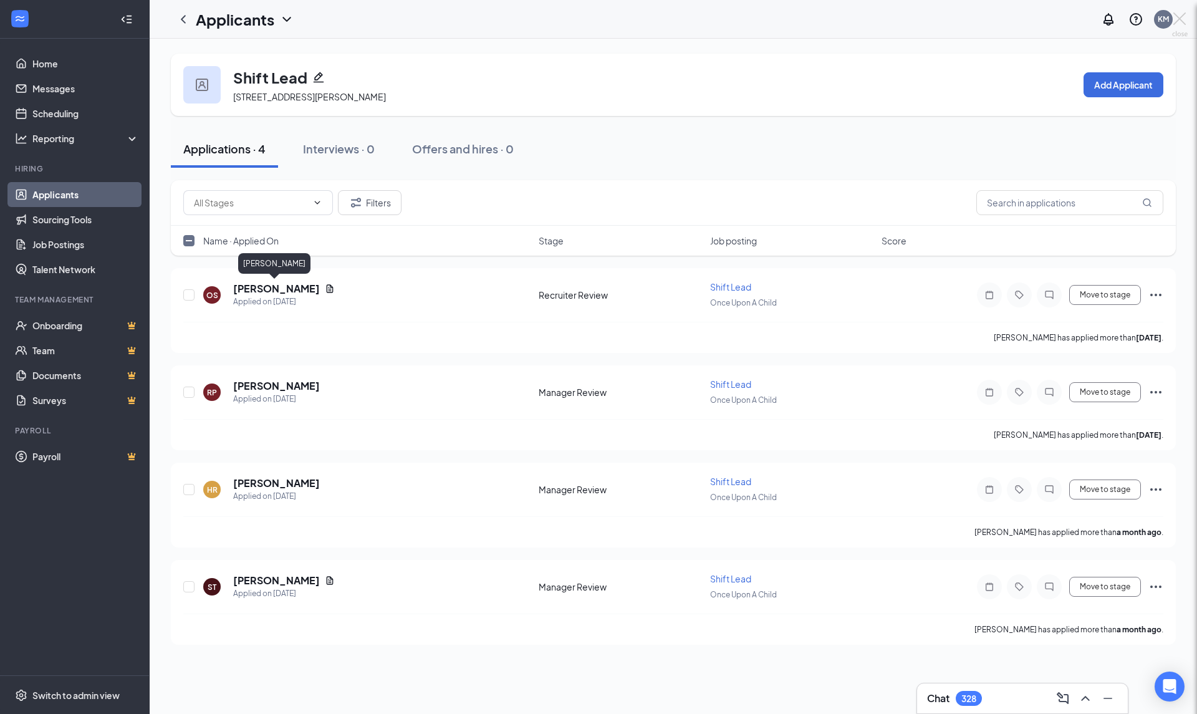
checkbox input "false"
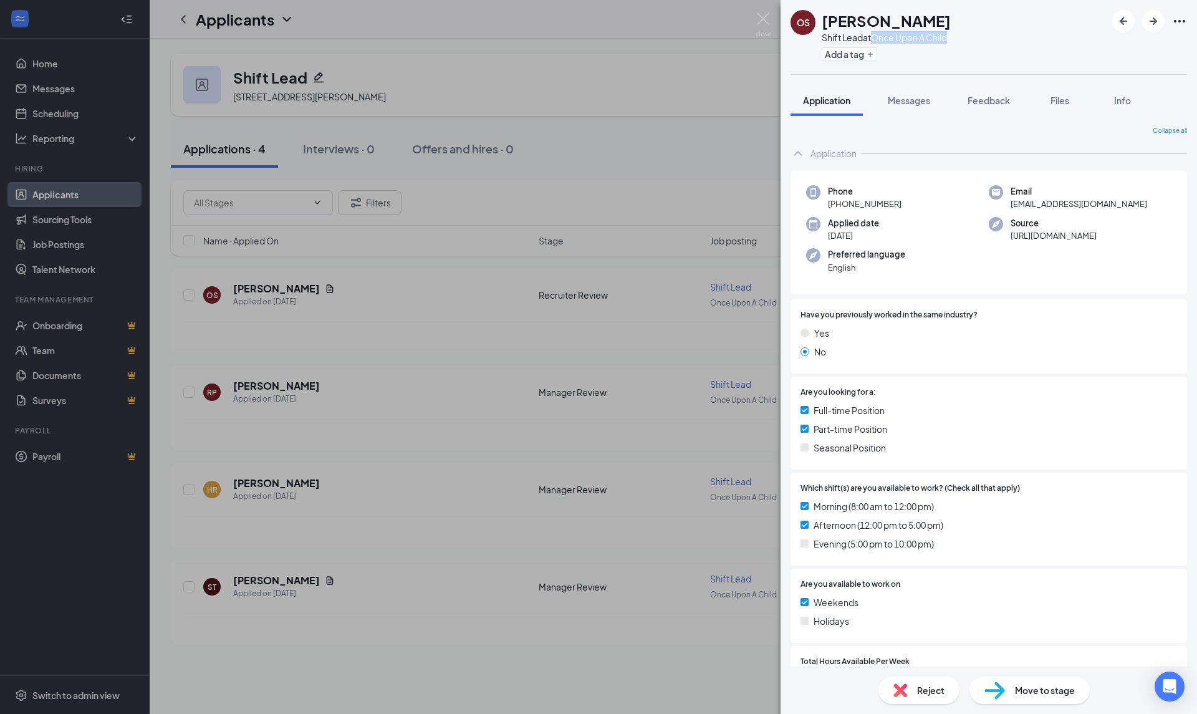
drag, startPoint x: 961, startPoint y: 42, endPoint x: 876, endPoint y: 32, distance: 85.3
click at [876, 32] on div "OS [PERSON_NAME] Shift Lead at Once Upon A Child Add a tag" at bounding box center [988, 37] width 416 height 74
copy div "Once Upon A Child"
click at [765, 24] on img at bounding box center [763, 24] width 16 height 24
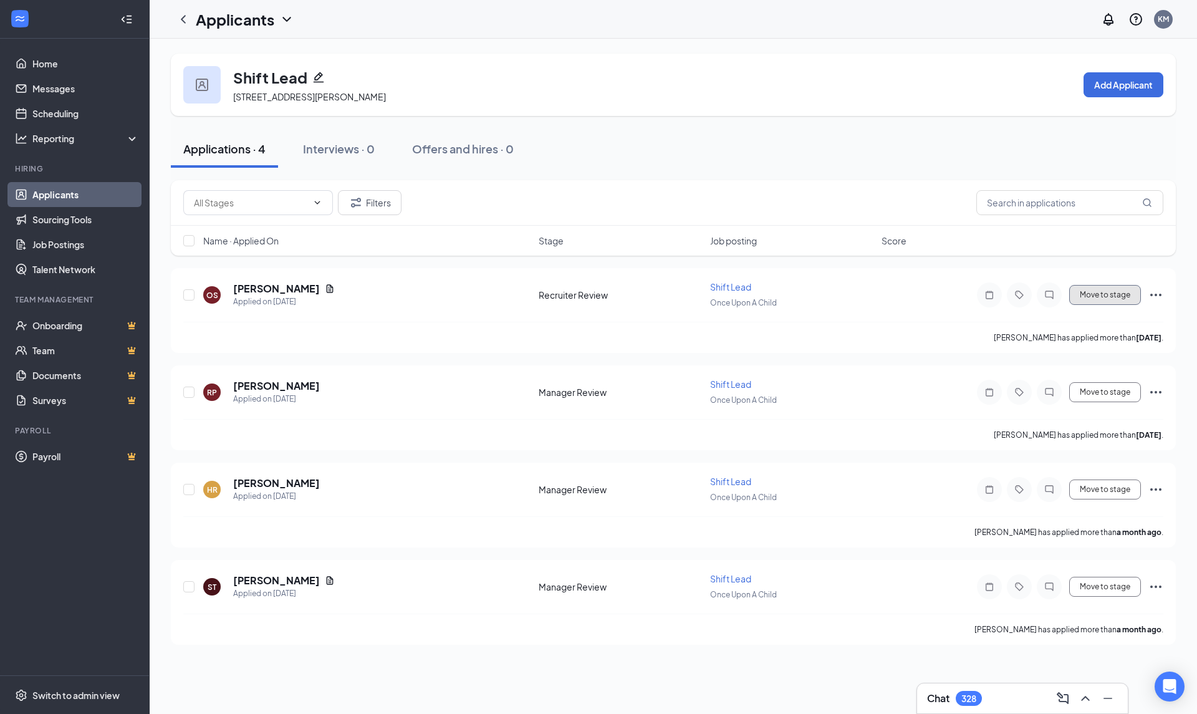
click at [1094, 294] on button "Move to stage" at bounding box center [1105, 295] width 72 height 20
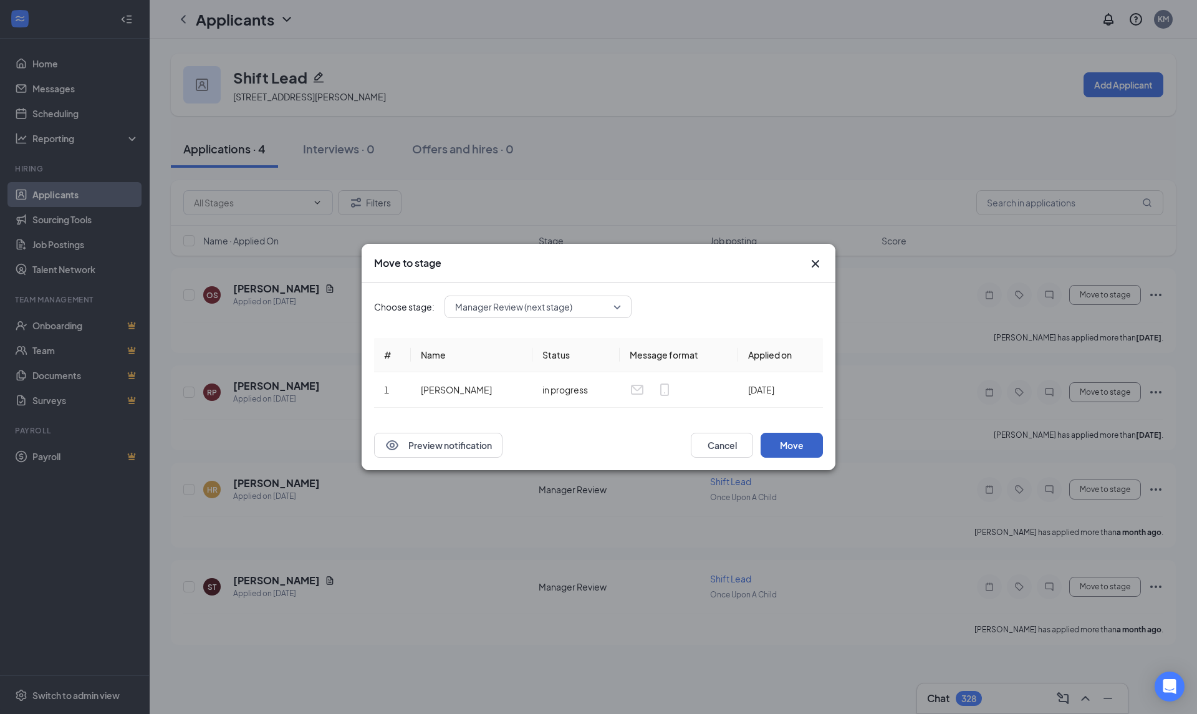
click at [803, 456] on button "Move" at bounding box center [791, 445] width 62 height 25
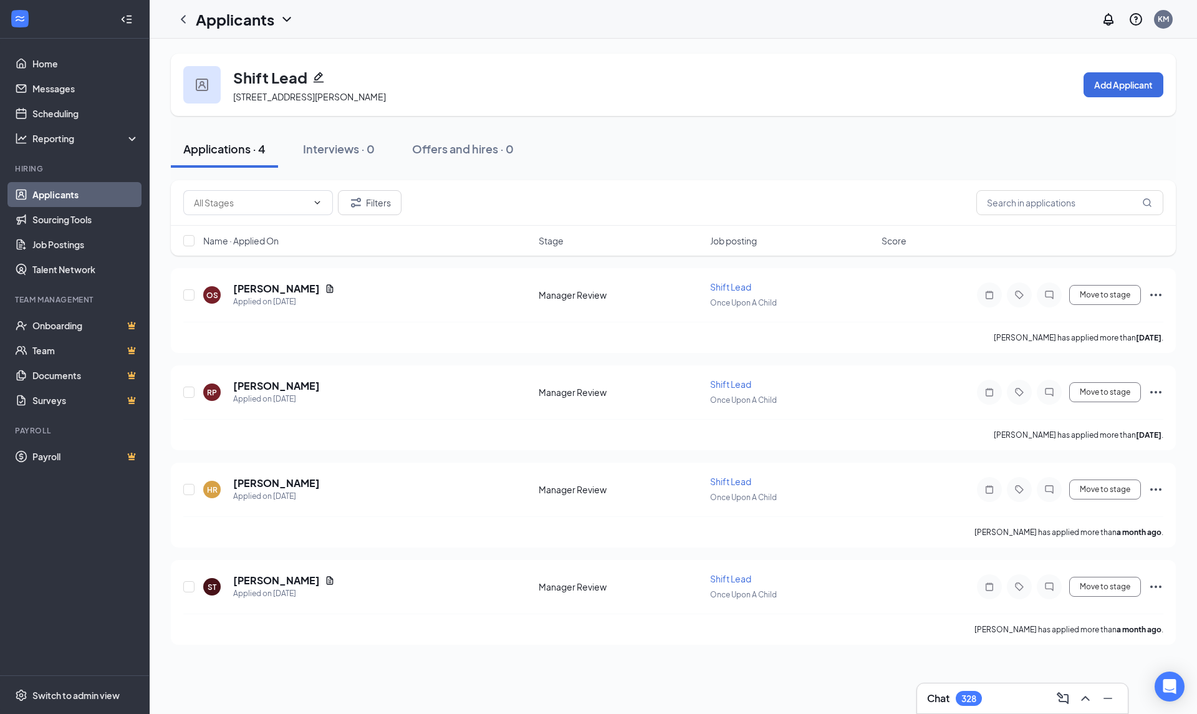
click at [75, 196] on link "Applicants" at bounding box center [85, 194] width 107 height 25
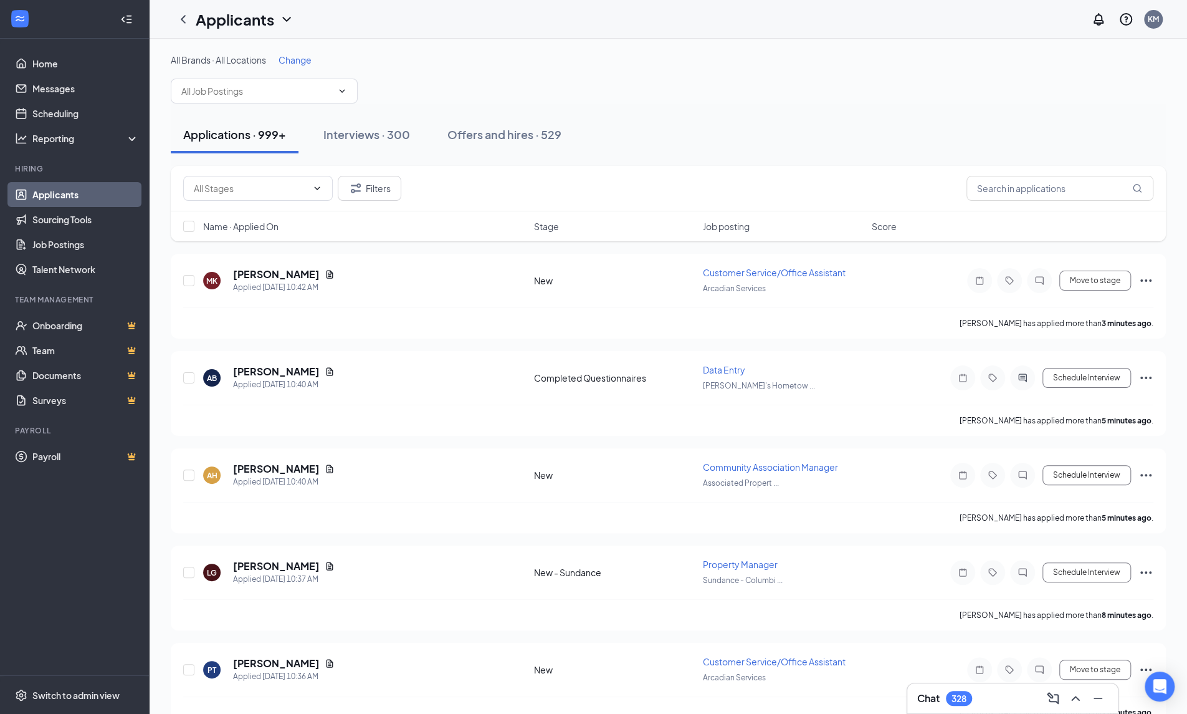
click at [223, 93] on input "text" at bounding box center [256, 91] width 151 height 14
type input "[PERSON_NAME]"
click at [246, 122] on div "Merchandise Associate (Once Upon A Child)" at bounding box center [264, 126] width 167 height 27
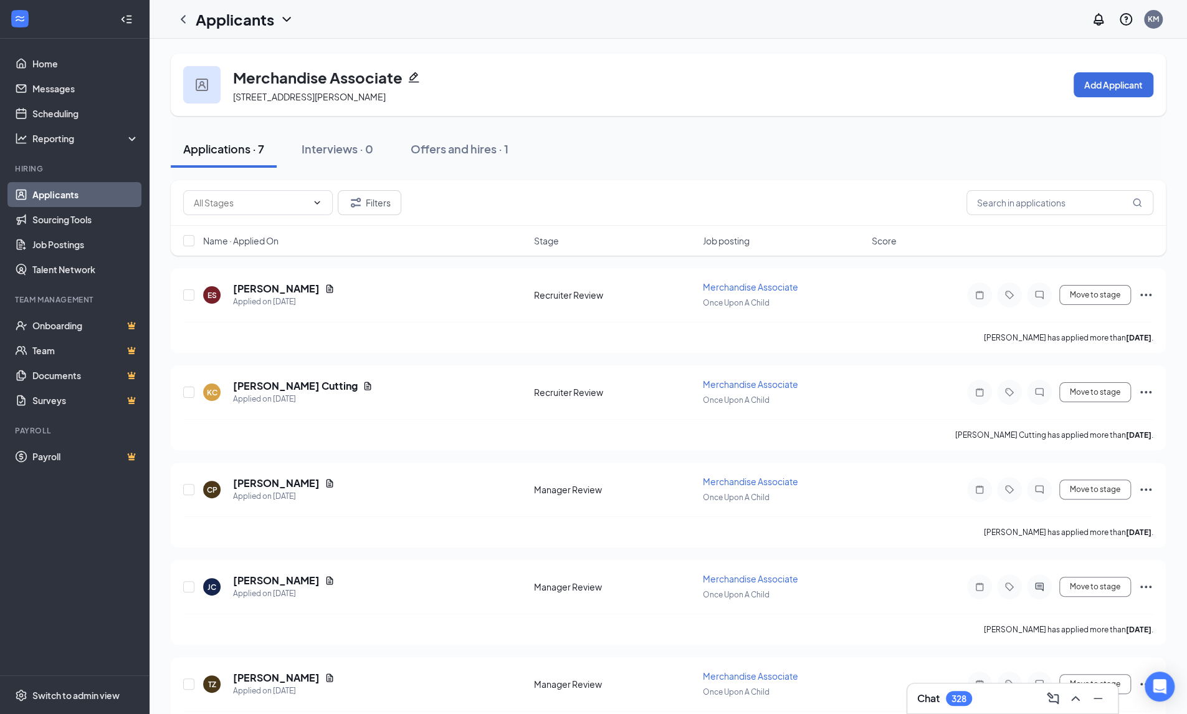
click at [259, 211] on span at bounding box center [258, 202] width 150 height 25
click at [259, 229] on div "Recruiter Review (2)" at bounding box center [233, 231] width 80 height 14
type input "Recruiter Review (2)"
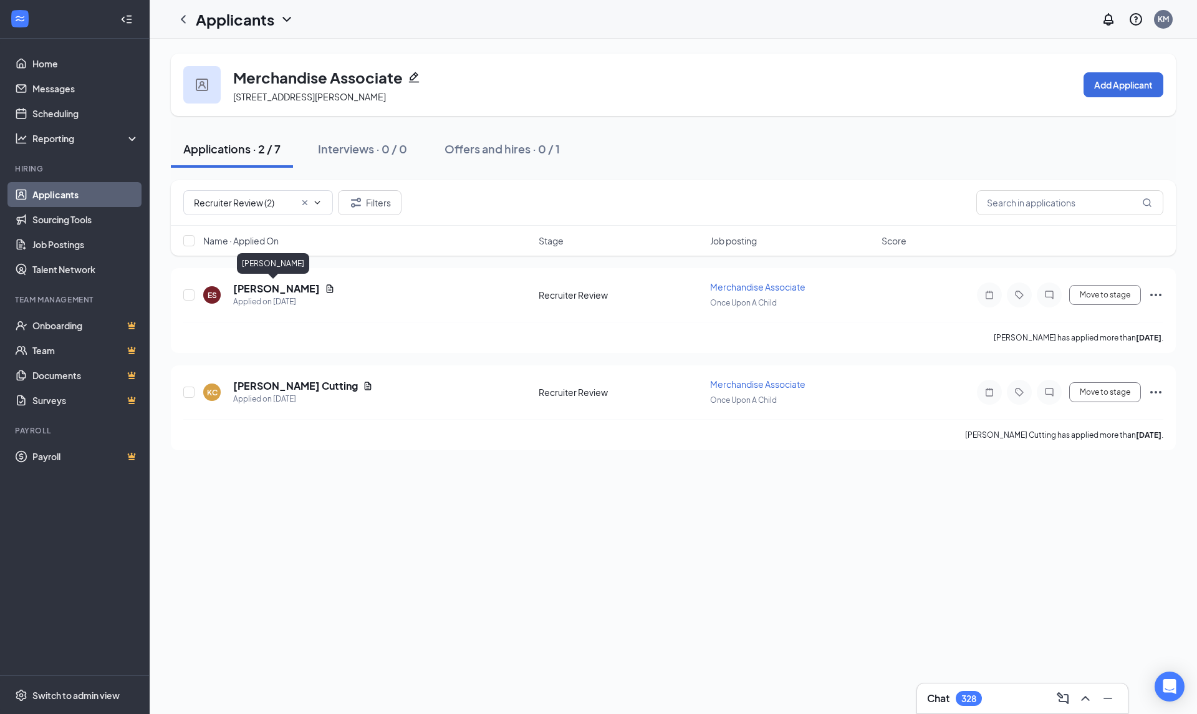
click at [281, 289] on h5 "[PERSON_NAME]" at bounding box center [276, 289] width 87 height 14
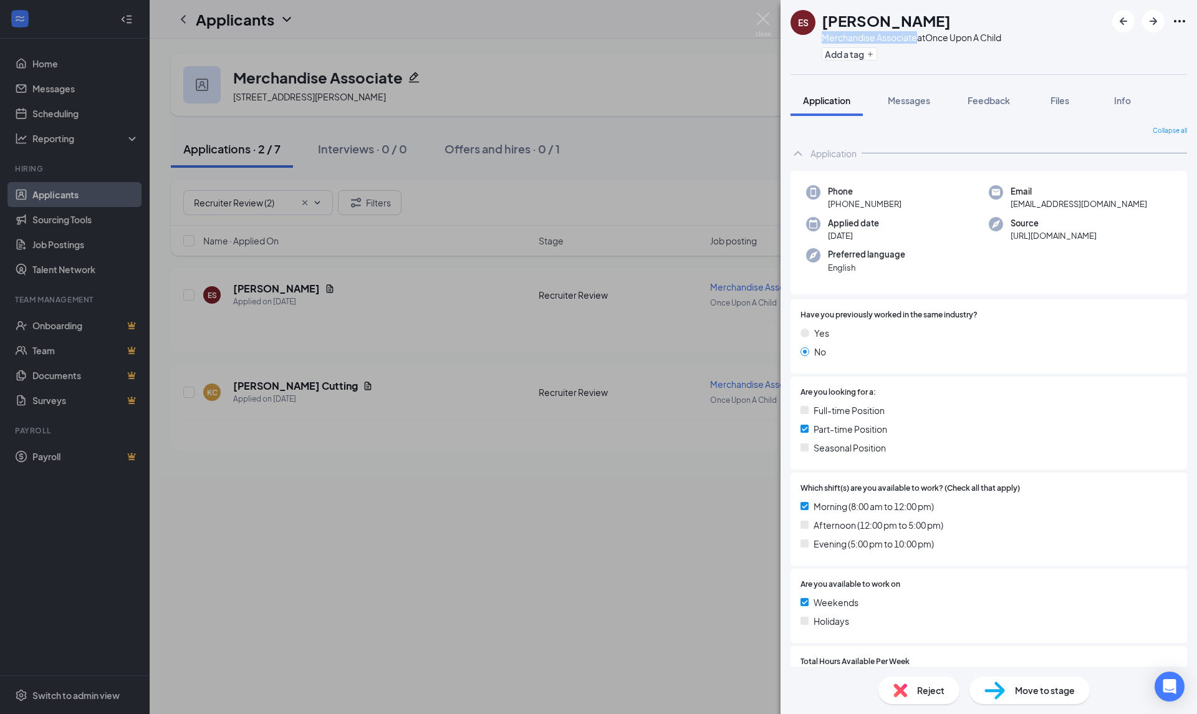
drag, startPoint x: 916, startPoint y: 38, endPoint x: 823, endPoint y: 37, distance: 93.5
click at [823, 37] on div "Merchandise Associate at Once Upon A Child" at bounding box center [910, 37] width 179 height 12
copy div "Merchandise Associate"
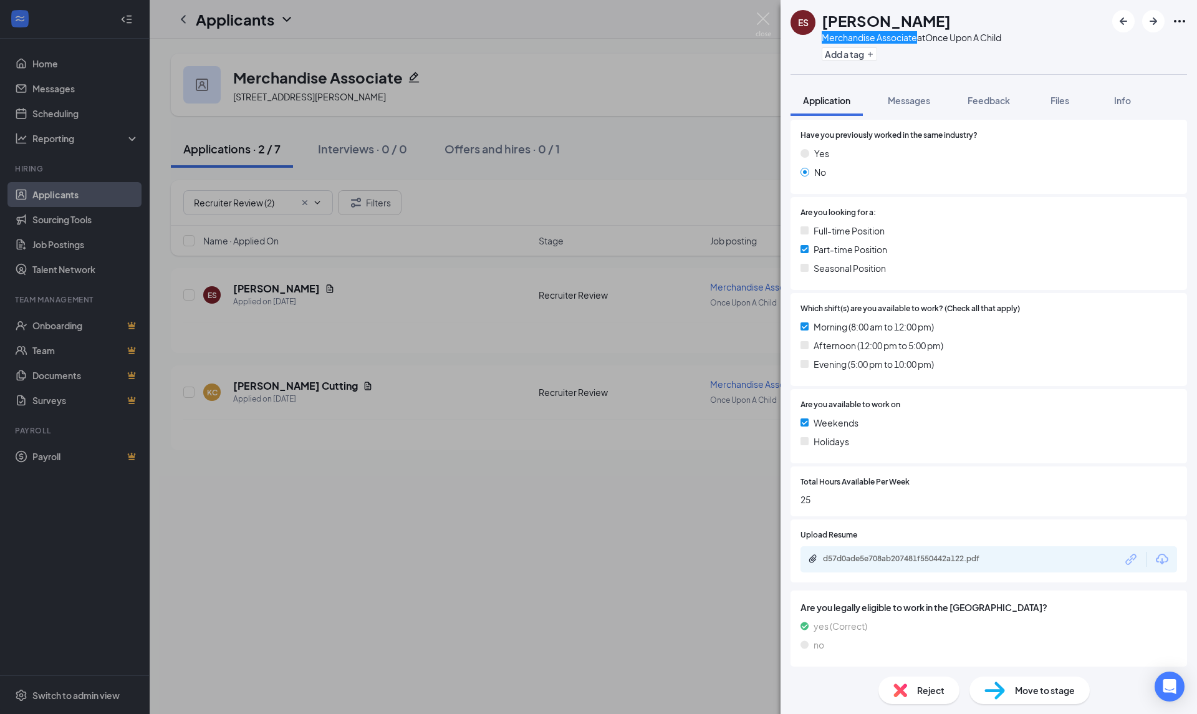
scroll to position [182, 0]
click at [1155, 557] on icon "Download" at bounding box center [1161, 556] width 12 height 11
click at [924, 19] on div "[PERSON_NAME]" at bounding box center [910, 20] width 179 height 21
drag, startPoint x: 876, startPoint y: 21, endPoint x: 824, endPoint y: 21, distance: 52.4
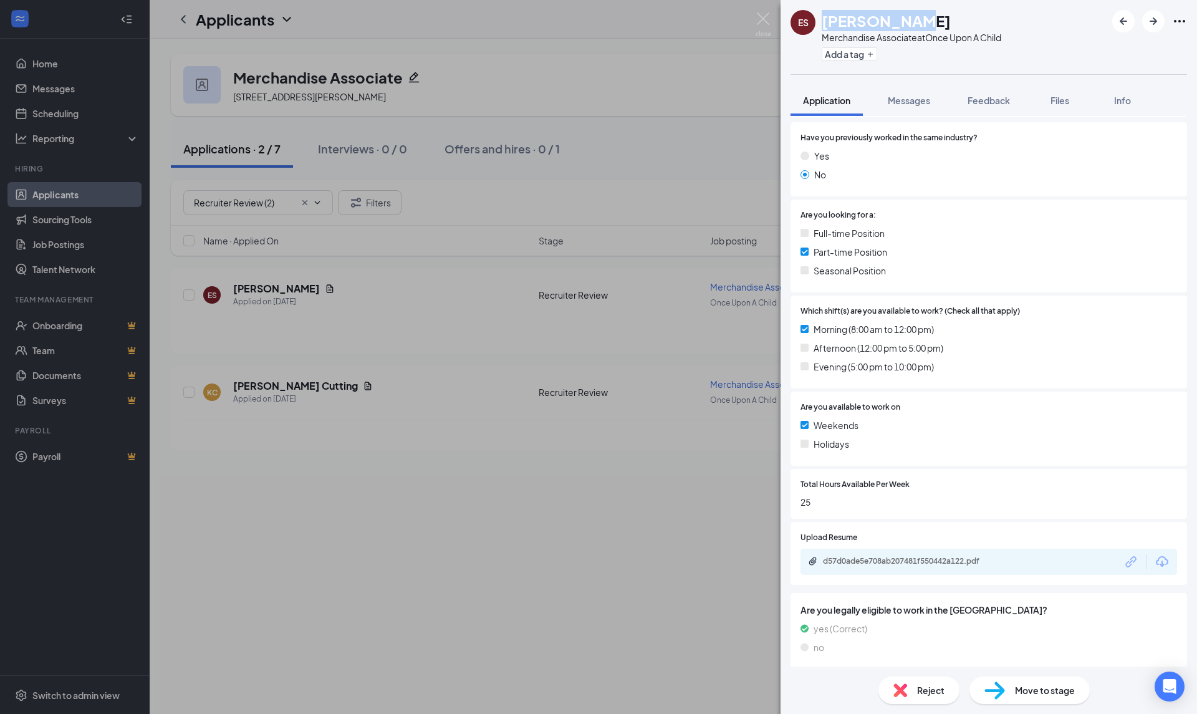
click at [824, 21] on div "[PERSON_NAME]" at bounding box center [910, 20] width 179 height 21
copy h1 "[PERSON_NAME]"
click at [760, 17] on img at bounding box center [763, 24] width 16 height 24
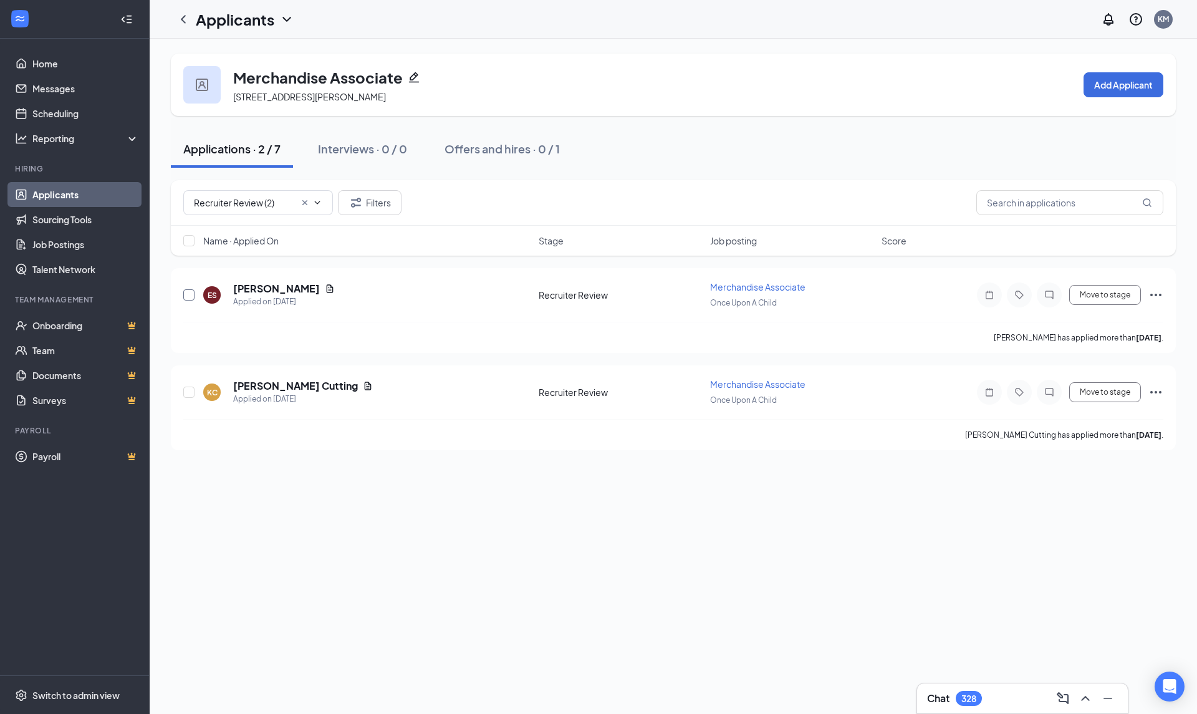
click at [187, 295] on input "checkbox" at bounding box center [188, 294] width 11 height 11
checkbox input "true"
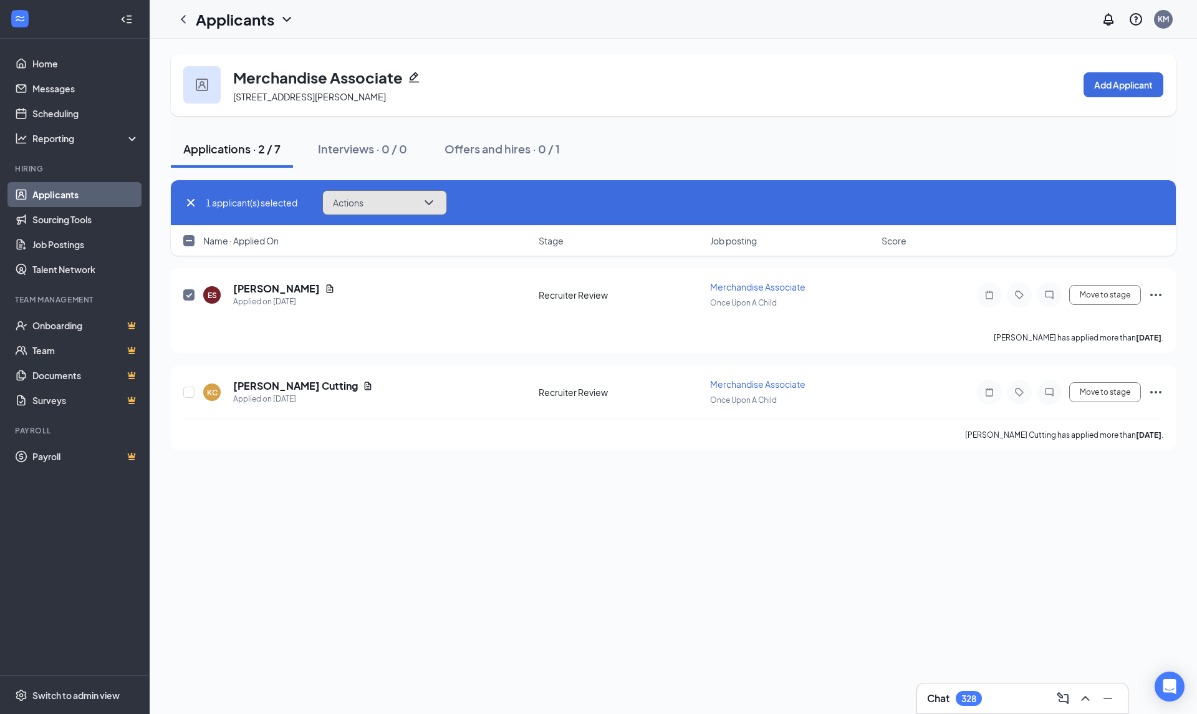
click at [430, 214] on button "Actions" at bounding box center [384, 202] width 125 height 25
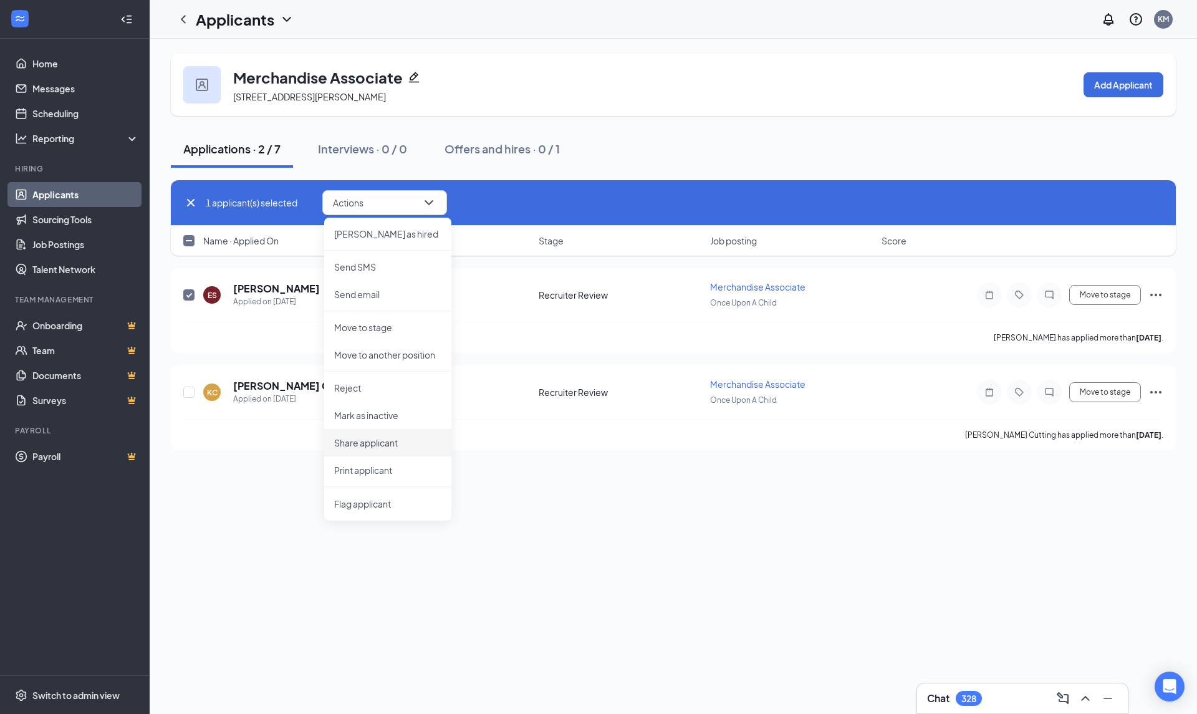
click at [366, 441] on p "Share applicant" at bounding box center [387, 442] width 107 height 12
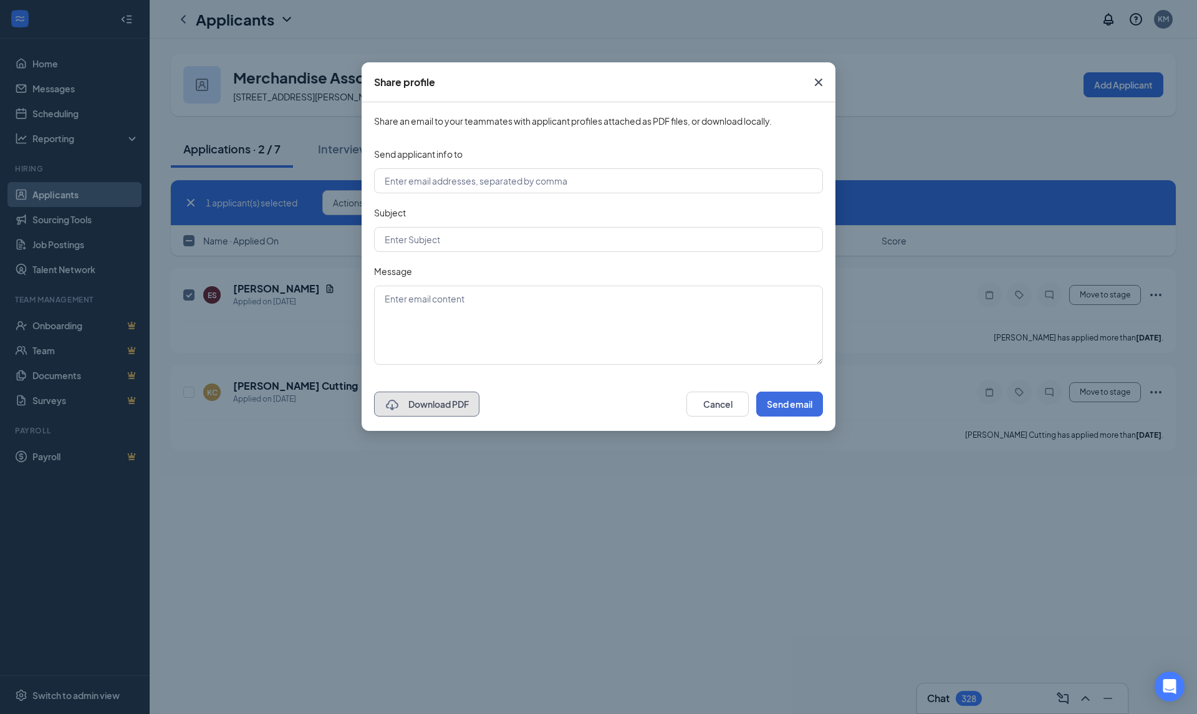
click at [434, 407] on button "Download PDF" at bounding box center [426, 403] width 105 height 25
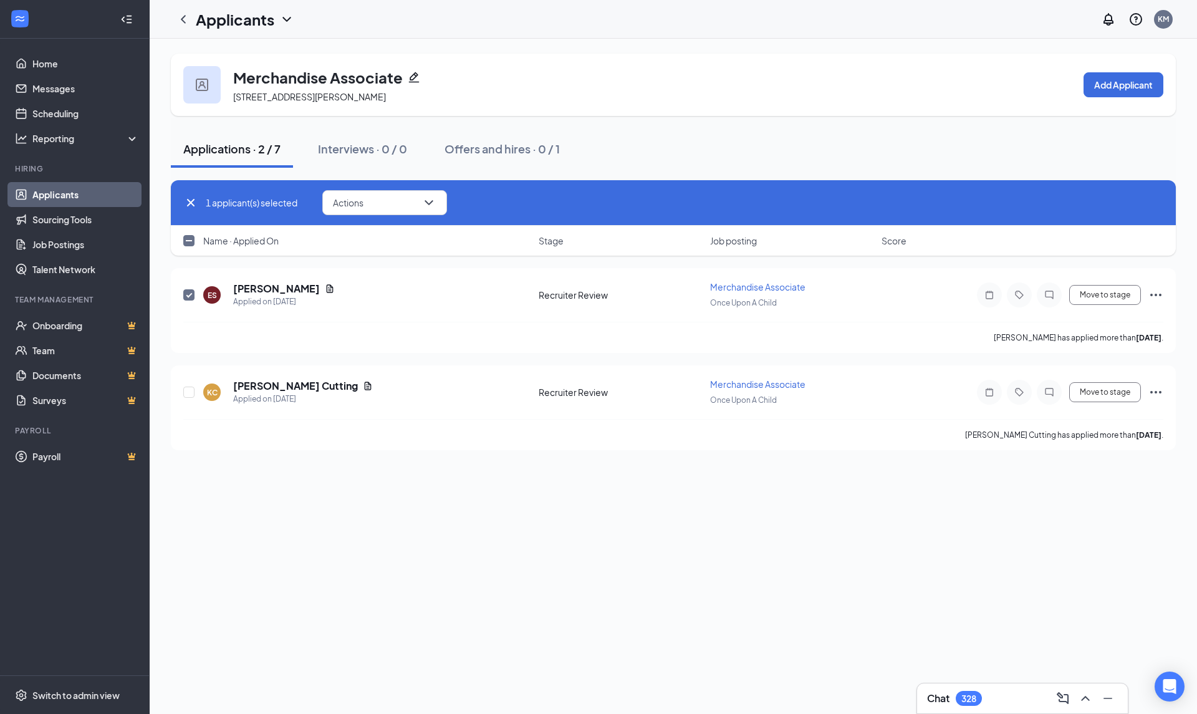
click at [595, 621] on div "Merchandise Associate [STREET_ADDRESS][PERSON_NAME] Add Applicant Applications …" at bounding box center [673, 376] width 1047 height 675
click at [1111, 300] on button "Move to stage" at bounding box center [1105, 295] width 72 height 20
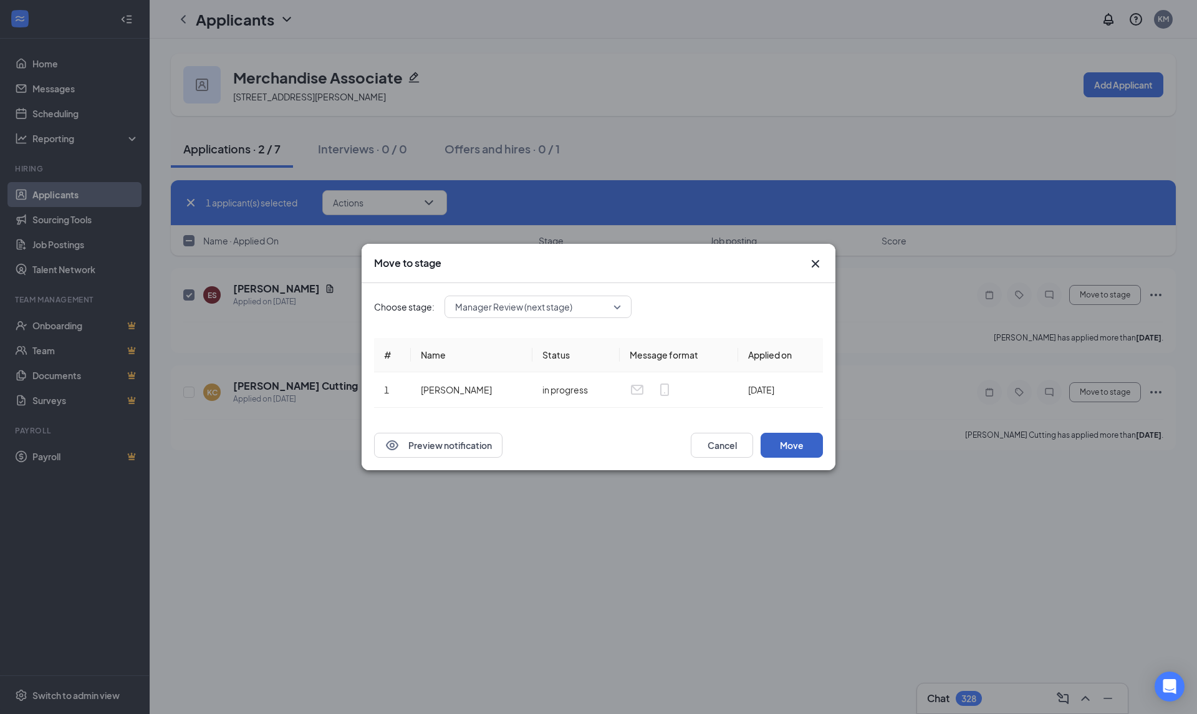
click at [792, 452] on button "Move" at bounding box center [791, 445] width 62 height 25
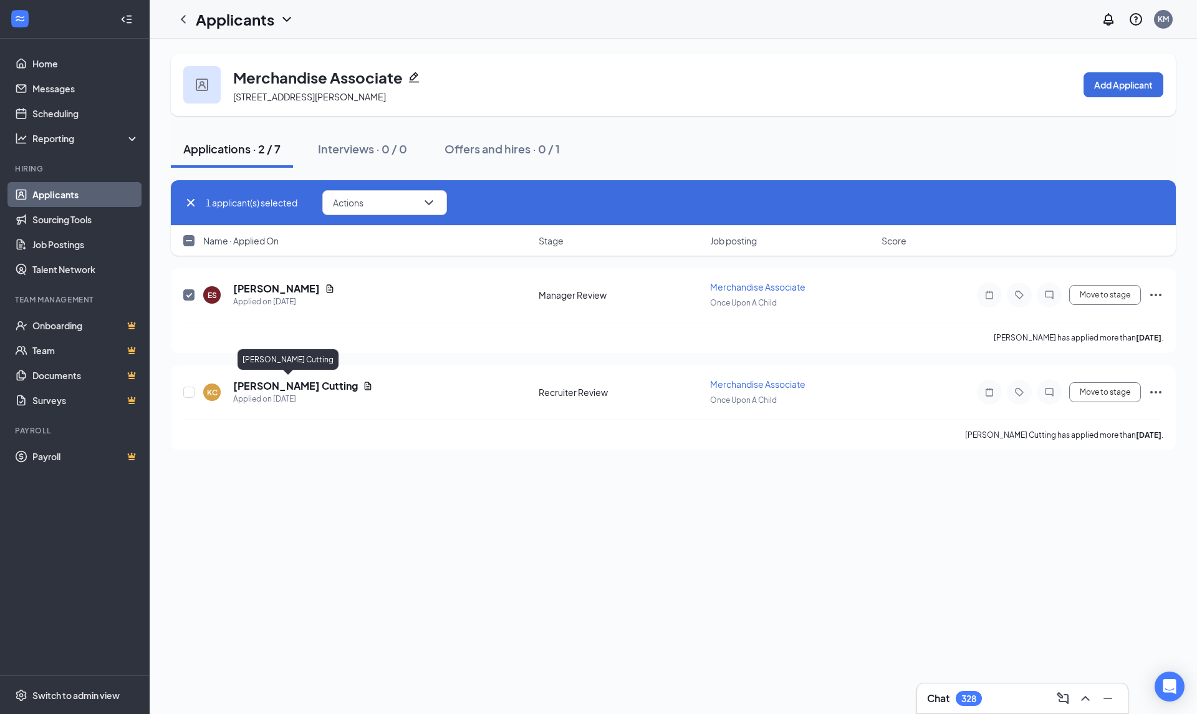
click at [264, 384] on h5 "[PERSON_NAME] Cutting" at bounding box center [295, 386] width 125 height 14
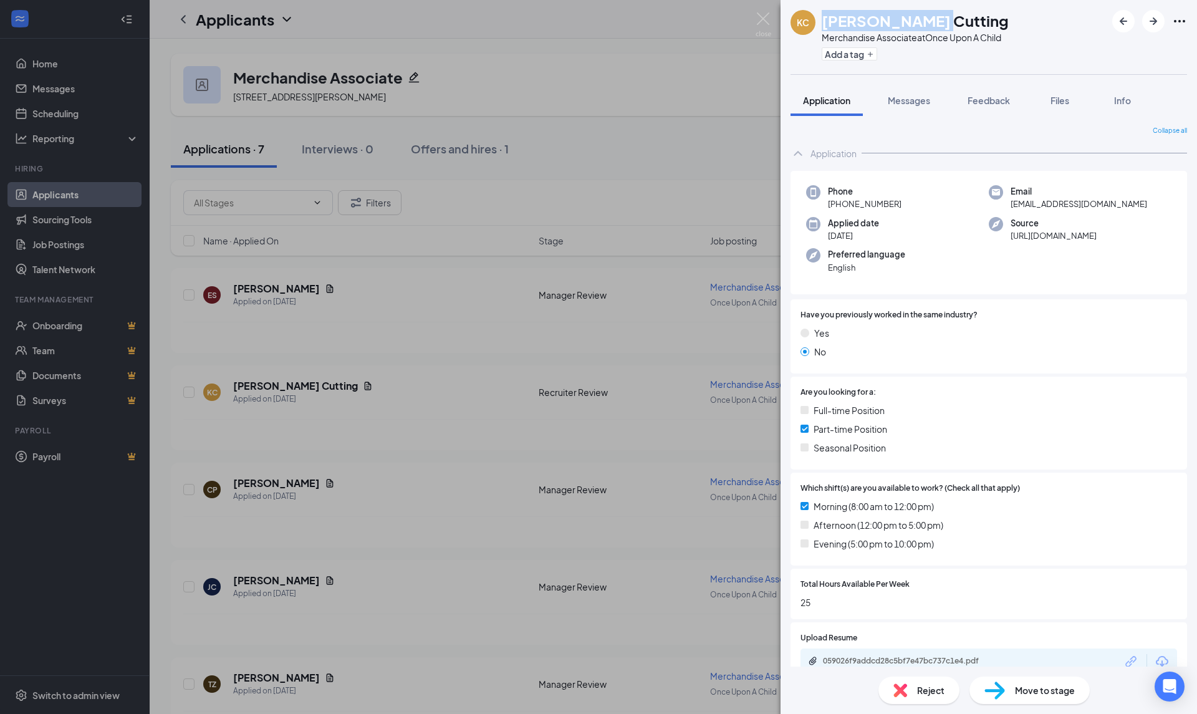
drag, startPoint x: 924, startPoint y: 21, endPoint x: 825, endPoint y: 24, distance: 99.2
click at [825, 24] on div "[PERSON_NAME] Cutting" at bounding box center [914, 20] width 187 height 21
copy h1 "[PERSON_NAME] Cutting"
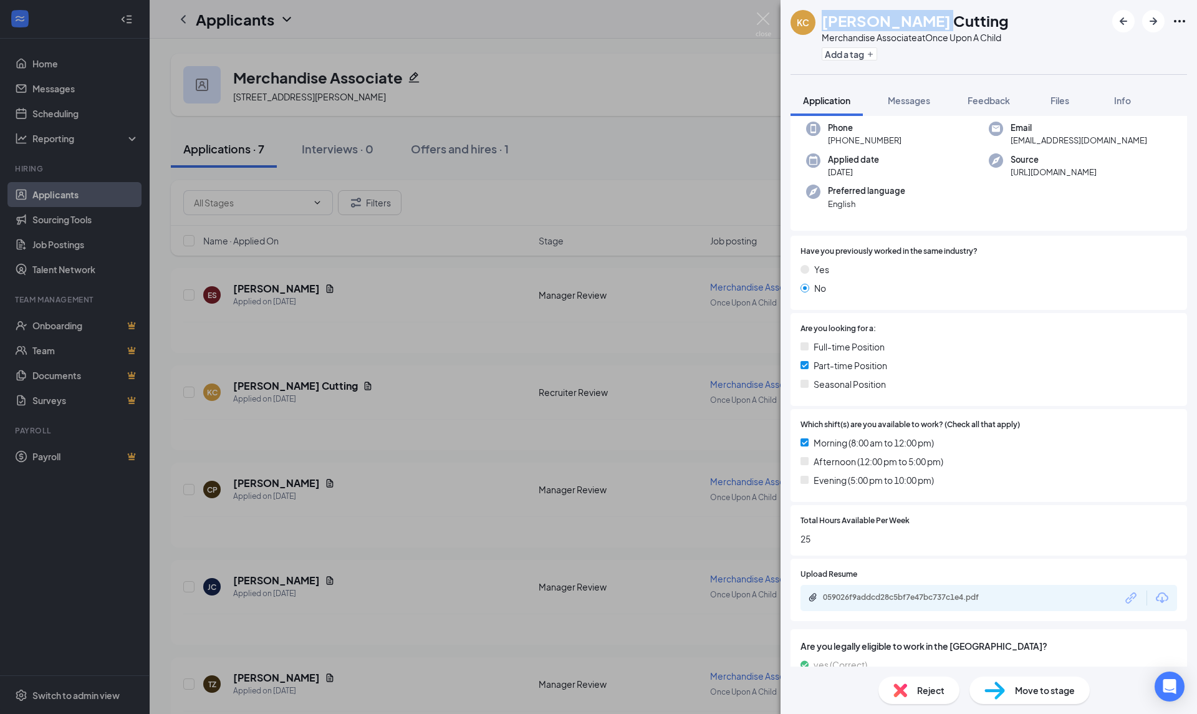
scroll to position [105, 0]
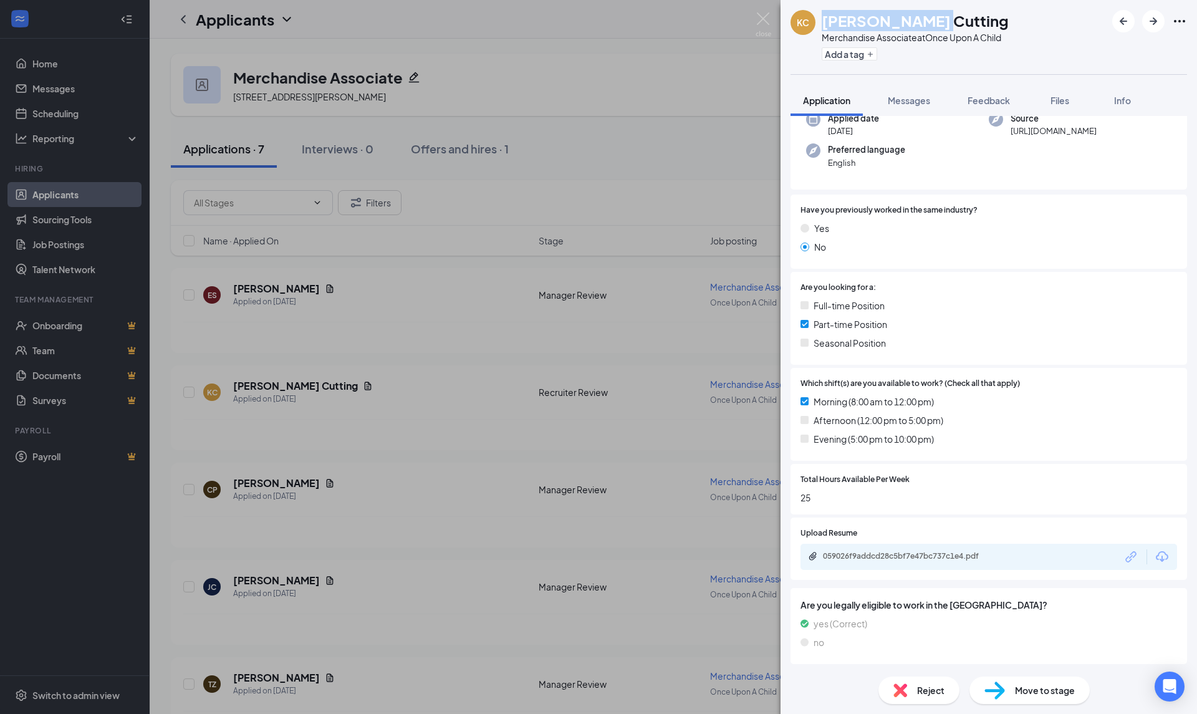
click at [1155, 557] on icon "Download" at bounding box center [1161, 556] width 12 height 11
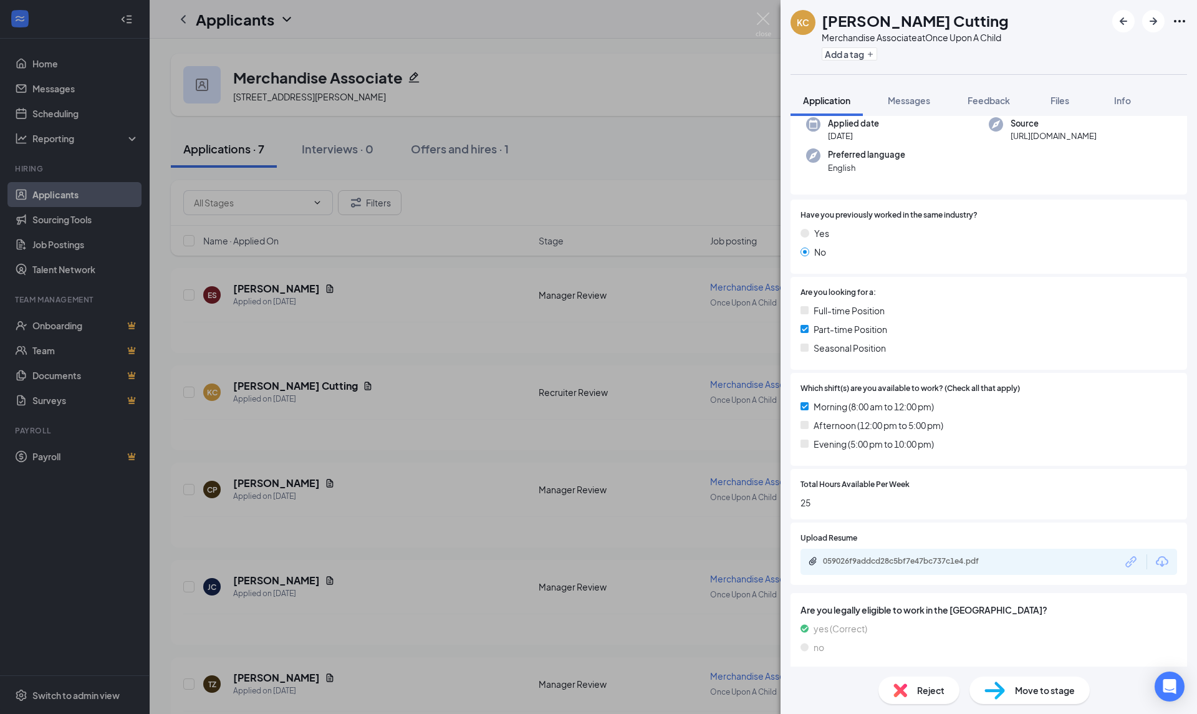
drag, startPoint x: 198, startPoint y: 394, endPoint x: 190, endPoint y: 393, distance: 7.6
click at [193, 394] on div "KC [PERSON_NAME] Cutting Merchandise Associate at Once Upon A Child Add a tag A…" at bounding box center [598, 357] width 1197 height 714
click at [190, 393] on input "checkbox" at bounding box center [188, 391] width 11 height 11
checkbox input "true"
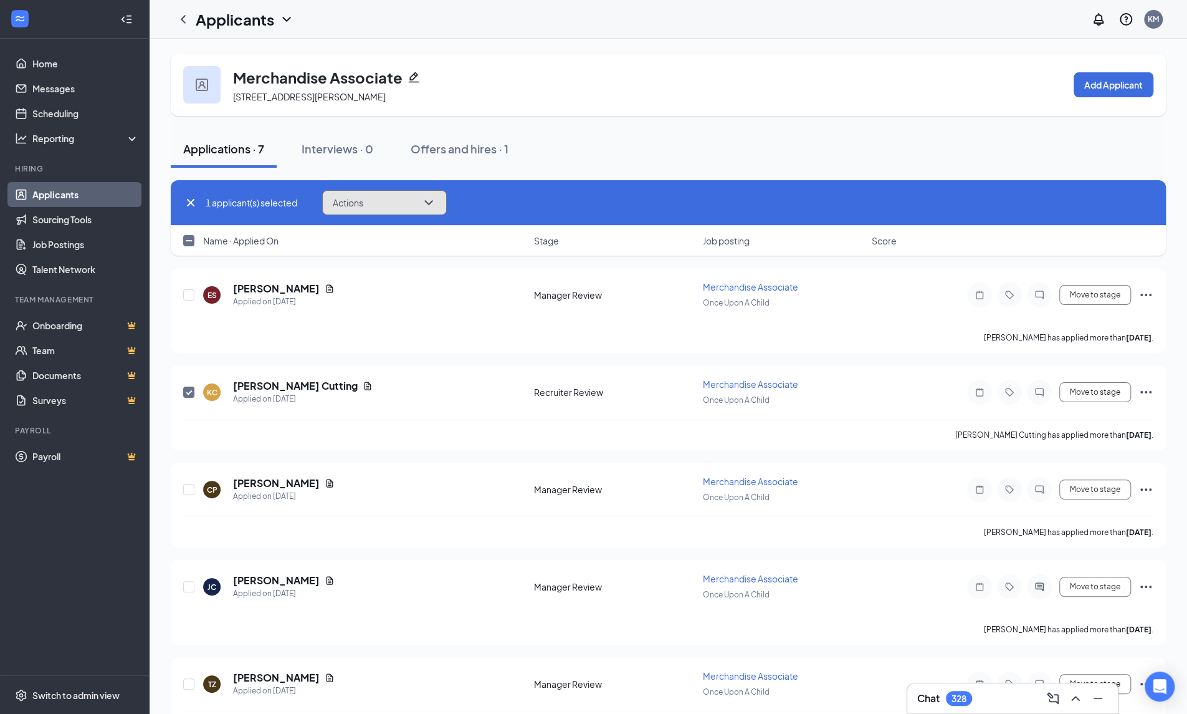
click at [436, 204] on icon "ChevronDown" at bounding box center [428, 202] width 15 height 15
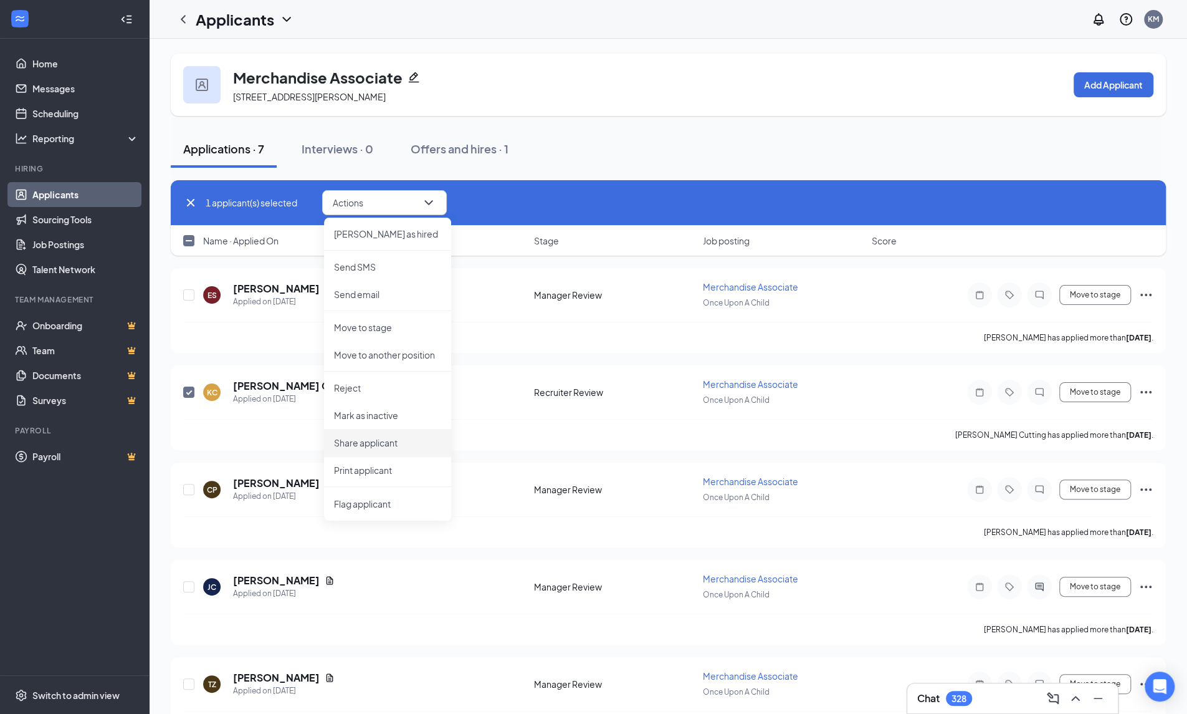
click at [376, 447] on p "Share applicant" at bounding box center [387, 442] width 107 height 12
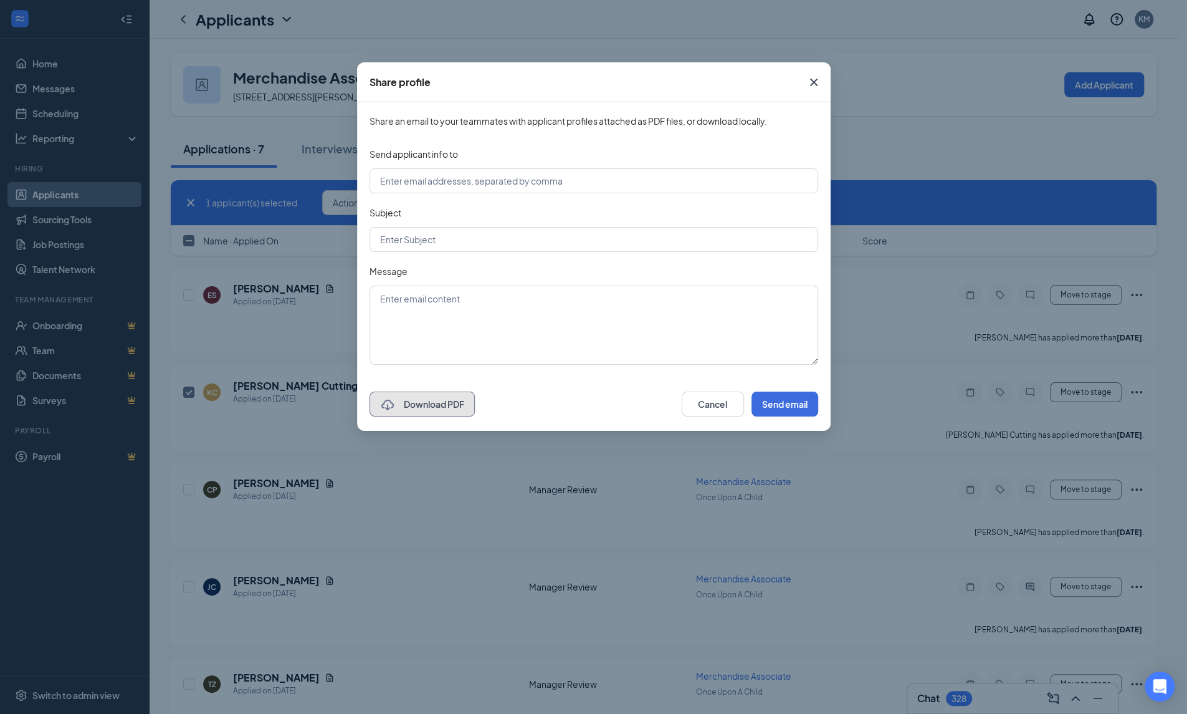
click at [449, 404] on button "Download PDF" at bounding box center [422, 403] width 105 height 25
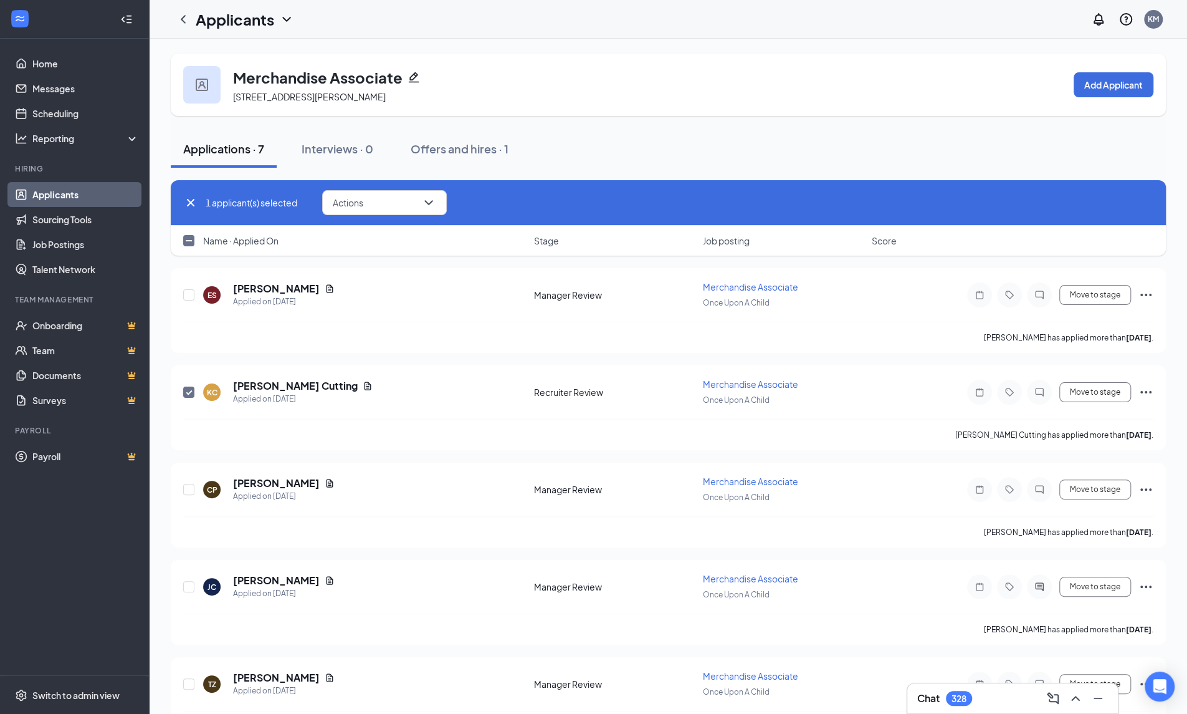
click at [825, 141] on div "Applications · 7 Interviews · 0 Offers and hires · 1" at bounding box center [668, 148] width 995 height 37
click at [1090, 393] on button "Move to stage" at bounding box center [1095, 392] width 72 height 20
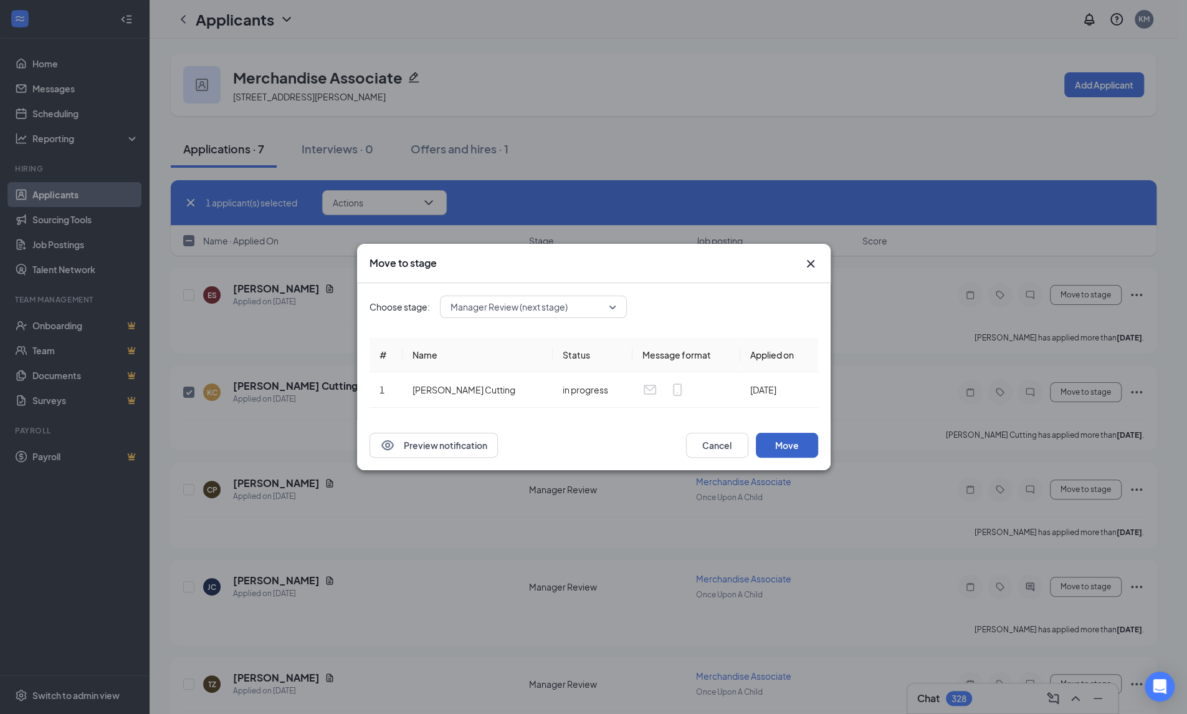
click at [795, 451] on button "Move" at bounding box center [787, 445] width 62 height 25
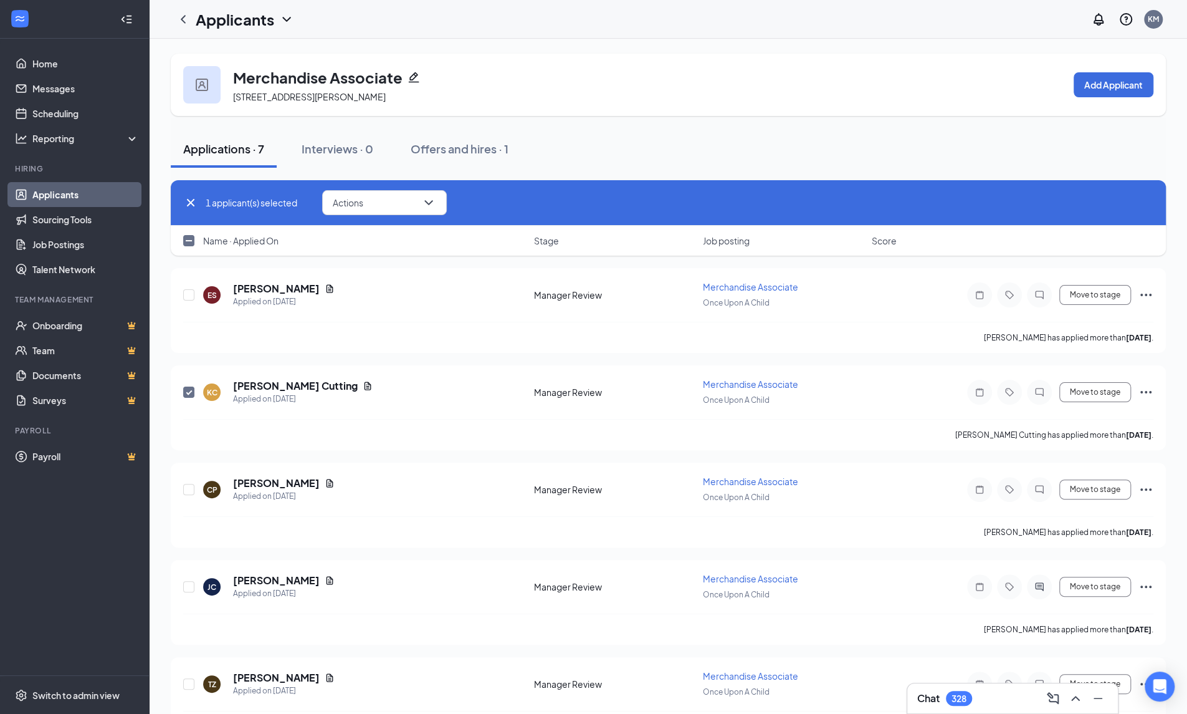
click at [65, 192] on link "Applicants" at bounding box center [85, 194] width 107 height 25
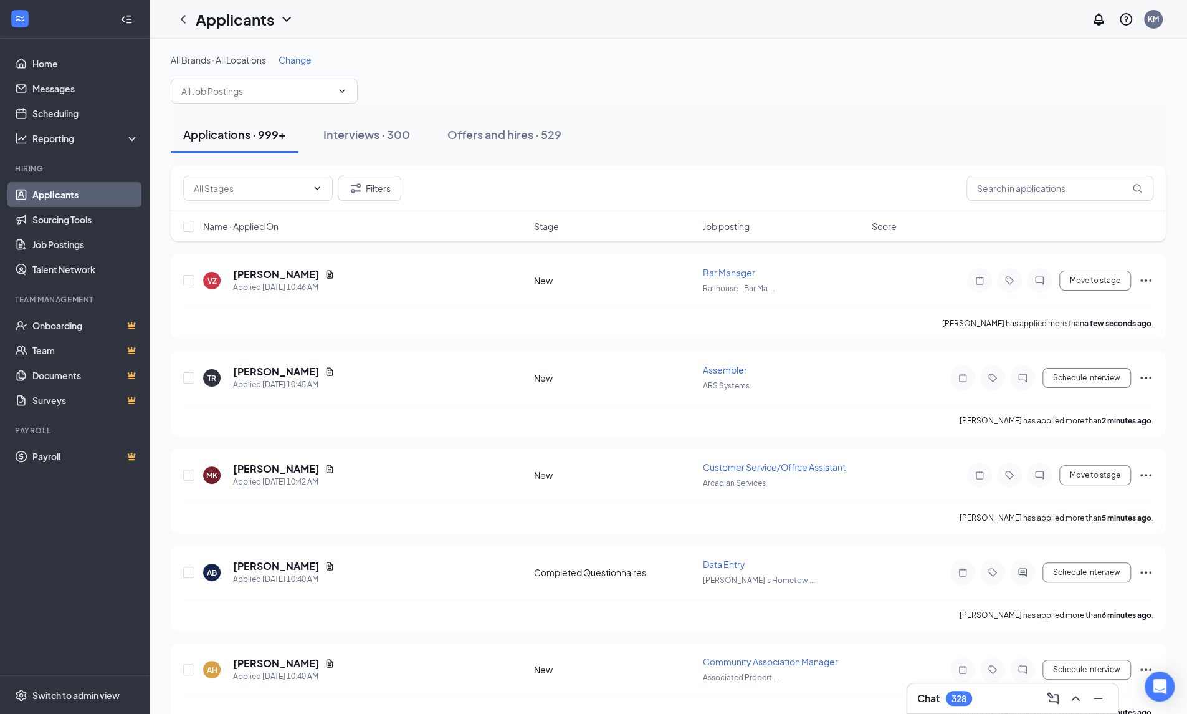
click at [227, 98] on span at bounding box center [264, 91] width 187 height 25
type input "Night"
click at [317, 157] on div "Nights and Weekend Retail Associate (Once Upon A Child)" at bounding box center [264, 154] width 167 height 27
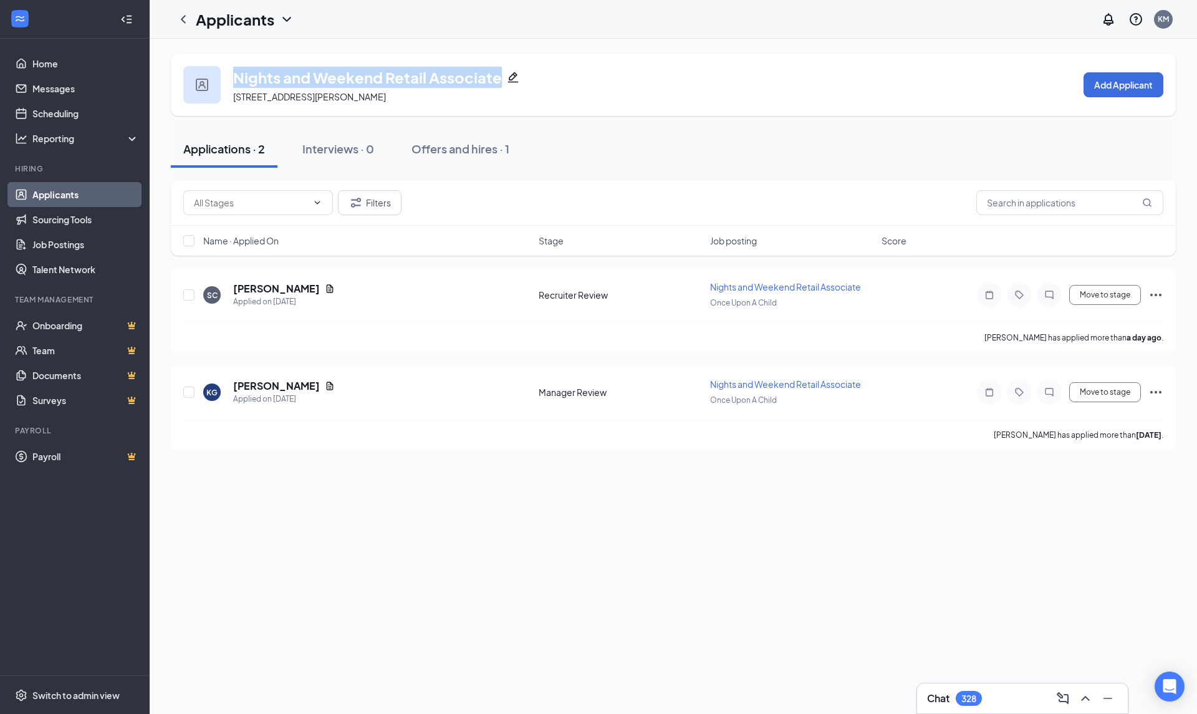
drag, startPoint x: 499, startPoint y: 77, endPoint x: 235, endPoint y: 80, distance: 263.6
click at [235, 80] on h3 "Nights and Weekend Retail Associate" at bounding box center [367, 77] width 269 height 21
copy h3 "Nights and Weekend Retail Associate"
click at [275, 289] on h5 "[PERSON_NAME]" at bounding box center [276, 289] width 87 height 14
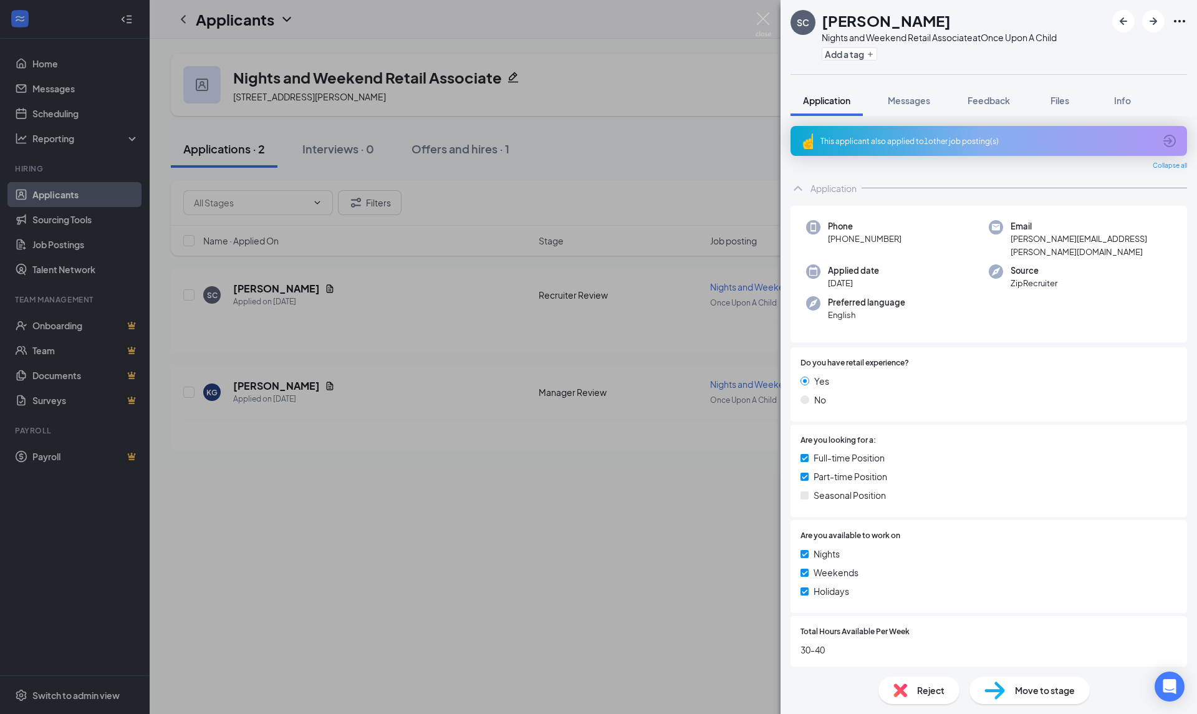
click at [1162, 134] on icon "ArrowCircle" at bounding box center [1169, 140] width 15 height 15
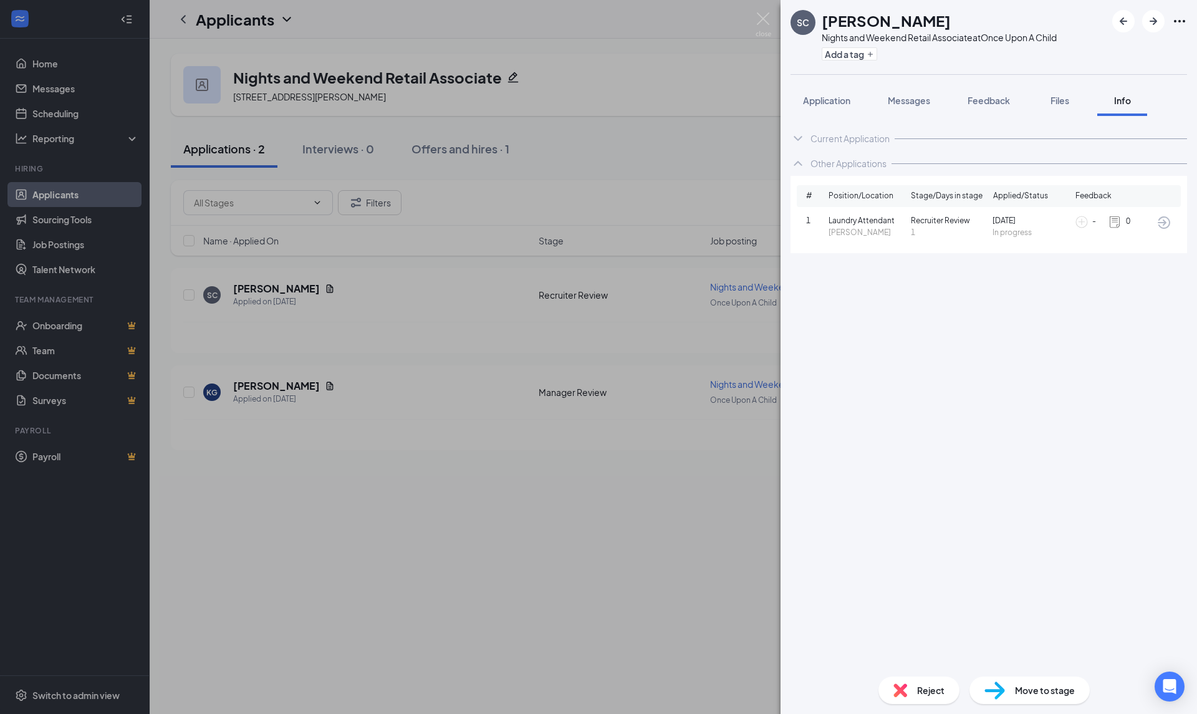
click at [830, 97] on span "Application" at bounding box center [826, 100] width 47 height 11
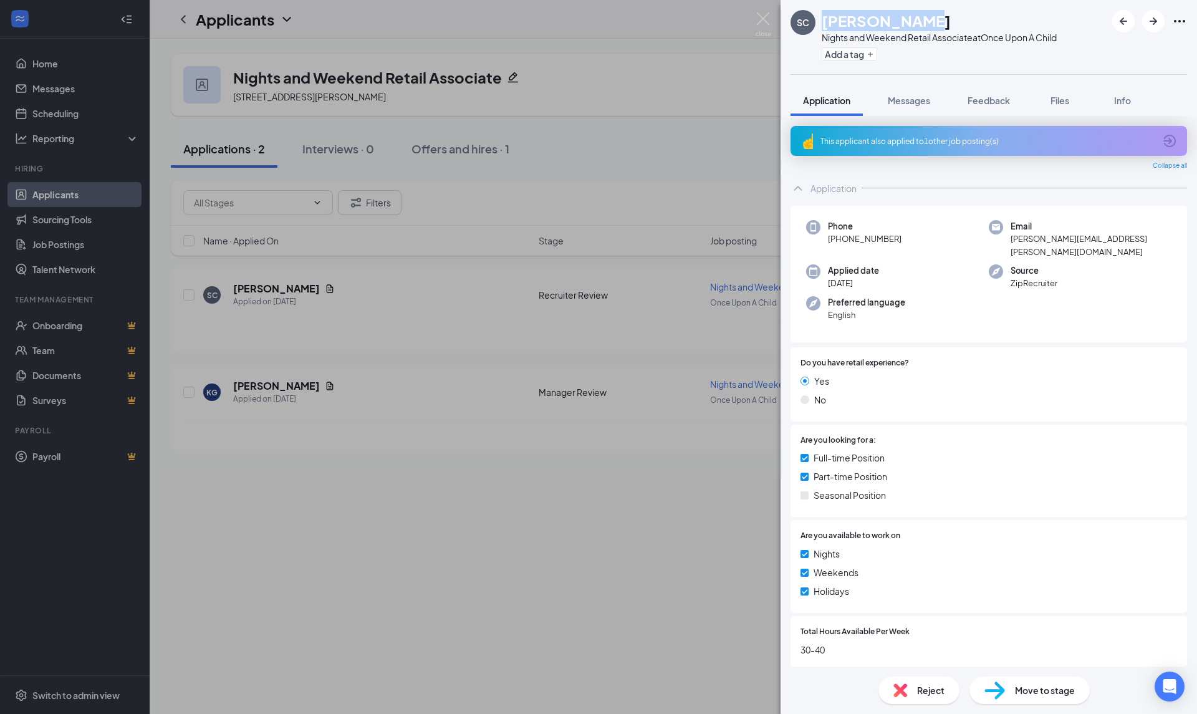
drag, startPoint x: 919, startPoint y: 22, endPoint x: 825, endPoint y: 22, distance: 93.5
click at [825, 22] on div "[PERSON_NAME]" at bounding box center [938, 20] width 235 height 21
copy h1 "[PERSON_NAME]"
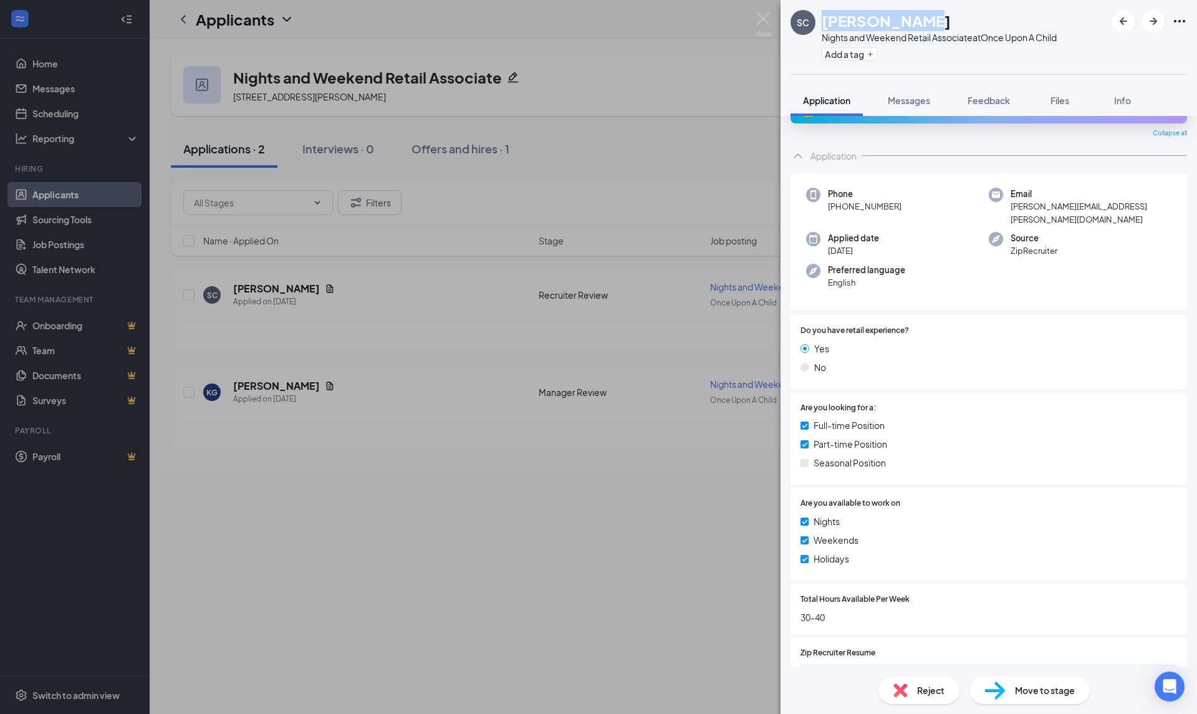
scroll to position [57, 0]
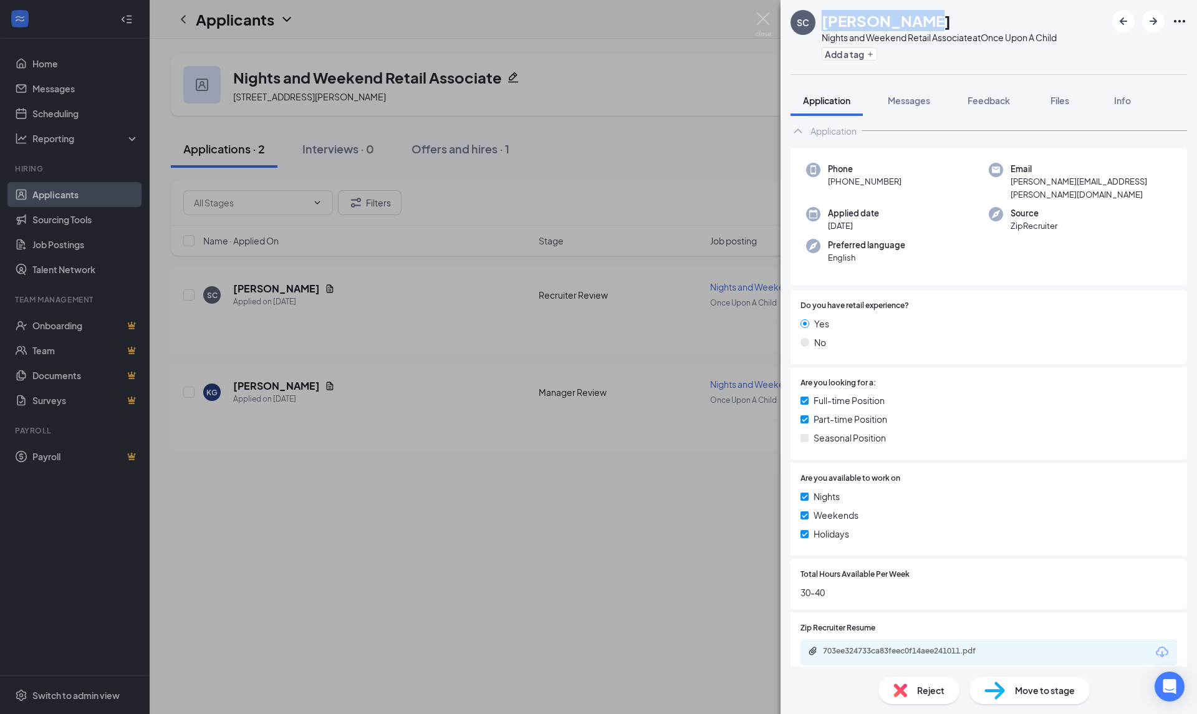
click at [1155, 646] on icon "Download" at bounding box center [1161, 651] width 12 height 11
click at [371, 594] on div "SC [PERSON_NAME] Nights and Weekend Retail Associate at Once Upon A Child Add a…" at bounding box center [598, 357] width 1197 height 714
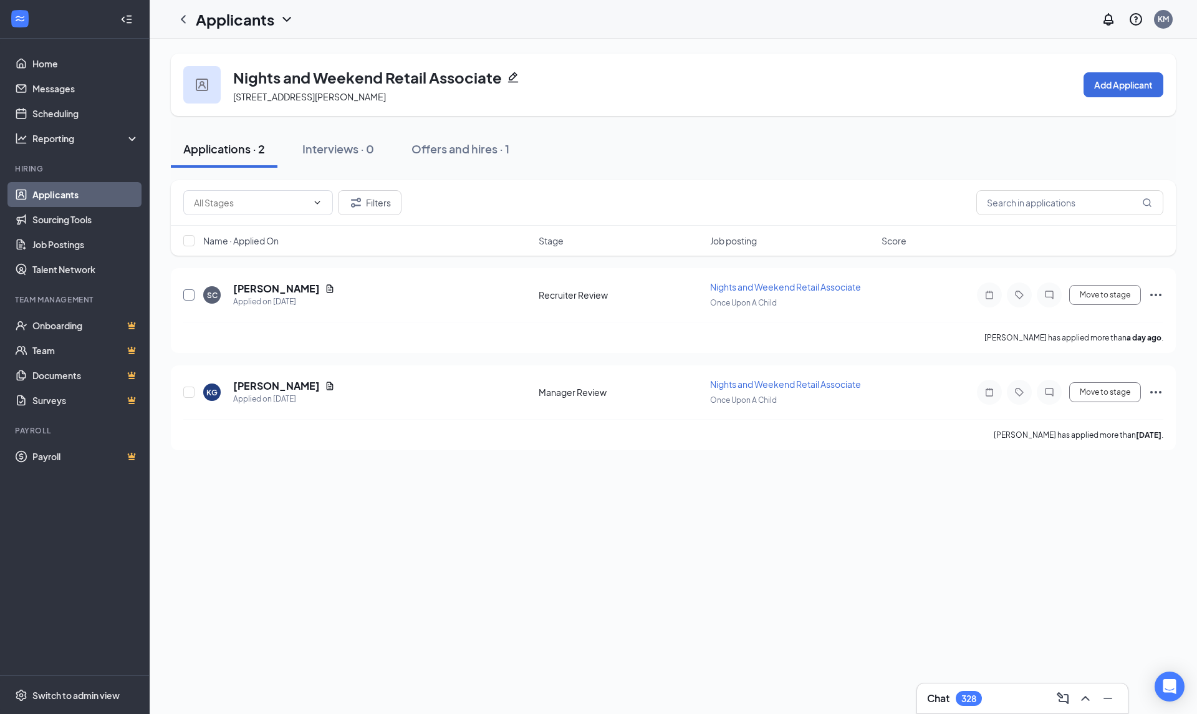
click at [184, 297] on input "checkbox" at bounding box center [188, 294] width 11 height 11
checkbox input "true"
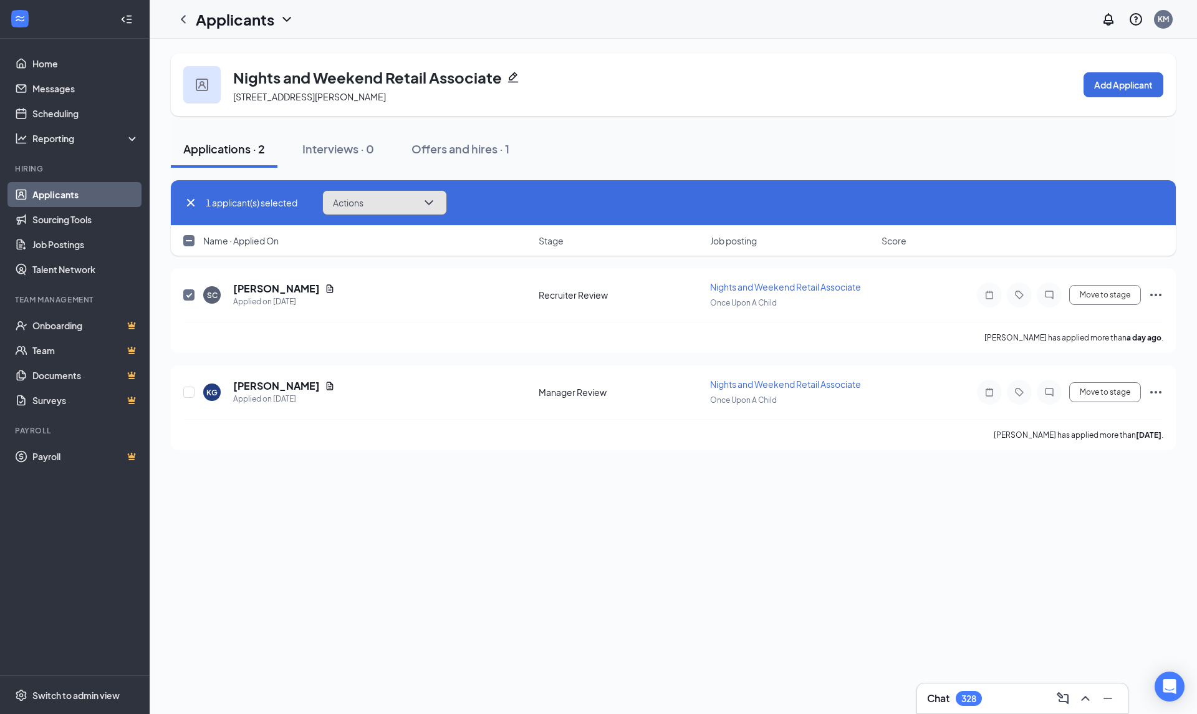
click at [429, 206] on icon "ChevronDown" at bounding box center [428, 202] width 15 height 15
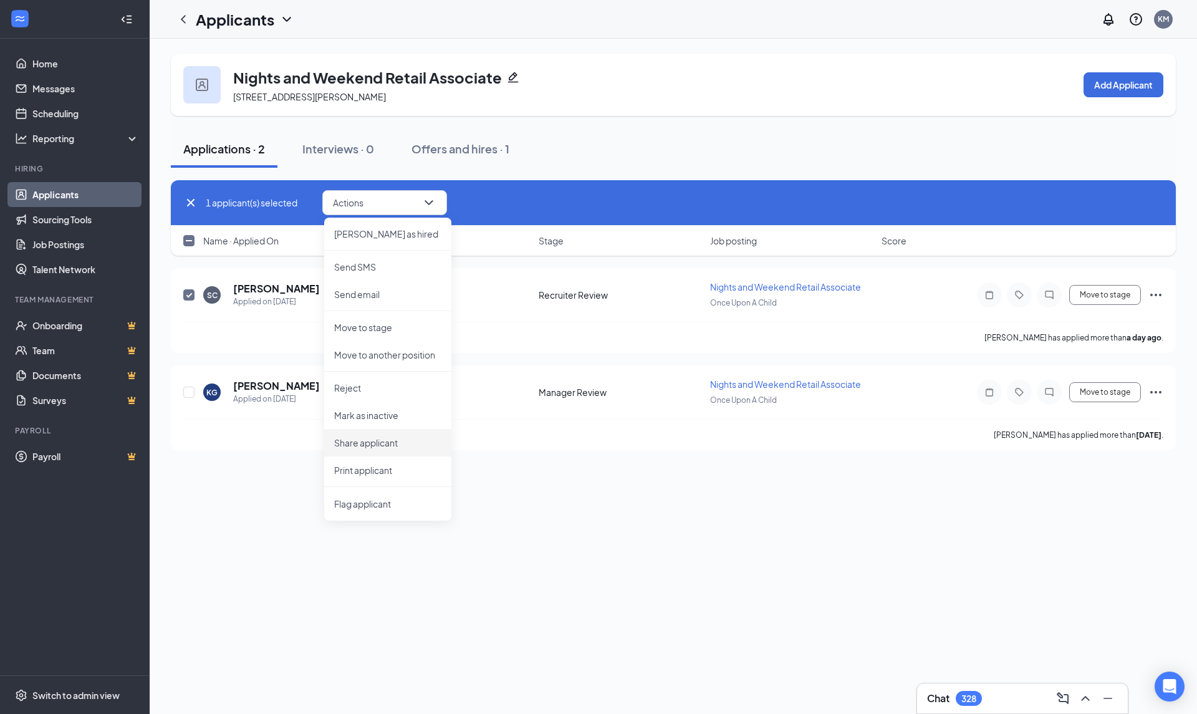
click at [374, 441] on p "Share applicant" at bounding box center [387, 442] width 107 height 12
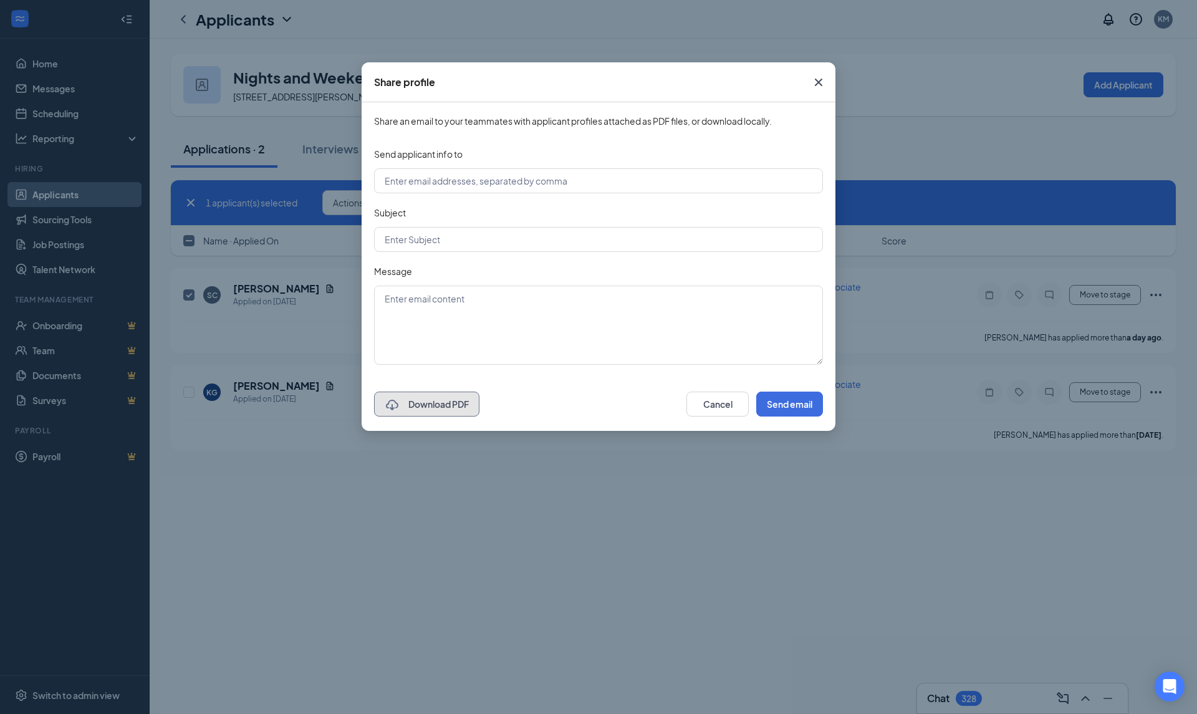
click at [459, 408] on button "Download PDF" at bounding box center [426, 403] width 105 height 25
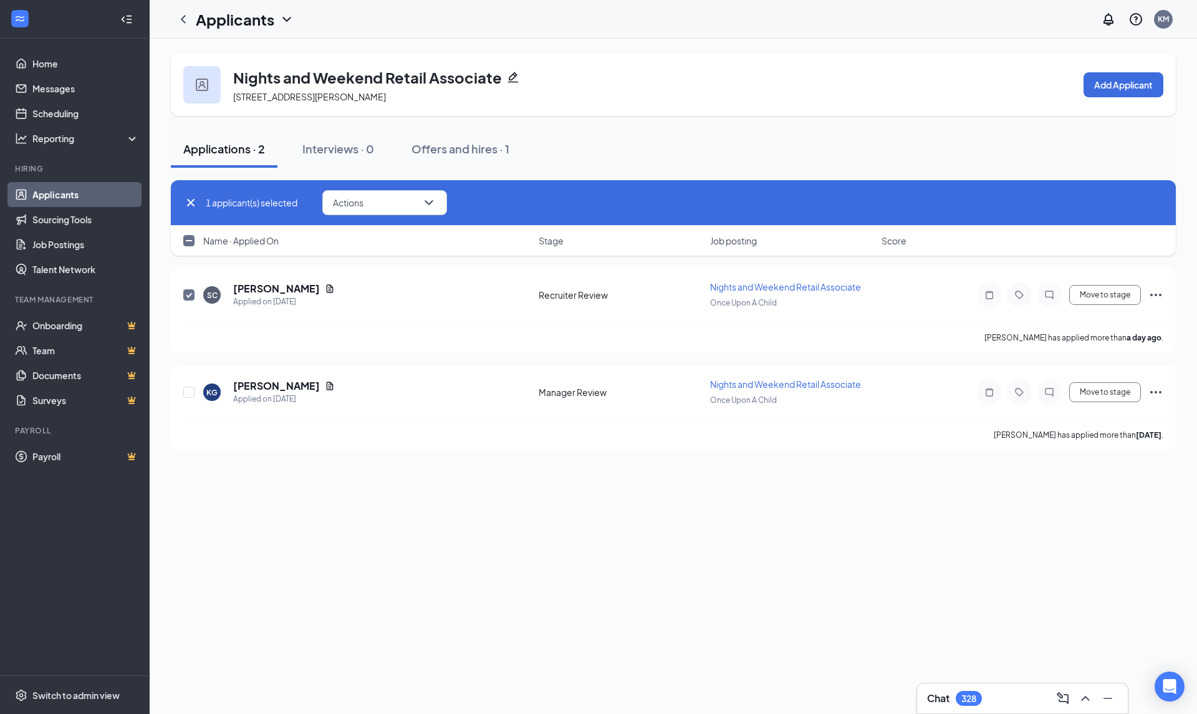
click at [651, 583] on div "Nights and Weekend Retail Associate [STREET_ADDRESS][PERSON_NAME] Add Applicant…" at bounding box center [673, 376] width 1047 height 675
click at [1089, 294] on button "Move to stage" at bounding box center [1105, 295] width 72 height 20
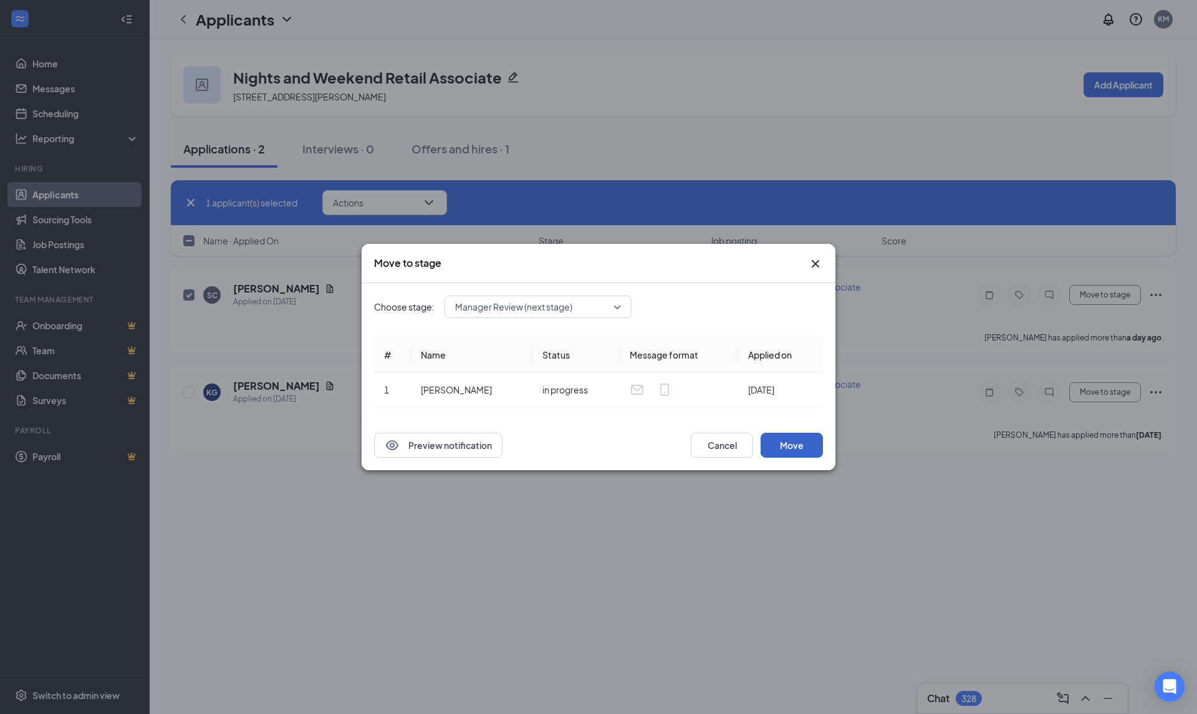
click at [798, 442] on button "Move" at bounding box center [791, 445] width 62 height 25
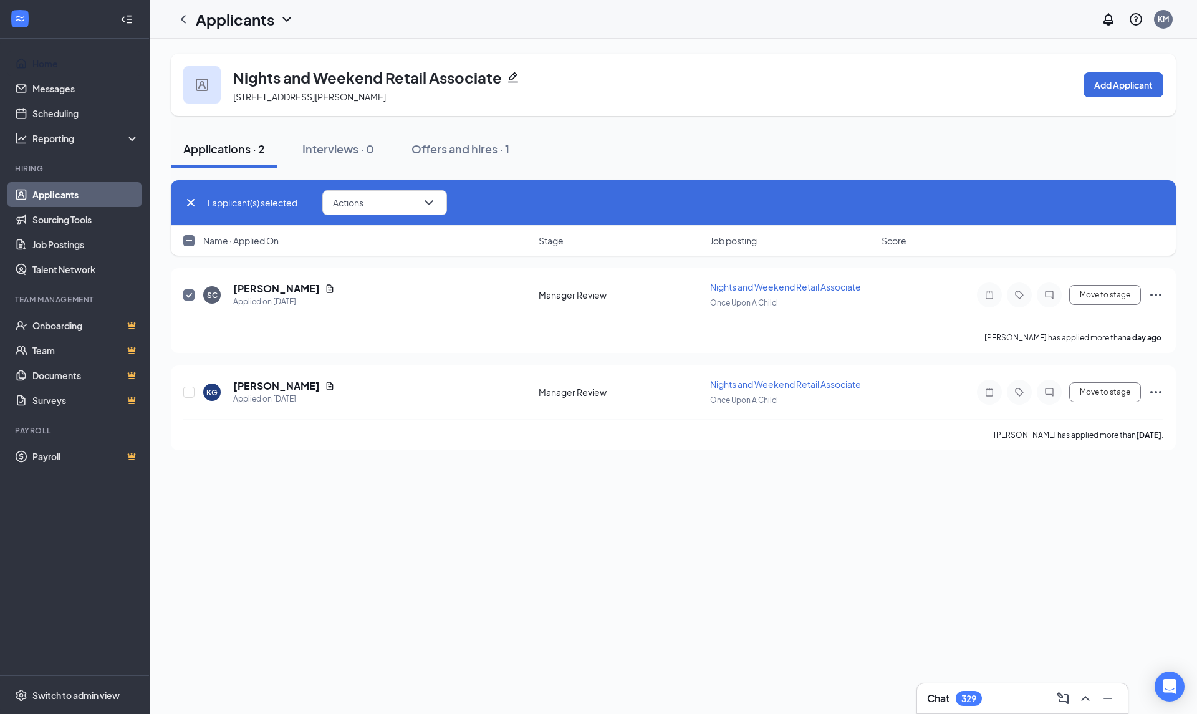
click at [42, 55] on link "Home" at bounding box center [85, 63] width 107 height 25
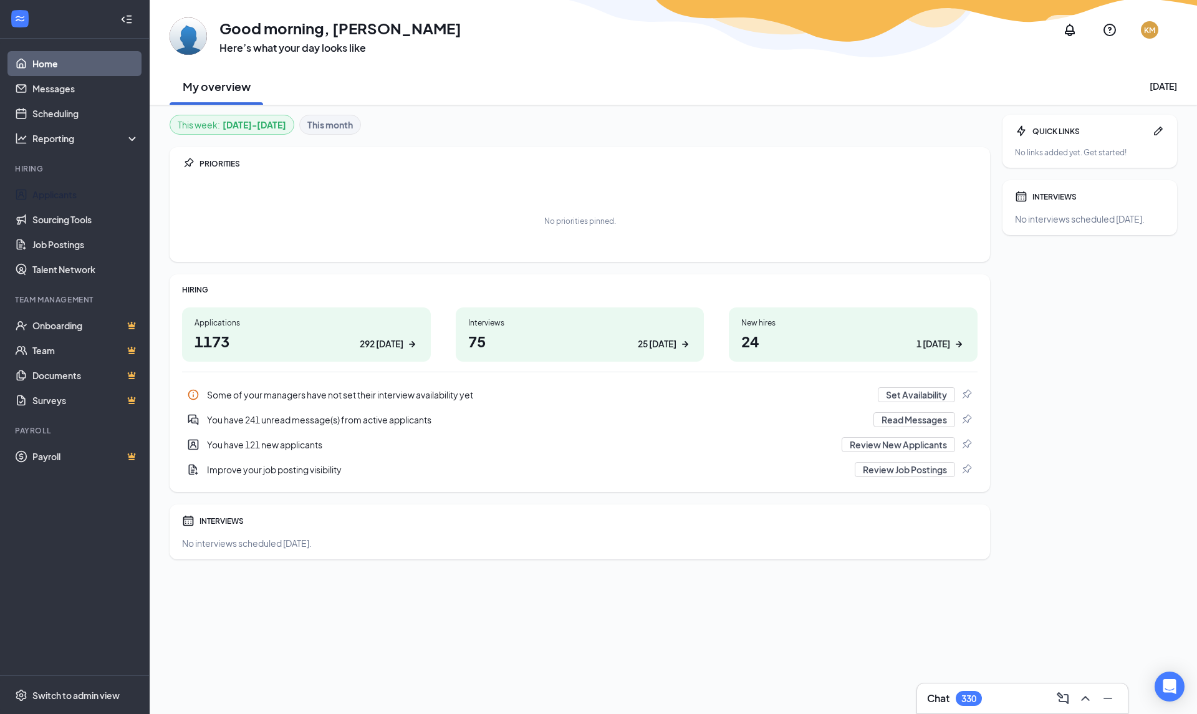
click at [72, 193] on link "Applicants" at bounding box center [85, 194] width 107 height 25
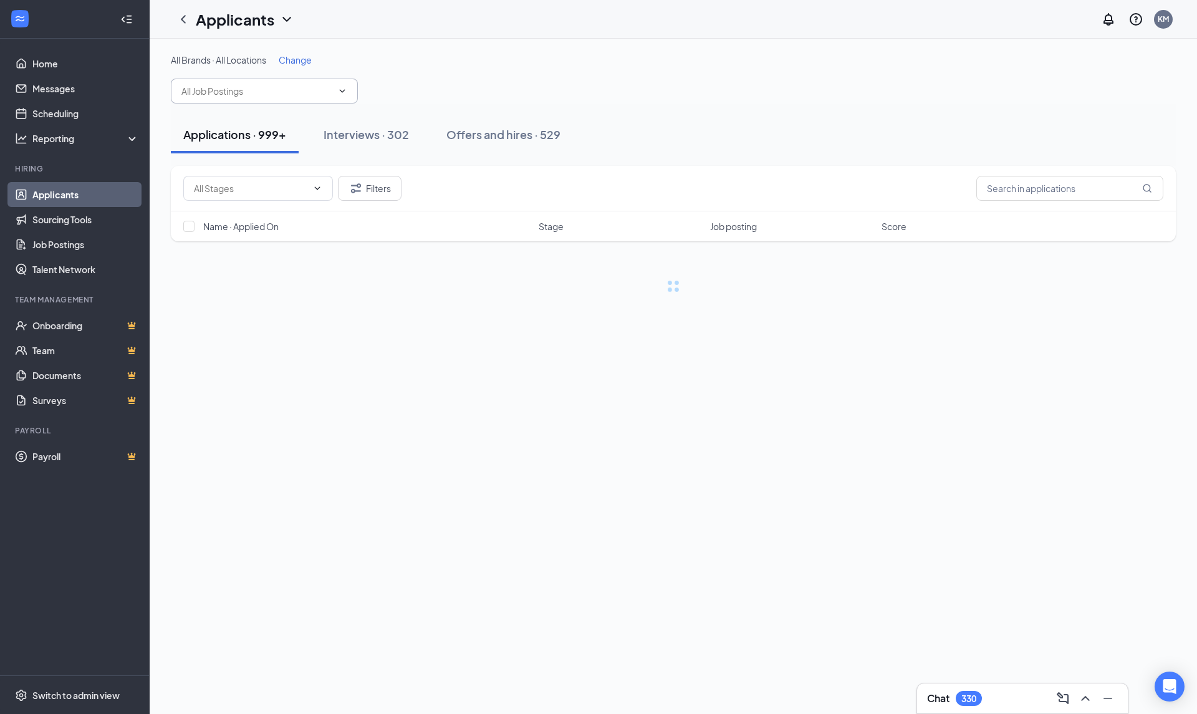
click at [242, 90] on input "text" at bounding box center [256, 91] width 151 height 14
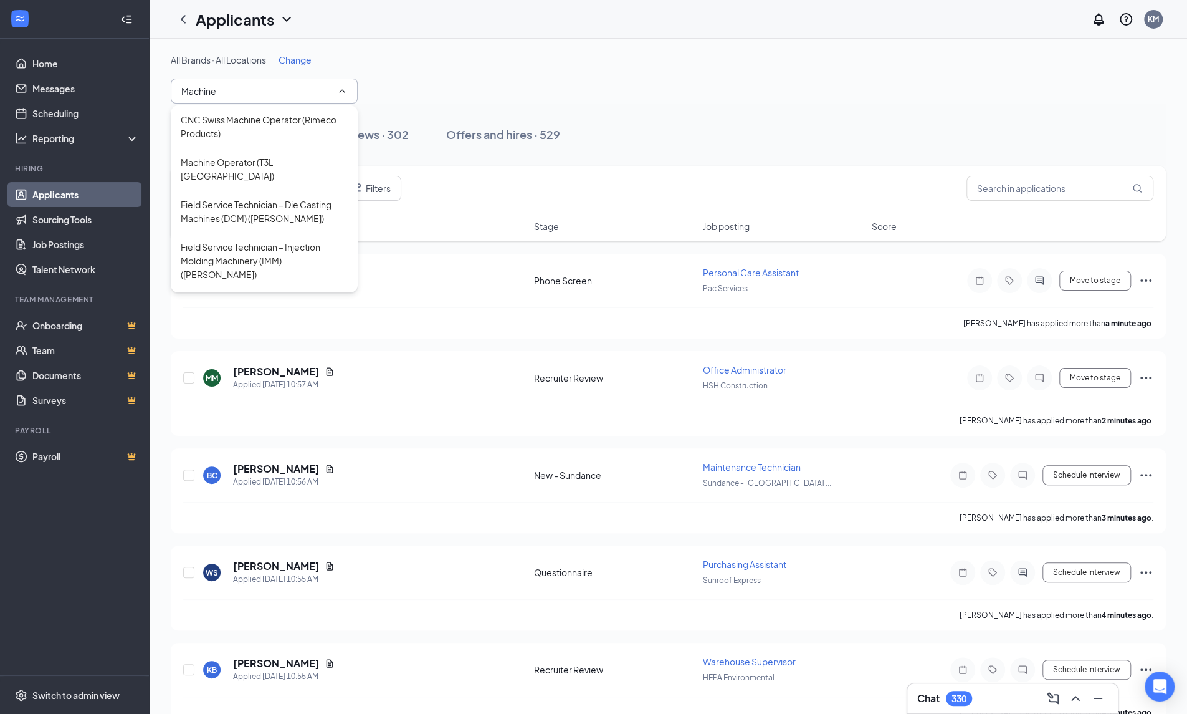
type input "Machine"
click at [315, 163] on div "Machine Operator (T3L [GEOGRAPHIC_DATA])" at bounding box center [264, 168] width 167 height 27
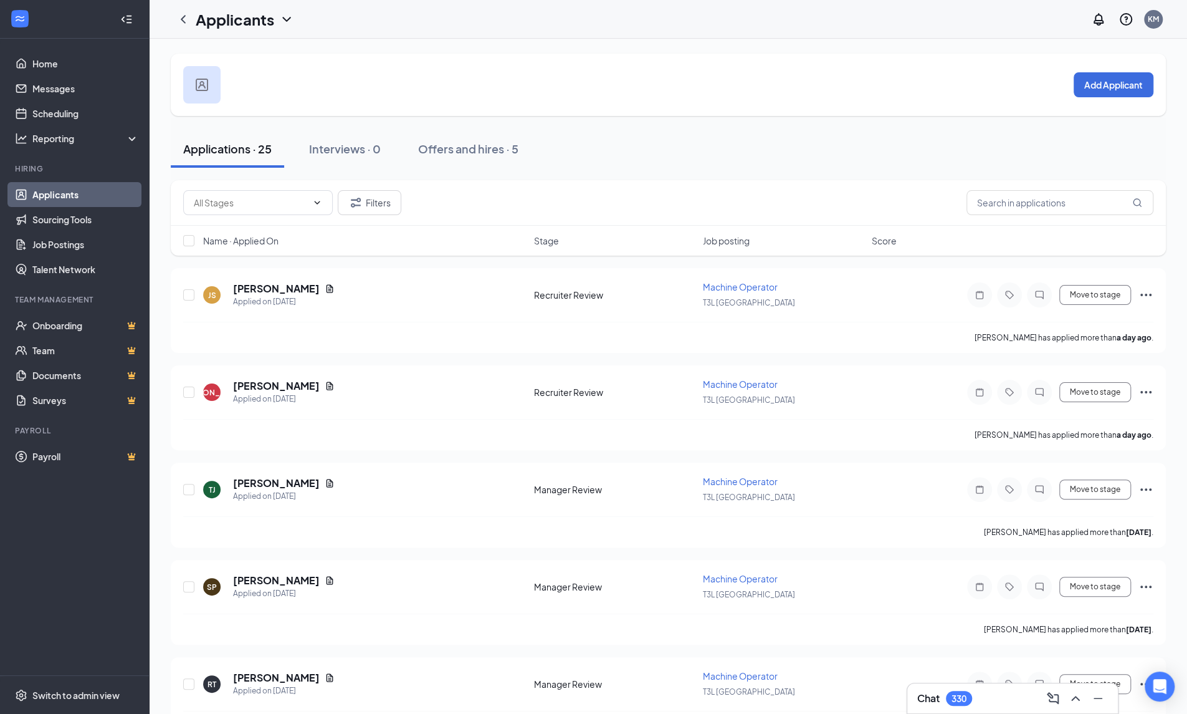
click at [259, 209] on span at bounding box center [258, 202] width 150 height 25
click at [273, 231] on div "Recruiter Review (2)" at bounding box center [233, 231] width 80 height 14
type input "Recruiter Review (2)"
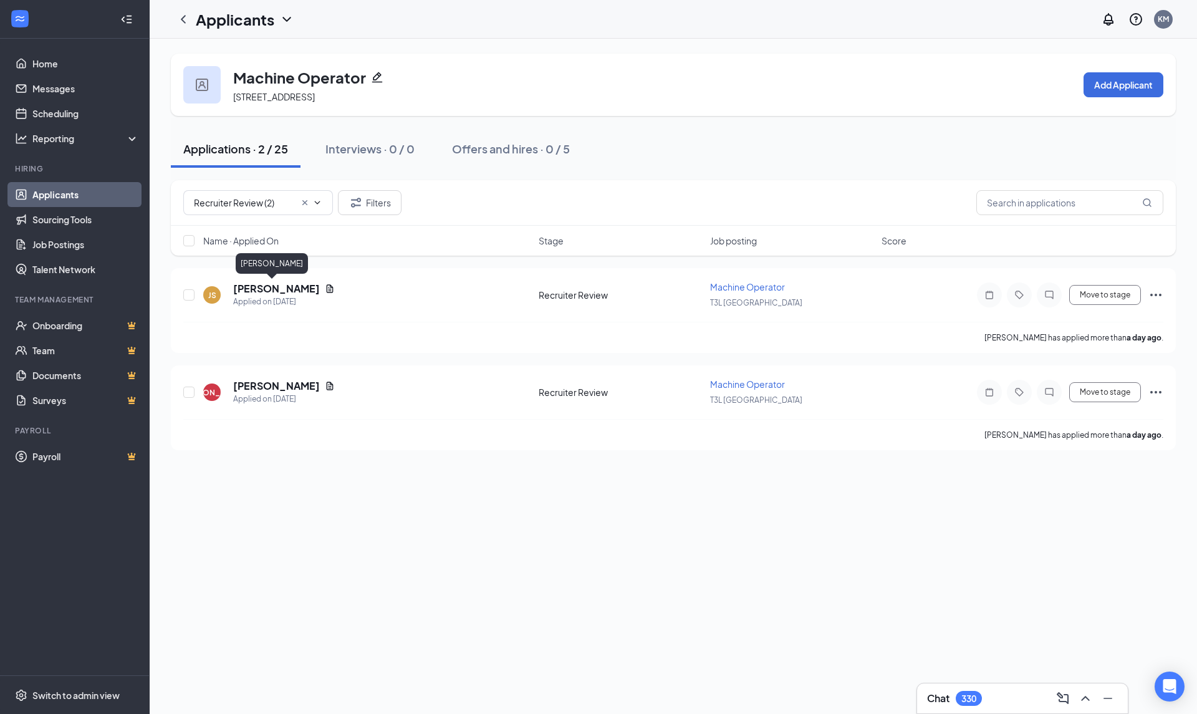
click at [265, 289] on h5 "[PERSON_NAME]" at bounding box center [276, 289] width 87 height 14
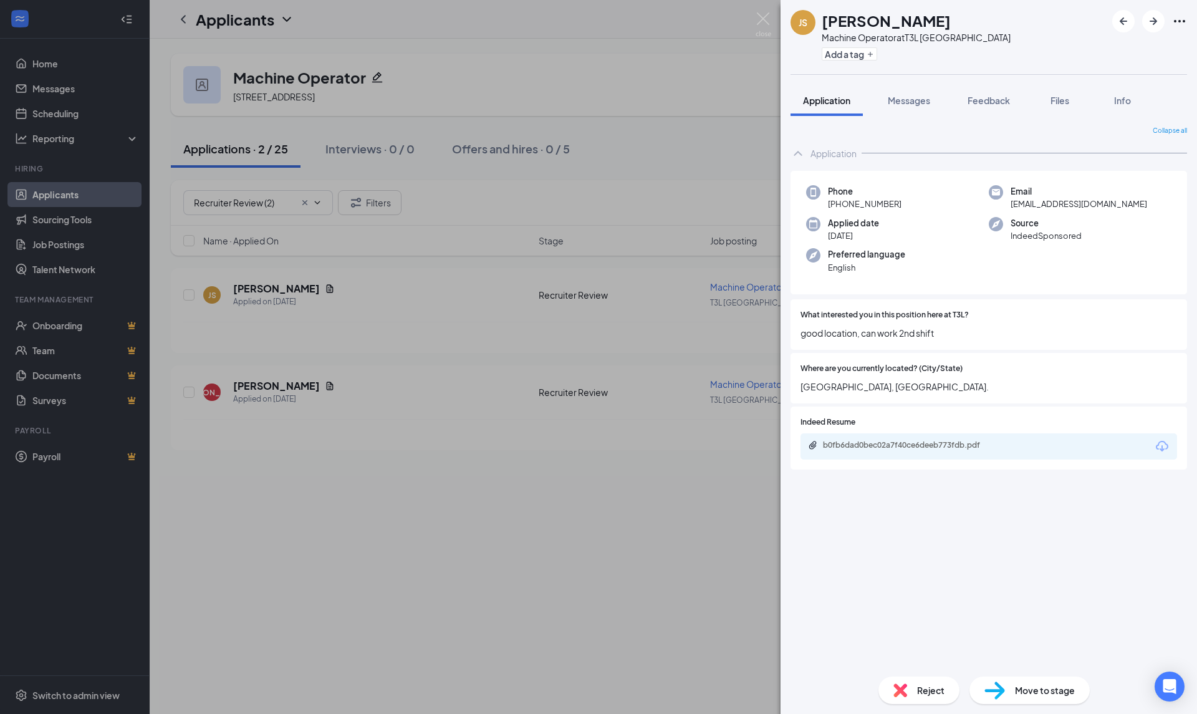
click at [1173, 446] on div "b0fb6dad0bec02a7f40ce6deeb773fdb.pdf" at bounding box center [988, 446] width 376 height 26
click at [1165, 442] on icon "Download" at bounding box center [1161, 446] width 15 height 15
click at [1032, 686] on span "Move to stage" at bounding box center [1045, 690] width 60 height 14
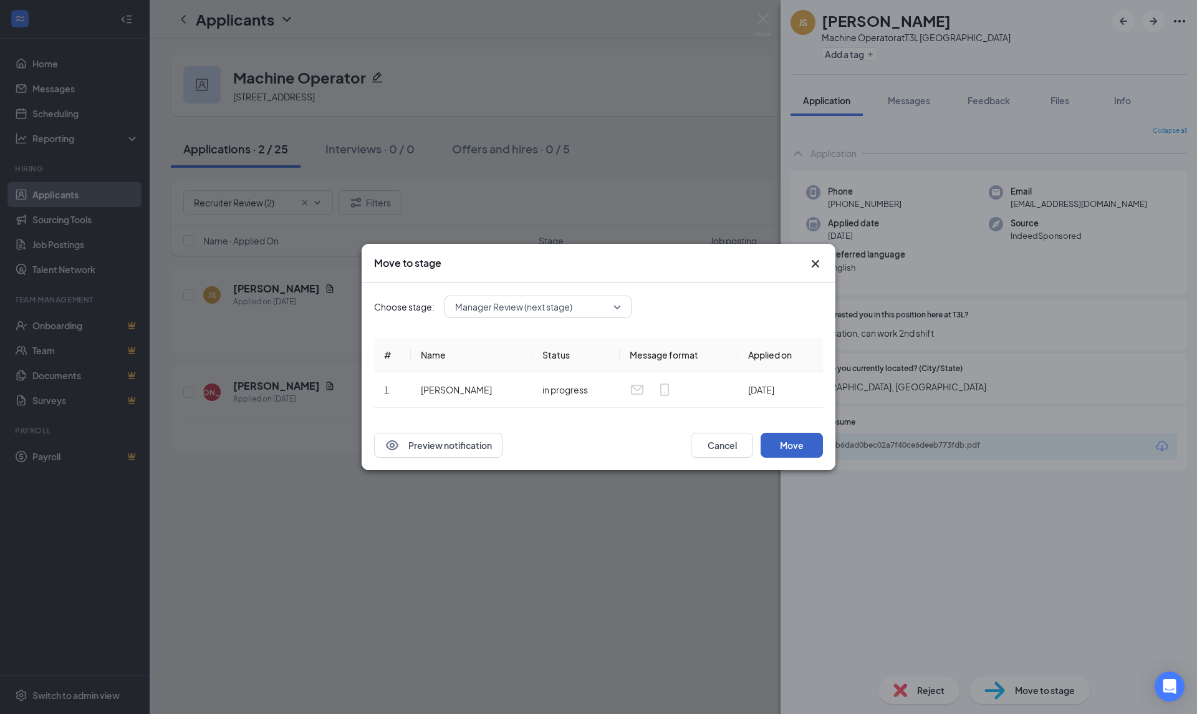
click at [806, 435] on button "Move" at bounding box center [791, 445] width 62 height 25
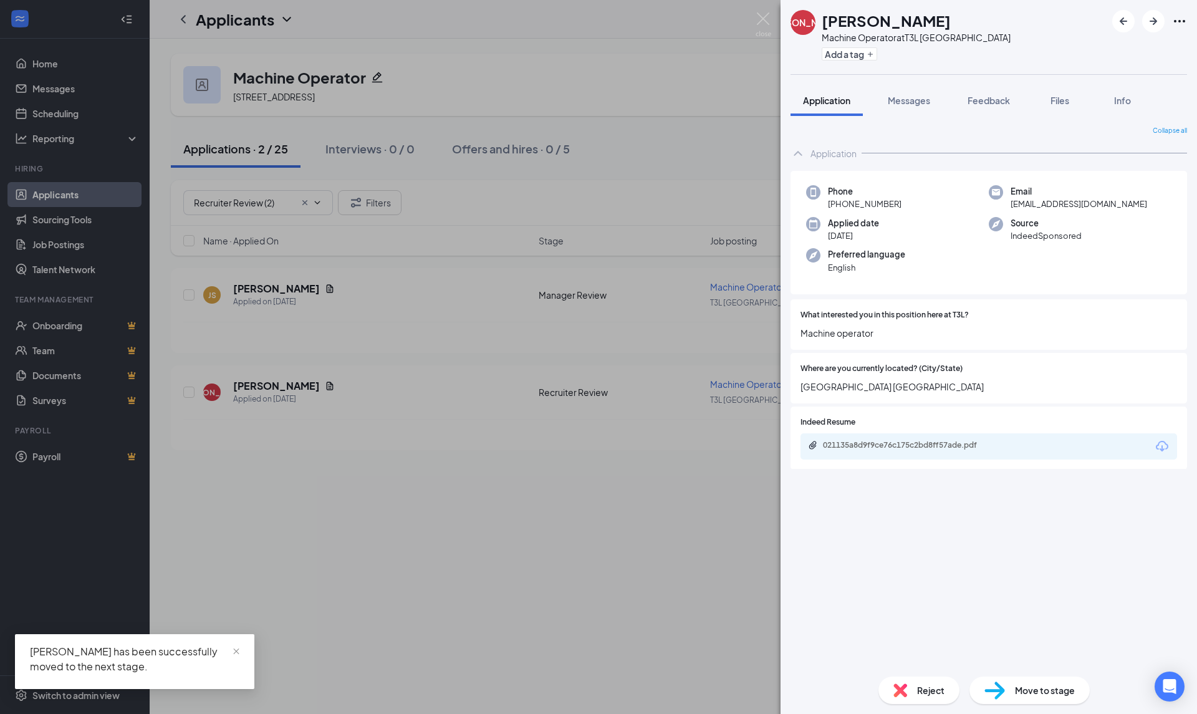
click at [1165, 448] on icon "Download" at bounding box center [1161, 446] width 12 height 11
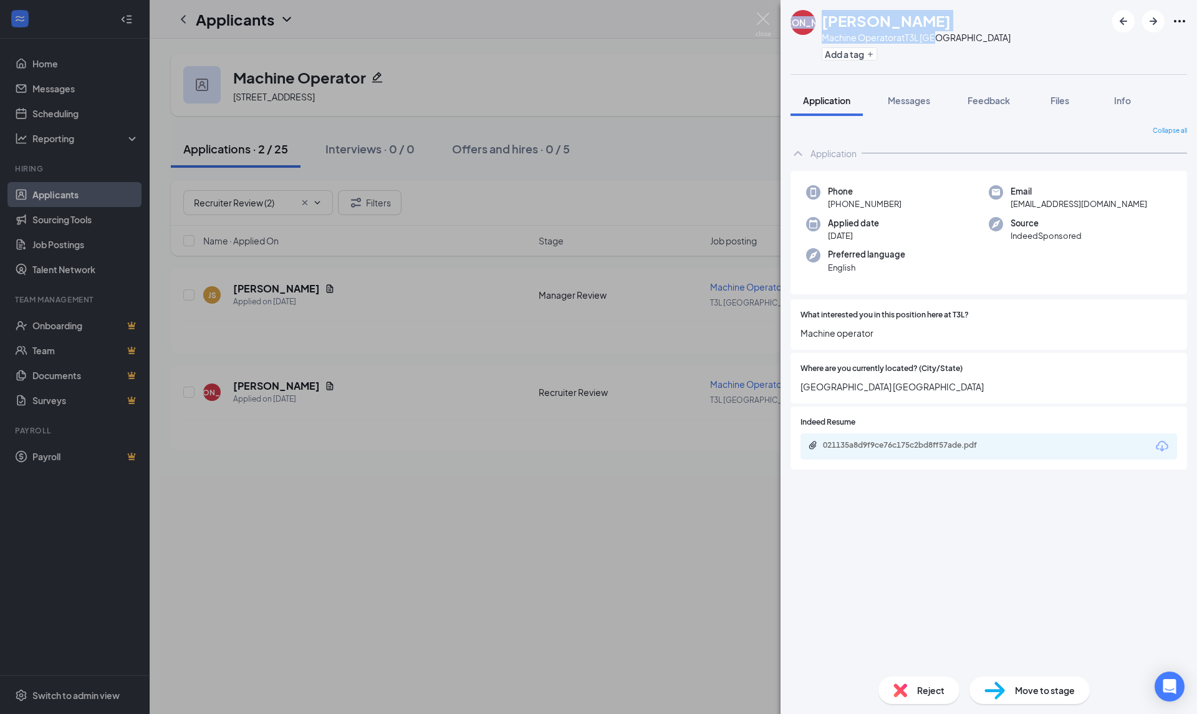
drag, startPoint x: 944, startPoint y: 39, endPoint x: 813, endPoint y: 40, distance: 130.9
click at [813, 40] on div "[PERSON_NAME] Machine Operator at [GEOGRAPHIC_DATA] Add a tag" at bounding box center [988, 37] width 416 height 74
click at [914, 690] on div "Reject" at bounding box center [918, 689] width 81 height 27
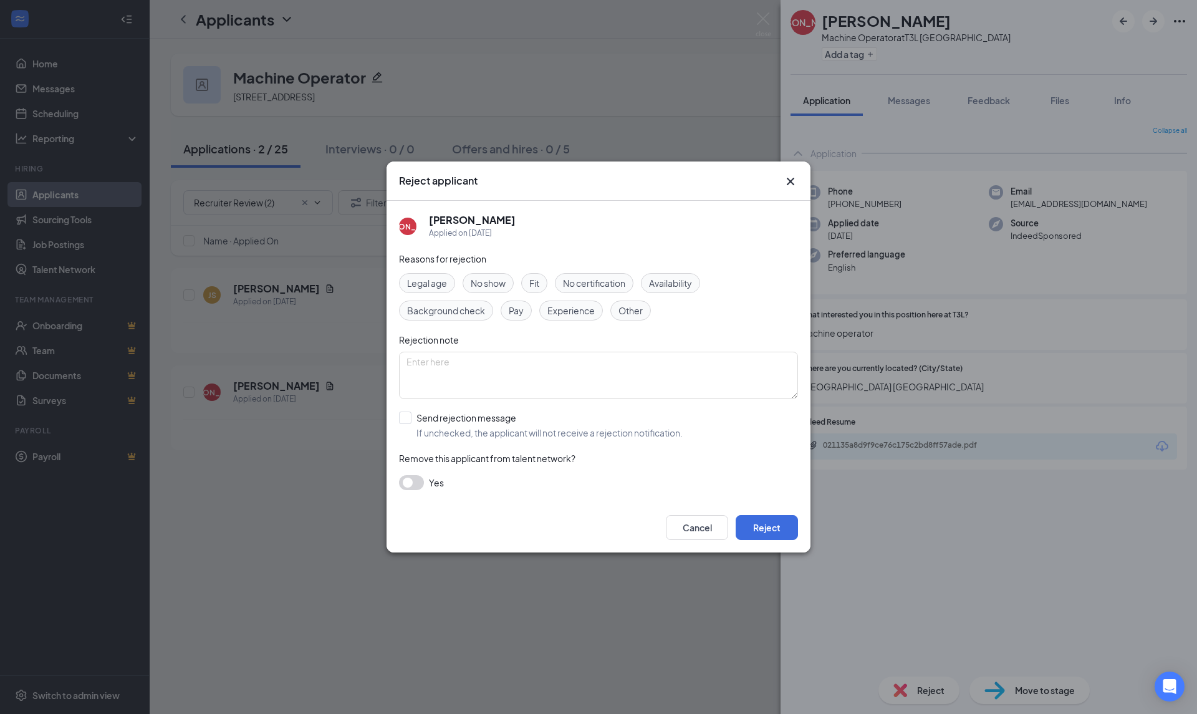
drag, startPoint x: 748, startPoint y: 542, endPoint x: 755, endPoint y: 537, distance: 7.6
click at [750, 541] on div "Cancel Reject" at bounding box center [598, 527] width 424 height 50
drag, startPoint x: 764, startPoint y: 532, endPoint x: 745, endPoint y: 535, distance: 19.0
click at [765, 532] on button "Reject" at bounding box center [766, 527] width 62 height 25
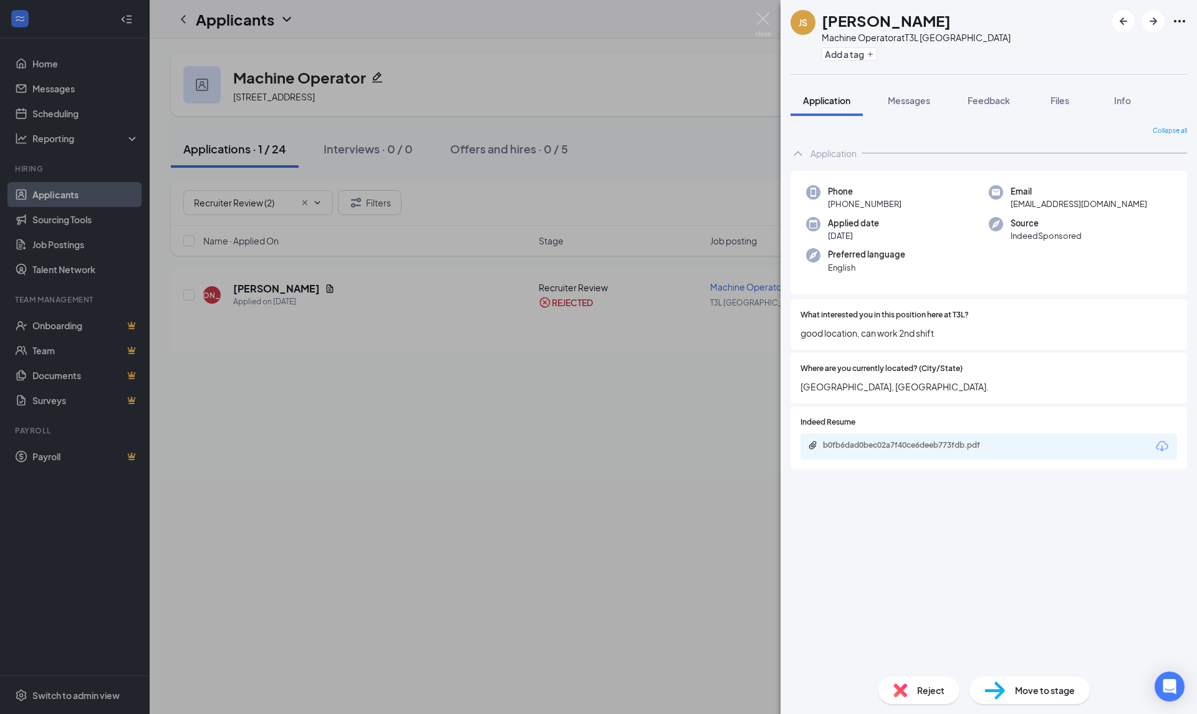
click at [54, 190] on div "JS [PERSON_NAME] Machine Operator at [GEOGRAPHIC_DATA] Add a tag Application Me…" at bounding box center [598, 357] width 1197 height 714
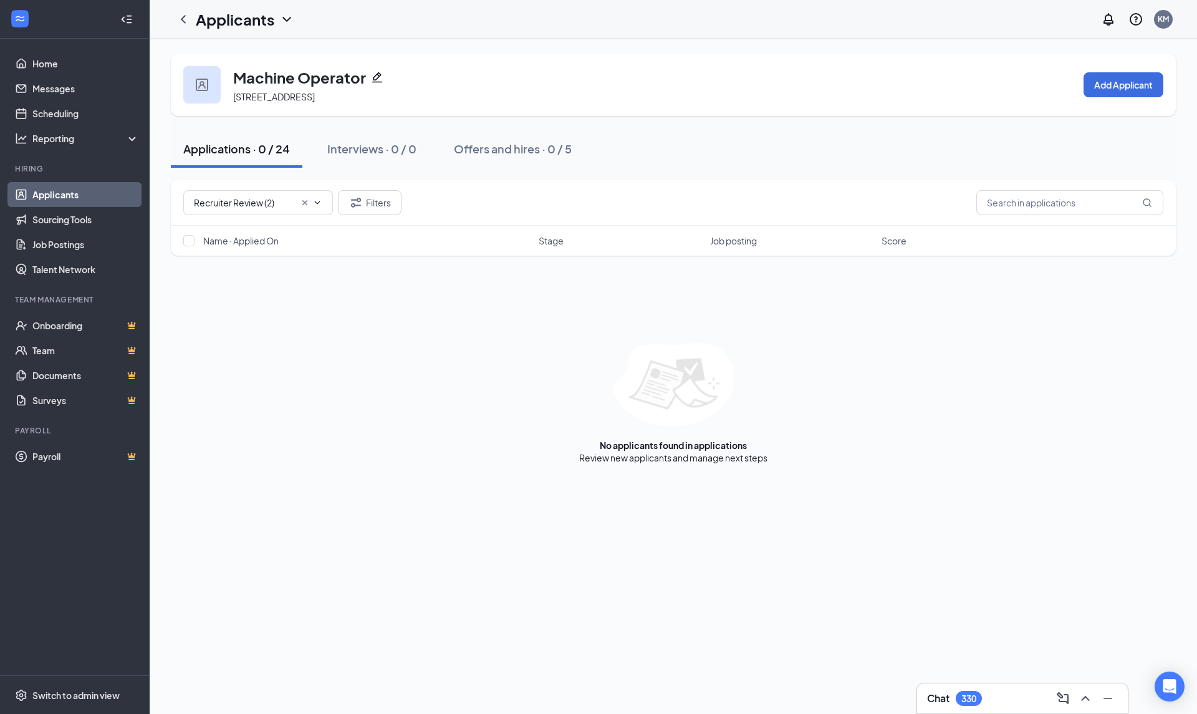
click at [72, 193] on link "Applicants" at bounding box center [85, 194] width 107 height 25
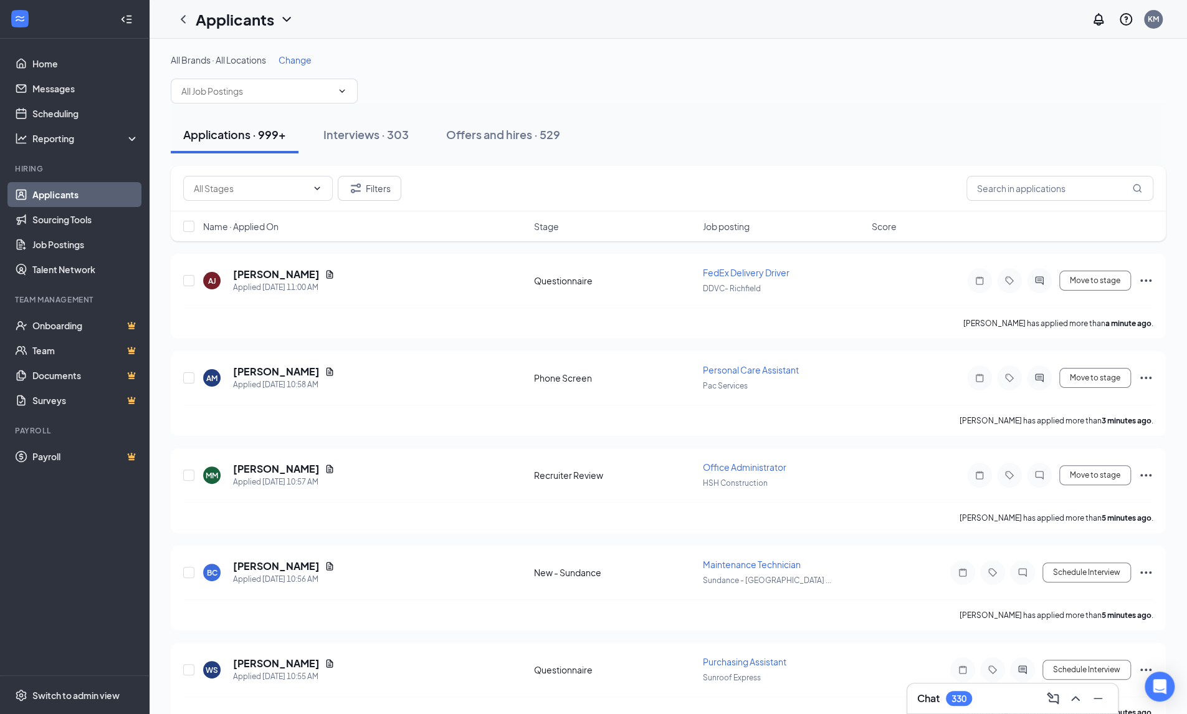
click at [265, 90] on input "text" at bounding box center [256, 91] width 151 height 14
type input "Shop Fabri"
click at [263, 124] on div "Shop Fabricator (Steel It -[GEOGRAPHIC_DATA])" at bounding box center [264, 126] width 167 height 27
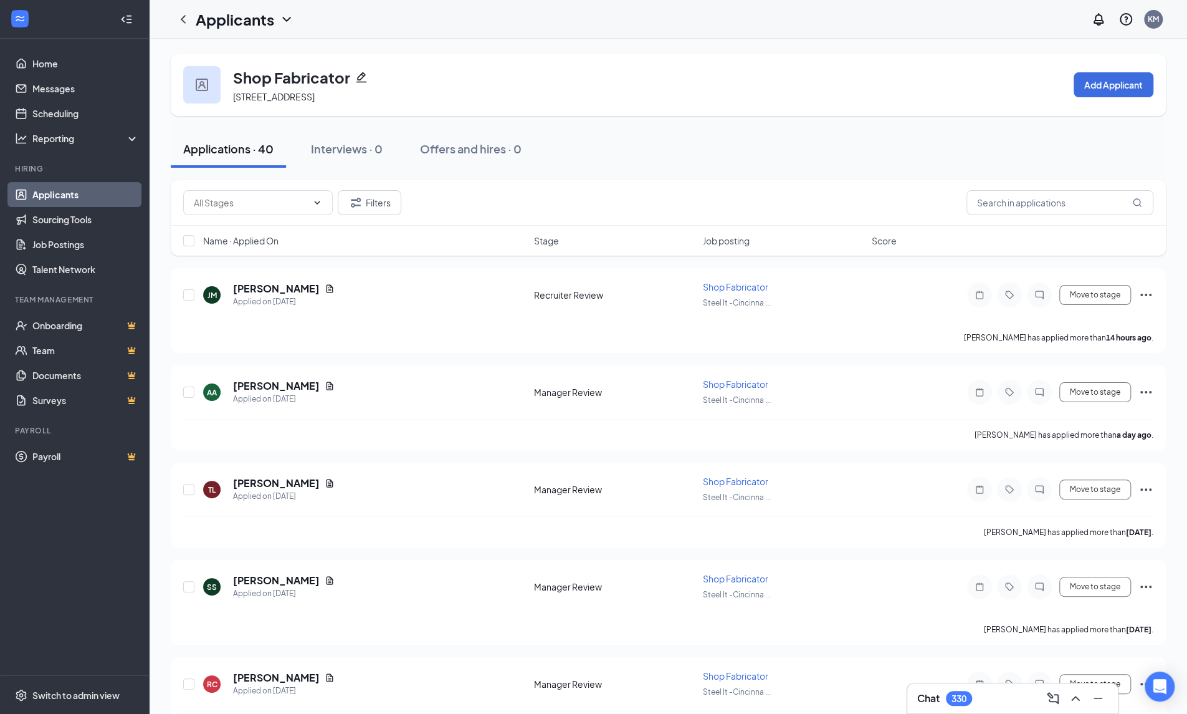
click at [294, 204] on input "text" at bounding box center [250, 203] width 113 height 14
click at [282, 231] on div "Recruiter Review (1)" at bounding box center [258, 231] width 130 height 14
type input "Recruiter Review (1)"
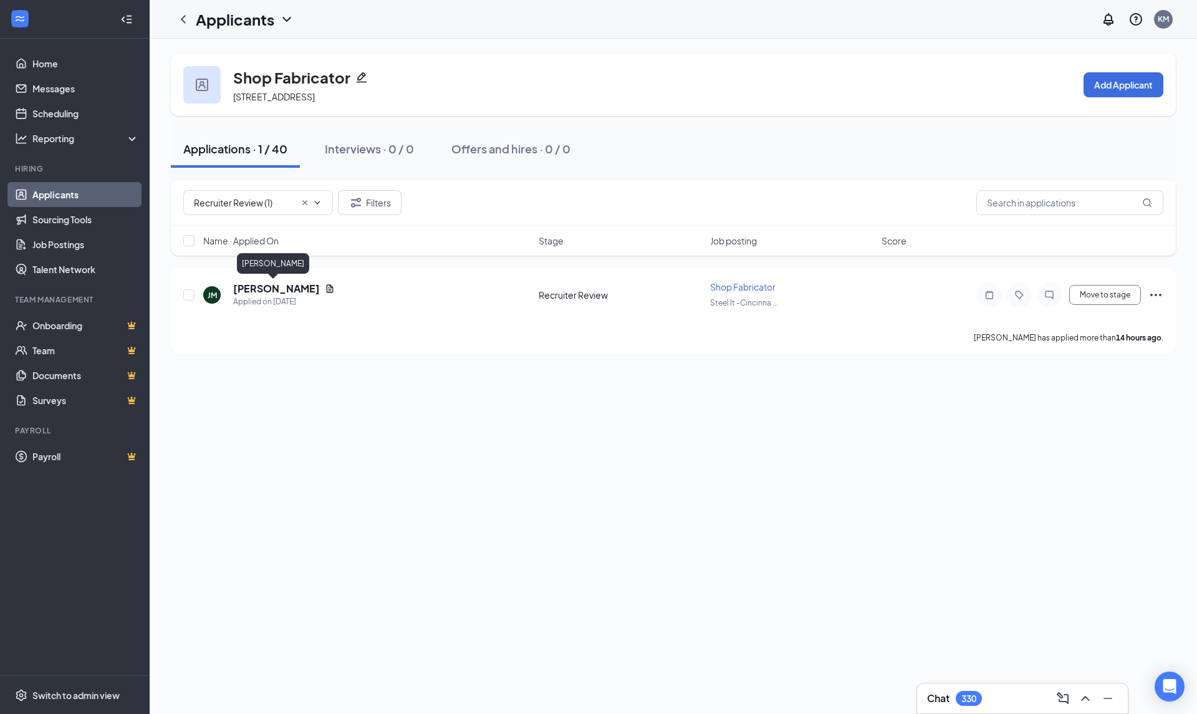
click at [276, 285] on h5 "[PERSON_NAME]" at bounding box center [276, 289] width 87 height 14
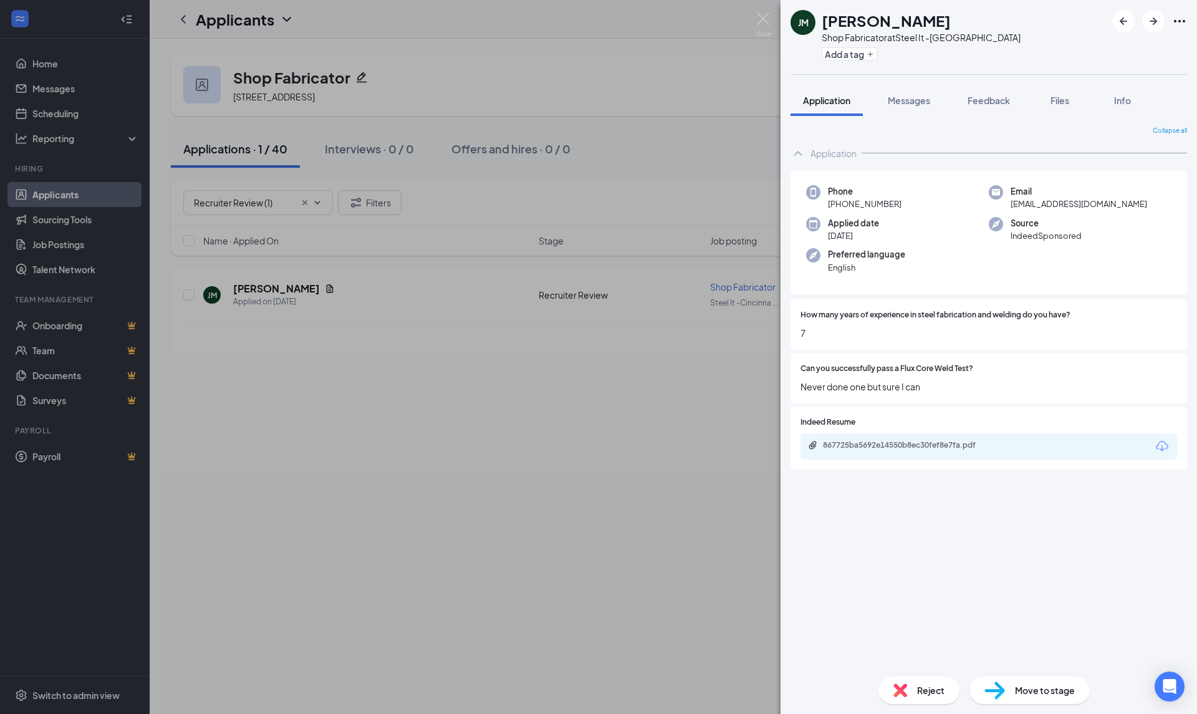
click at [1164, 447] on icon "Download" at bounding box center [1161, 446] width 15 height 15
click at [931, 694] on span "Reject" at bounding box center [930, 690] width 27 height 14
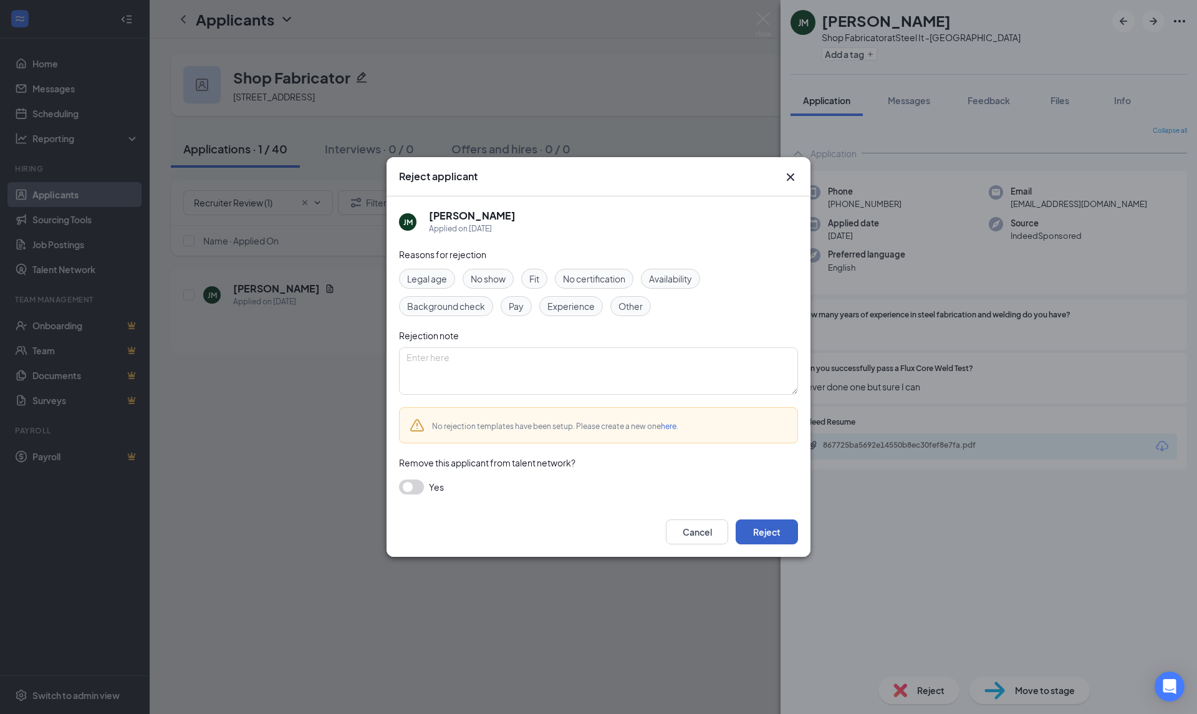
click at [775, 533] on button "Reject" at bounding box center [766, 531] width 62 height 25
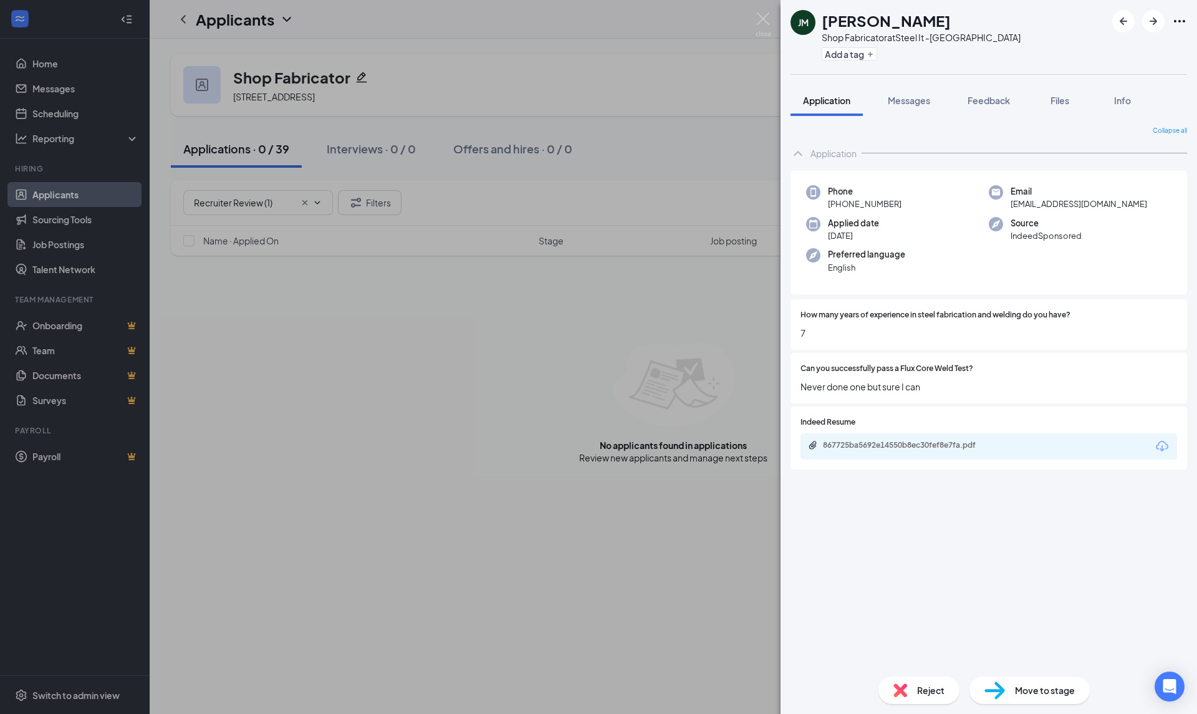
click at [60, 201] on div "[PERSON_NAME] Shop Fabricator at Steel It -Cincinnati Add a tag Application Mes…" at bounding box center [598, 357] width 1197 height 714
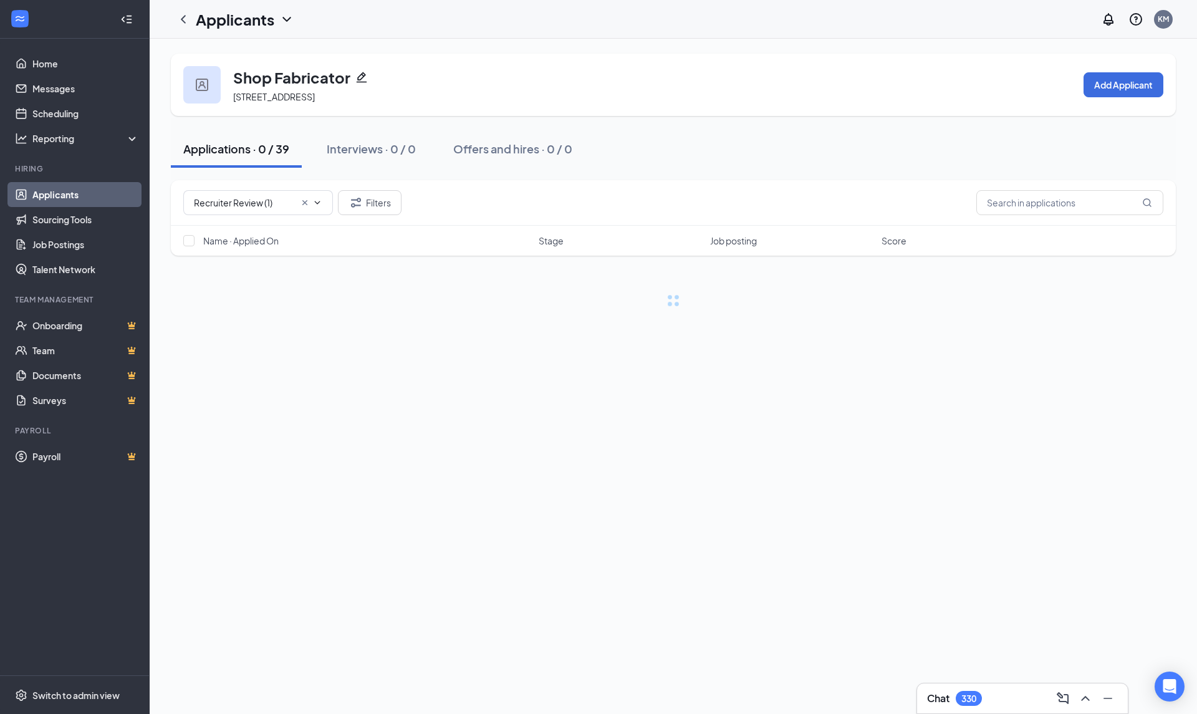
click at [60, 197] on link "Applicants" at bounding box center [85, 194] width 107 height 25
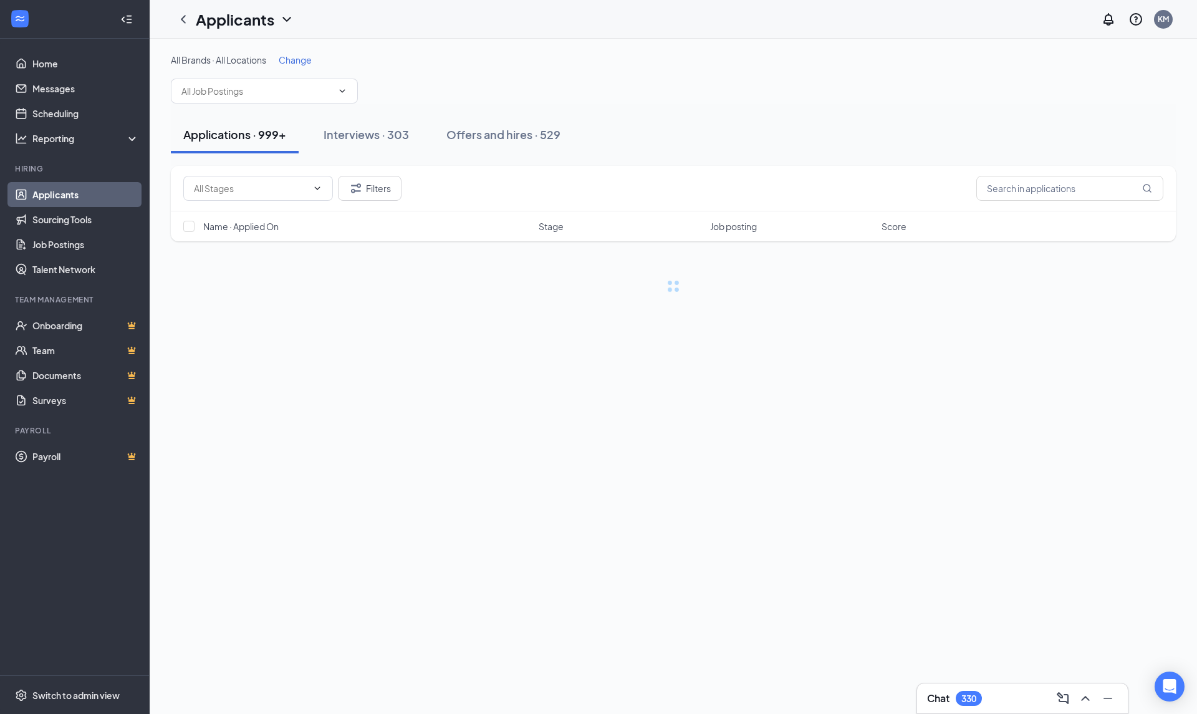
click at [275, 79] on span at bounding box center [264, 91] width 187 height 25
click at [272, 89] on input "text" at bounding box center [256, 91] width 151 height 14
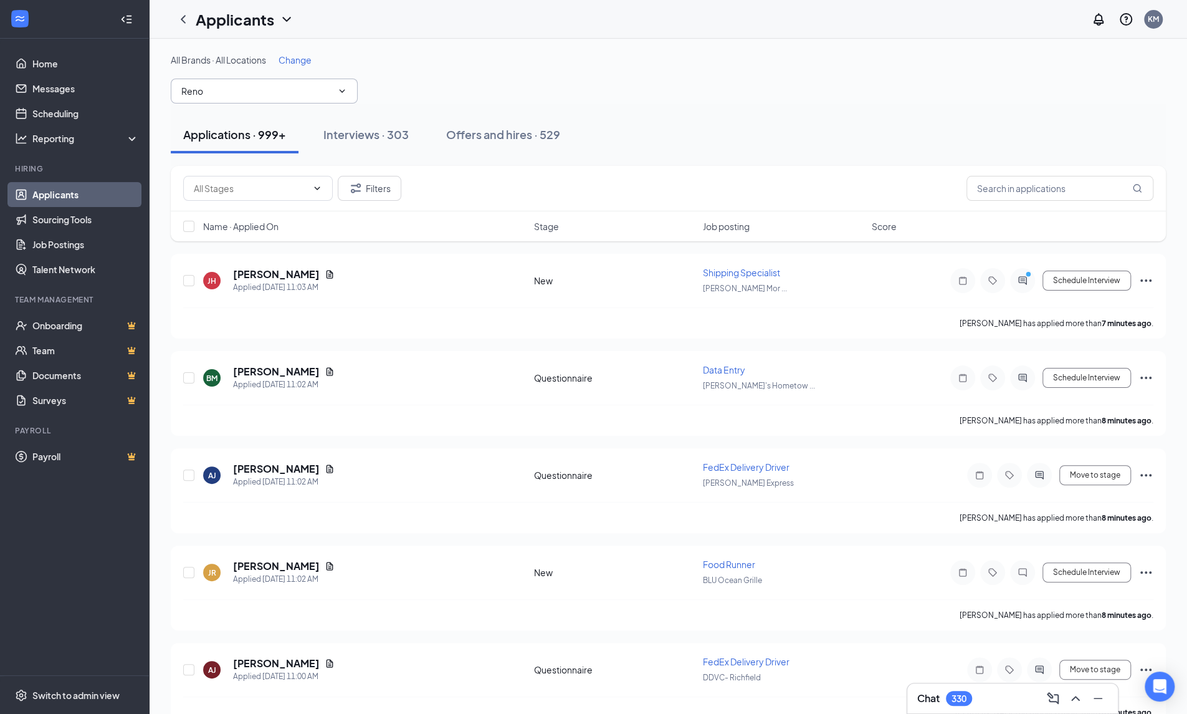
type input "Renov"
click at [256, 87] on input "Renov" at bounding box center [256, 91] width 151 height 14
type input "Renovatio"
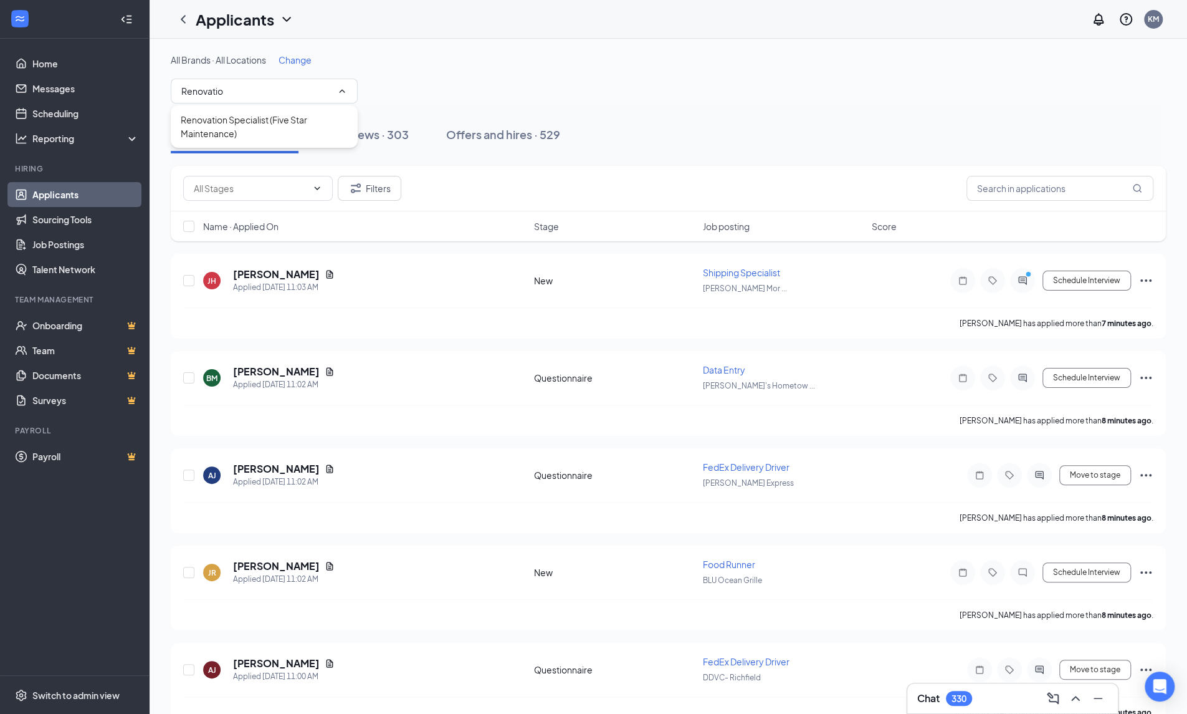
click at [237, 131] on div "Renovation Specialist (Five Star Maintenance)" at bounding box center [264, 126] width 167 height 27
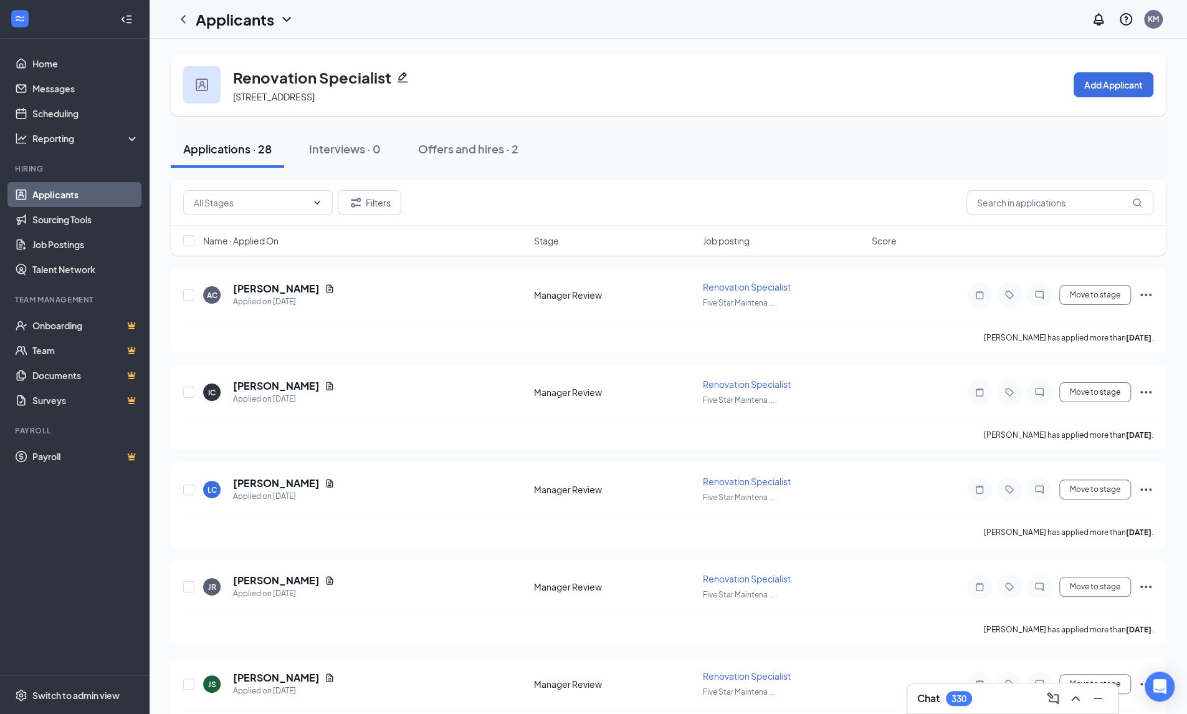
click at [44, 191] on link "Applicants" at bounding box center [85, 194] width 107 height 25
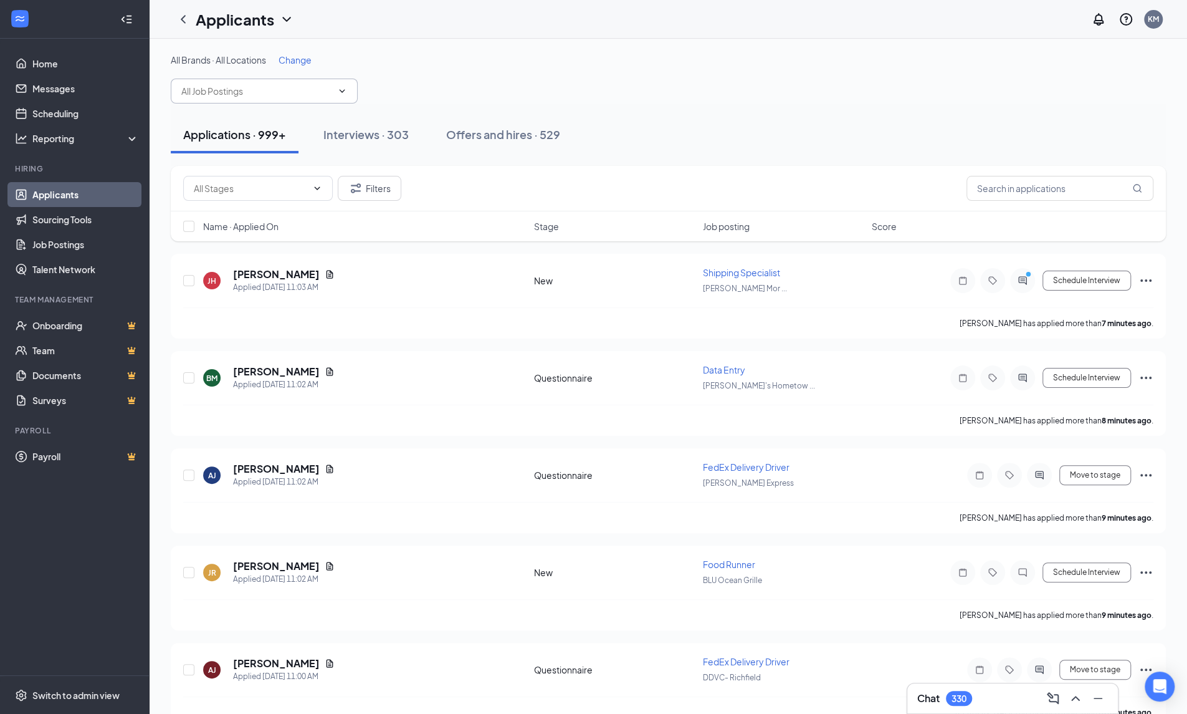
click at [263, 91] on input "text" at bounding box center [256, 91] width 151 height 14
type input "Roof"
click at [264, 120] on div "Commercial Roofing Specialist (Five Star Maintenance)" at bounding box center [264, 126] width 167 height 27
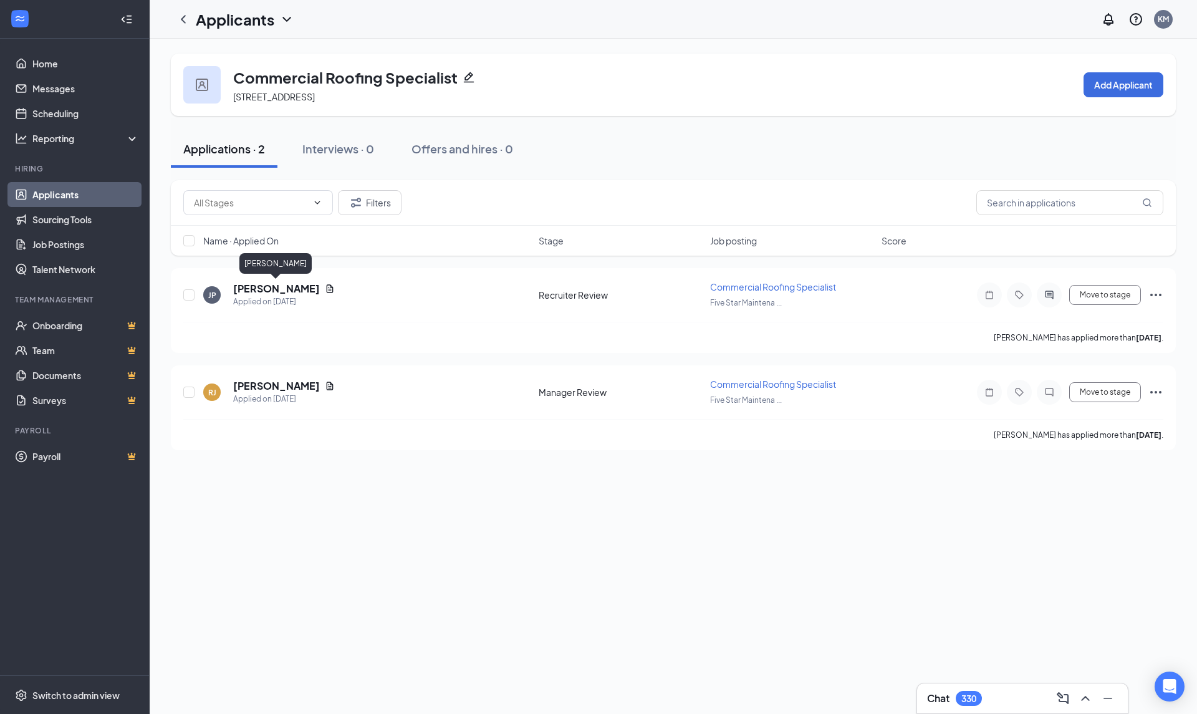
click at [289, 290] on h5 "[PERSON_NAME]" at bounding box center [276, 289] width 87 height 14
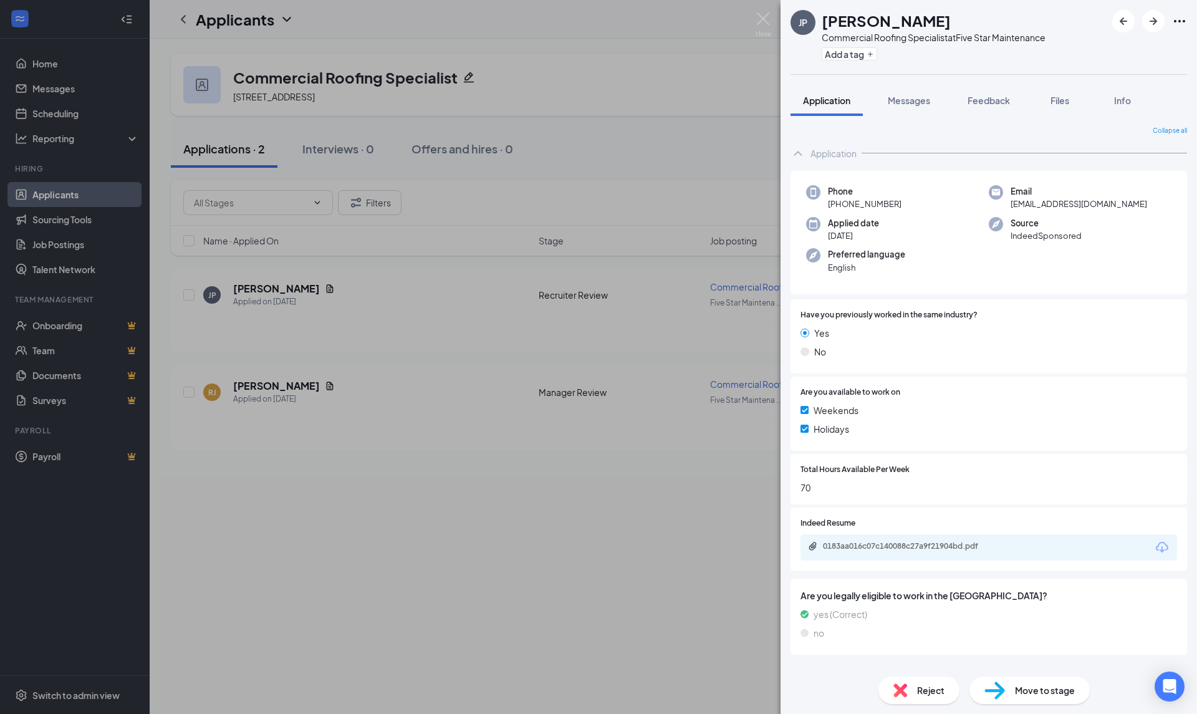
click at [1161, 550] on icon "Download" at bounding box center [1161, 547] width 12 height 11
